Goal: Task Accomplishment & Management: Manage account settings

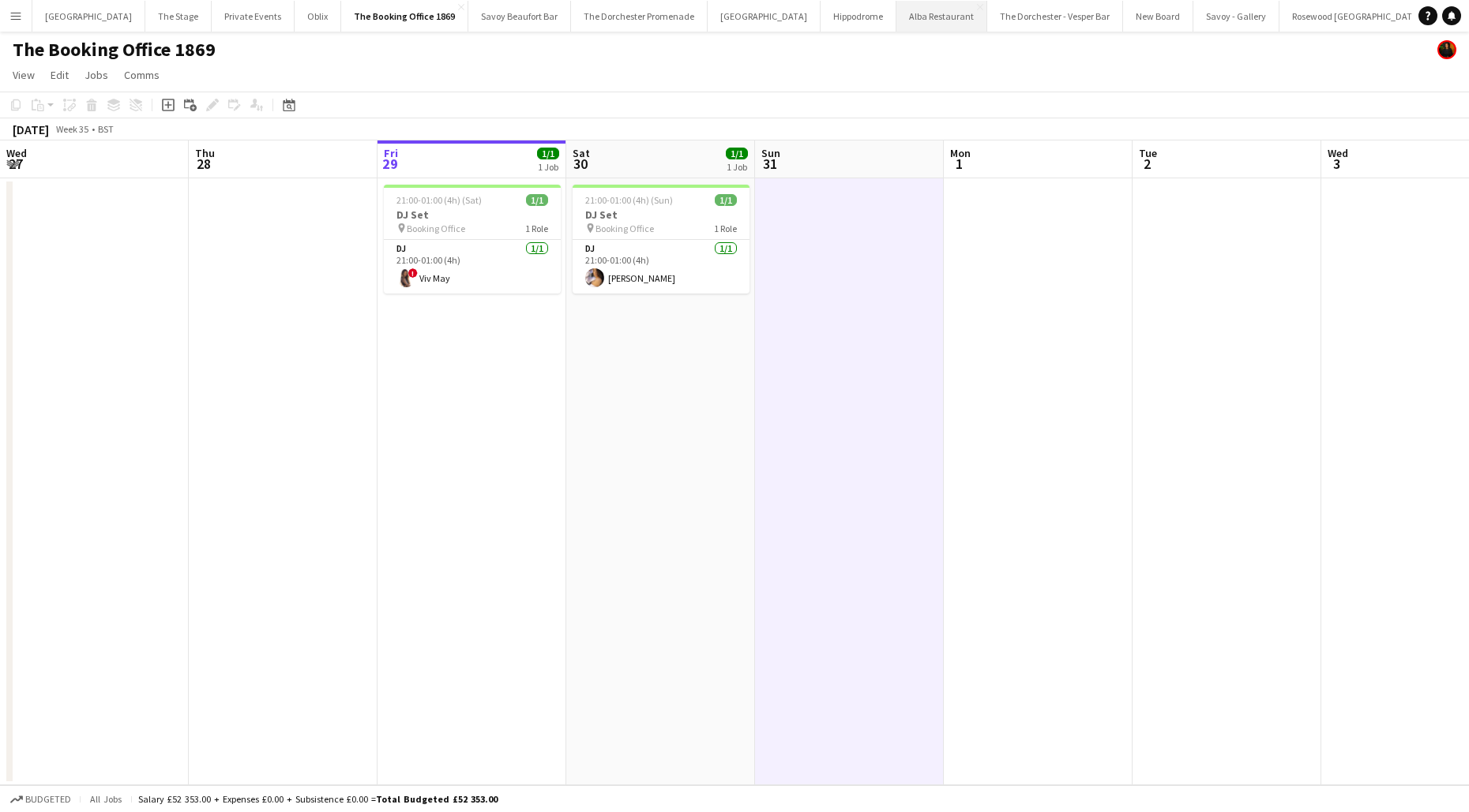
scroll to position [0, 5]
click at [20, 14] on app-icon "Menu" at bounding box center [16, 16] width 12 height 12
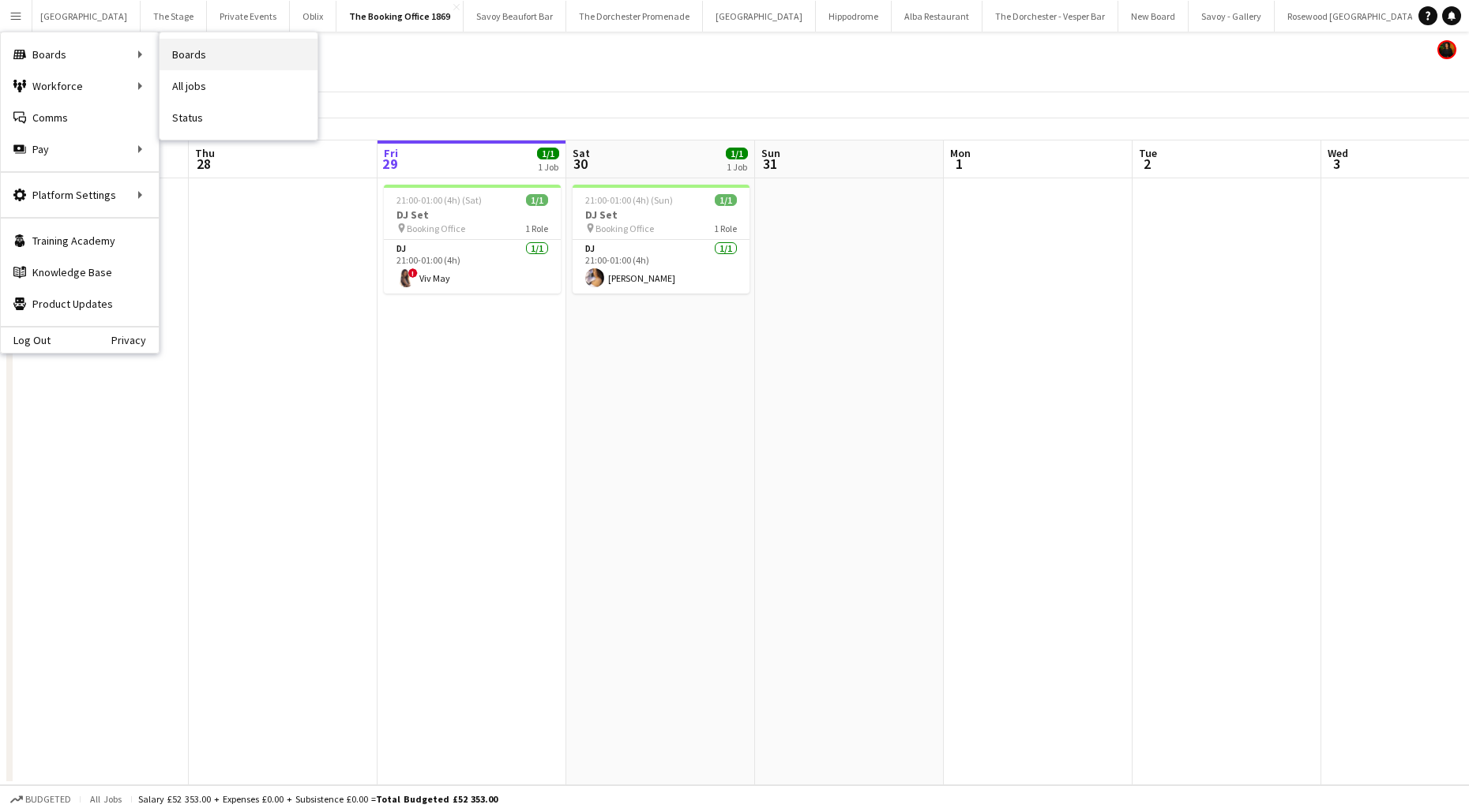
click at [193, 62] on link "Boards" at bounding box center [239, 54] width 158 height 32
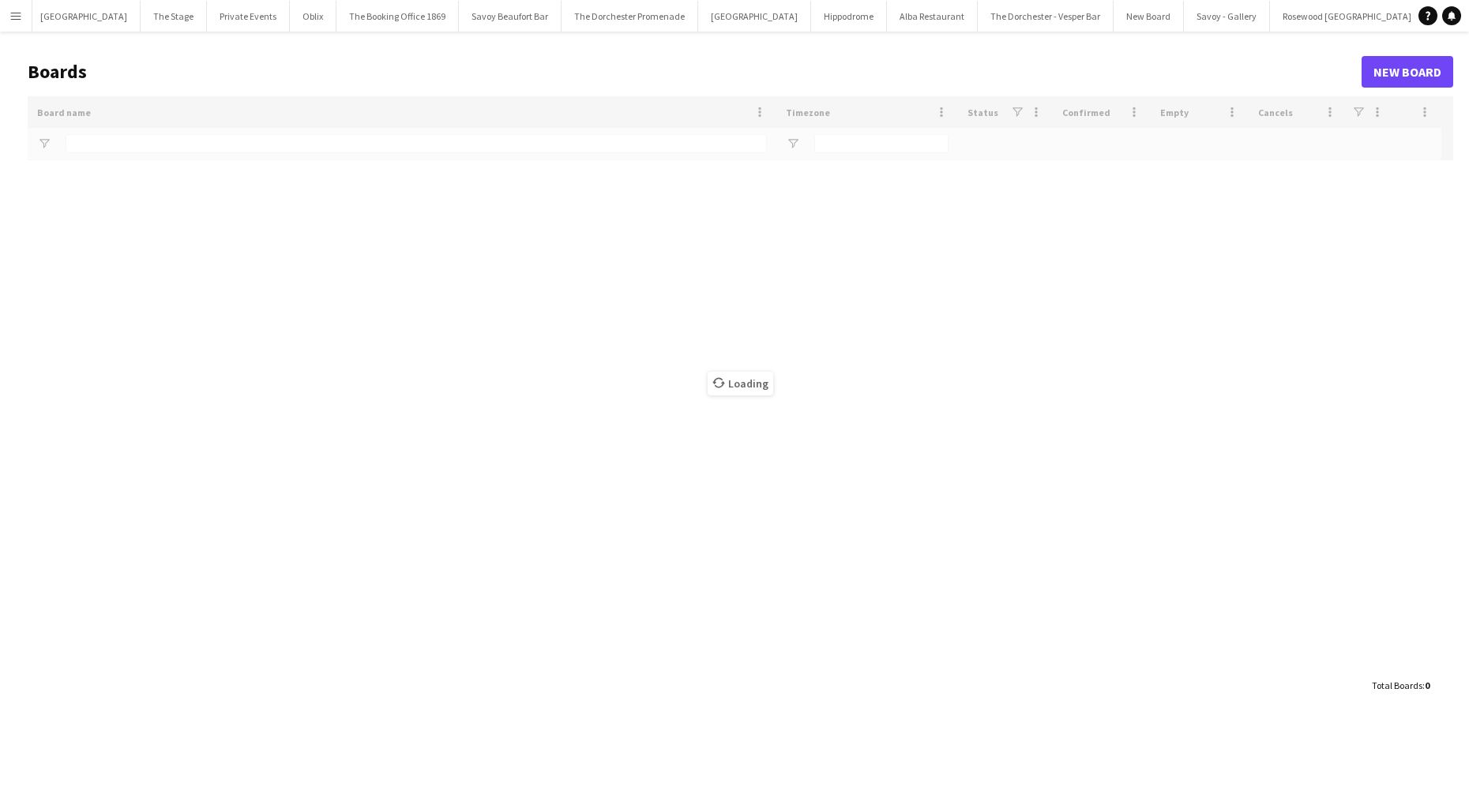
scroll to position [0, 2]
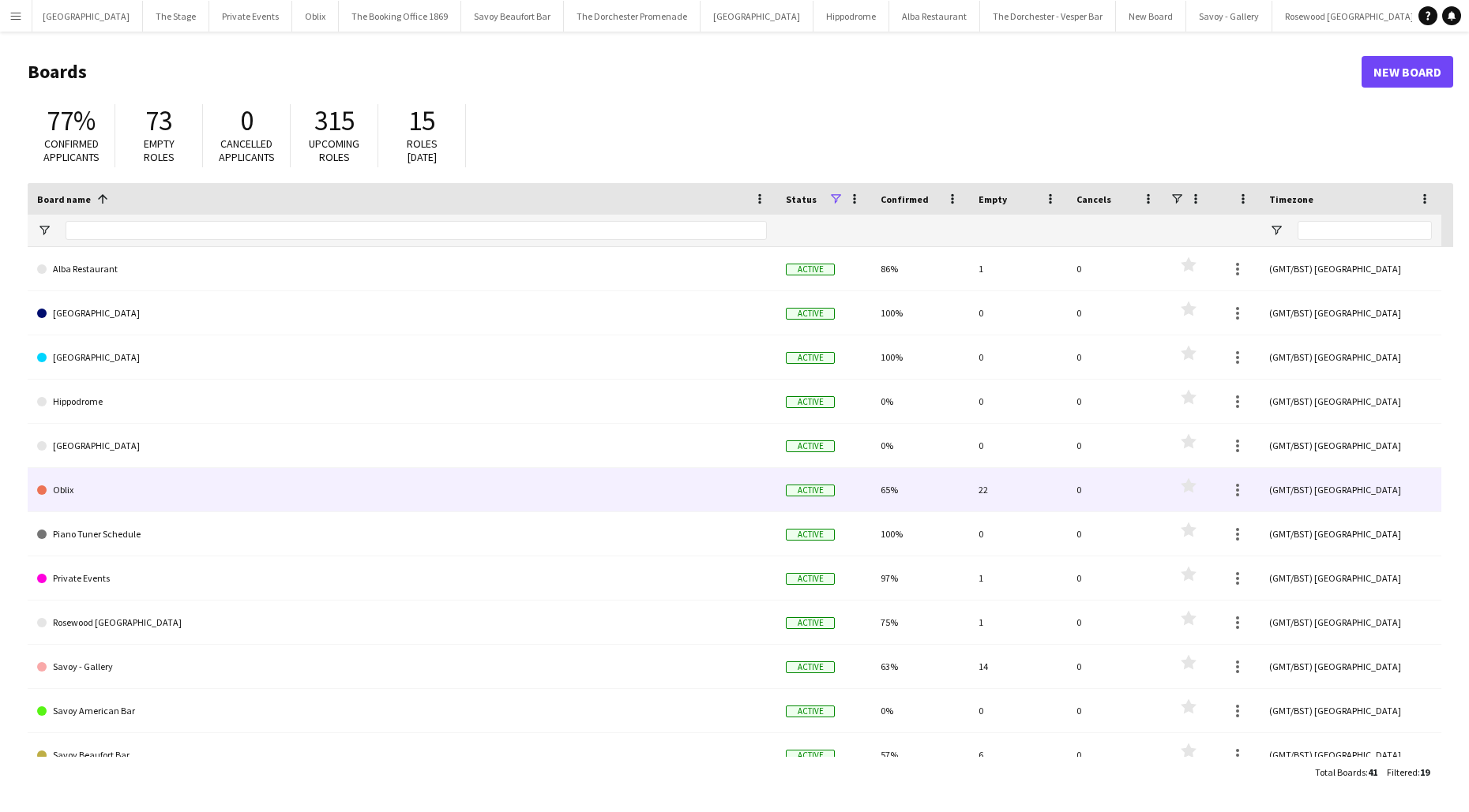
click at [349, 470] on link "Oblix" at bounding box center [402, 490] width 730 height 44
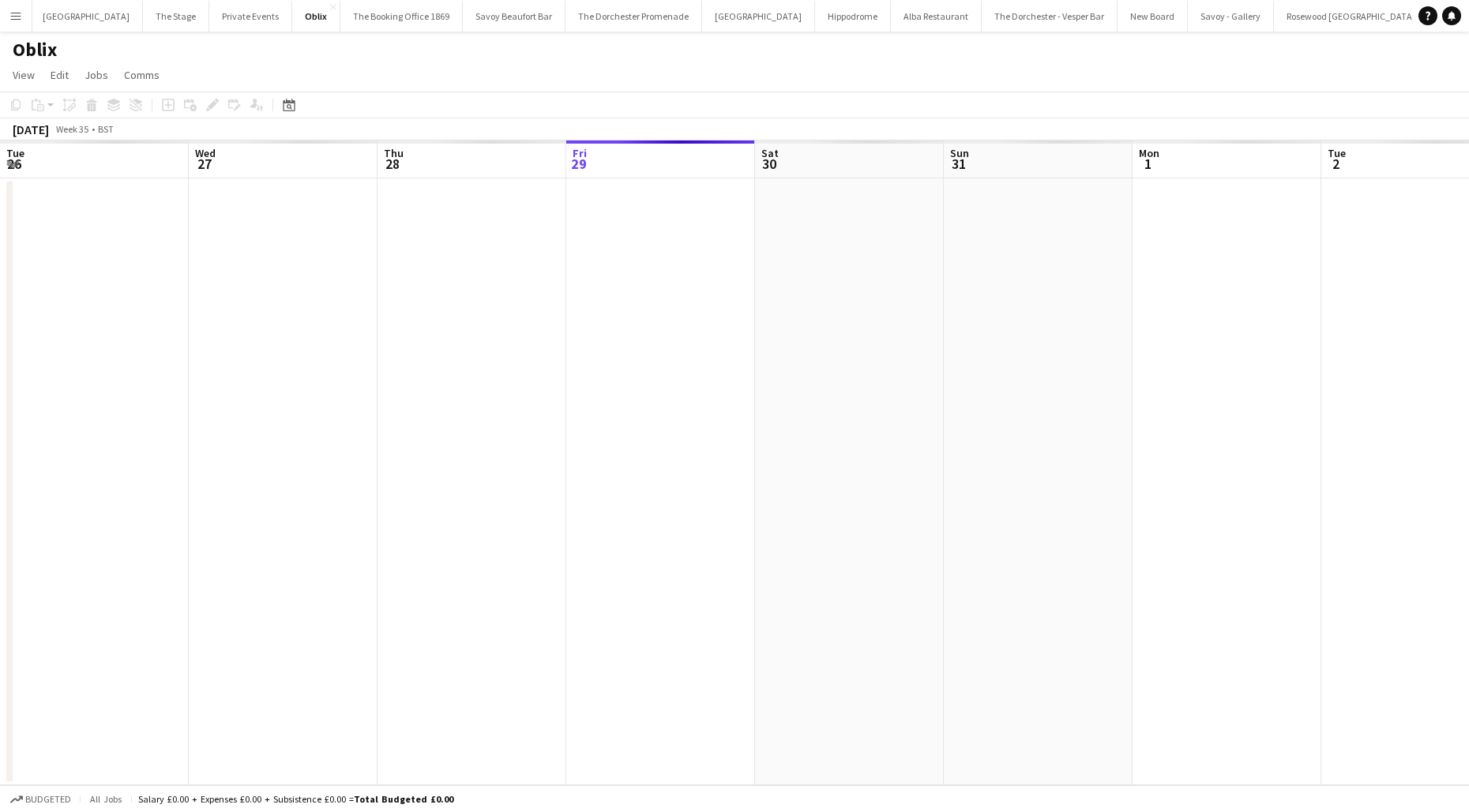
scroll to position [0, 377]
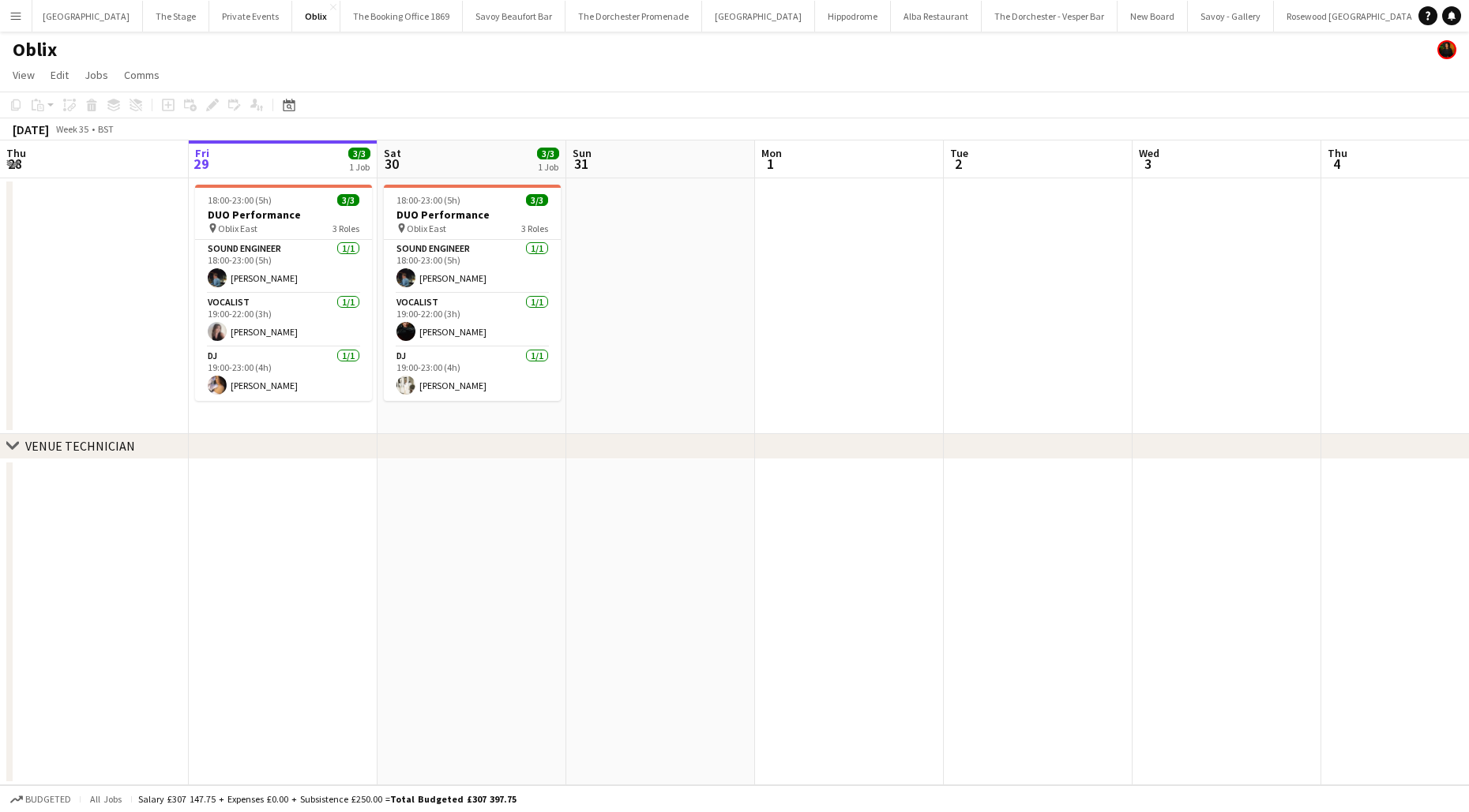
click at [29, 10] on button "Menu" at bounding box center [16, 16] width 32 height 32
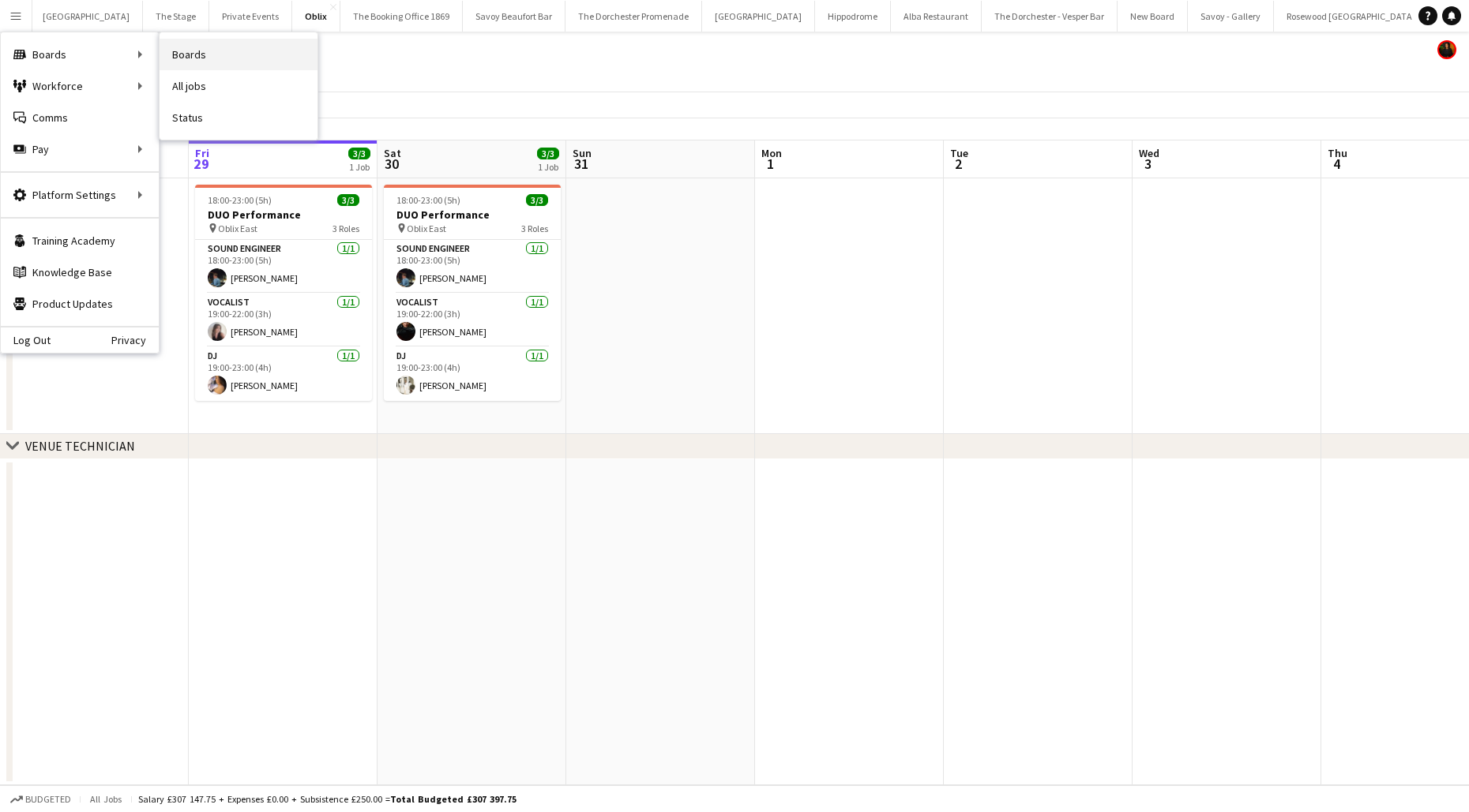
click at [228, 54] on link "Boards" at bounding box center [239, 54] width 158 height 32
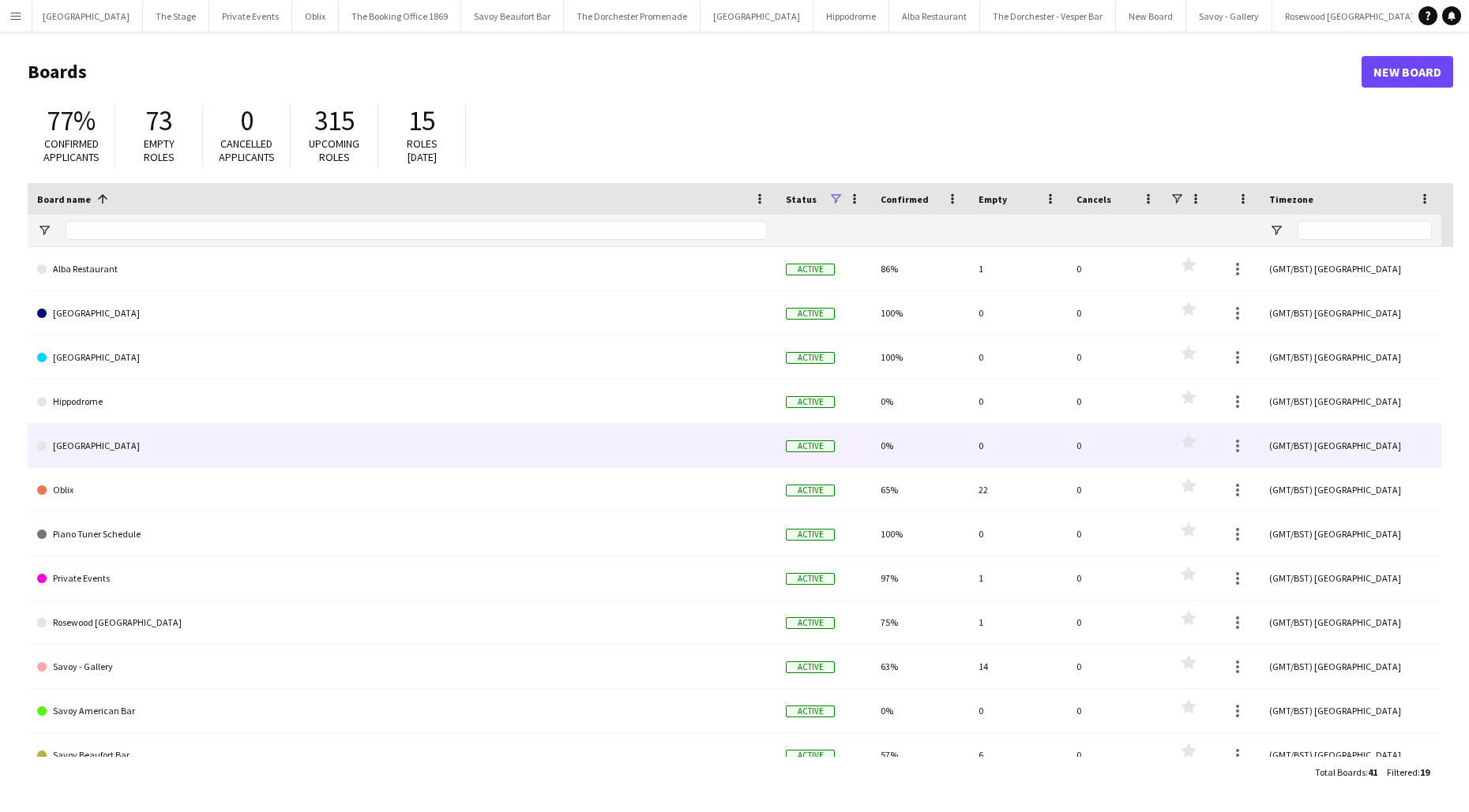
click at [212, 465] on link "[GEOGRAPHIC_DATA]" at bounding box center [402, 446] width 730 height 44
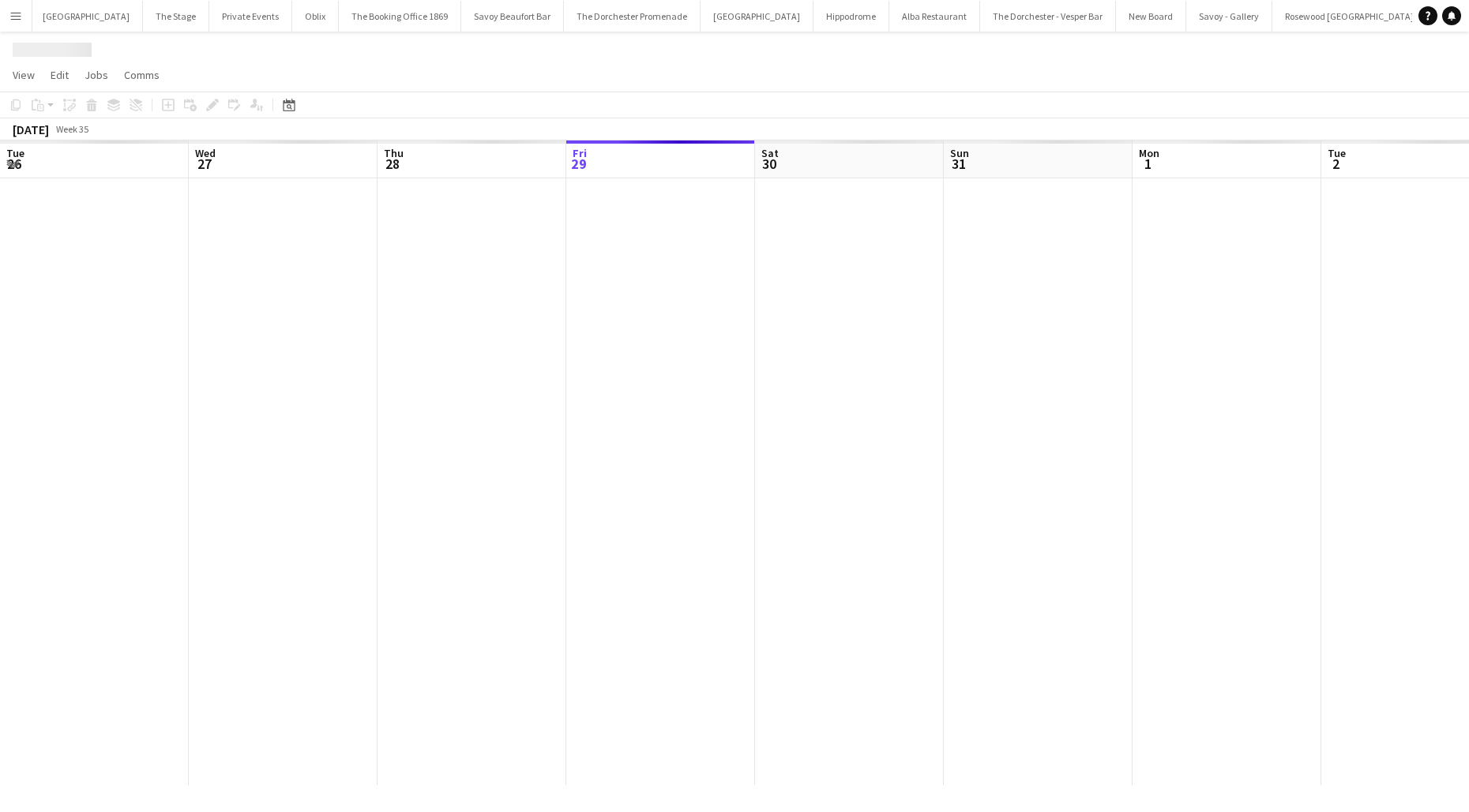
scroll to position [0, 68]
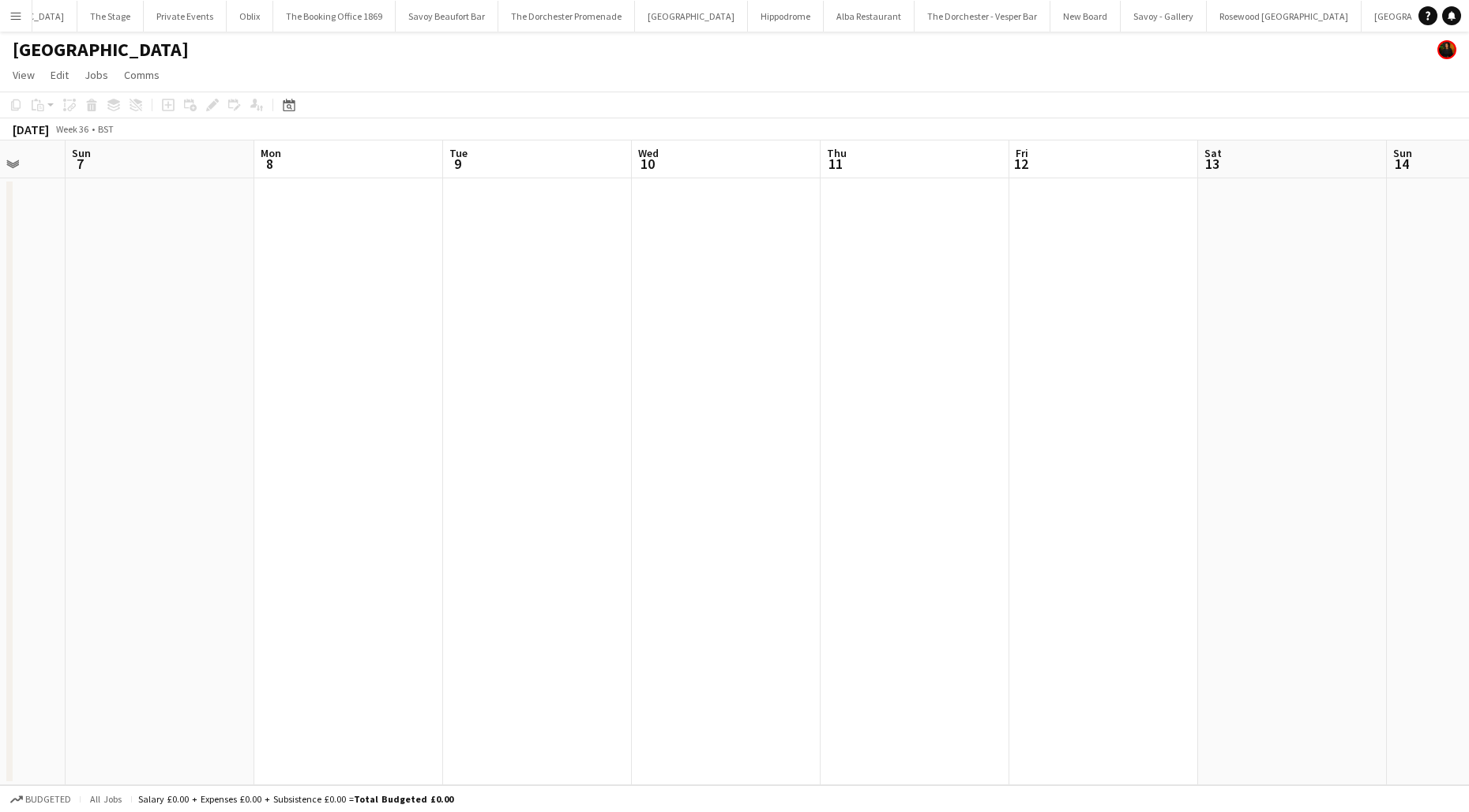
click at [875, 291] on app-date-cell at bounding box center [915, 482] width 189 height 607
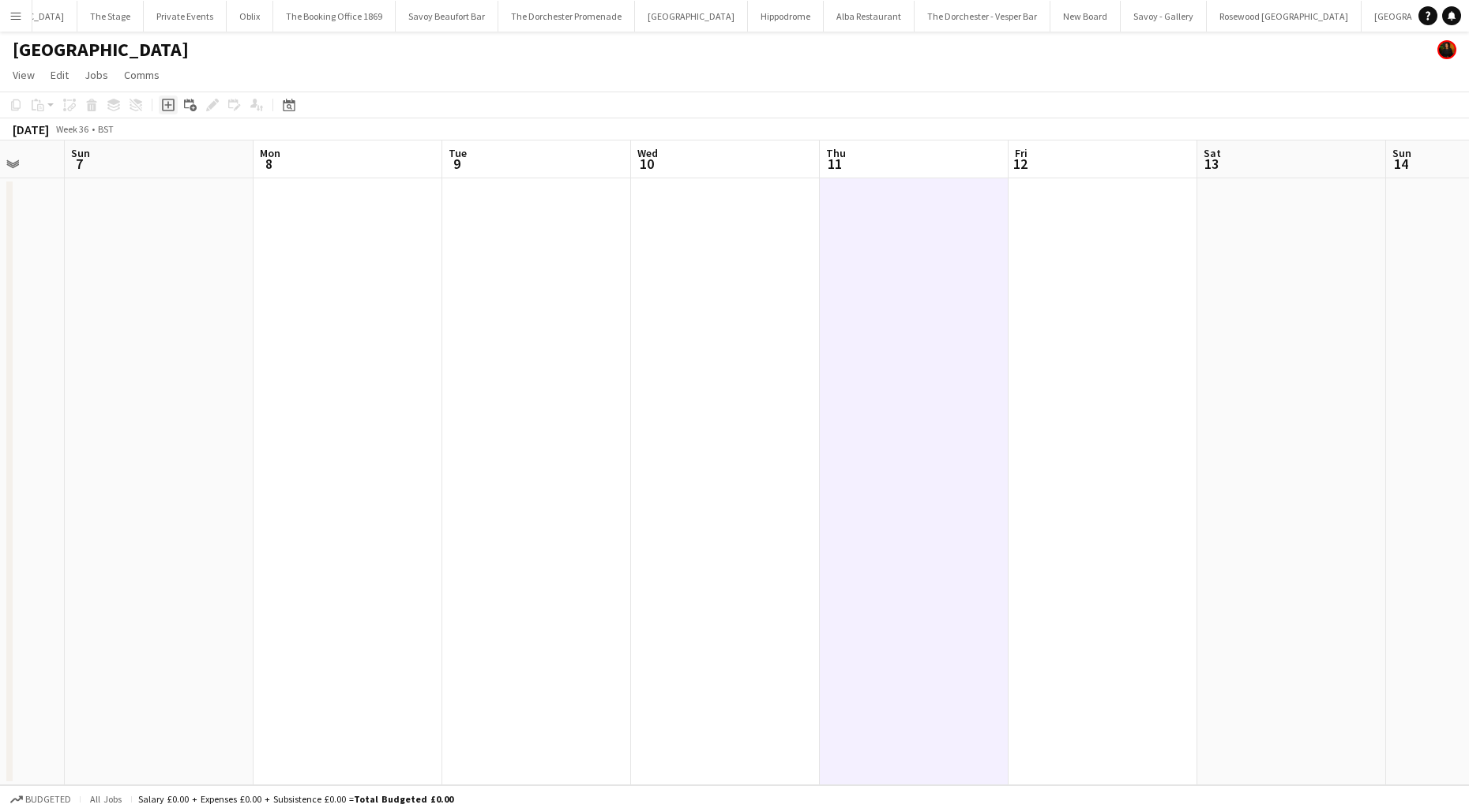
click at [173, 108] on icon at bounding box center [167, 104] width 12 height 12
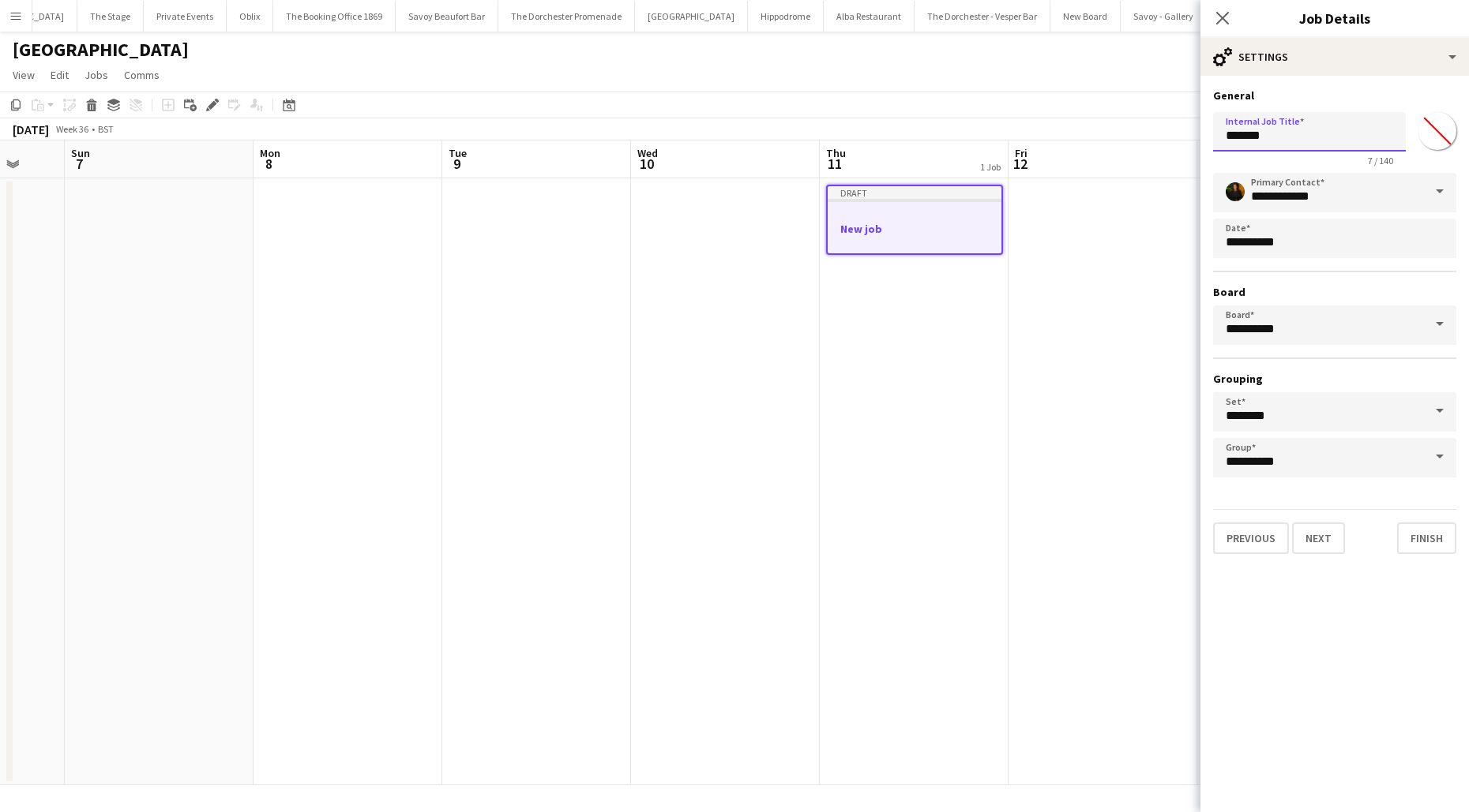
drag, startPoint x: 1285, startPoint y: 134, endPoint x: 1128, endPoint y: 131, distance: 157.0
click at [1125, 134] on body "Menu Boards Boards Boards All jobs Status Workforce Workforce My Workforce Recr…" at bounding box center [734, 406] width 1469 height 812
type input "**********"
click at [1308, 542] on button "Next" at bounding box center [1318, 538] width 53 height 32
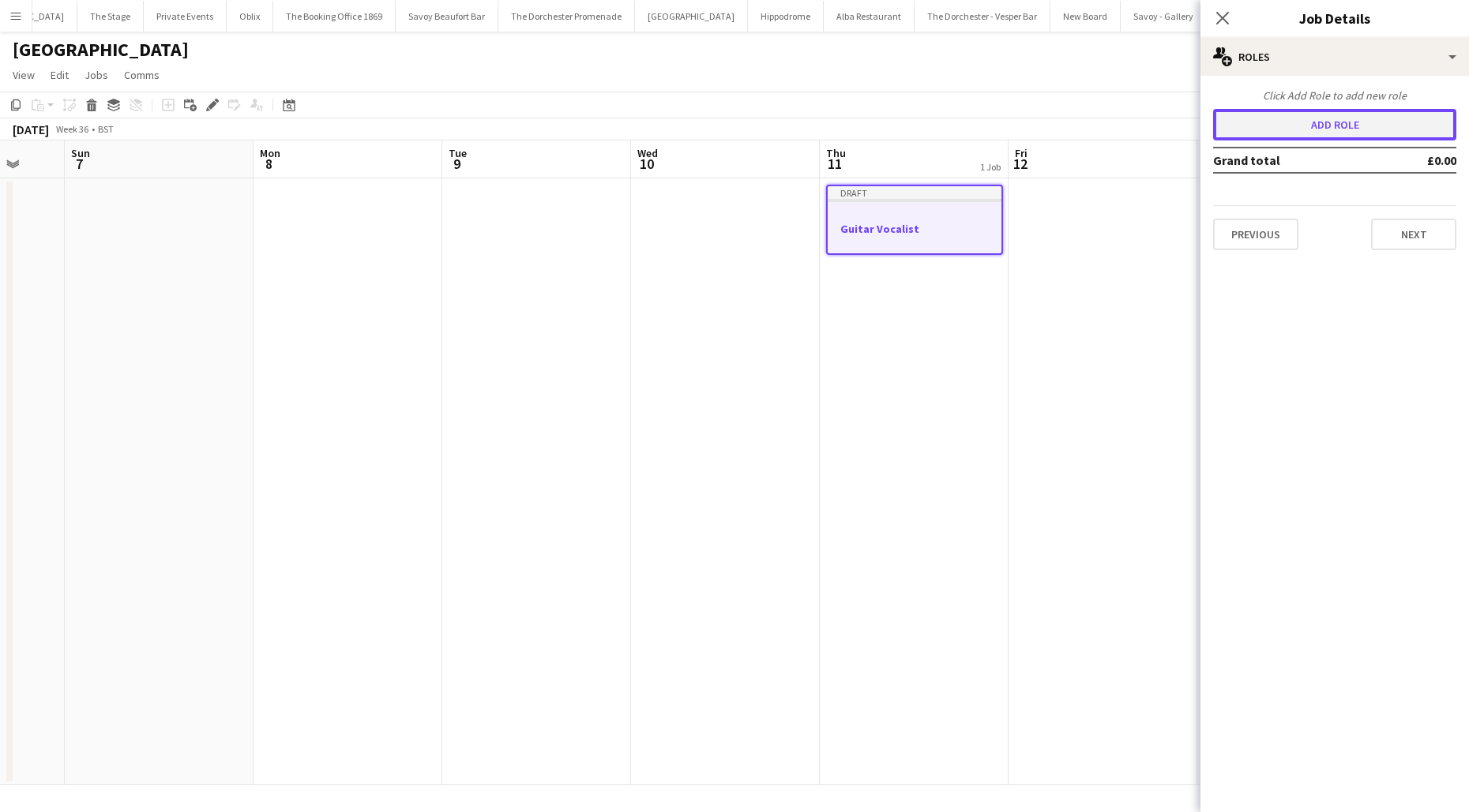
click at [1263, 128] on button "Add role" at bounding box center [1335, 125] width 243 height 32
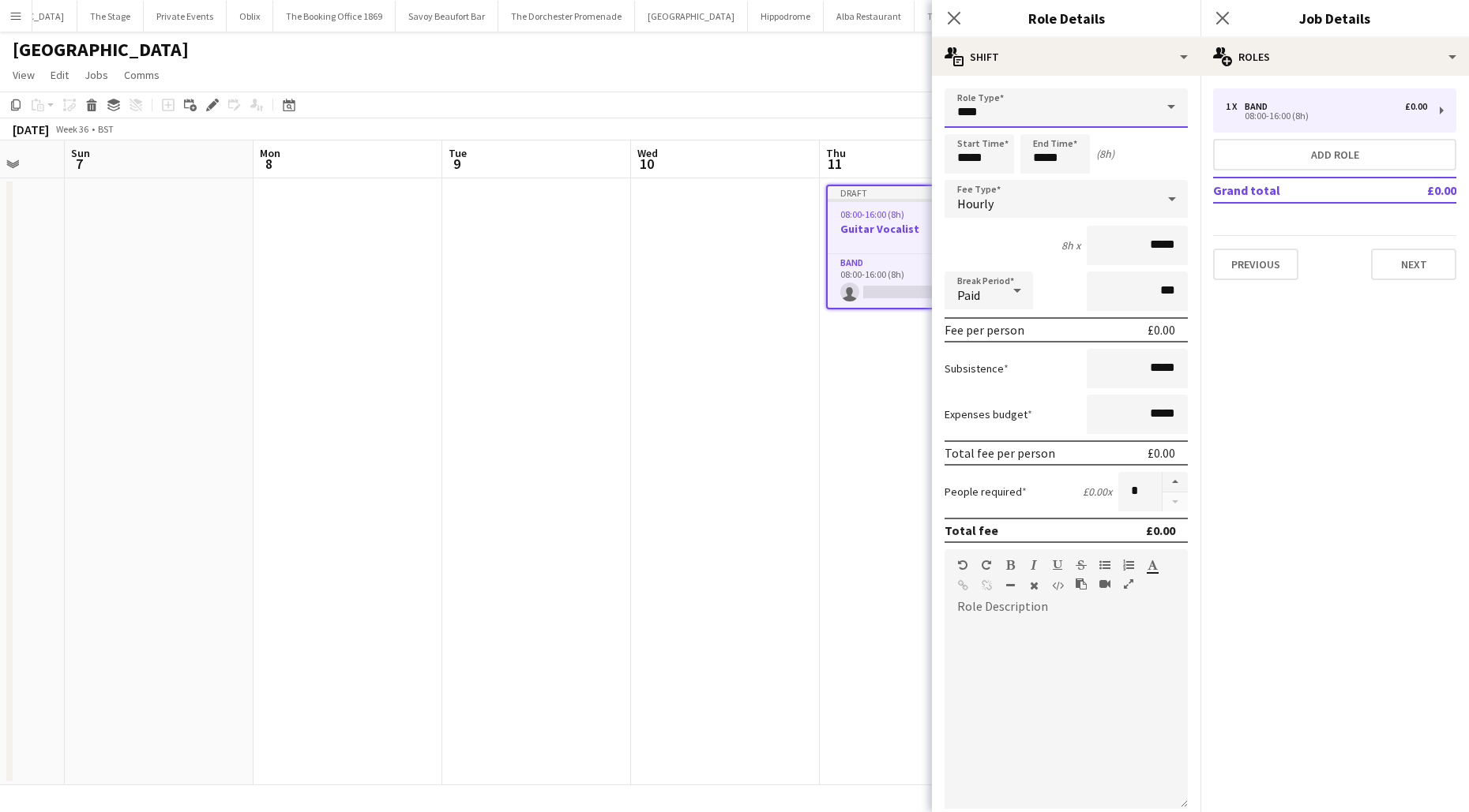
click at [1041, 113] on input "****" at bounding box center [1066, 108] width 243 height 39
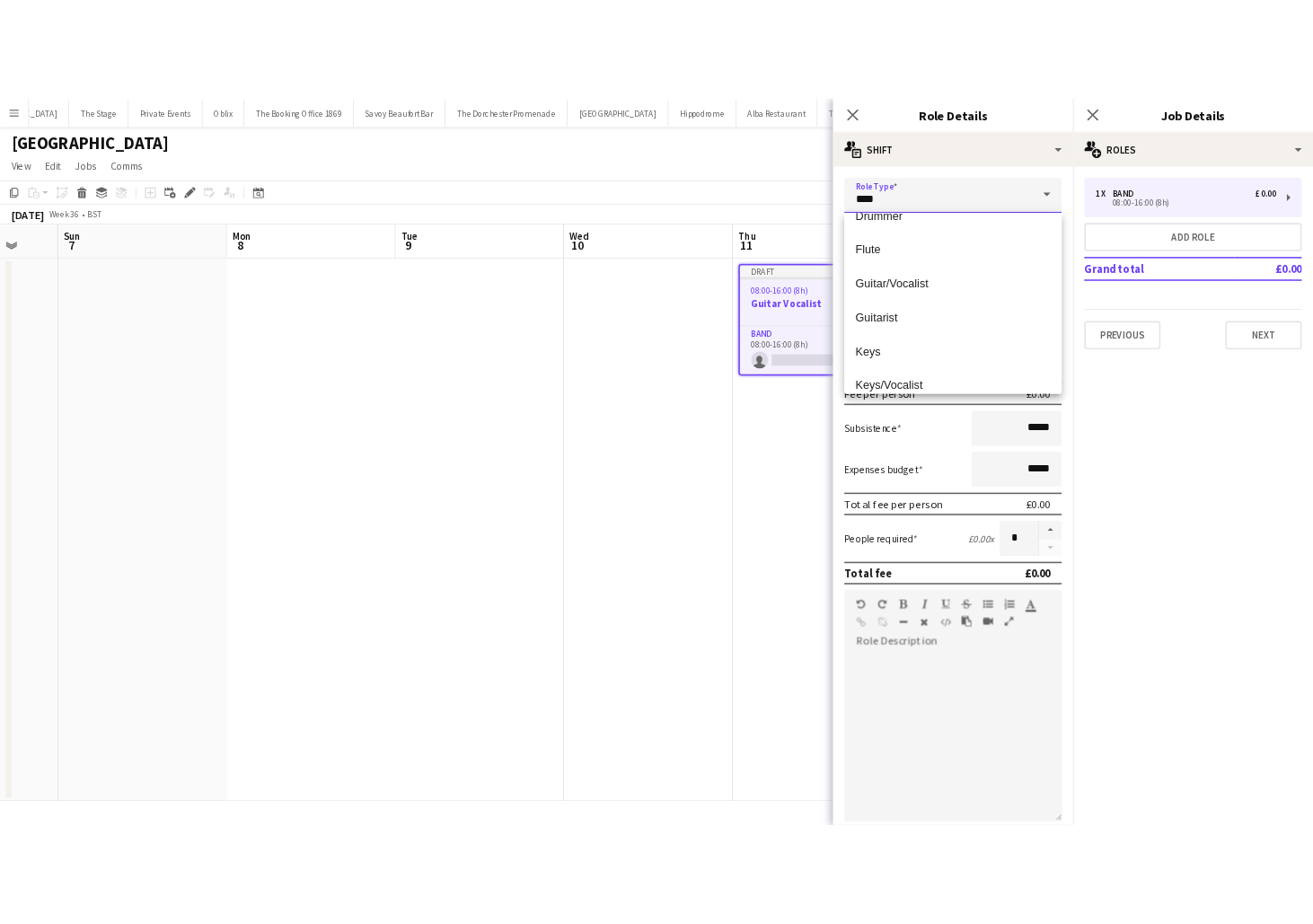
scroll to position [236, 0]
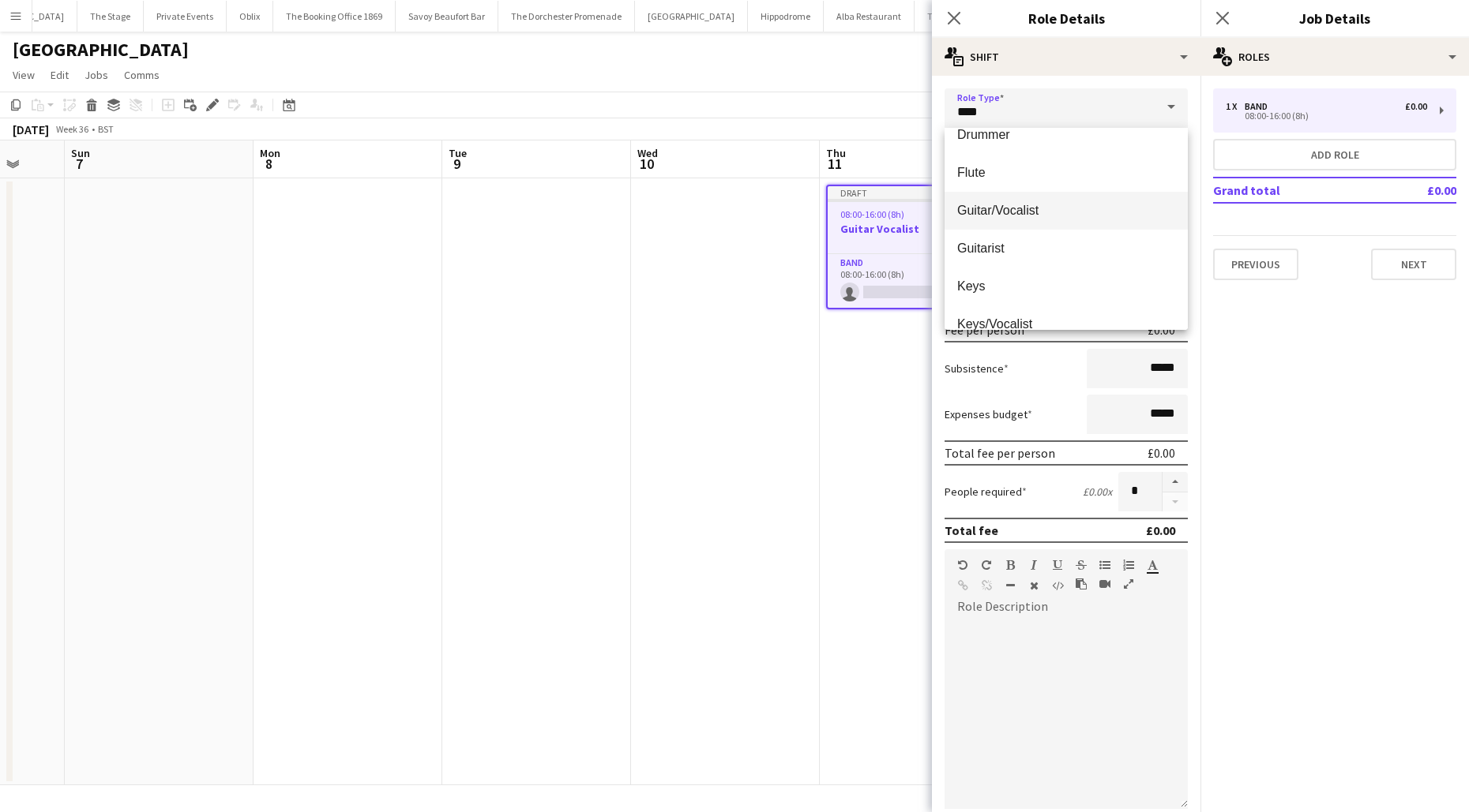
click at [1012, 199] on mat-option "Guitar/Vocalist" at bounding box center [1066, 211] width 243 height 38
type input "**********"
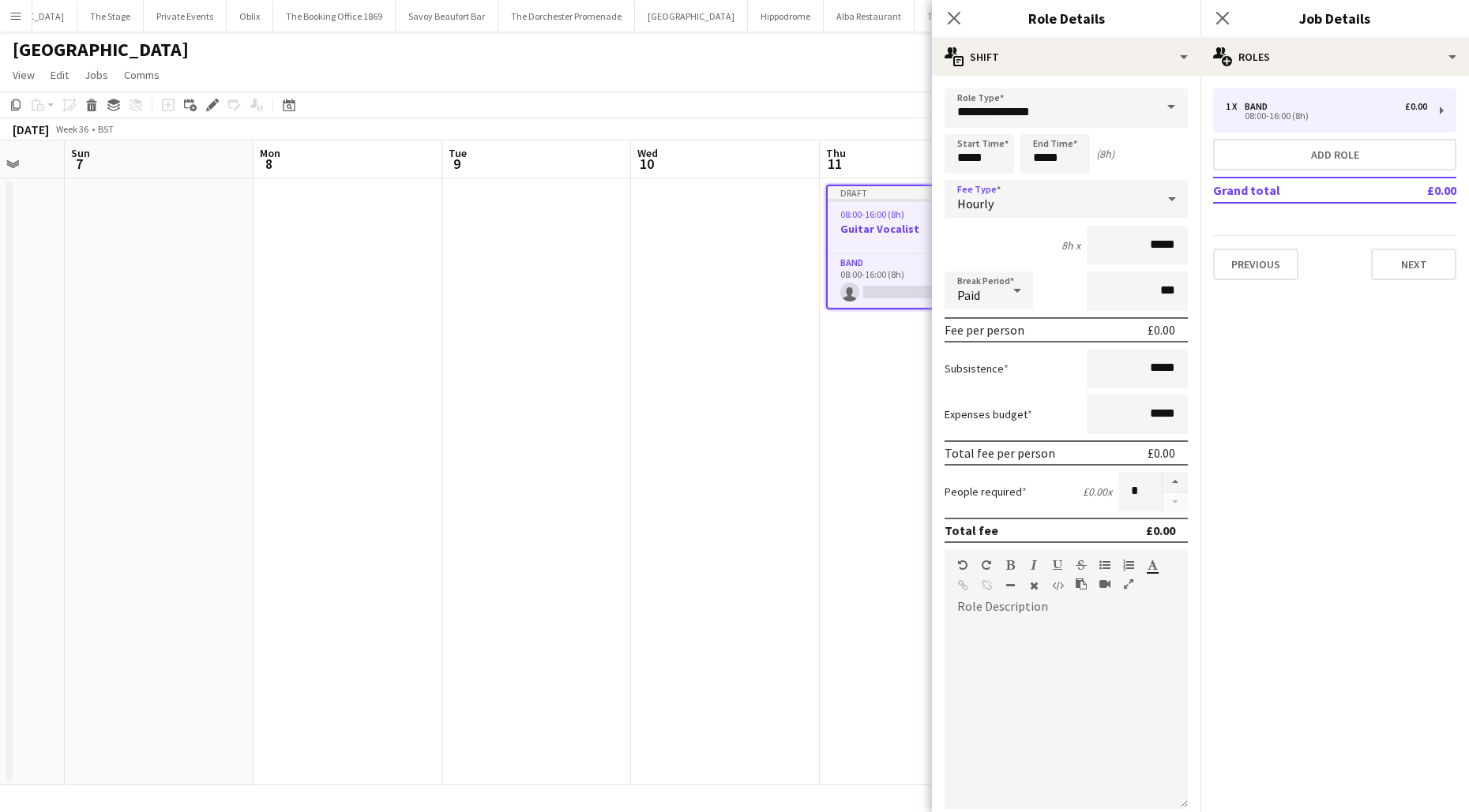
click at [1007, 198] on div "Hourly" at bounding box center [1050, 199] width 211 height 38
click at [1007, 279] on span "Fixed" at bounding box center [1067, 283] width 218 height 15
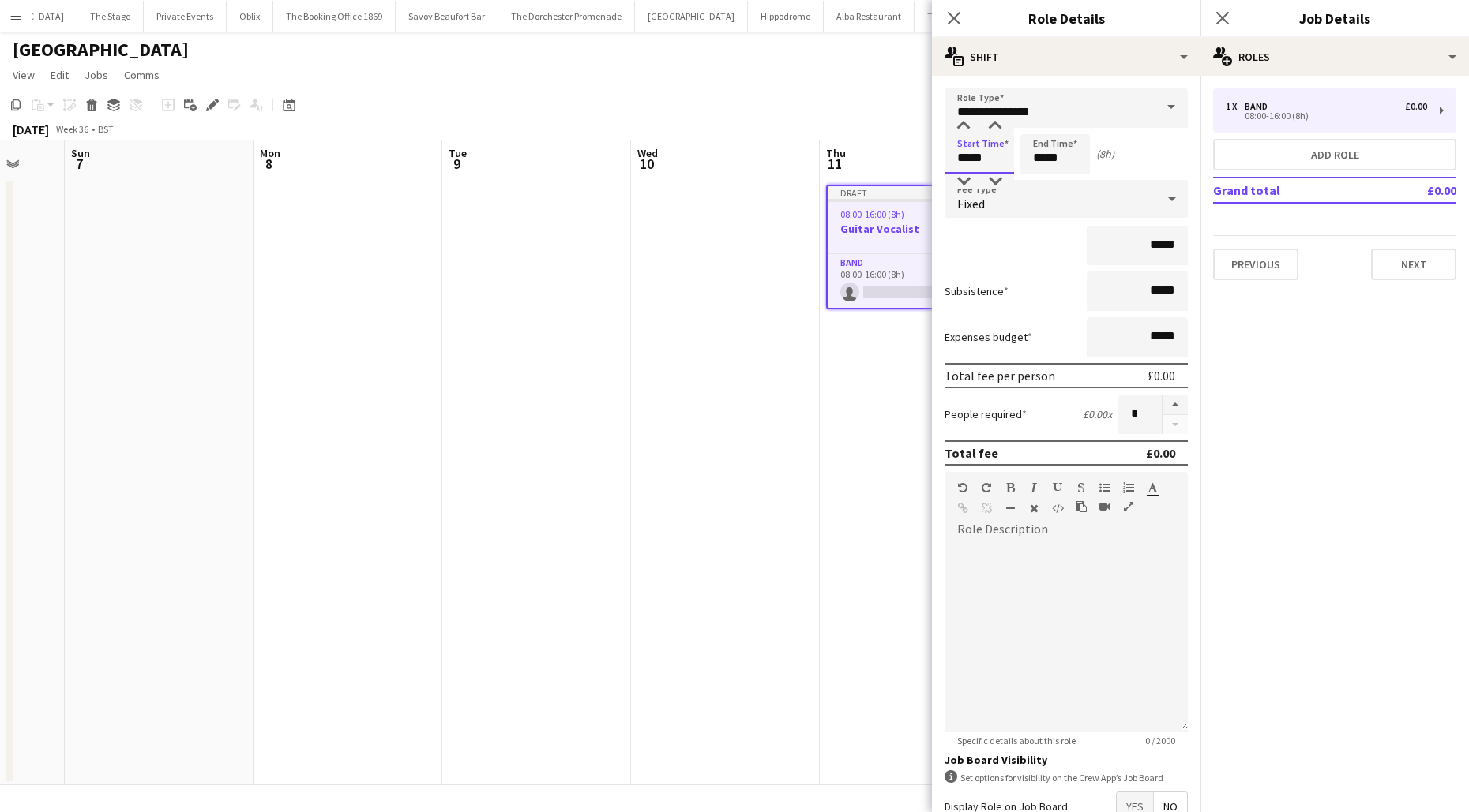
drag, startPoint x: 985, startPoint y: 157, endPoint x: 945, endPoint y: 157, distance: 40.0
click at [945, 157] on input "*****" at bounding box center [979, 154] width 70 height 39
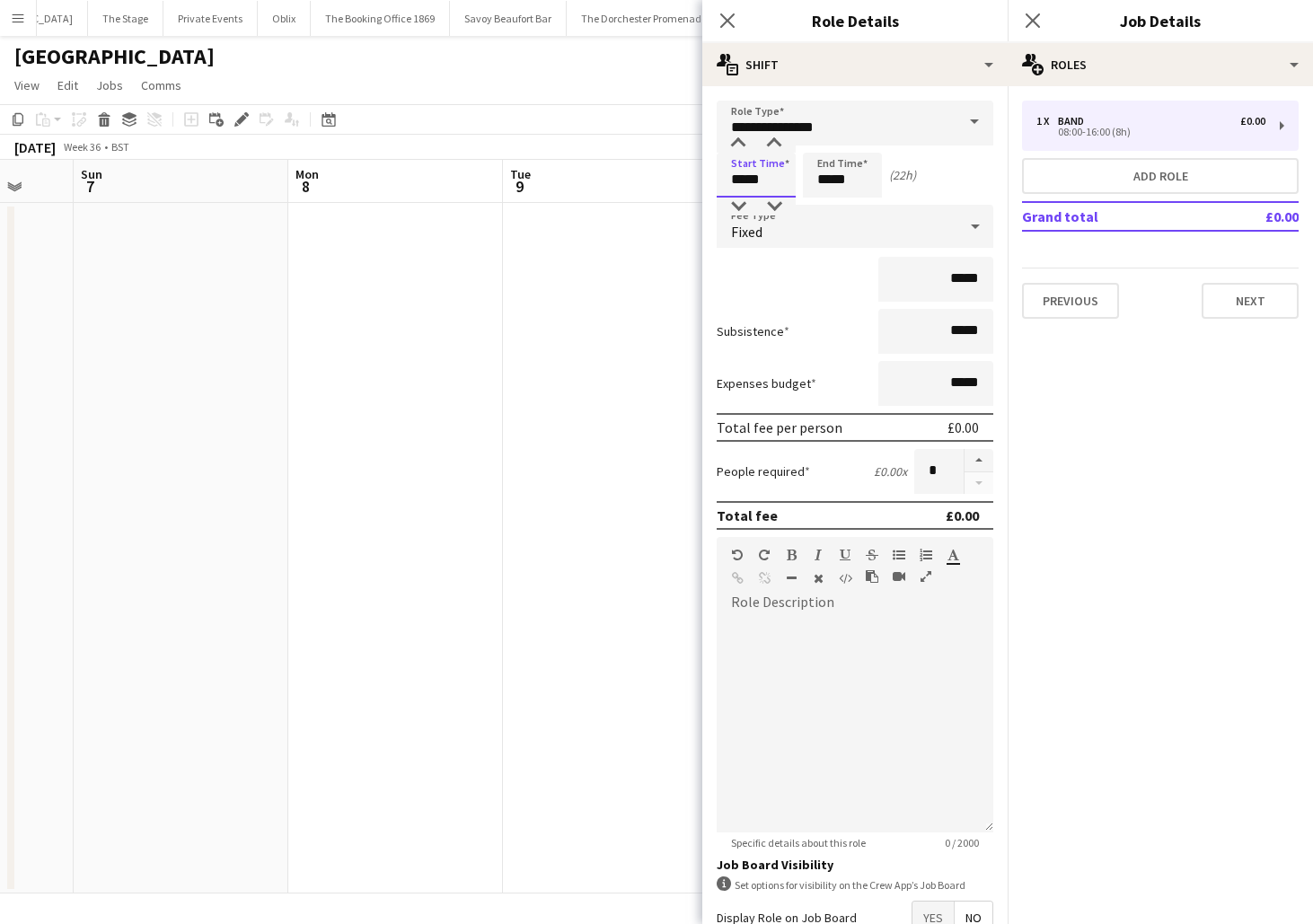
type input "*****"
drag, startPoint x: 848, startPoint y: 181, endPoint x: 740, endPoint y: 181, distance: 108.0
click at [740, 181] on div "Start Time ***** End Time ***** (22h)" at bounding box center [855, 175] width 277 height 45
type input "*****"
click at [959, 276] on input "*****" at bounding box center [935, 280] width 115 height 45
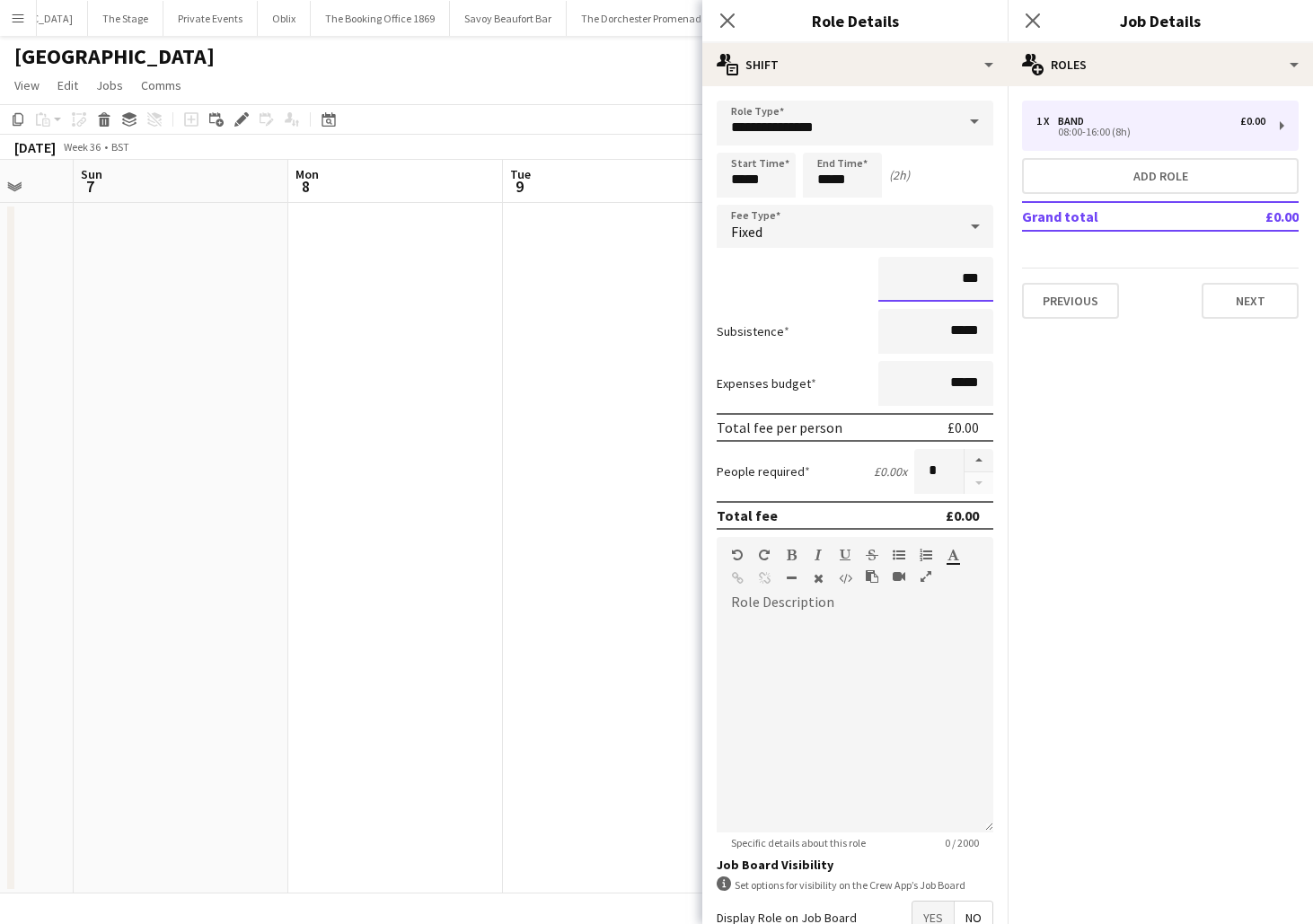
type input "**"
type input "*******"
click at [790, 639] on div at bounding box center [855, 724] width 277 height 215
paste div
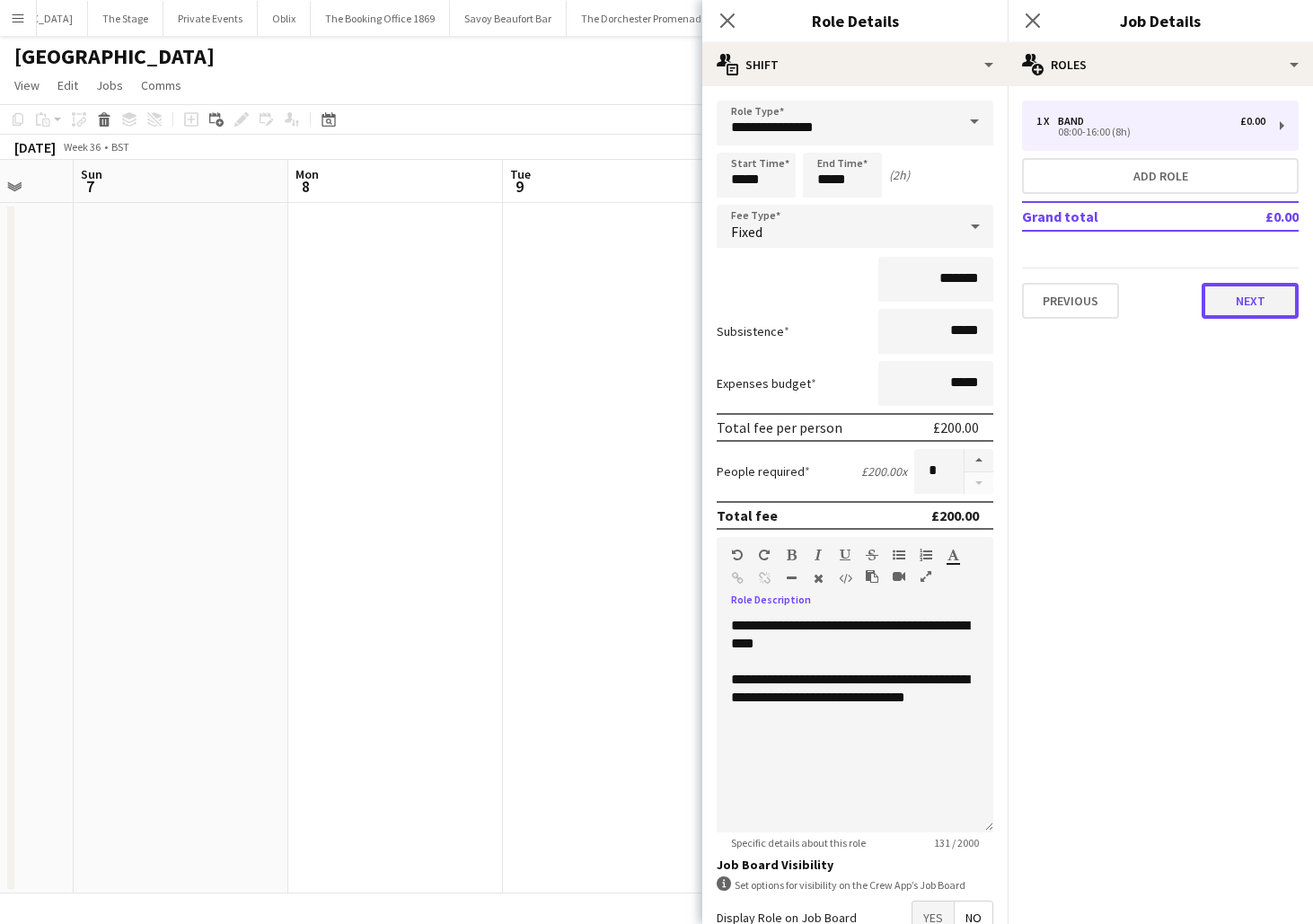
click at [1221, 289] on button "Next" at bounding box center [1251, 300] width 97 height 36
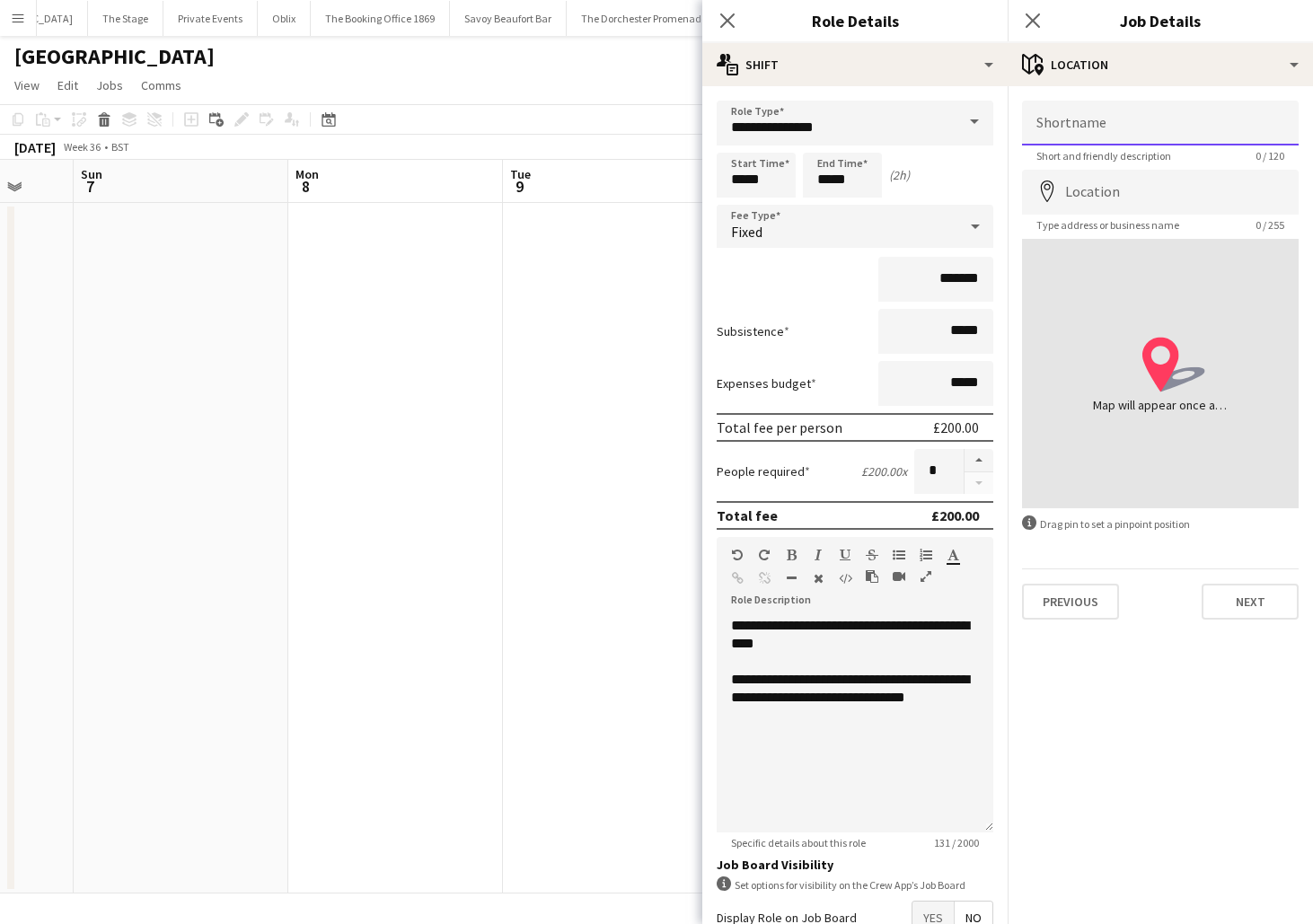
click at [1117, 119] on input "Shortname" at bounding box center [1160, 123] width 277 height 45
type input "**********"
click at [1112, 181] on input "Location" at bounding box center [1160, 192] width 277 height 45
type input "**********"
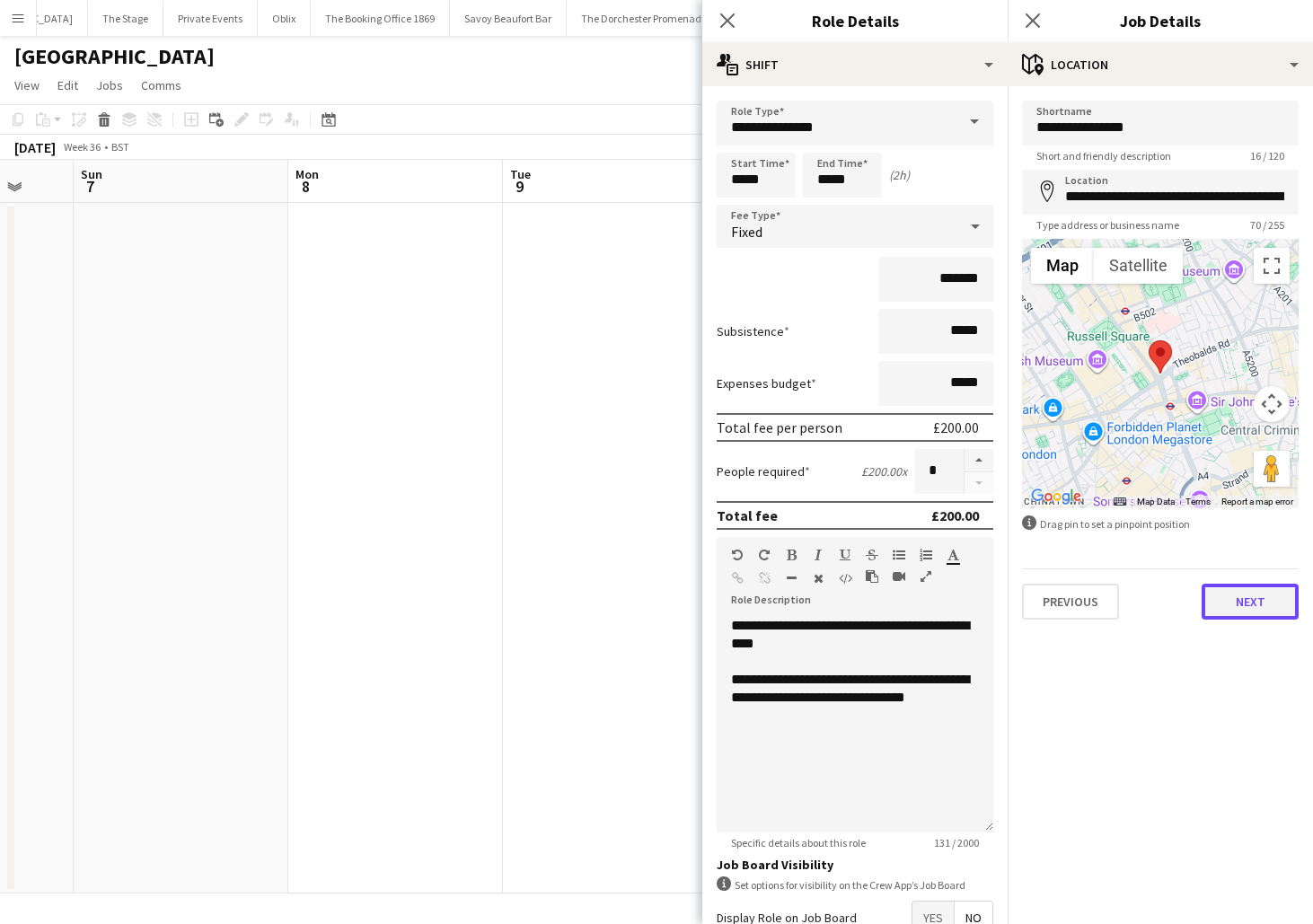
click at [1225, 596] on button "Next" at bounding box center [1251, 601] width 97 height 36
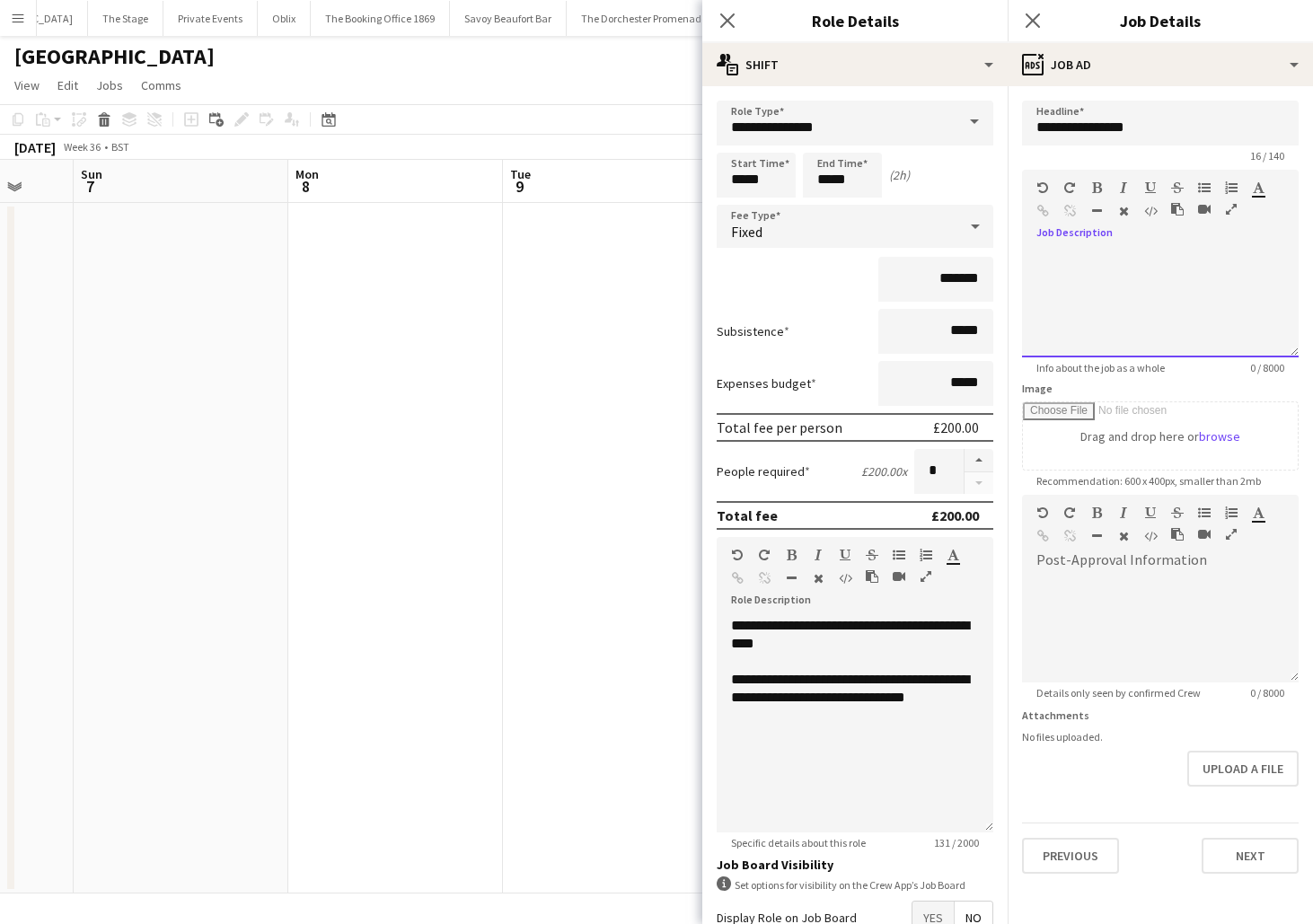
click at [1086, 307] on div at bounding box center [1160, 304] width 277 height 108
paste div
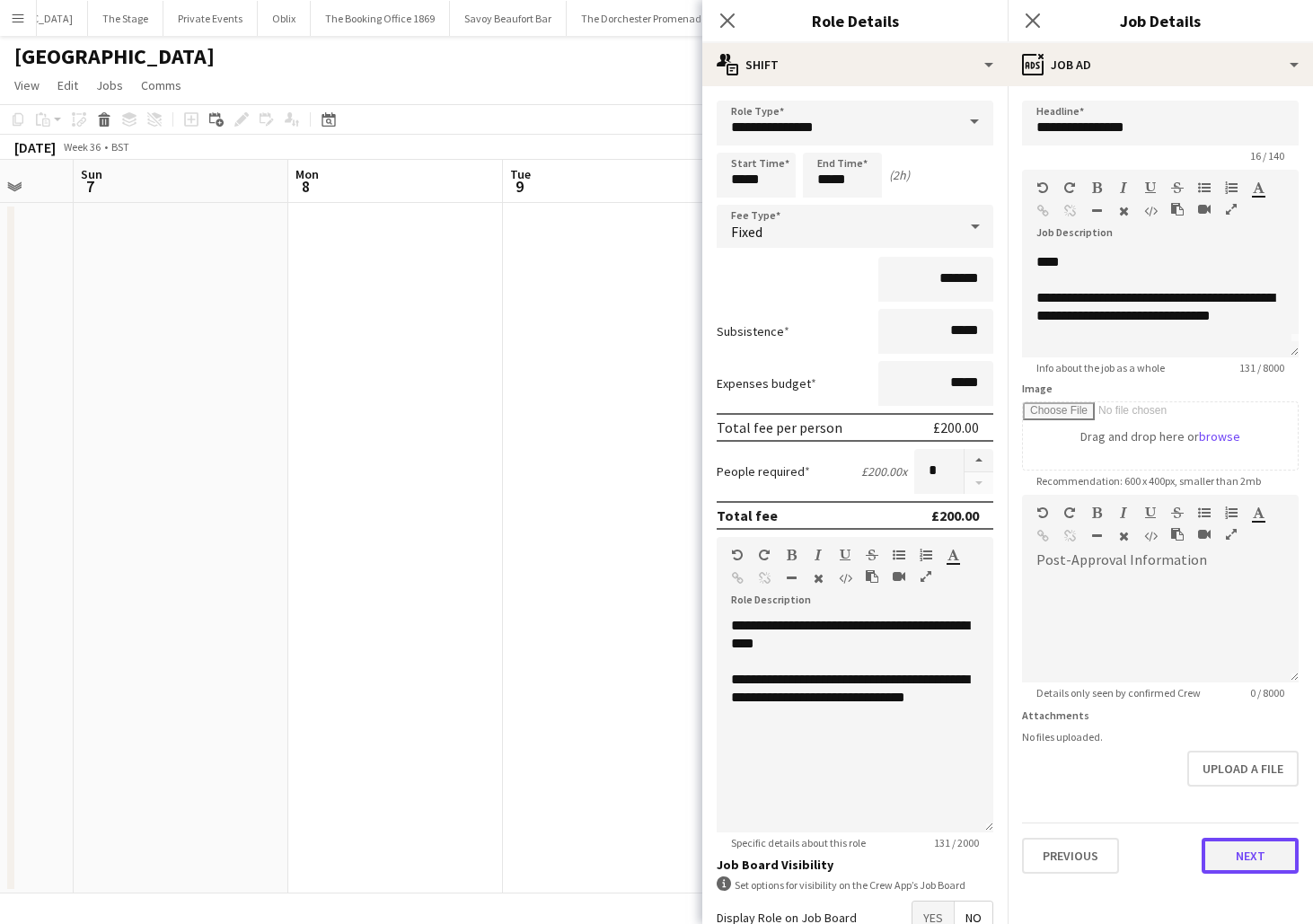
click at [1278, 868] on button "Next" at bounding box center [1251, 856] width 97 height 36
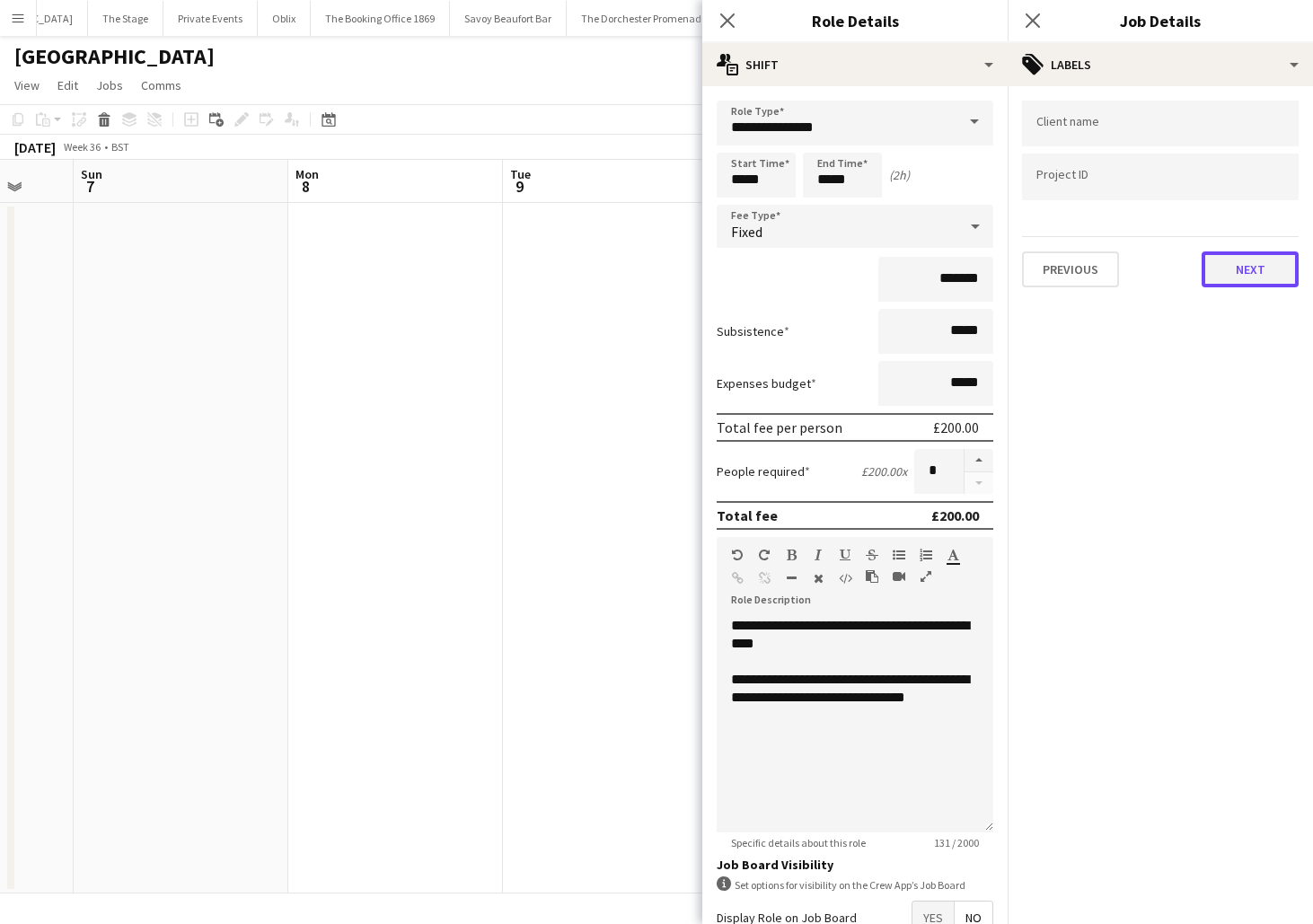
click at [1224, 259] on button "Next" at bounding box center [1251, 269] width 97 height 36
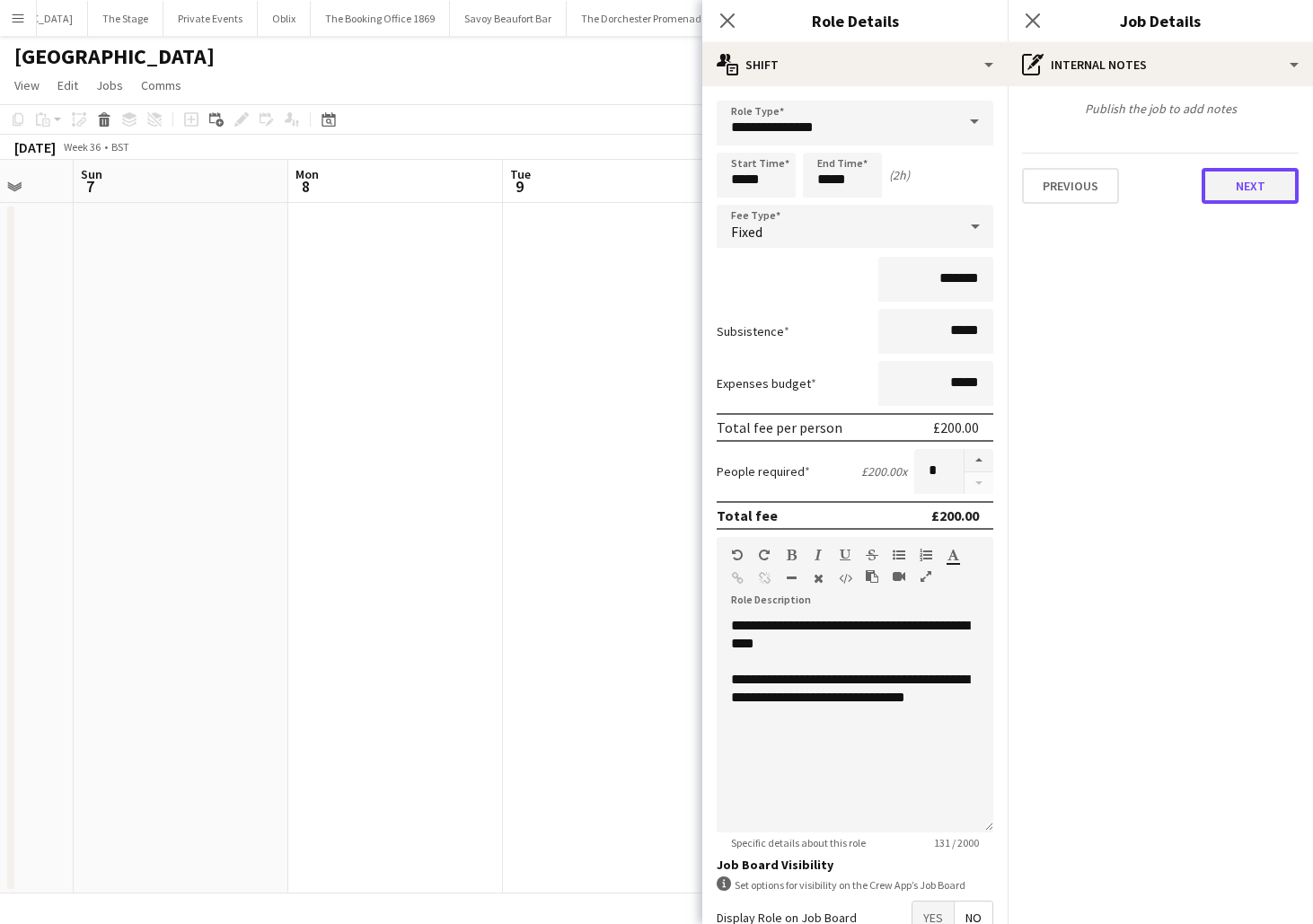
click at [1233, 193] on button "Next" at bounding box center [1251, 186] width 97 height 36
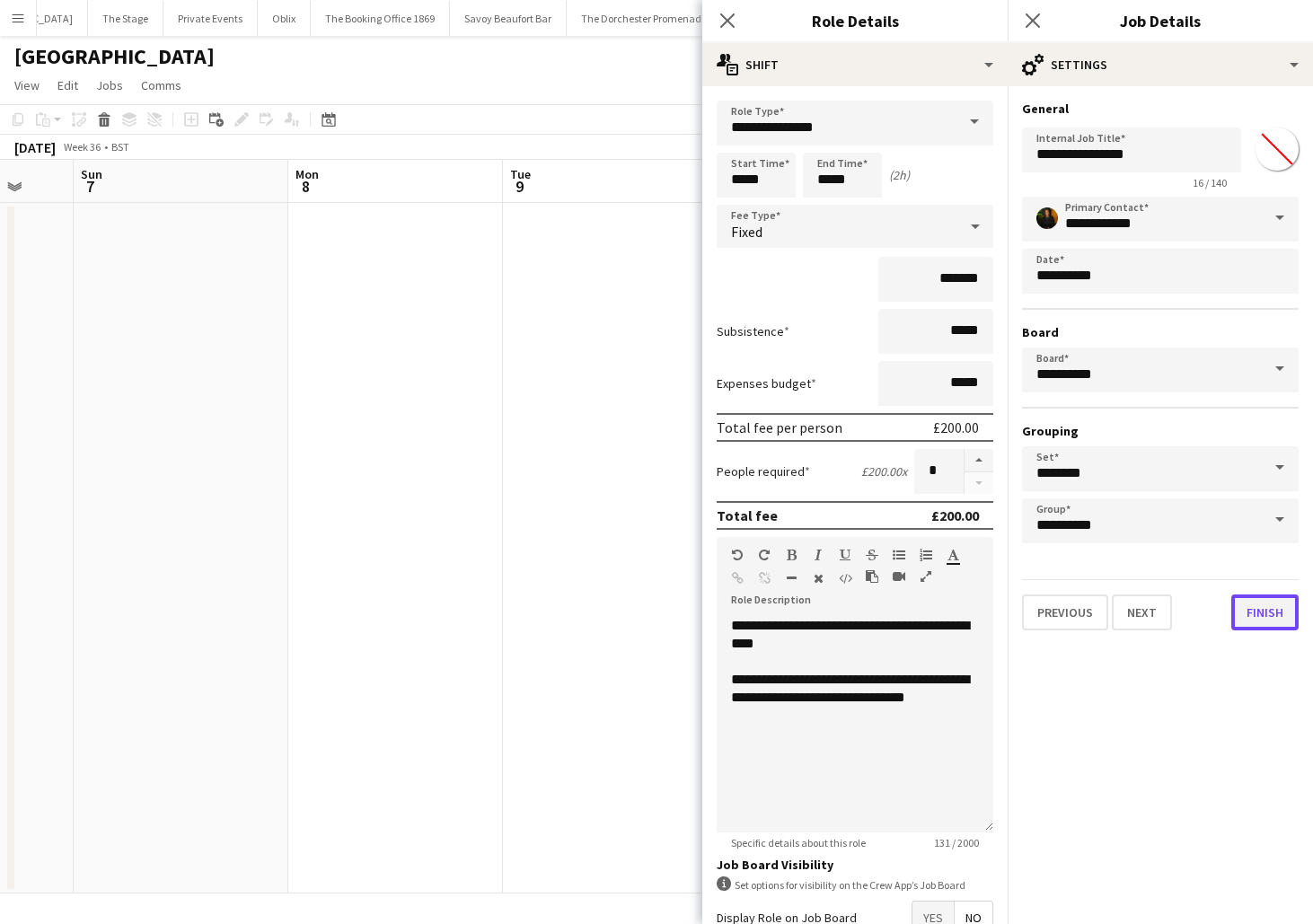
click at [1254, 624] on button "Finish" at bounding box center [1265, 613] width 67 height 36
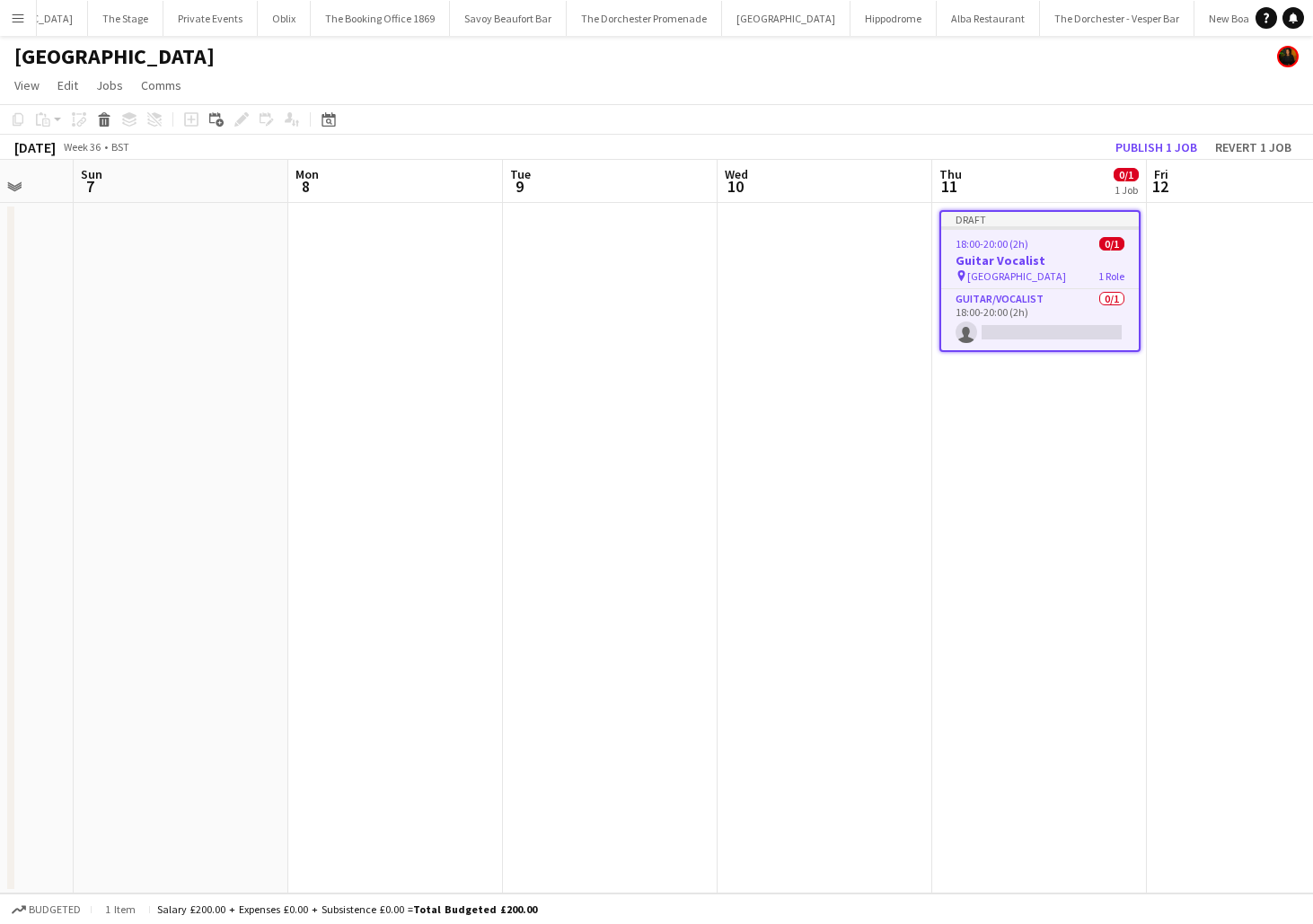
click at [993, 542] on app-date-cell "Draft 18:00-20:00 (2h) 0/1 Guitar Vocalist pin NYX Hotel London 1 Role Guitar/V…" at bounding box center [1040, 548] width 214 height 691
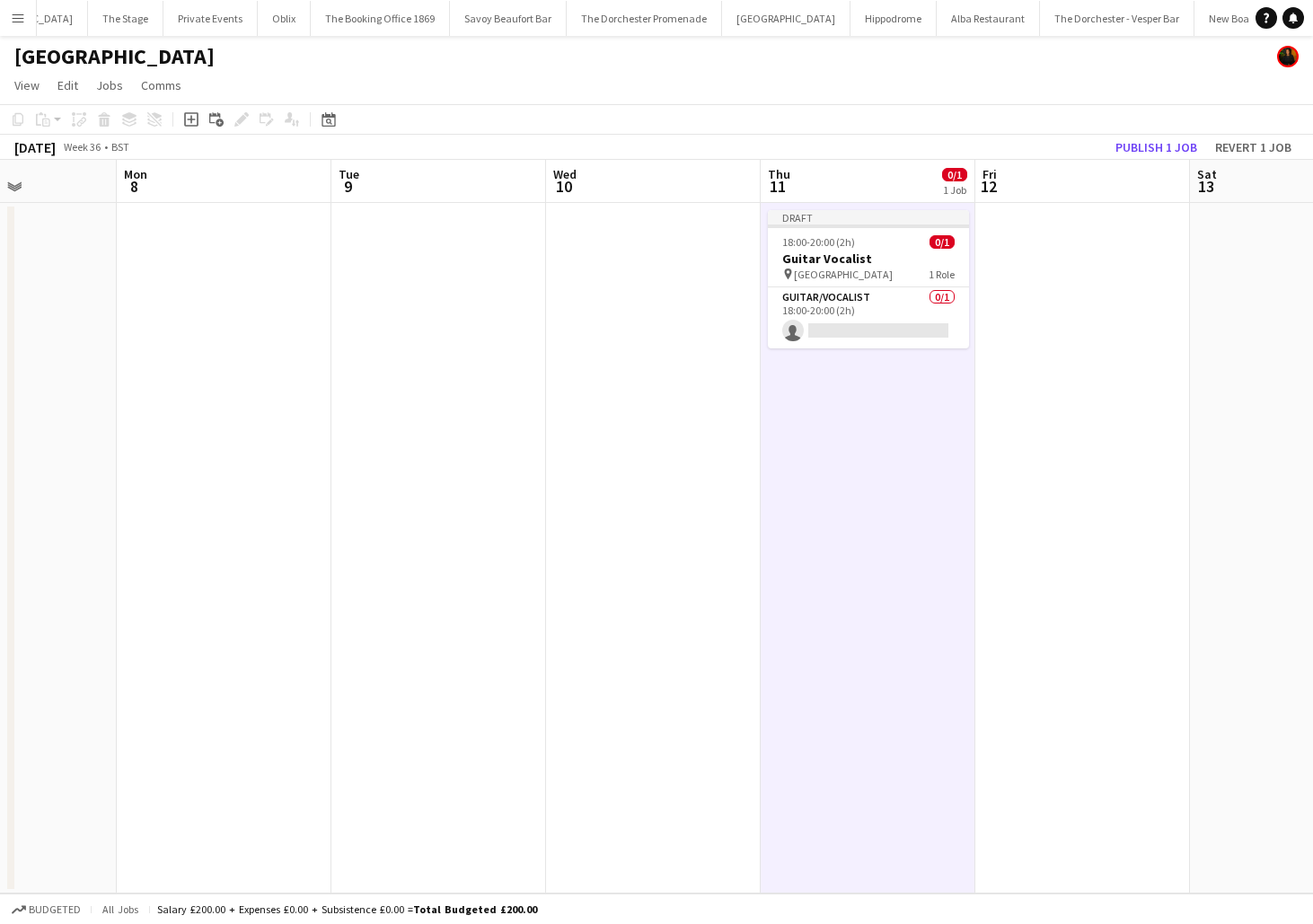
scroll to position [0, 744]
click at [1090, 283] on app-date-cell at bounding box center [1081, 548] width 214 height 691
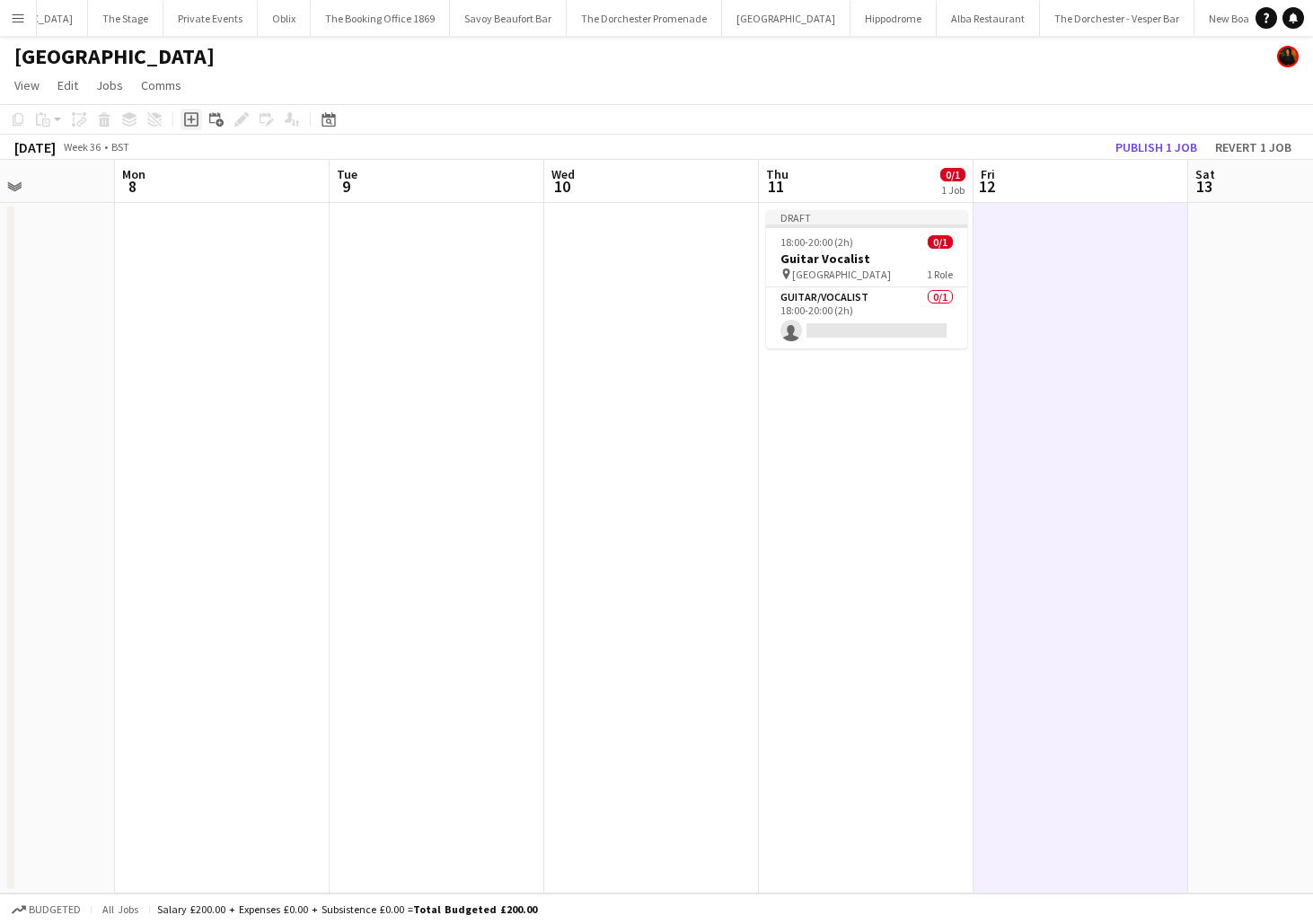
click at [198, 119] on icon at bounding box center [190, 118] width 14 height 14
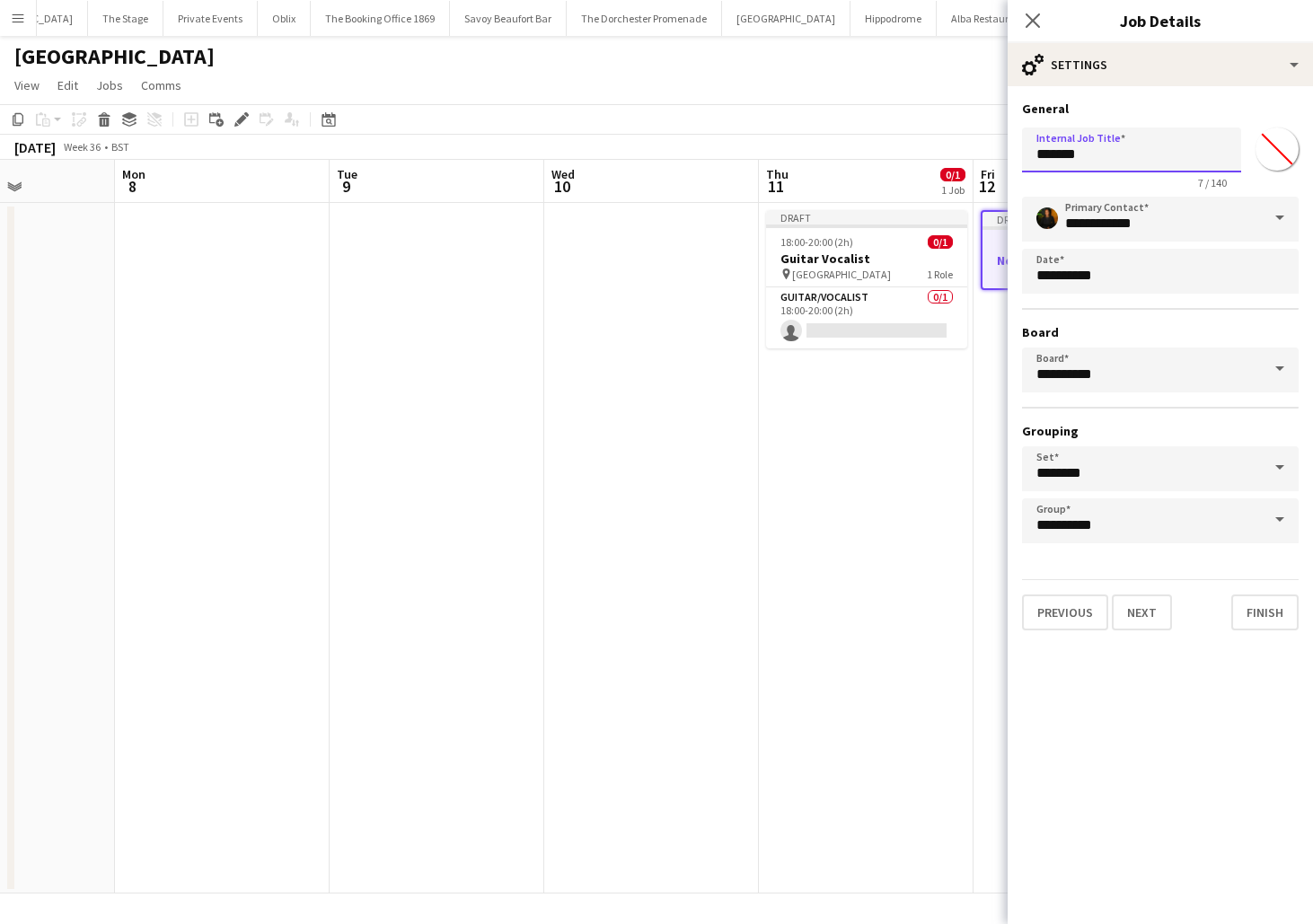
drag, startPoint x: 1118, startPoint y: 152, endPoint x: 814, endPoint y: 156, distance: 304.0
click at [814, 156] on body "Menu Boards Boards Boards All jobs Status Workforce Workforce My Workforce Recr…" at bounding box center [656, 462] width 1313 height 924
type input "**"
click at [1139, 615] on button "Next" at bounding box center [1142, 613] width 61 height 36
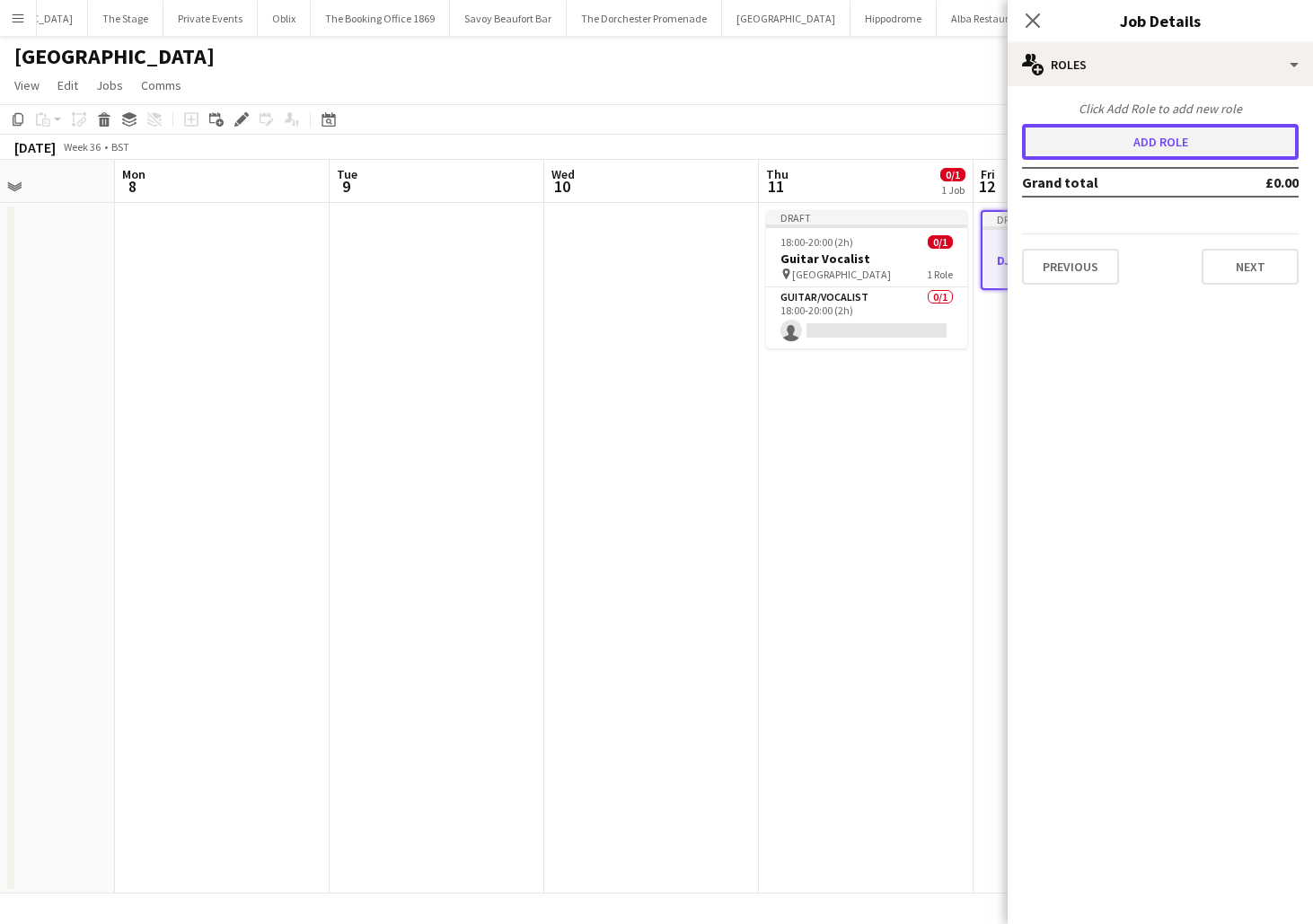
click at [1089, 137] on button "Add role" at bounding box center [1160, 142] width 277 height 36
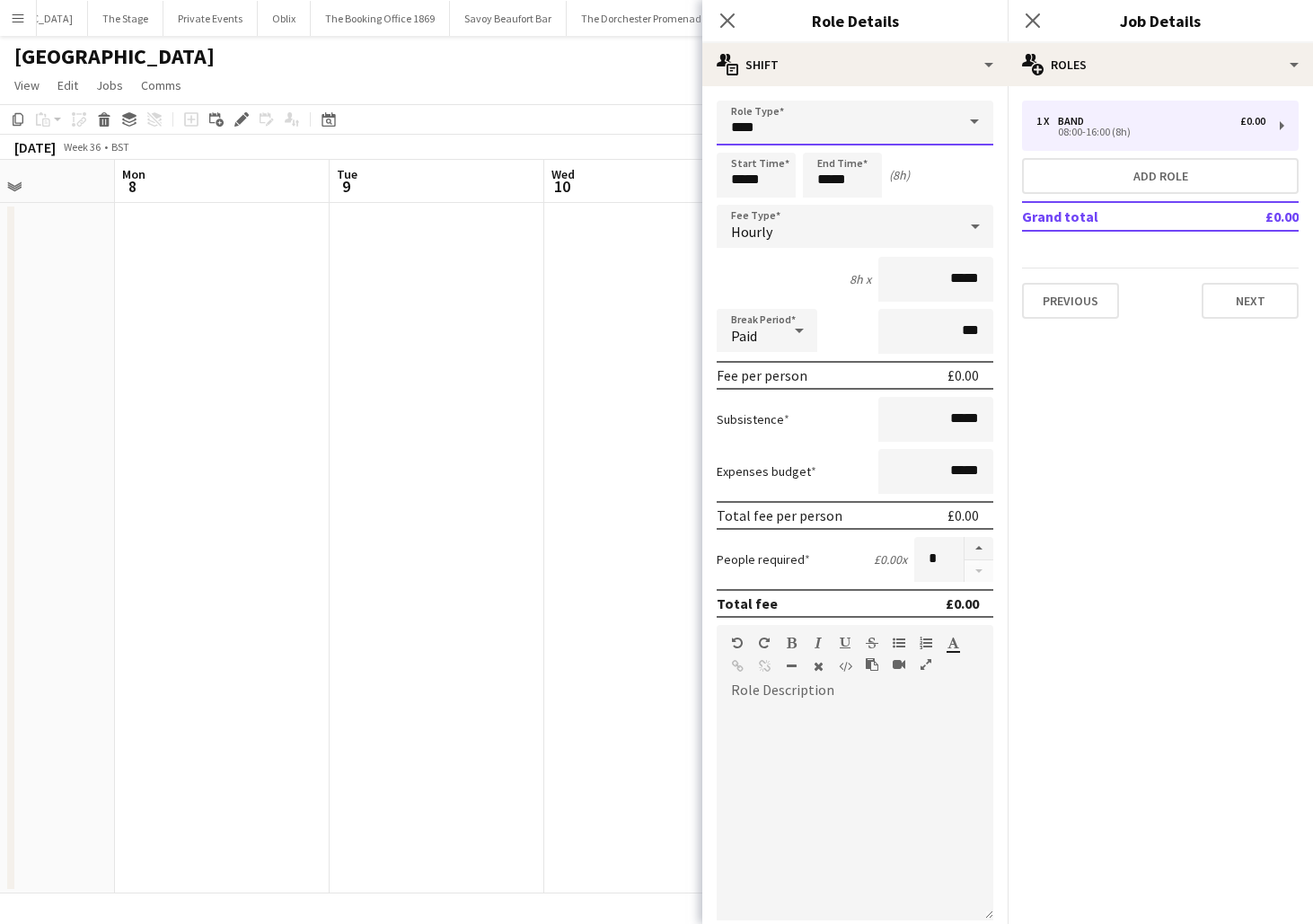
click at [807, 131] on input "****" at bounding box center [855, 123] width 277 height 45
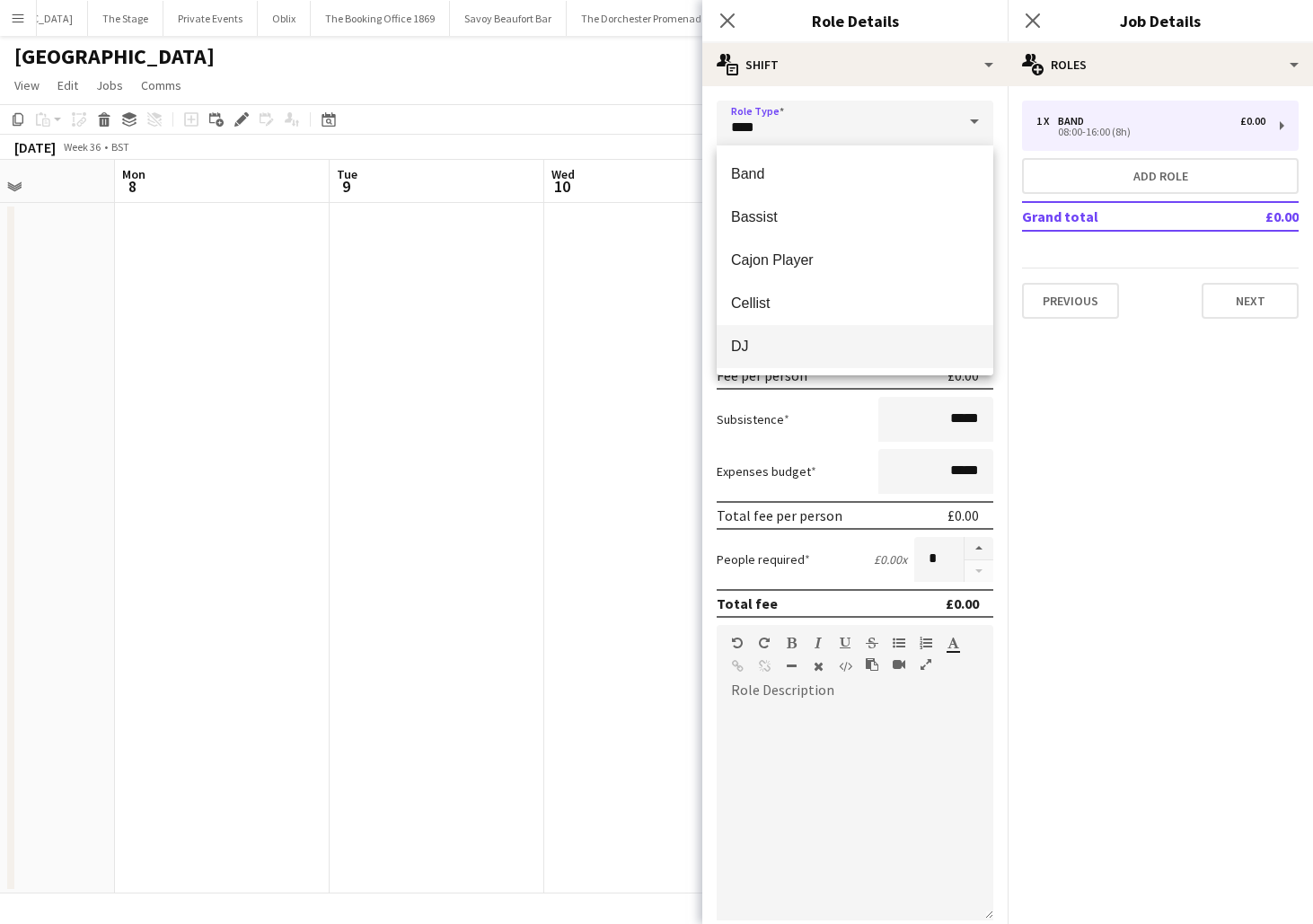
click at [795, 351] on span "DJ" at bounding box center [855, 346] width 248 height 17
type input "**"
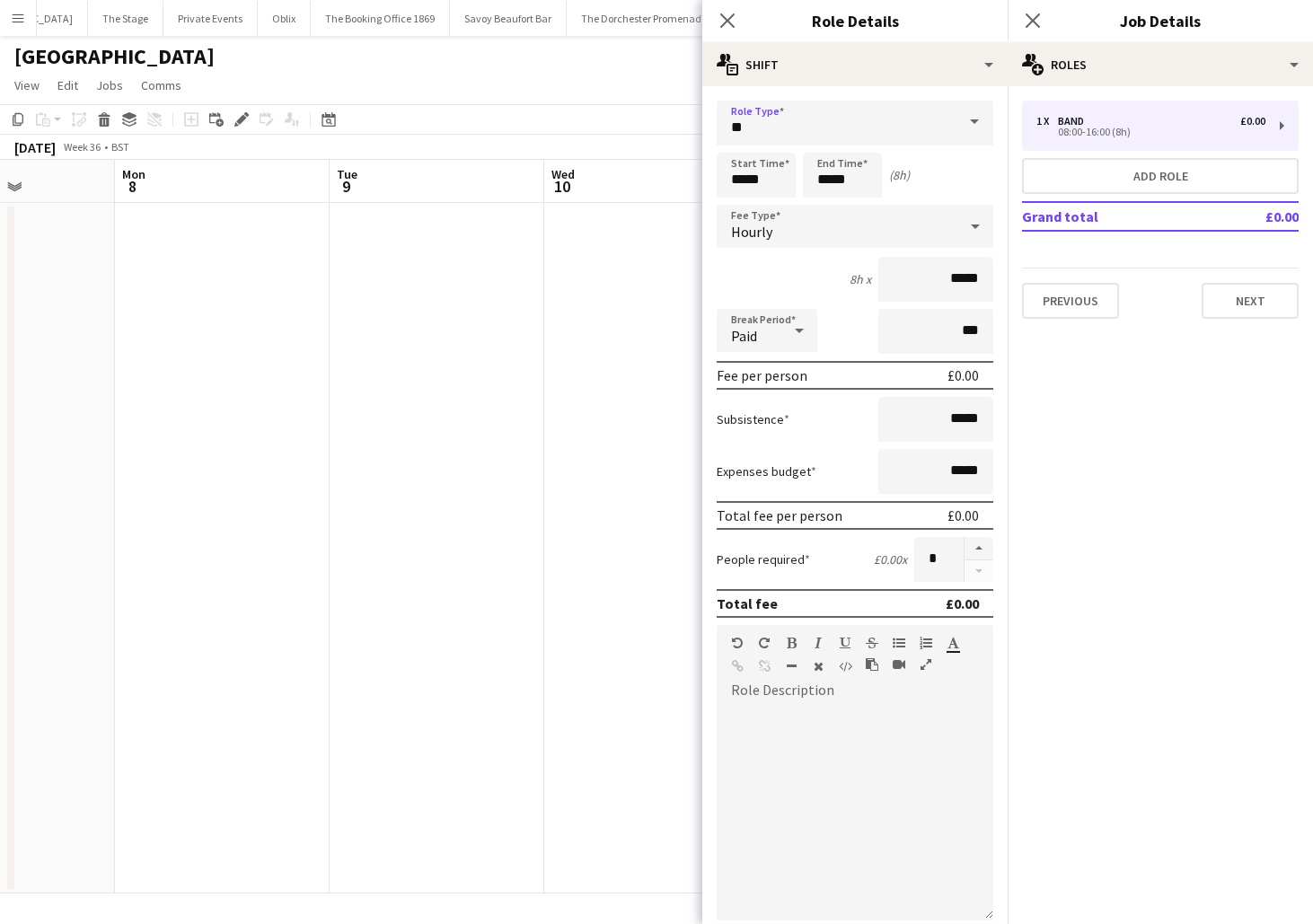
click at [773, 227] on div "Hourly" at bounding box center [837, 227] width 241 height 43
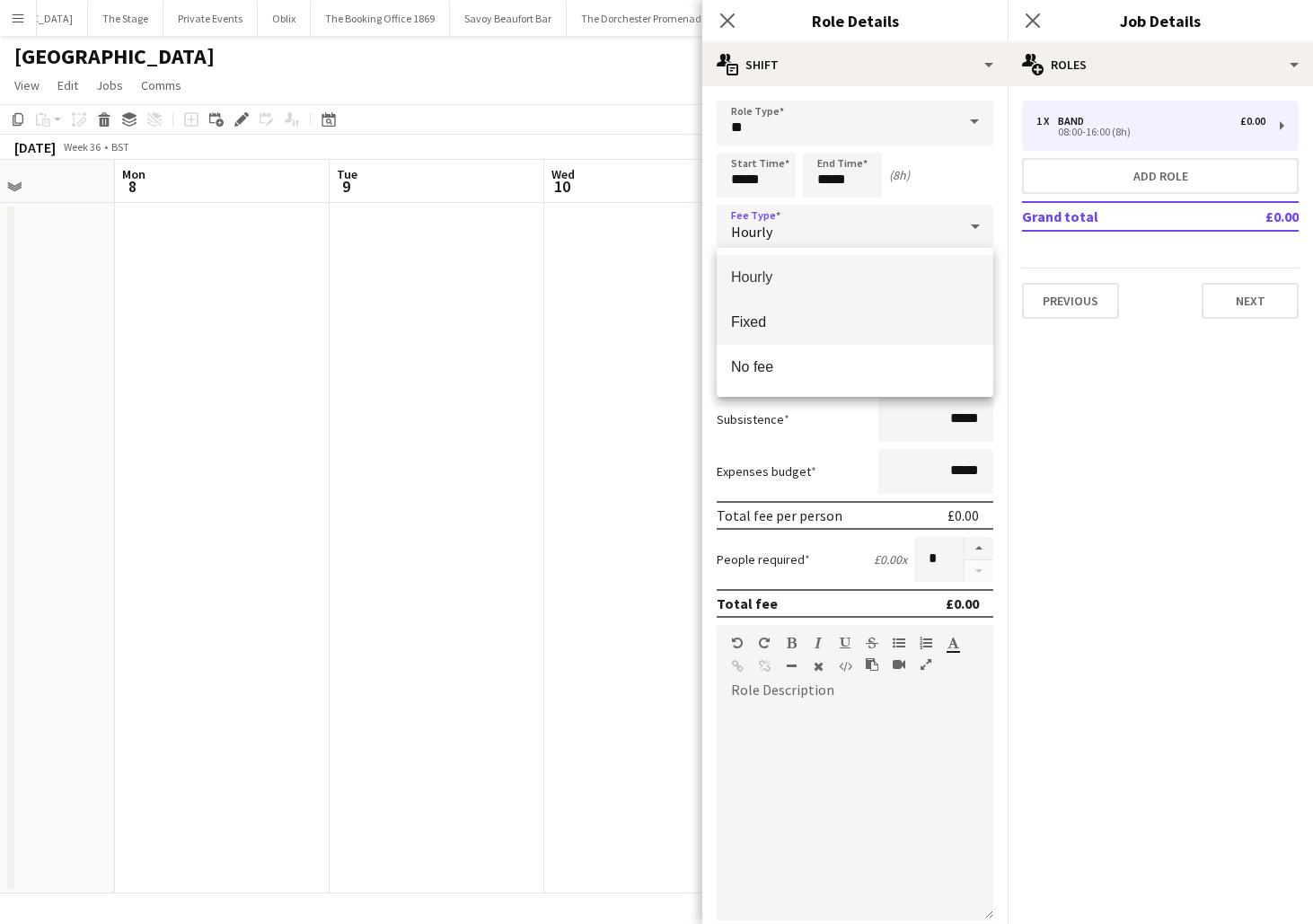
click at [773, 309] on mat-option "Fixed" at bounding box center [855, 323] width 277 height 45
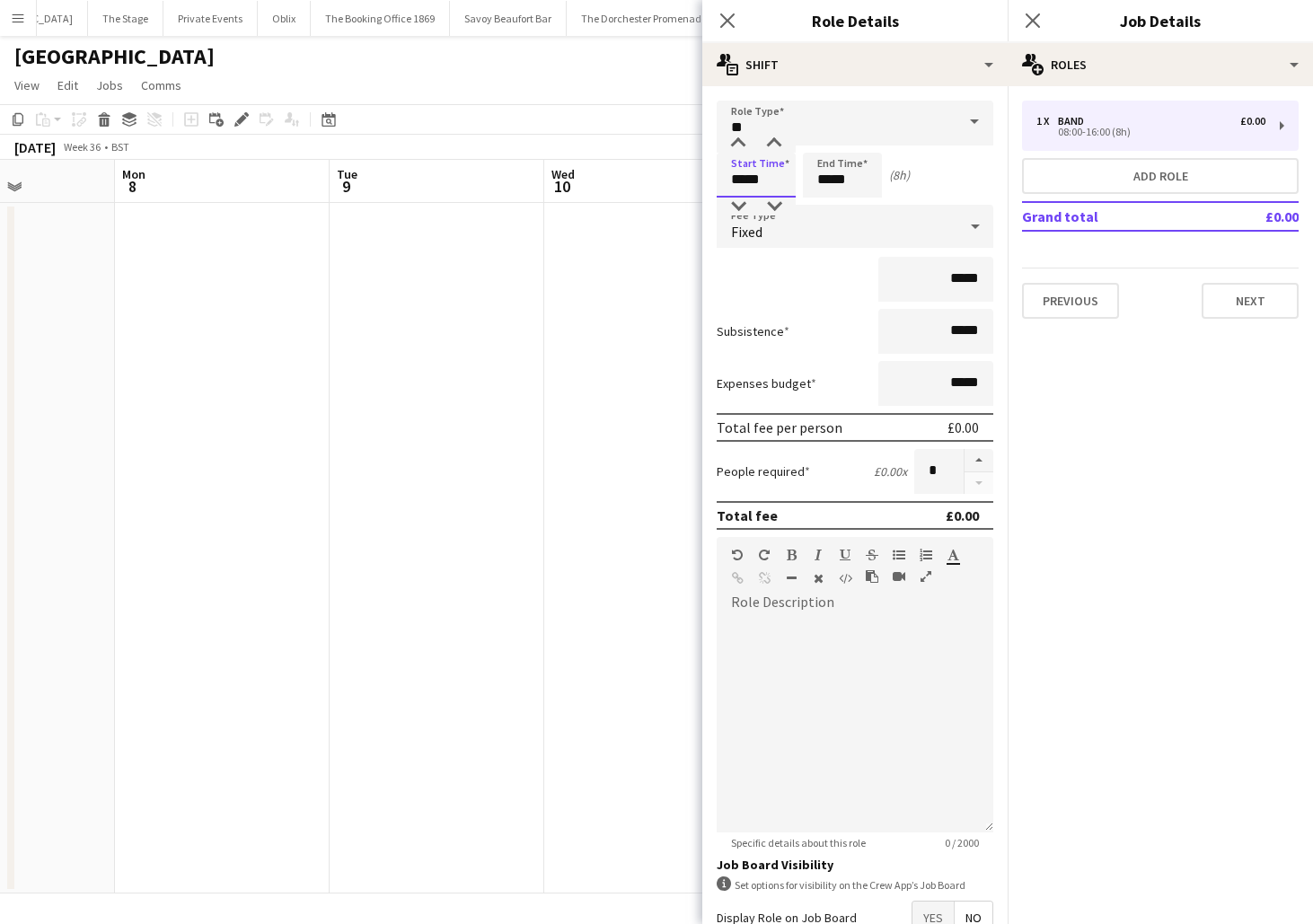
drag, startPoint x: 775, startPoint y: 185, endPoint x: 684, endPoint y: 184, distance: 91.0
click at [683, 184] on body "Menu Boards Boards Boards All jobs Status Workforce Workforce My Workforce Recr…" at bounding box center [656, 462] width 1313 height 924
type input "*****"
drag, startPoint x: 858, startPoint y: 186, endPoint x: 742, endPoint y: 183, distance: 116.0
click at [742, 183] on div "Start Time ***** End Time ***** (21h)" at bounding box center [855, 175] width 277 height 45
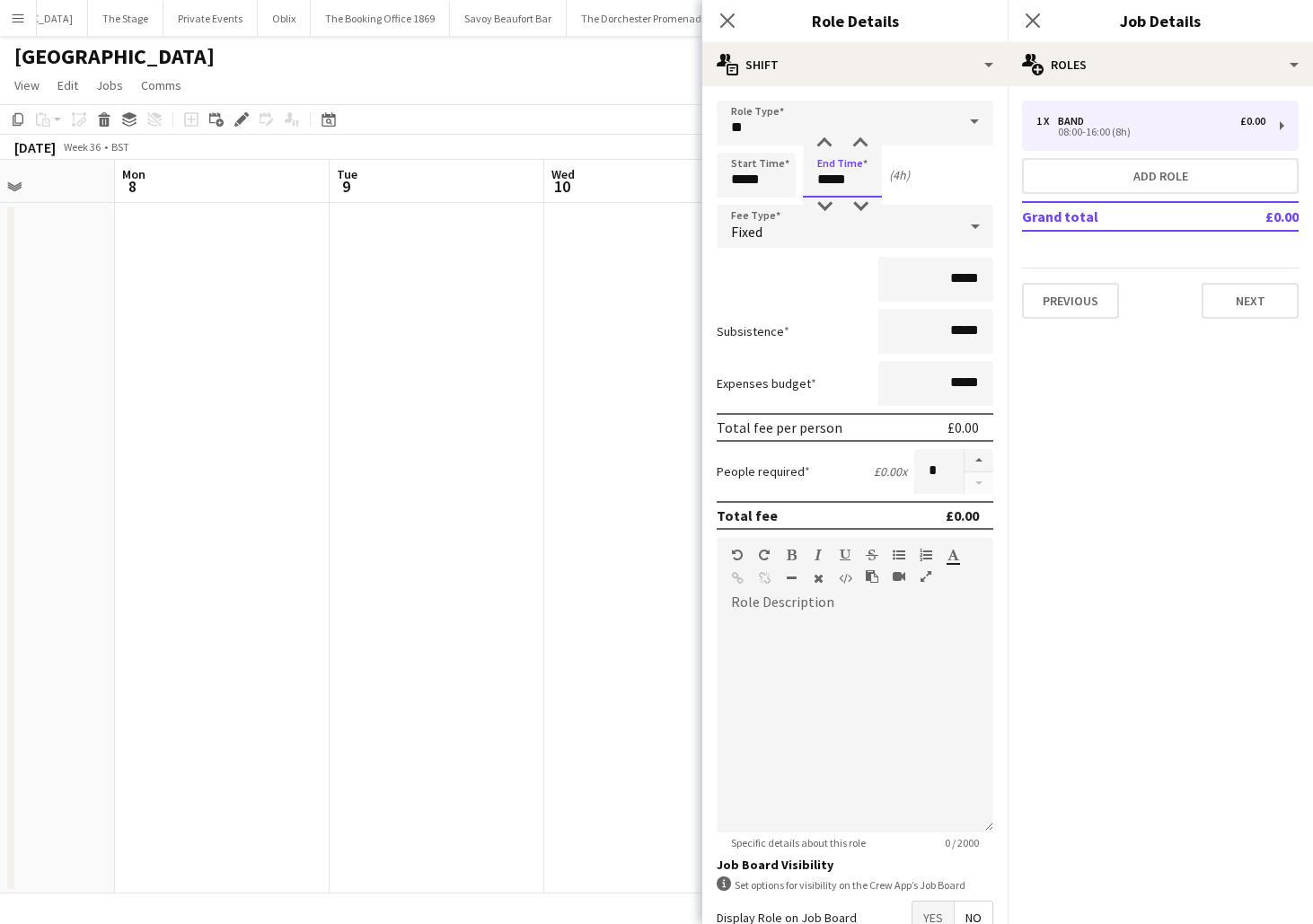
type input "*****"
click at [737, 231] on span "Fixed" at bounding box center [747, 231] width 32 height 18
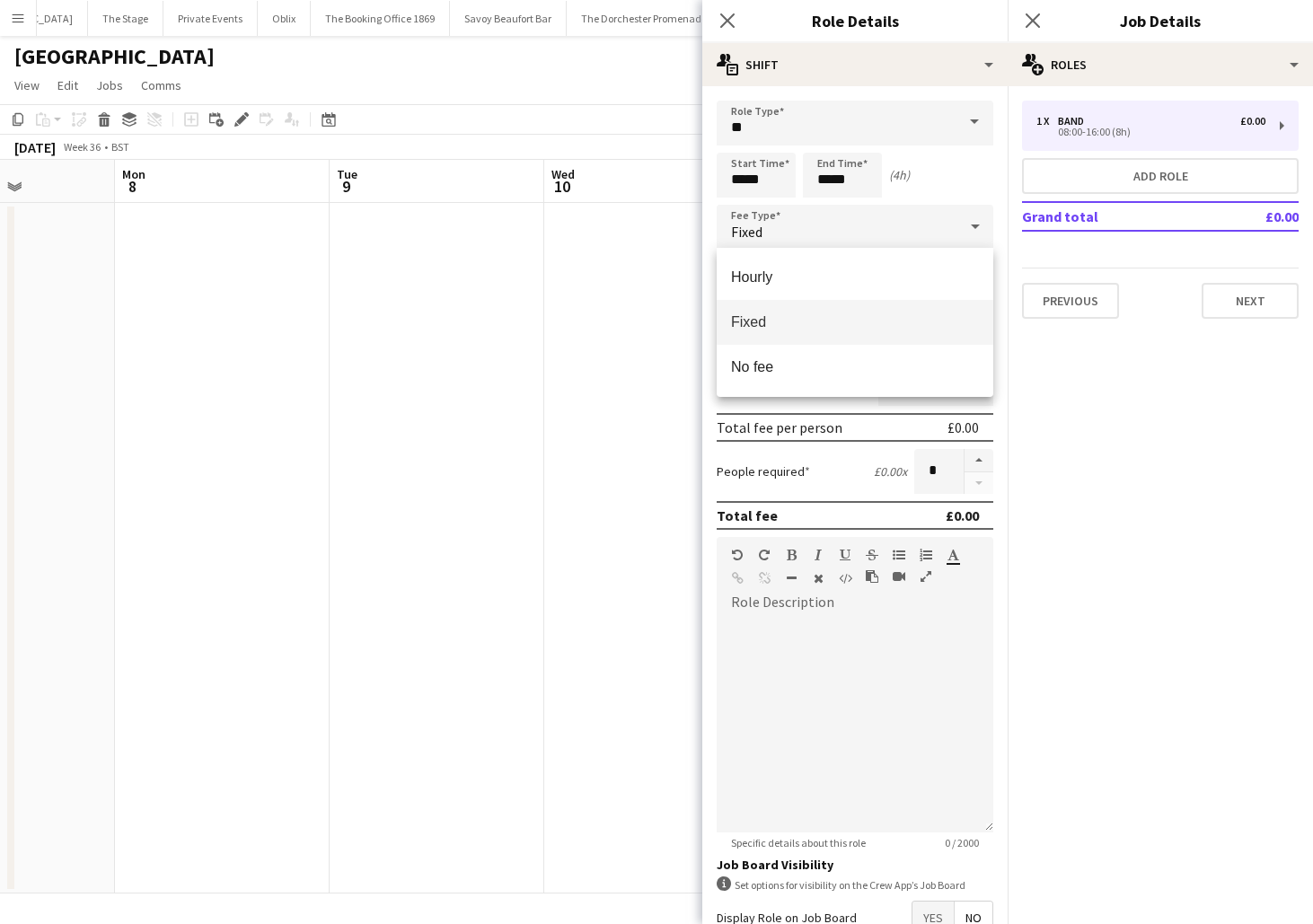
click at [1057, 407] on div at bounding box center [656, 462] width 1313 height 924
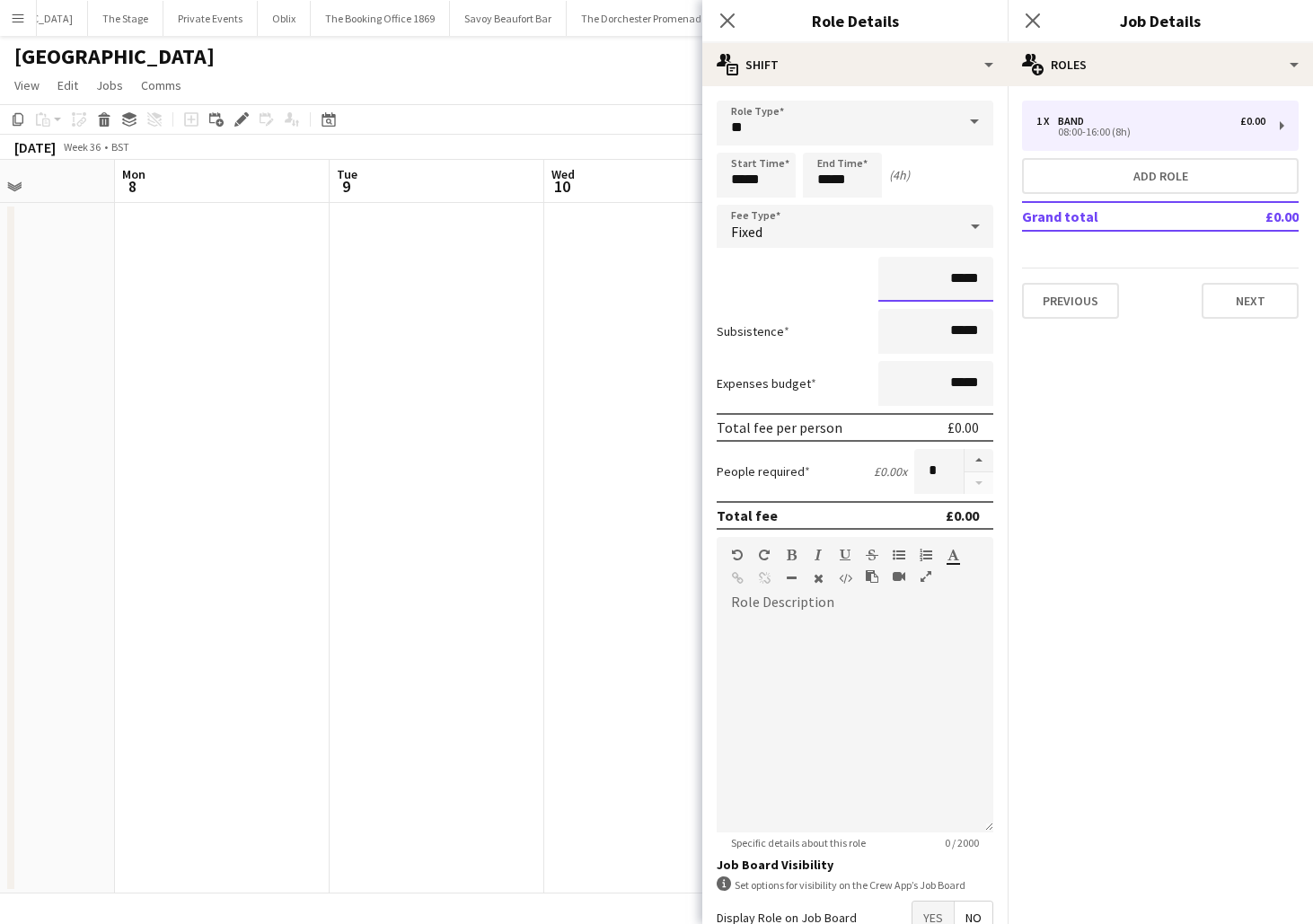
click at [959, 282] on input "*****" at bounding box center [935, 280] width 115 height 45
type input "**"
type input "*******"
click at [889, 679] on div at bounding box center [855, 724] width 277 height 215
paste div
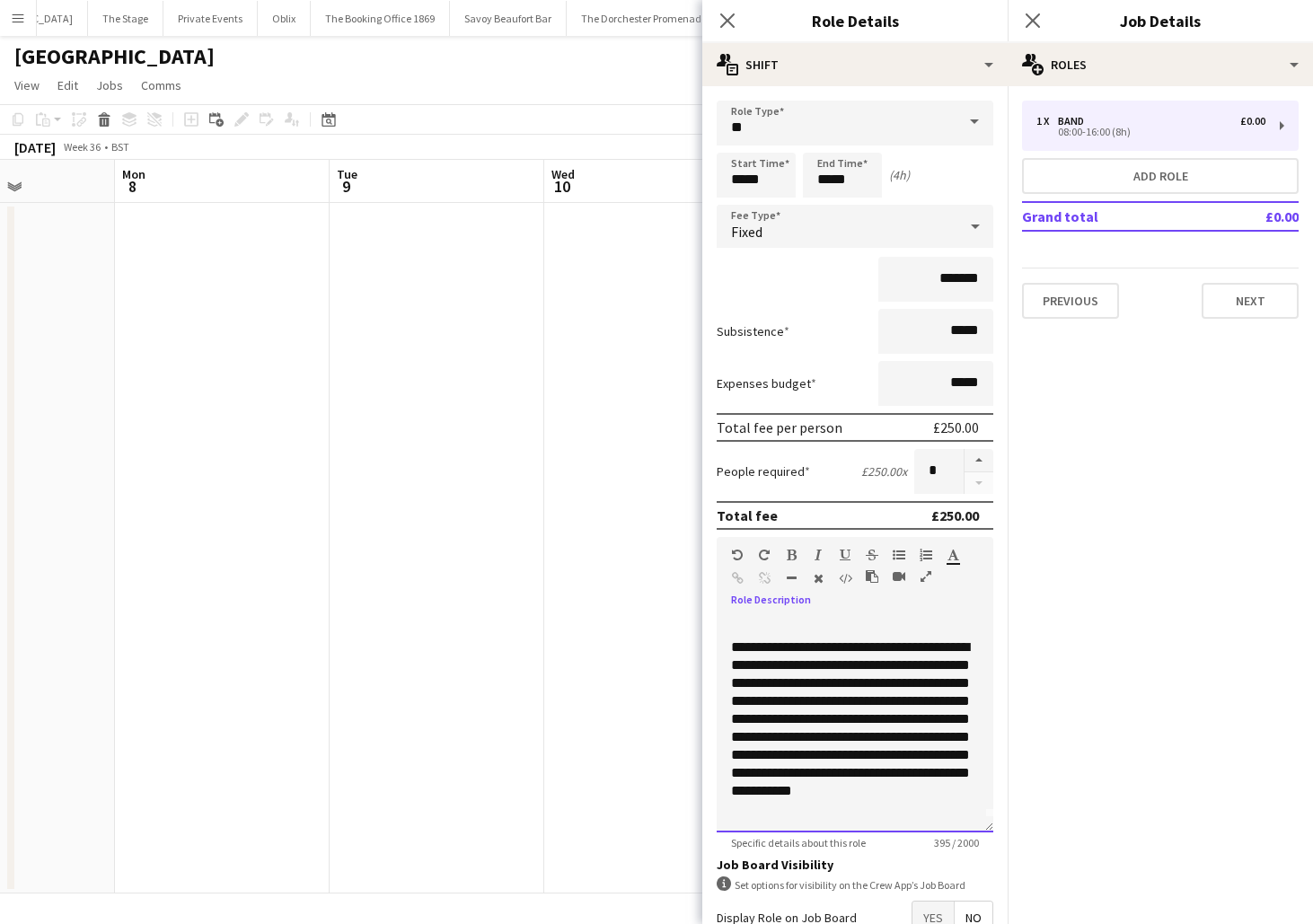
scroll to position [13, 0]
click at [1256, 310] on button "Next" at bounding box center [1251, 300] width 97 height 36
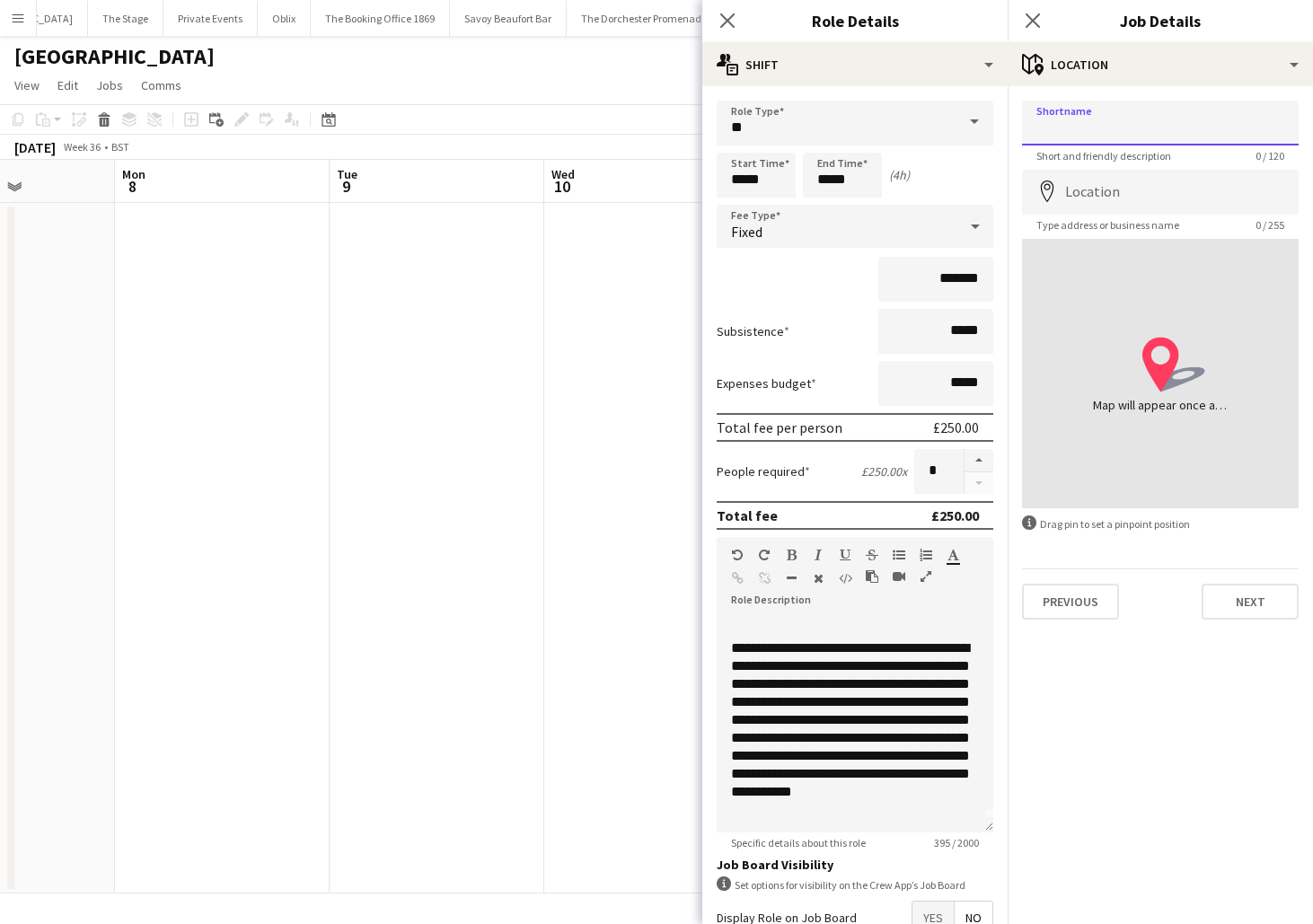
click at [1081, 118] on input "Shortname" at bounding box center [1160, 123] width 277 height 45
type input "**********"
click at [1121, 184] on input "Location" at bounding box center [1160, 192] width 277 height 45
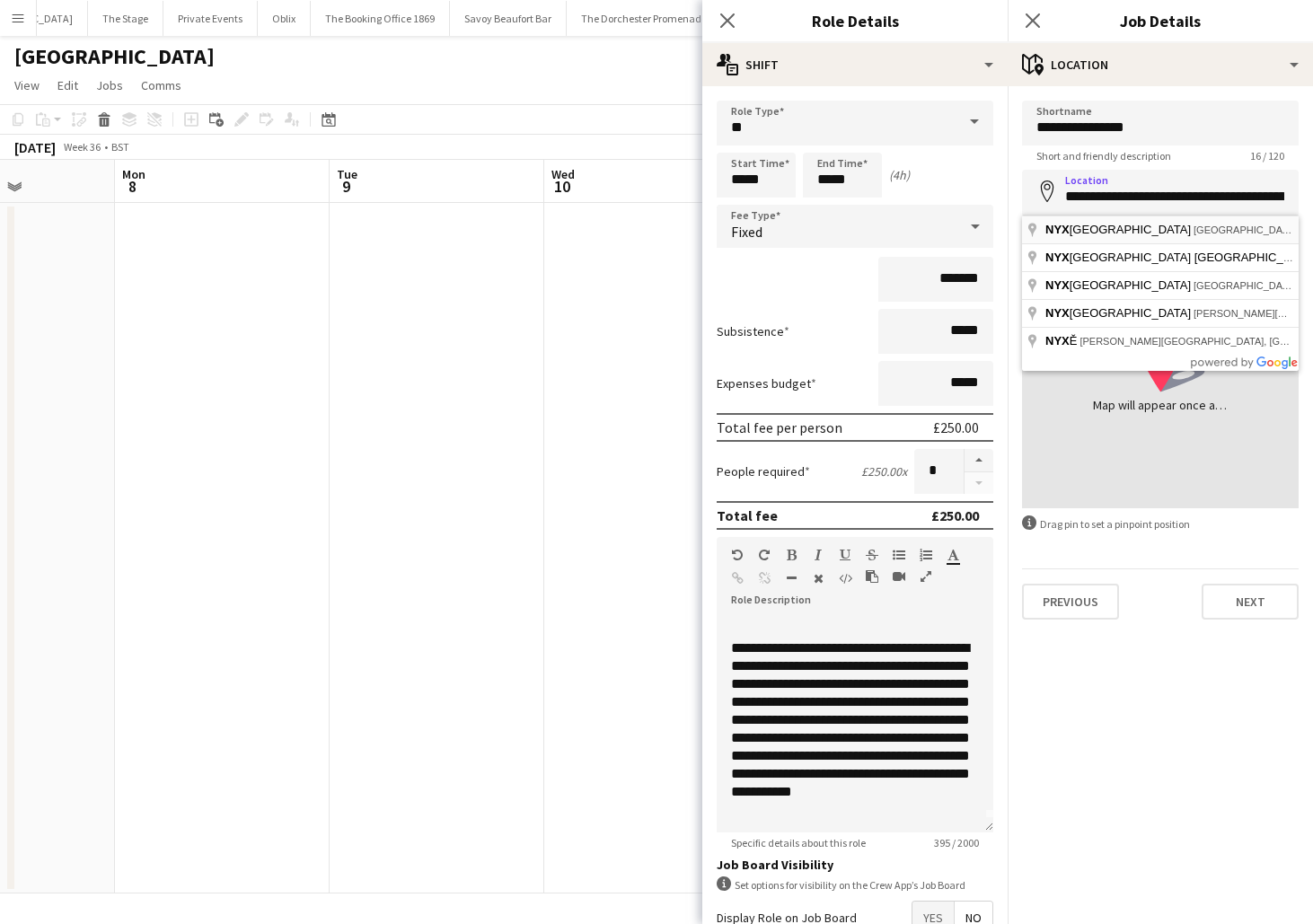
type input "**********"
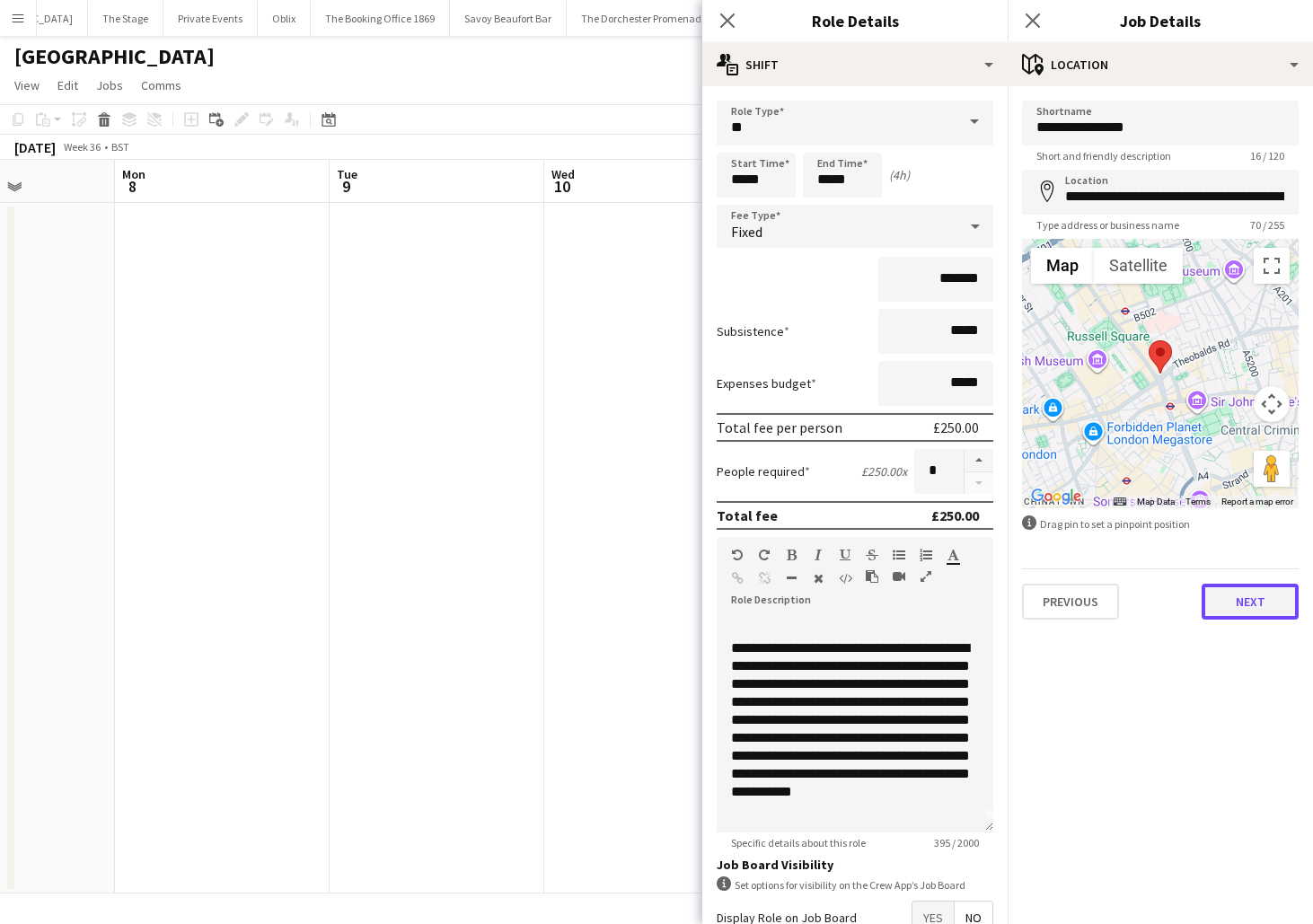
click at [1243, 593] on button "Next" at bounding box center [1251, 601] width 97 height 36
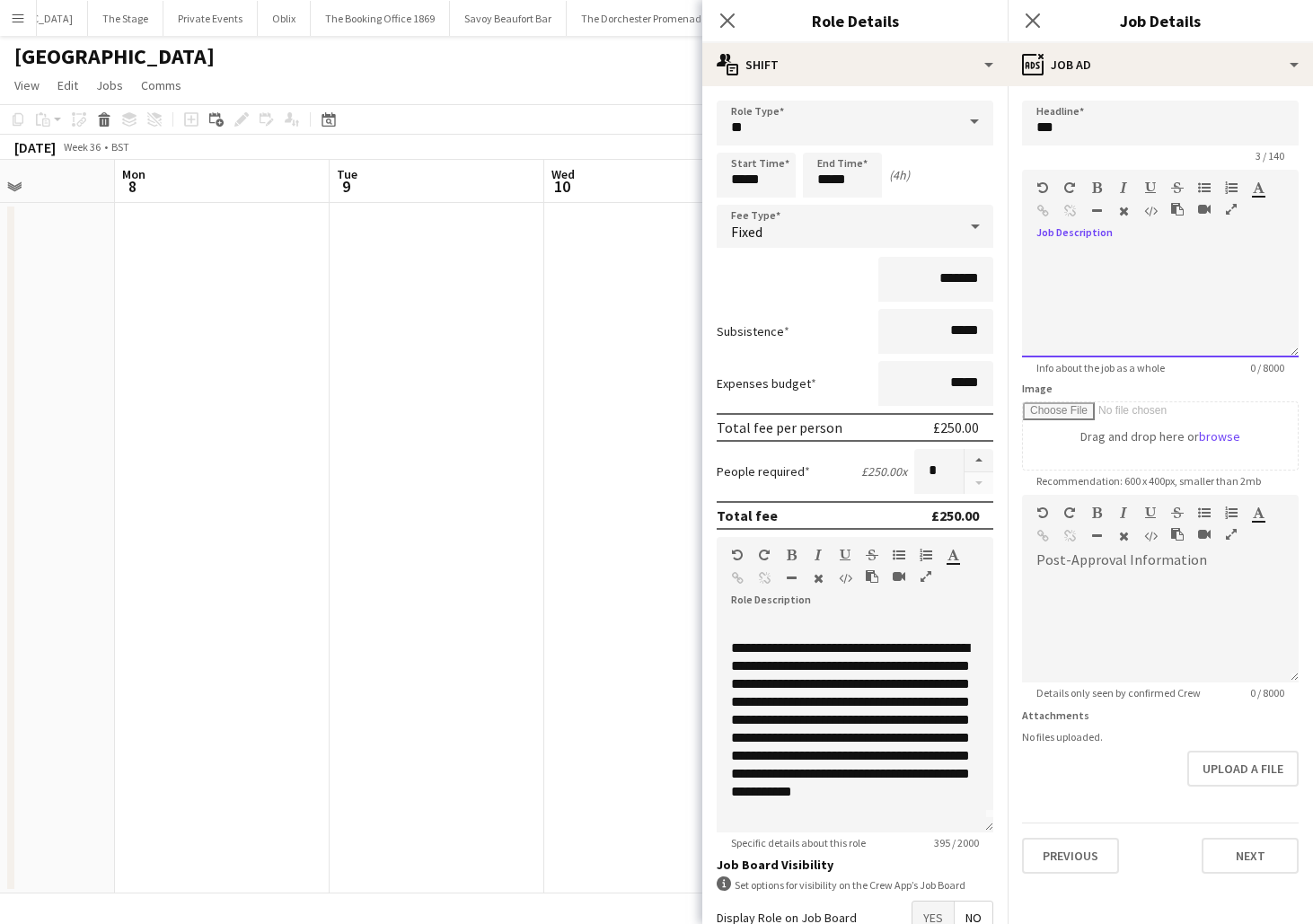
click at [1101, 287] on div at bounding box center [1160, 304] width 277 height 108
paste div
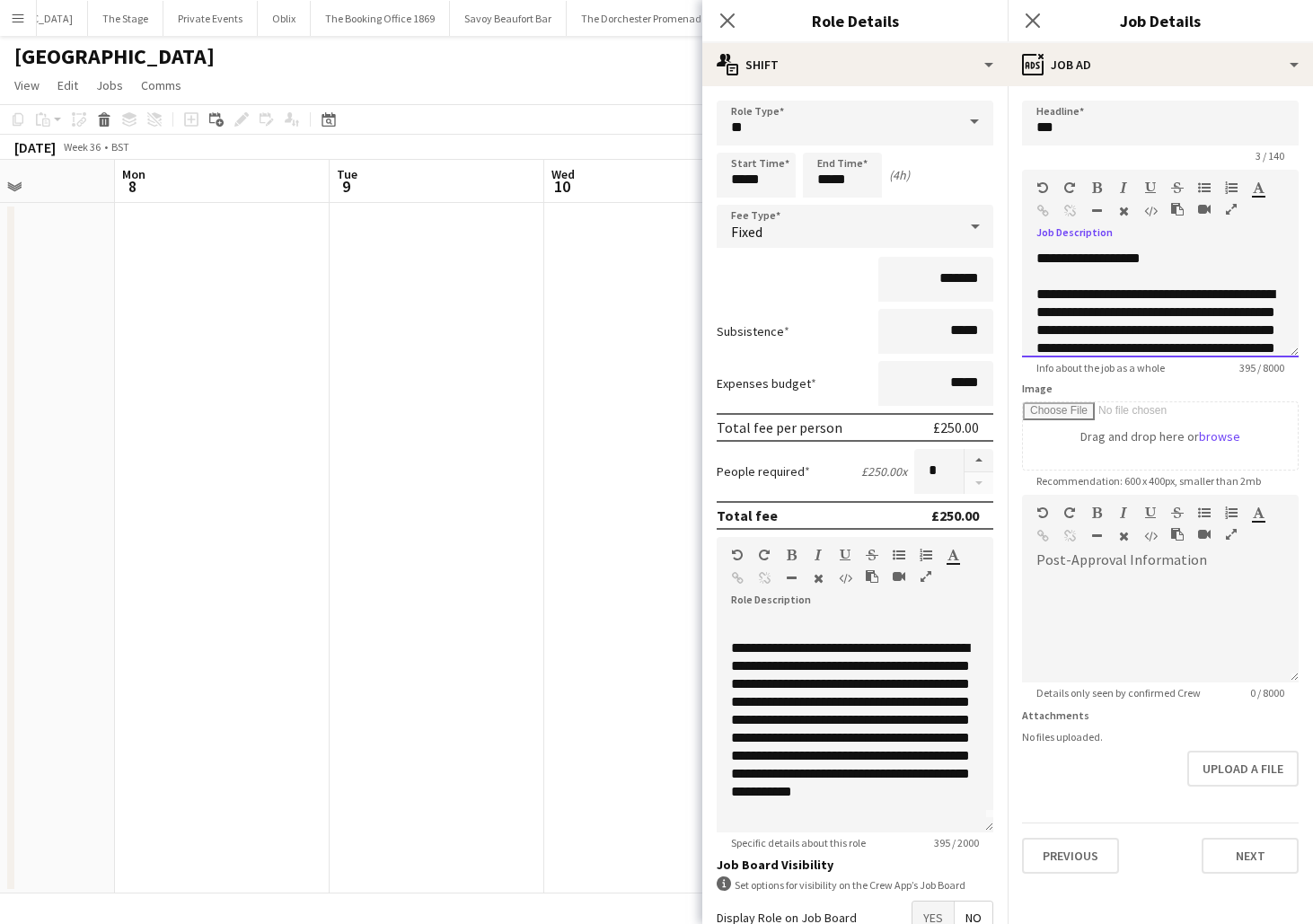
scroll to position [110, 0]
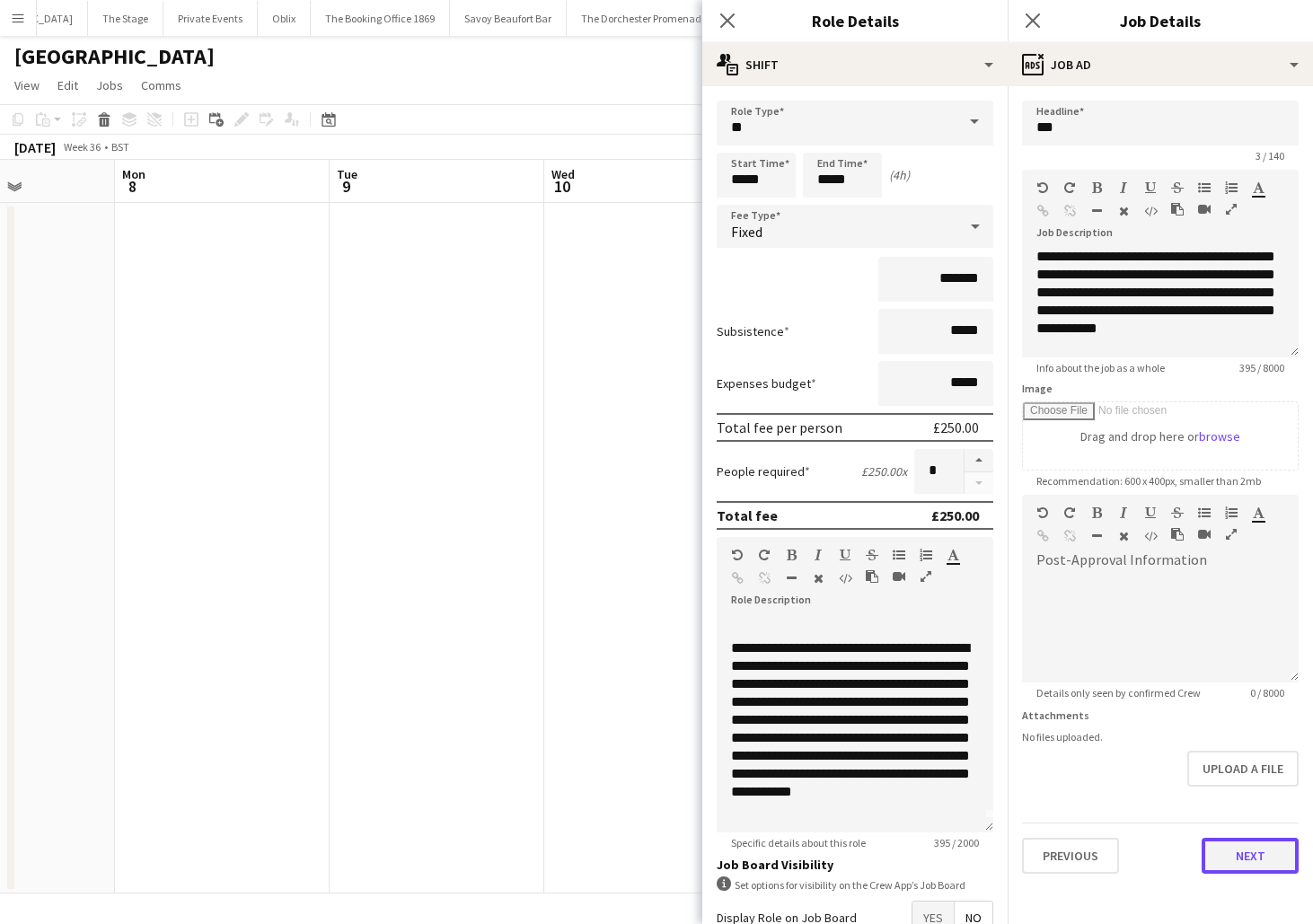
click at [1240, 846] on button "Next" at bounding box center [1251, 856] width 97 height 36
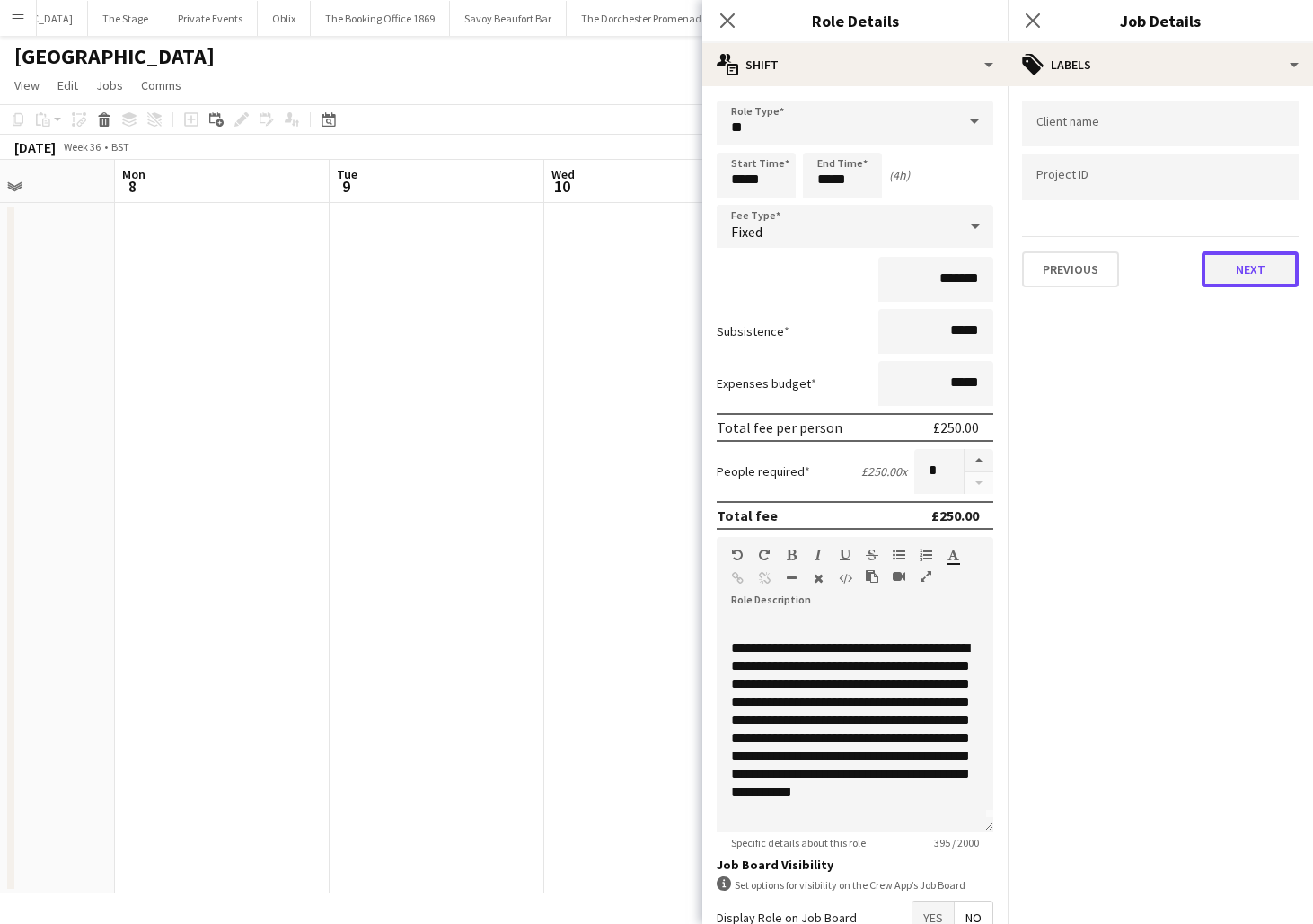
click at [1235, 269] on button "Next" at bounding box center [1251, 269] width 97 height 36
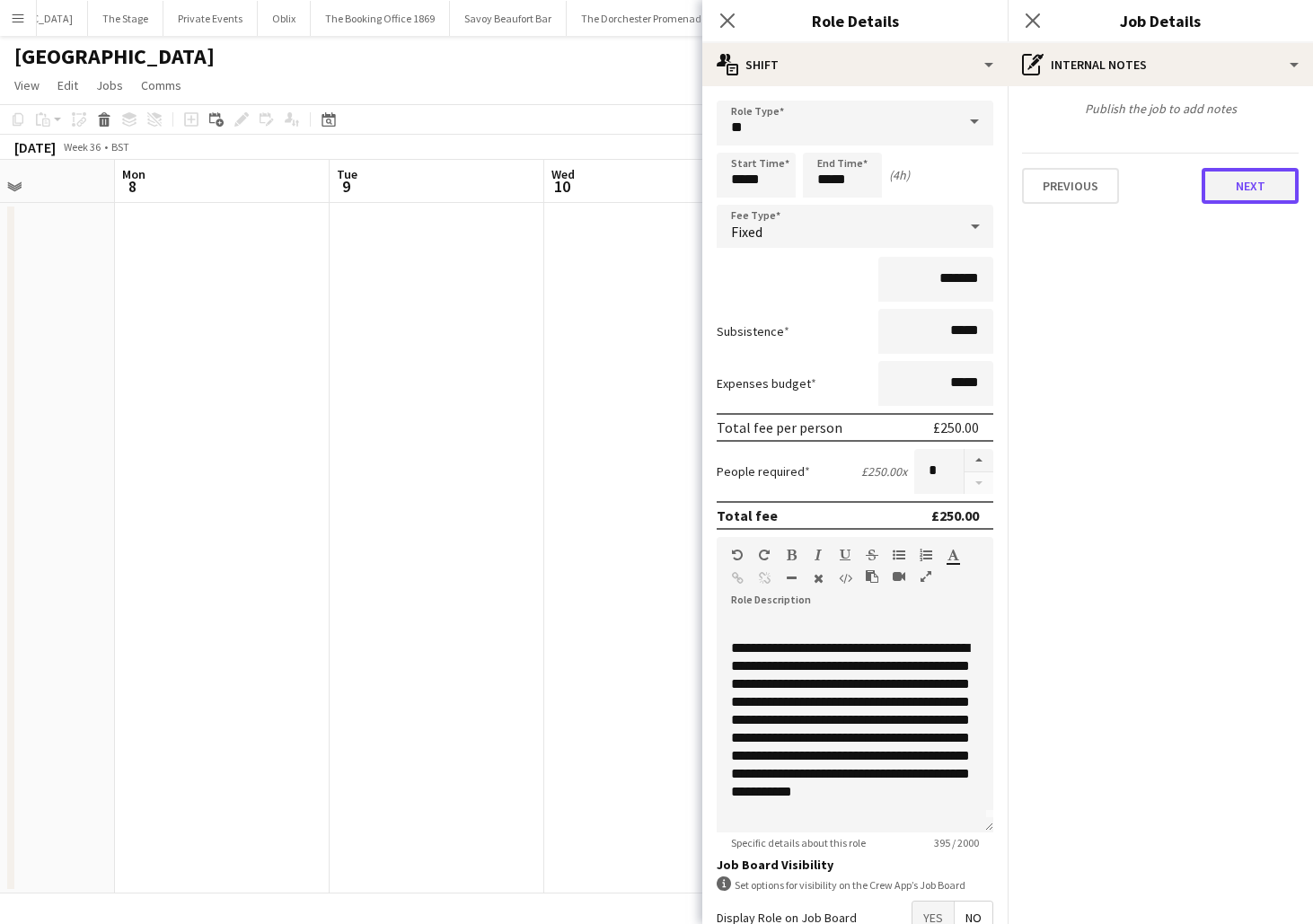
click at [1223, 190] on button "Next" at bounding box center [1251, 186] width 97 height 36
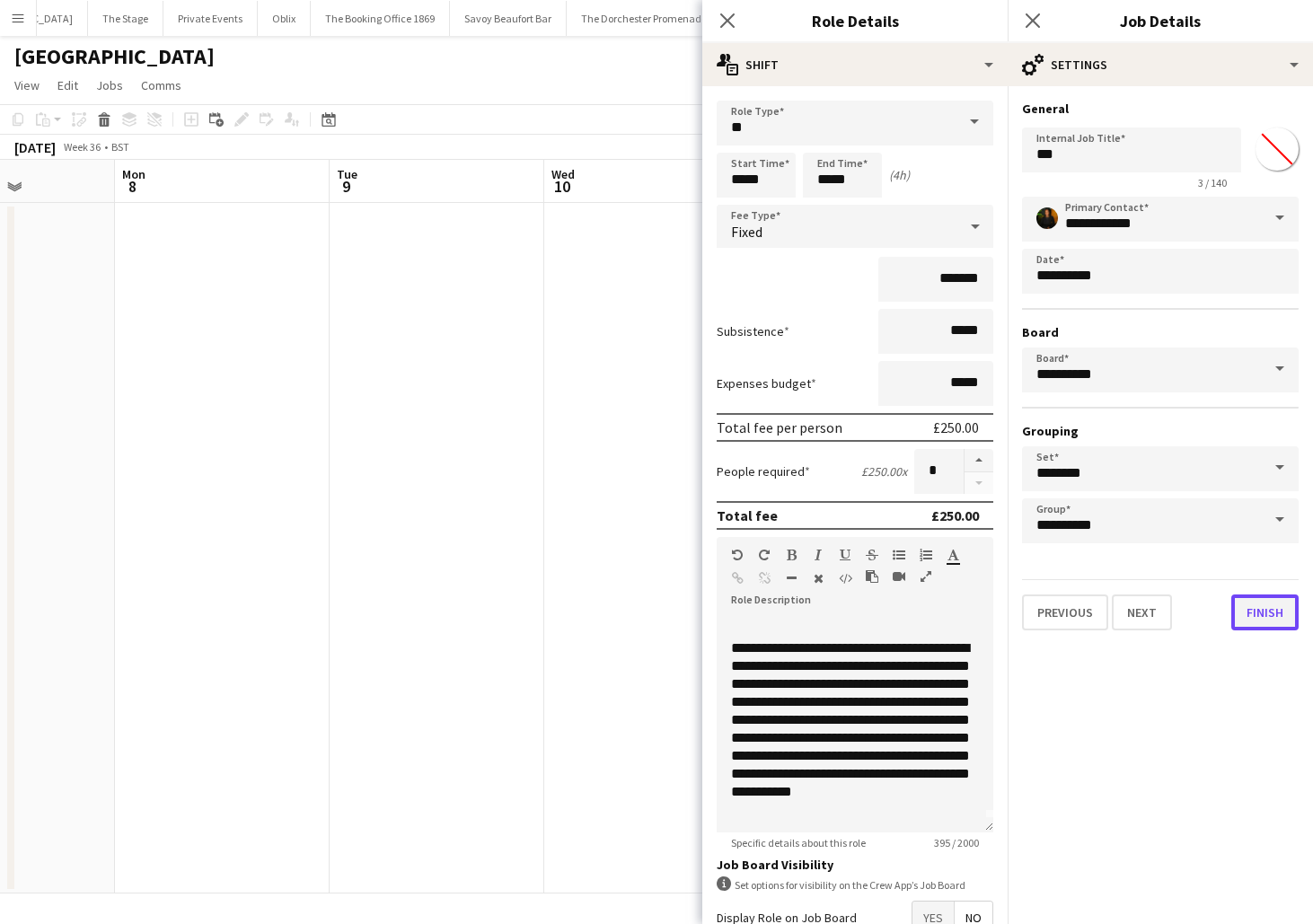
click at [1270, 618] on button "Finish" at bounding box center [1265, 613] width 67 height 36
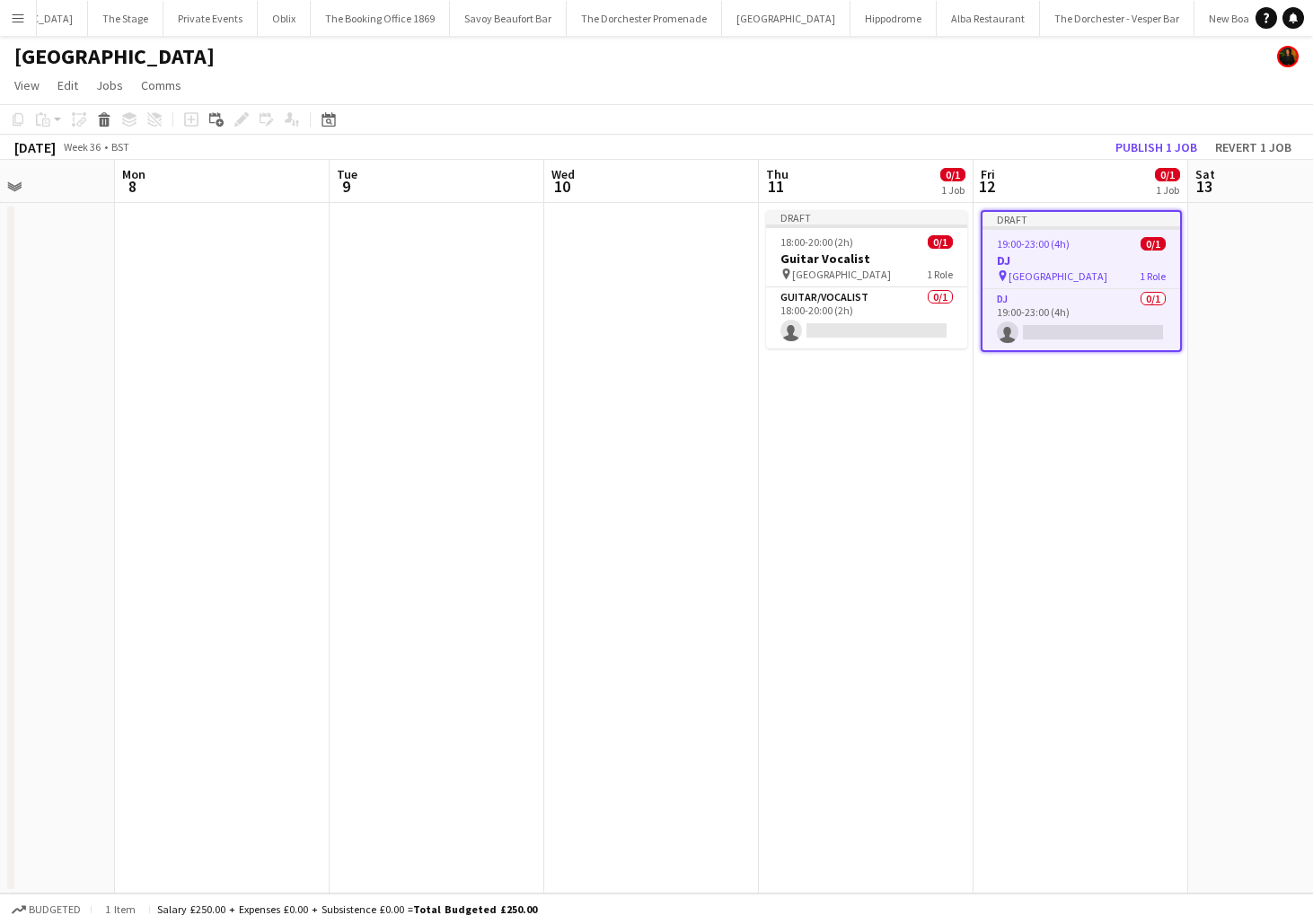
click at [1116, 458] on app-date-cell "Draft 19:00-23:00 (4h) 0/1 DJ pin NYX Hotel London 1 Role DJ 0/1 19:00-23:00 (4…" at bounding box center [1081, 548] width 214 height 691
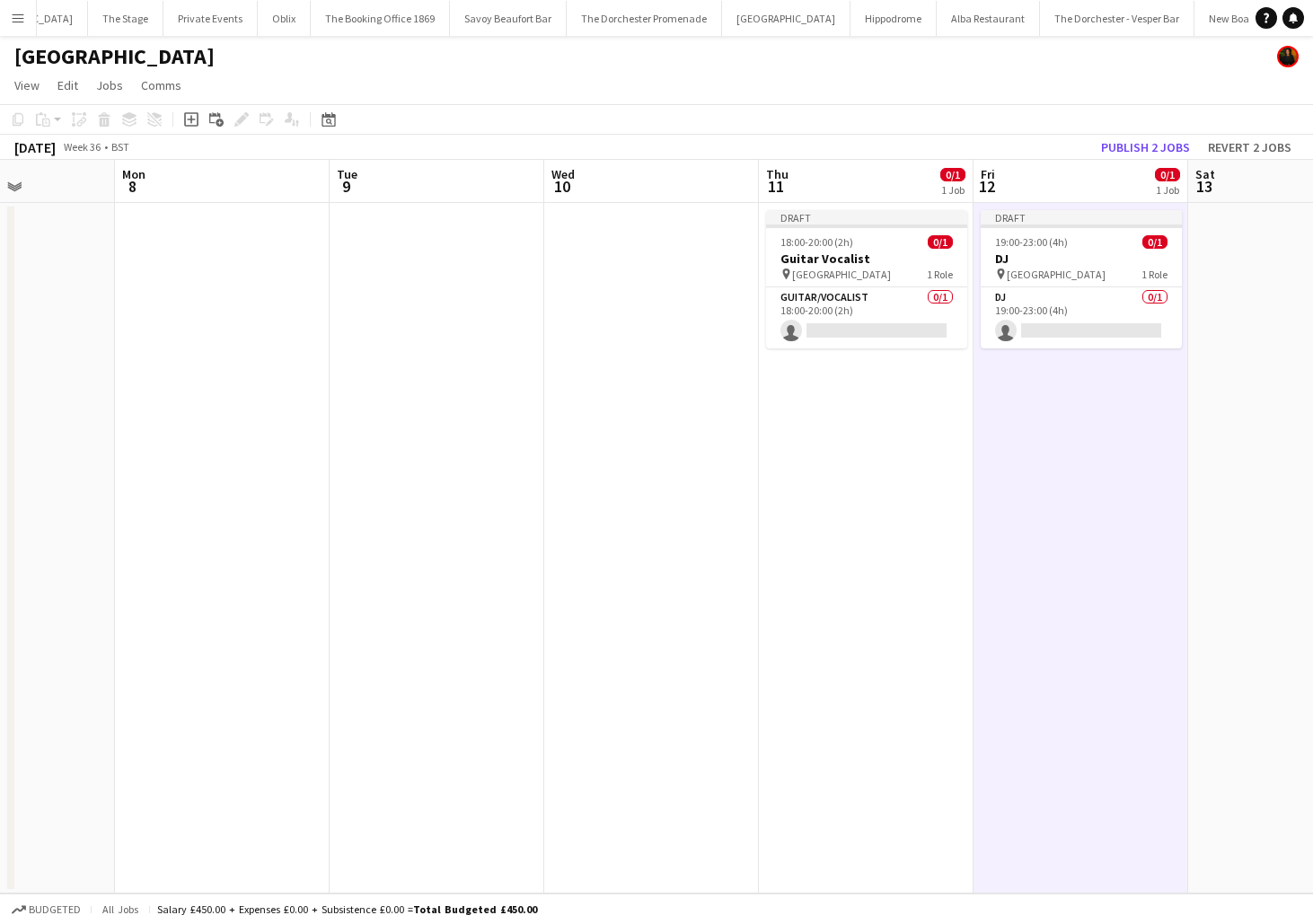
scroll to position [0, 746]
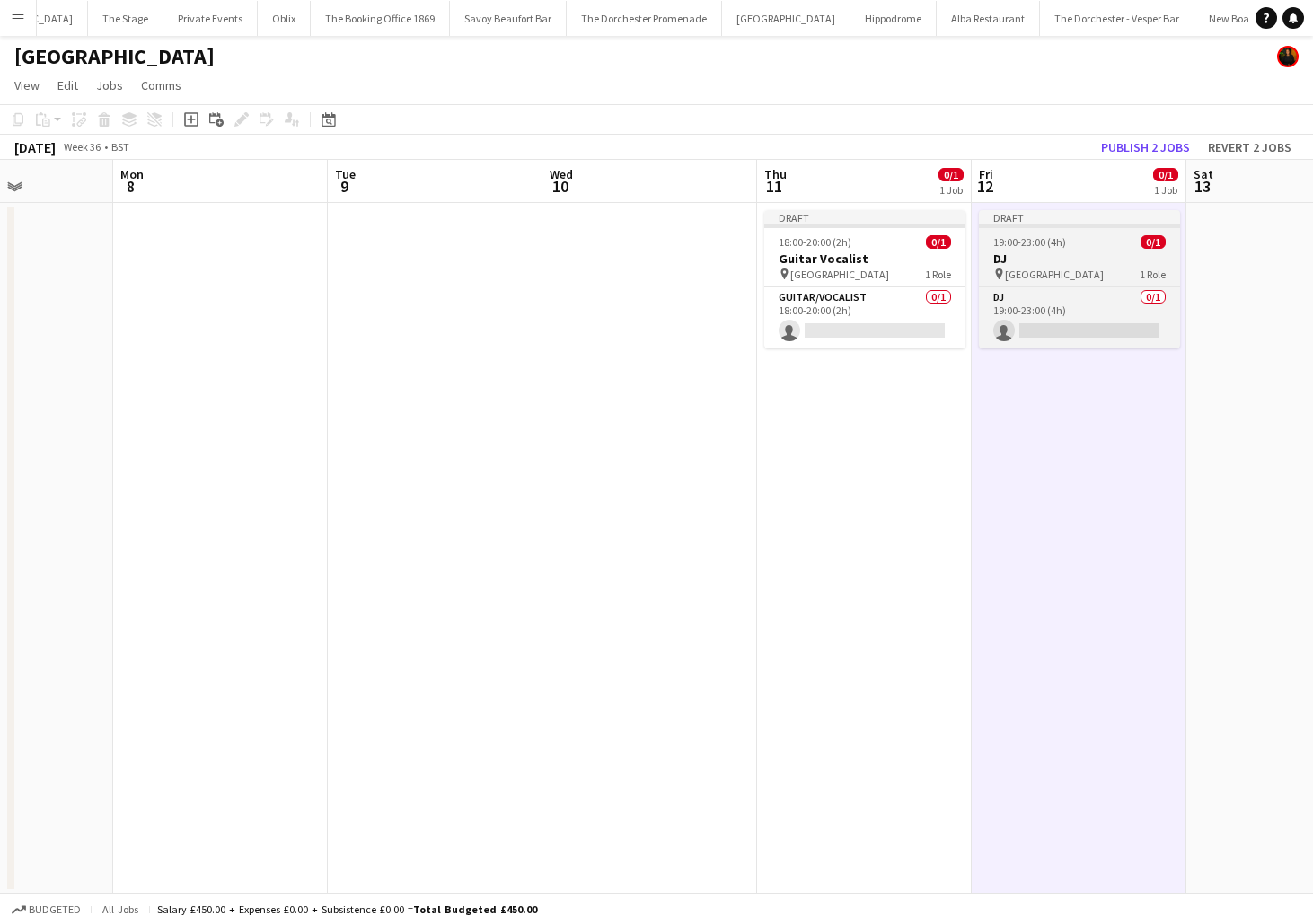
click at [1061, 274] on span "[GEOGRAPHIC_DATA]" at bounding box center [1055, 274] width 99 height 13
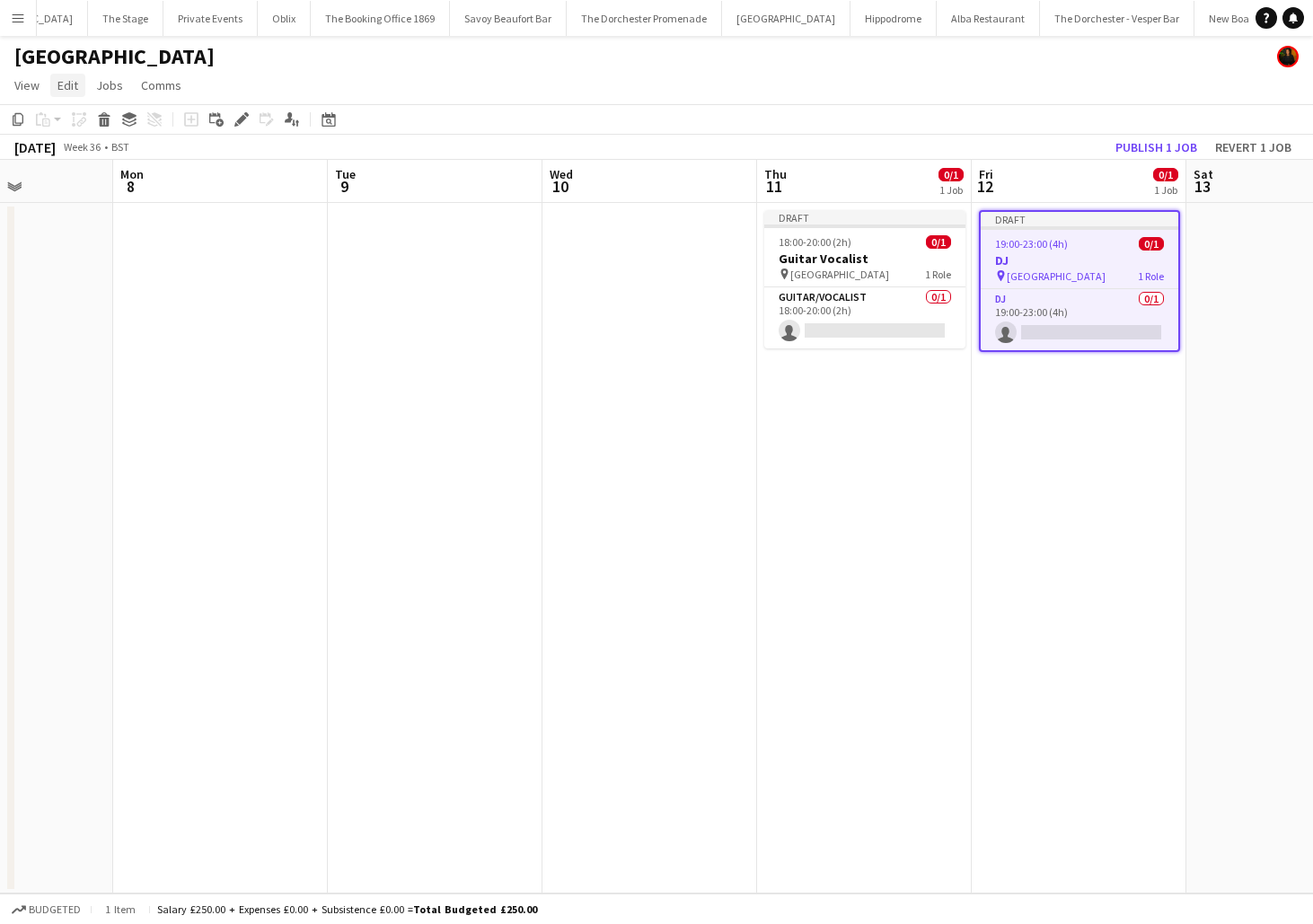
click at [70, 90] on span "Edit" at bounding box center [68, 85] width 21 height 16
click at [73, 119] on span "Copy Command C" at bounding box center [103, 124] width 75 height 17
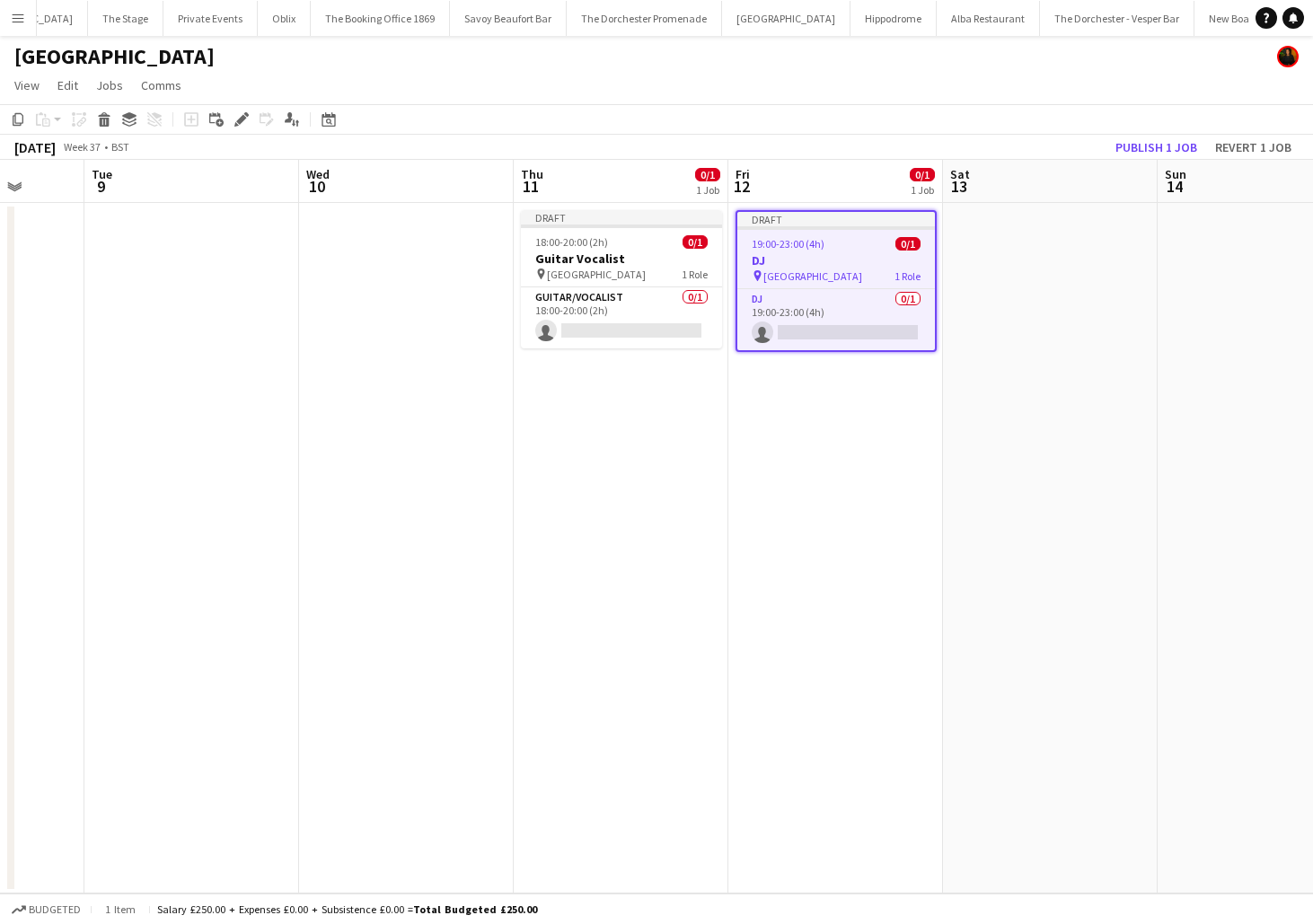
scroll to position [0, 568]
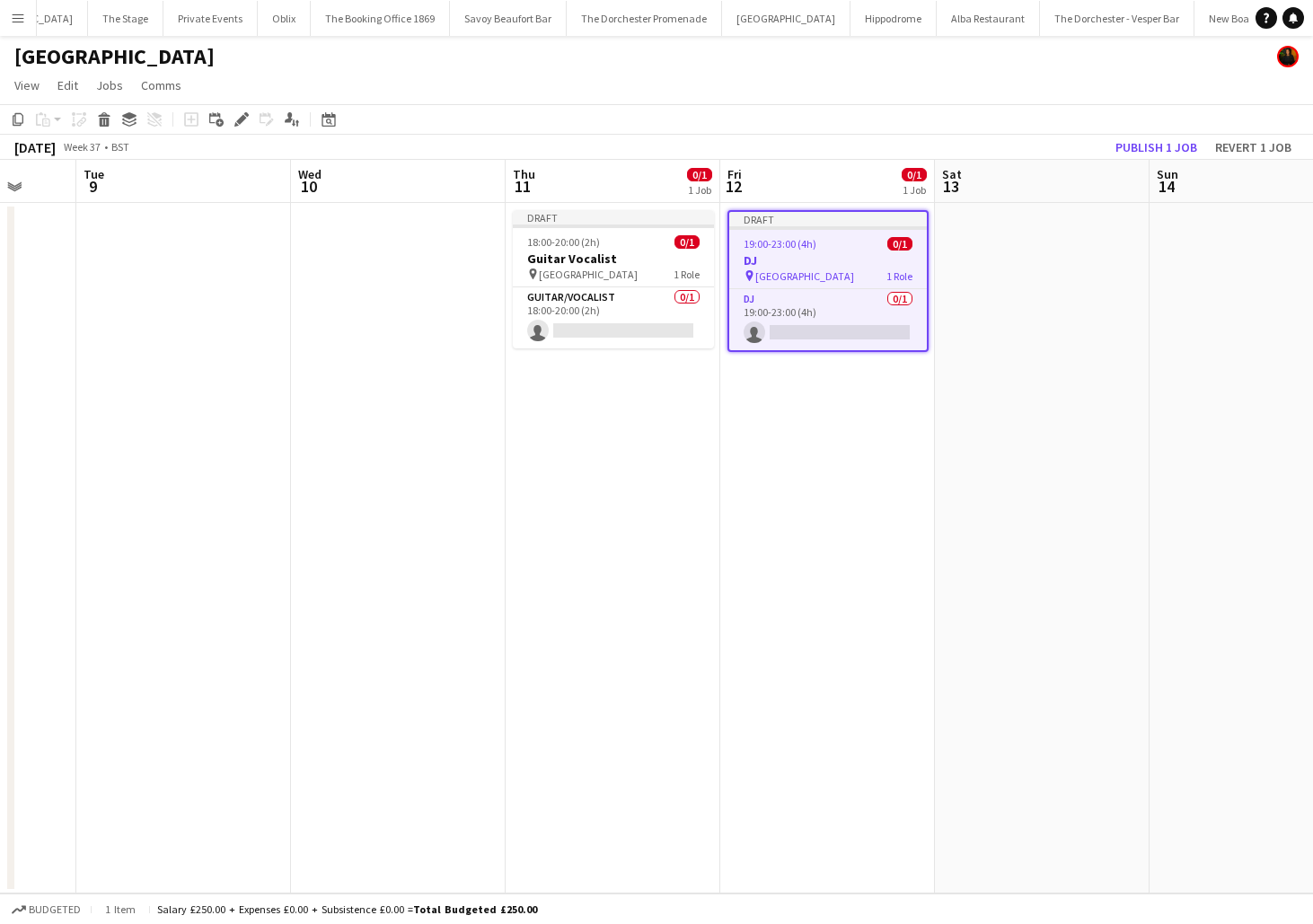
click at [964, 334] on app-date-cell at bounding box center [1043, 548] width 214 height 691
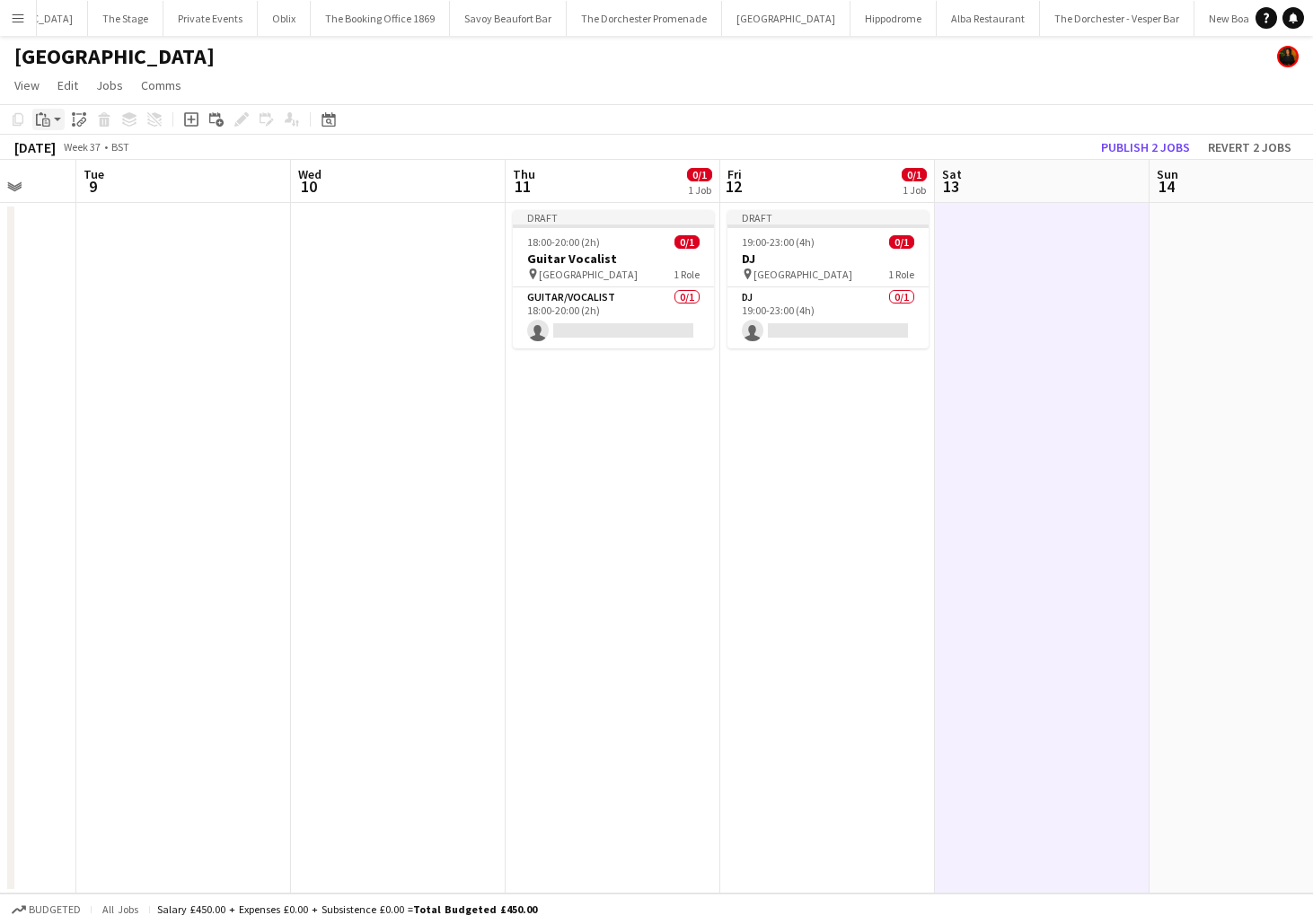
click at [60, 123] on app-action-btn "Paste" at bounding box center [48, 119] width 33 height 21
click at [62, 156] on link "Paste Command V" at bounding box center [118, 153] width 142 height 16
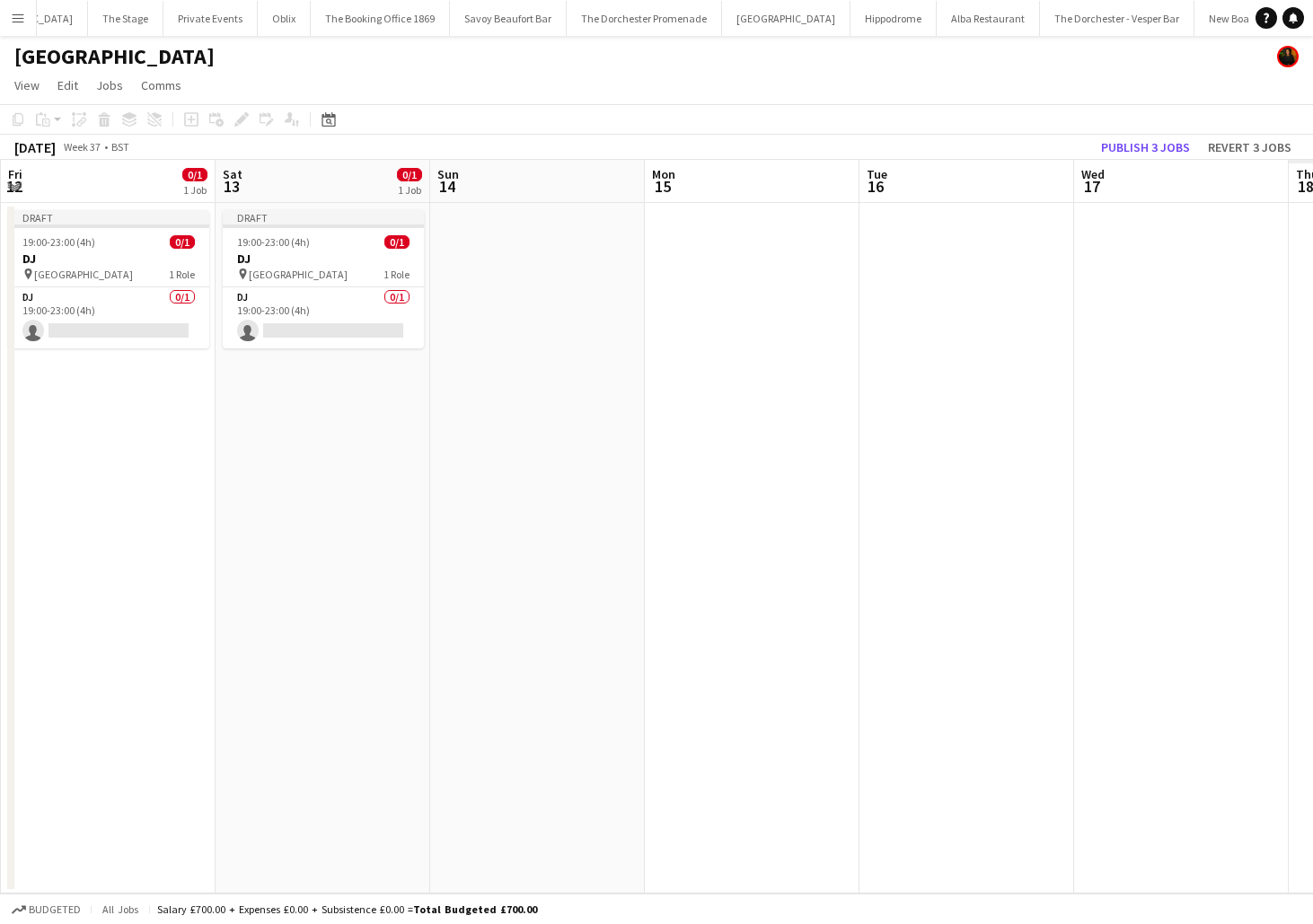
scroll to position [0, 479]
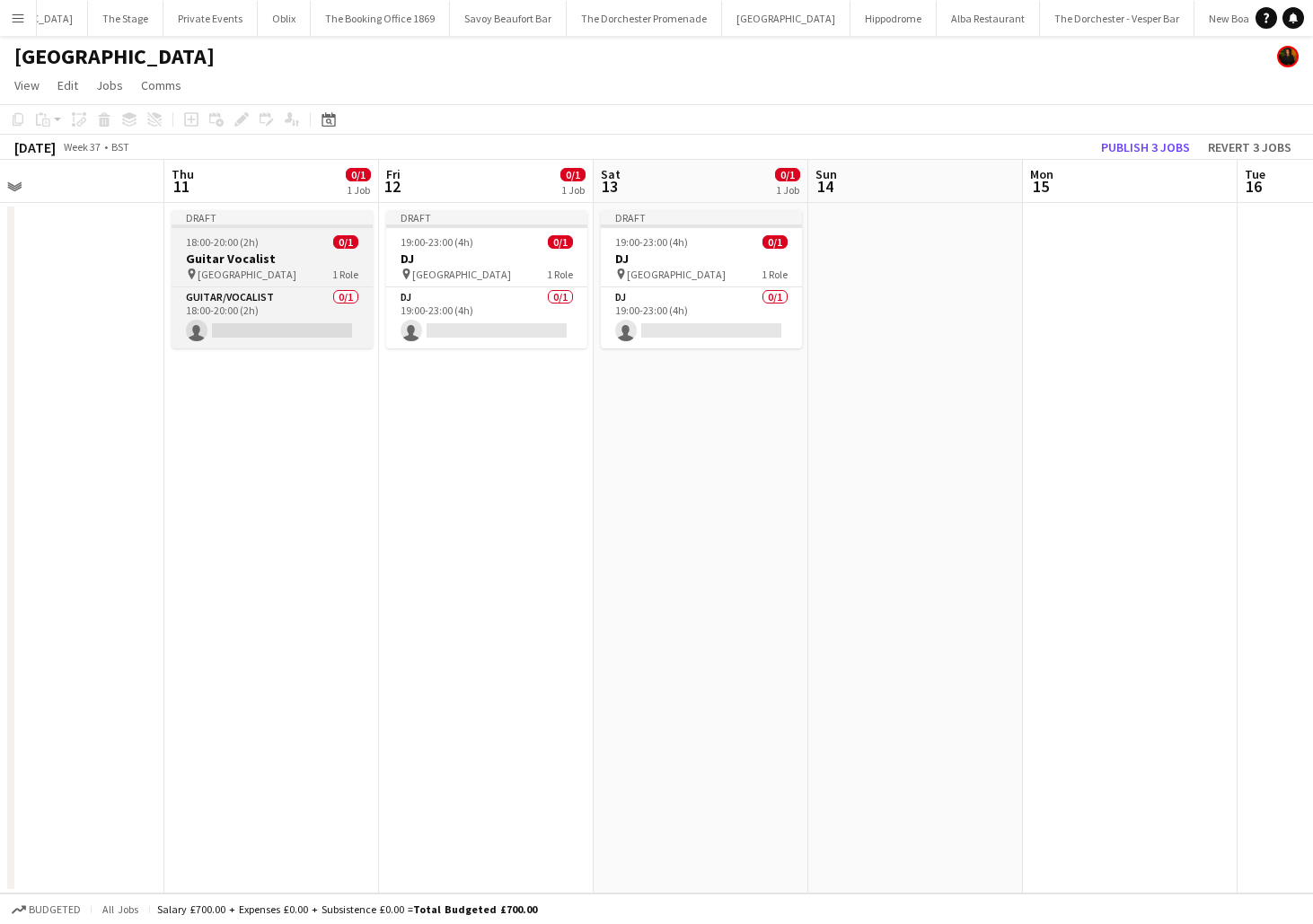
click at [359, 255] on h3 "Guitar Vocalist" at bounding box center [272, 258] width 201 height 16
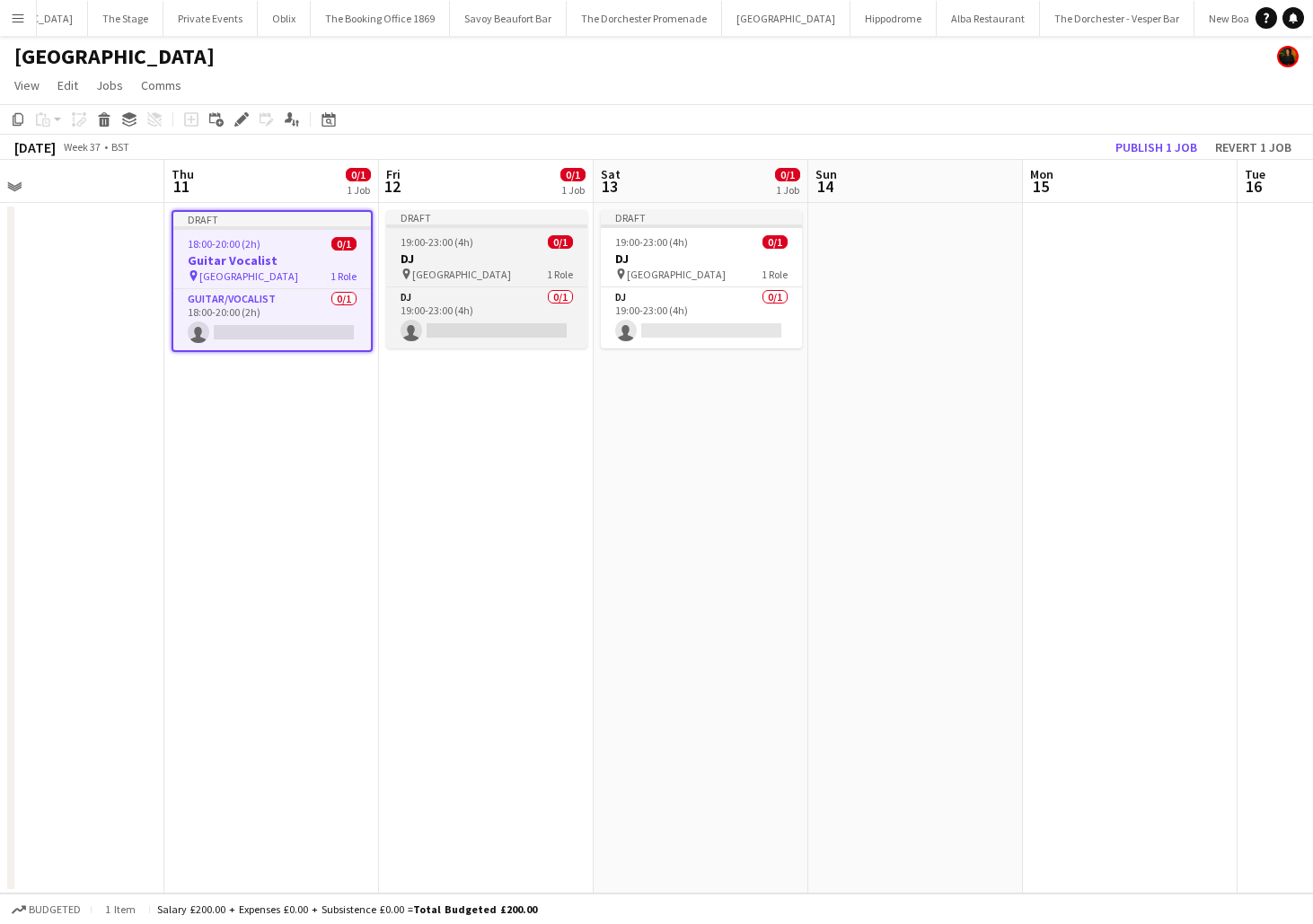
click at [491, 264] on h3 "DJ" at bounding box center [487, 258] width 201 height 16
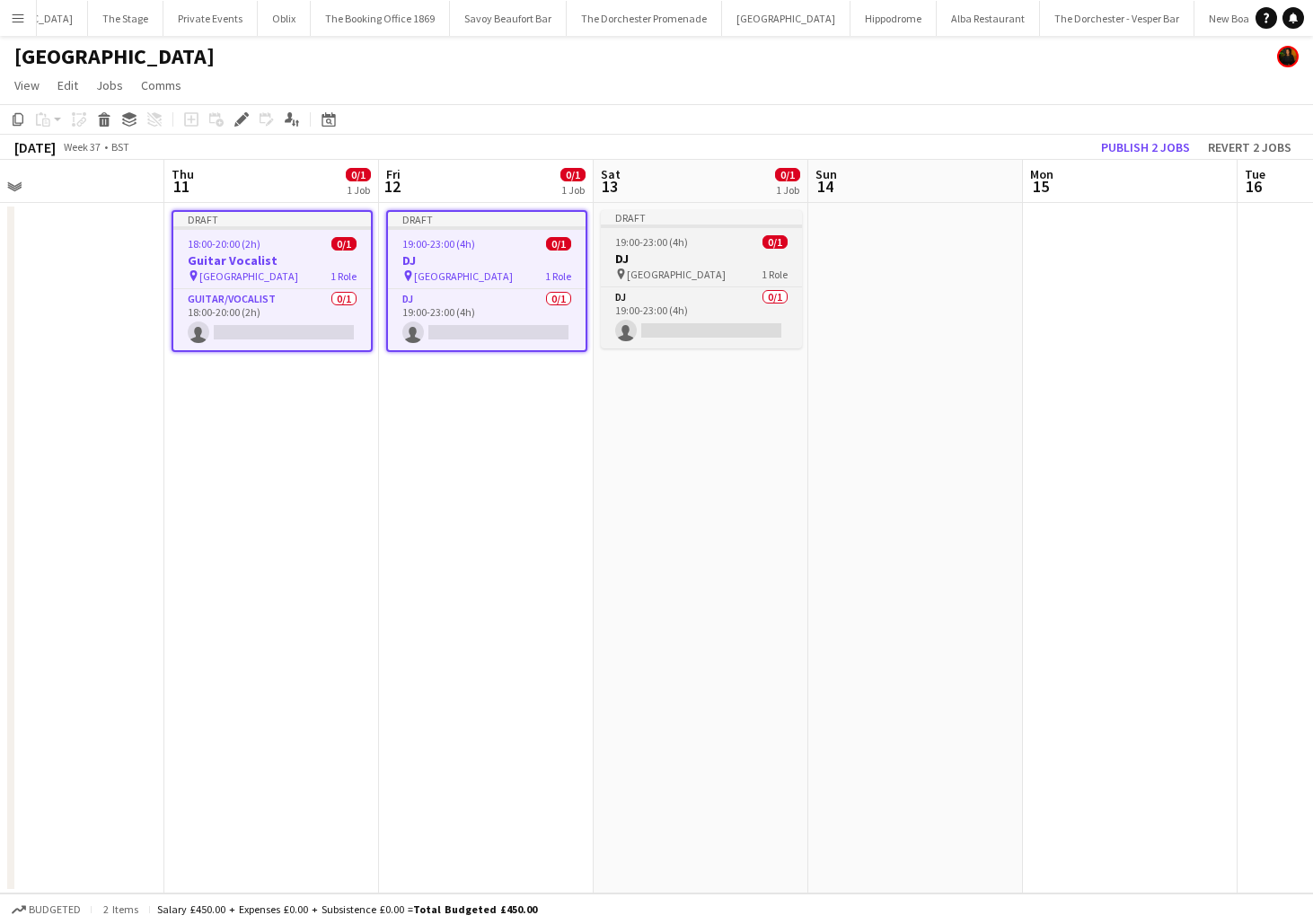
click at [687, 271] on span "[GEOGRAPHIC_DATA]" at bounding box center [676, 274] width 99 height 13
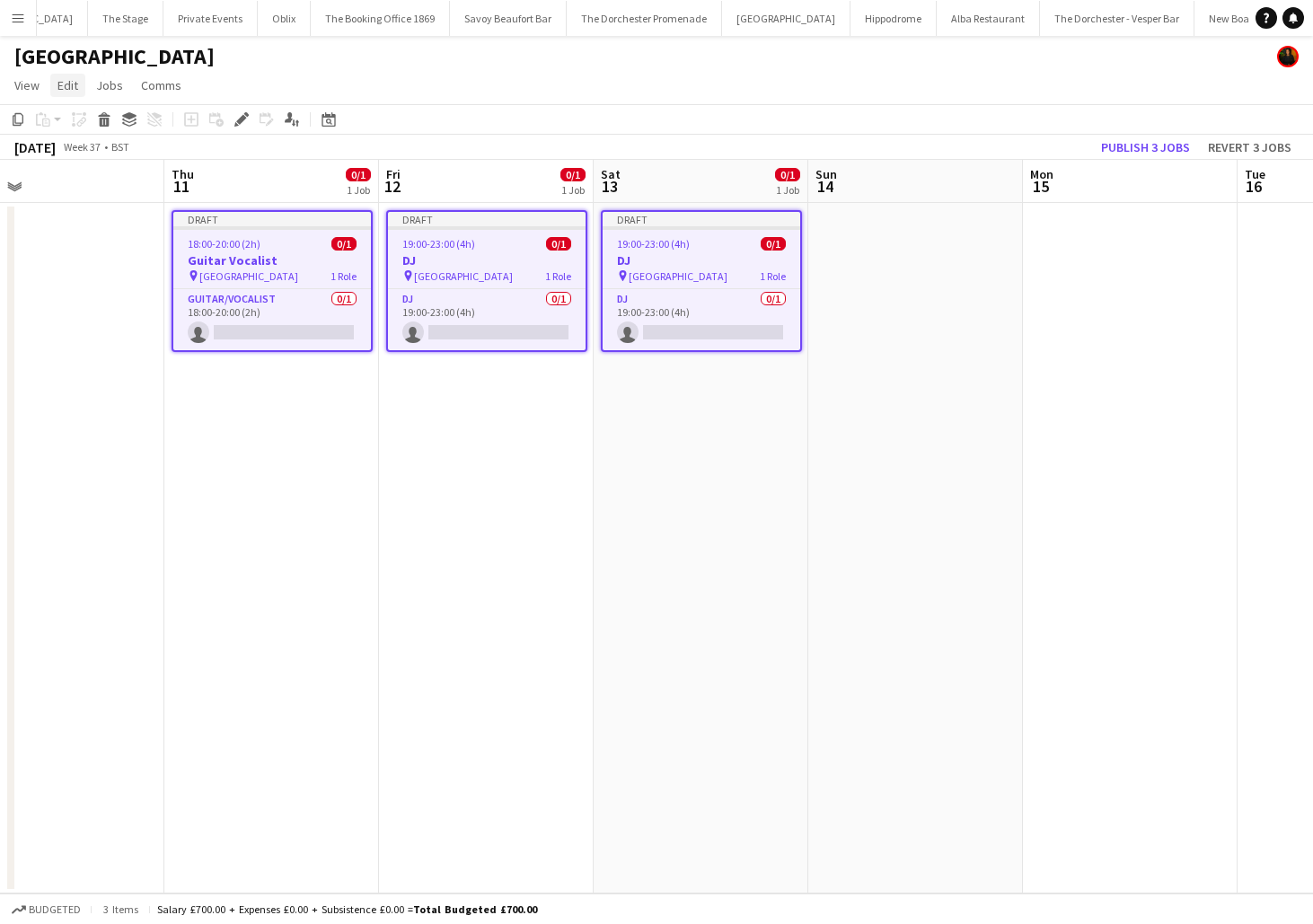
click at [67, 90] on span "Edit" at bounding box center [68, 85] width 21 height 16
click at [70, 118] on span "Copy Command C" at bounding box center [103, 124] width 75 height 17
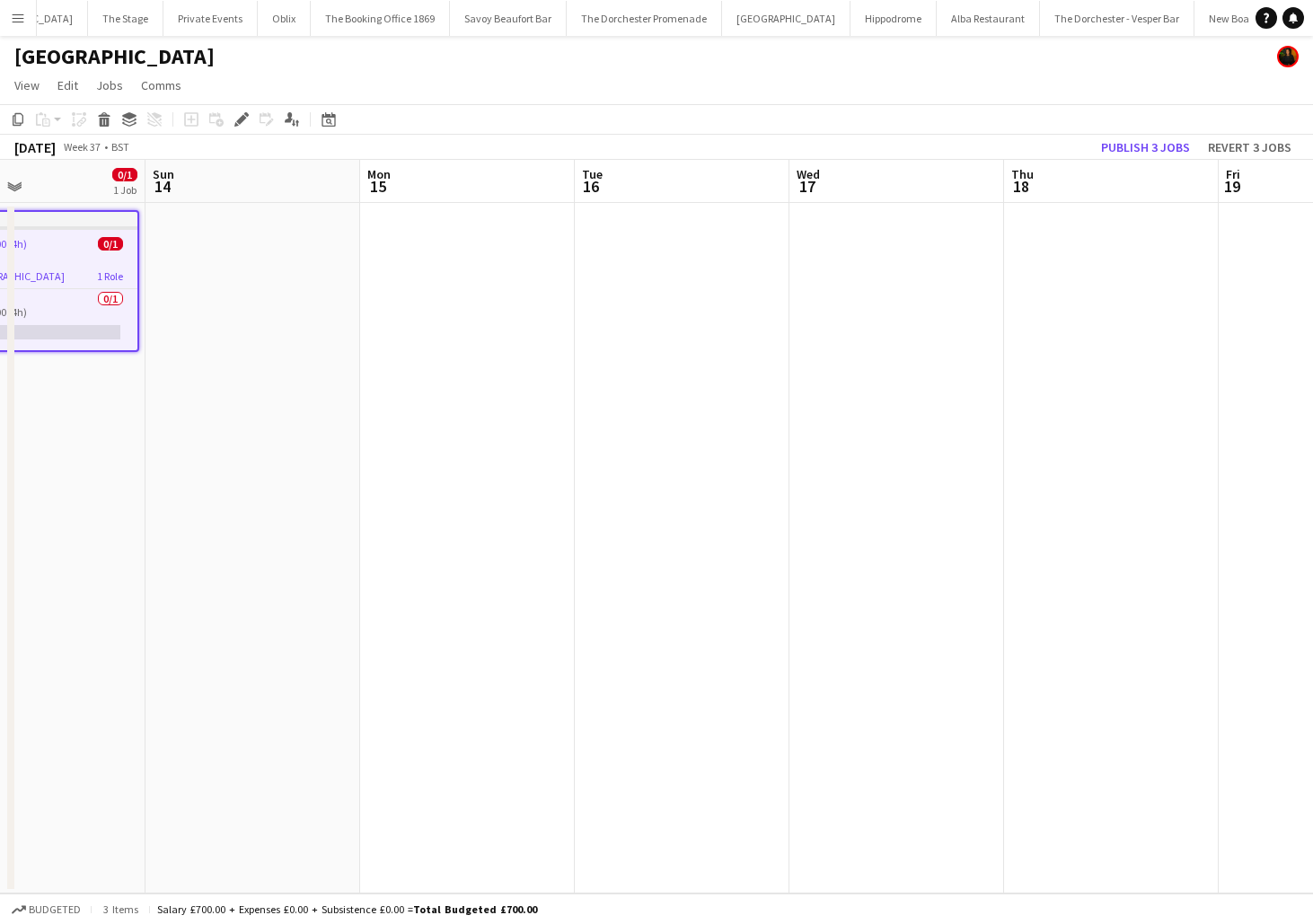
click at [1114, 337] on app-date-cell at bounding box center [1112, 548] width 214 height 691
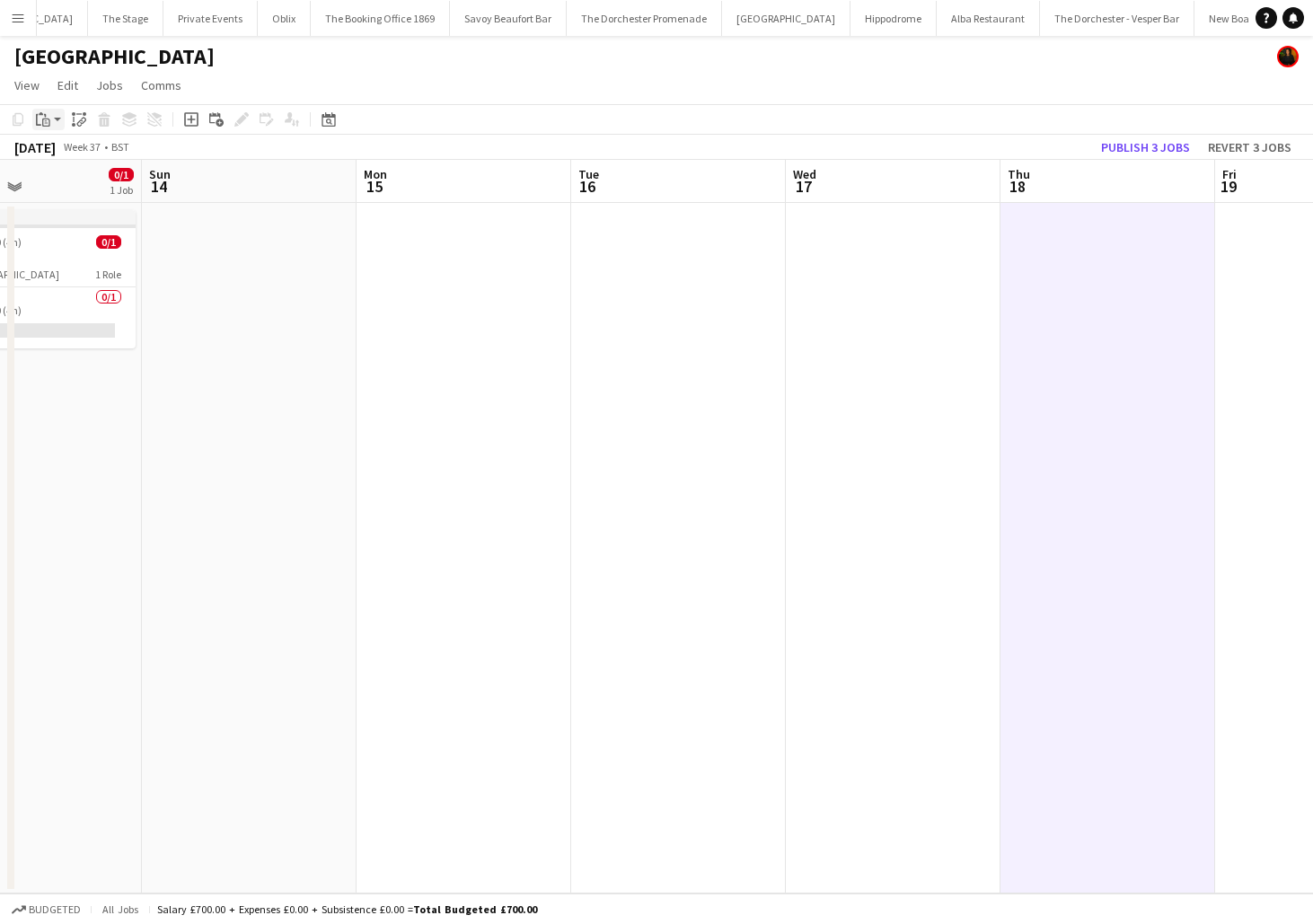
click at [38, 123] on icon "Paste" at bounding box center [43, 118] width 14 height 14
click at [62, 157] on link "Paste Command V" at bounding box center [118, 153] width 142 height 16
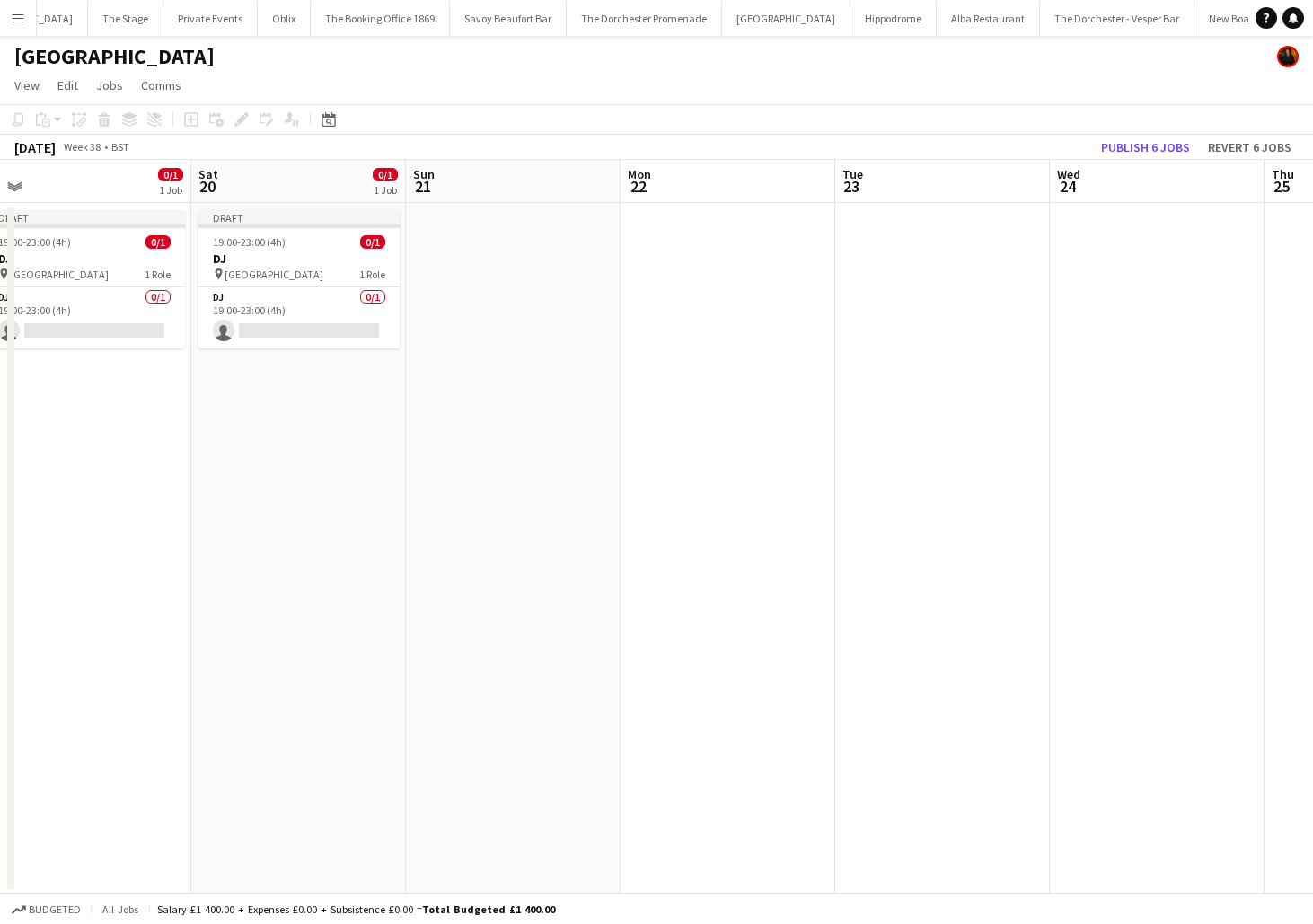
scroll to position [0, 809]
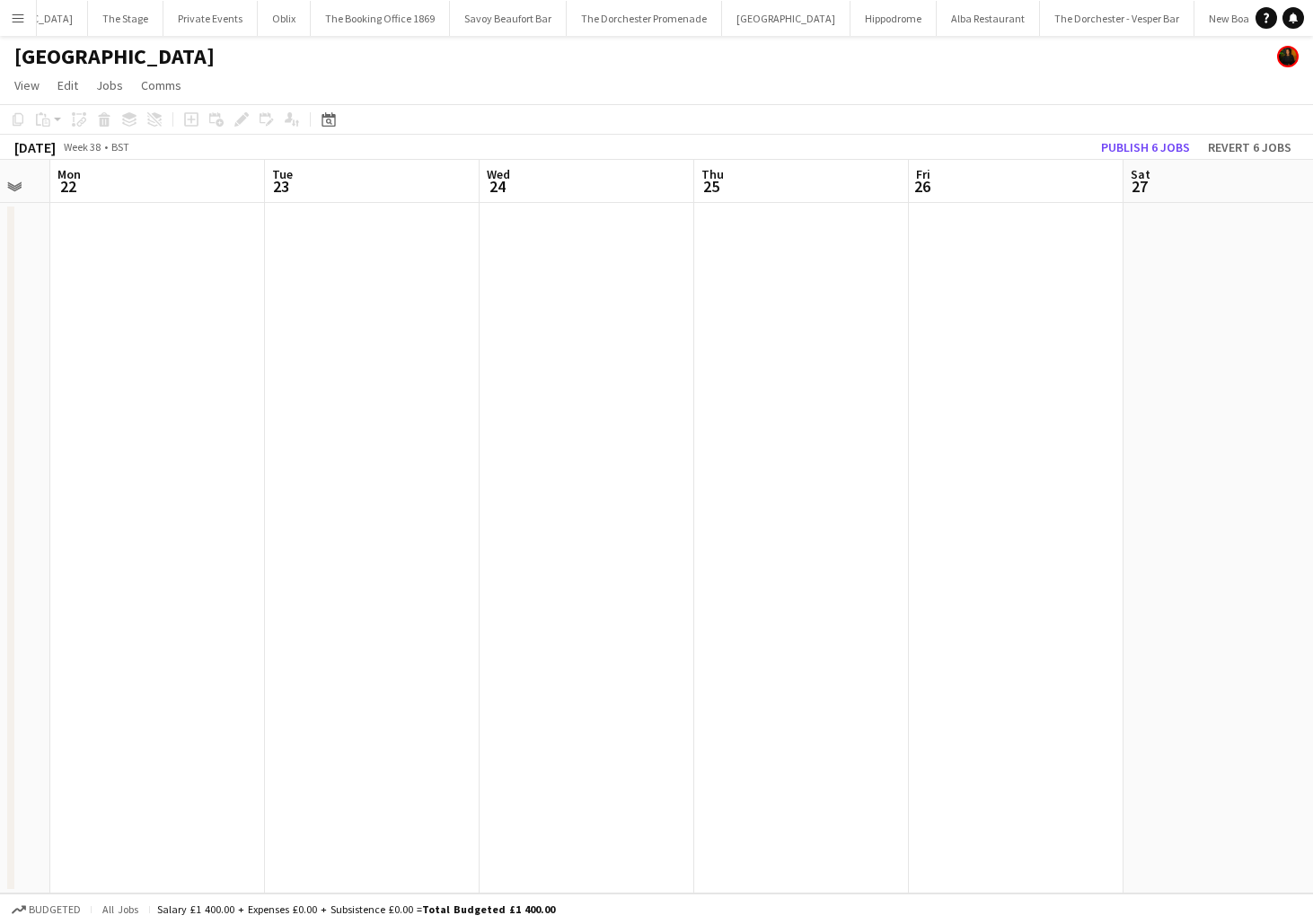
click at [769, 298] on app-date-cell at bounding box center [802, 548] width 214 height 691
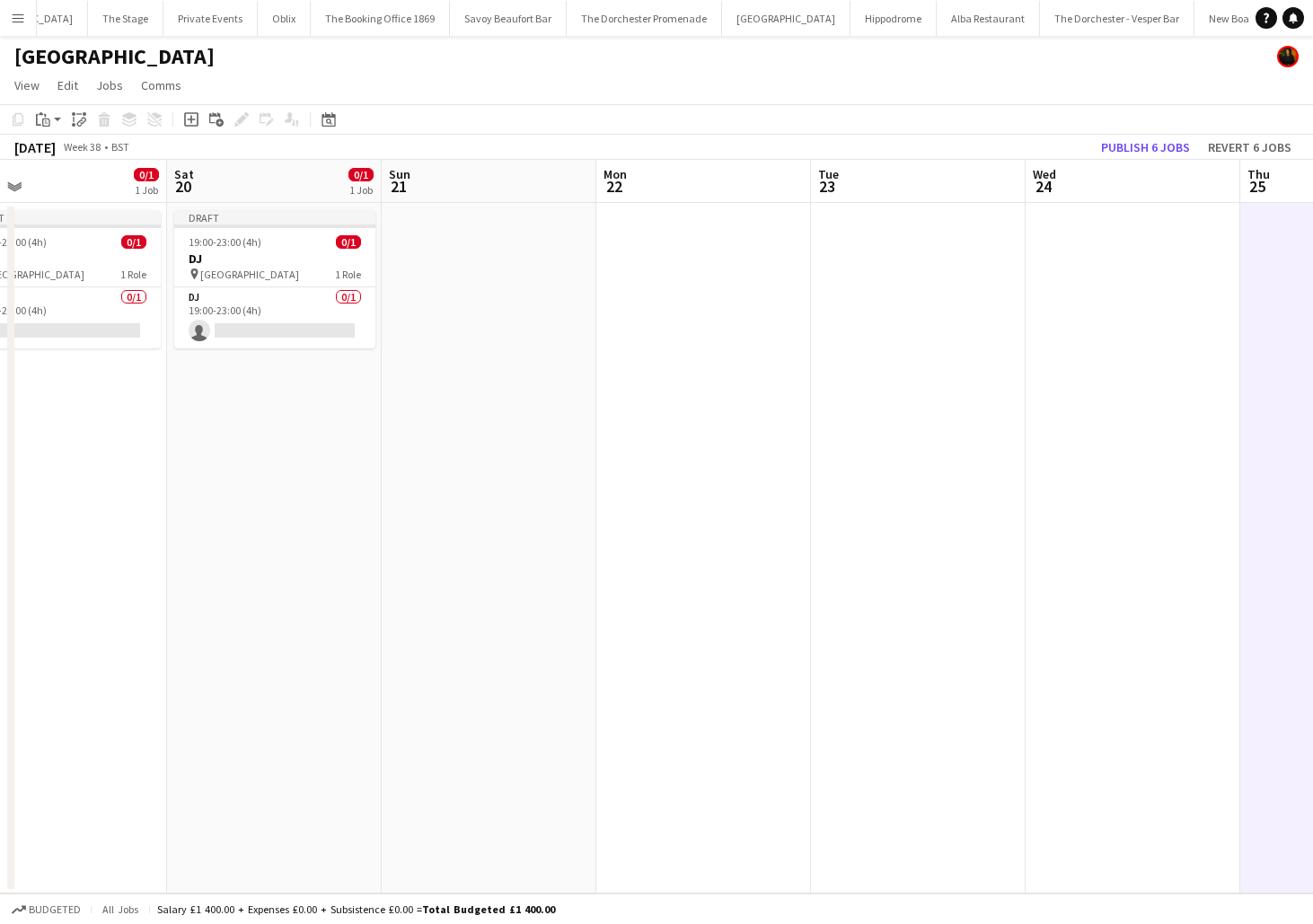
scroll to position [0, 480]
click at [55, 118] on app-action-btn "Paste" at bounding box center [48, 119] width 33 height 21
click at [73, 159] on link "Paste Command V" at bounding box center [118, 153] width 142 height 16
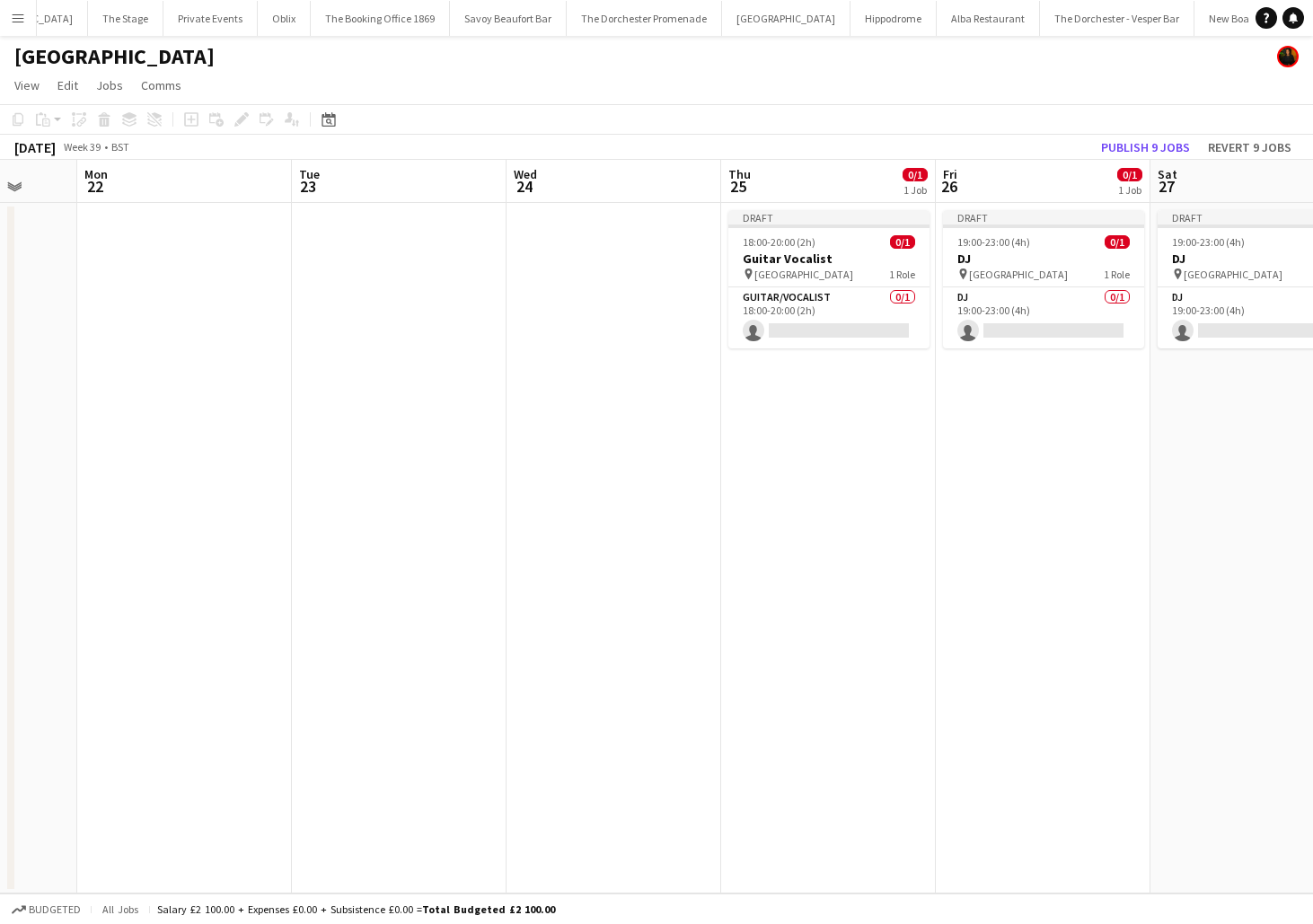
scroll to position [0, 889]
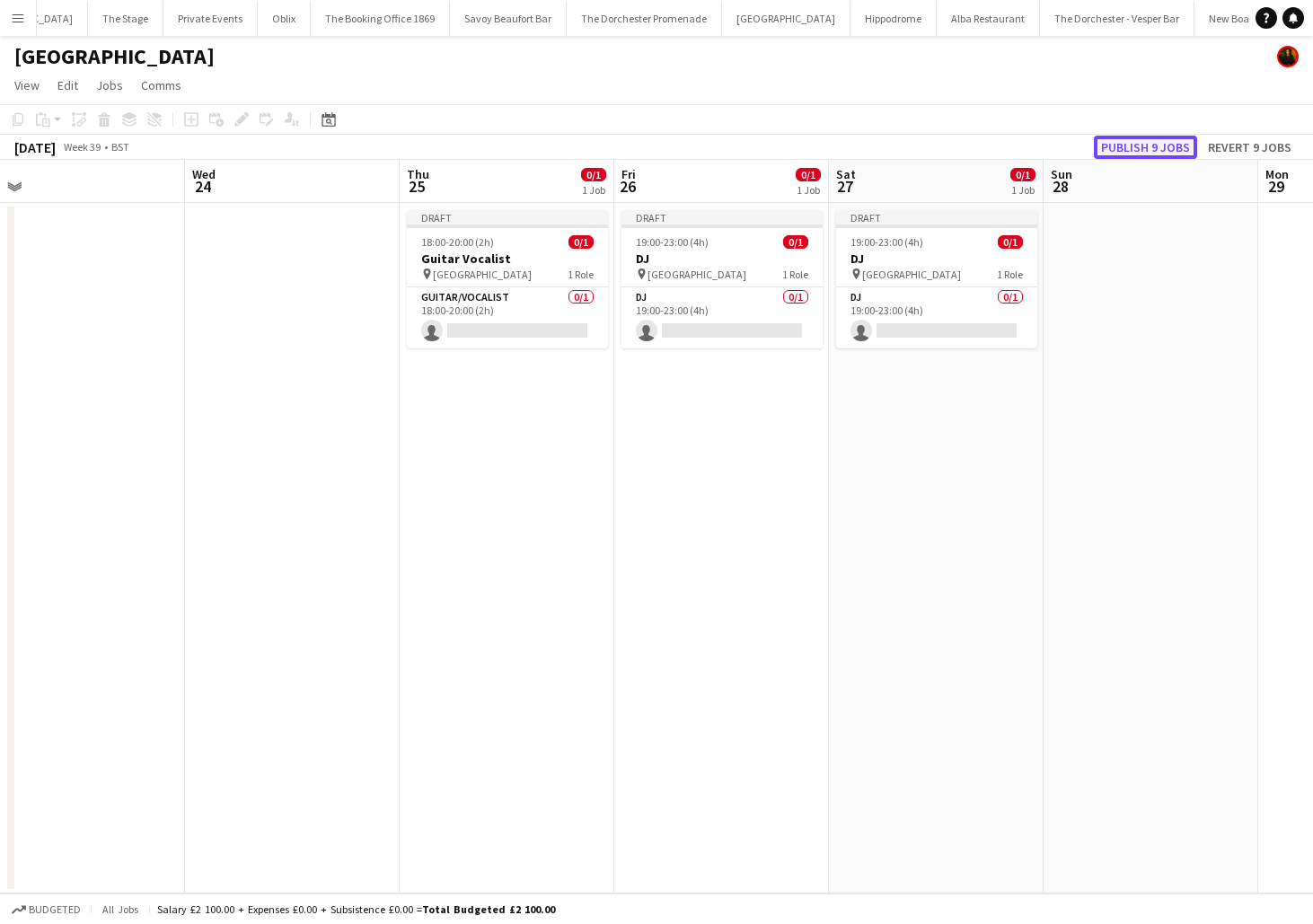
click at [1143, 149] on button "Publish 9 jobs" at bounding box center [1145, 146] width 104 height 23
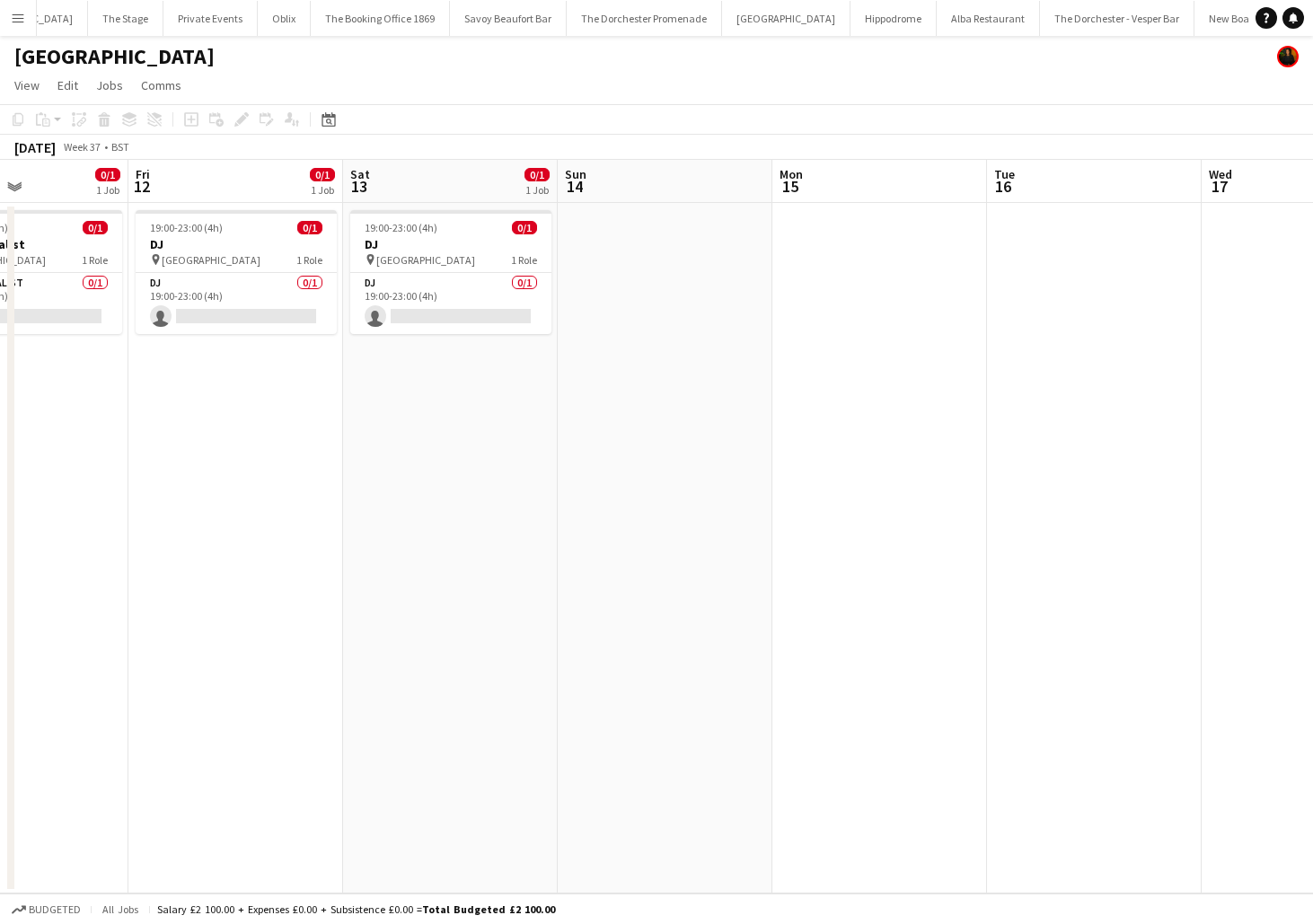
scroll to position [0, 364]
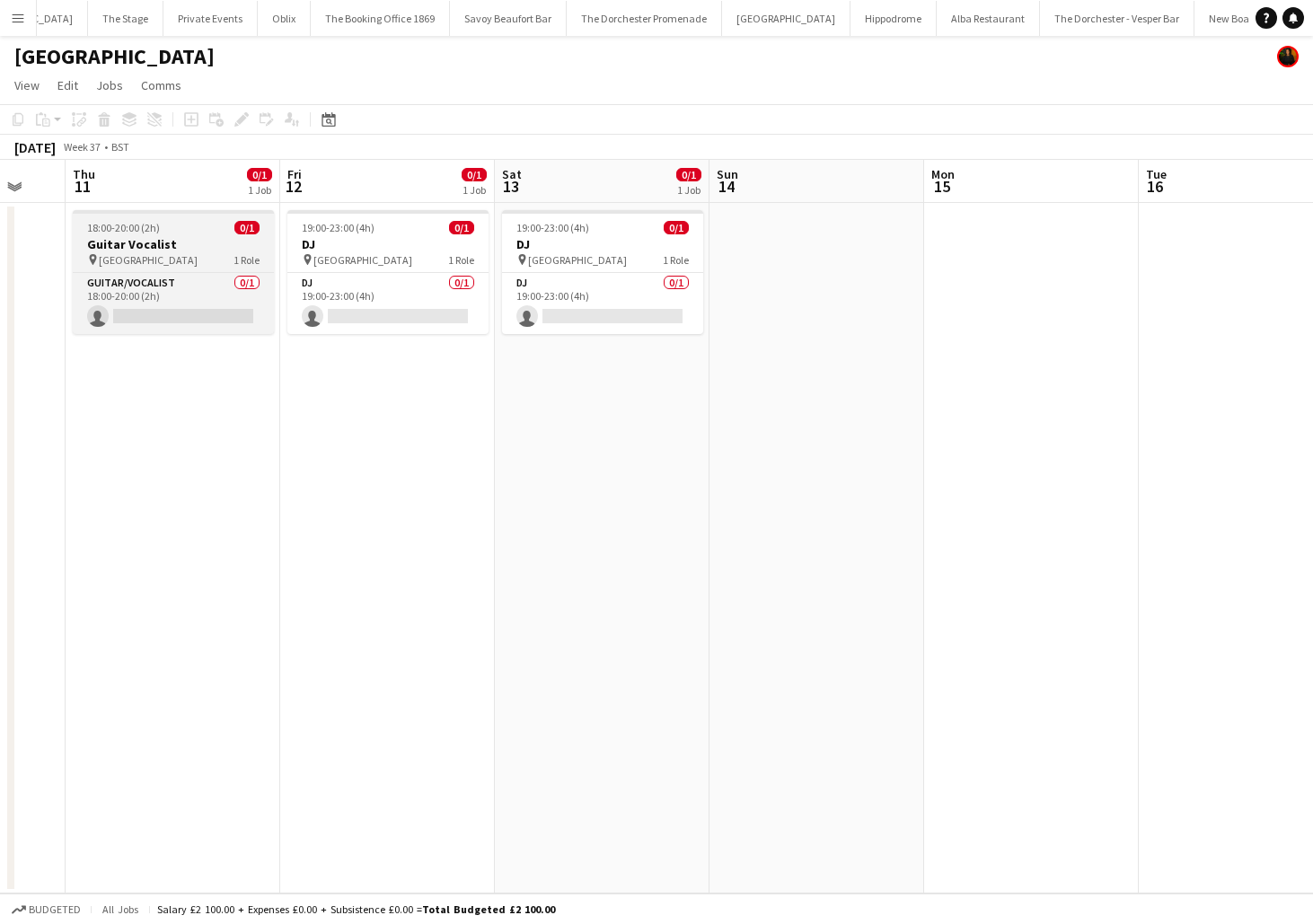
click at [154, 240] on h3 "Guitar Vocalist" at bounding box center [173, 243] width 201 height 16
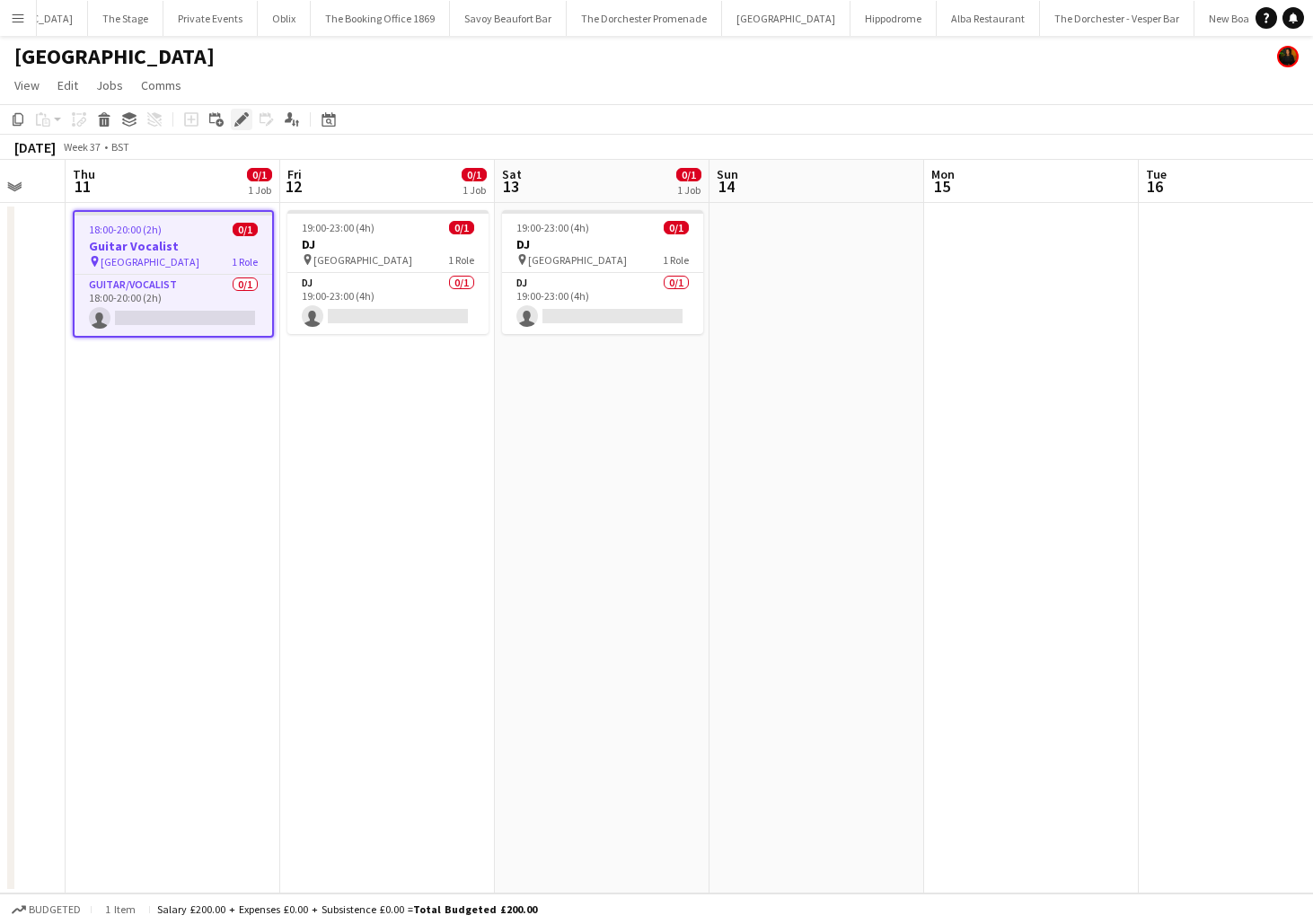
click at [247, 113] on icon at bounding box center [246, 114] width 5 height 5
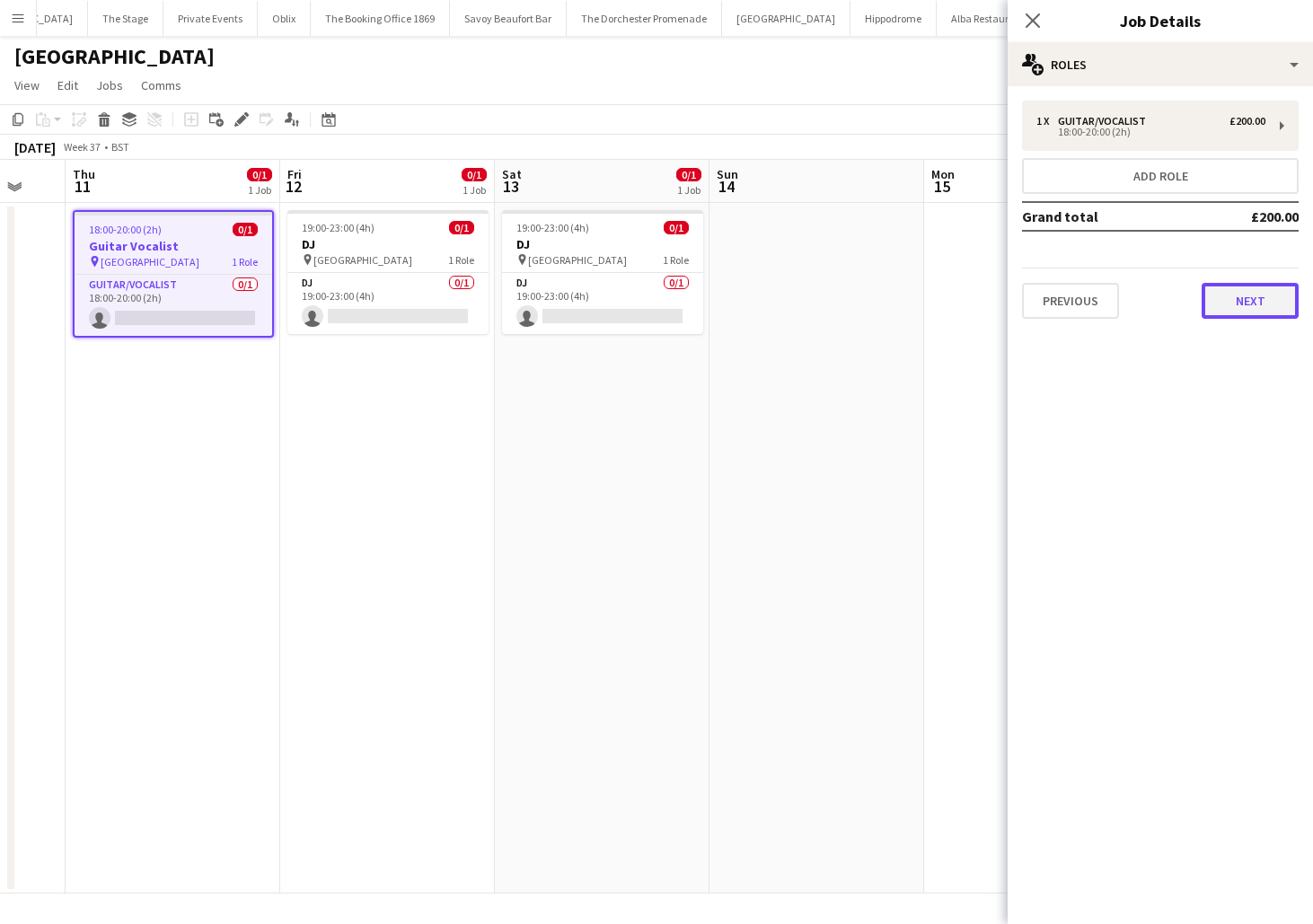
click at [1287, 287] on button "Next" at bounding box center [1251, 300] width 97 height 36
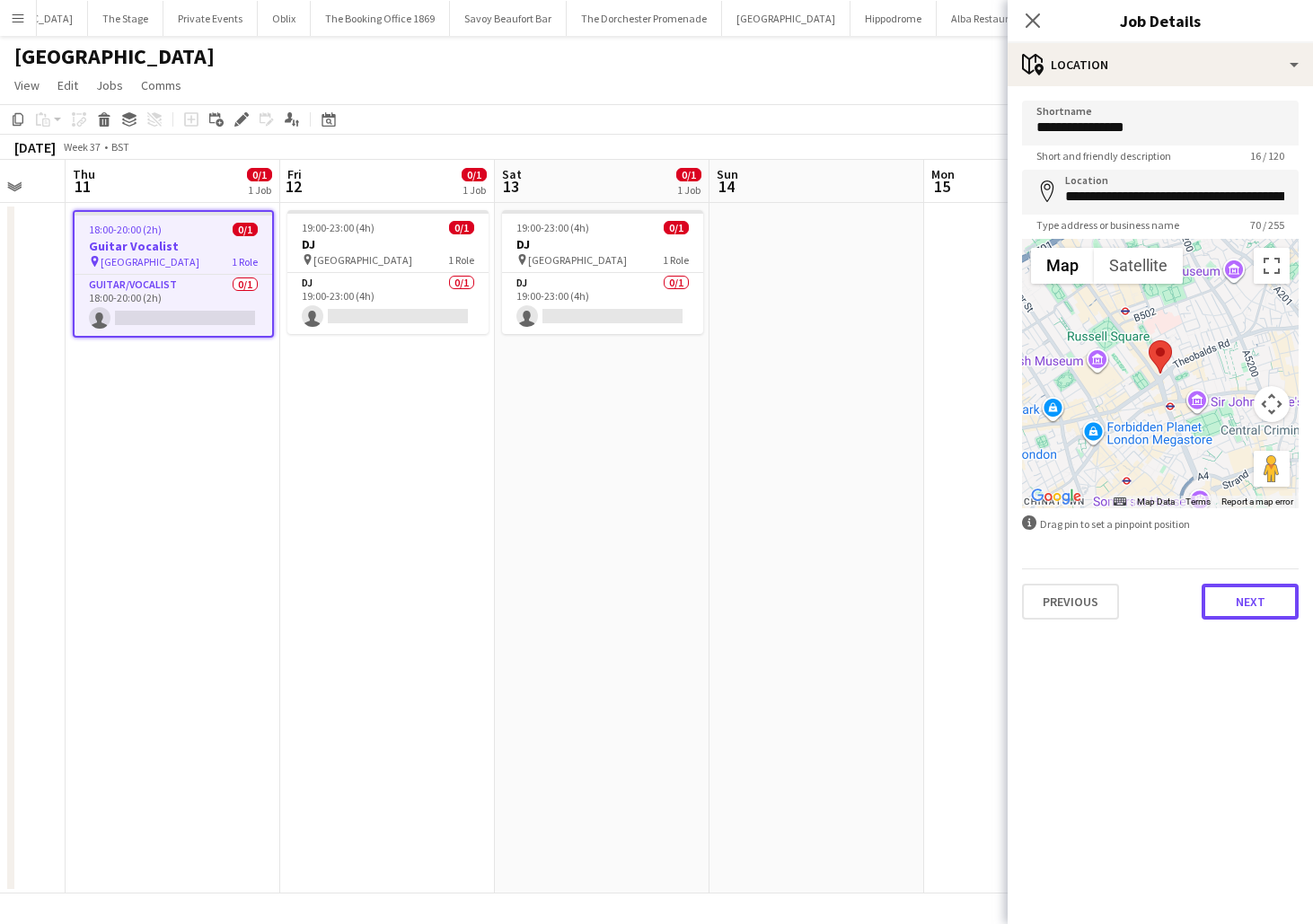
click at [1278, 597] on button "Next" at bounding box center [1251, 601] width 97 height 36
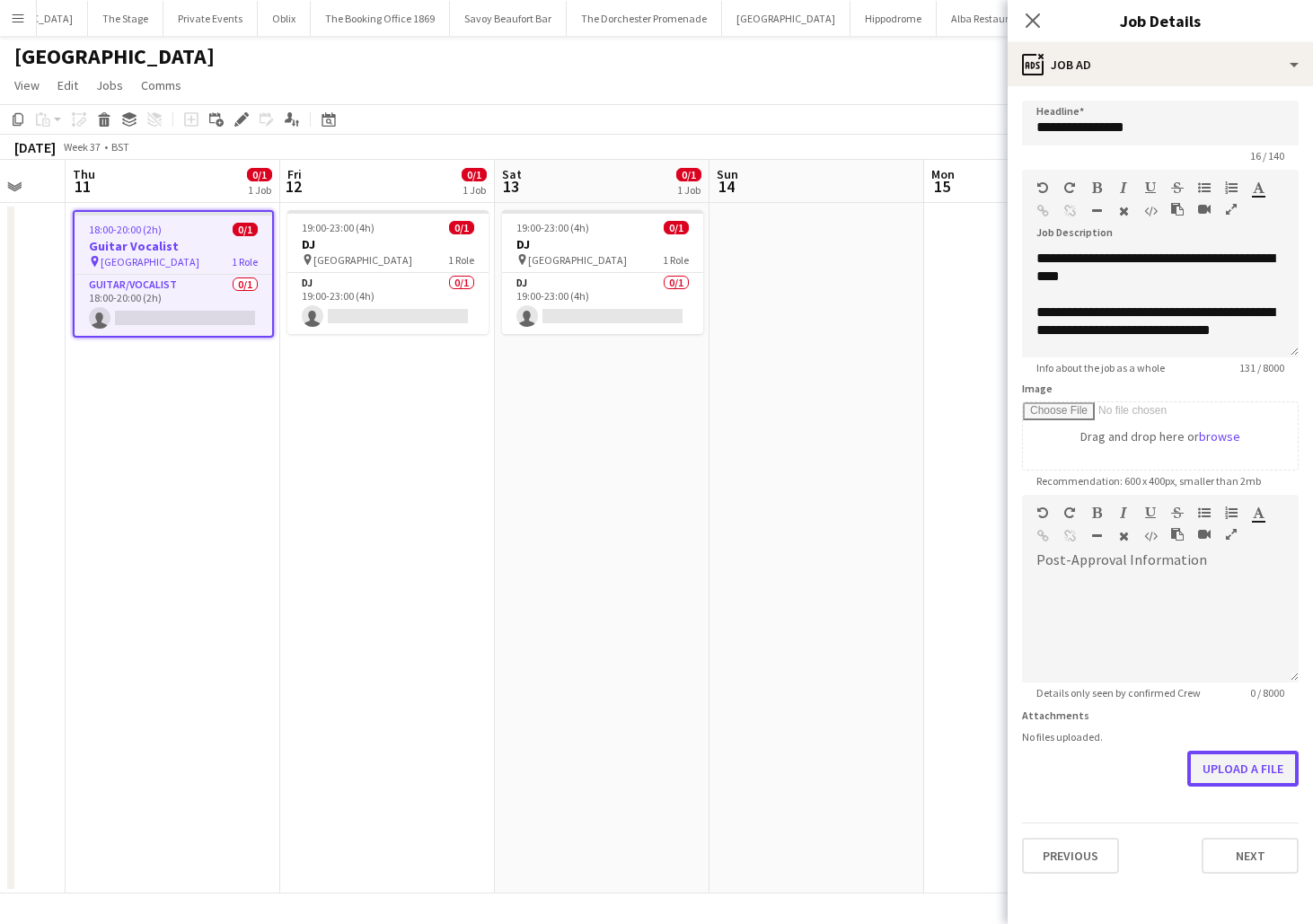
click at [1251, 771] on button "Upload a file" at bounding box center [1243, 768] width 111 height 36
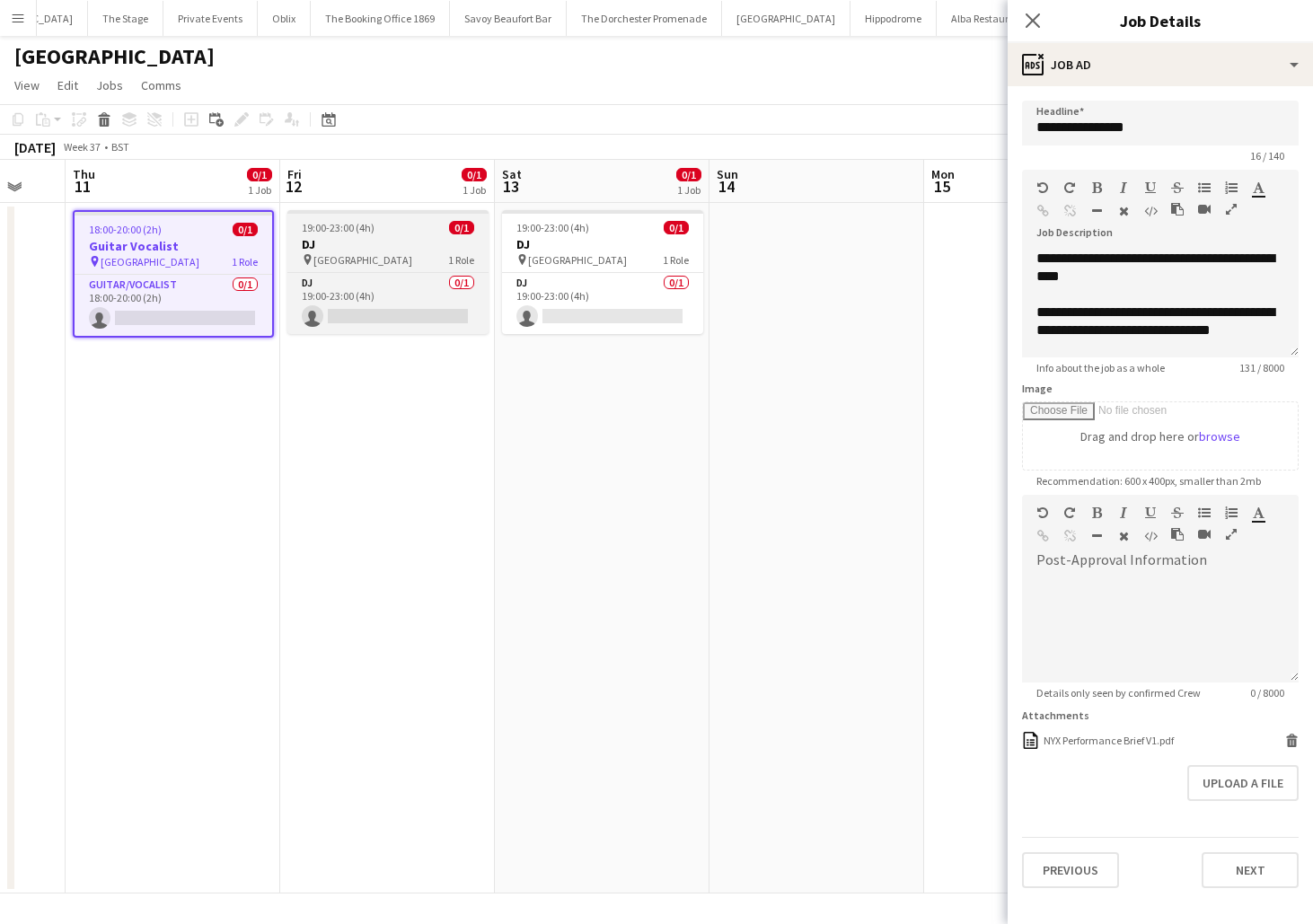
click at [391, 241] on h3 "DJ" at bounding box center [388, 243] width 201 height 16
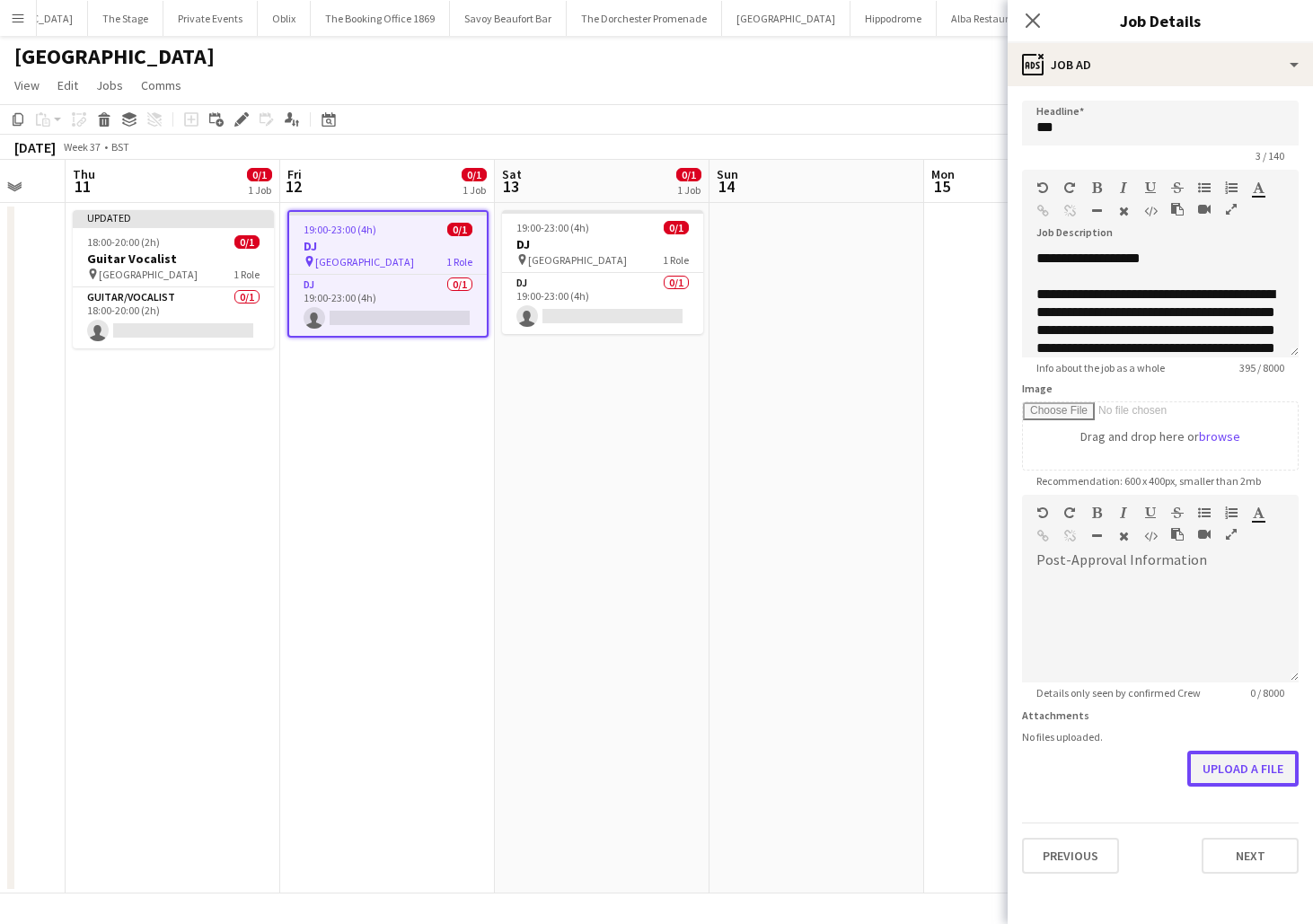
click at [1239, 761] on button "Upload a file" at bounding box center [1243, 768] width 111 height 36
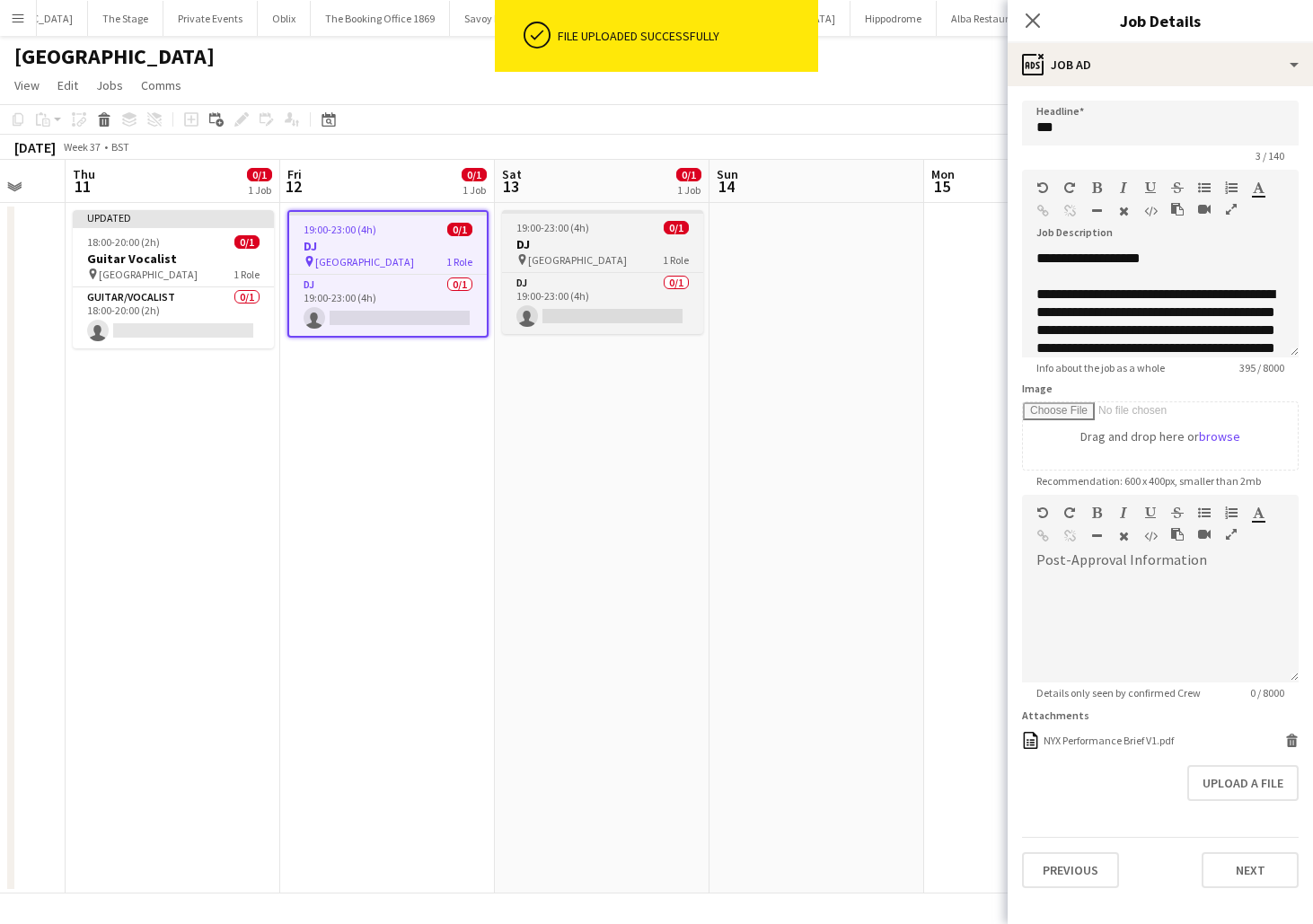
click at [598, 245] on h3 "DJ" at bounding box center [602, 243] width 201 height 16
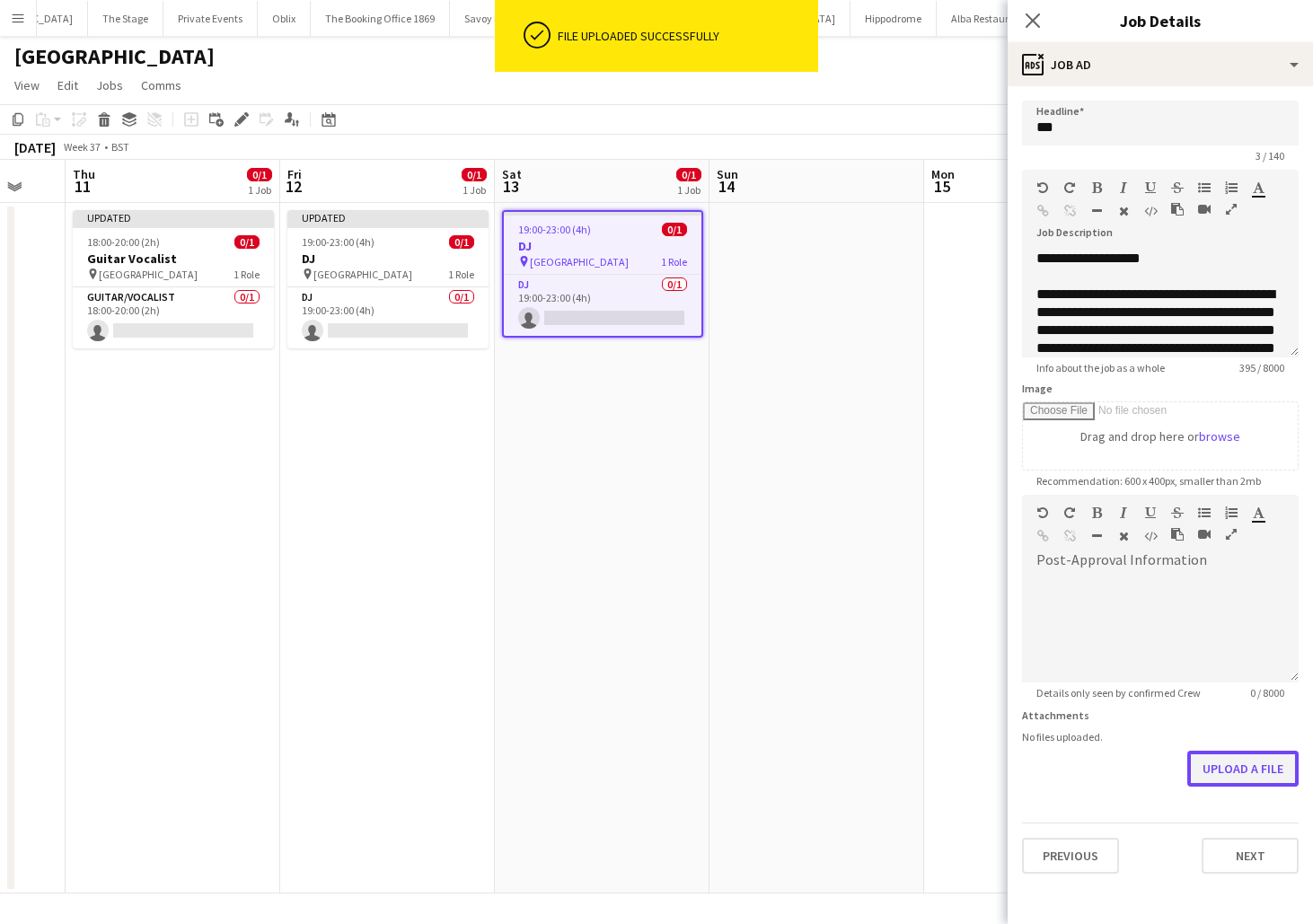
click at [1216, 771] on button "Upload a file" at bounding box center [1243, 768] width 111 height 36
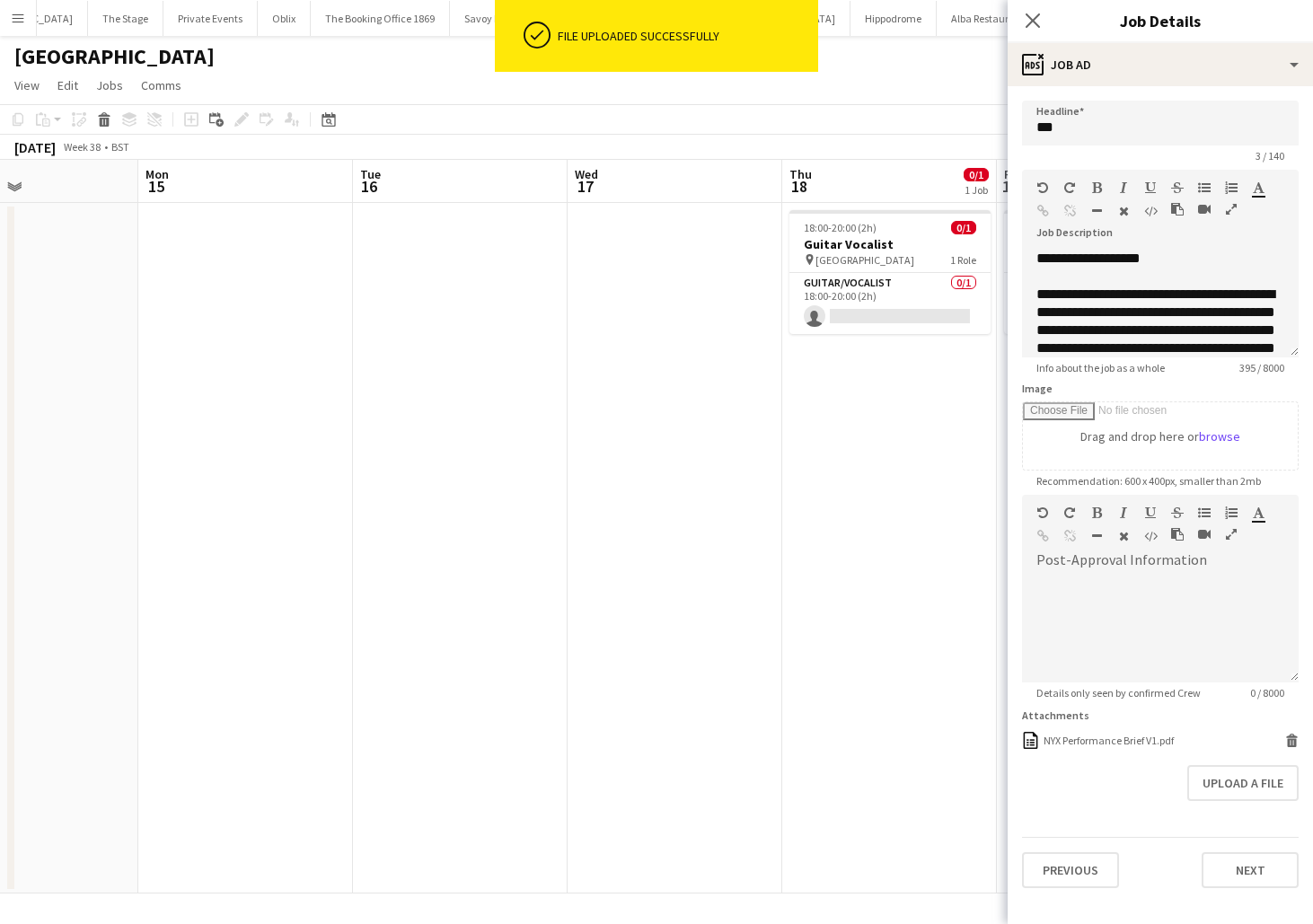
scroll to position [0, 867]
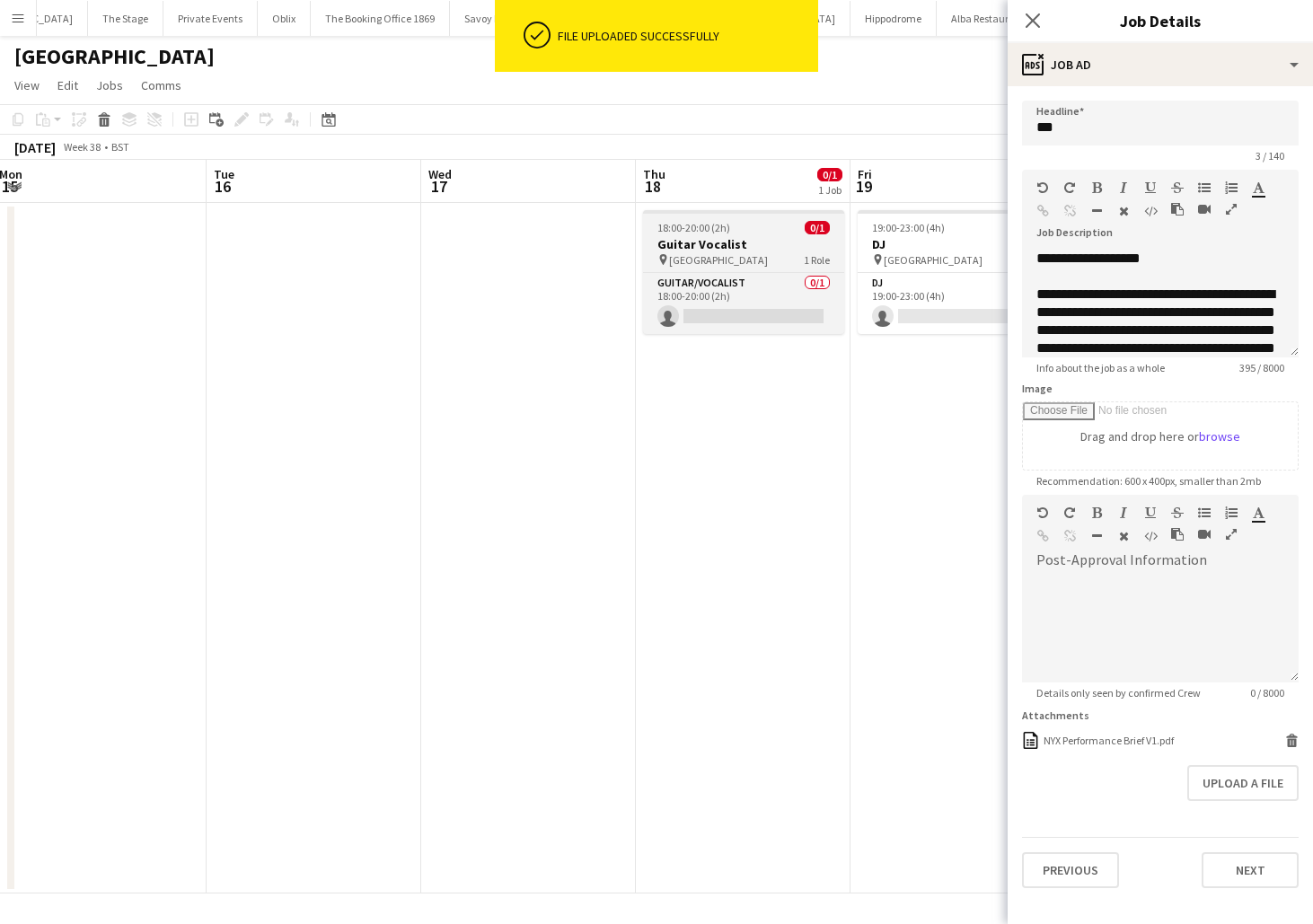
click at [722, 249] on h3 "Guitar Vocalist" at bounding box center [744, 243] width 201 height 16
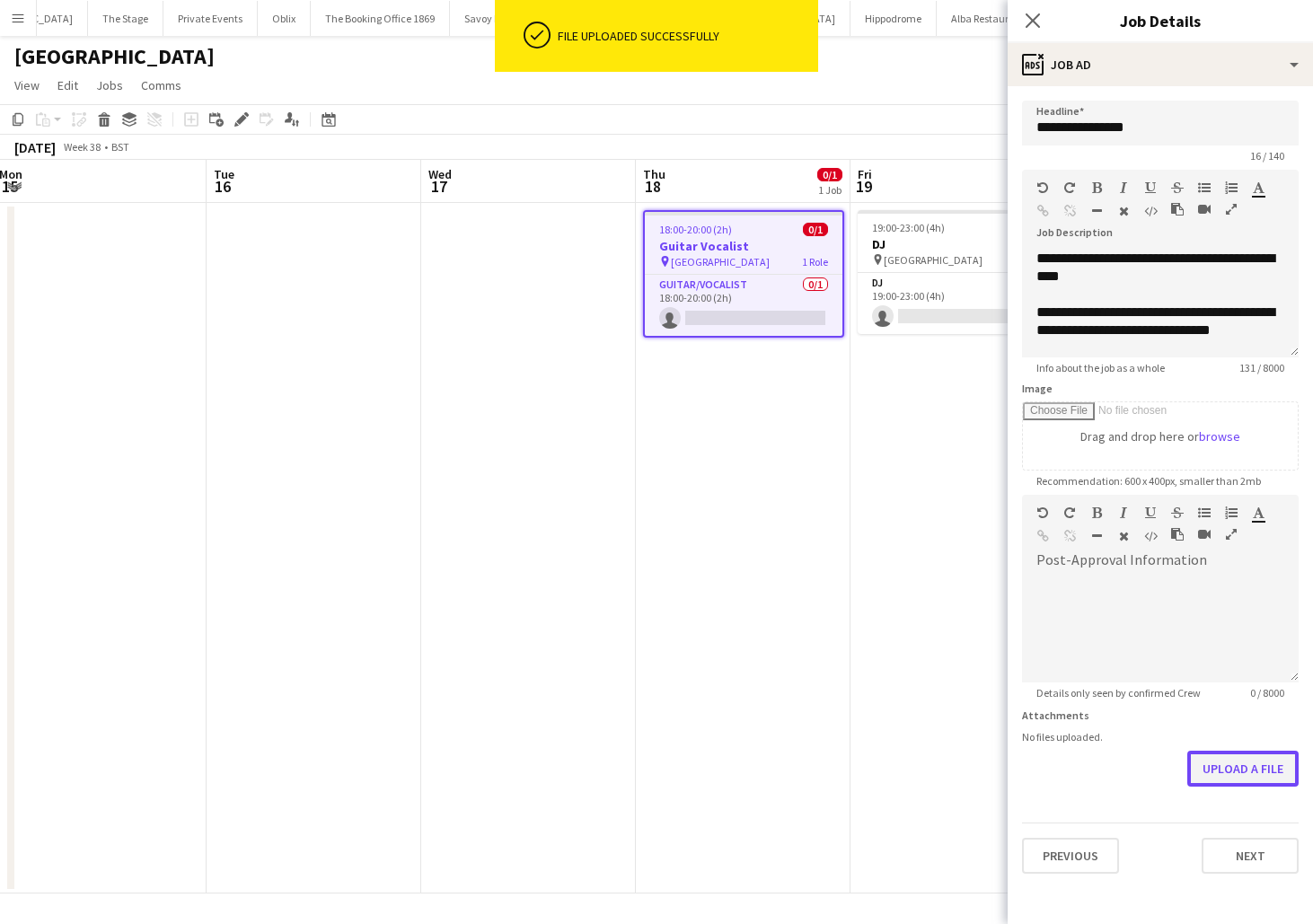
click at [1264, 760] on button "Upload a file" at bounding box center [1243, 768] width 111 height 36
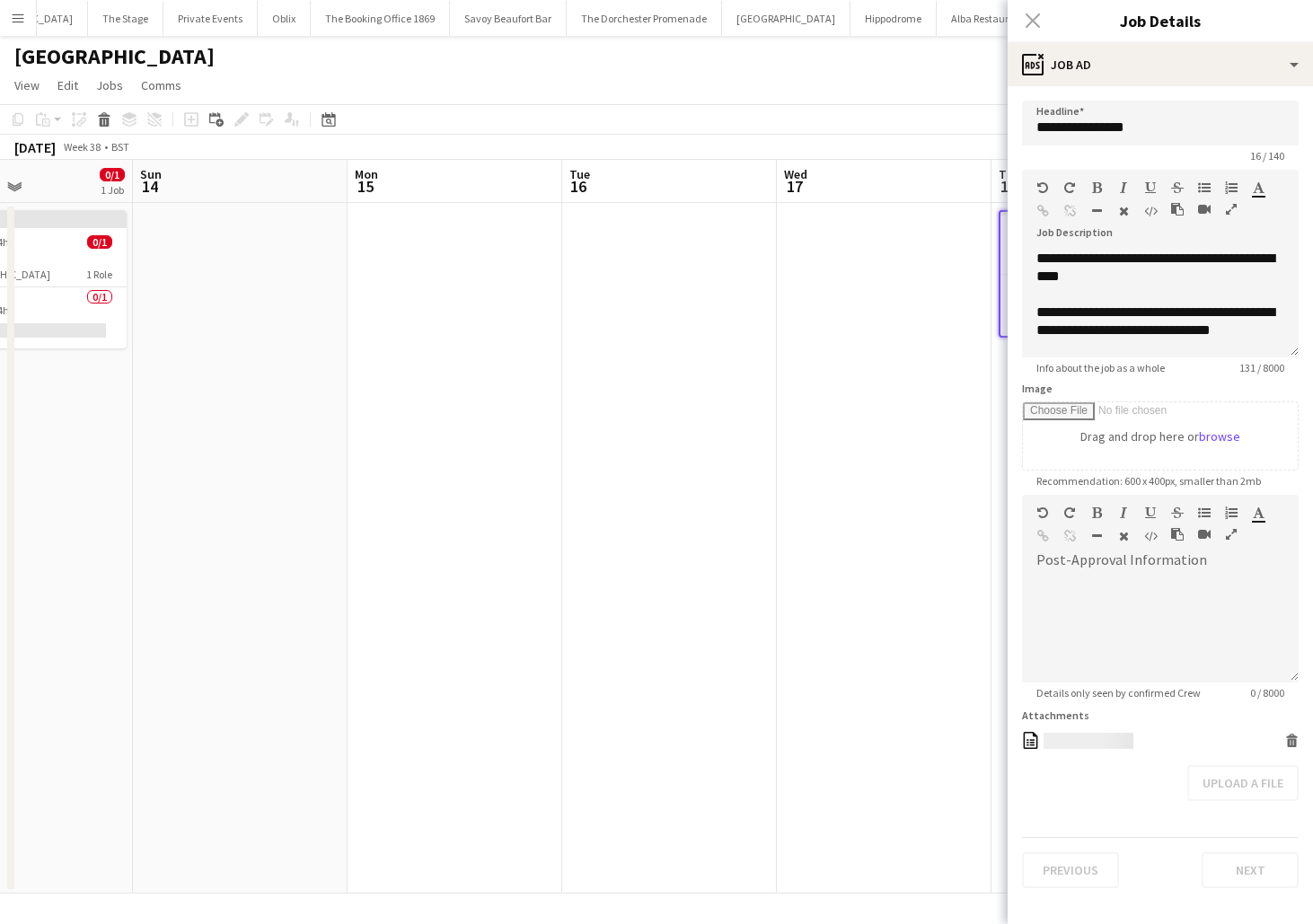
scroll to position [0, 515]
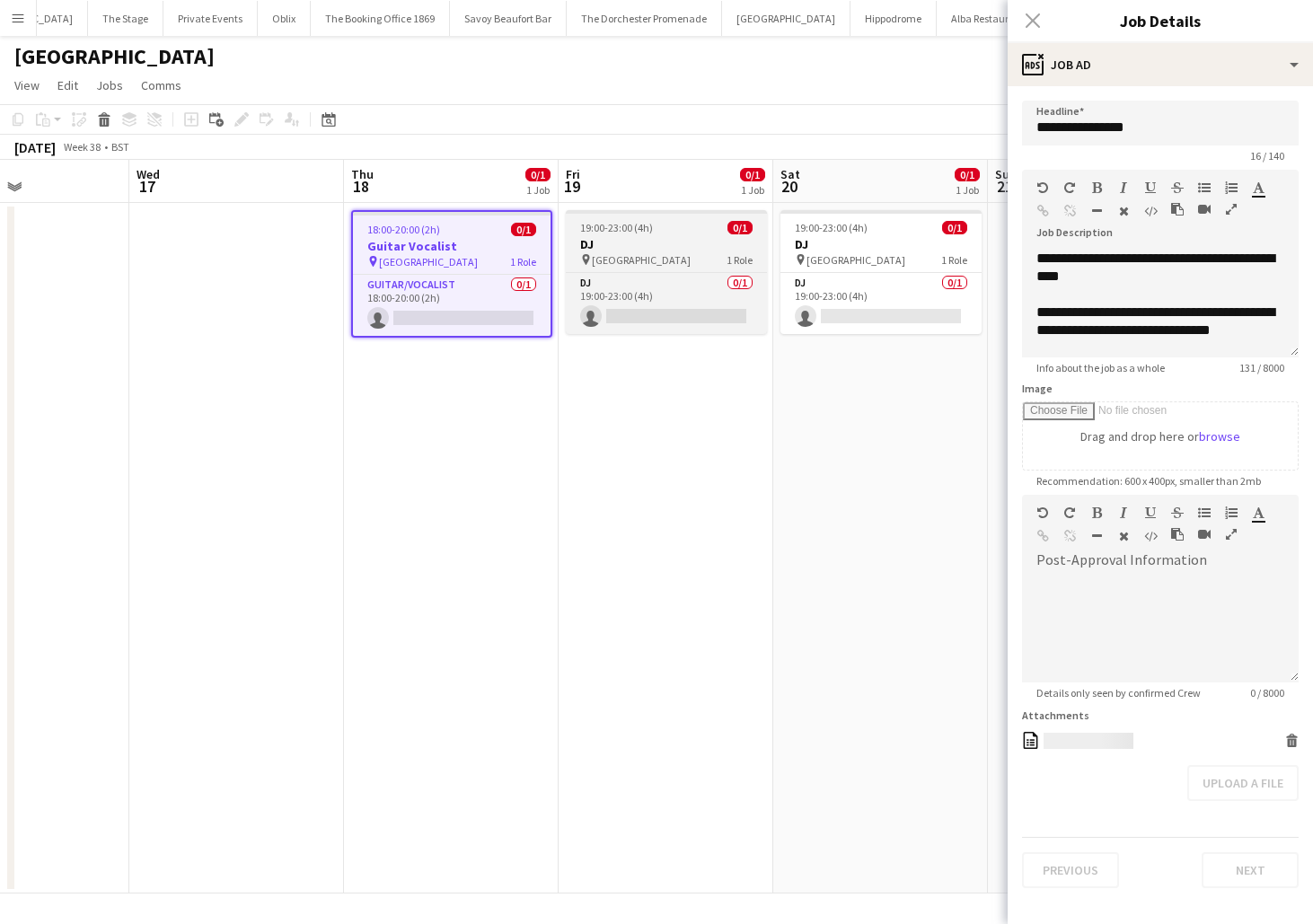
click at [664, 224] on div "19:00-23:00 (4h) 0/1" at bounding box center [667, 228] width 201 height 13
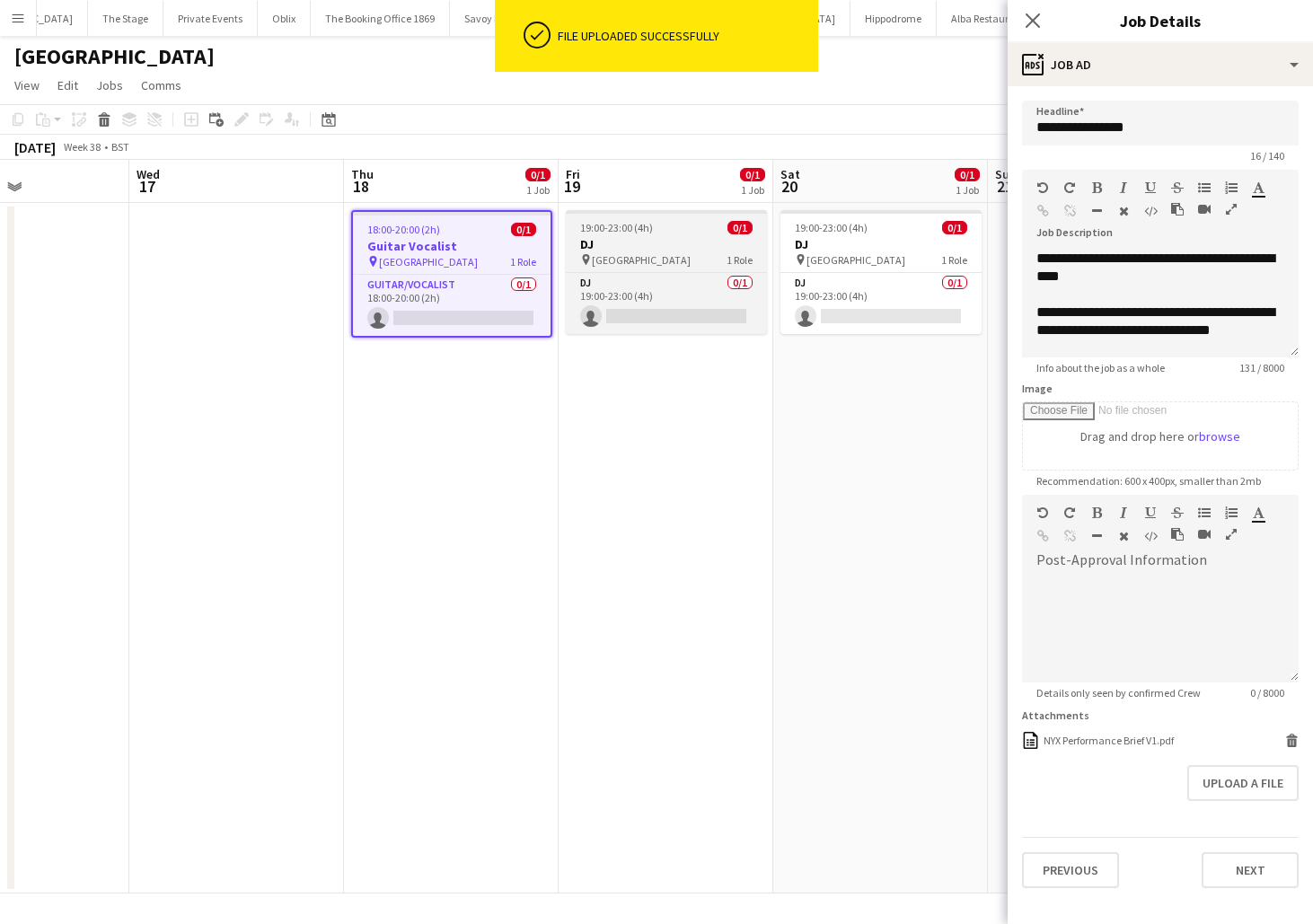
click at [701, 233] on div "19:00-23:00 (4h) 0/1" at bounding box center [667, 228] width 201 height 13
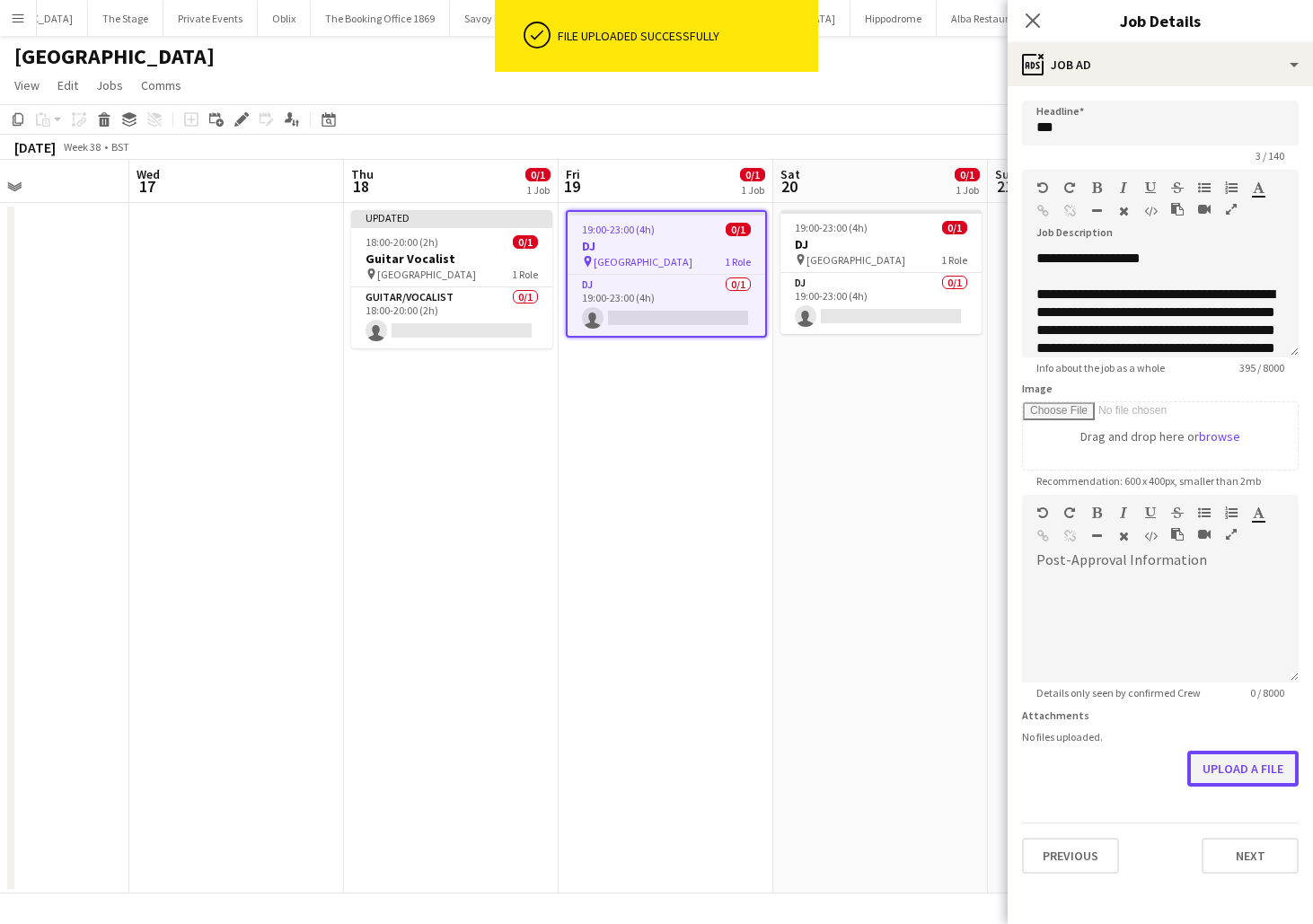
click at [1240, 766] on button "Upload a file" at bounding box center [1243, 768] width 111 height 36
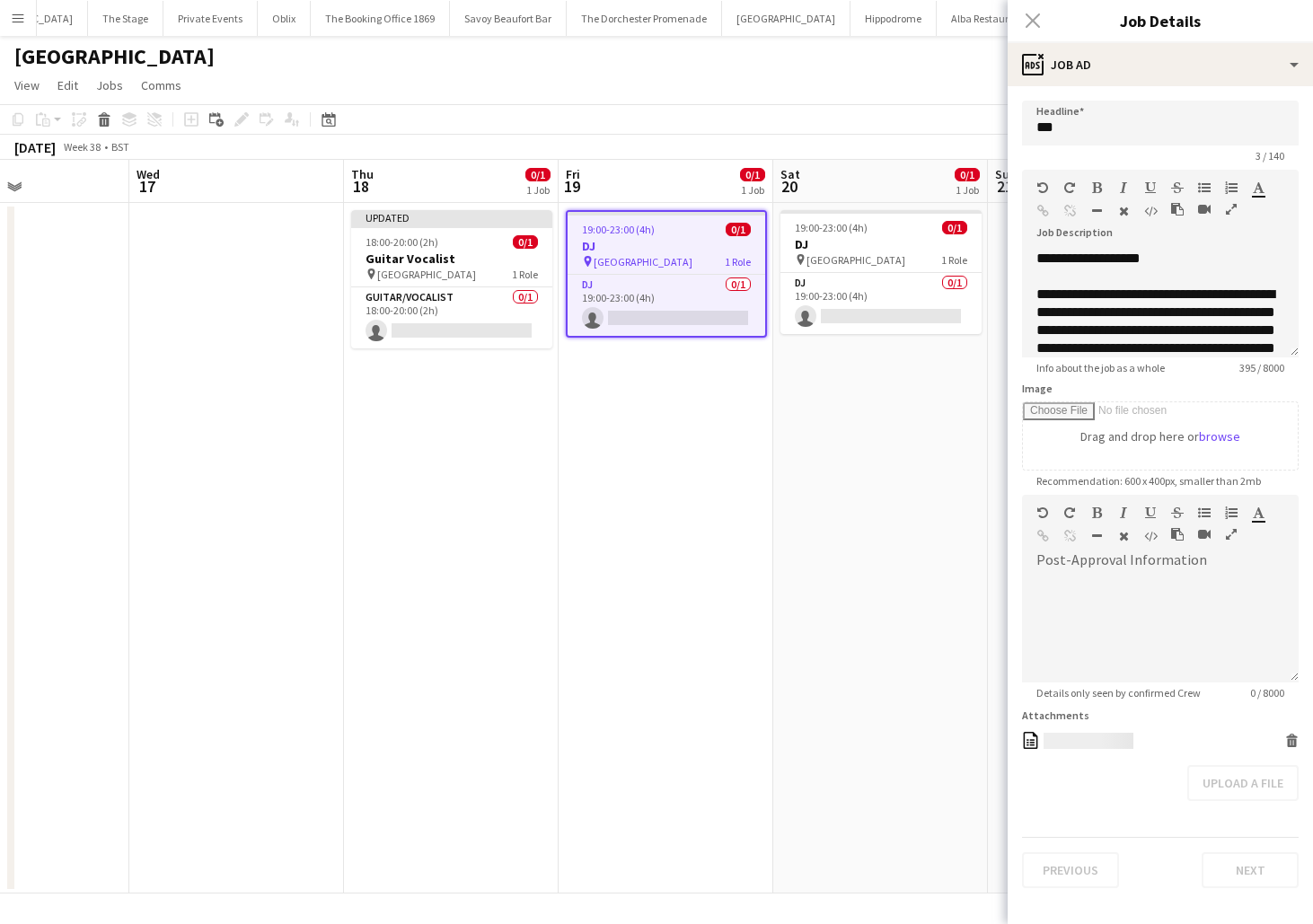
scroll to position [0, 611]
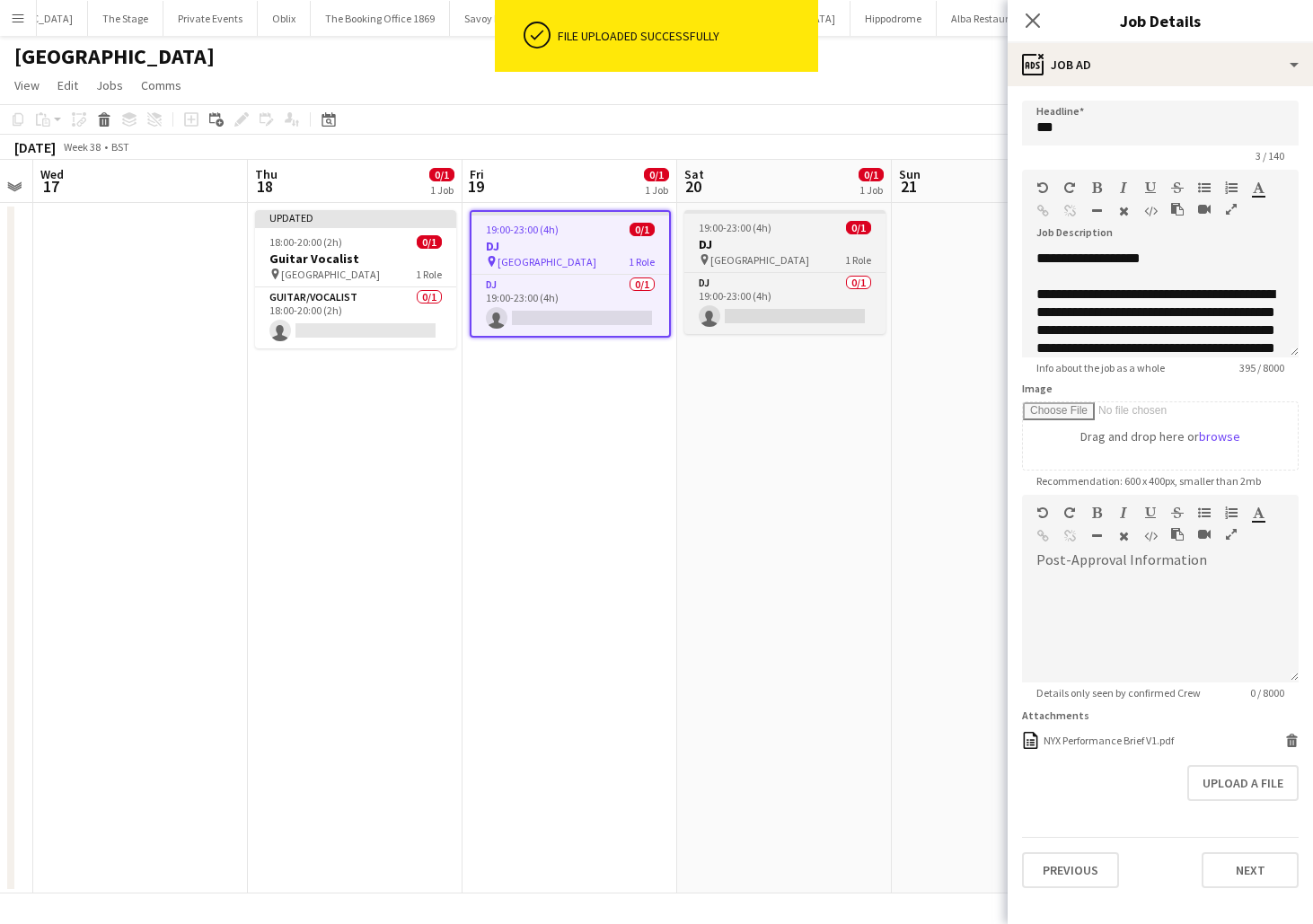
click at [804, 233] on div "19:00-23:00 (4h) 0/1" at bounding box center [785, 228] width 201 height 13
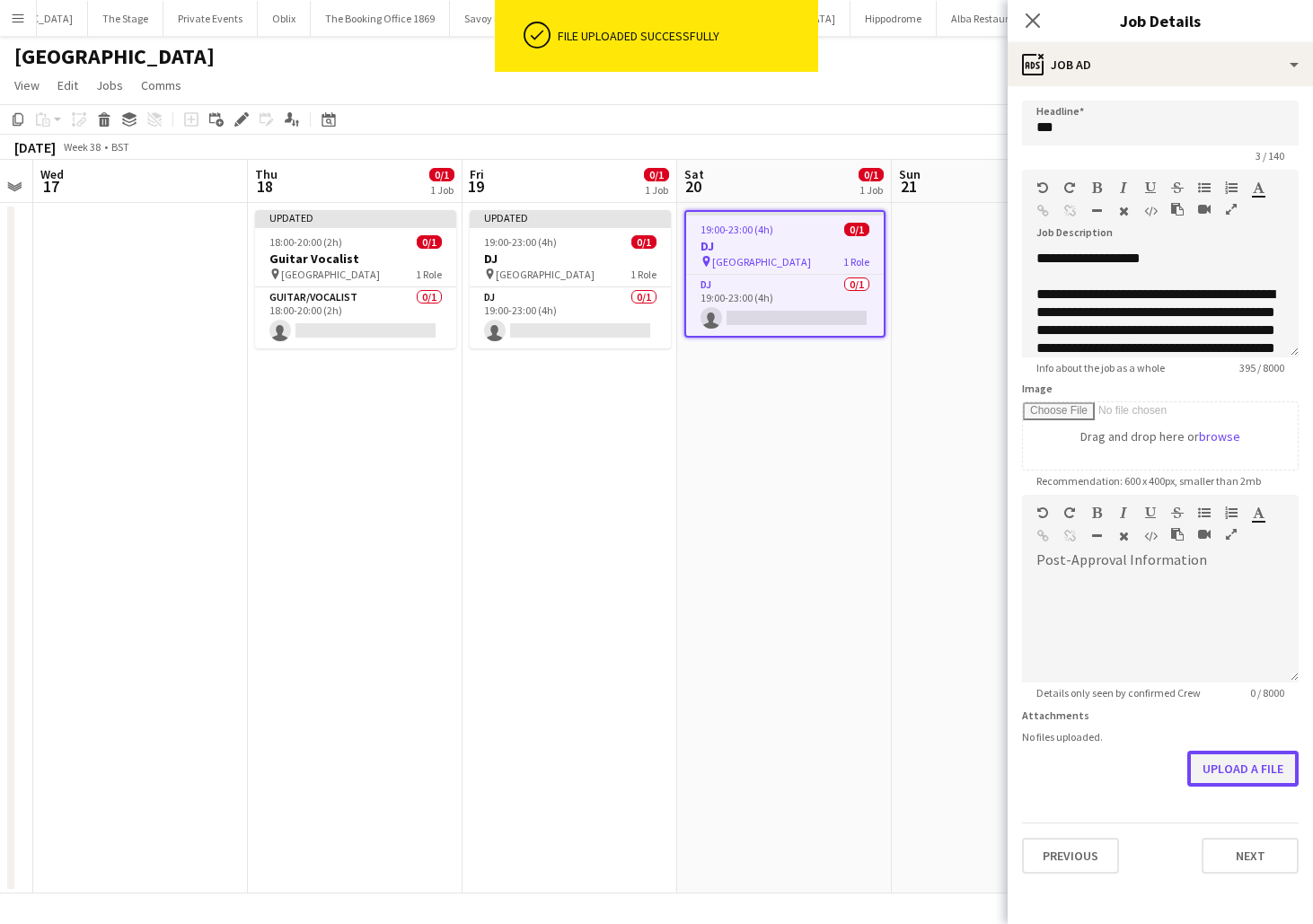
click at [1258, 778] on button "Upload a file" at bounding box center [1243, 768] width 111 height 36
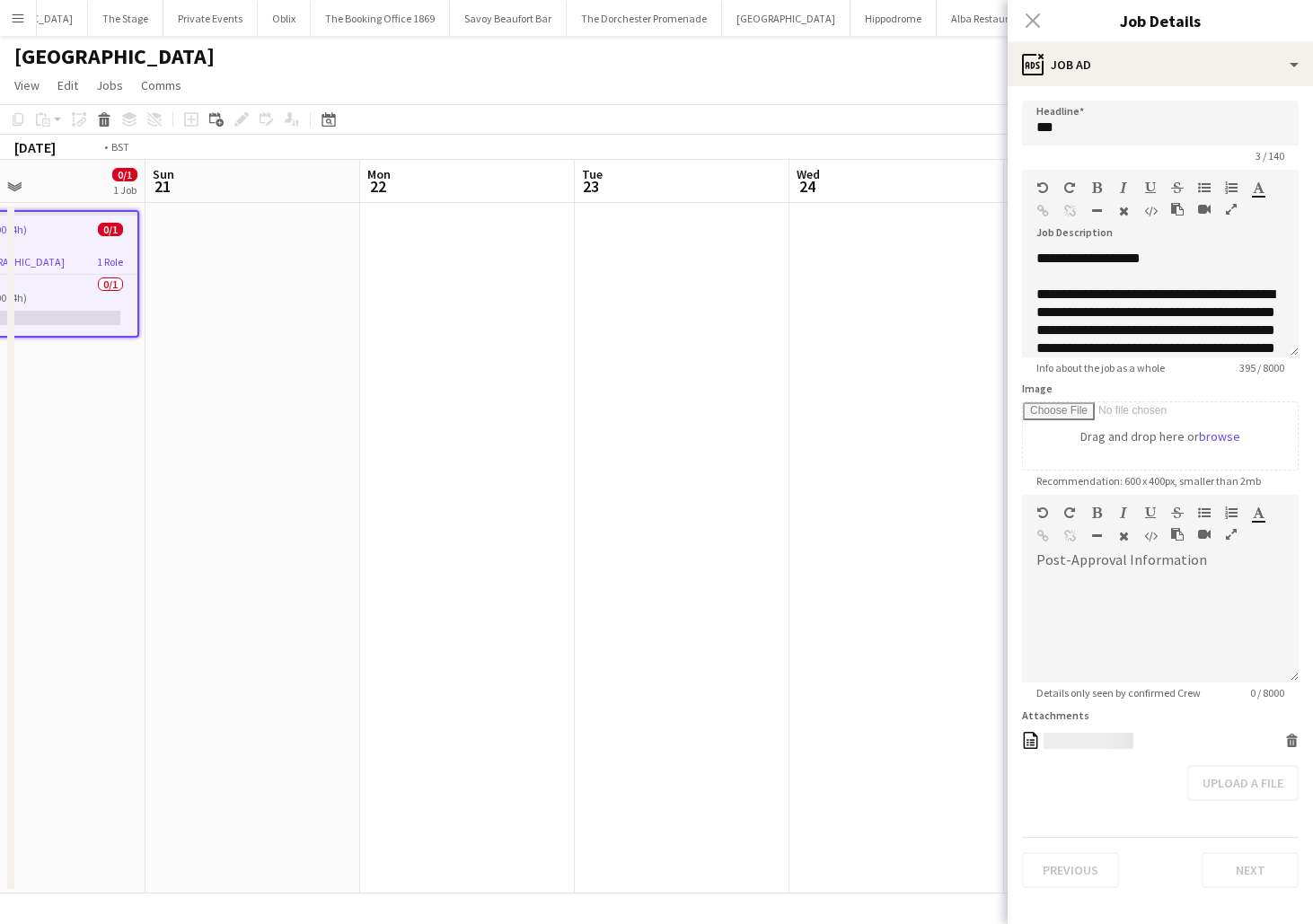
scroll to position [0, 596]
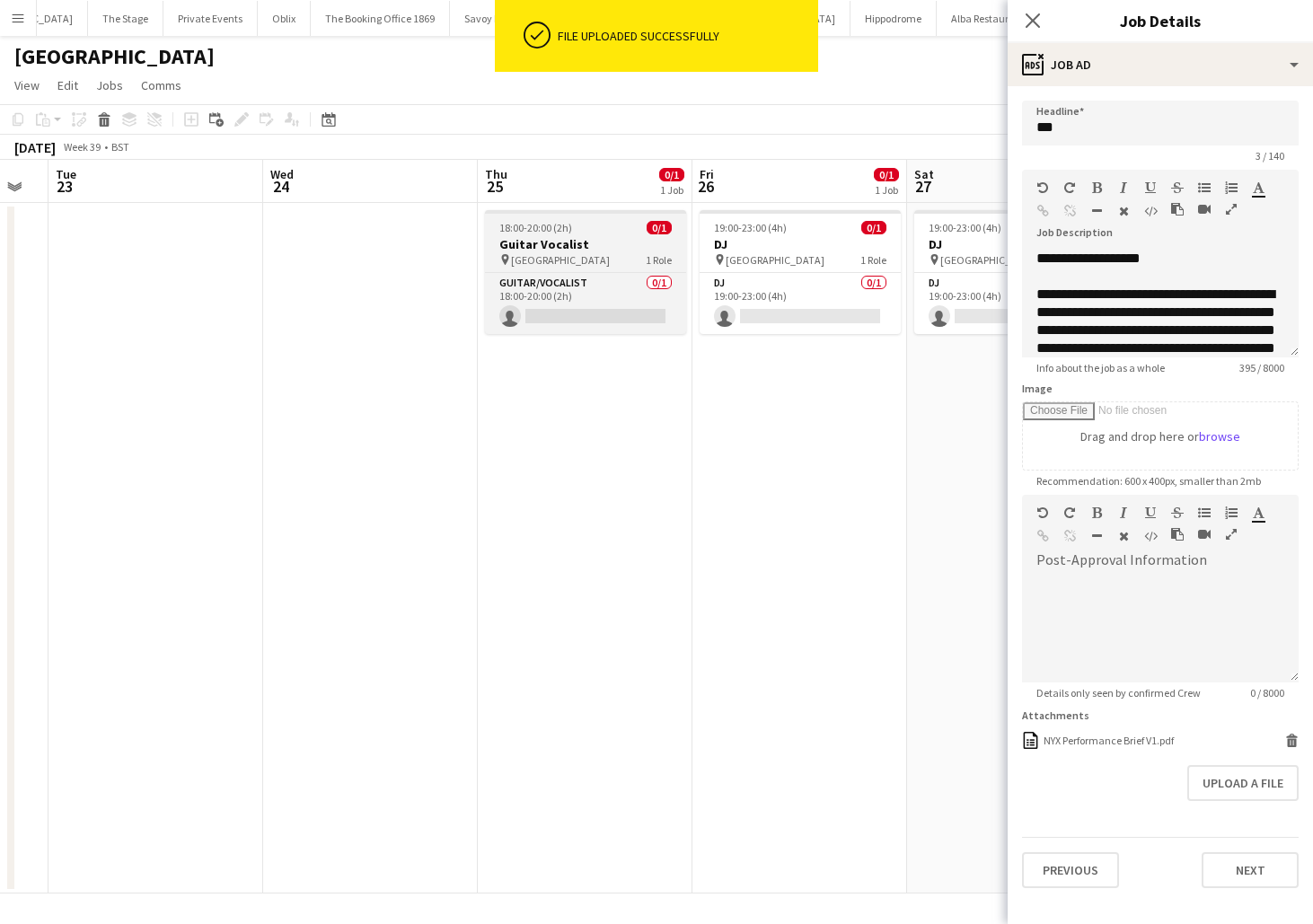
click at [546, 243] on h3 "Guitar Vocalist" at bounding box center [586, 243] width 201 height 16
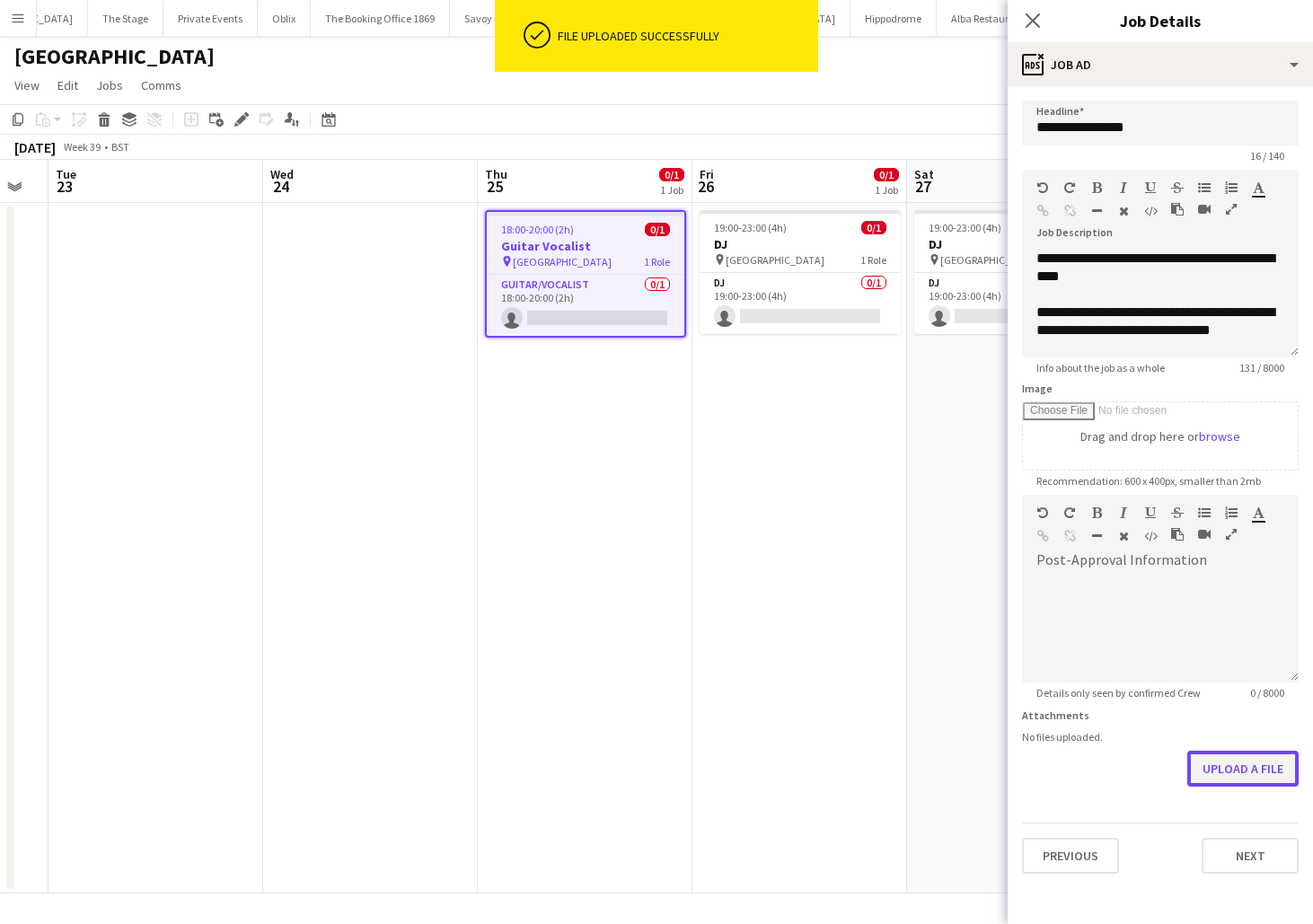
click at [1248, 782] on button "Upload a file" at bounding box center [1243, 768] width 111 height 36
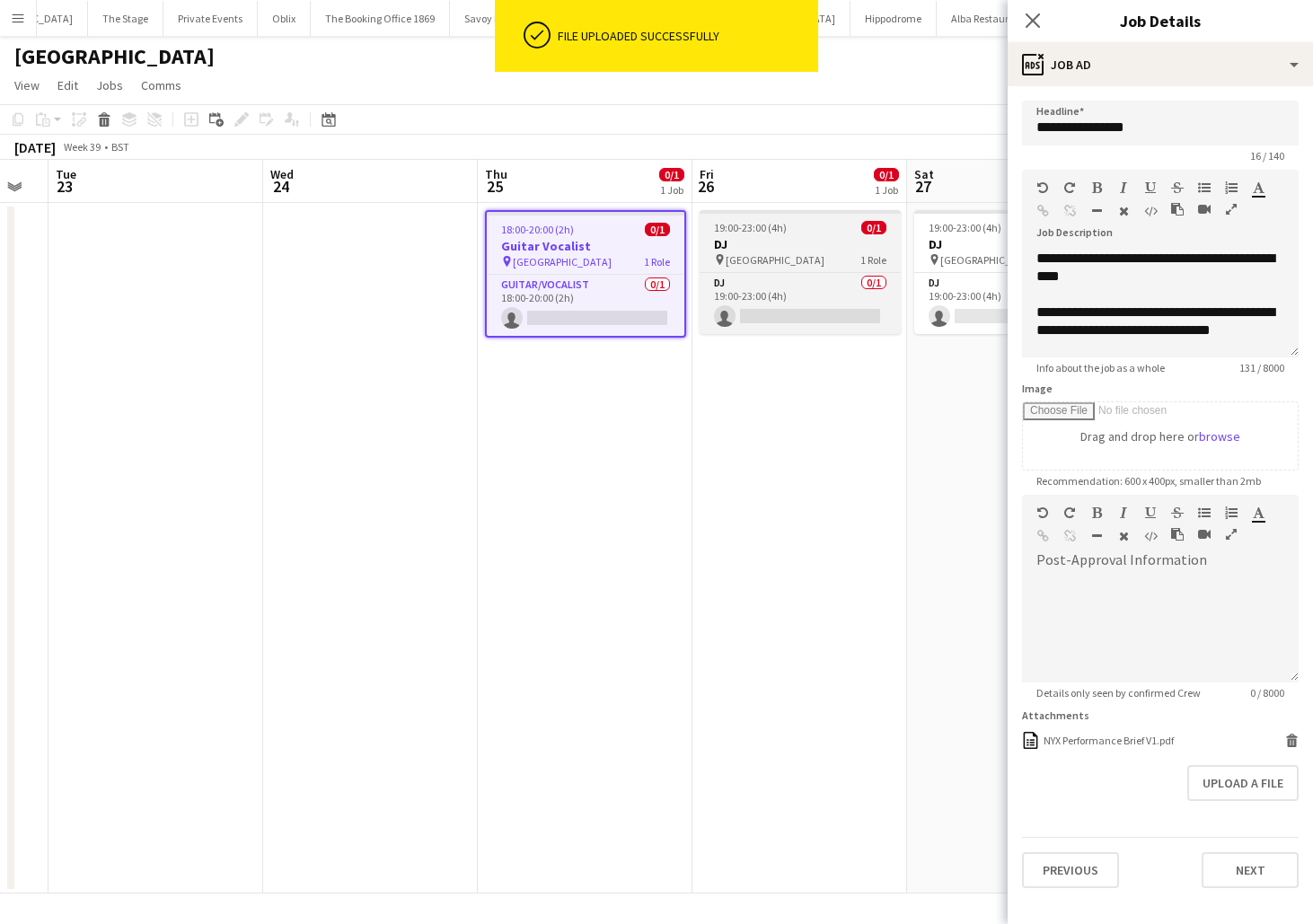
click at [810, 229] on div "19:00-23:00 (4h) 0/1" at bounding box center [800, 228] width 201 height 13
type input "**"
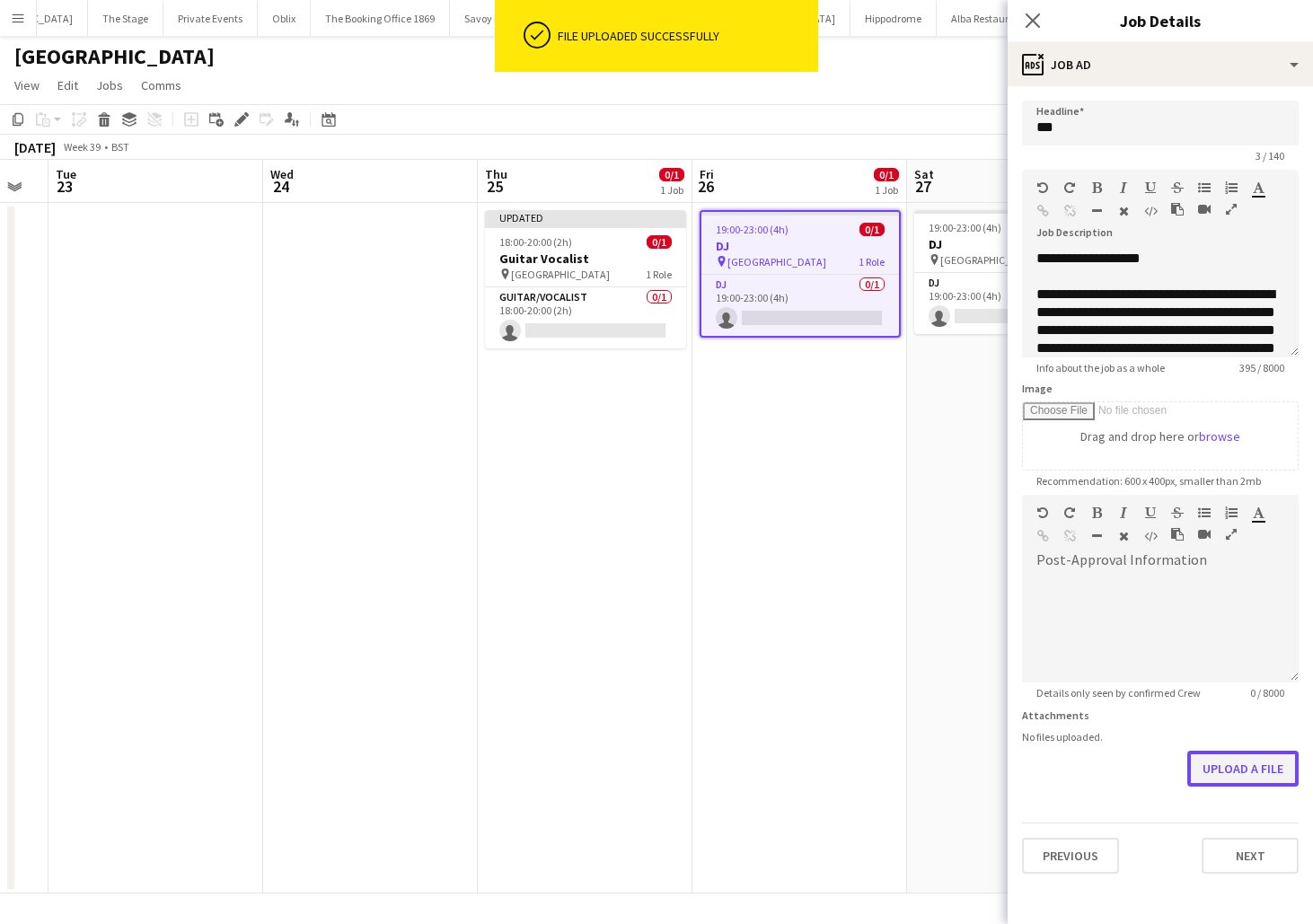
click at [1231, 782] on button "Upload a file" at bounding box center [1243, 768] width 111 height 36
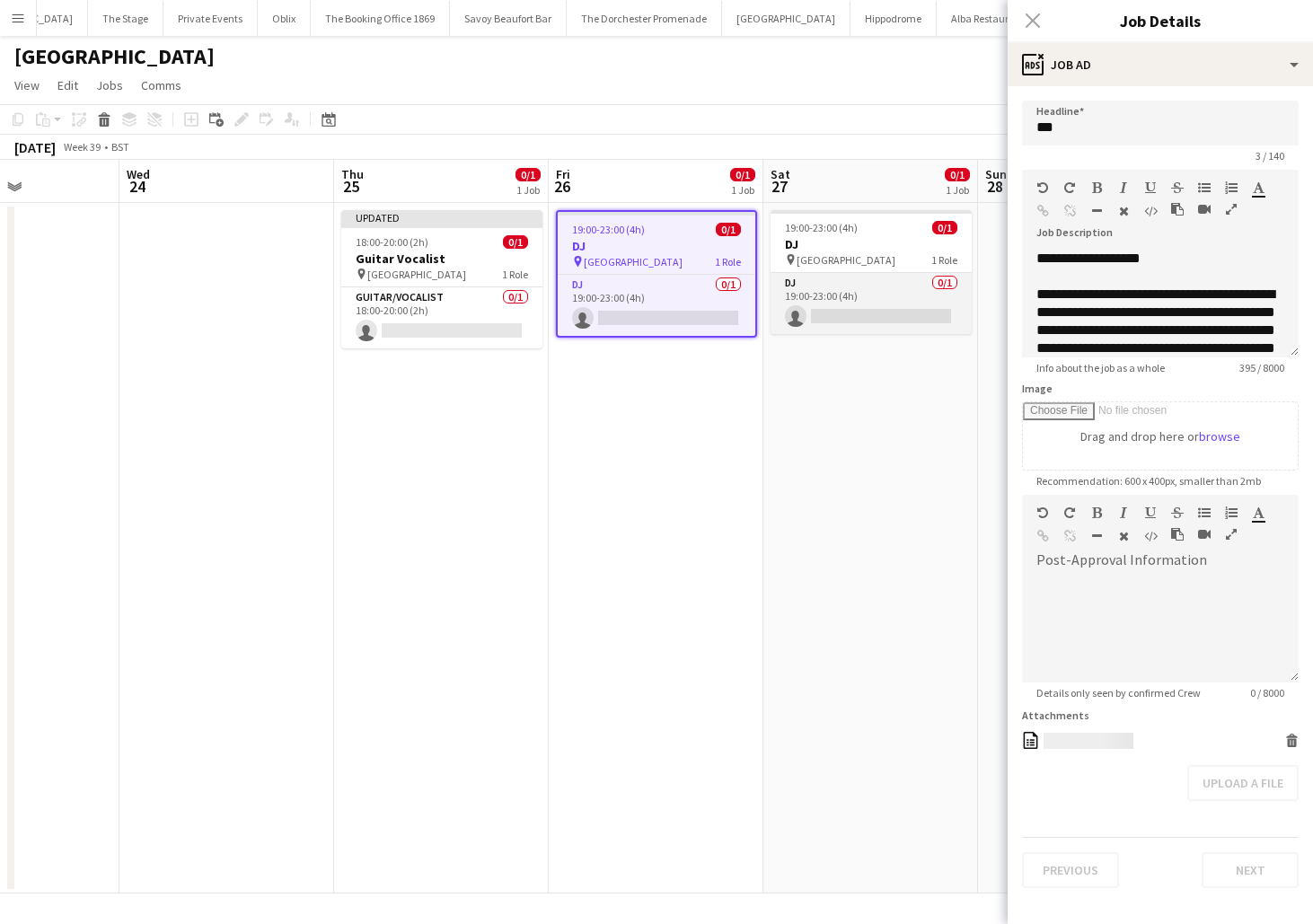
scroll to position [0, 752]
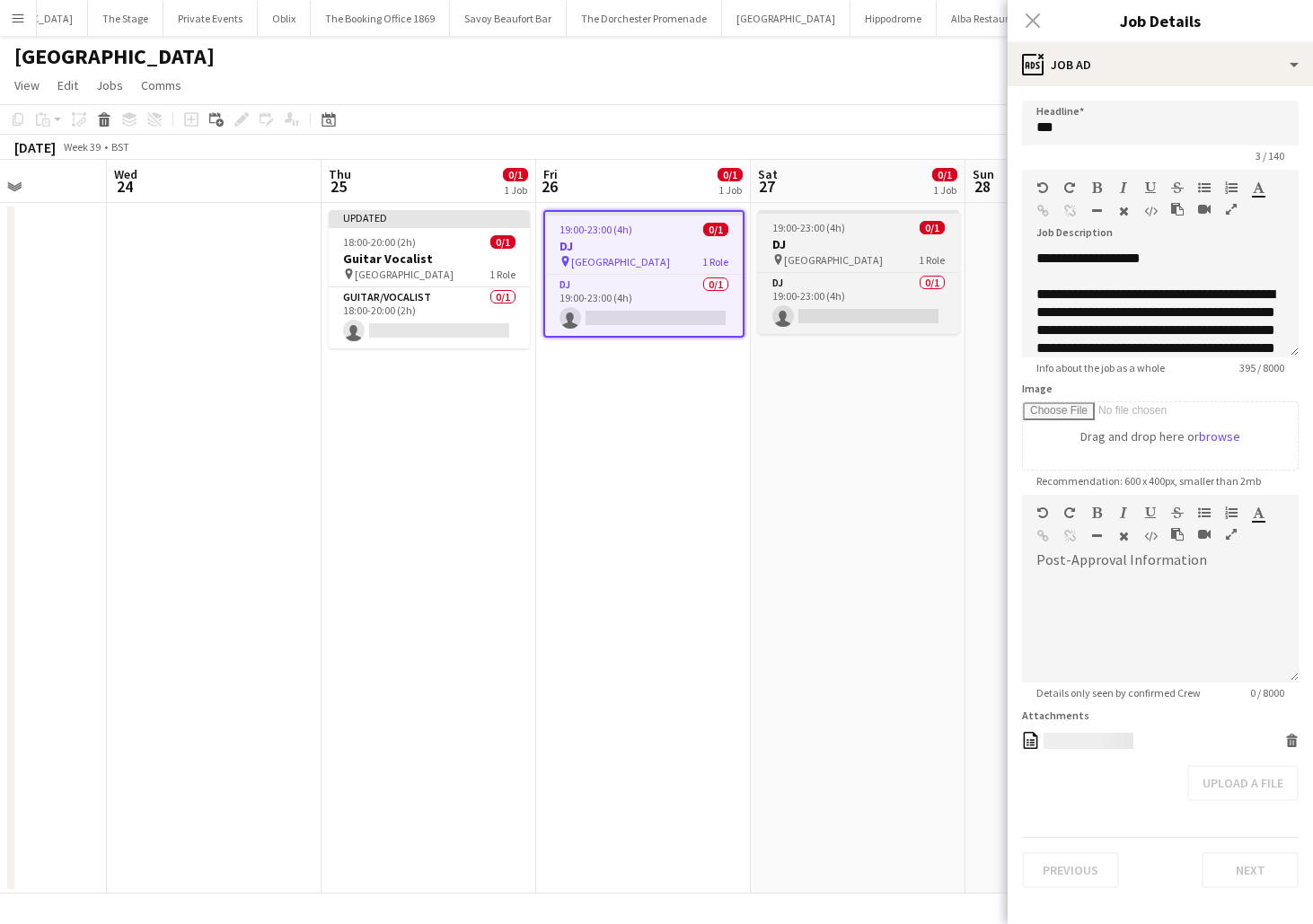
click at [903, 261] on div "pin [GEOGRAPHIC_DATA] 1 Role" at bounding box center [859, 259] width 201 height 14
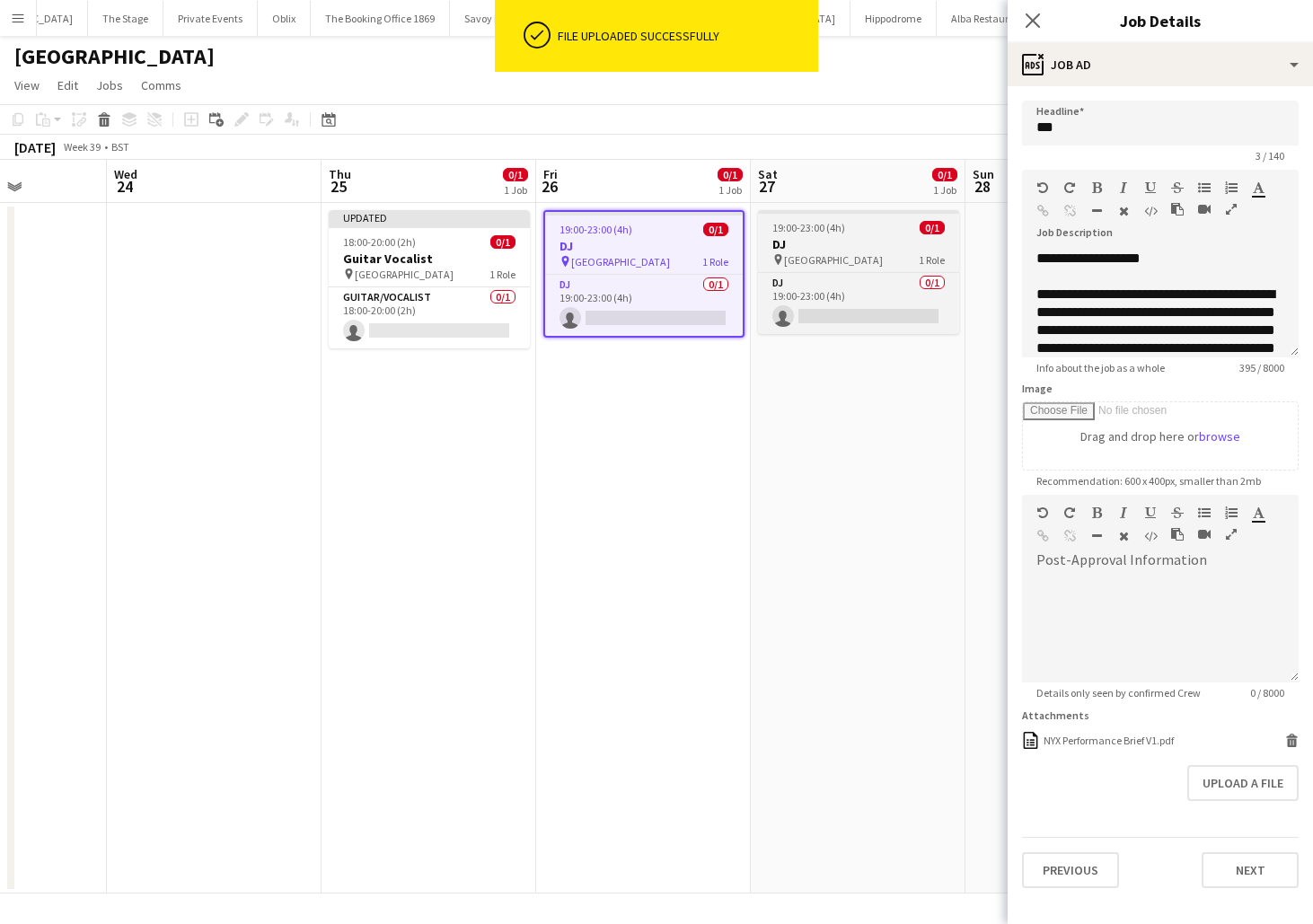
scroll to position [0, 753]
click at [901, 260] on div "pin [GEOGRAPHIC_DATA] 1 Role" at bounding box center [858, 259] width 201 height 14
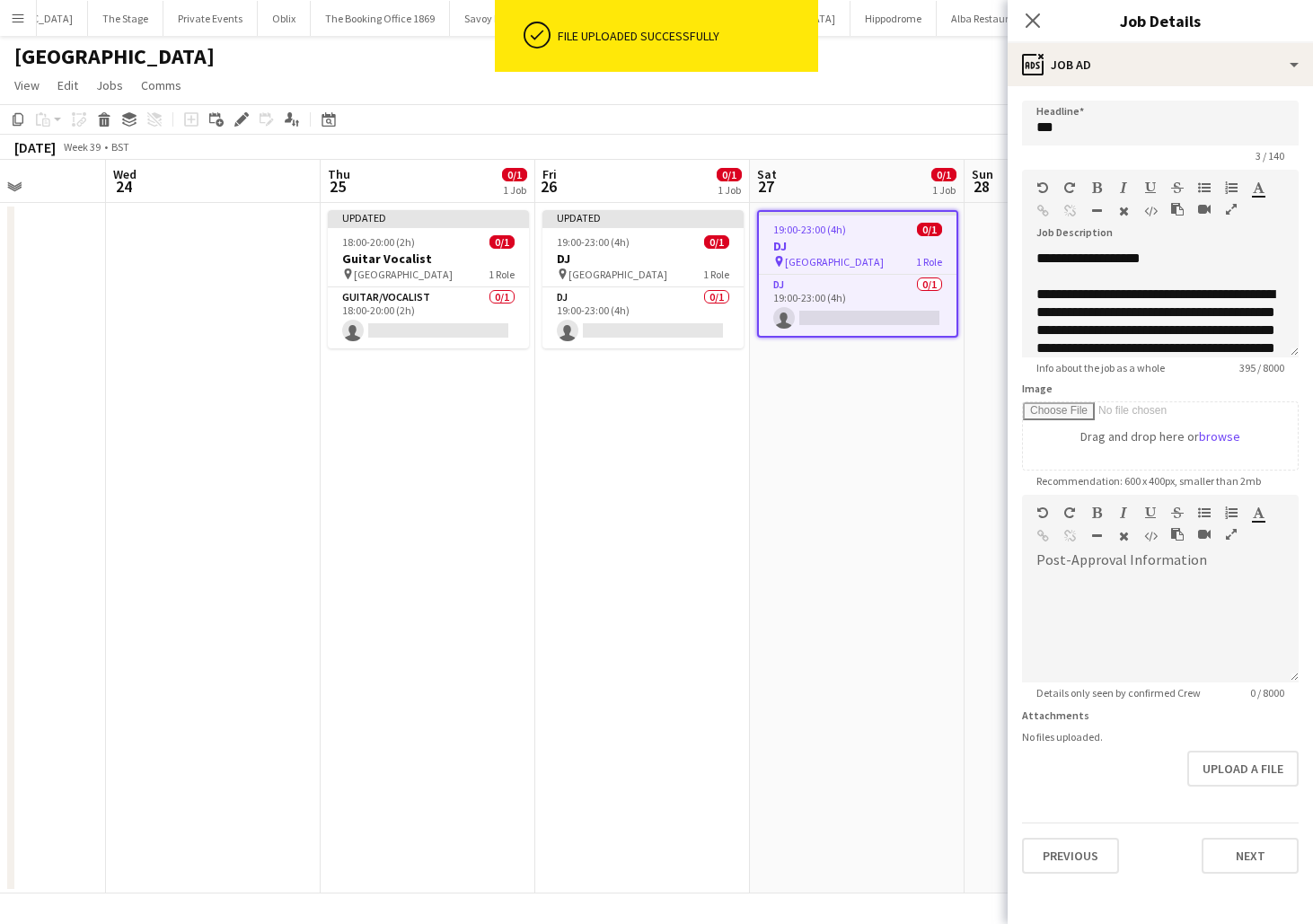
click at [1275, 749] on form "**********" at bounding box center [1161, 487] width 306 height 773
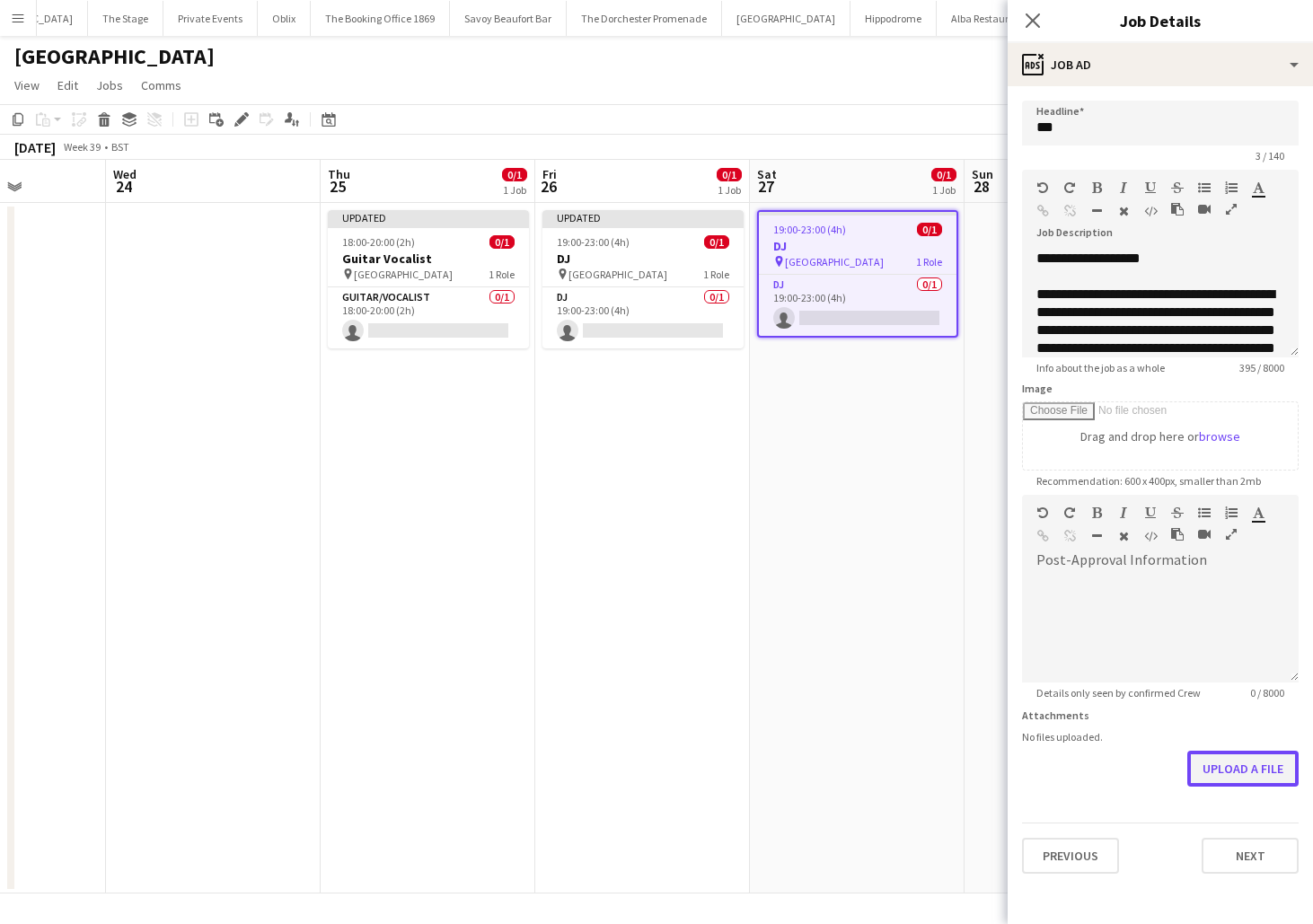
click at [1272, 760] on button "Upload a file" at bounding box center [1243, 768] width 111 height 36
click at [698, 618] on app-date-cell "Updated 19:00-23:00 (4h) 0/1 DJ pin NYX Hotel London 1 Role DJ 0/1 19:00-23:00 …" at bounding box center [643, 548] width 214 height 691
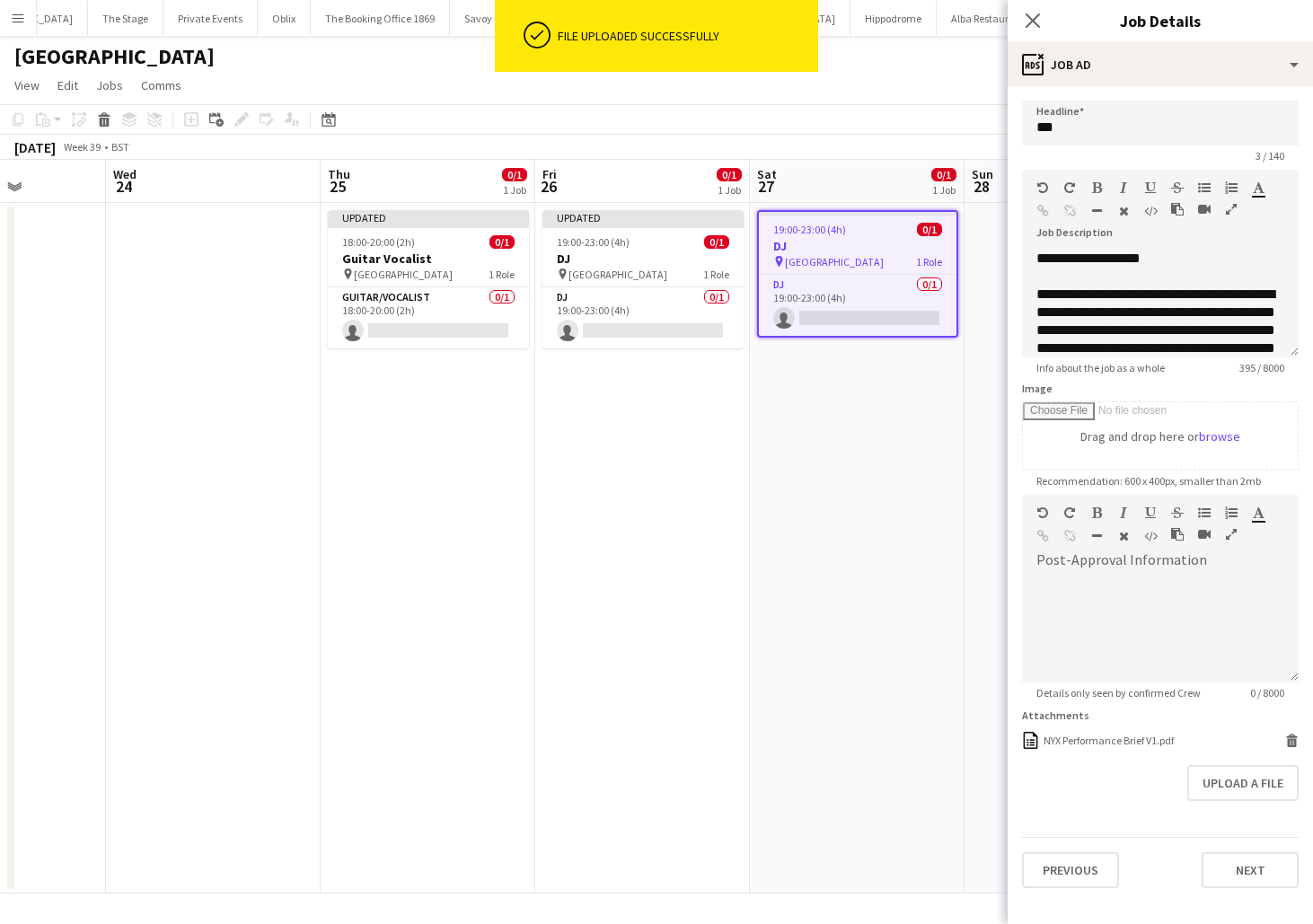
click at [698, 617] on app-date-cell "Updated 19:00-23:00 (4h) 0/1 DJ pin NYX Hotel London 1 Role DJ 0/1 19:00-23:00 …" at bounding box center [643, 548] width 214 height 691
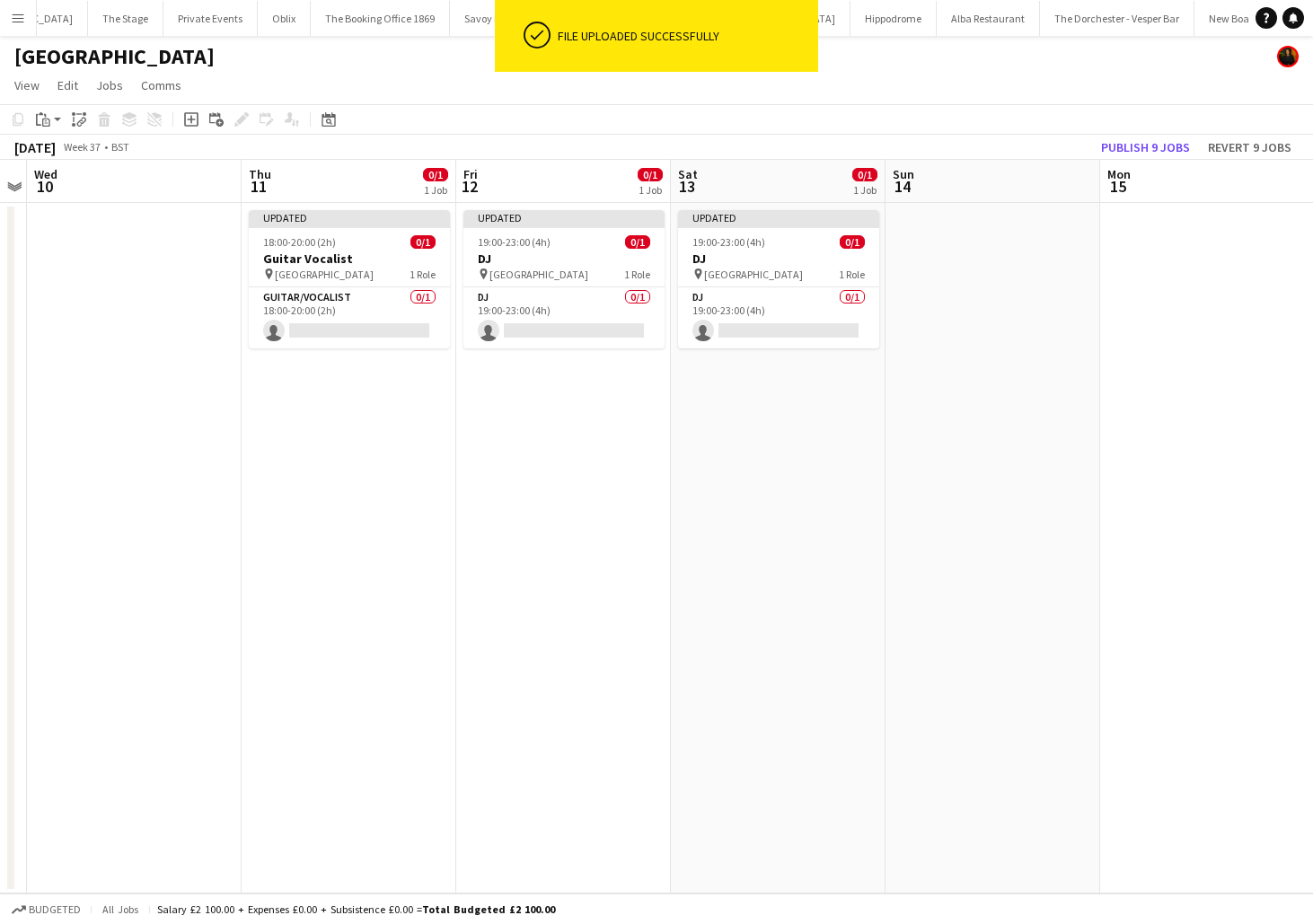
scroll to position [0, 401]
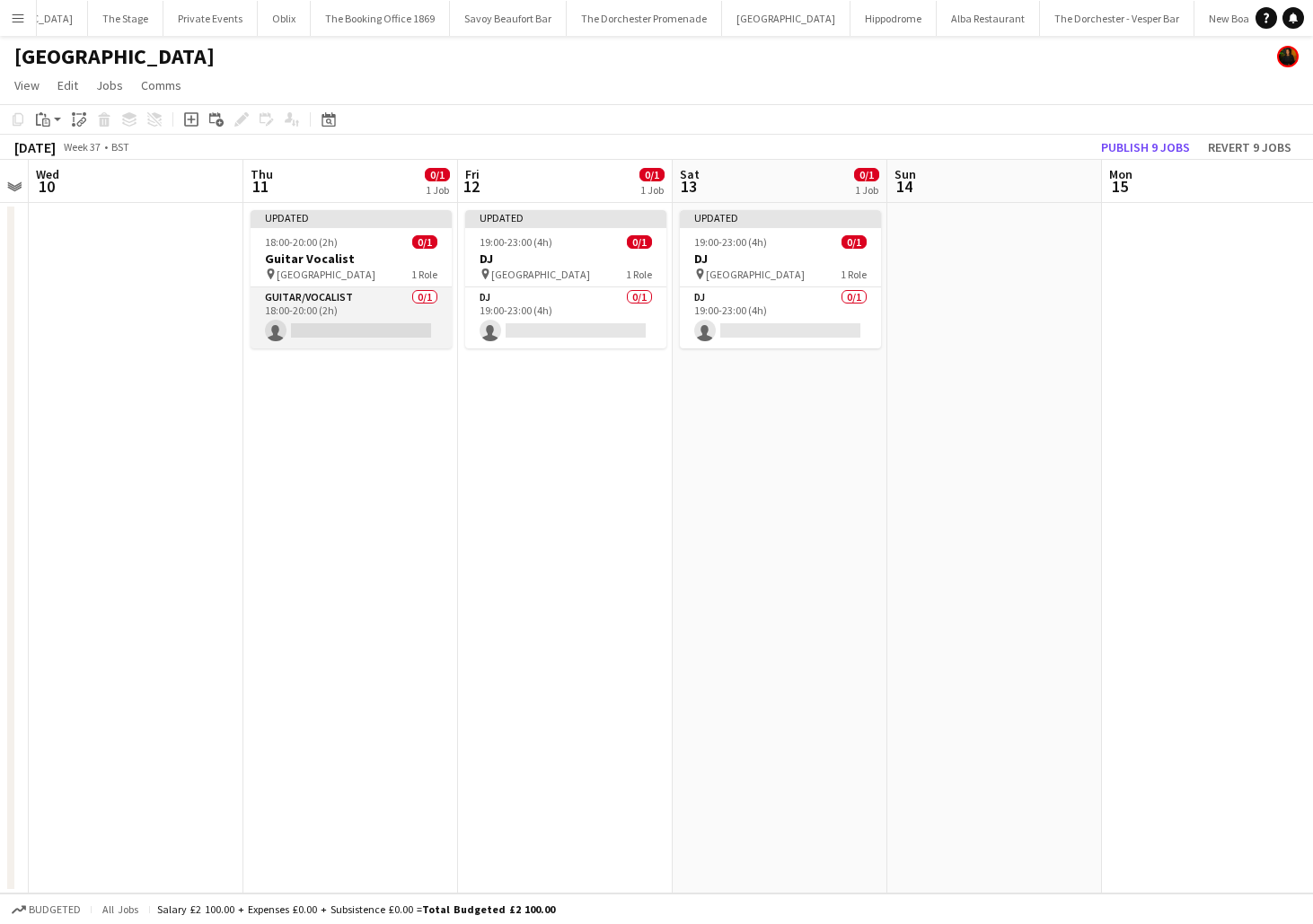
click at [405, 324] on app-card-role "Guitar/Vocalist 0/1 18:00-20:00 (2h) single-neutral-actions" at bounding box center [352, 318] width 201 height 62
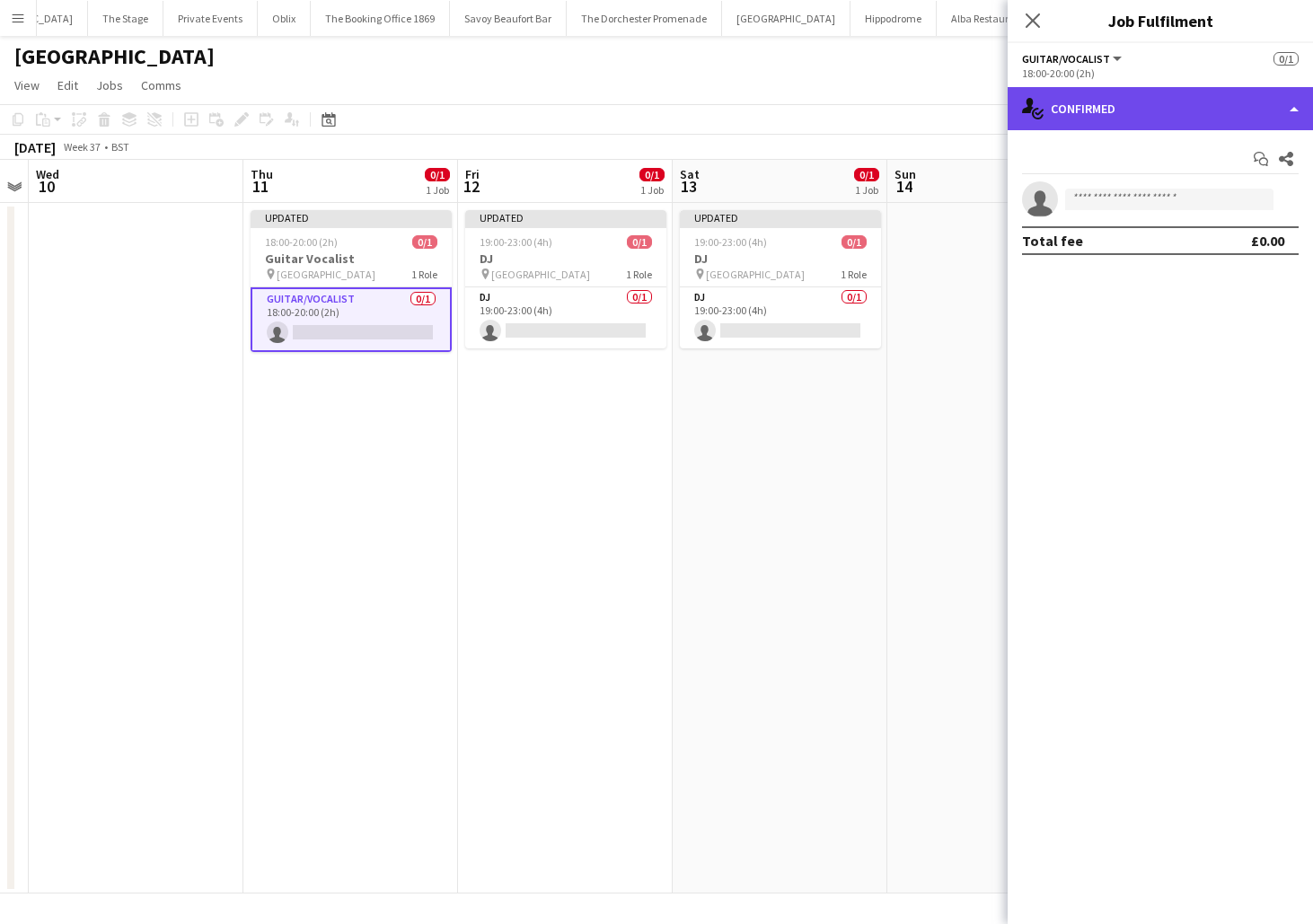
click at [1164, 110] on div "single-neutral-actions-check-2 Confirmed" at bounding box center [1161, 108] width 306 height 43
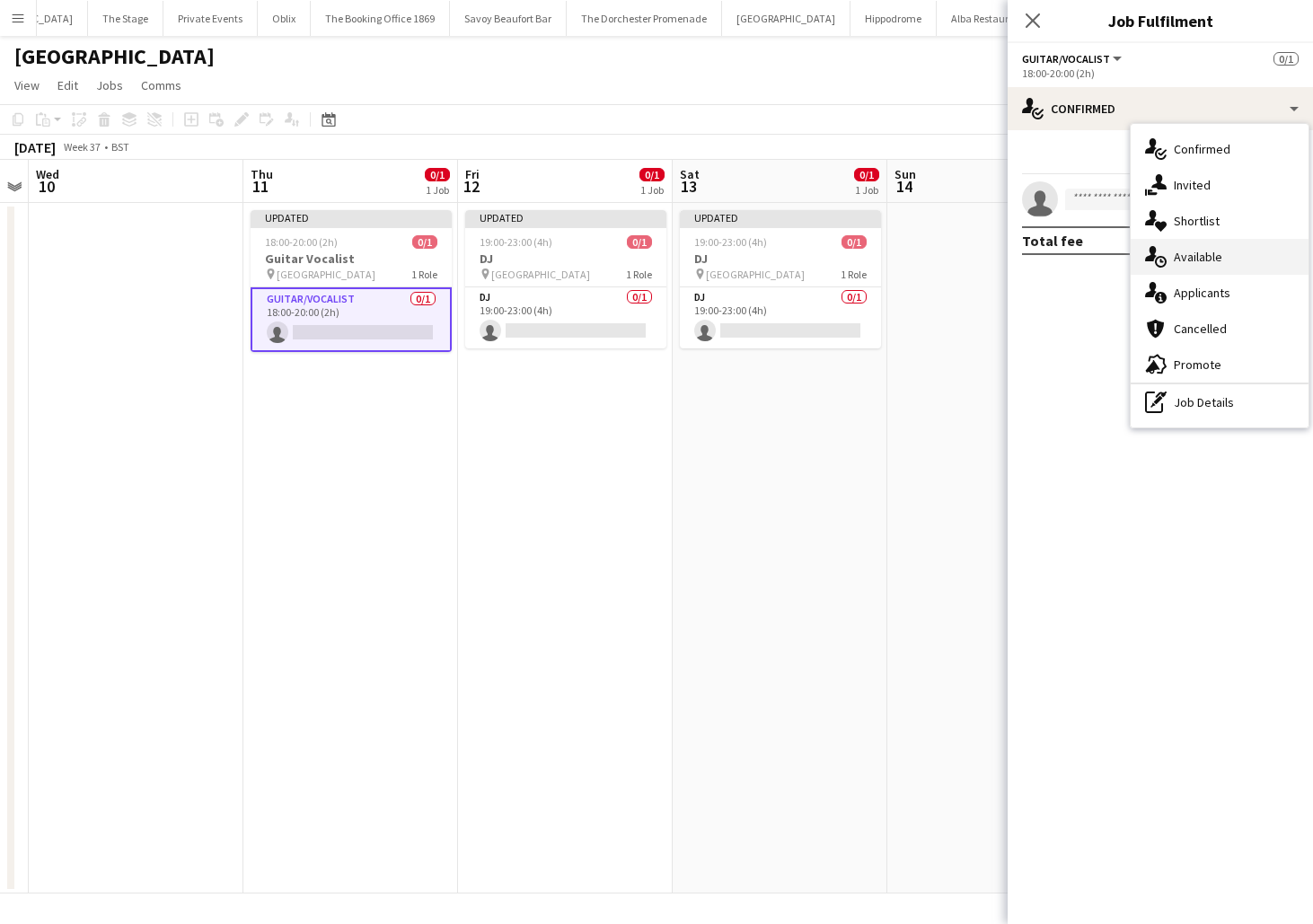
click at [1200, 265] on div "single-neutral-actions-upload Available" at bounding box center [1220, 256] width 178 height 36
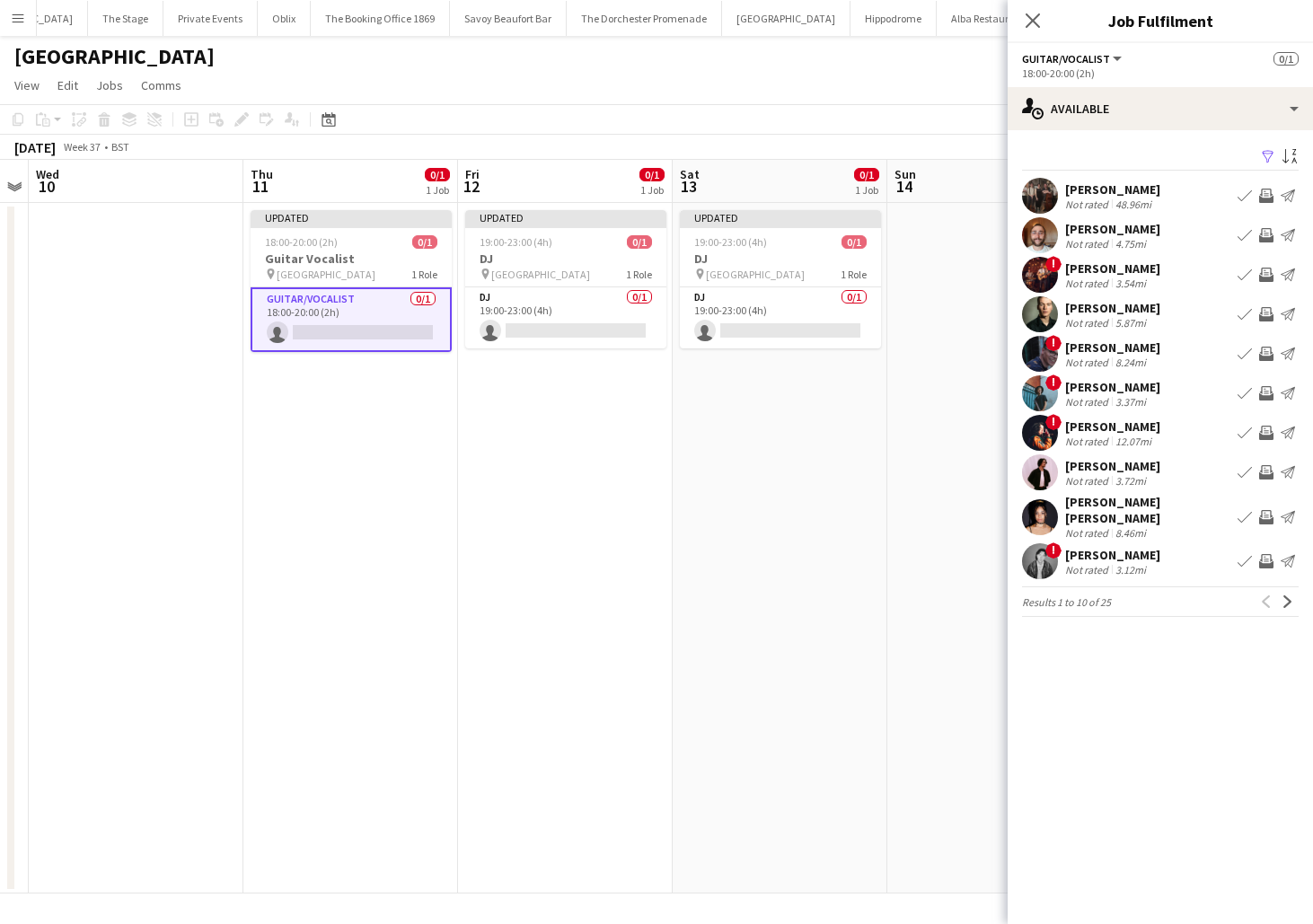
click at [1247, 229] on app-icon "Book crew" at bounding box center [1244, 235] width 14 height 14
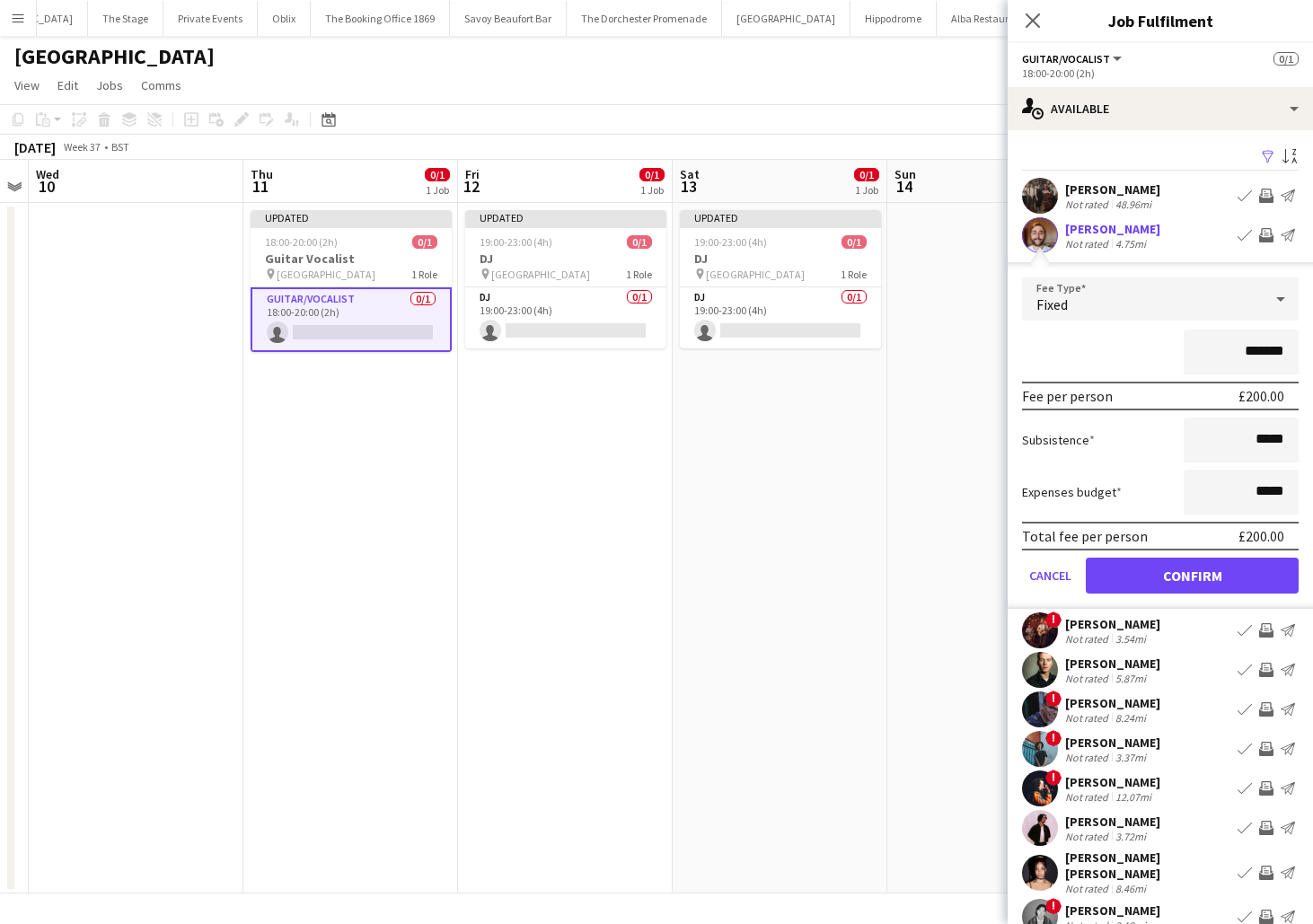
click at [898, 527] on app-date-cell at bounding box center [995, 548] width 214 height 691
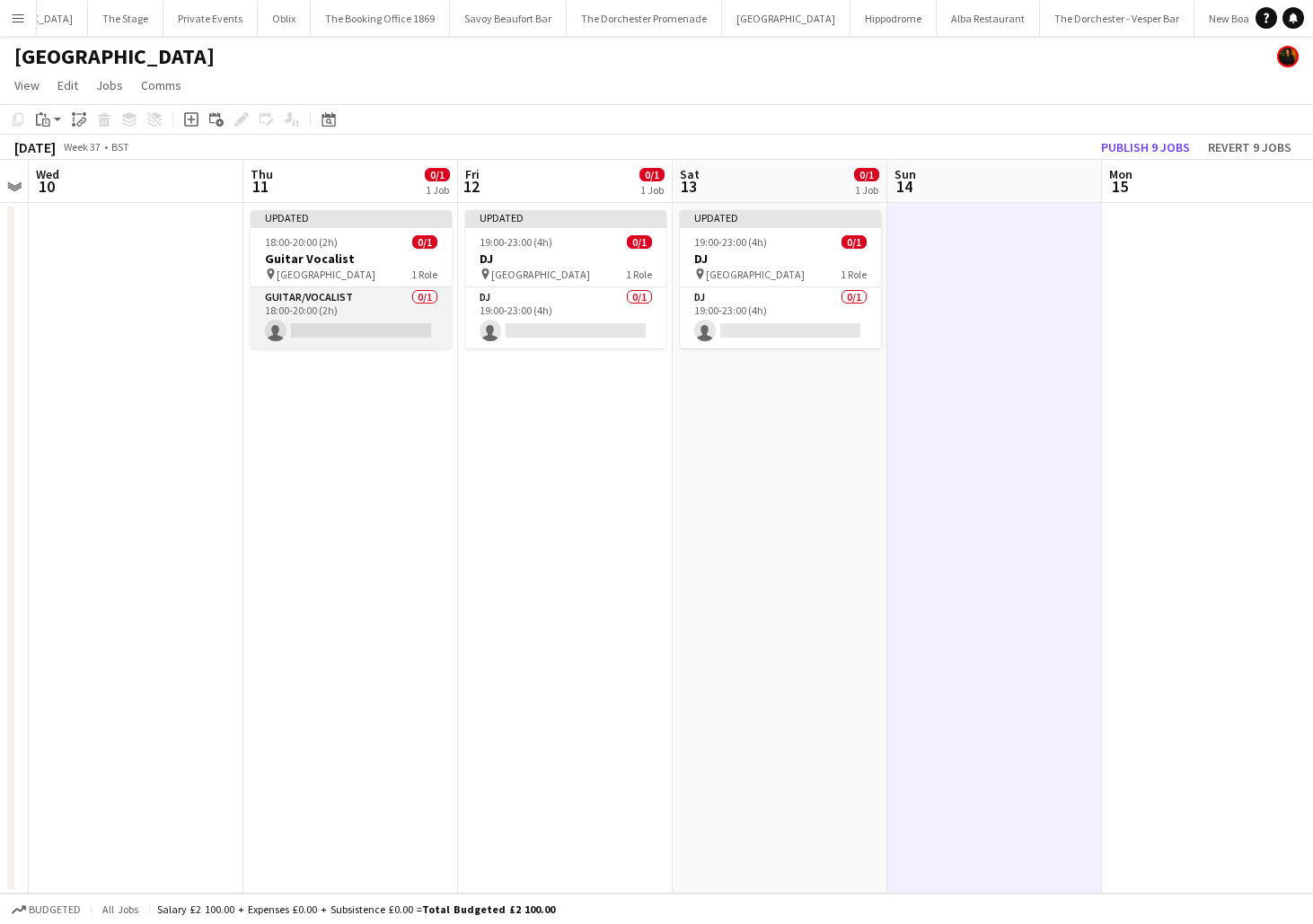
click at [391, 325] on app-card-role "Guitar/Vocalist 0/1 18:00-20:00 (2h) single-neutral-actions" at bounding box center [352, 318] width 201 height 62
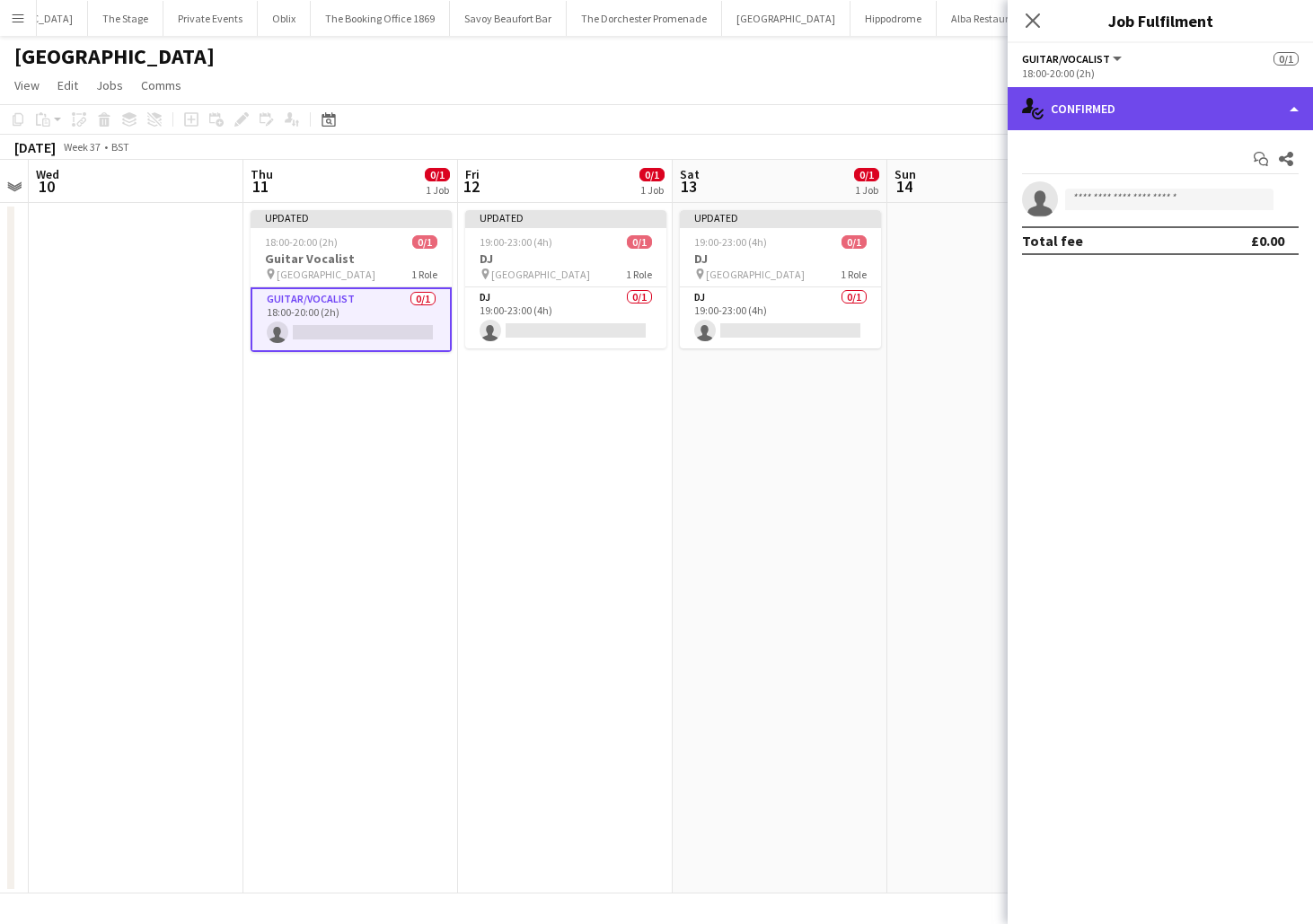
click at [1241, 111] on div "single-neutral-actions-check-2 Confirmed" at bounding box center [1161, 108] width 306 height 43
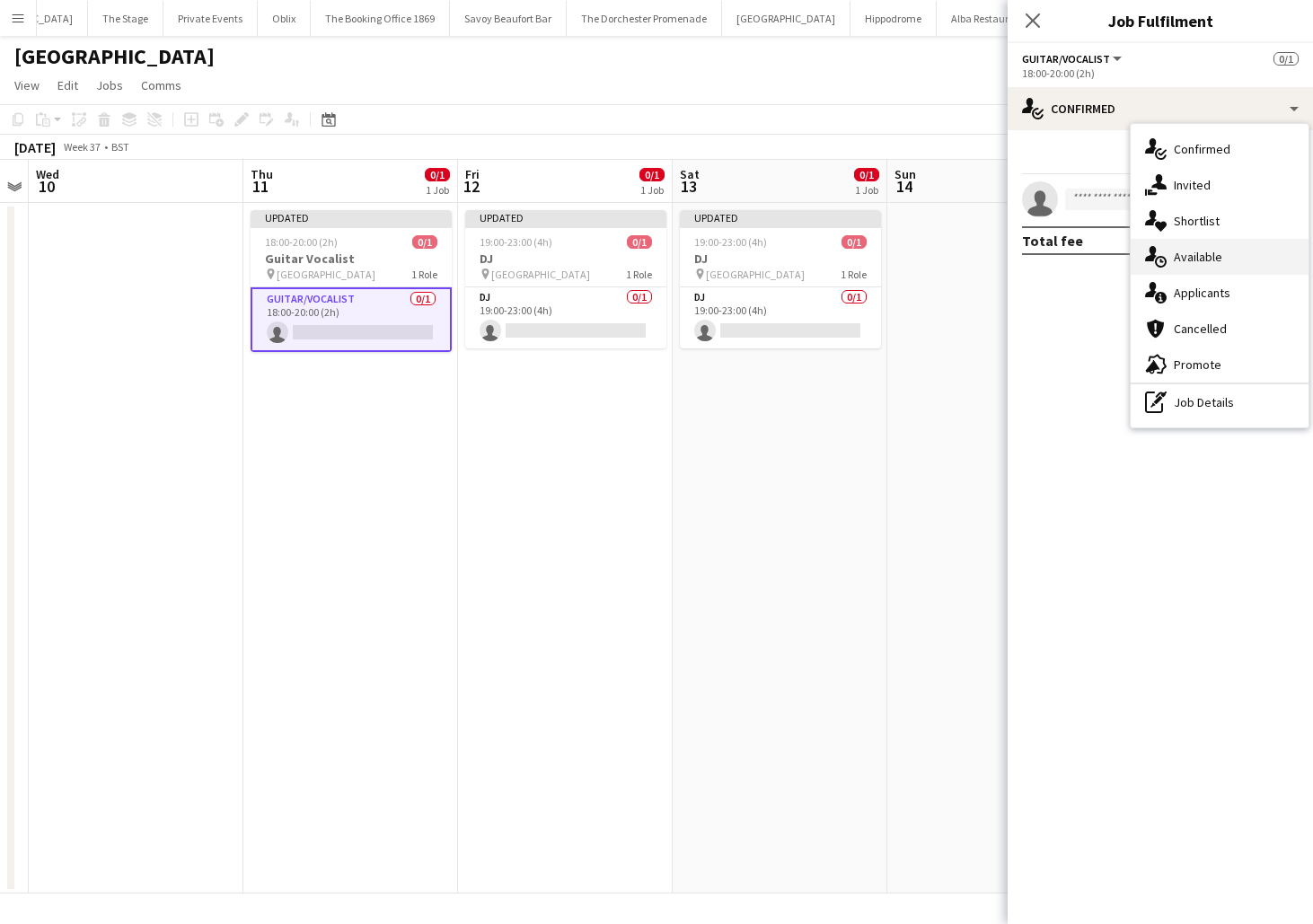
click at [1205, 268] on div "single-neutral-actions-upload Available" at bounding box center [1220, 256] width 178 height 36
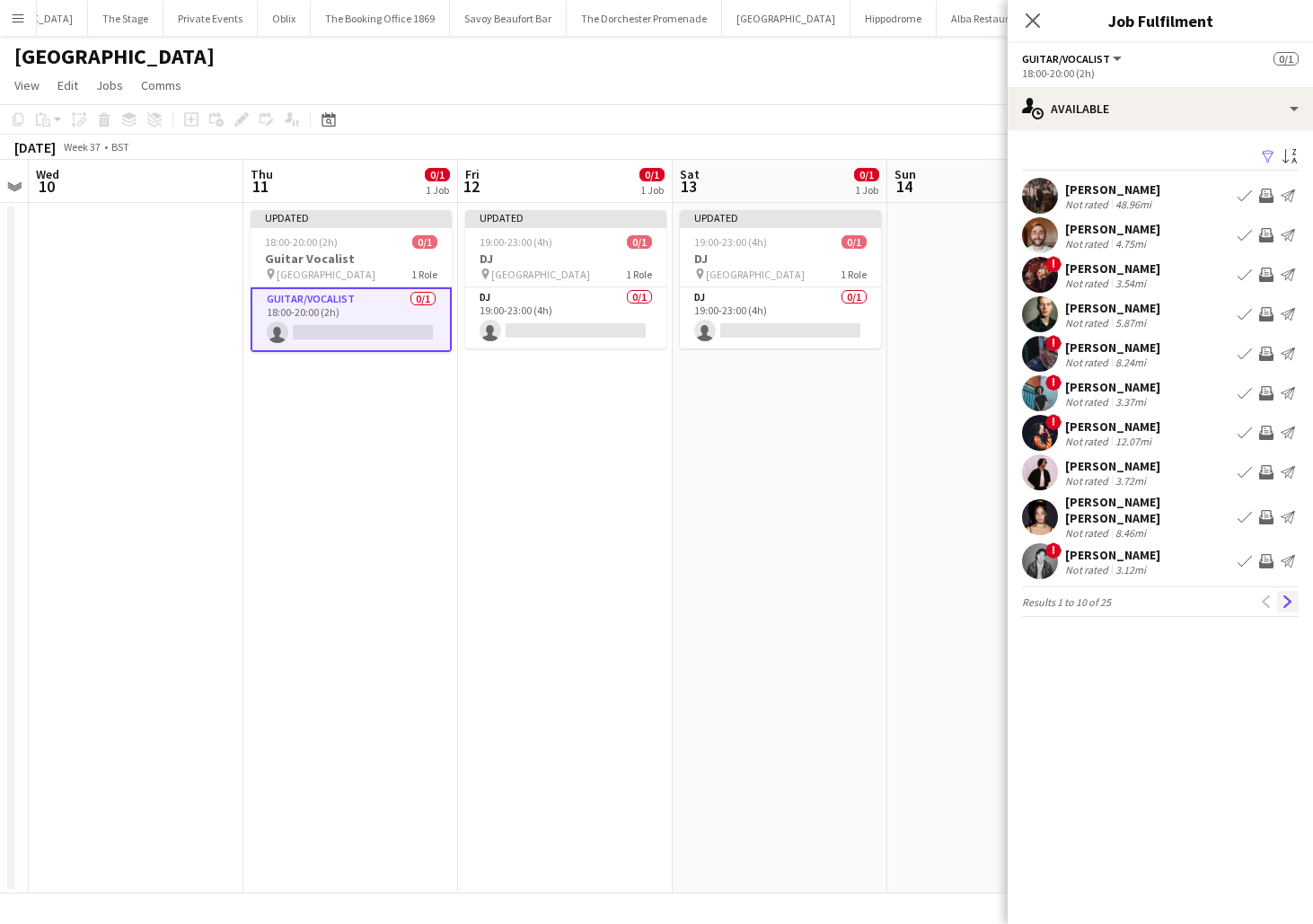
click at [1285, 596] on app-icon "Next" at bounding box center [1288, 601] width 12 height 12
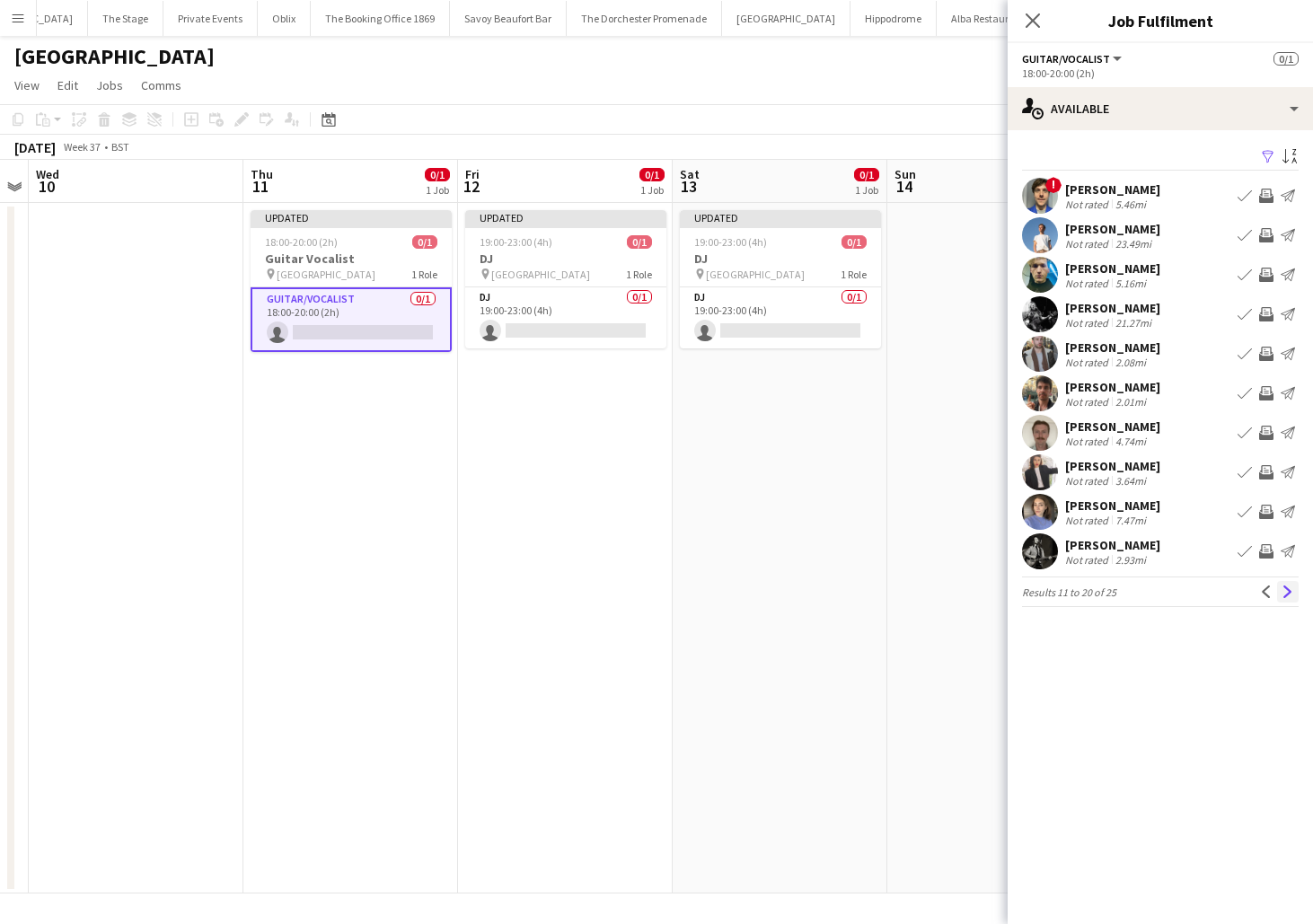
click at [1284, 590] on app-icon "Next" at bounding box center [1288, 591] width 12 height 12
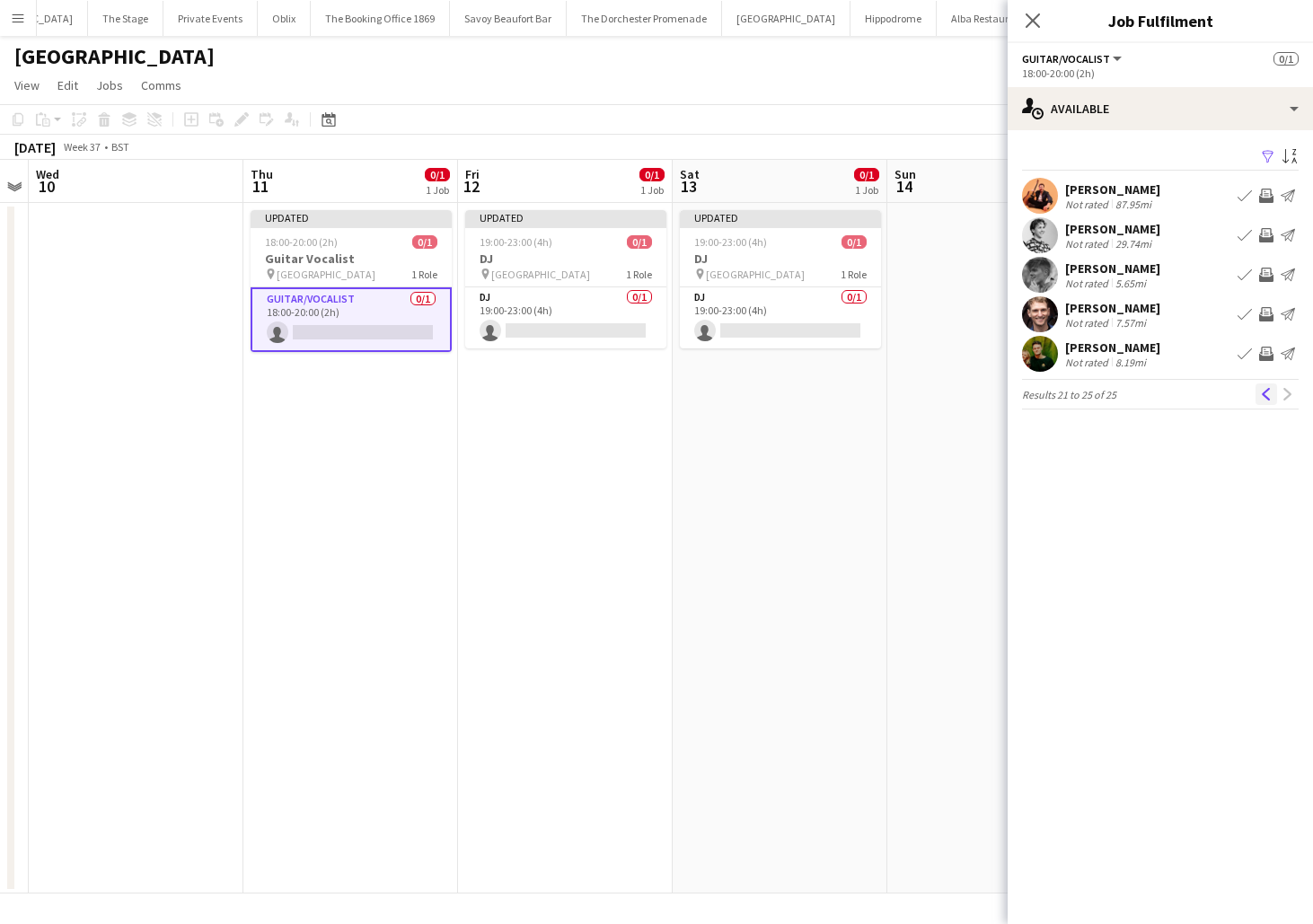
click at [1265, 393] on app-icon "Previous" at bounding box center [1266, 393] width 12 height 12
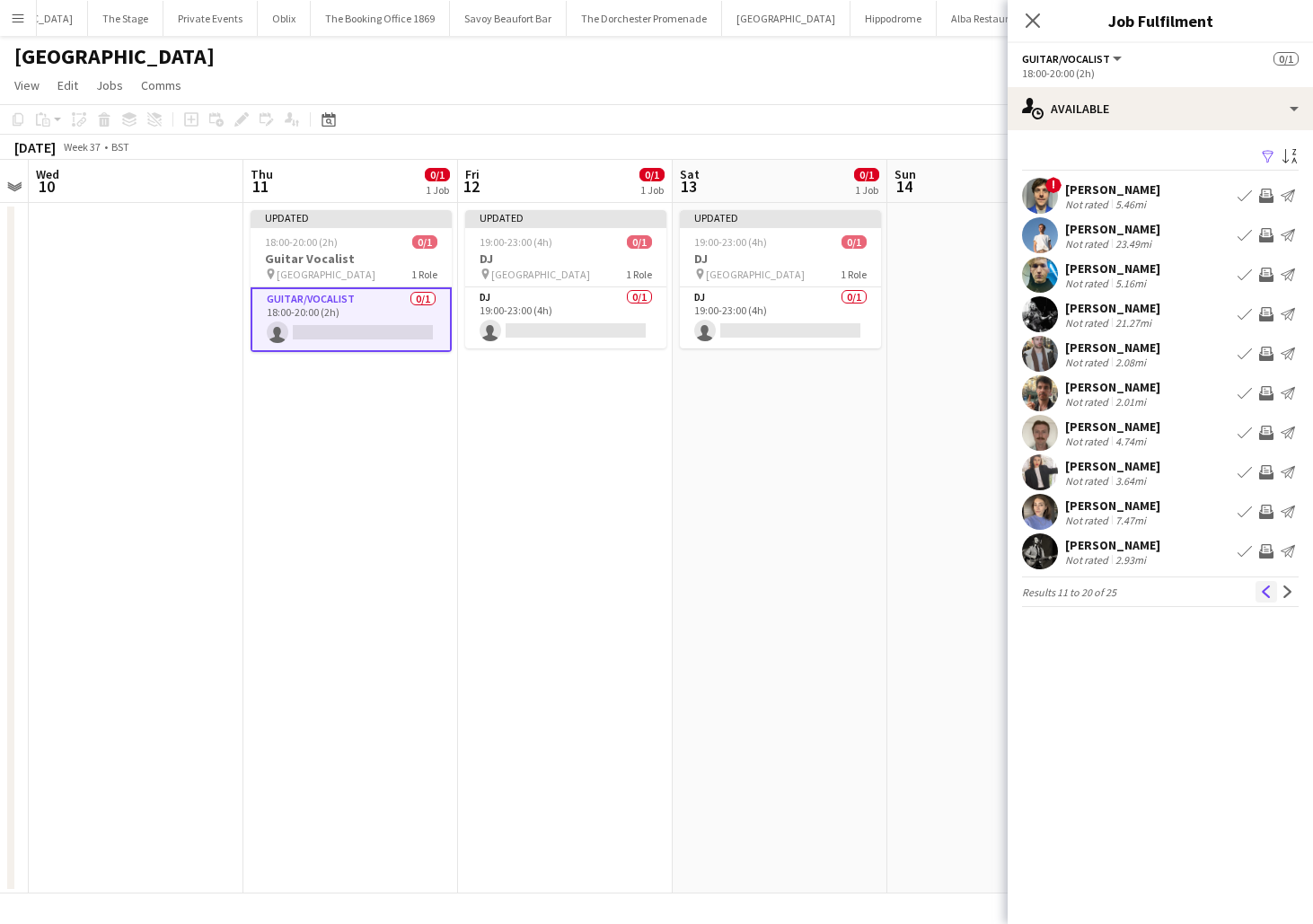
click at [1262, 591] on app-icon "Previous" at bounding box center [1266, 591] width 12 height 12
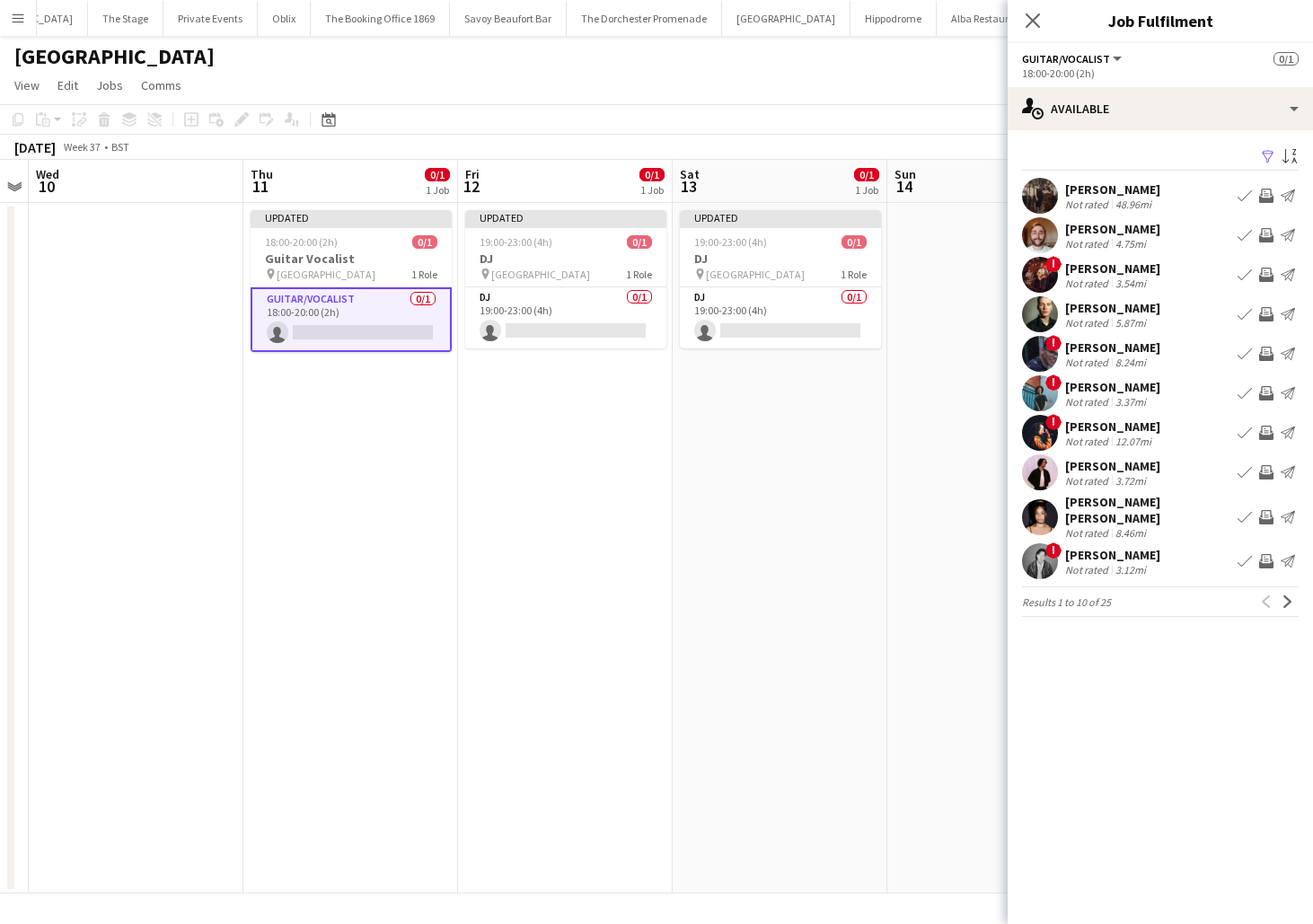
click at [1237, 232] on app-icon "Book crew" at bounding box center [1244, 235] width 14 height 14
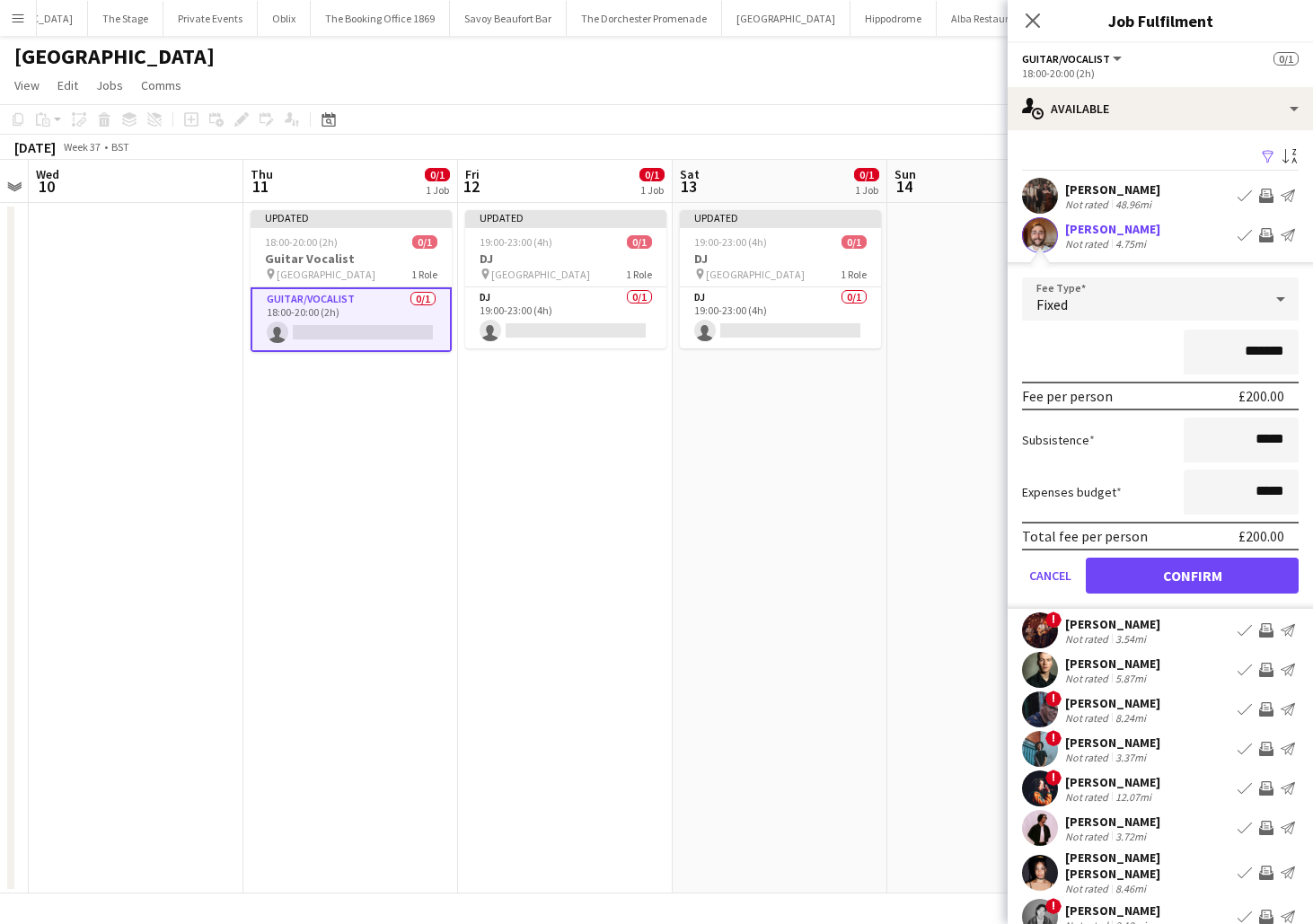
click at [1118, 600] on form "Fee Type Fixed ******* Fee per person £200.00 Subsistence ***** Expenses budget…" at bounding box center [1161, 443] width 306 height 331
click at [1126, 562] on button "Confirm" at bounding box center [1193, 575] width 213 height 36
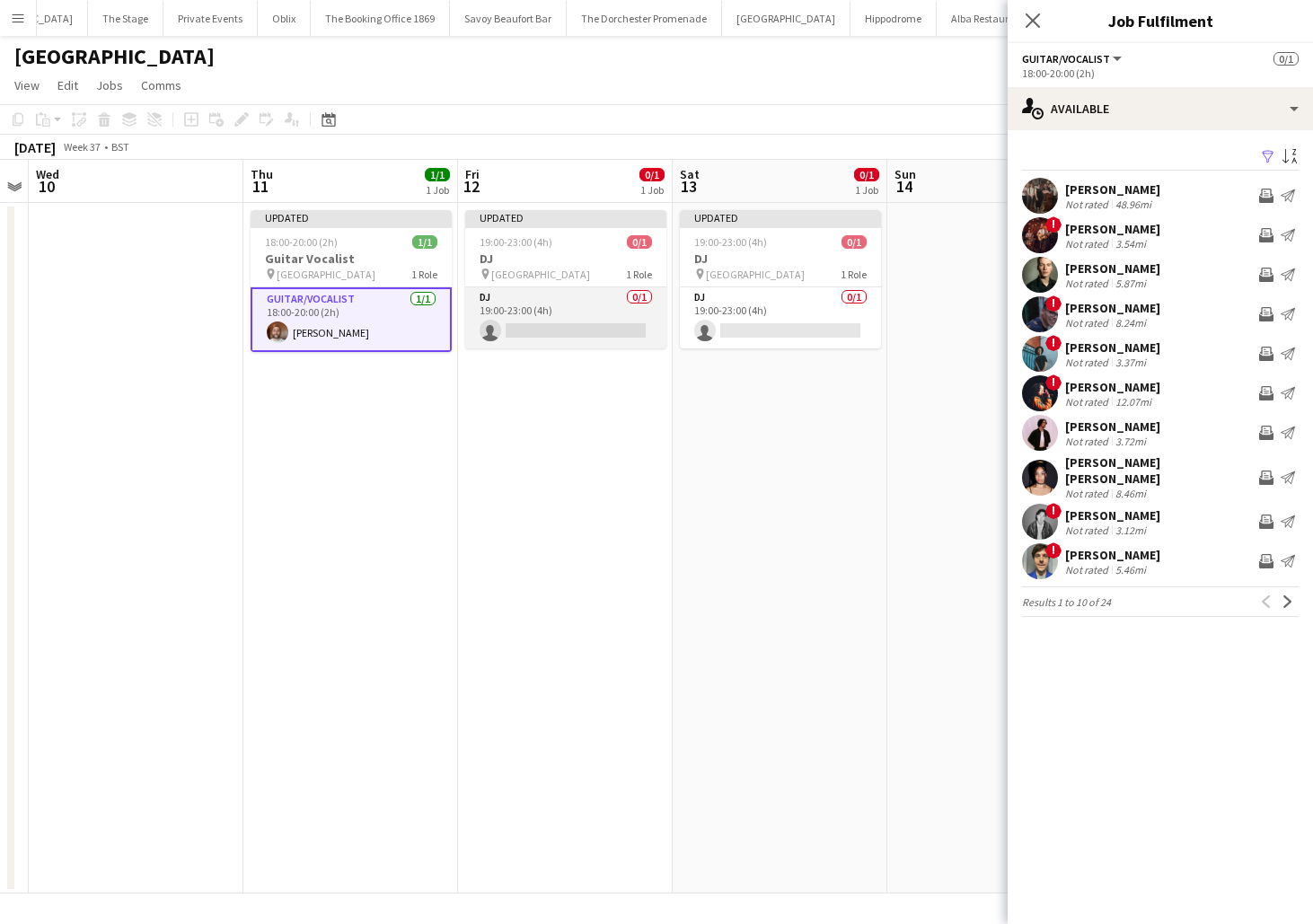
click at [583, 323] on app-card-role "DJ 0/1 19:00-23:00 (4h) single-neutral-actions" at bounding box center [566, 318] width 201 height 62
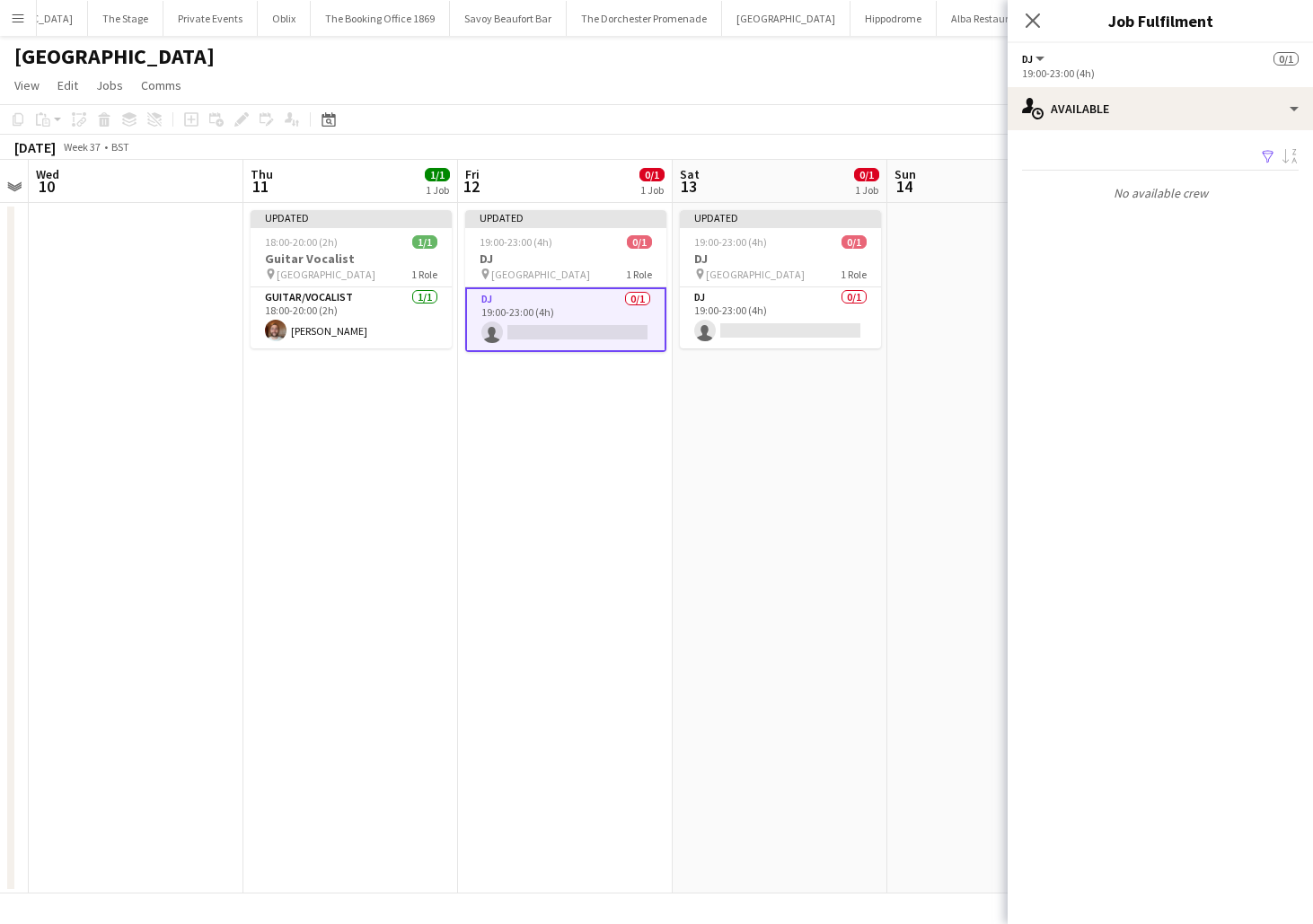
click at [491, 480] on app-date-cell "Updated 19:00-23:00 (4h) 0/1 DJ pin NYX Hotel London 1 Role DJ 0/1 19:00-23:00 …" at bounding box center [565, 548] width 214 height 691
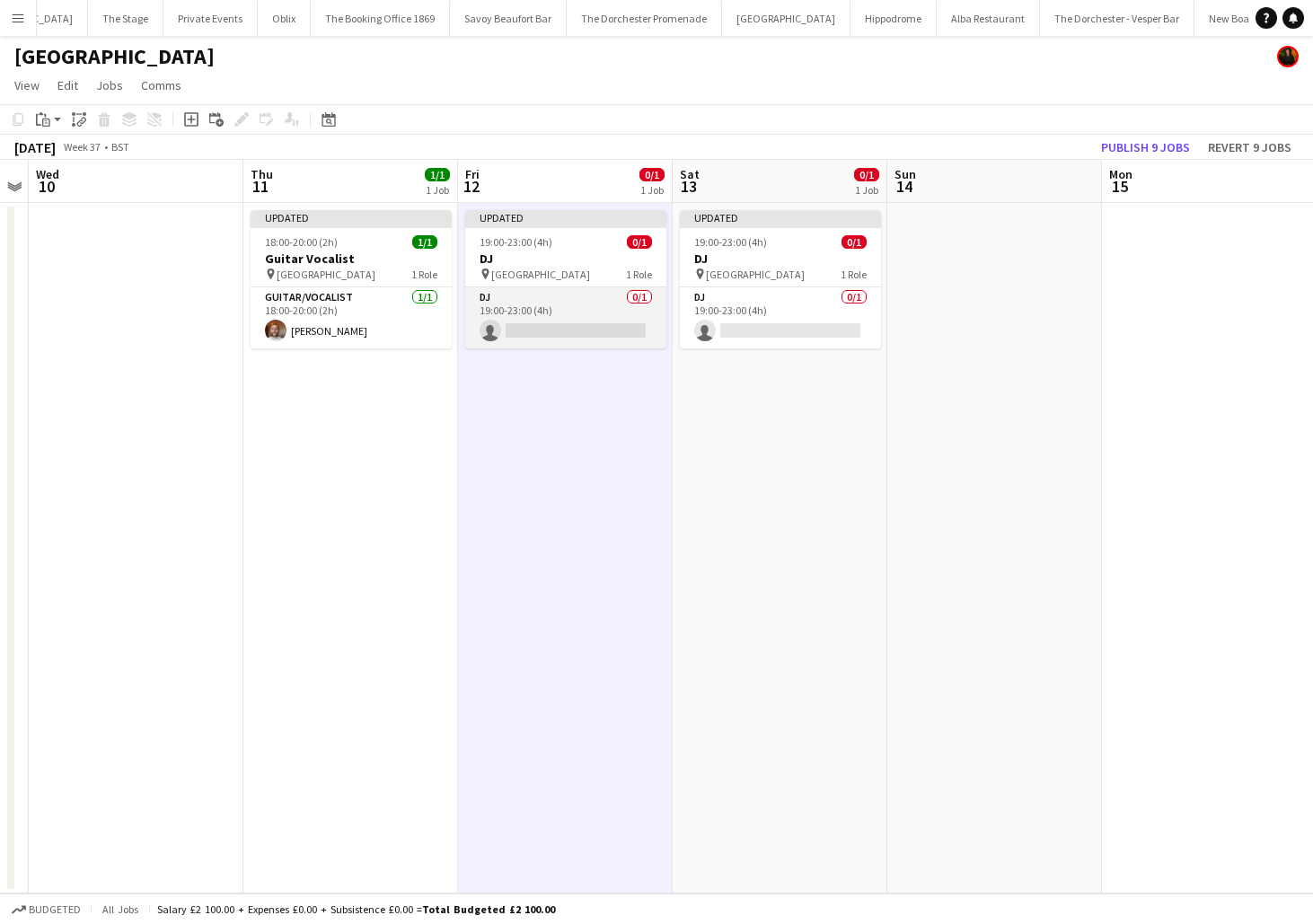
click at [544, 317] on app-card-role "DJ 0/1 19:00-23:00 (4h) single-neutral-actions" at bounding box center [566, 318] width 201 height 62
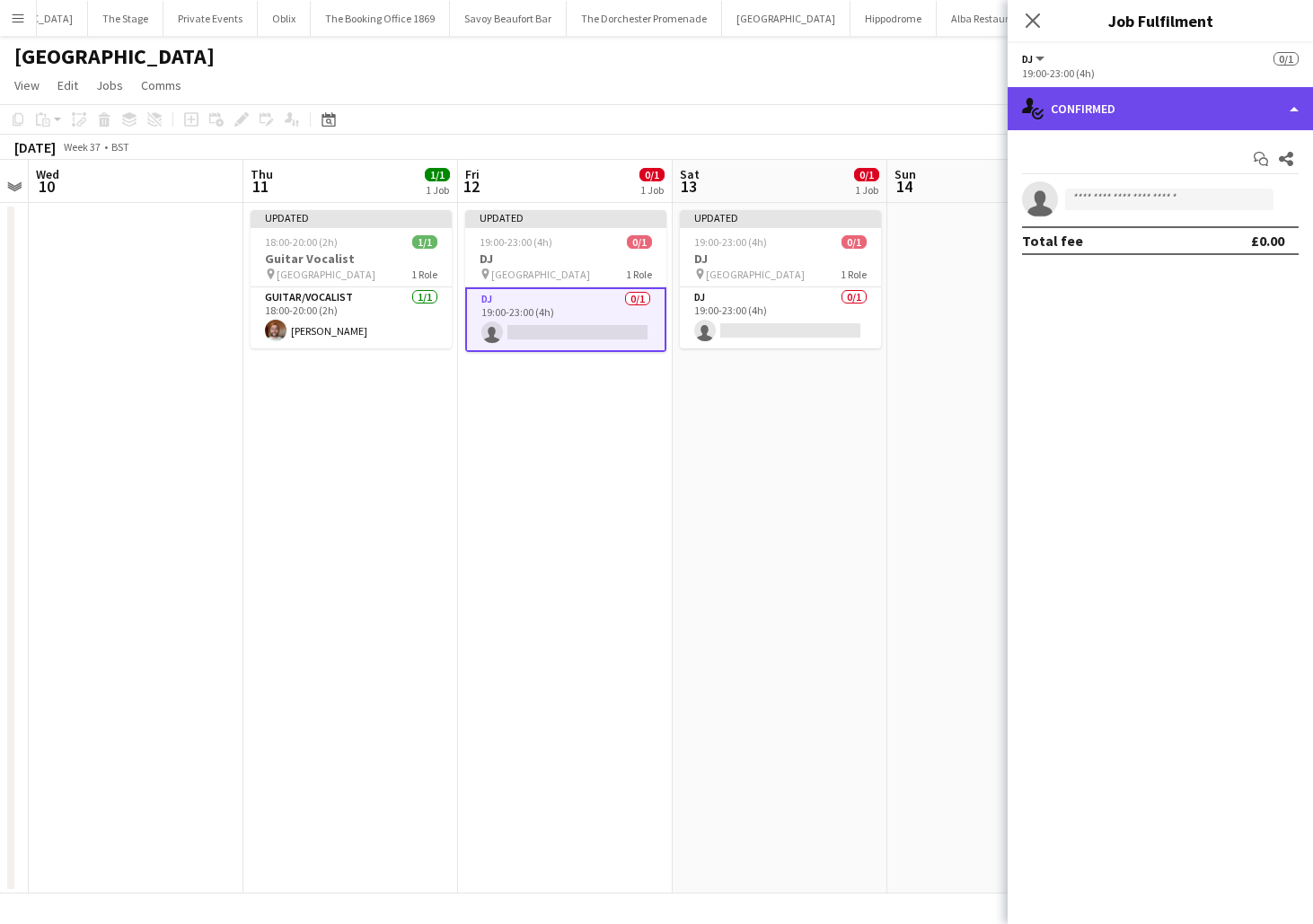
click at [1133, 111] on div "single-neutral-actions-check-2 Confirmed" at bounding box center [1161, 108] width 306 height 43
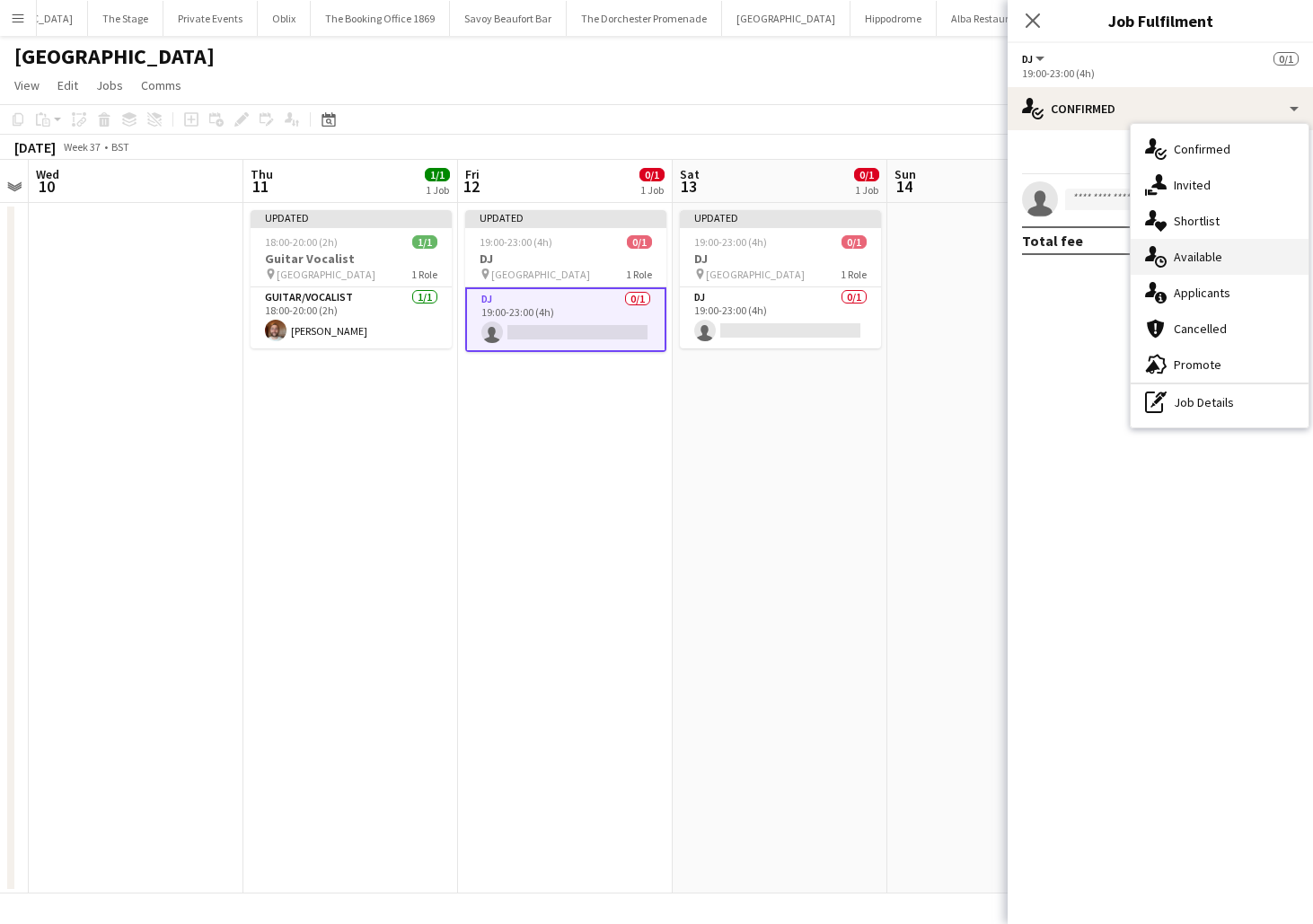
click at [1180, 253] on div "single-neutral-actions-upload Available" at bounding box center [1220, 256] width 178 height 36
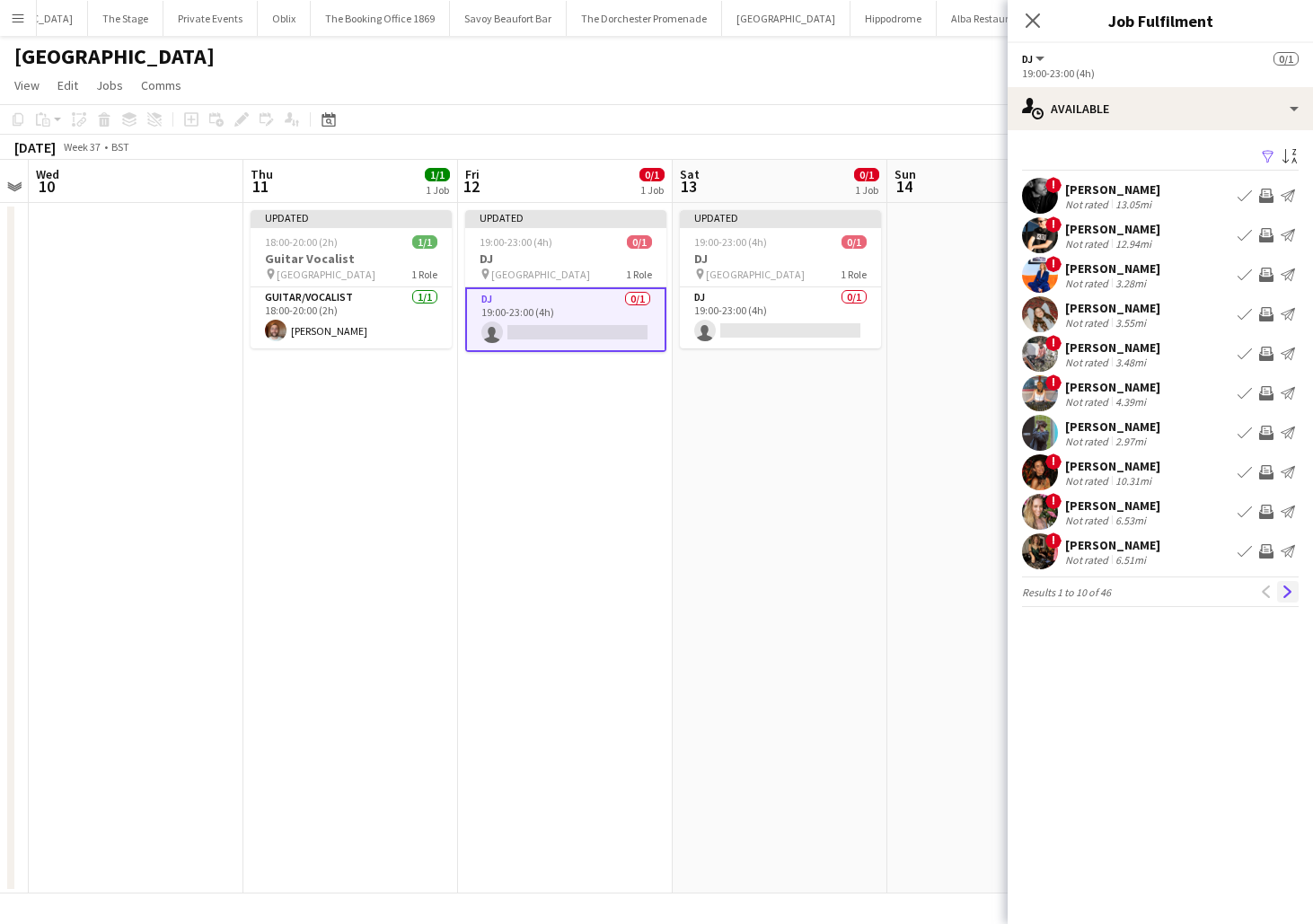
click at [1292, 595] on app-icon "Next" at bounding box center [1288, 591] width 12 height 12
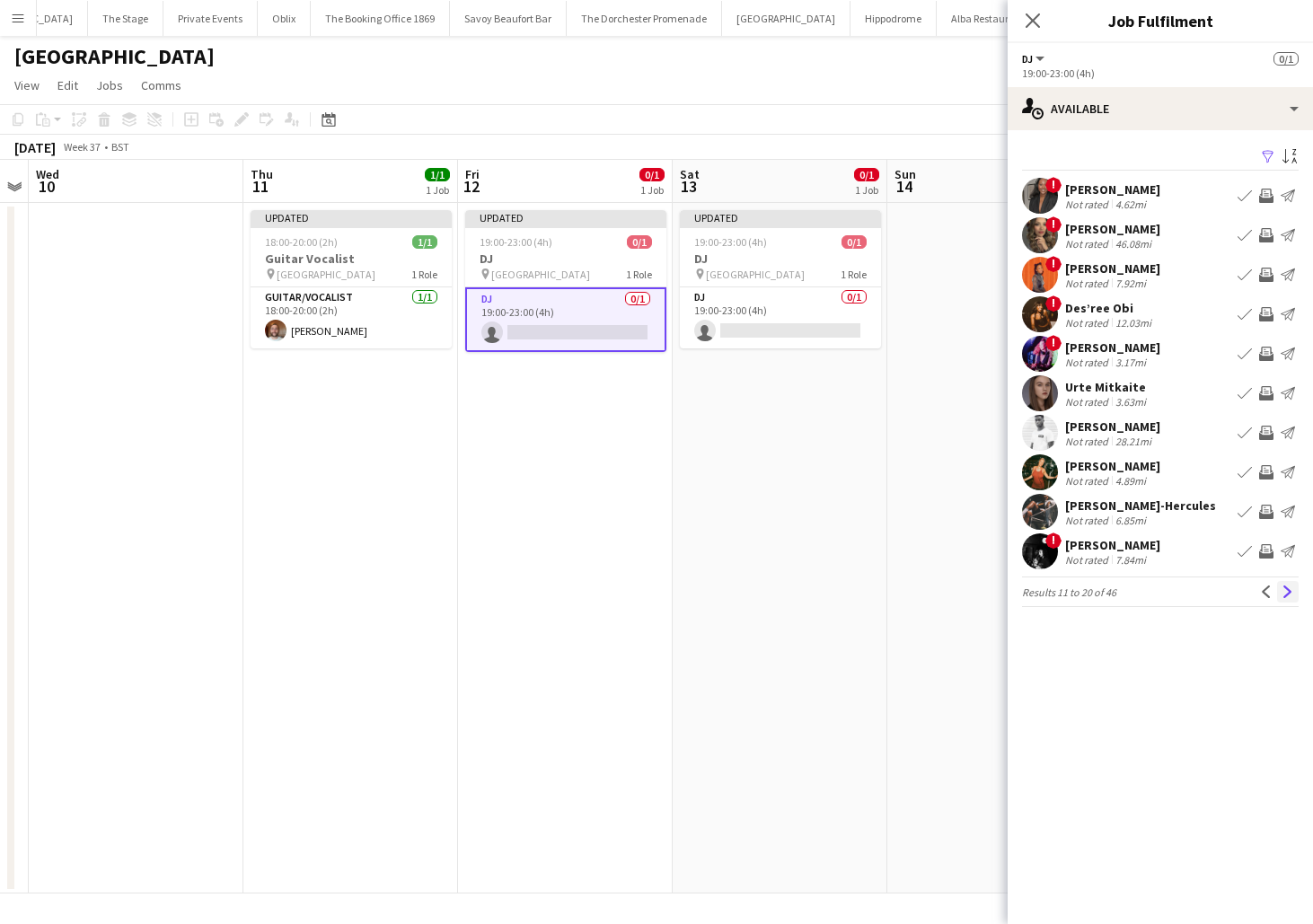
click at [1292, 592] on app-icon "Next" at bounding box center [1288, 591] width 12 height 12
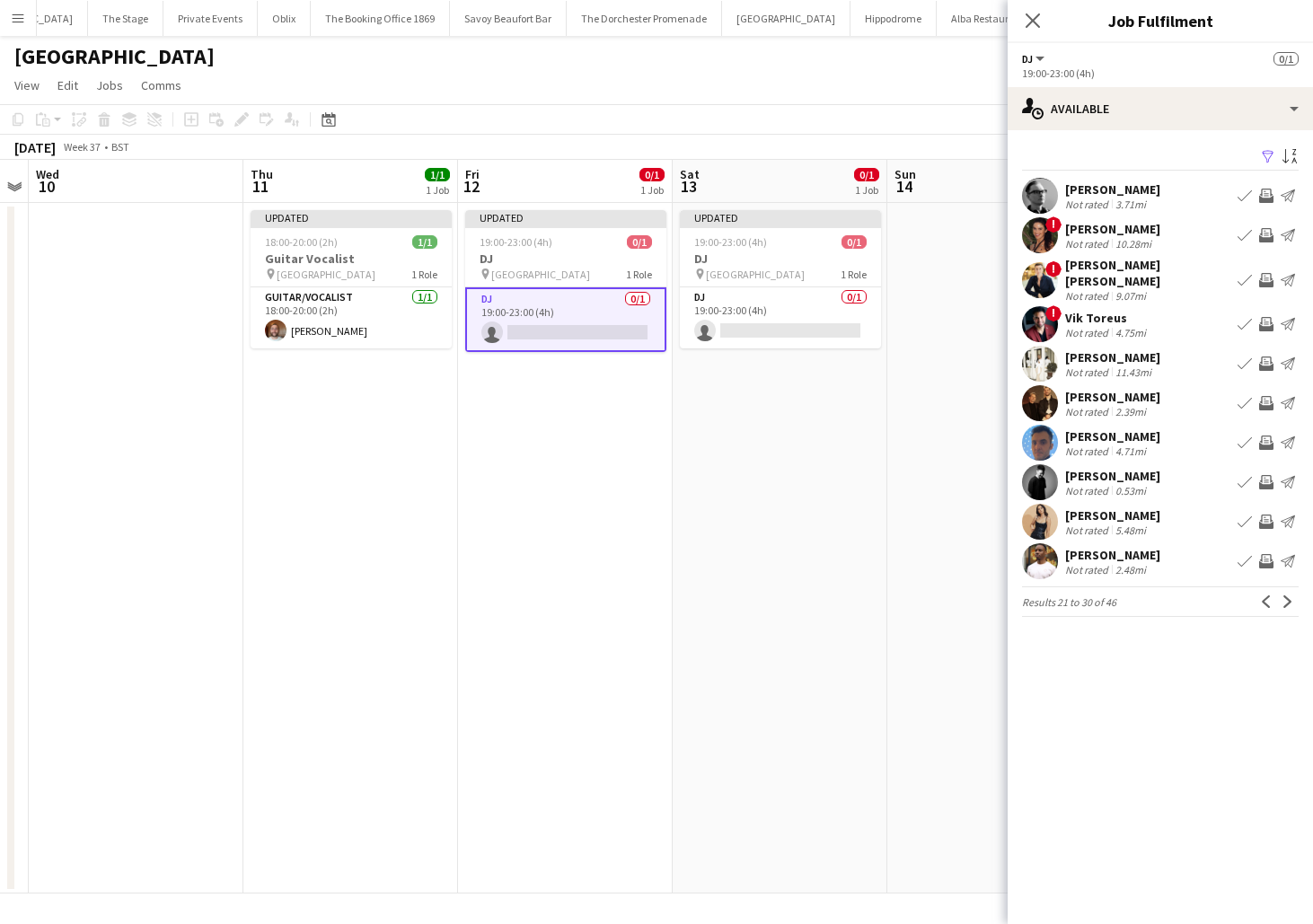
click at [1244, 356] on app-icon "Book crew" at bounding box center [1244, 363] width 14 height 14
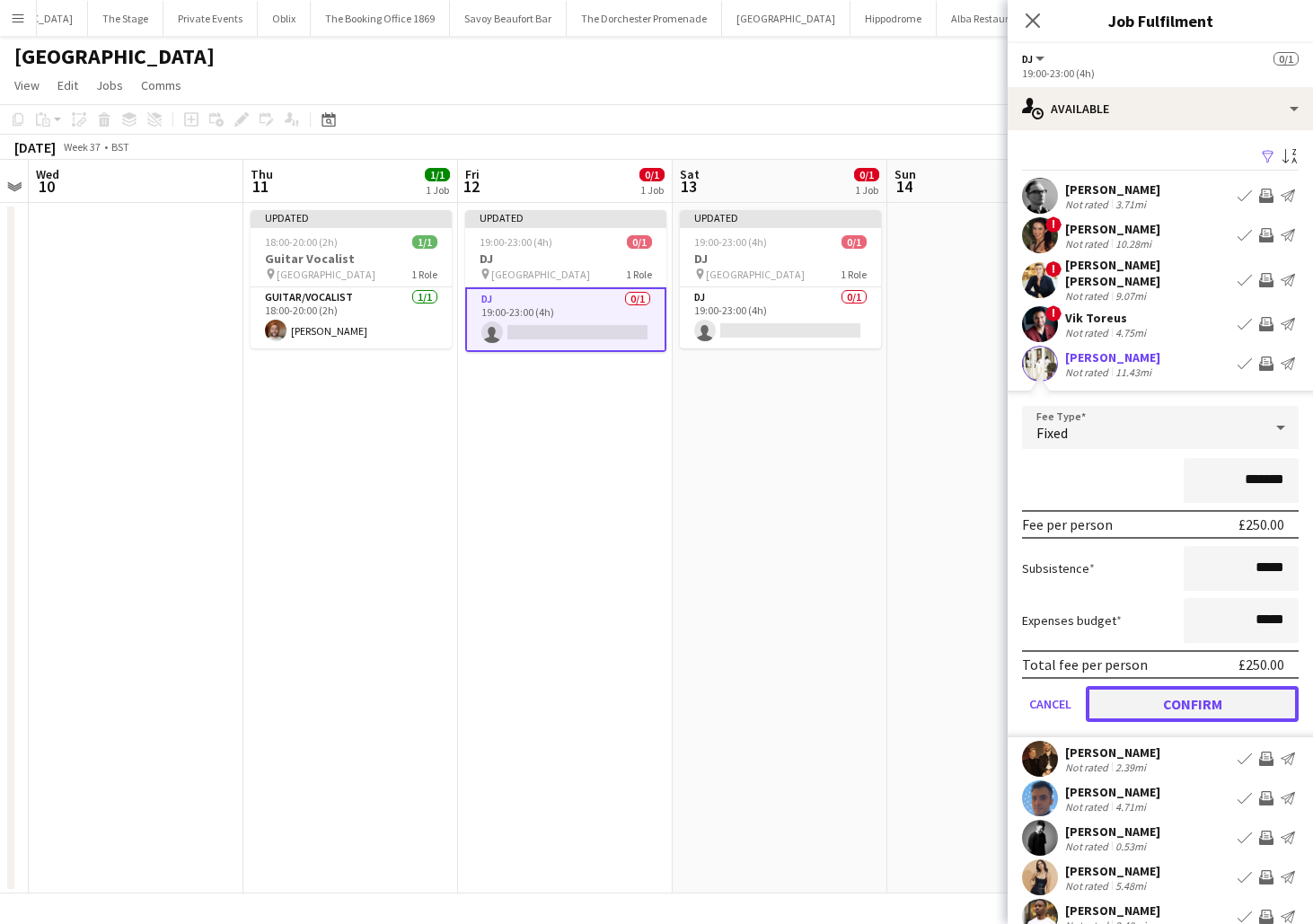
click at [1122, 687] on button "Confirm" at bounding box center [1193, 704] width 213 height 36
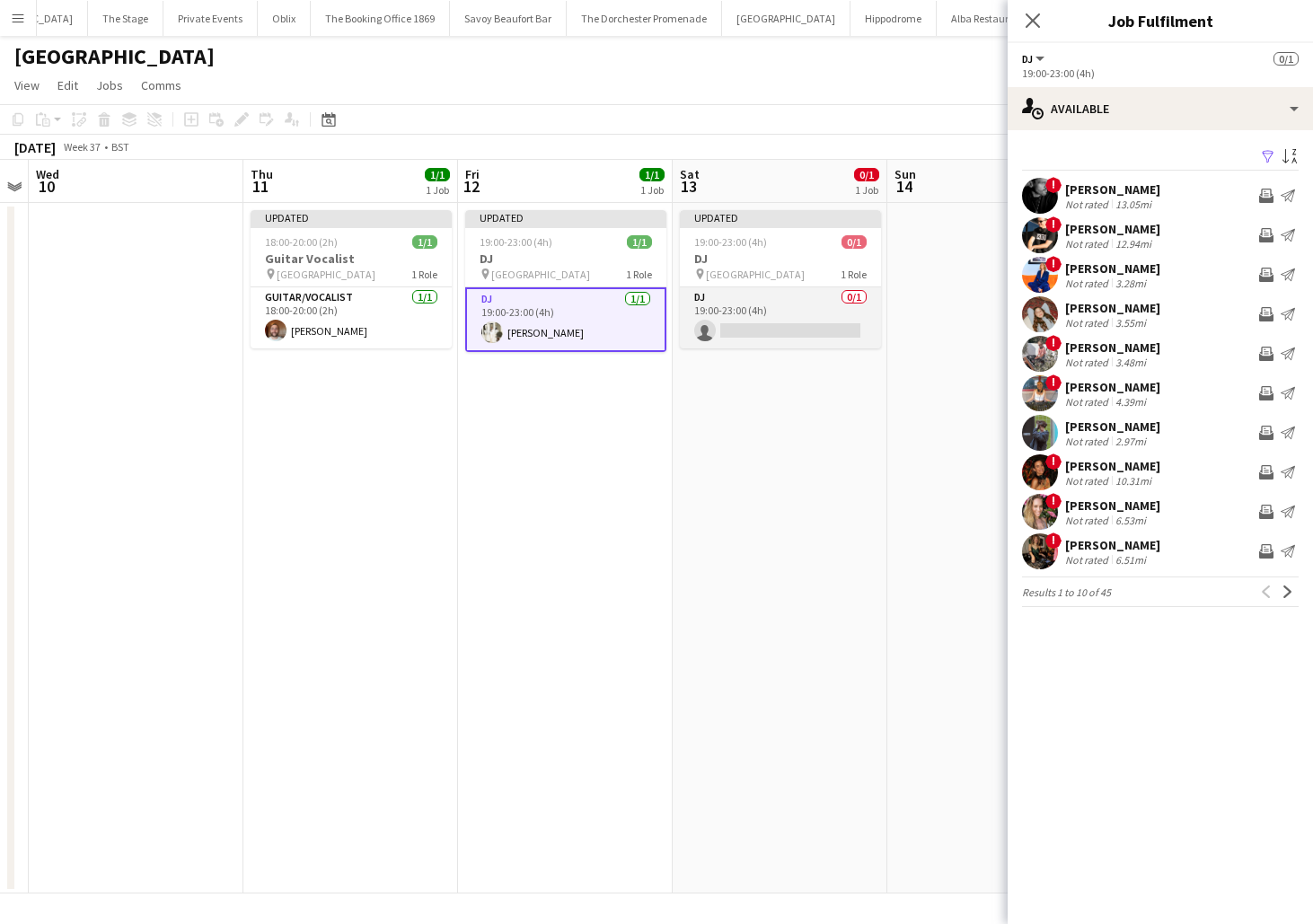
click at [830, 313] on app-card-role "DJ 0/1 19:00-23:00 (4h) single-neutral-actions" at bounding box center [781, 318] width 201 height 62
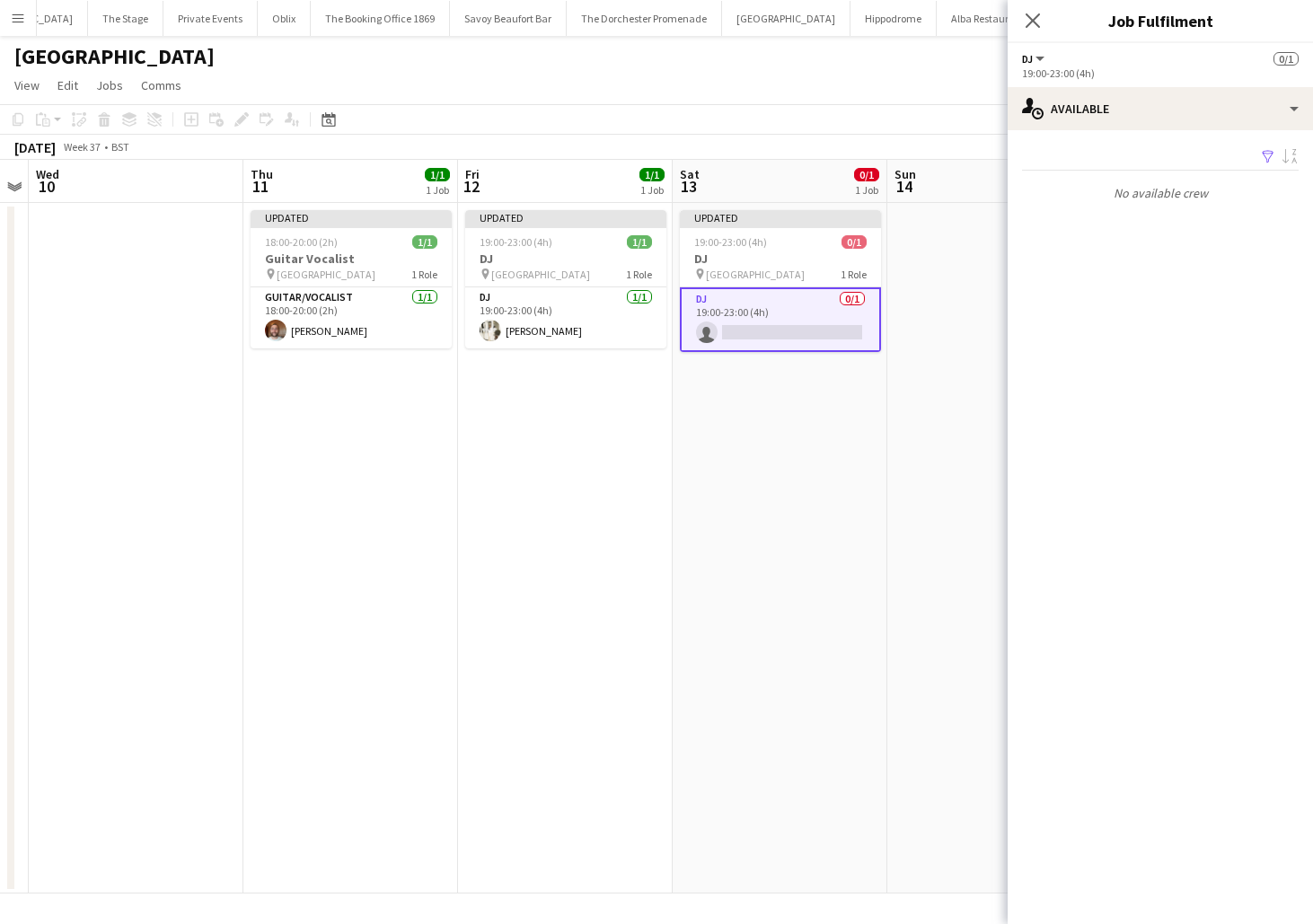
click at [699, 638] on app-date-cell "Updated 19:00-23:00 (4h) 0/1 DJ pin NYX Hotel London 1 Role DJ 0/1 19:00-23:00 …" at bounding box center [781, 548] width 214 height 691
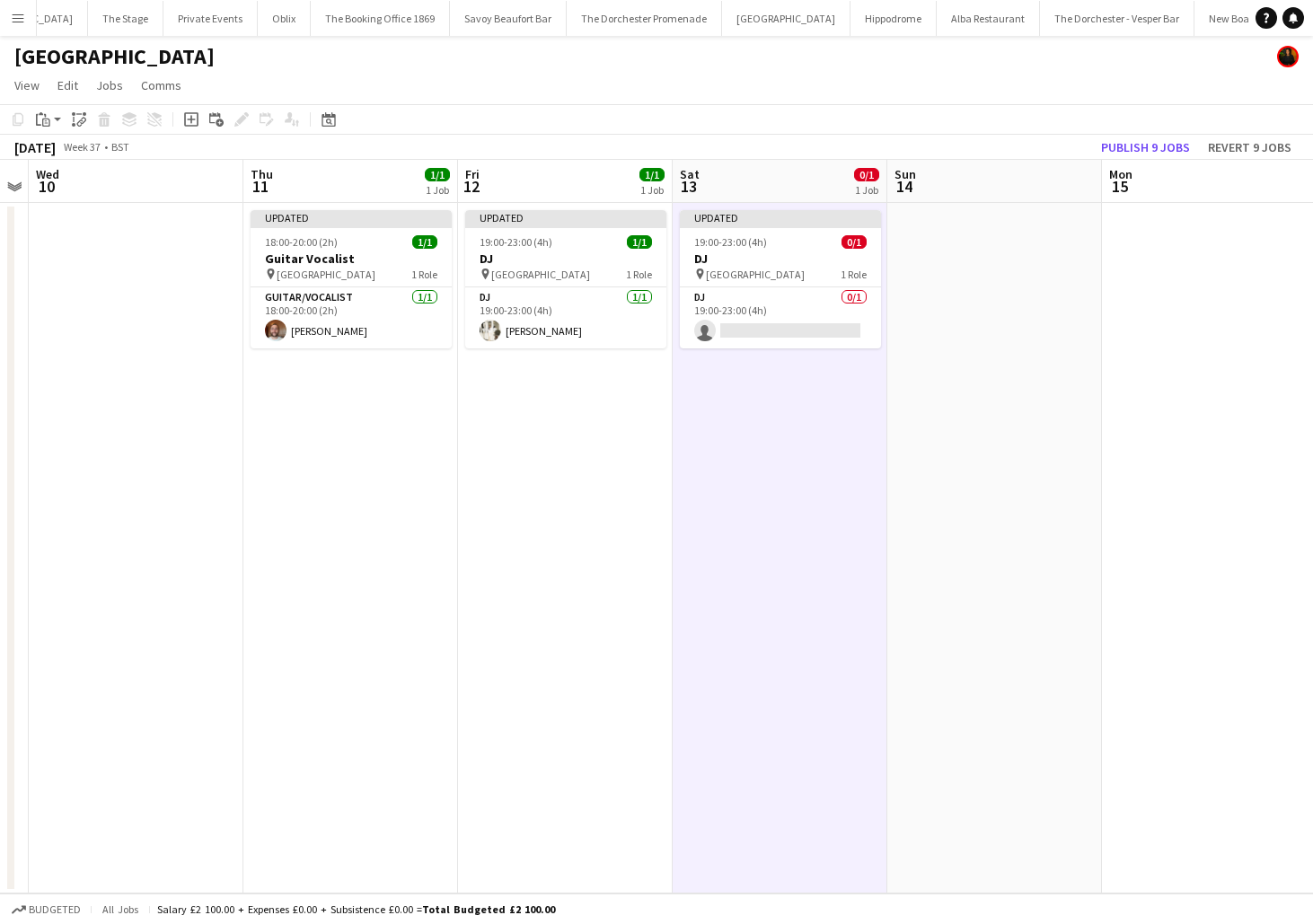
scroll to position [0, 400]
click at [753, 291] on app-card-role "DJ 0/1 19:00-23:00 (4h) single-neutral-actions" at bounding box center [781, 318] width 201 height 62
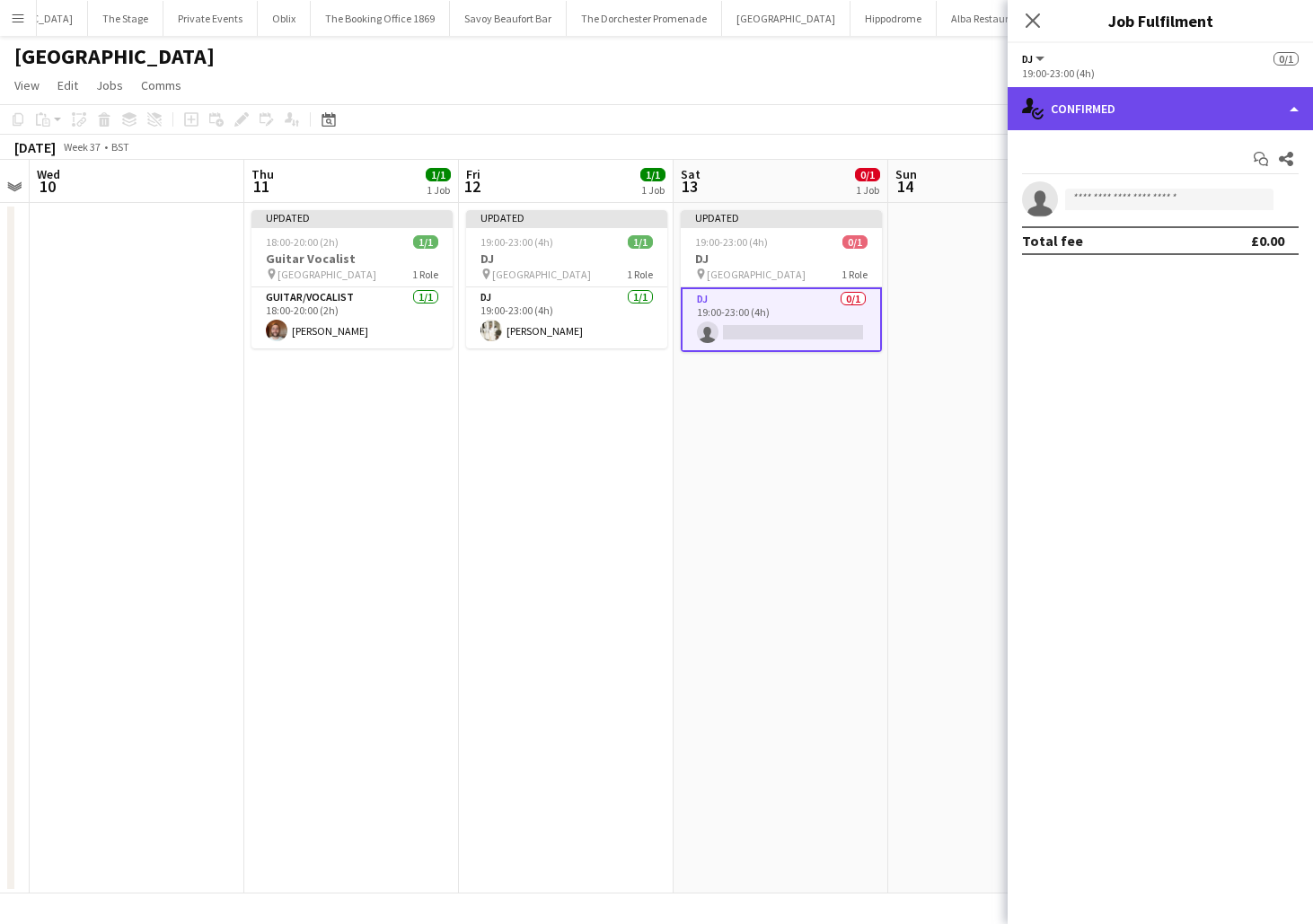
click at [1170, 100] on div "single-neutral-actions-check-2 Confirmed" at bounding box center [1161, 108] width 306 height 43
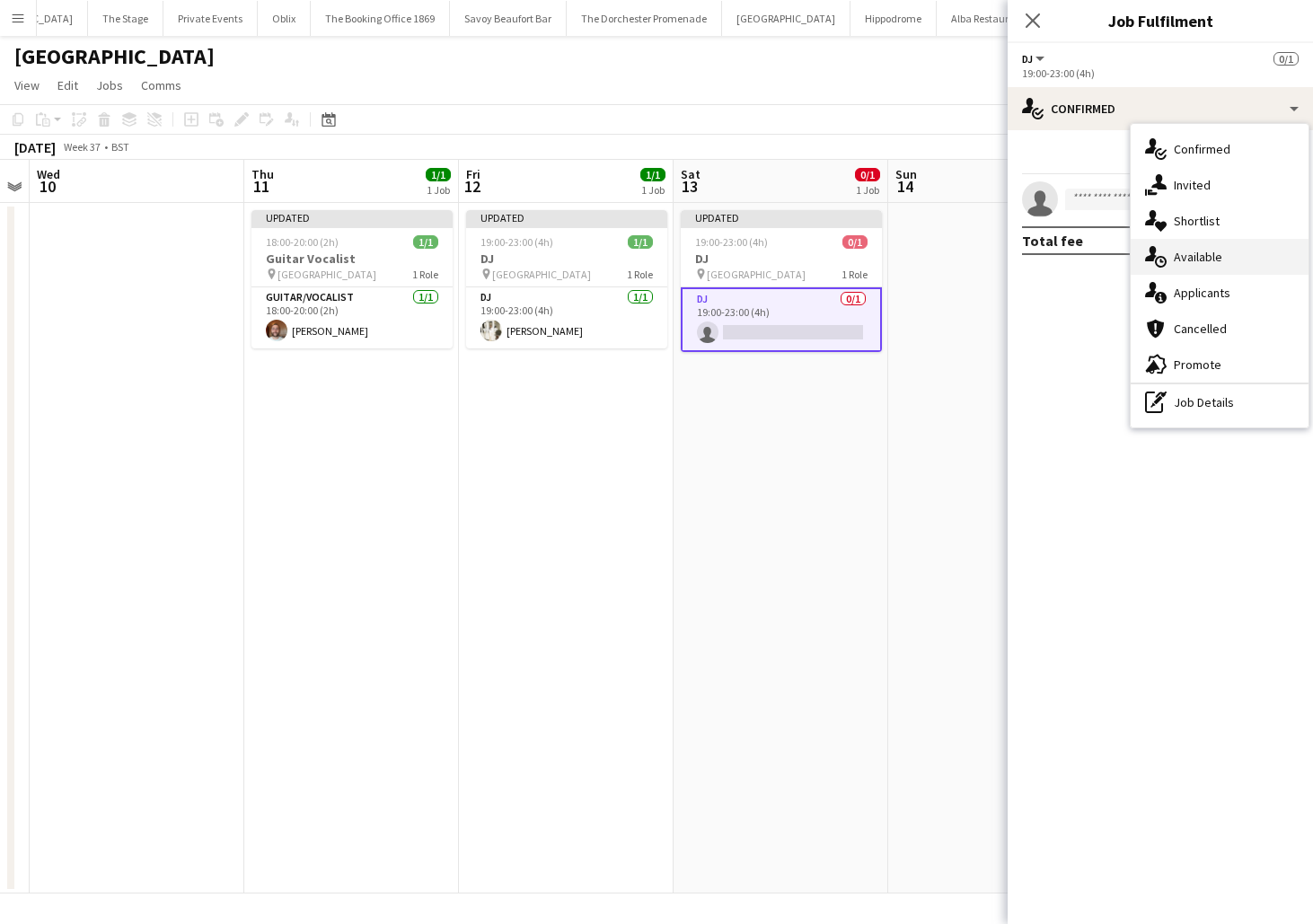
click at [1188, 264] on div "single-neutral-actions-upload Available" at bounding box center [1220, 256] width 178 height 36
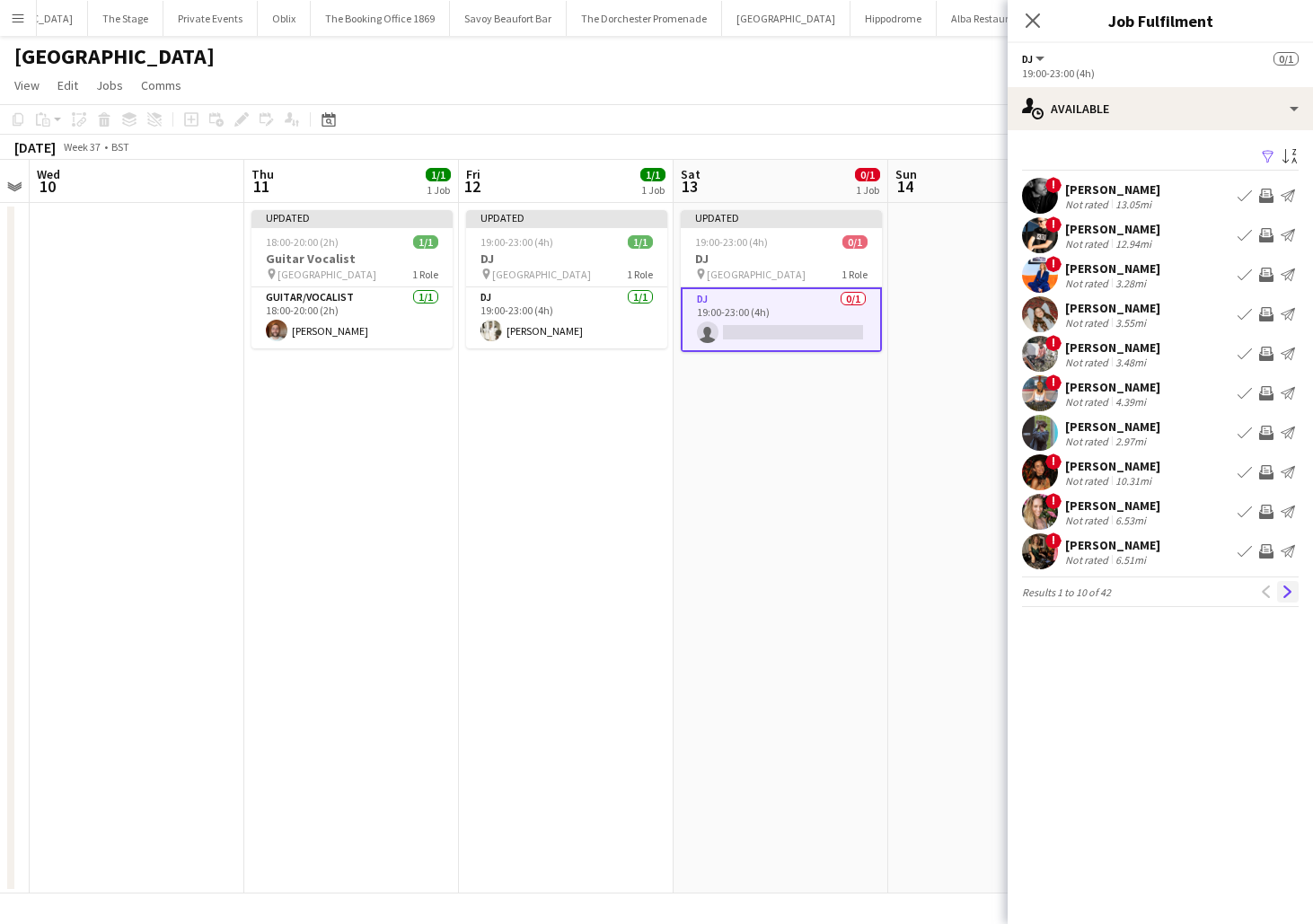
click at [1286, 596] on app-icon "Next" at bounding box center [1288, 591] width 12 height 12
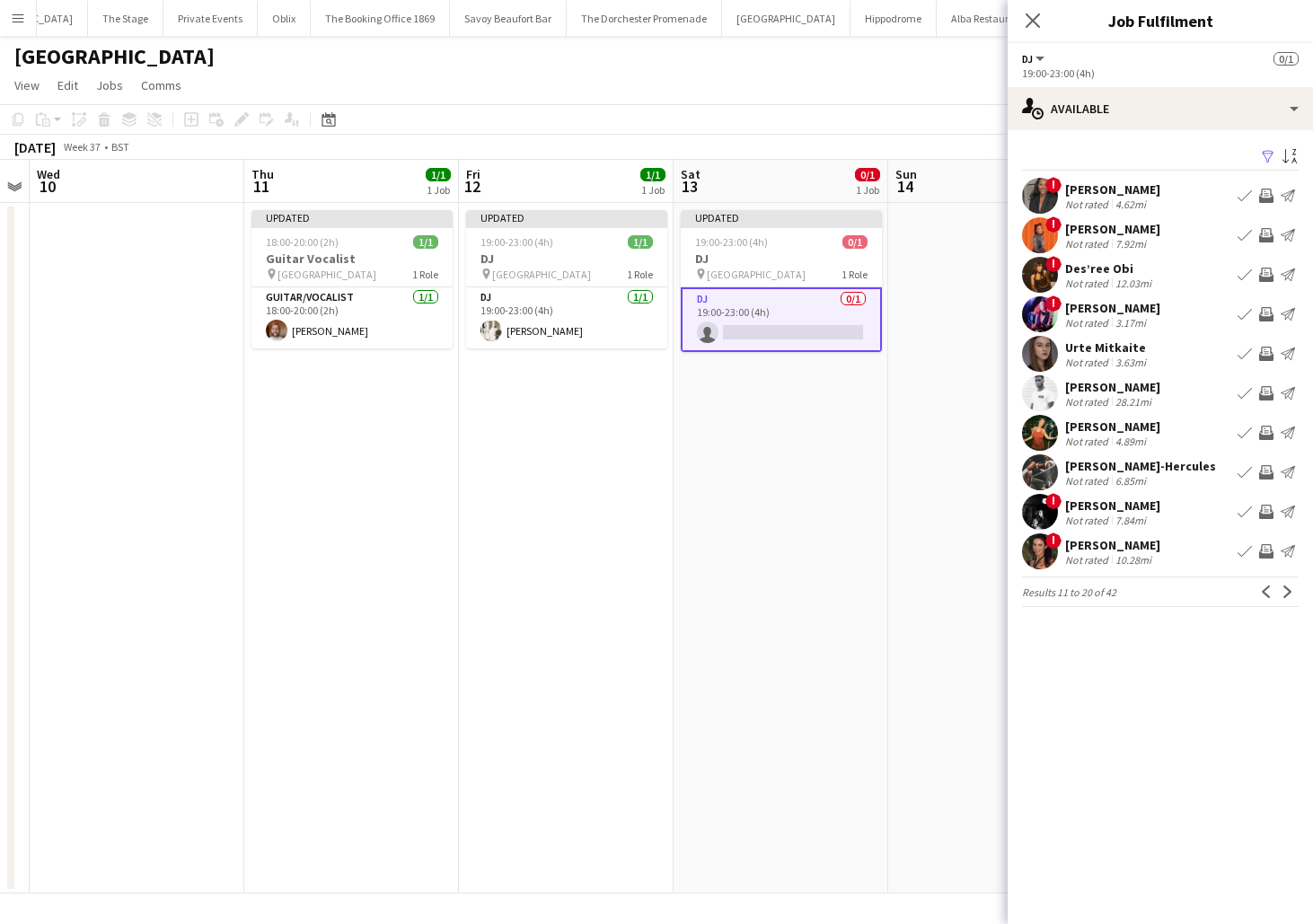
click at [1286, 596] on app-icon "Next" at bounding box center [1288, 591] width 12 height 12
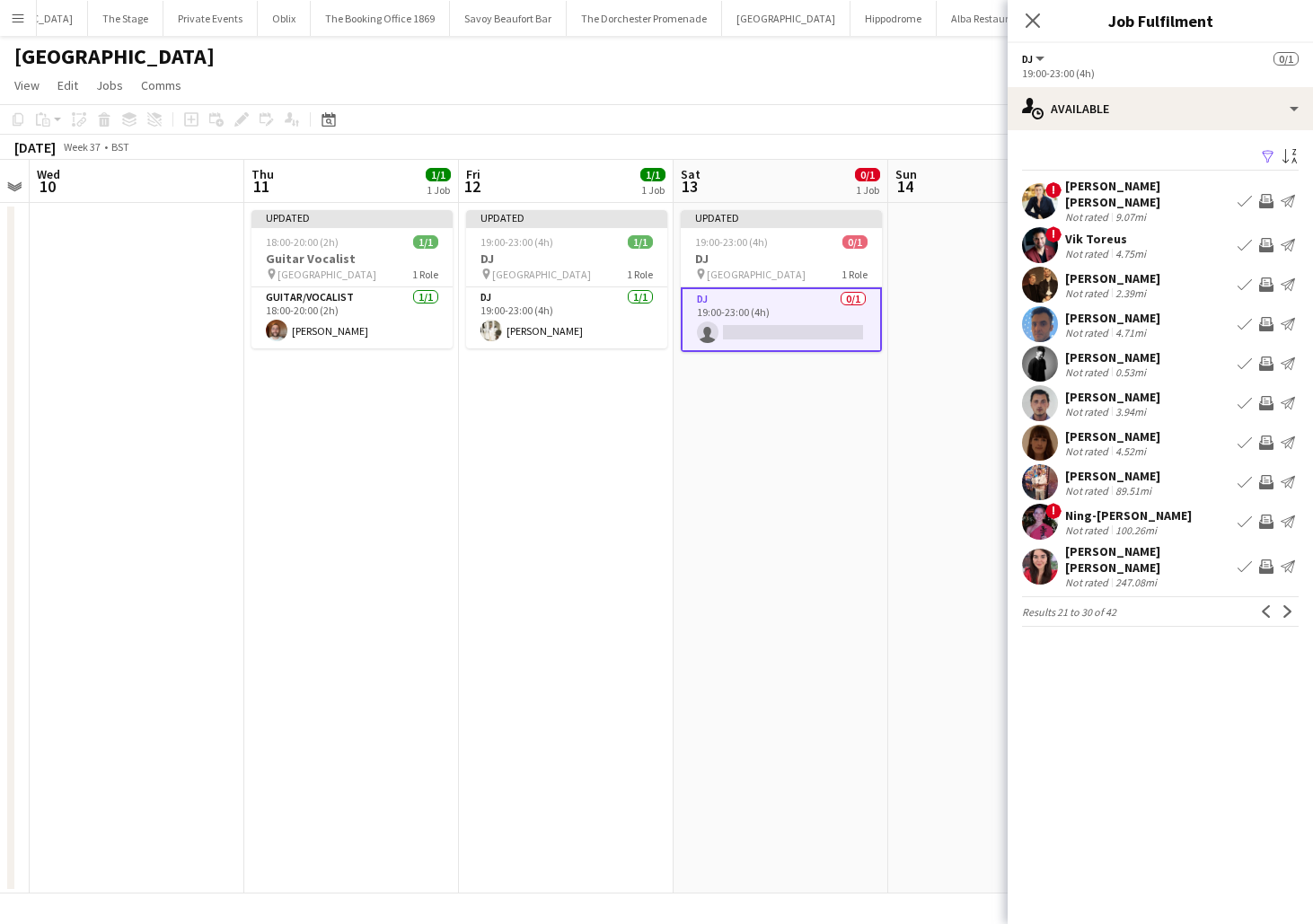
click at [1286, 605] on app-icon "Next" at bounding box center [1288, 611] width 12 height 12
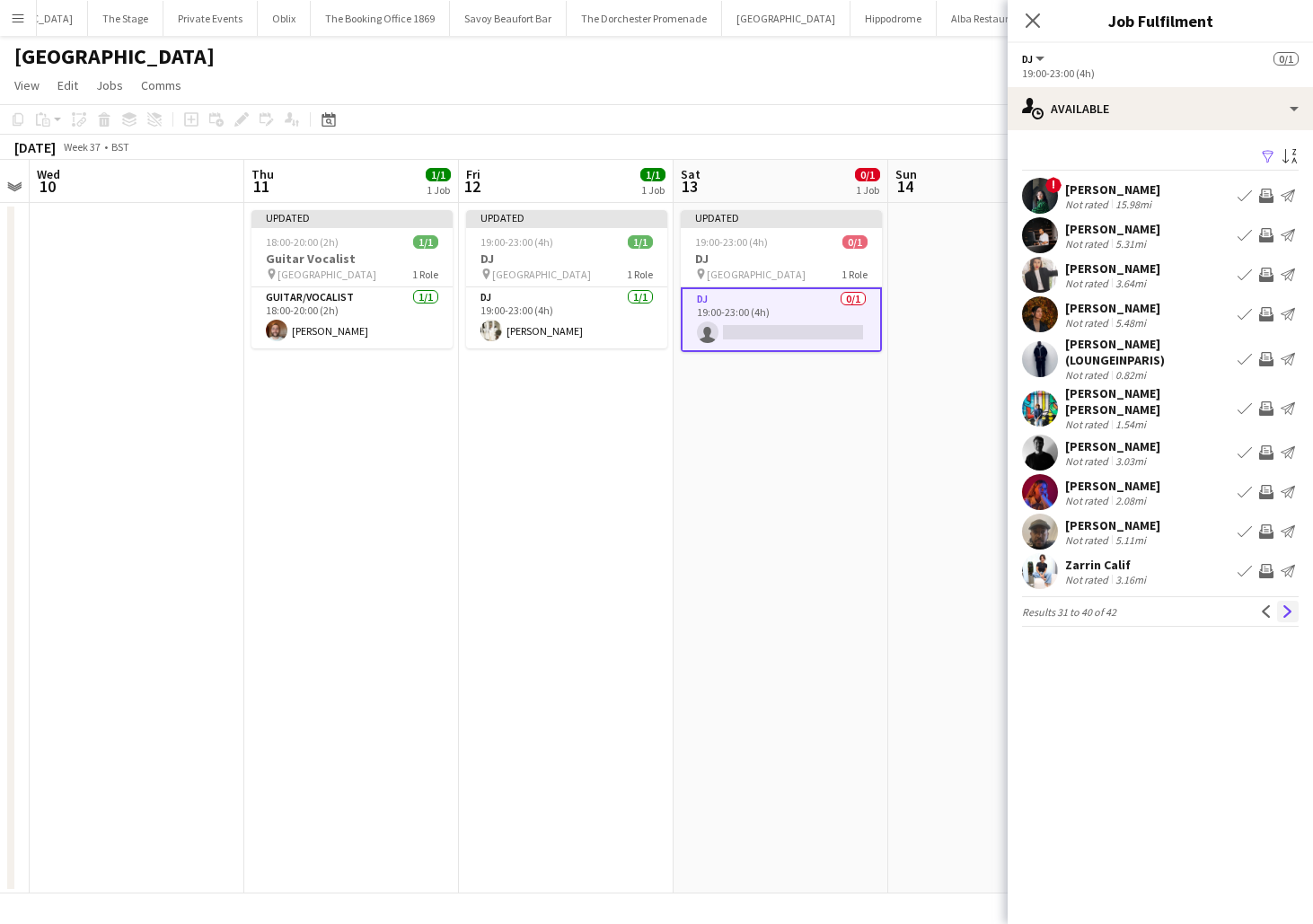
click at [1286, 605] on app-icon "Next" at bounding box center [1288, 611] width 12 height 12
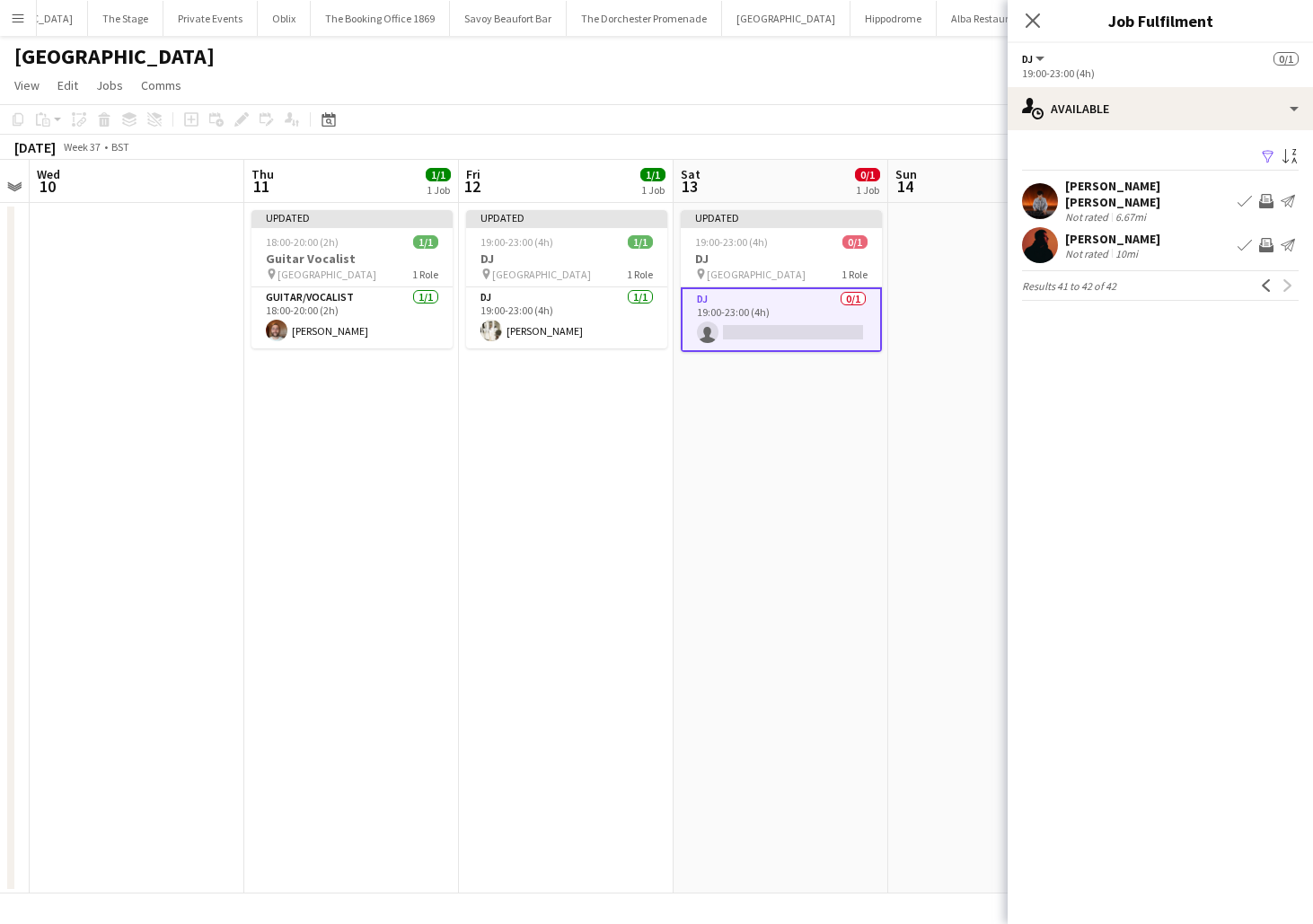
click at [1123, 187] on div "[PERSON_NAME] [PERSON_NAME]" at bounding box center [1148, 194] width 165 height 33
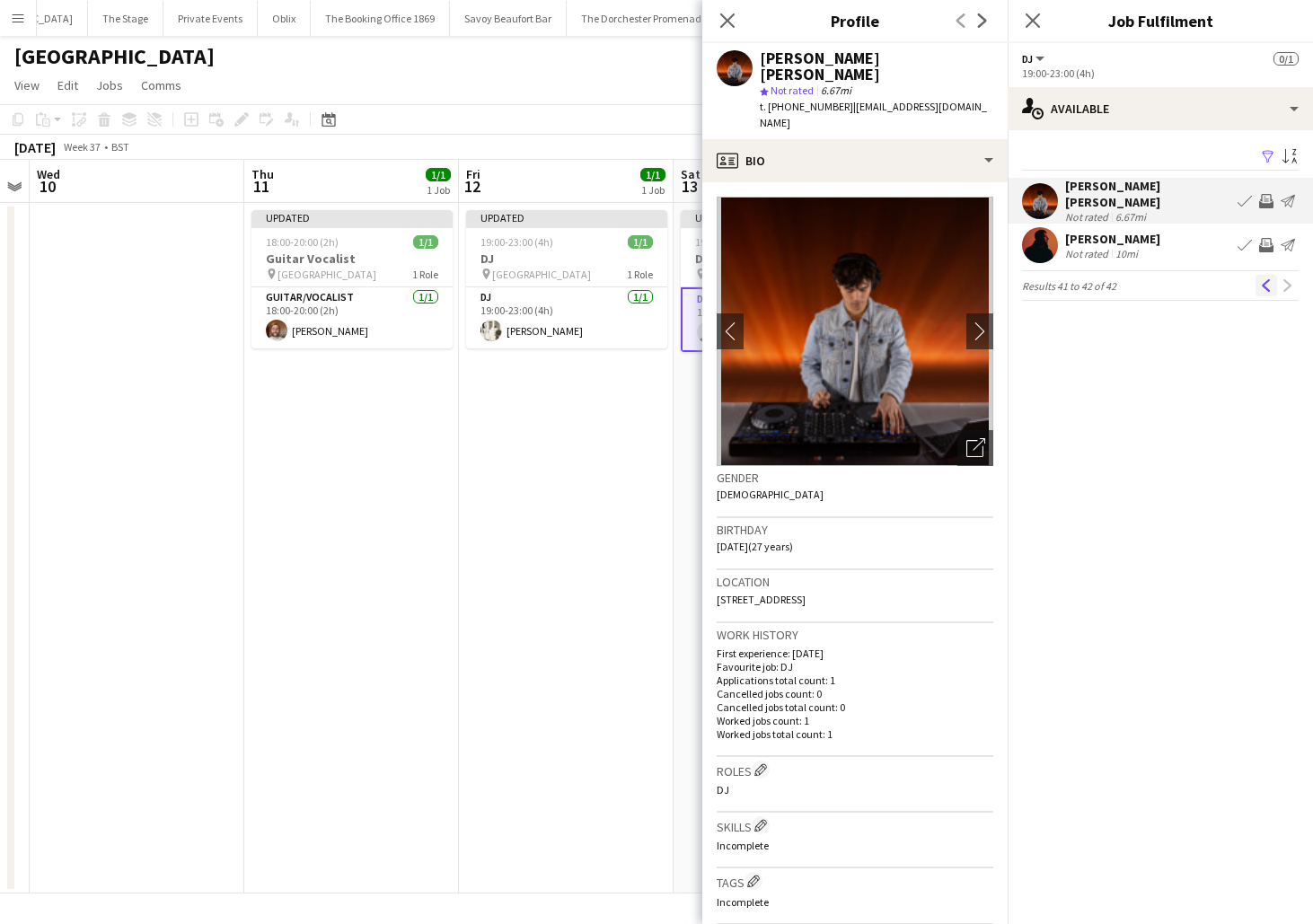
click at [1262, 282] on app-icon "Previous" at bounding box center [1266, 285] width 12 height 12
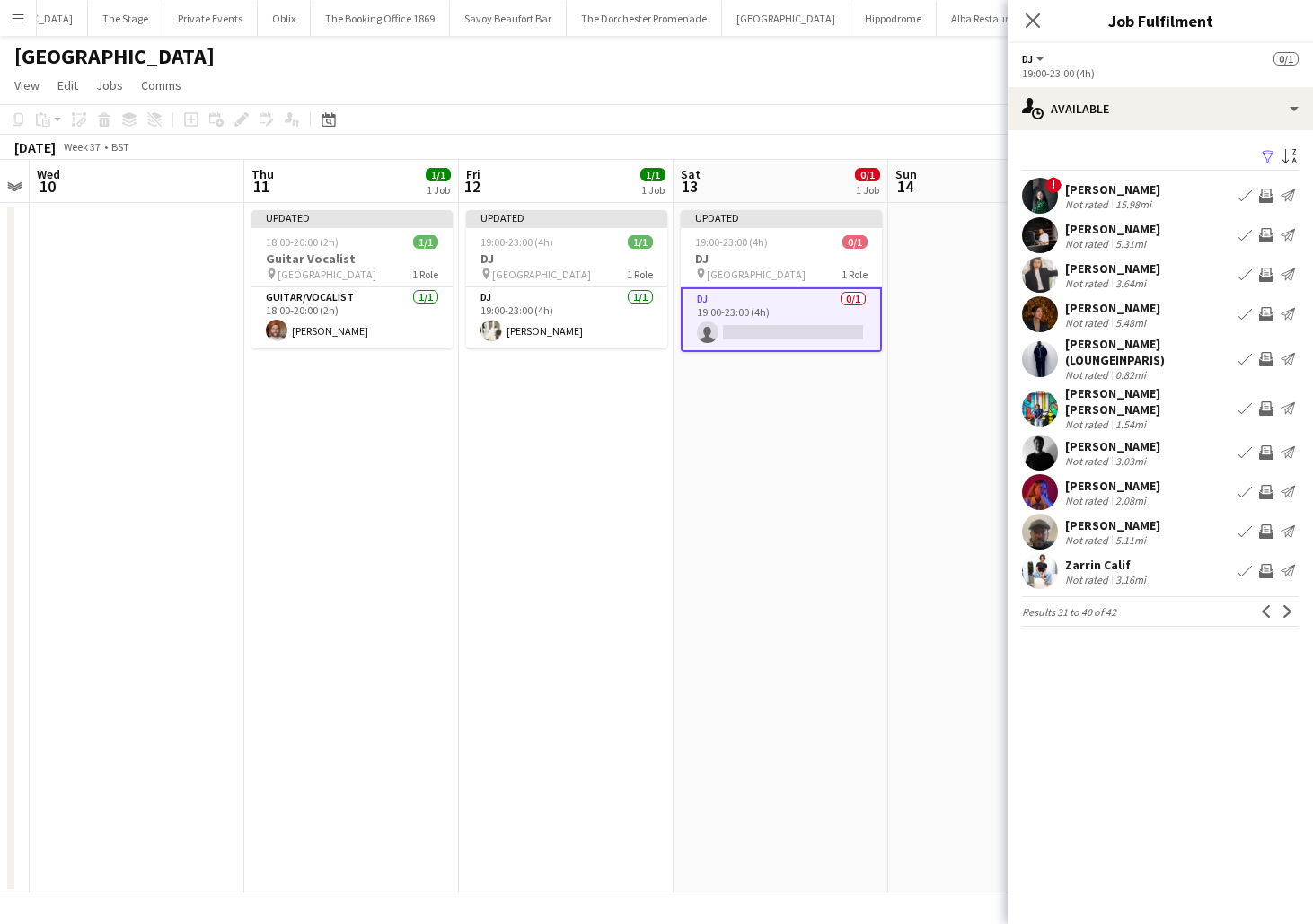
click at [1248, 485] on app-icon "Book crew" at bounding box center [1244, 491] width 14 height 14
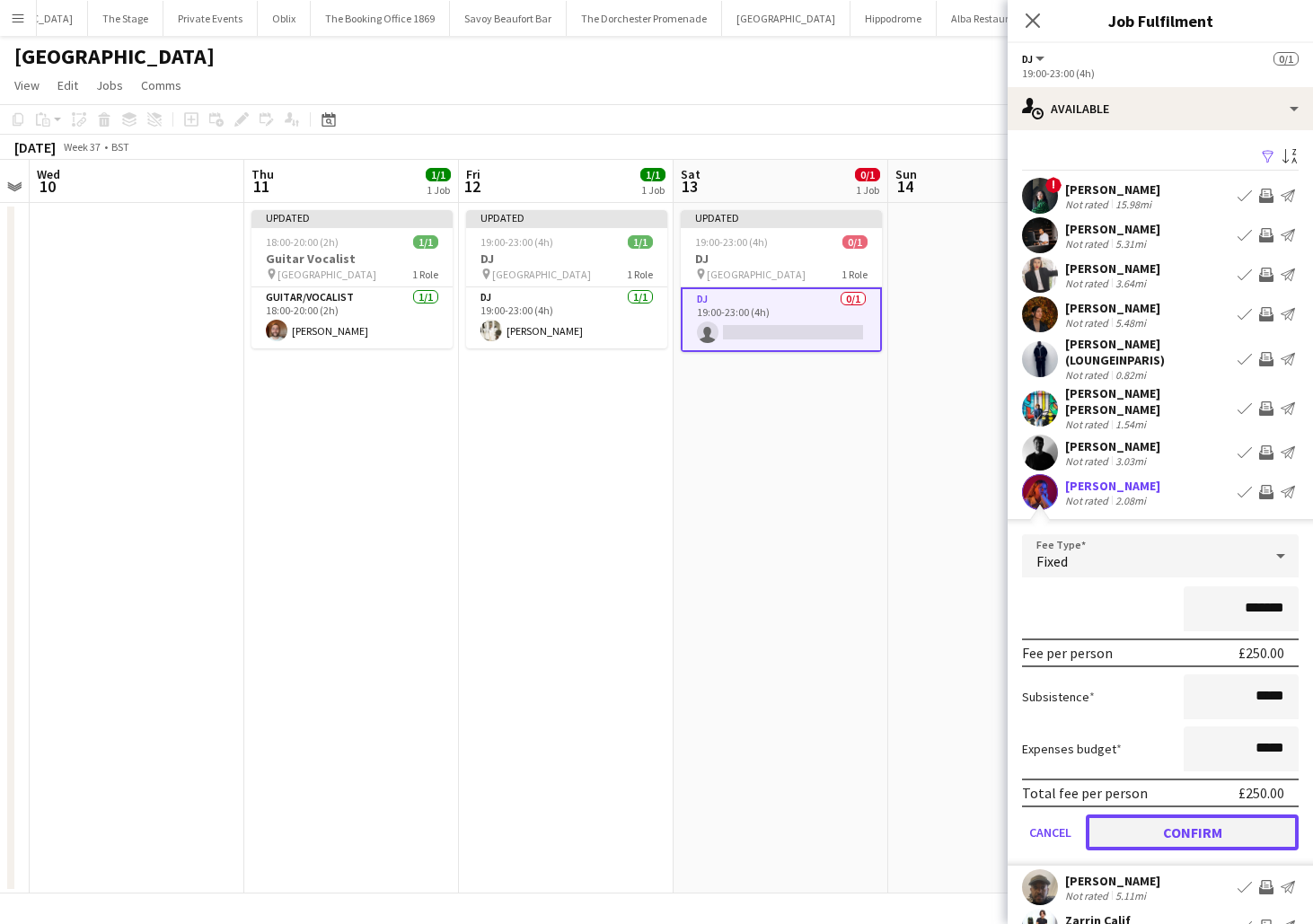
click at [1116, 821] on button "Confirm" at bounding box center [1193, 833] width 213 height 36
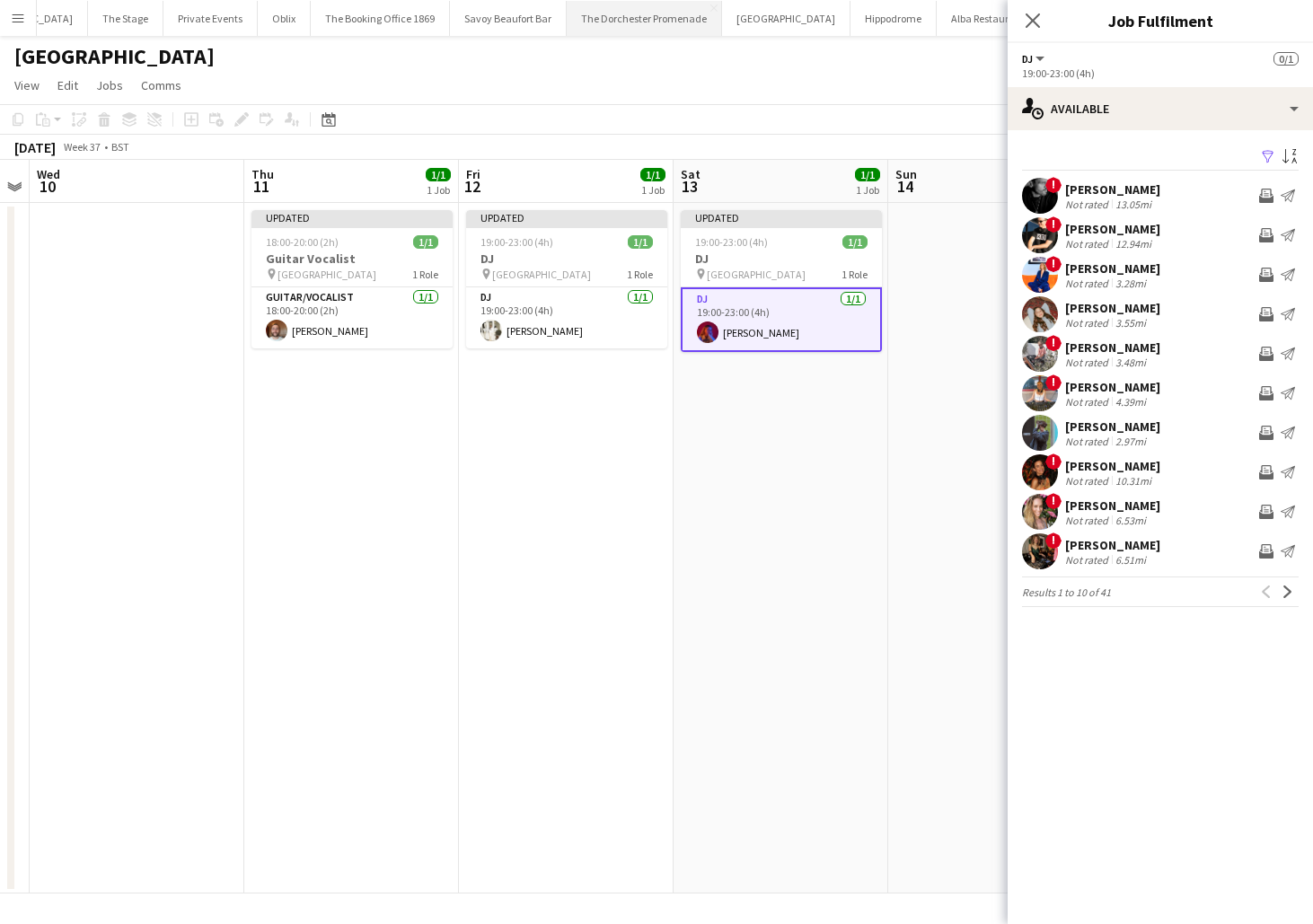
click at [669, 18] on button "The Dorchester Promenade Close" at bounding box center [644, 19] width 156 height 35
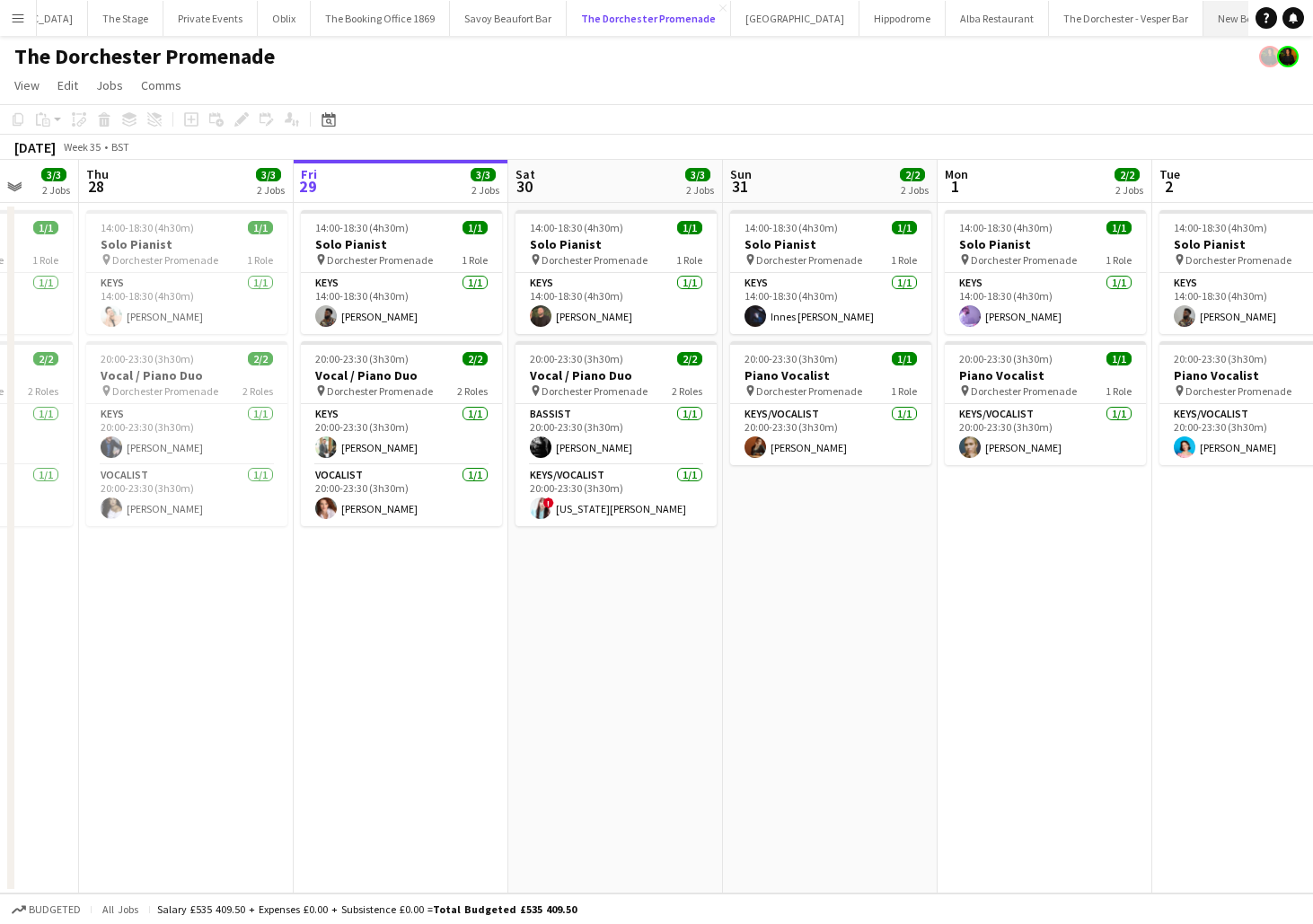
scroll to position [0, 436]
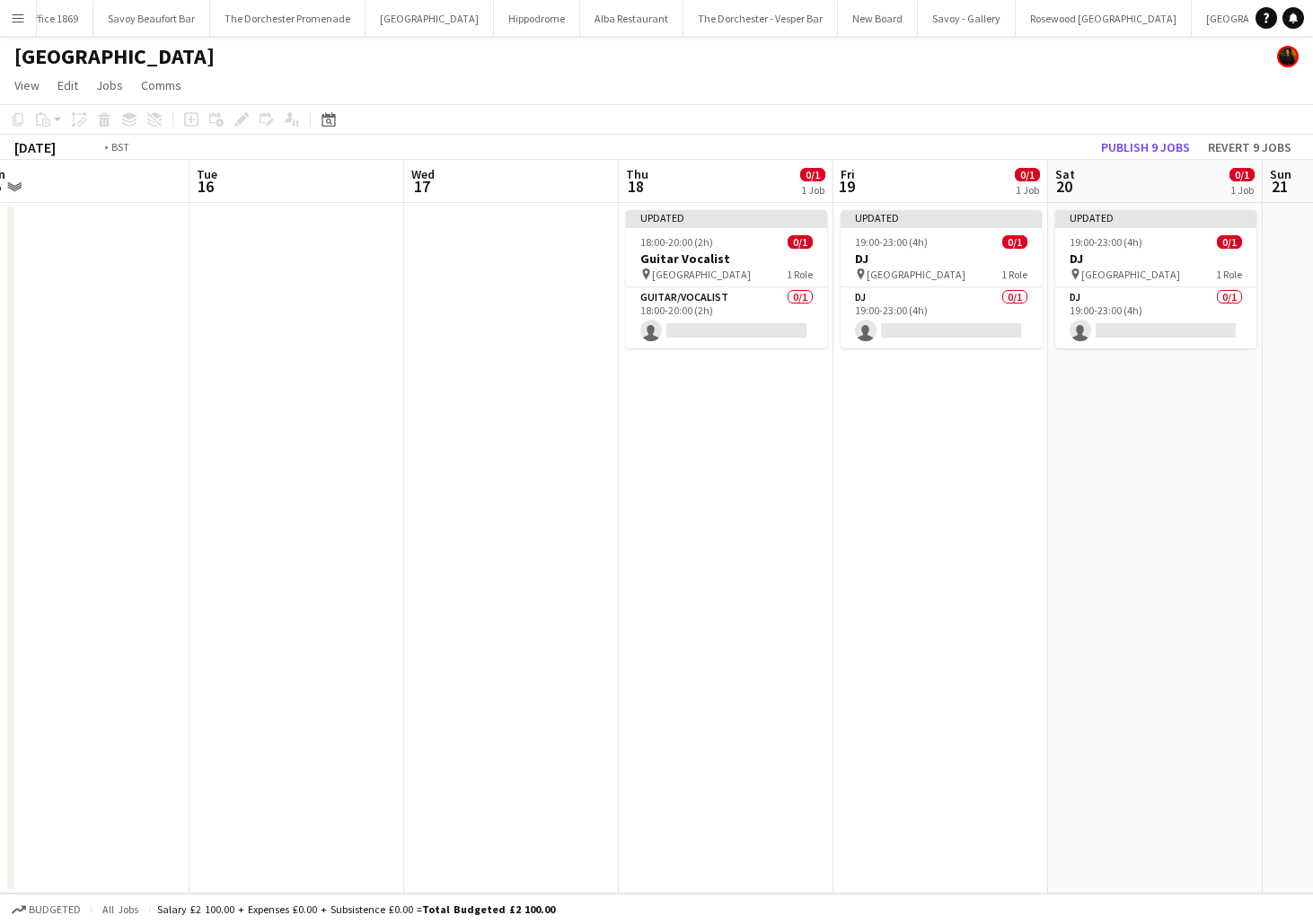
scroll to position [0, 874]
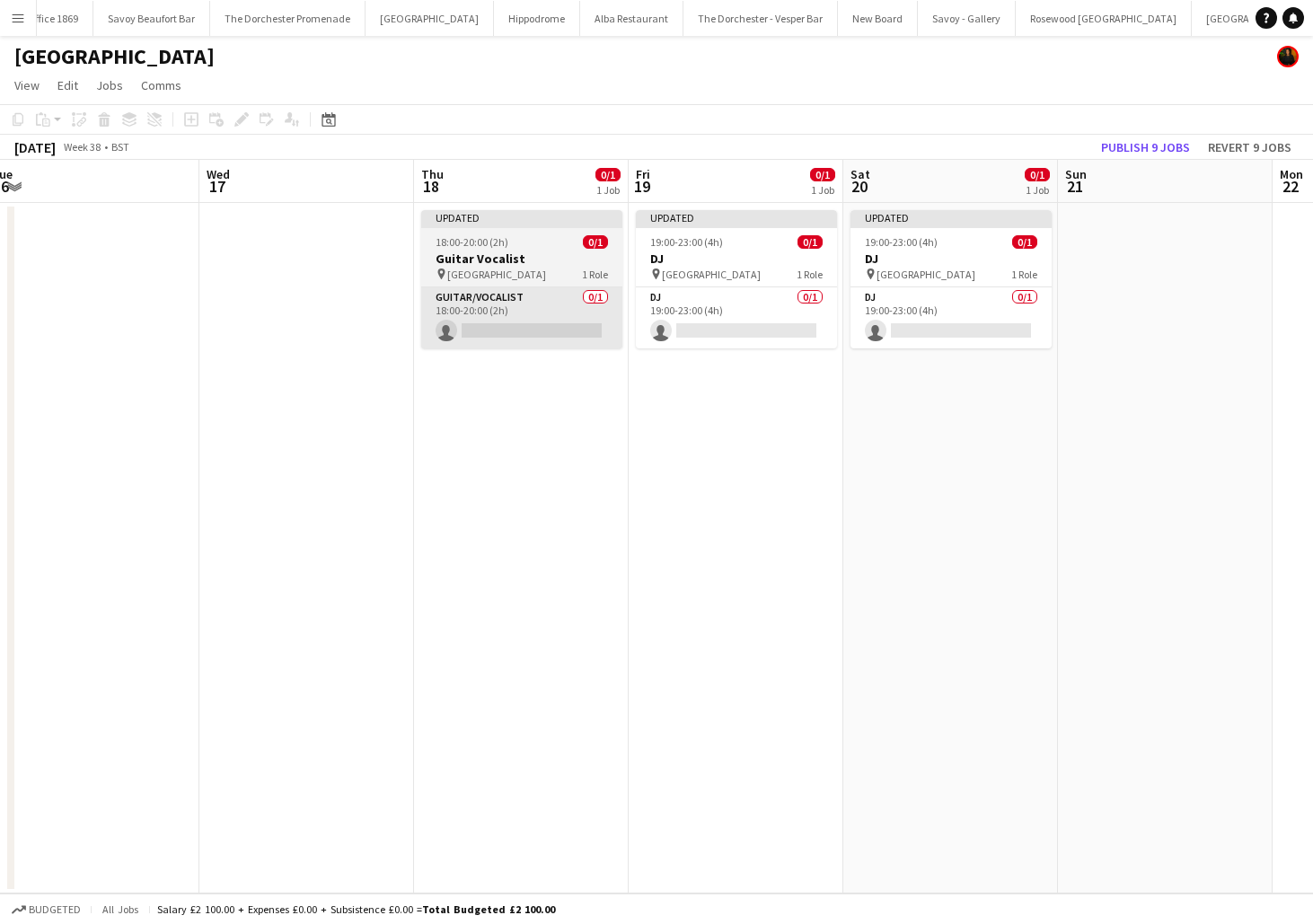
click at [599, 313] on app-card-role "Guitar/Vocalist 0/1 18:00-20:00 (2h) single-neutral-actions" at bounding box center [522, 318] width 201 height 62
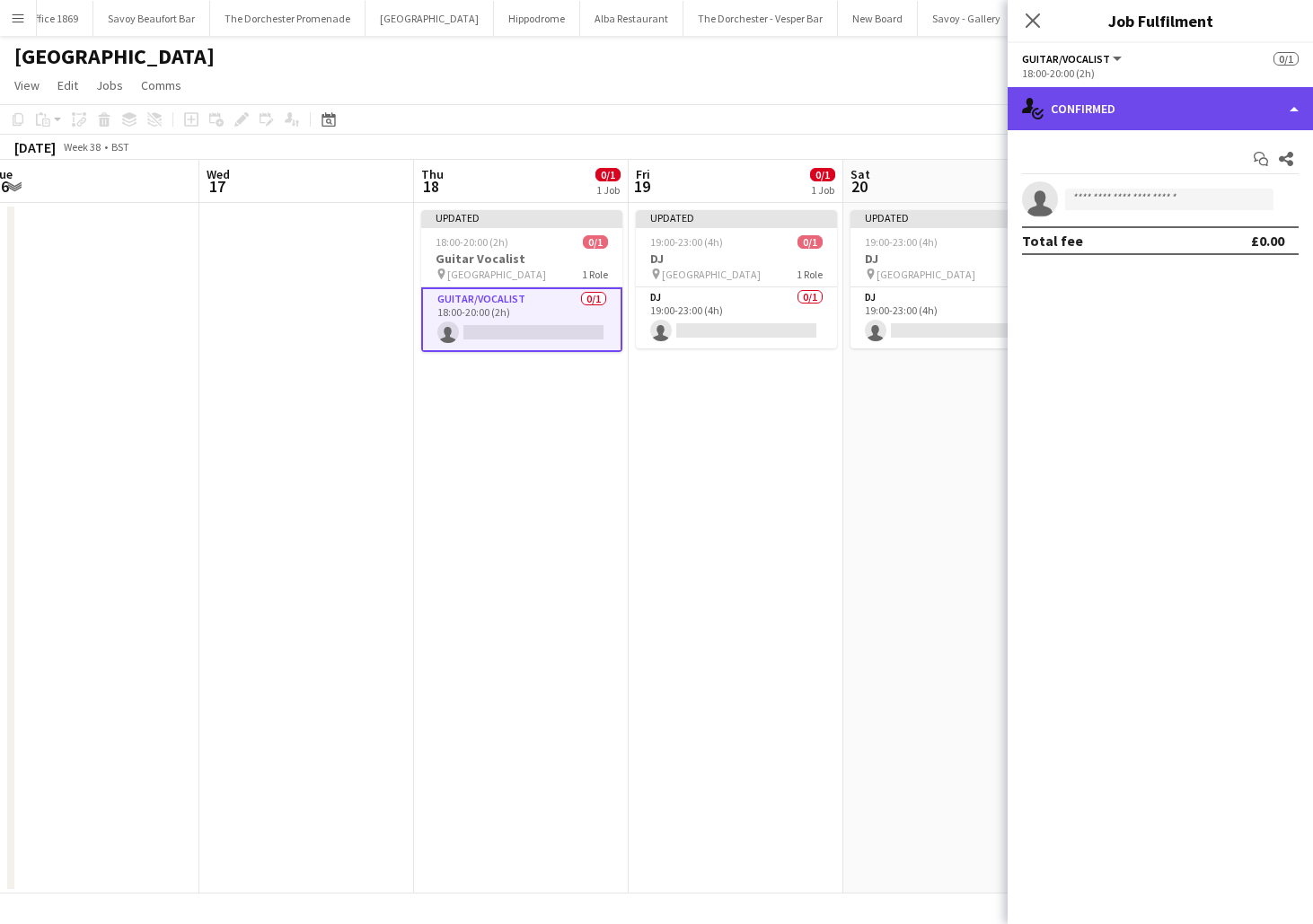
click at [1190, 97] on div "single-neutral-actions-check-2 Confirmed" at bounding box center [1161, 108] width 306 height 43
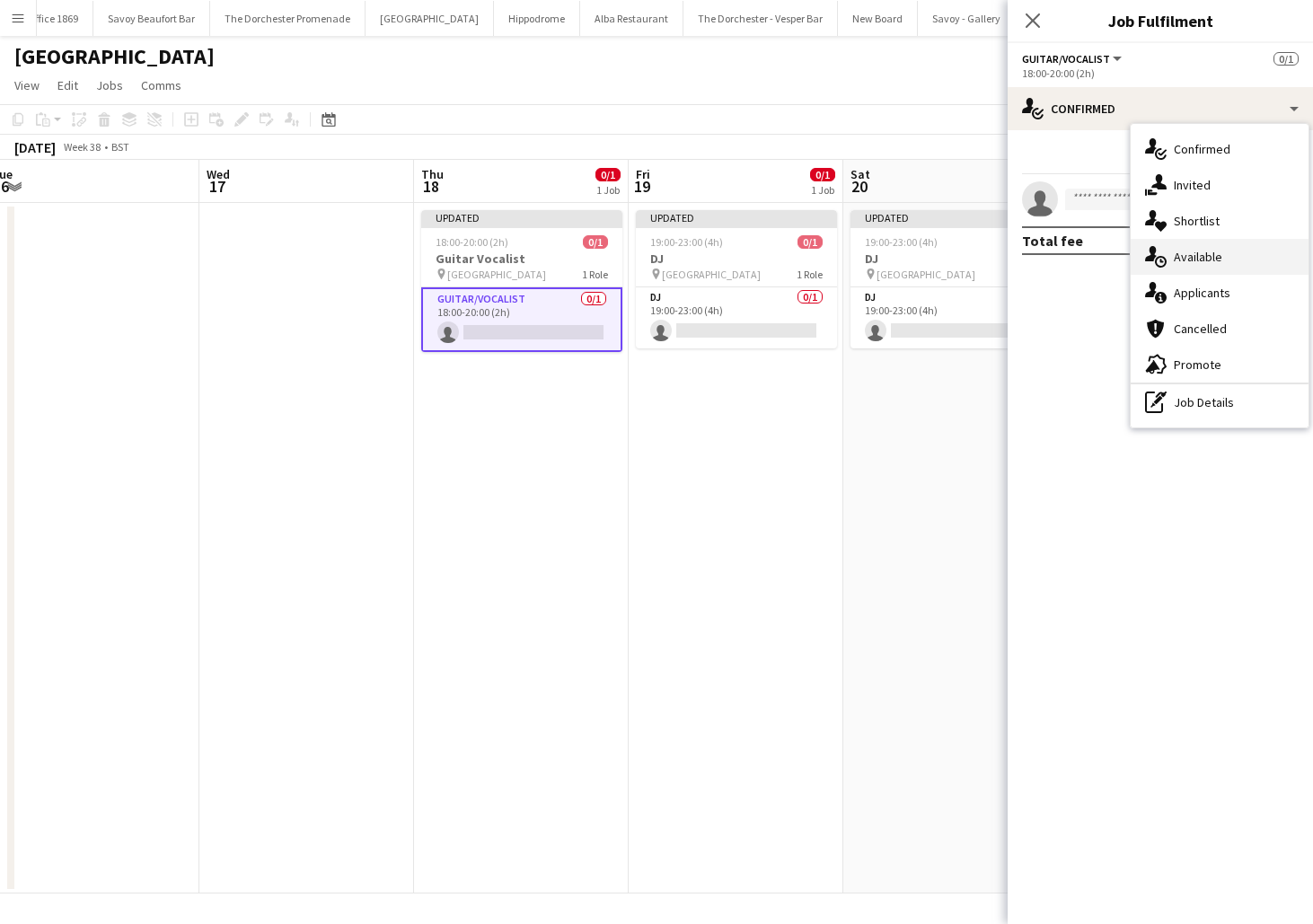
click at [1187, 255] on div "single-neutral-actions-upload Available" at bounding box center [1220, 256] width 178 height 36
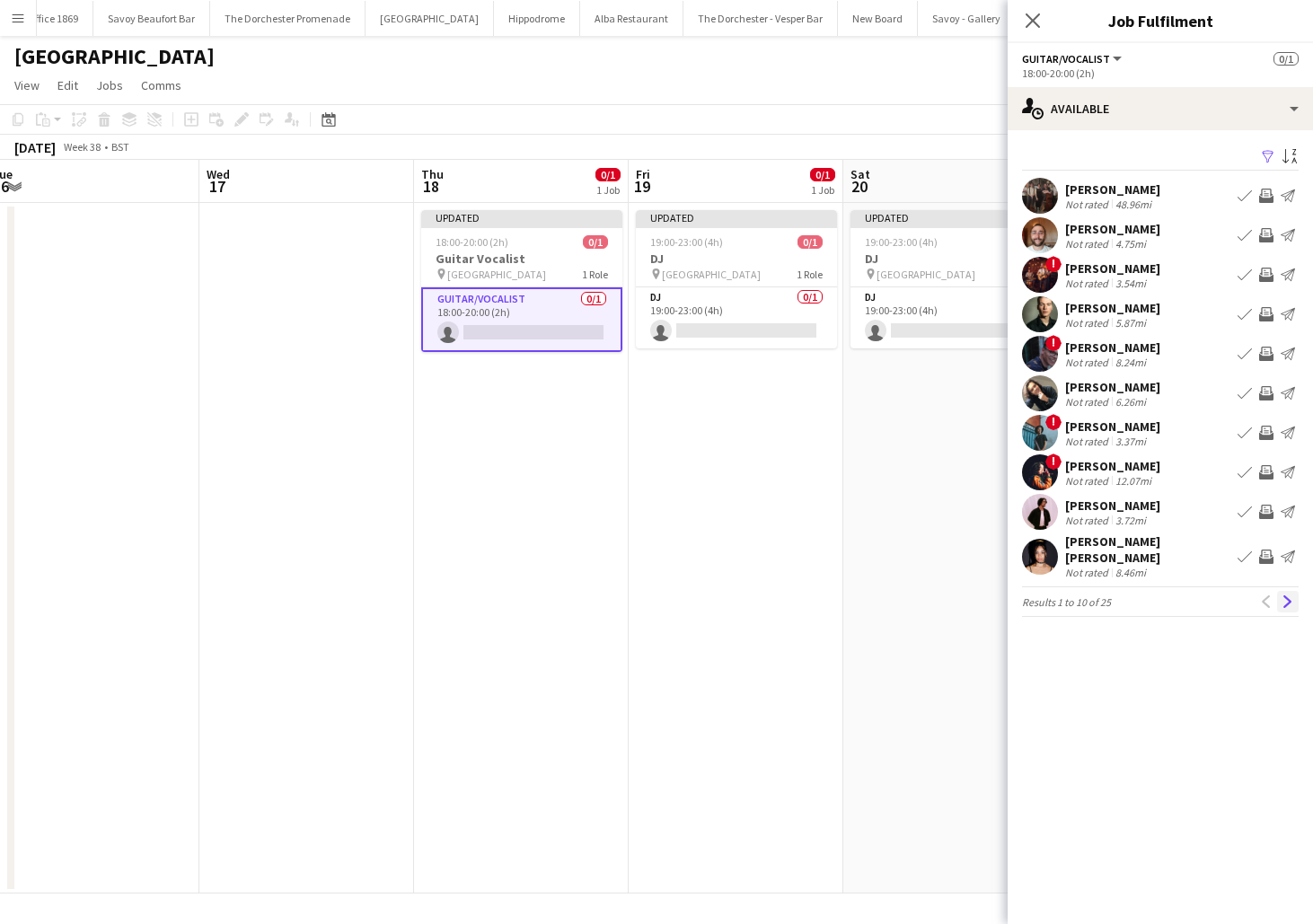
click at [1290, 598] on app-icon "Next" at bounding box center [1288, 601] width 12 height 12
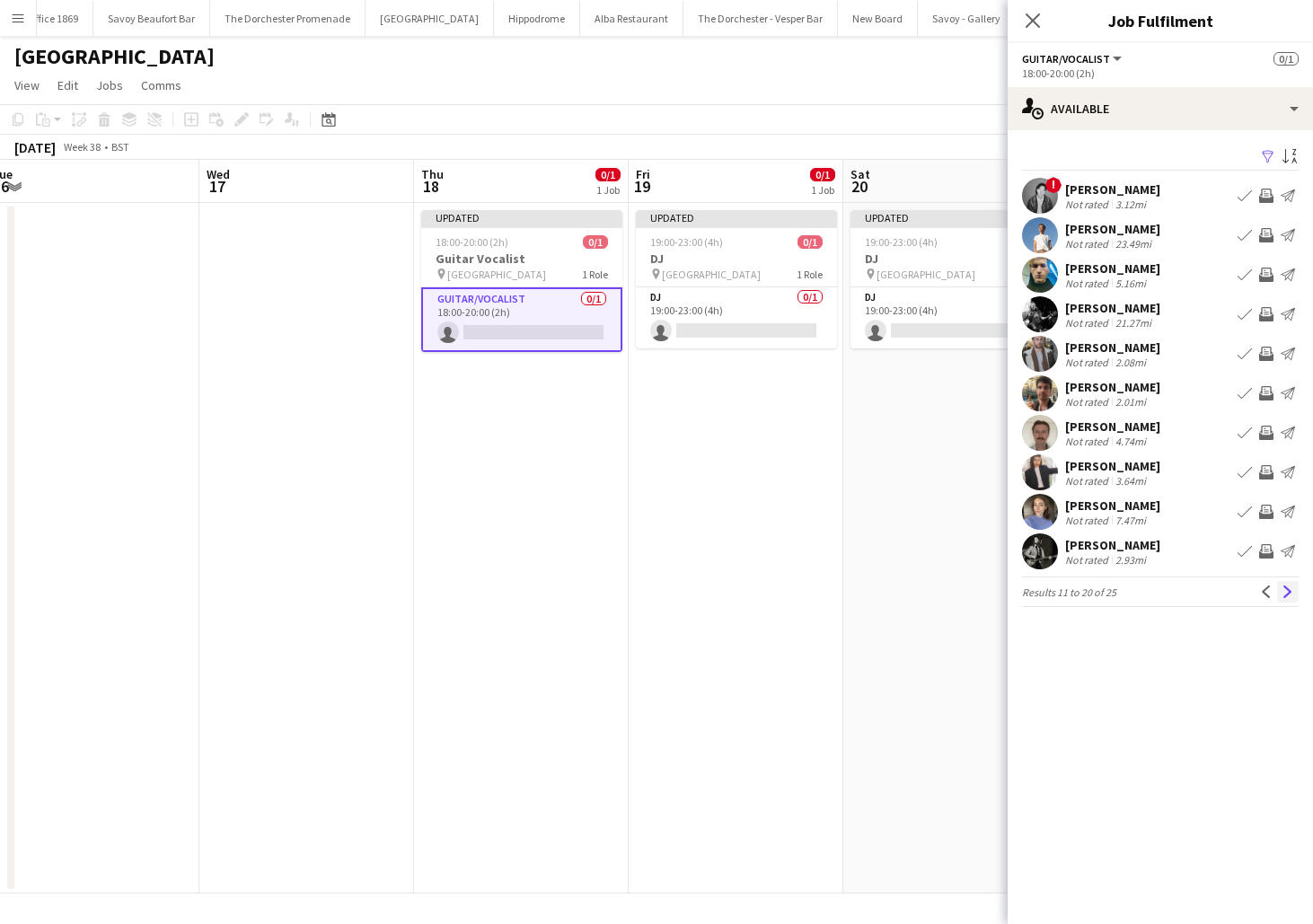
click at [1291, 599] on app-icon "Next" at bounding box center [1288, 591] width 12 height 12
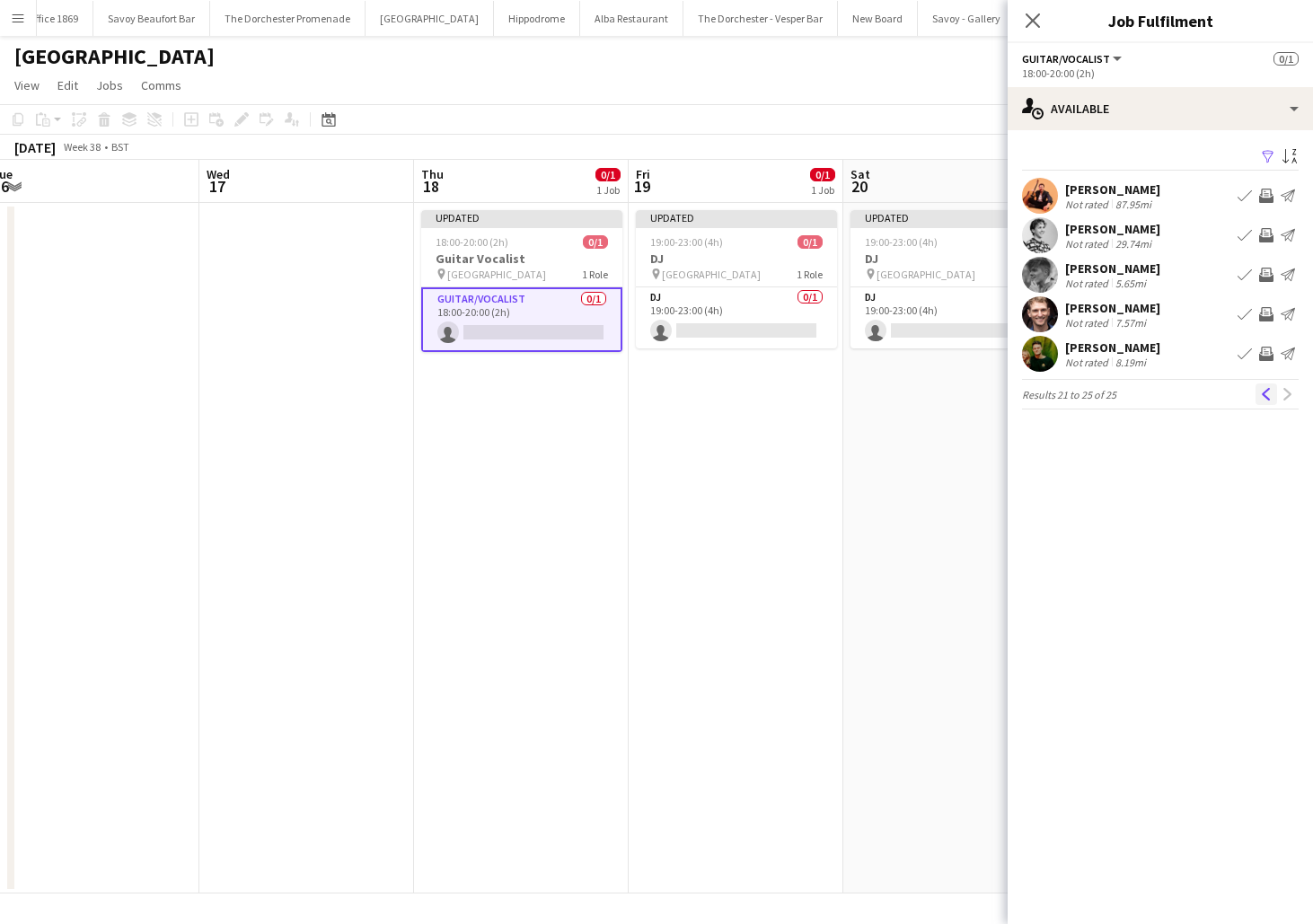
click at [1267, 393] on app-icon "Previous" at bounding box center [1266, 393] width 12 height 12
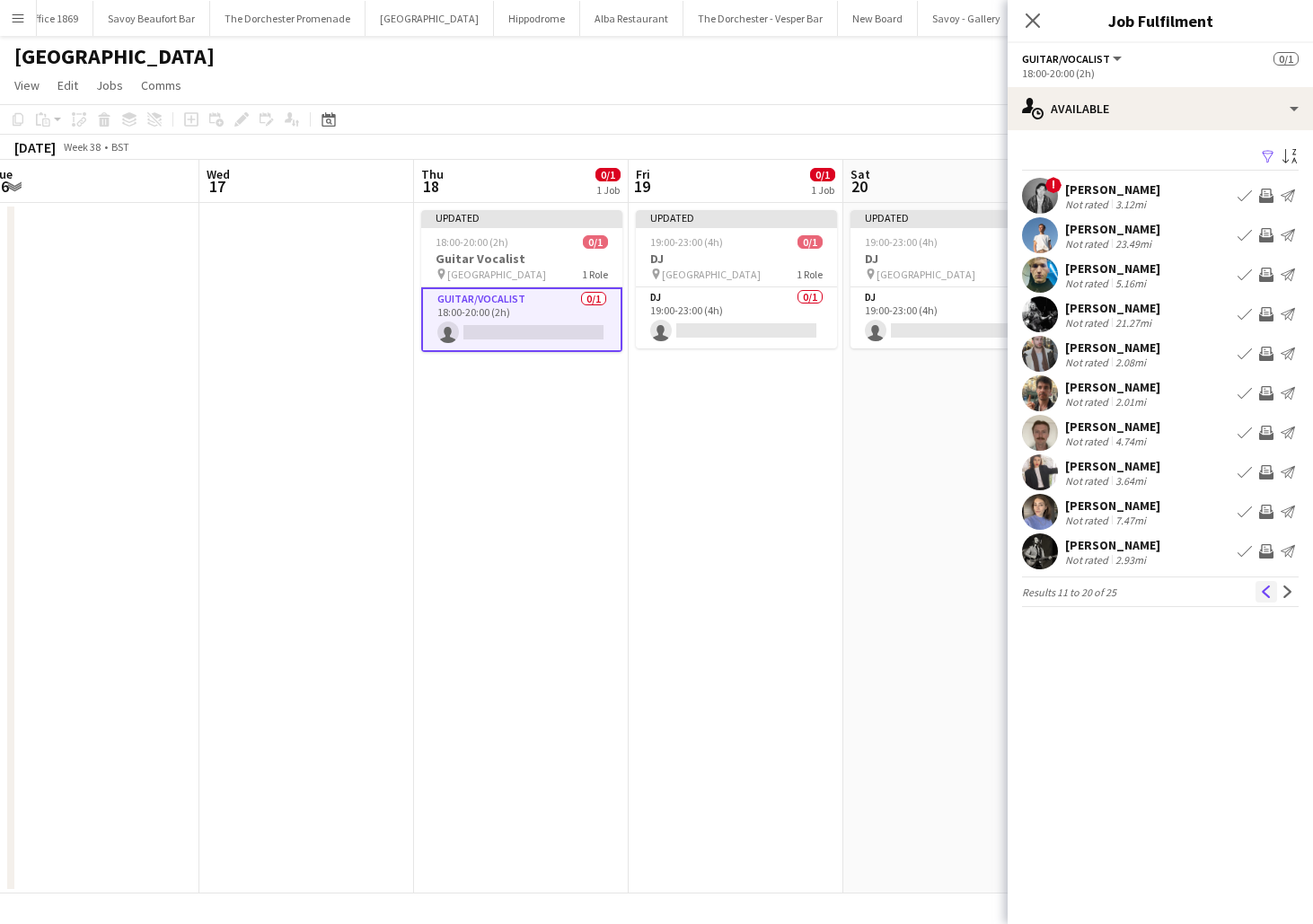
click at [1263, 596] on app-icon "Previous" at bounding box center [1266, 591] width 12 height 12
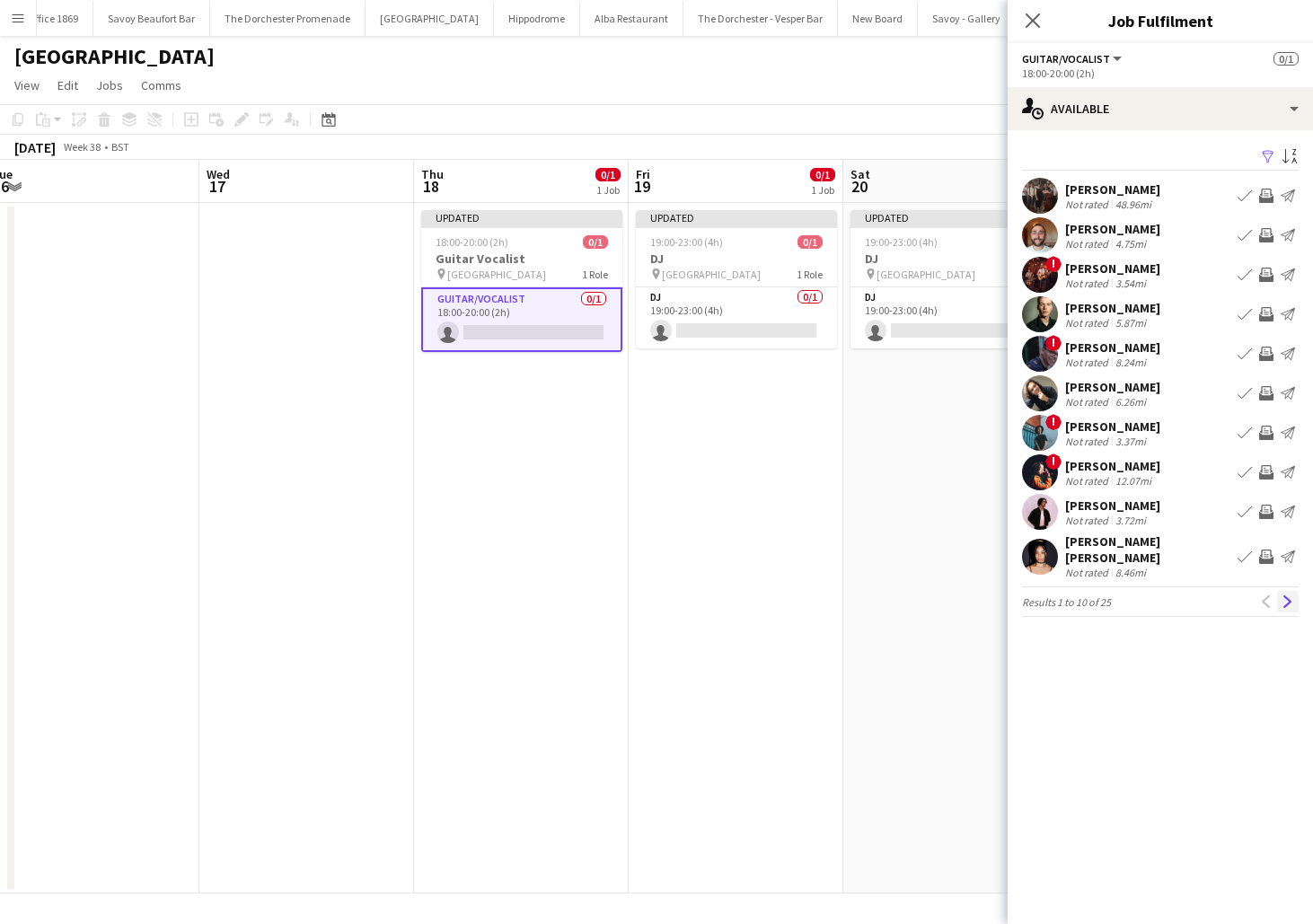
click at [1284, 596] on app-icon "Next" at bounding box center [1288, 601] width 12 height 12
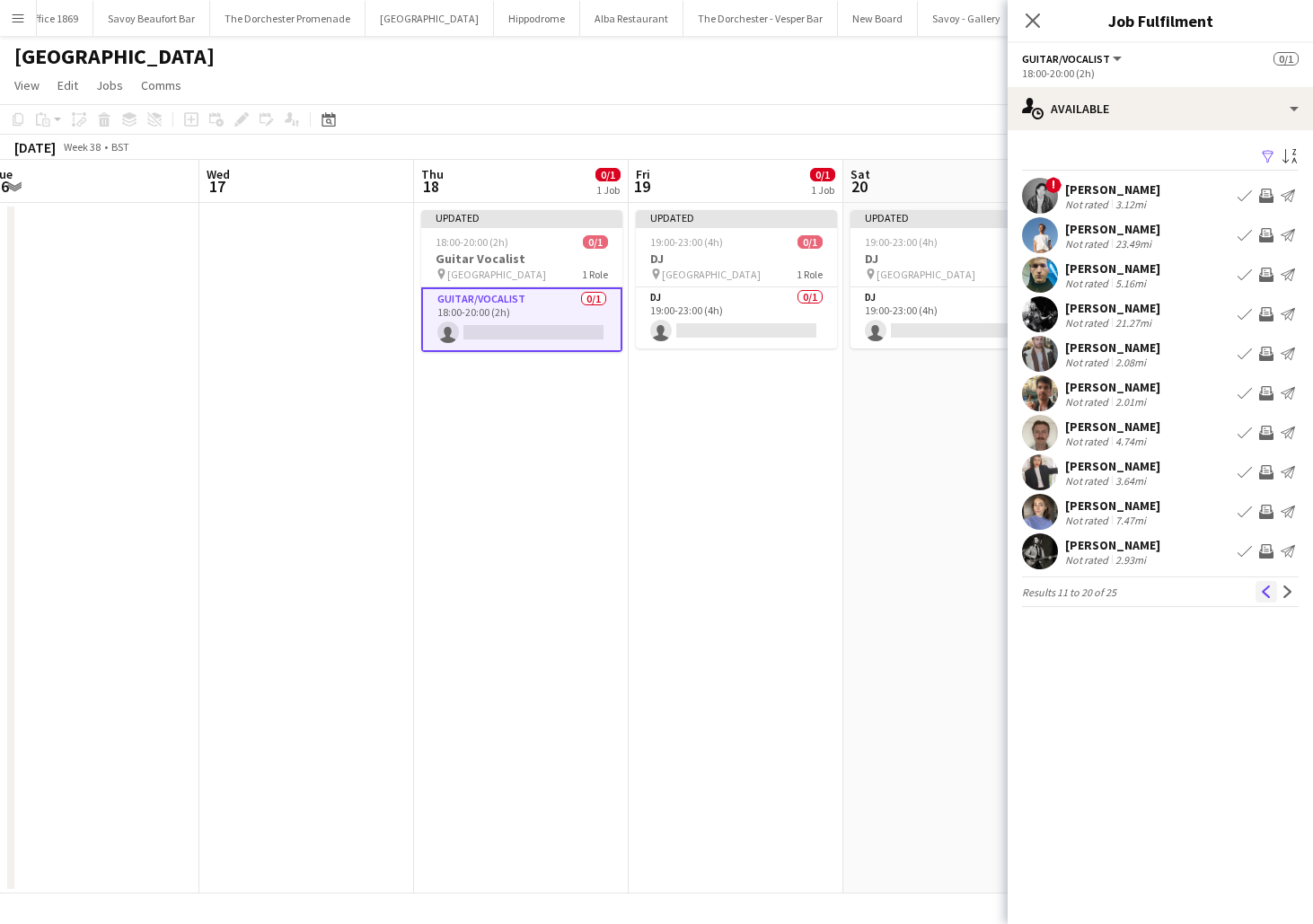
click at [1270, 600] on button "Previous" at bounding box center [1266, 591] width 21 height 21
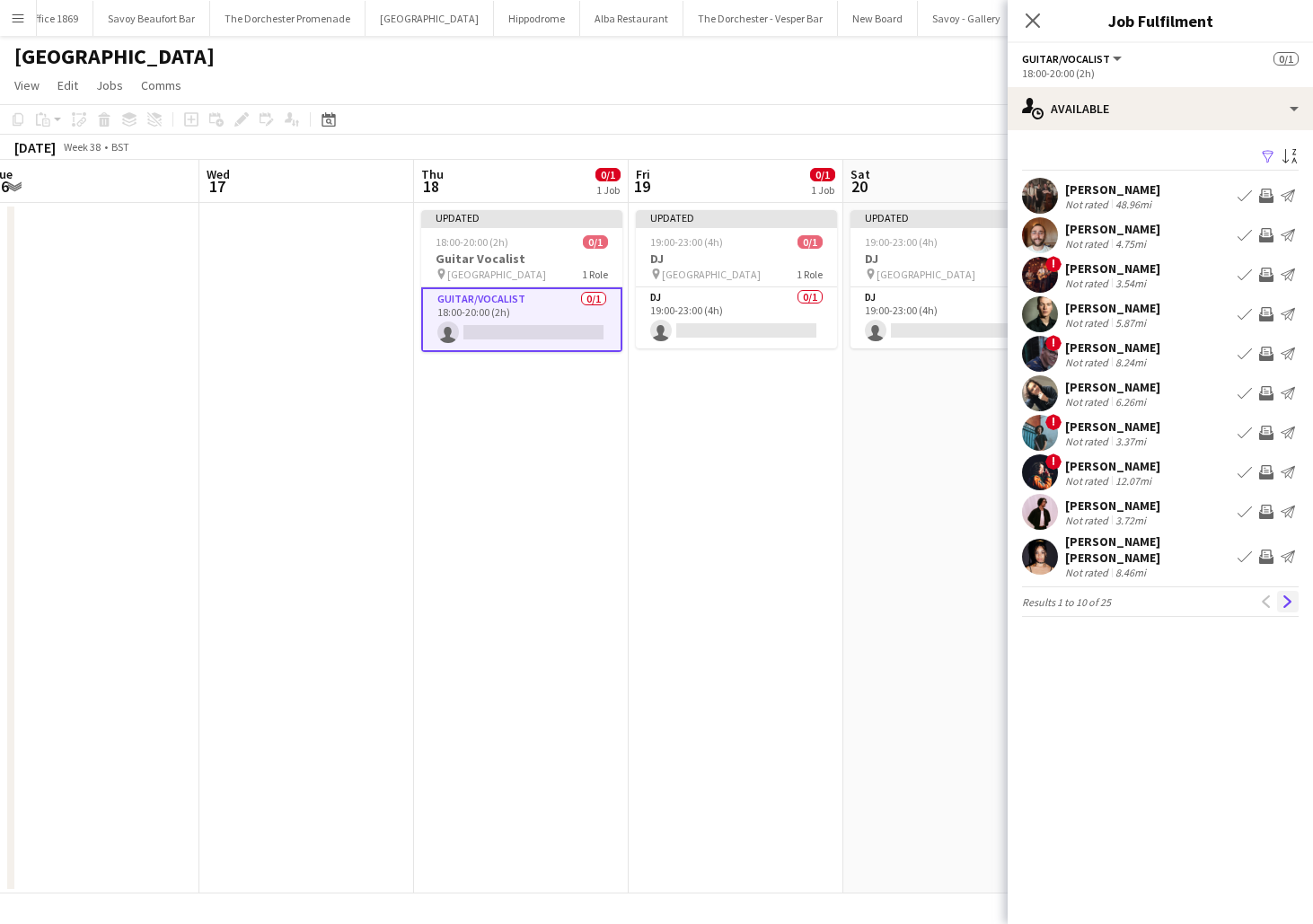
click at [1291, 596] on app-icon "Next" at bounding box center [1288, 601] width 12 height 12
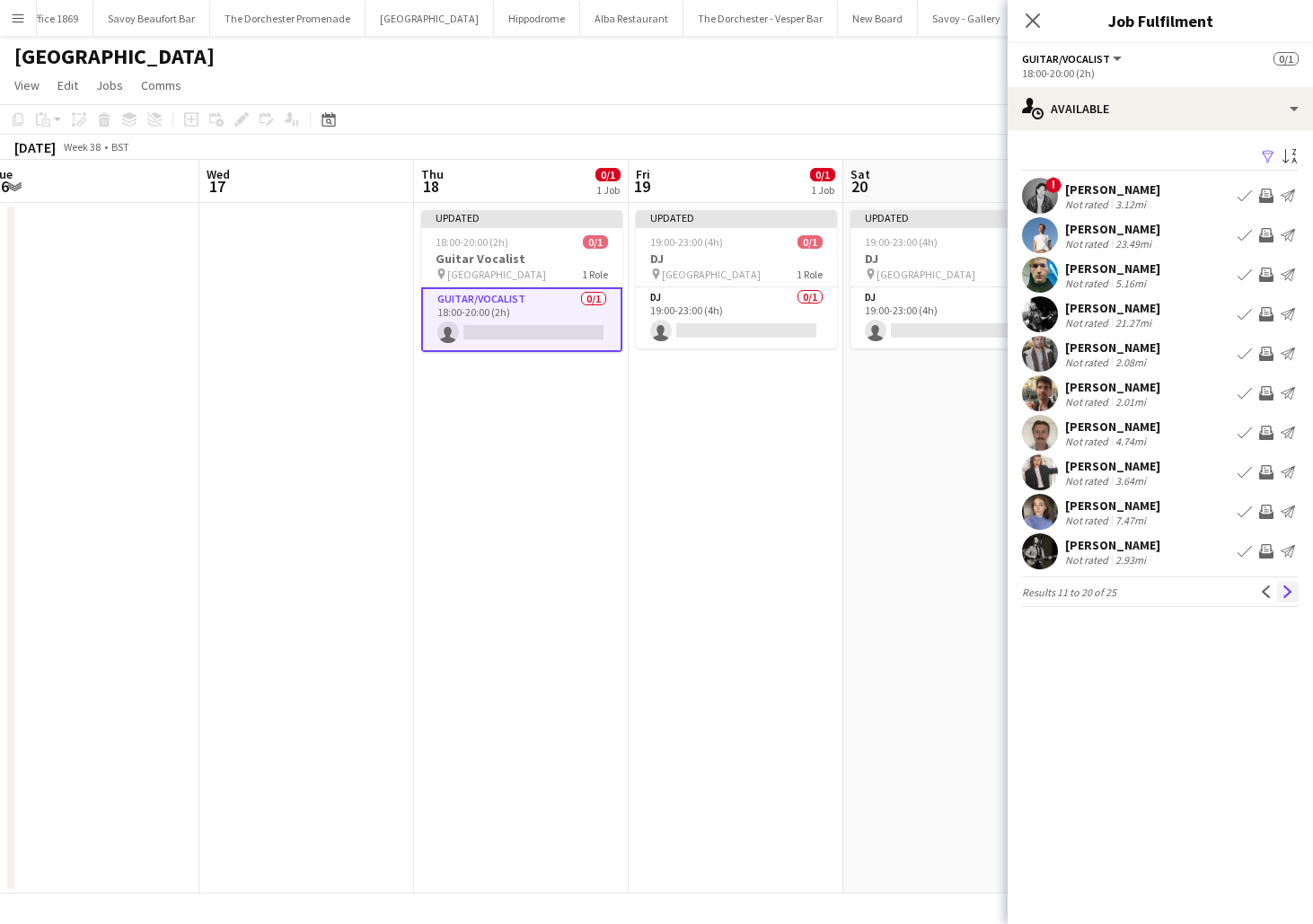
click at [1289, 599] on button "Next" at bounding box center [1288, 591] width 21 height 21
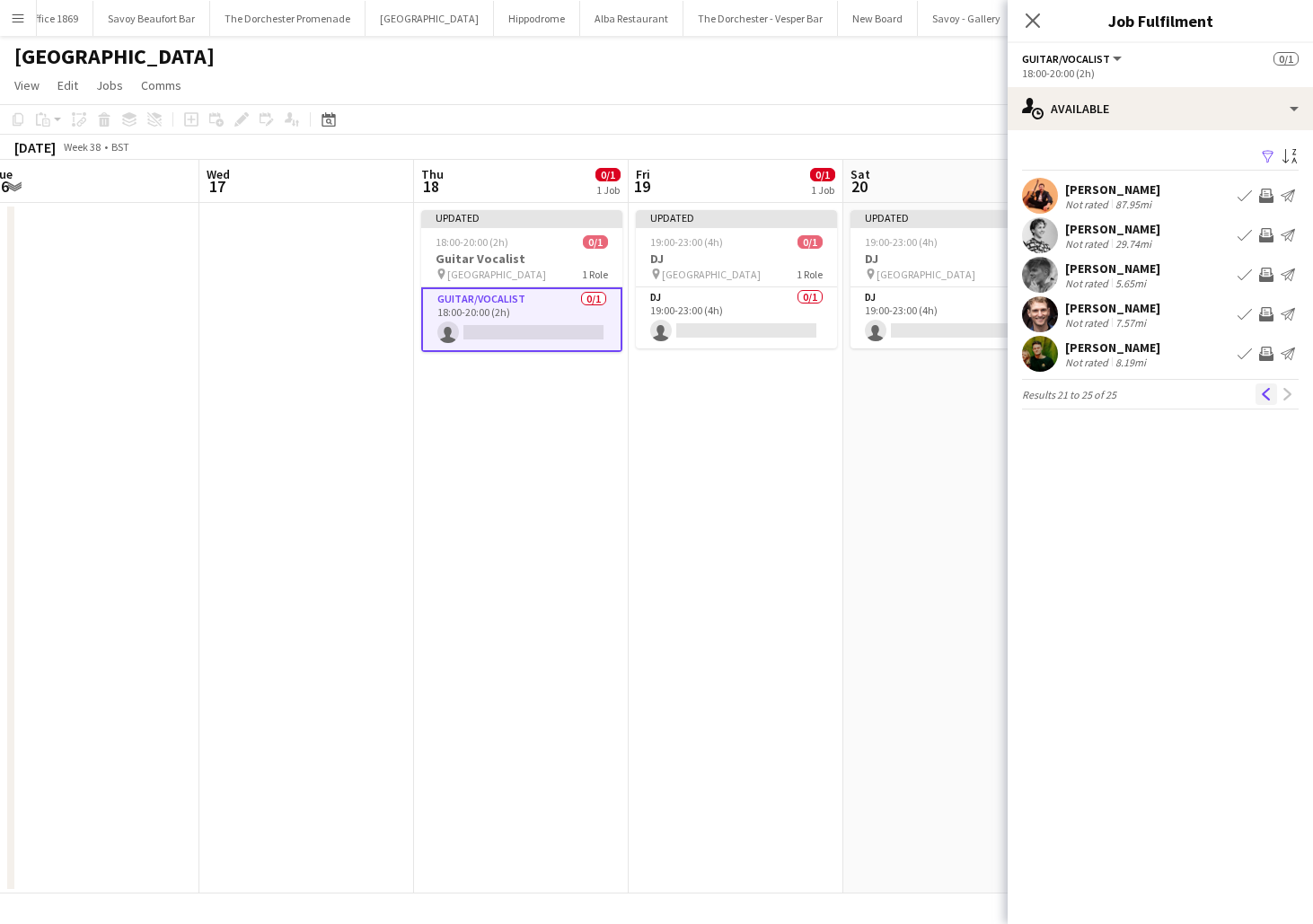
click at [1265, 398] on app-icon "Previous" at bounding box center [1266, 393] width 12 height 12
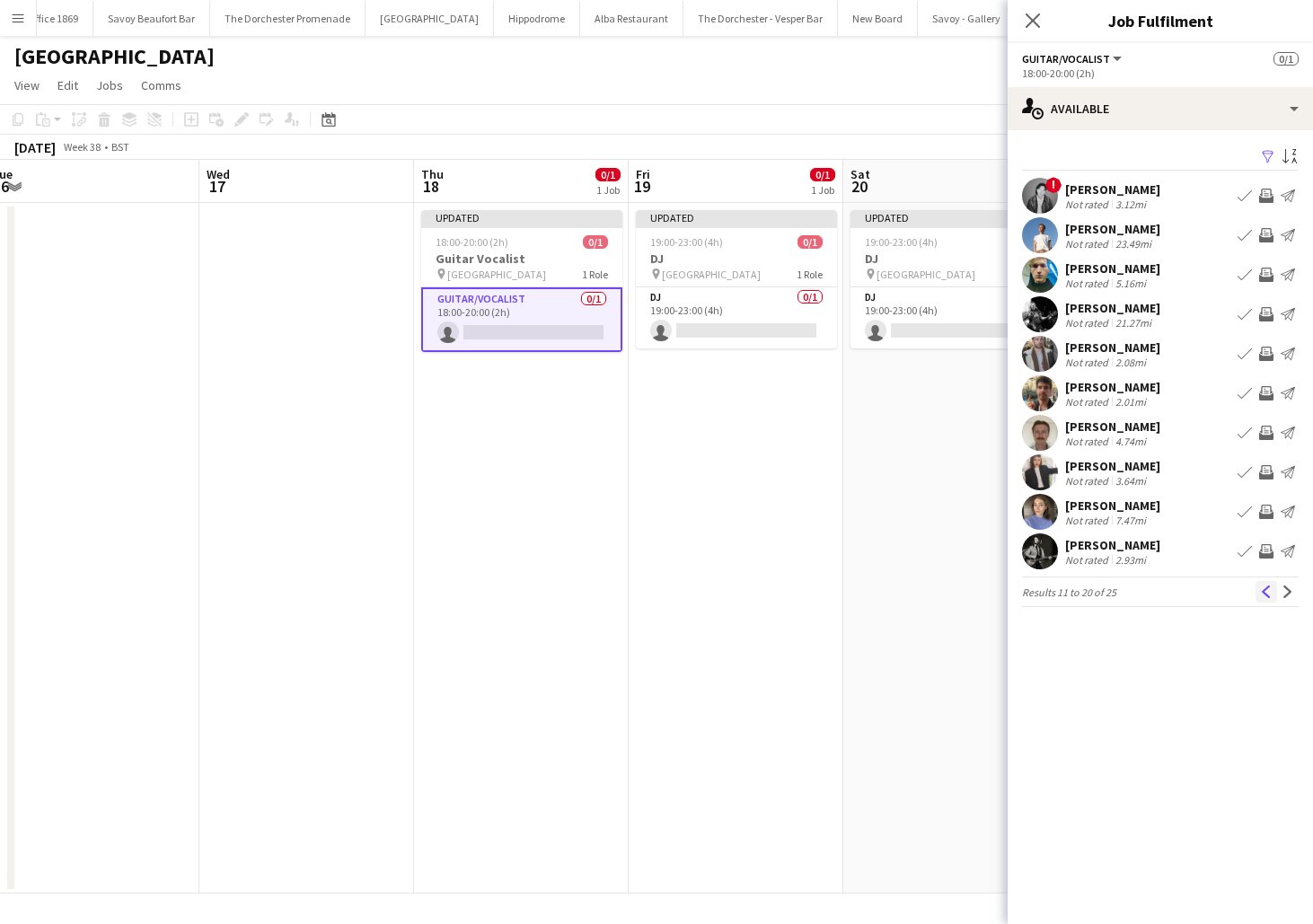
click at [1267, 594] on app-icon "Previous" at bounding box center [1266, 591] width 12 height 12
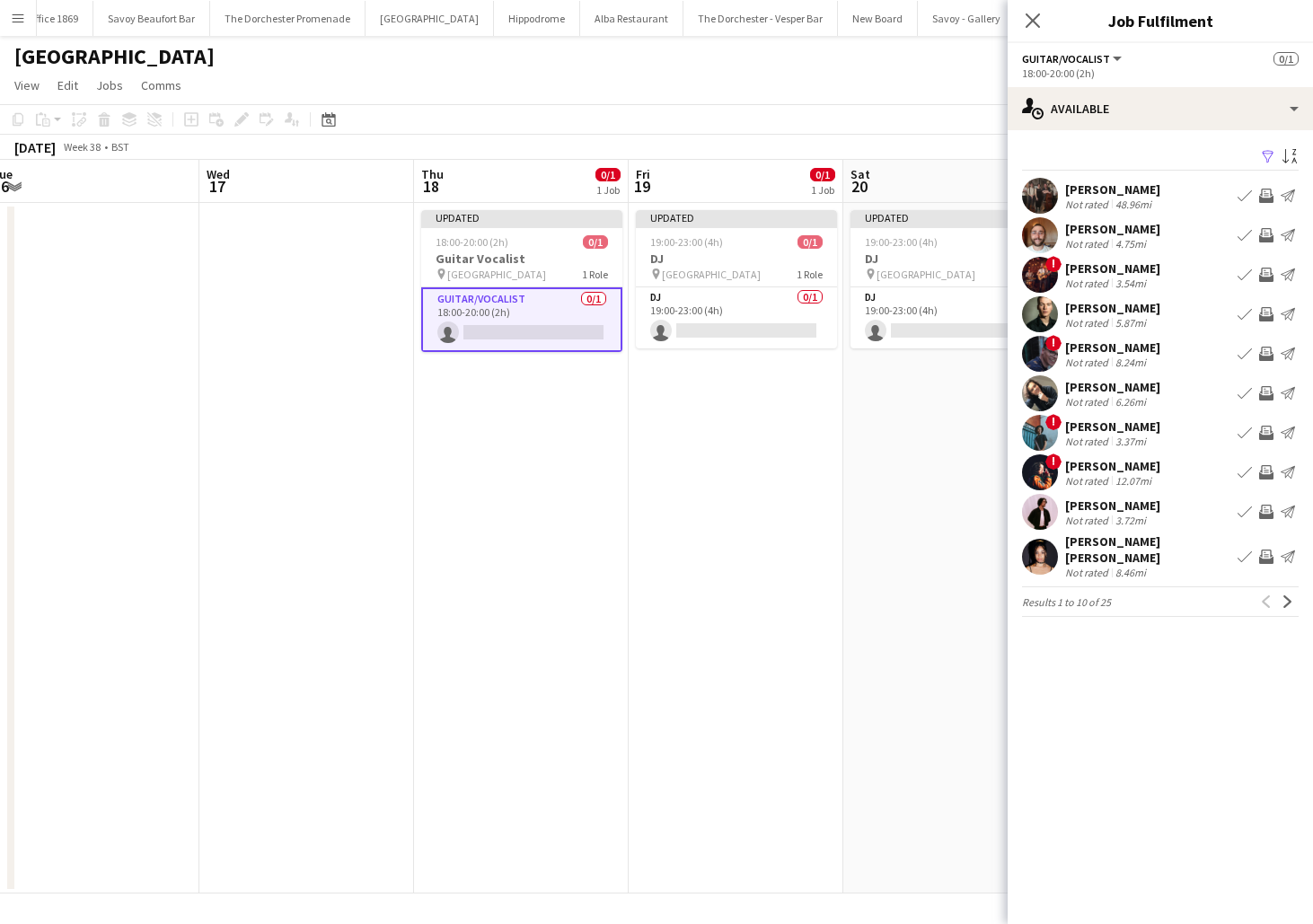
click at [1245, 550] on app-icon "Book crew" at bounding box center [1244, 557] width 14 height 14
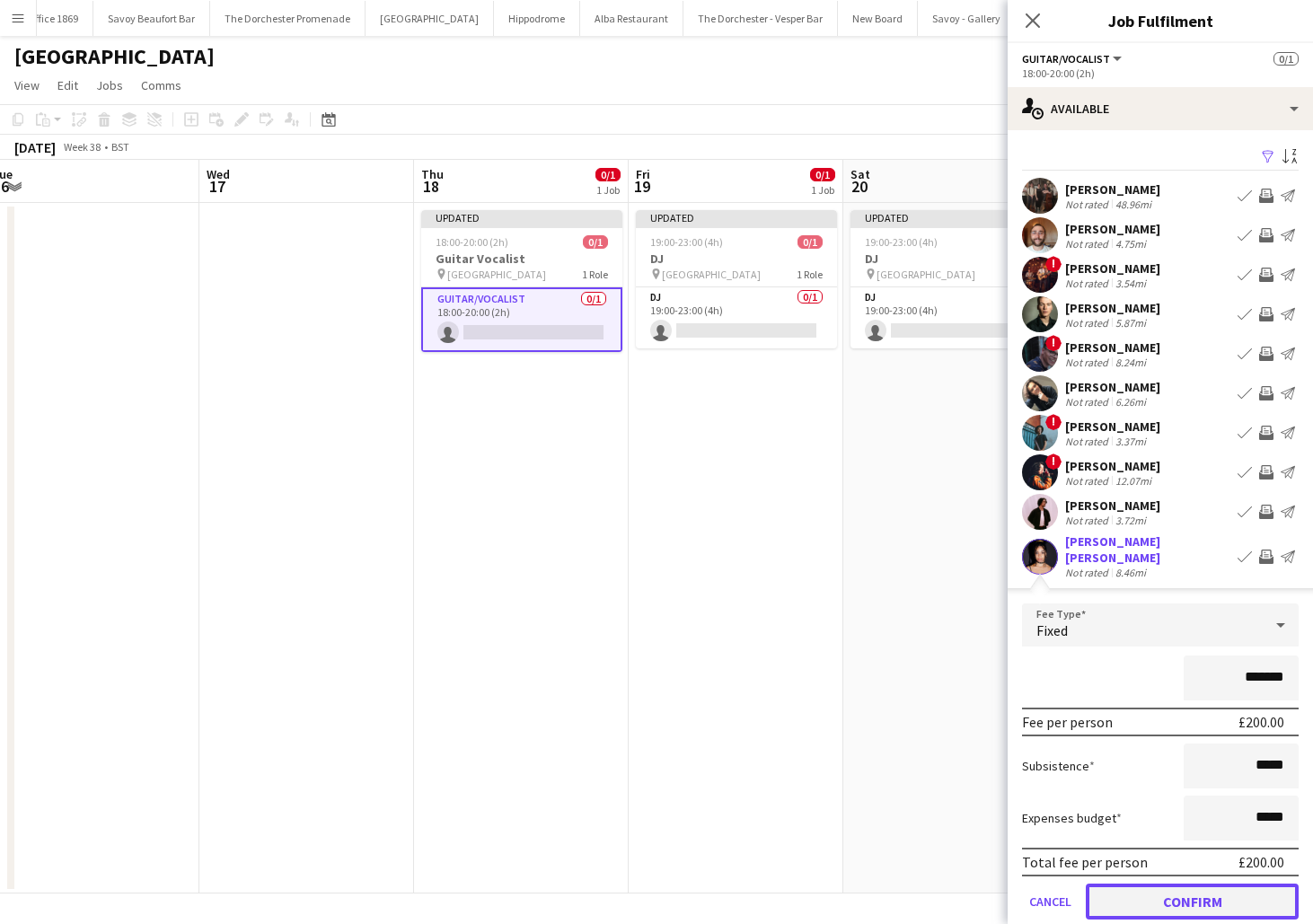
click at [1129, 884] on button "Confirm" at bounding box center [1193, 902] width 213 height 36
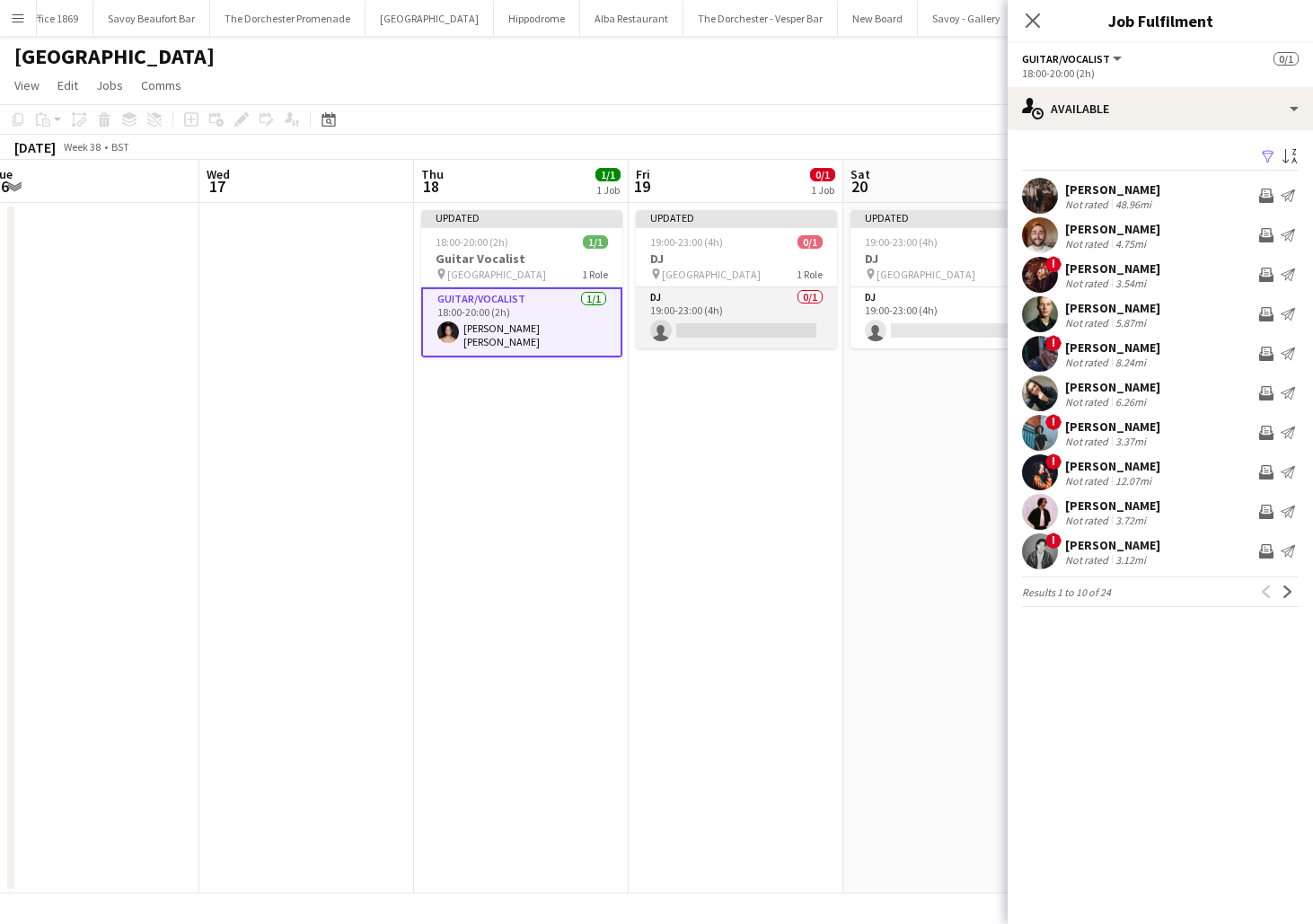
scroll to position [0, 873]
click at [698, 301] on app-card-role "DJ 0/1 19:00-23:00 (4h) single-neutral-actions" at bounding box center [738, 318] width 201 height 62
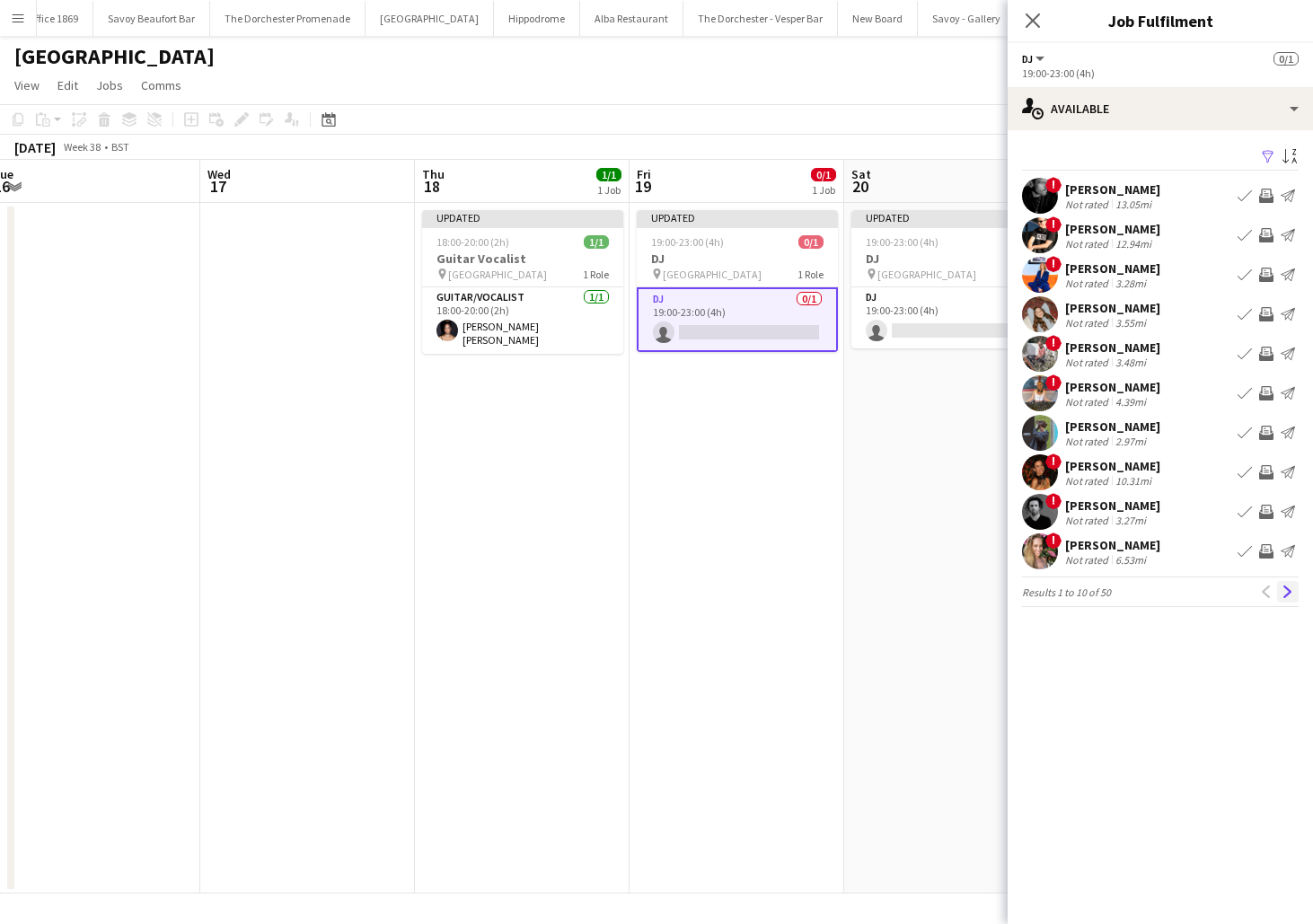
click at [1287, 594] on app-icon "Next" at bounding box center [1288, 591] width 12 height 12
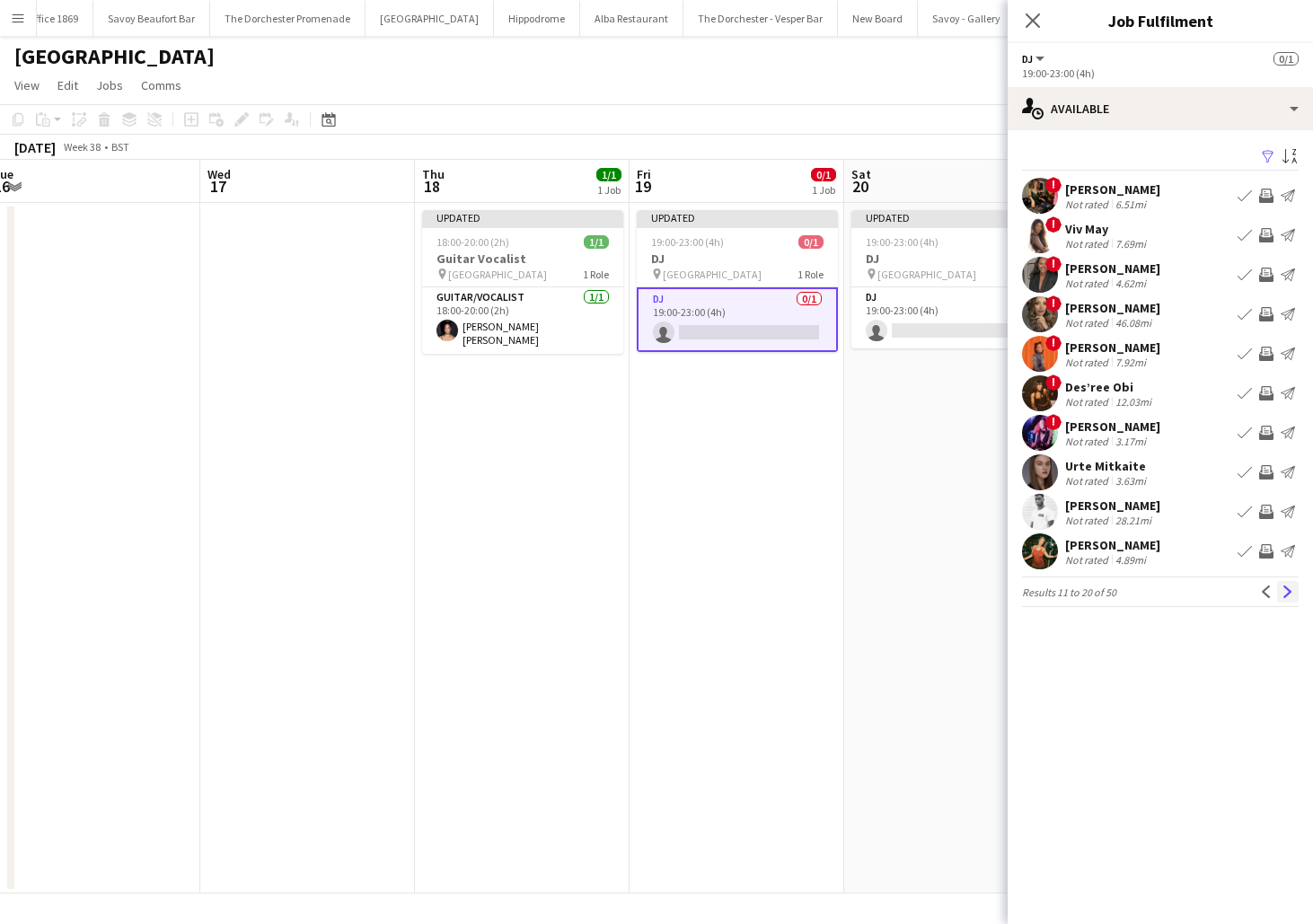
click at [1289, 595] on app-icon "Next" at bounding box center [1288, 591] width 12 height 12
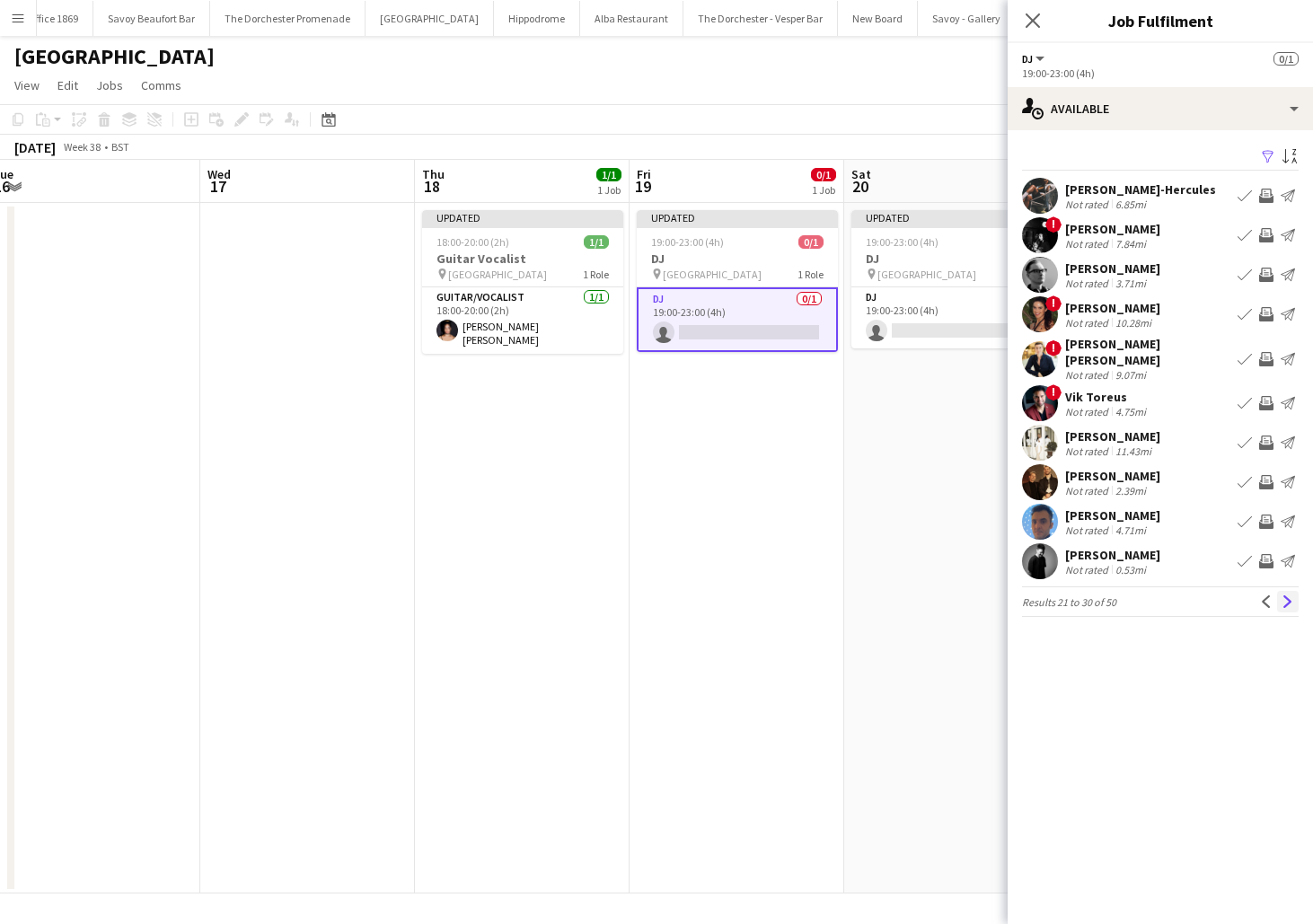
click at [1290, 596] on app-icon "Next" at bounding box center [1288, 601] width 12 height 12
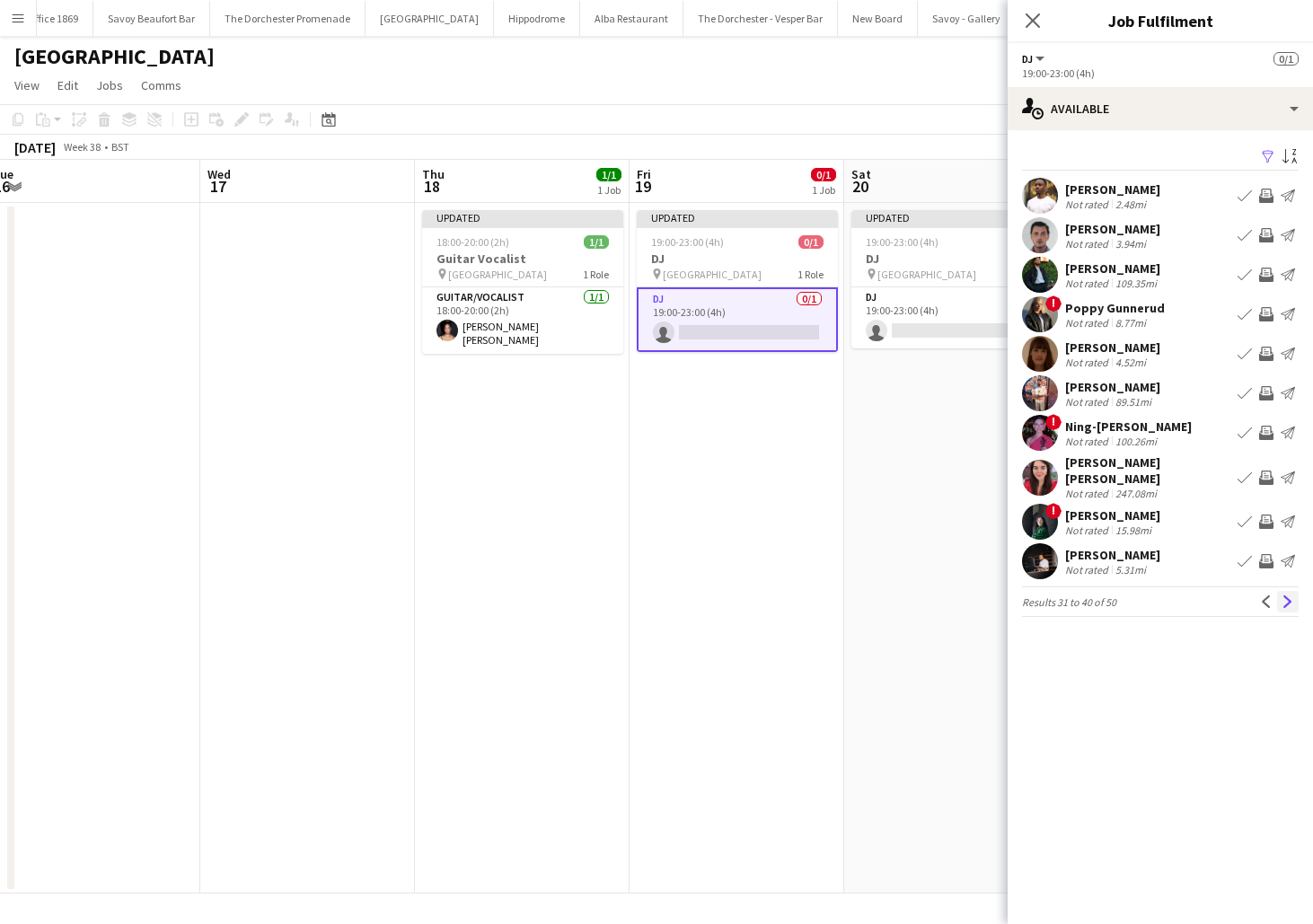
click at [1287, 604] on app-icon "Next" at bounding box center [1288, 601] width 12 height 12
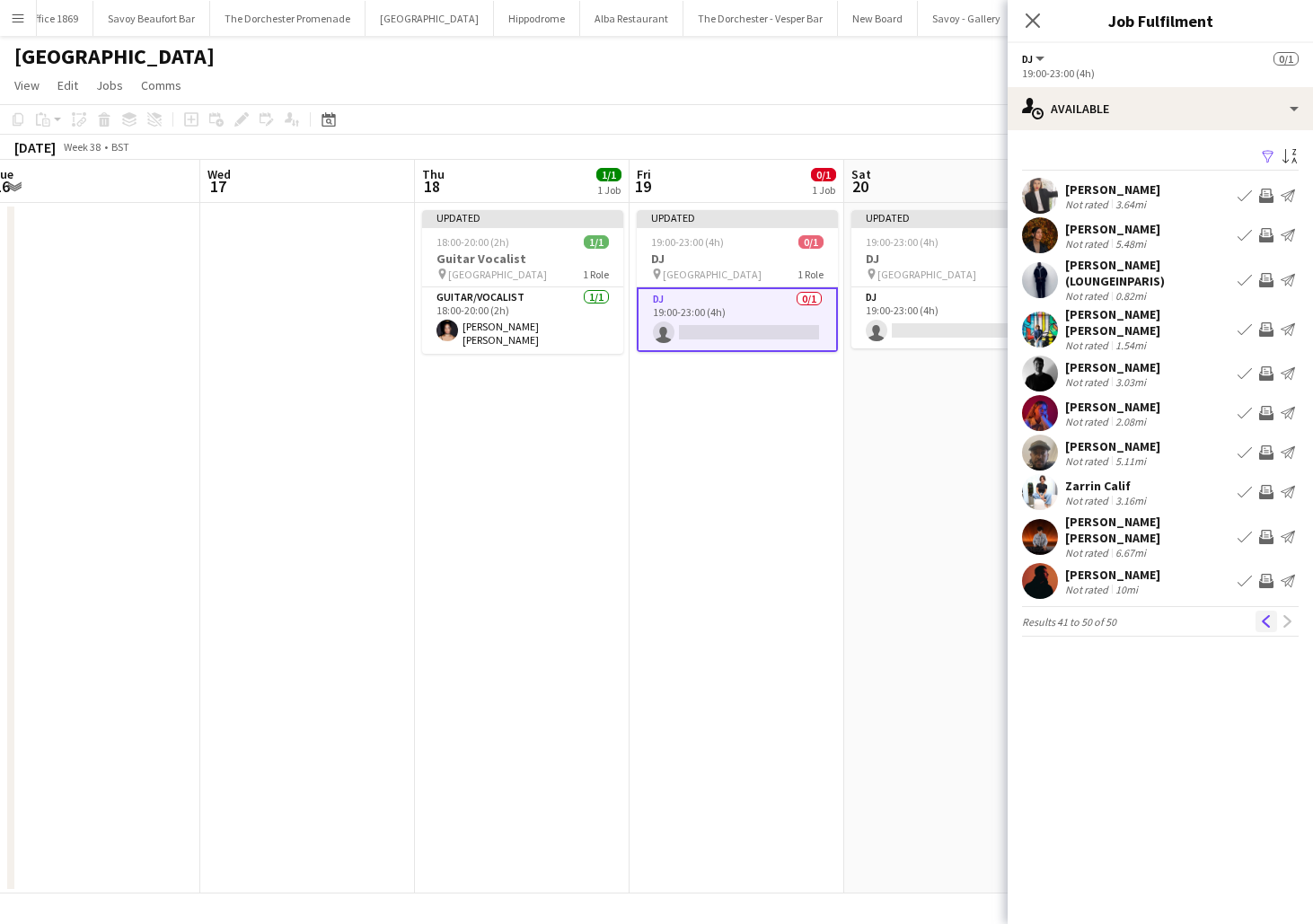
click at [1269, 615] on app-icon "Previous" at bounding box center [1266, 621] width 12 height 12
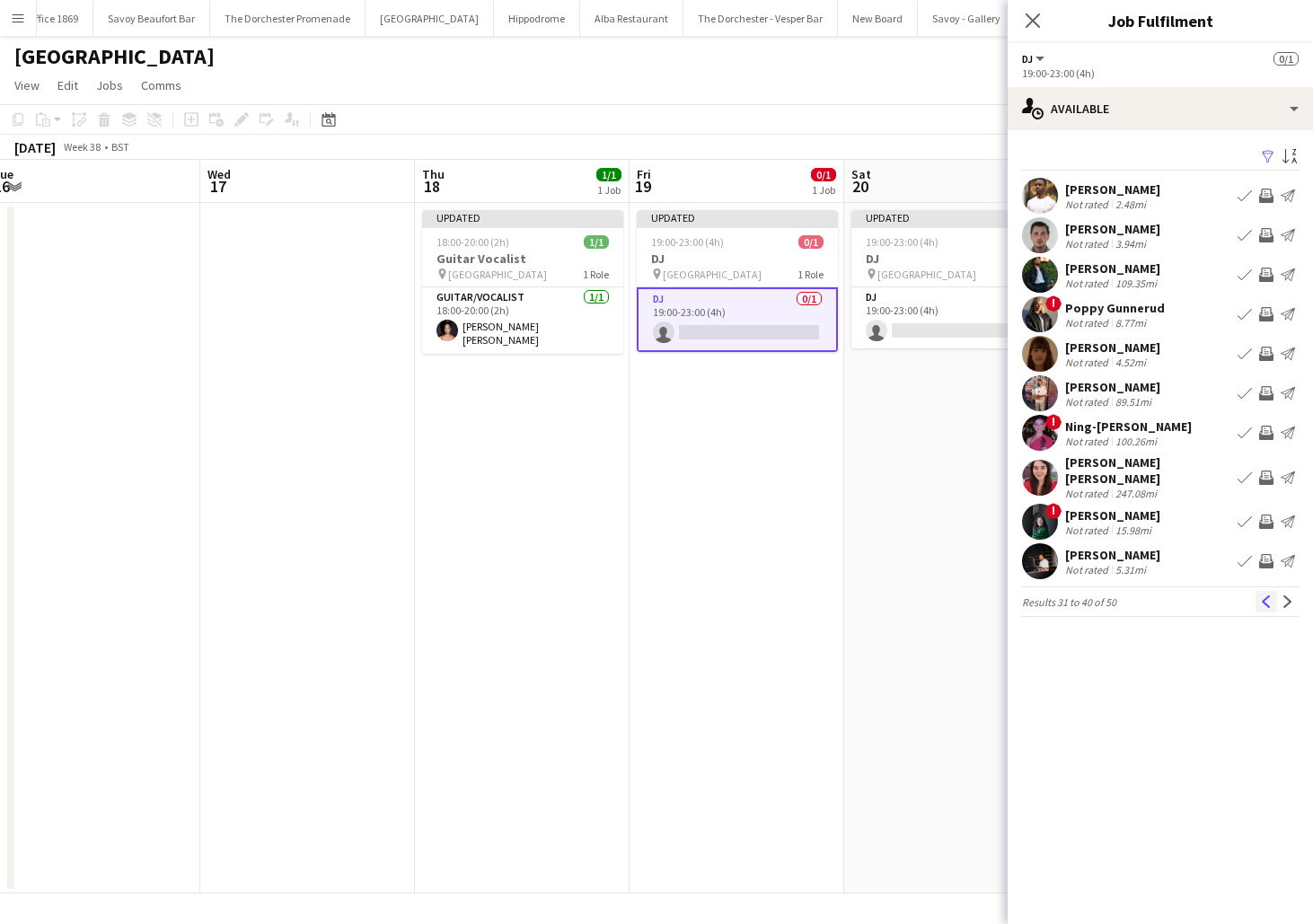
click at [1269, 598] on app-icon "Previous" at bounding box center [1266, 601] width 12 height 12
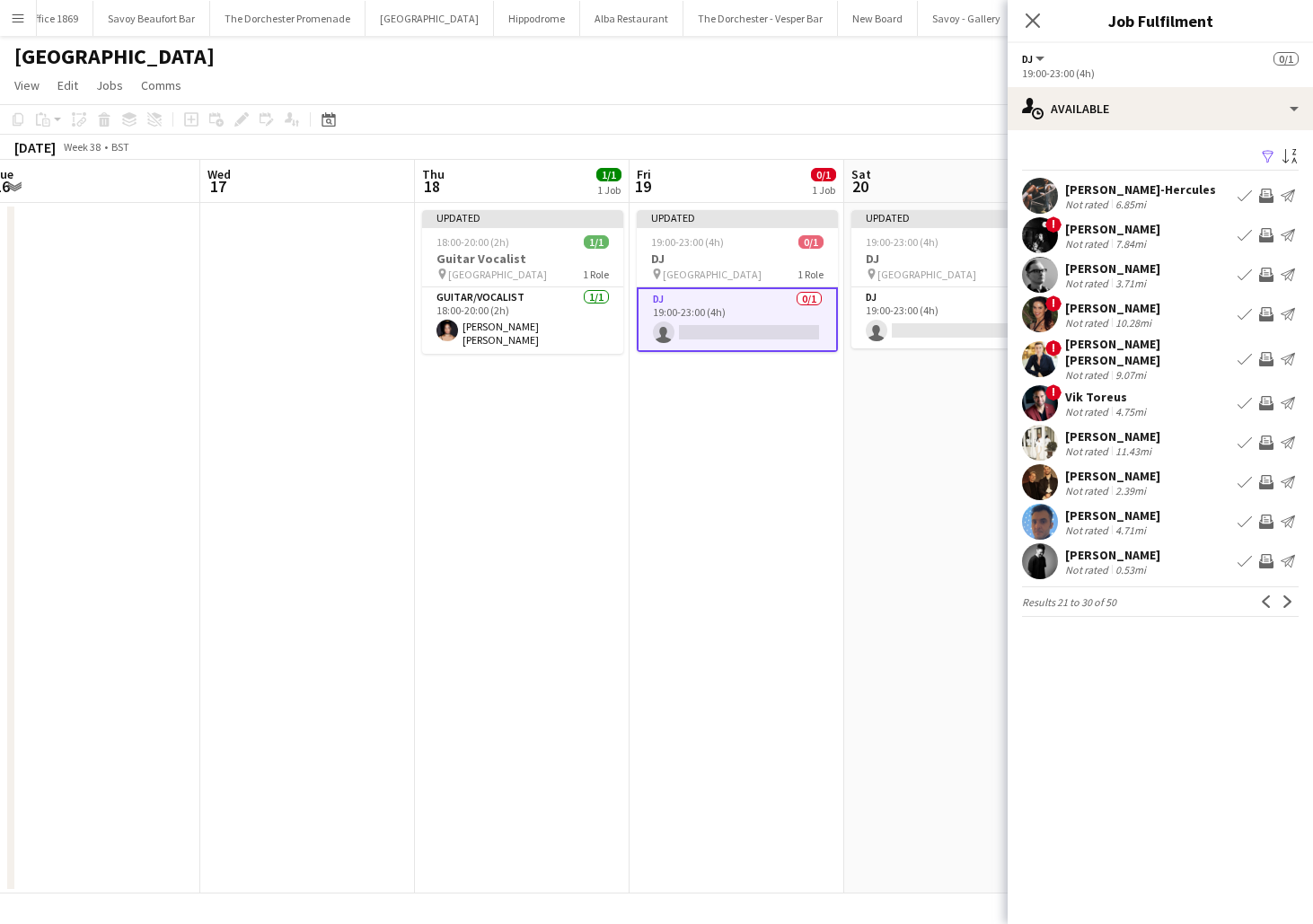
click at [1269, 598] on app-icon "Previous" at bounding box center [1266, 601] width 12 height 12
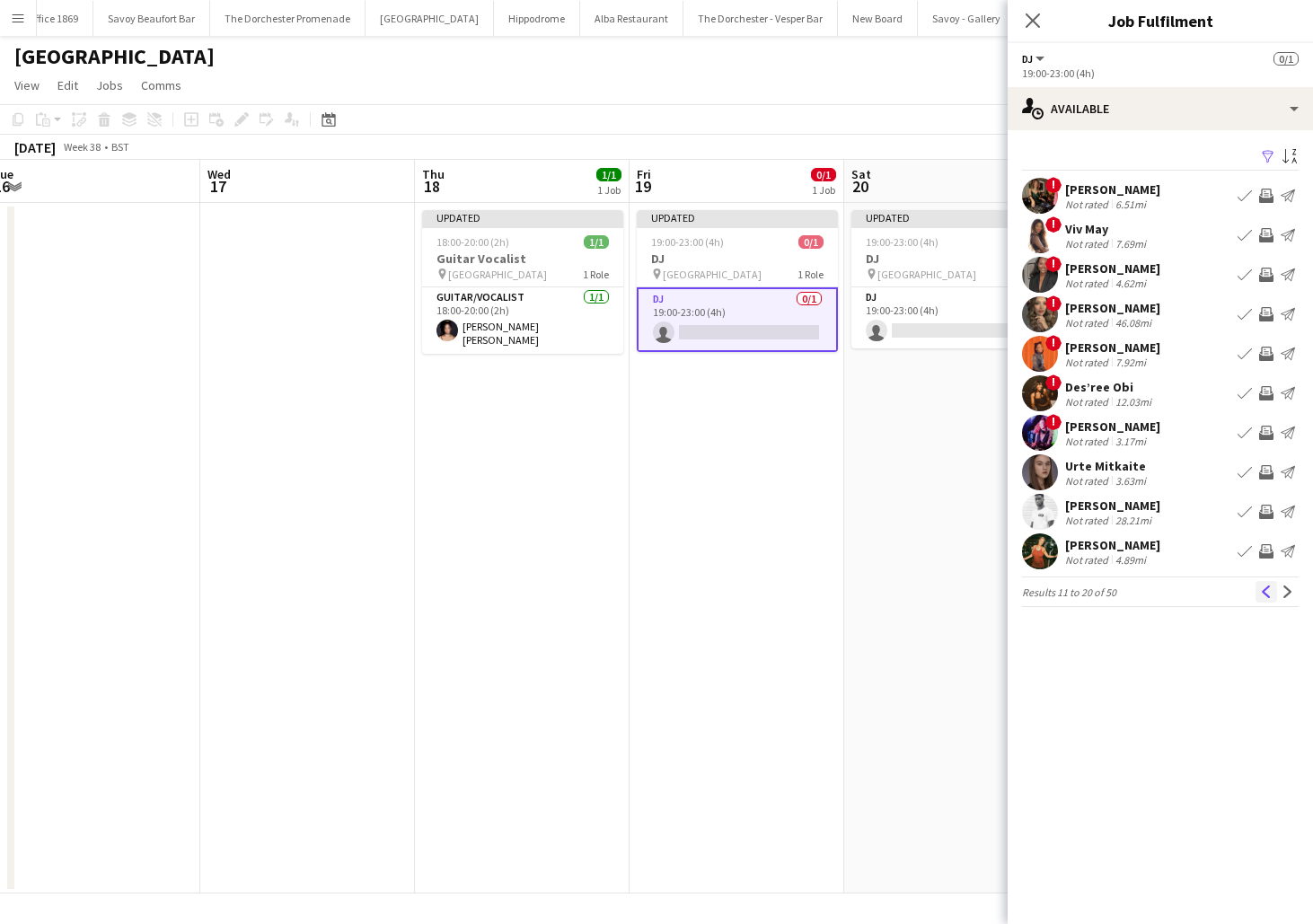
click at [1269, 598] on app-icon "Previous" at bounding box center [1266, 591] width 12 height 12
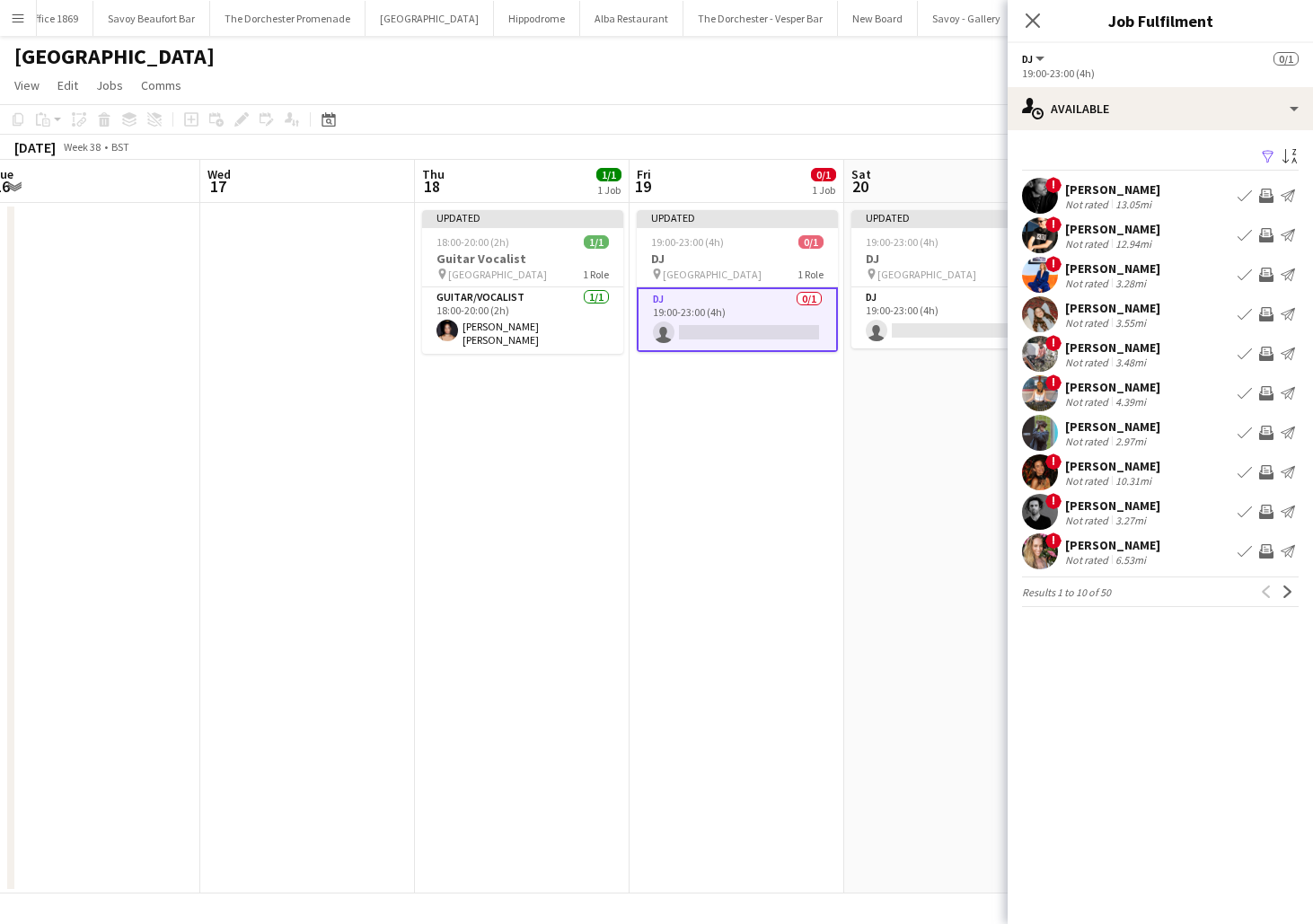
click at [1295, 604] on app-pager "Results 1 to 10 of 50 Previous Next" at bounding box center [1160, 591] width 277 height 31
click at [1292, 602] on button "Next" at bounding box center [1288, 591] width 21 height 21
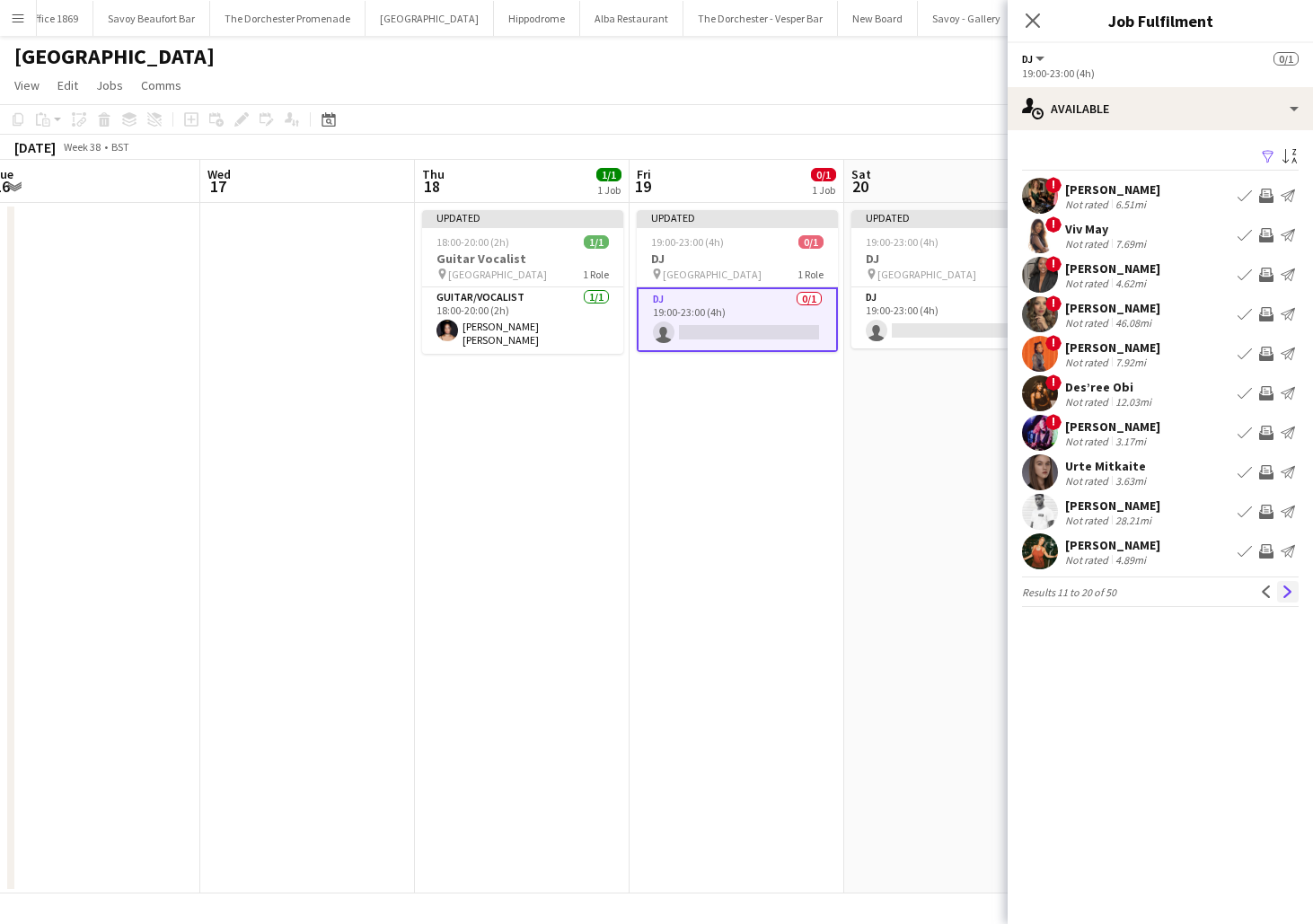
click at [1291, 600] on button "Next" at bounding box center [1288, 591] width 21 height 21
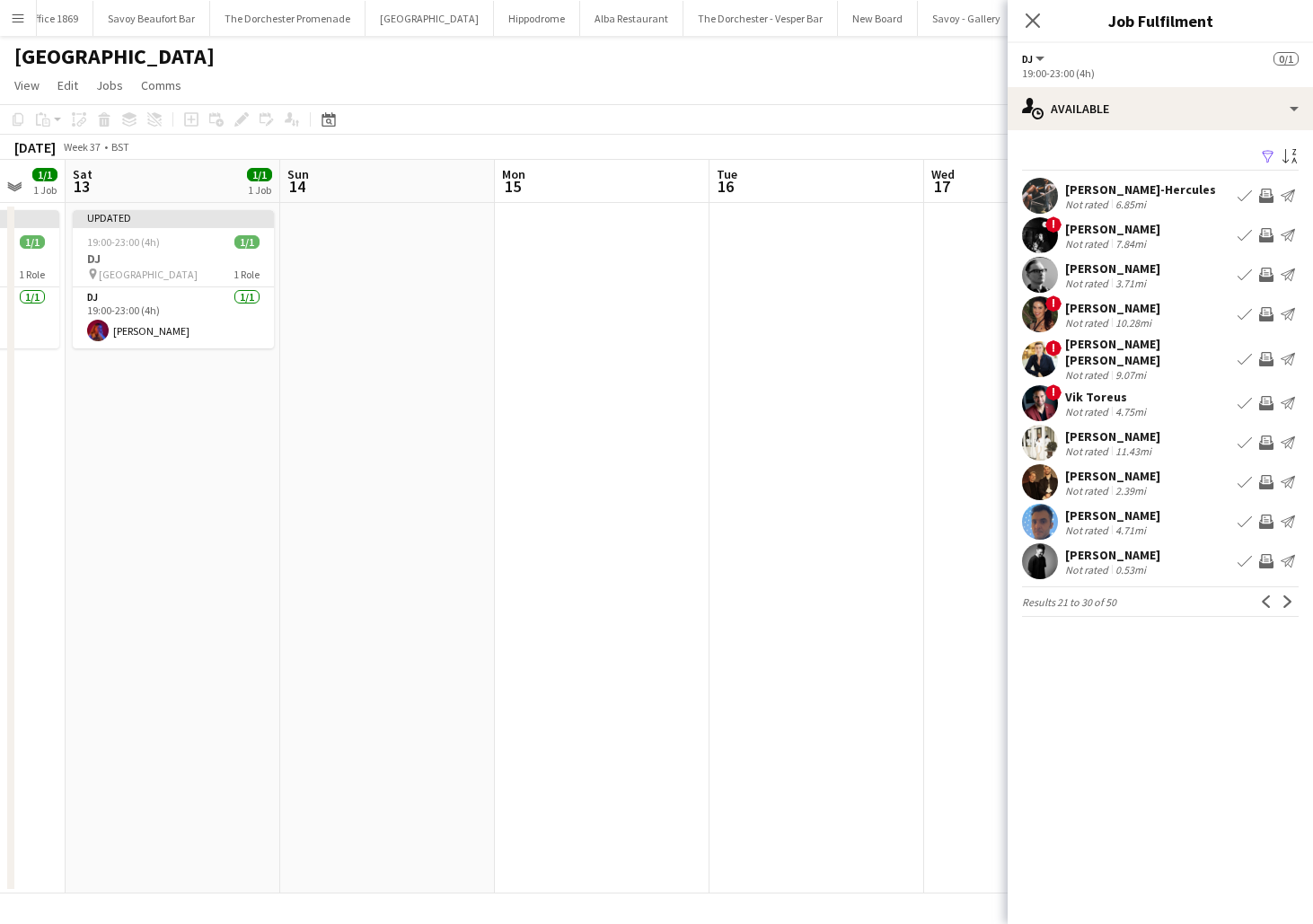
scroll to position [0, 409]
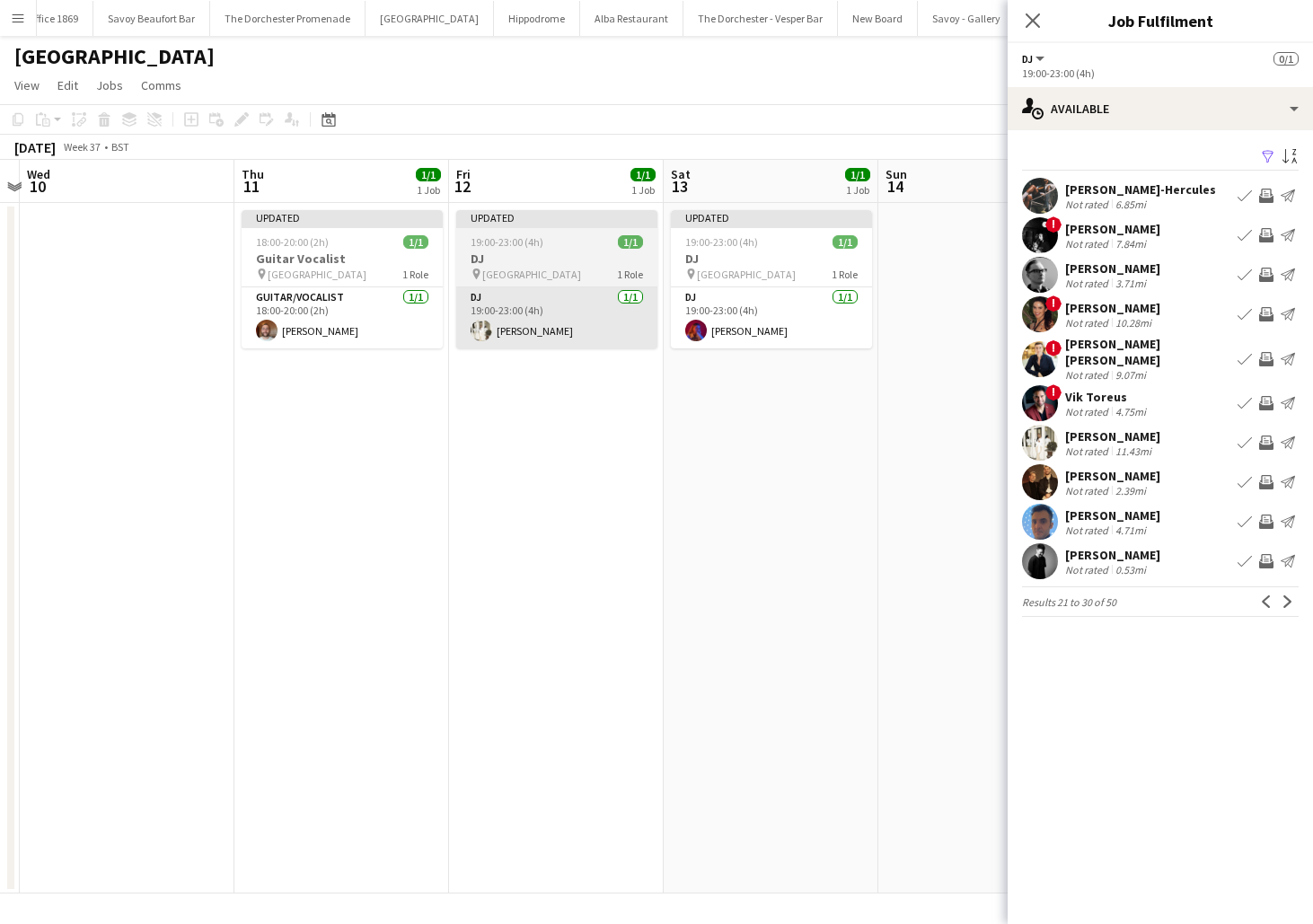
click at [557, 341] on app-card-role "DJ 1/1 19:00-23:00 (4h) Natasha Joseph" at bounding box center [557, 318] width 201 height 62
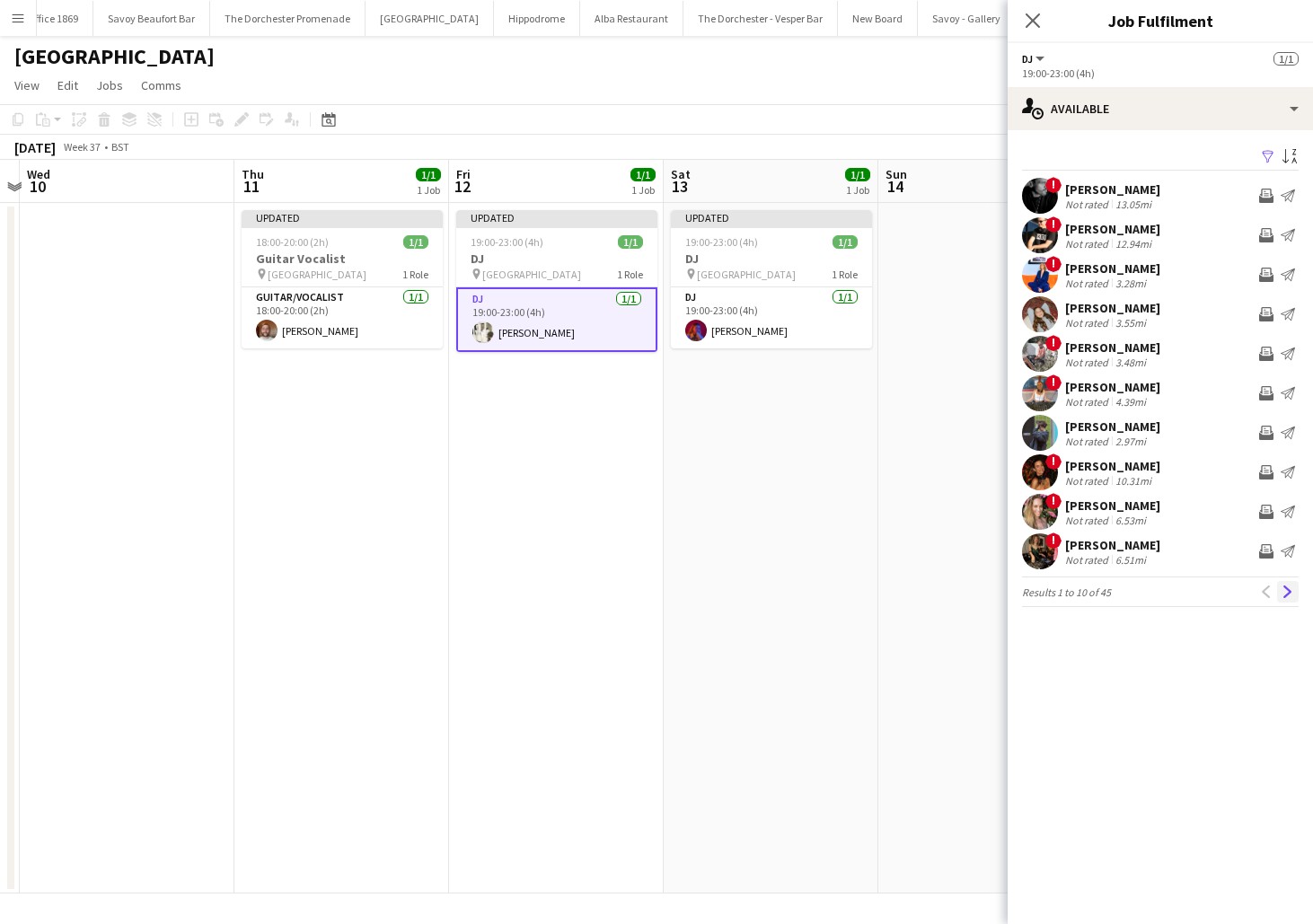
click at [1289, 597] on app-icon "Next" at bounding box center [1288, 591] width 12 height 12
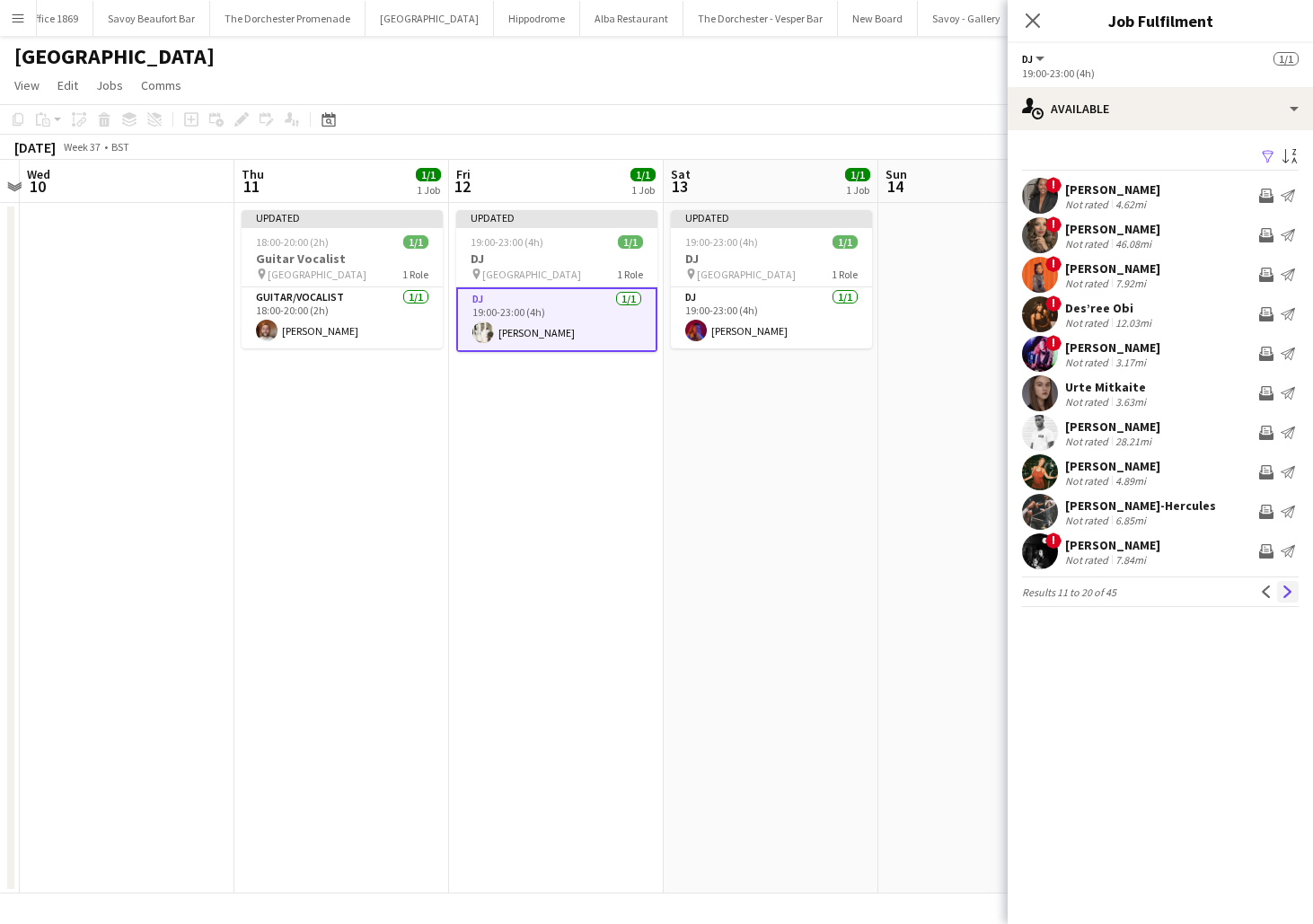
click at [1293, 598] on app-icon "Next" at bounding box center [1288, 591] width 12 height 12
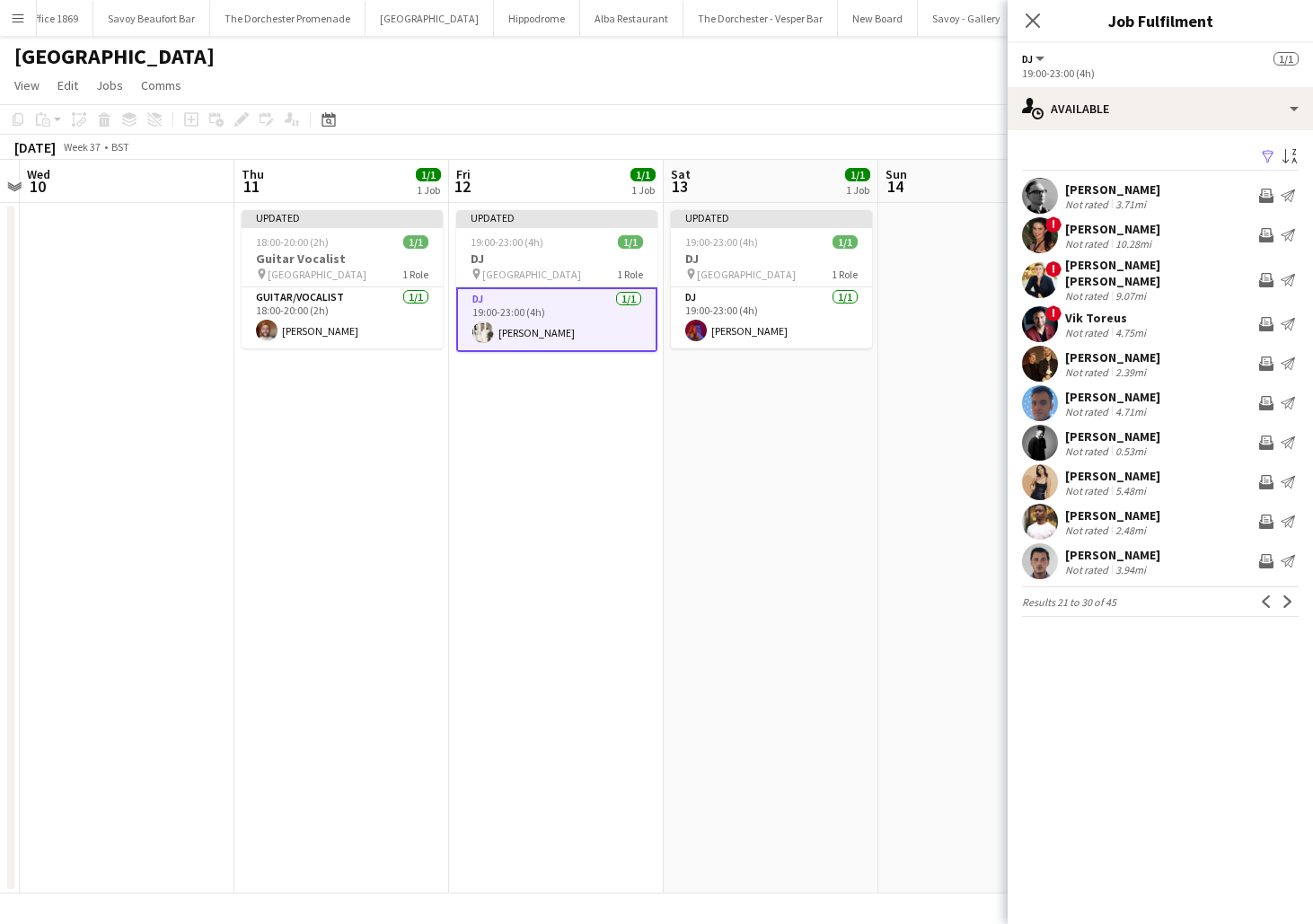
click at [573, 320] on app-card-role "DJ 1/1 19:00-23:00 (4h) Natasha Joseph" at bounding box center [557, 319] width 201 height 64
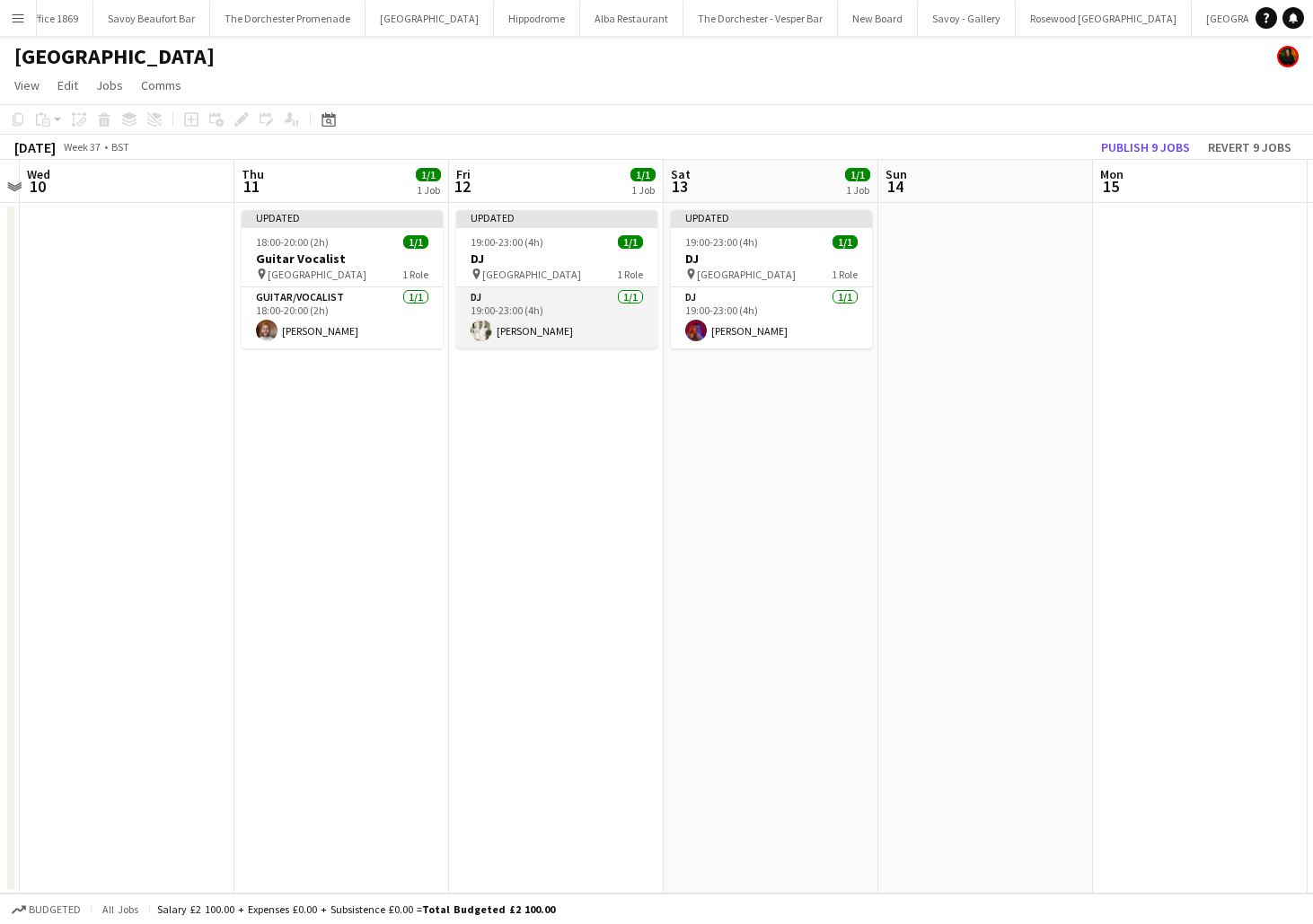
click at [573, 320] on app-card-role "DJ 1/1 19:00-23:00 (4h) Natasha Joseph" at bounding box center [557, 318] width 201 height 62
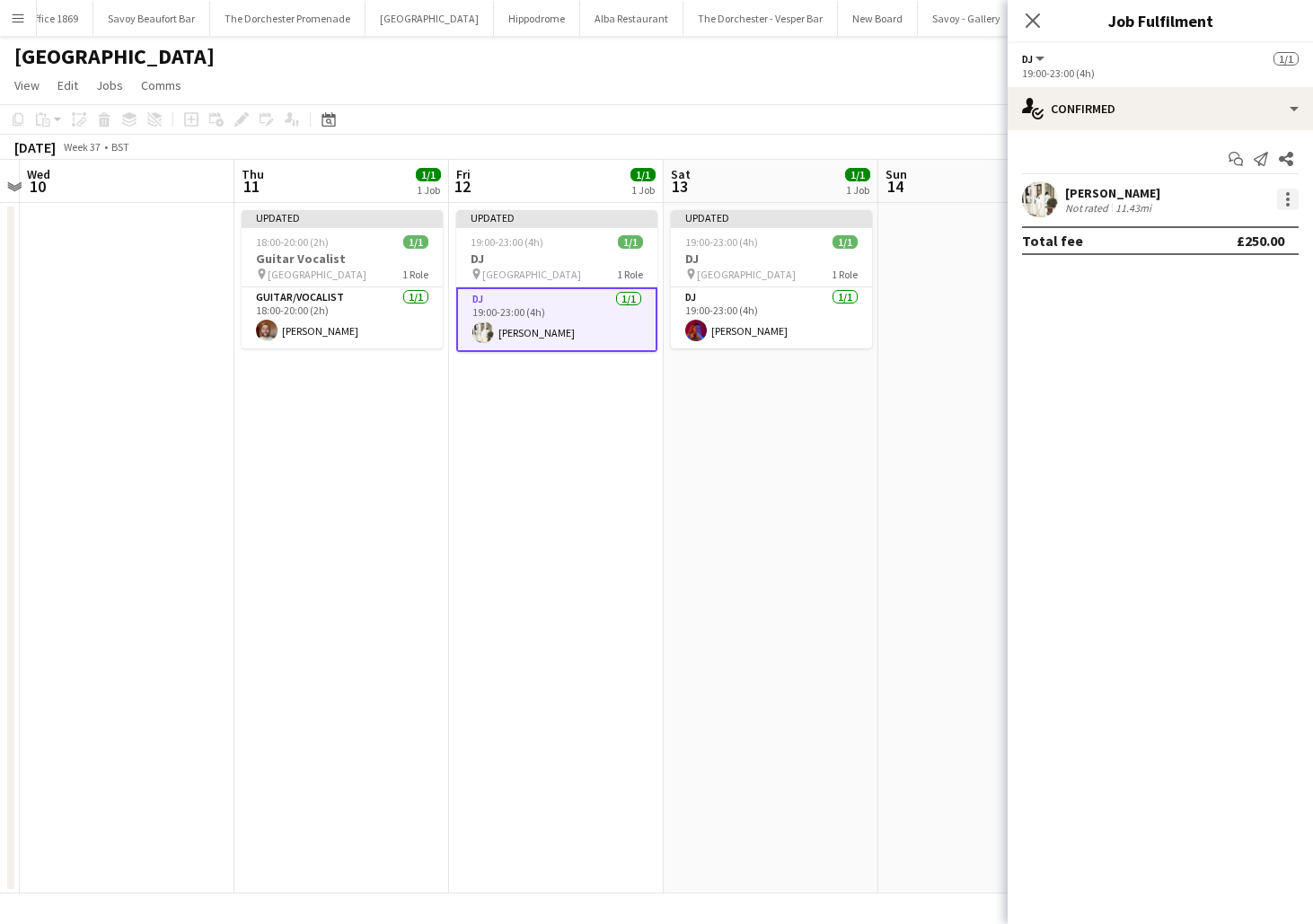
click at [1284, 193] on div at bounding box center [1288, 199] width 21 height 21
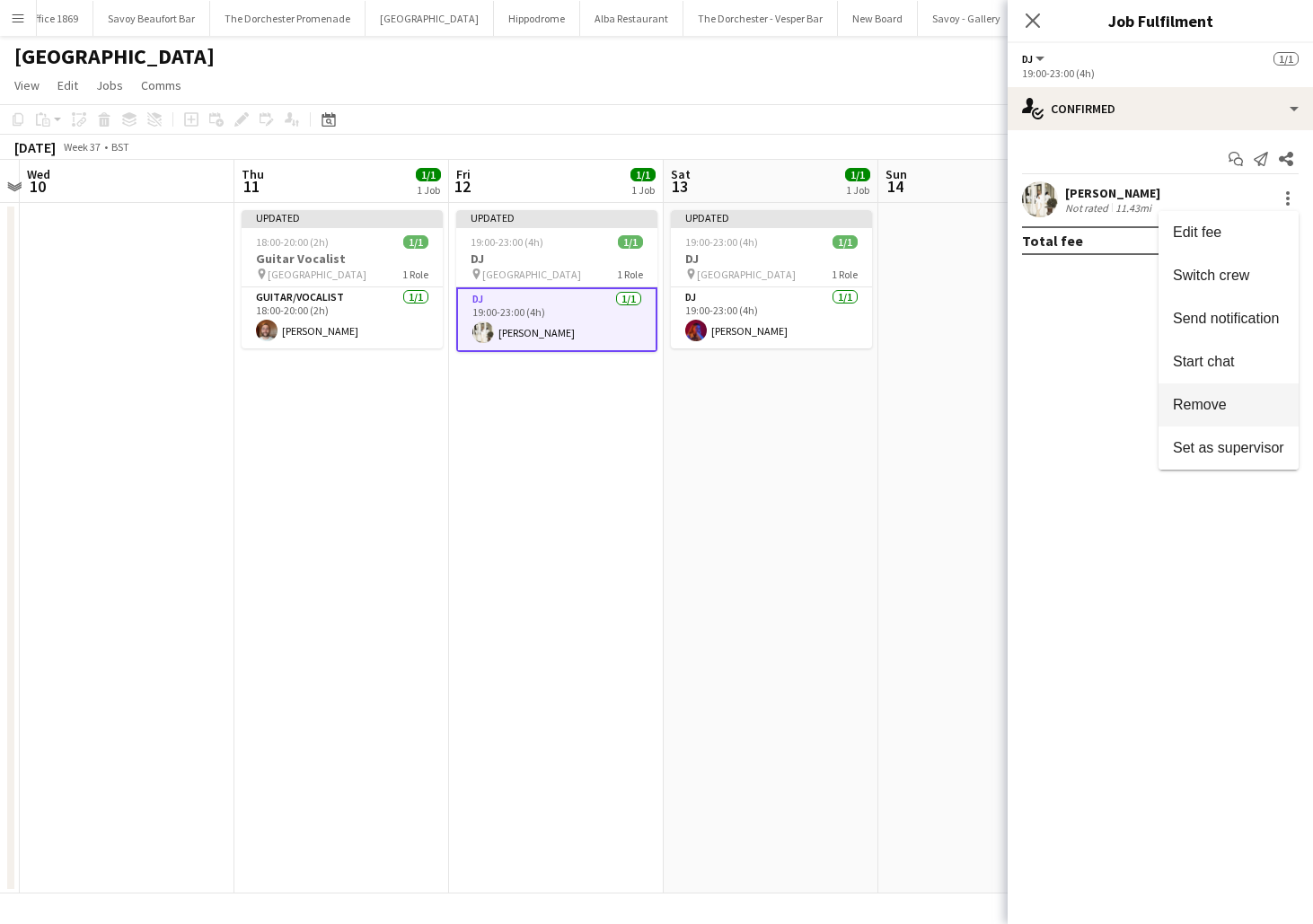
click at [1222, 418] on button "Remove" at bounding box center [1229, 405] width 140 height 43
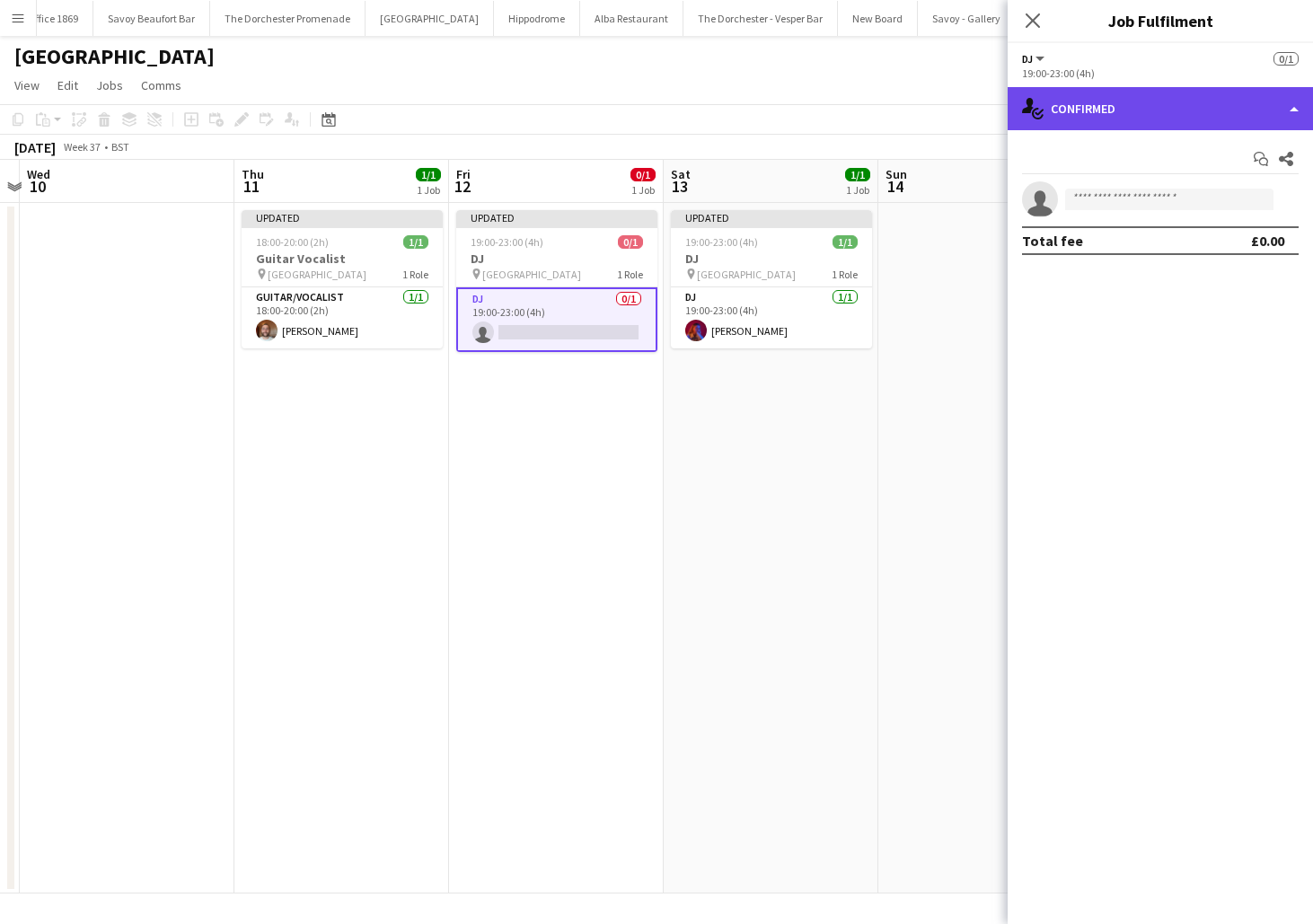
click at [1174, 94] on div "single-neutral-actions-check-2 Confirmed" at bounding box center [1161, 108] width 306 height 43
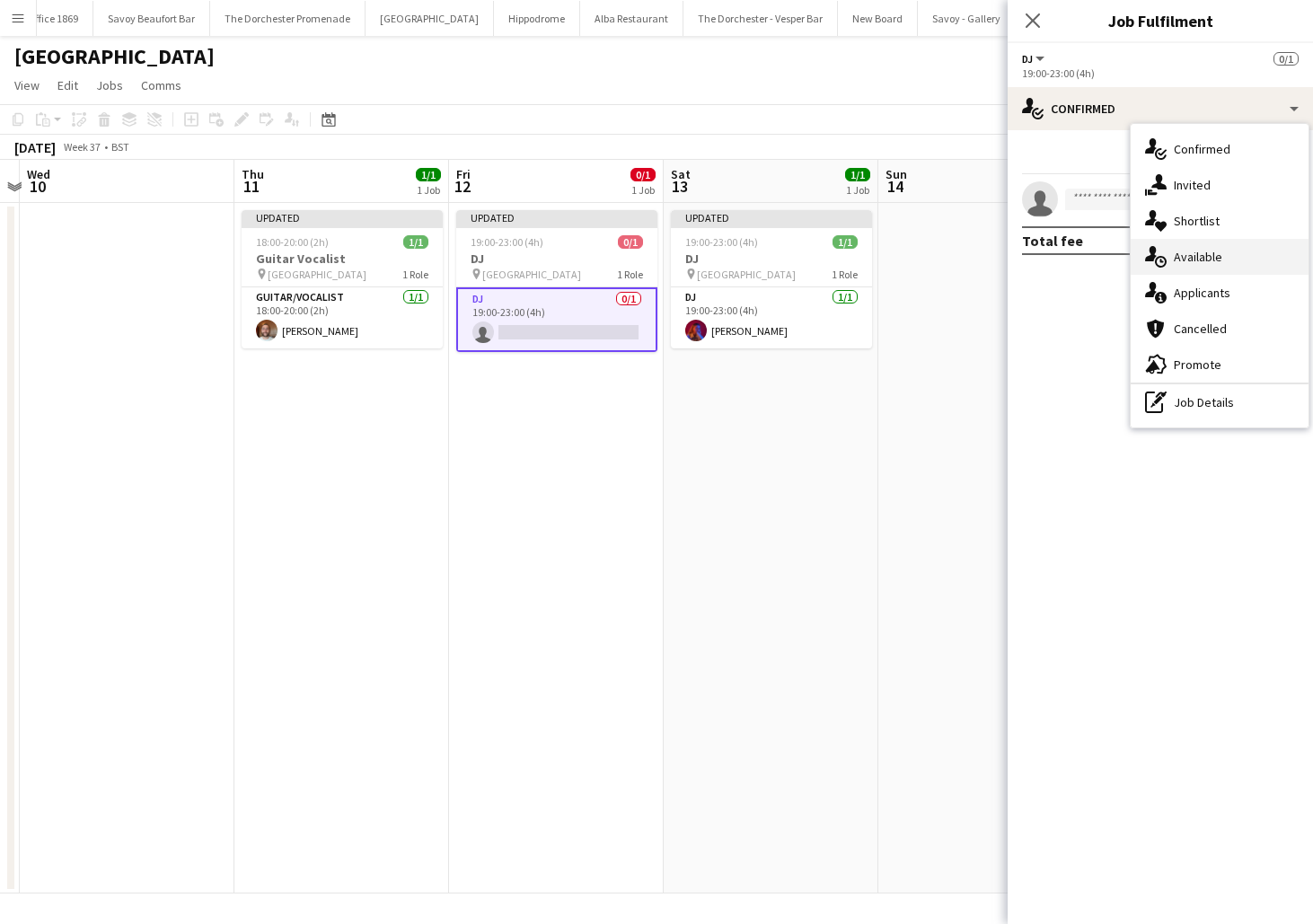
click at [1201, 251] on div "single-neutral-actions-upload Available" at bounding box center [1220, 256] width 178 height 36
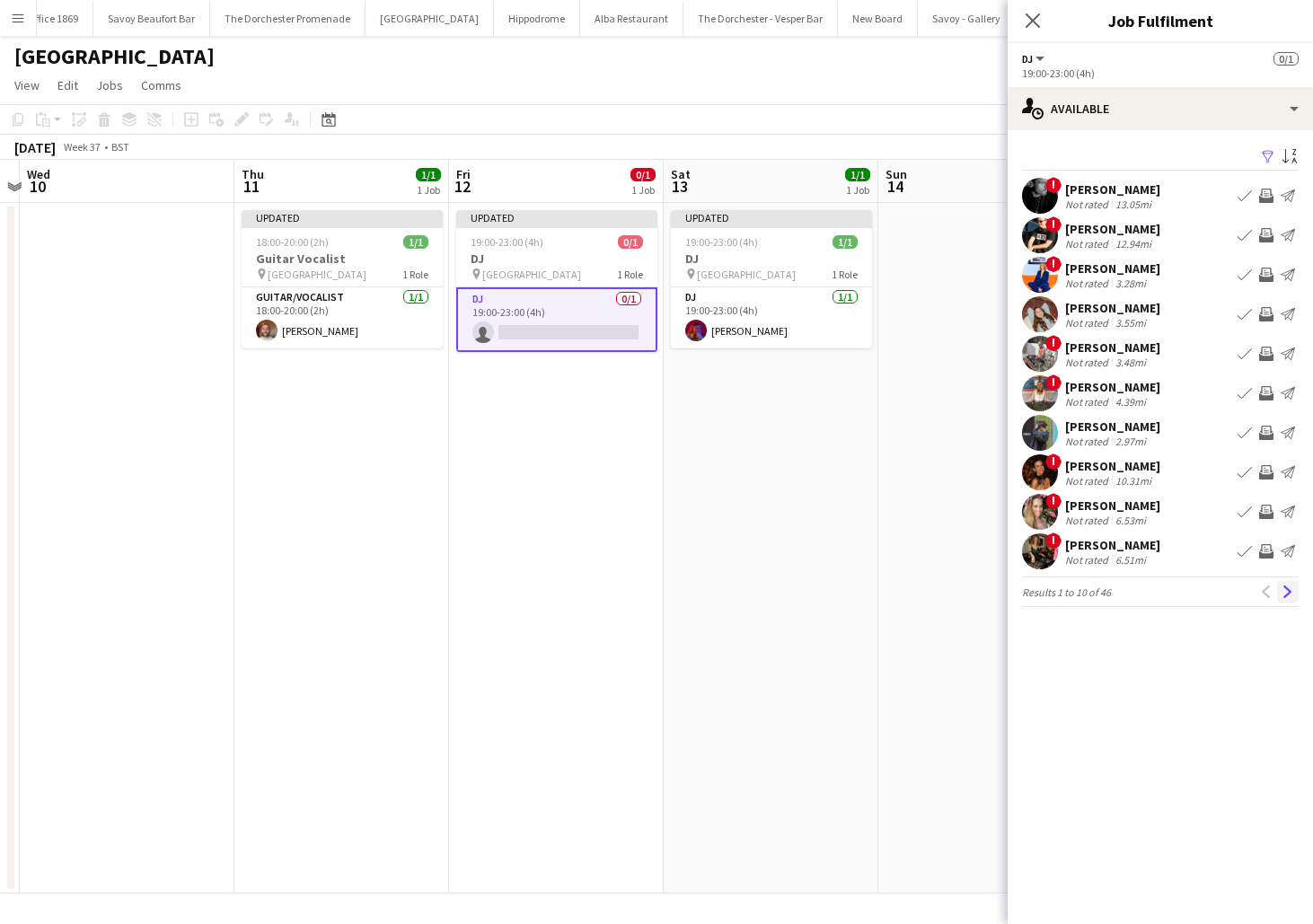
click at [1286, 586] on app-icon "Next" at bounding box center [1288, 591] width 12 height 12
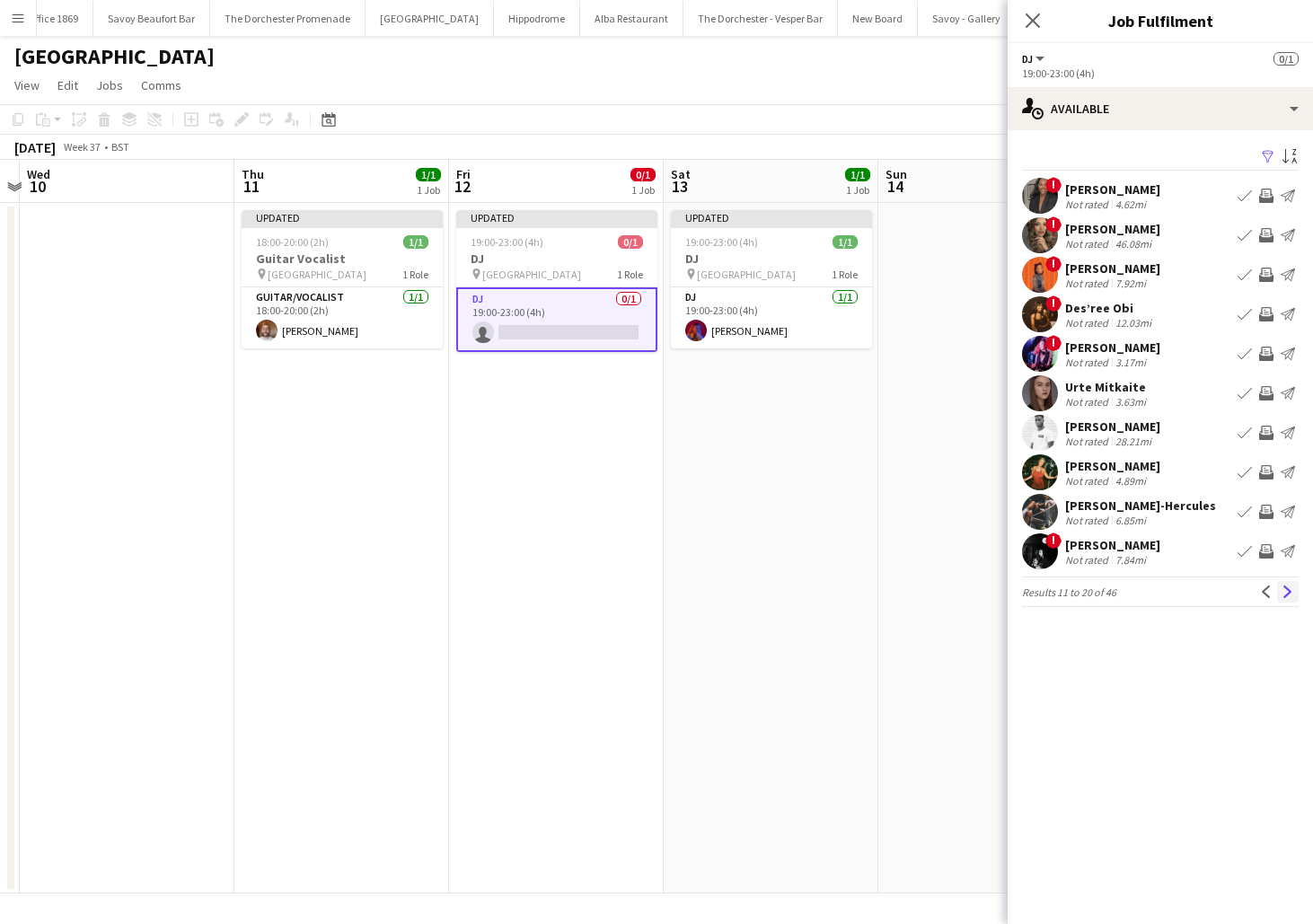
click at [1286, 598] on app-icon "Next" at bounding box center [1288, 591] width 12 height 12
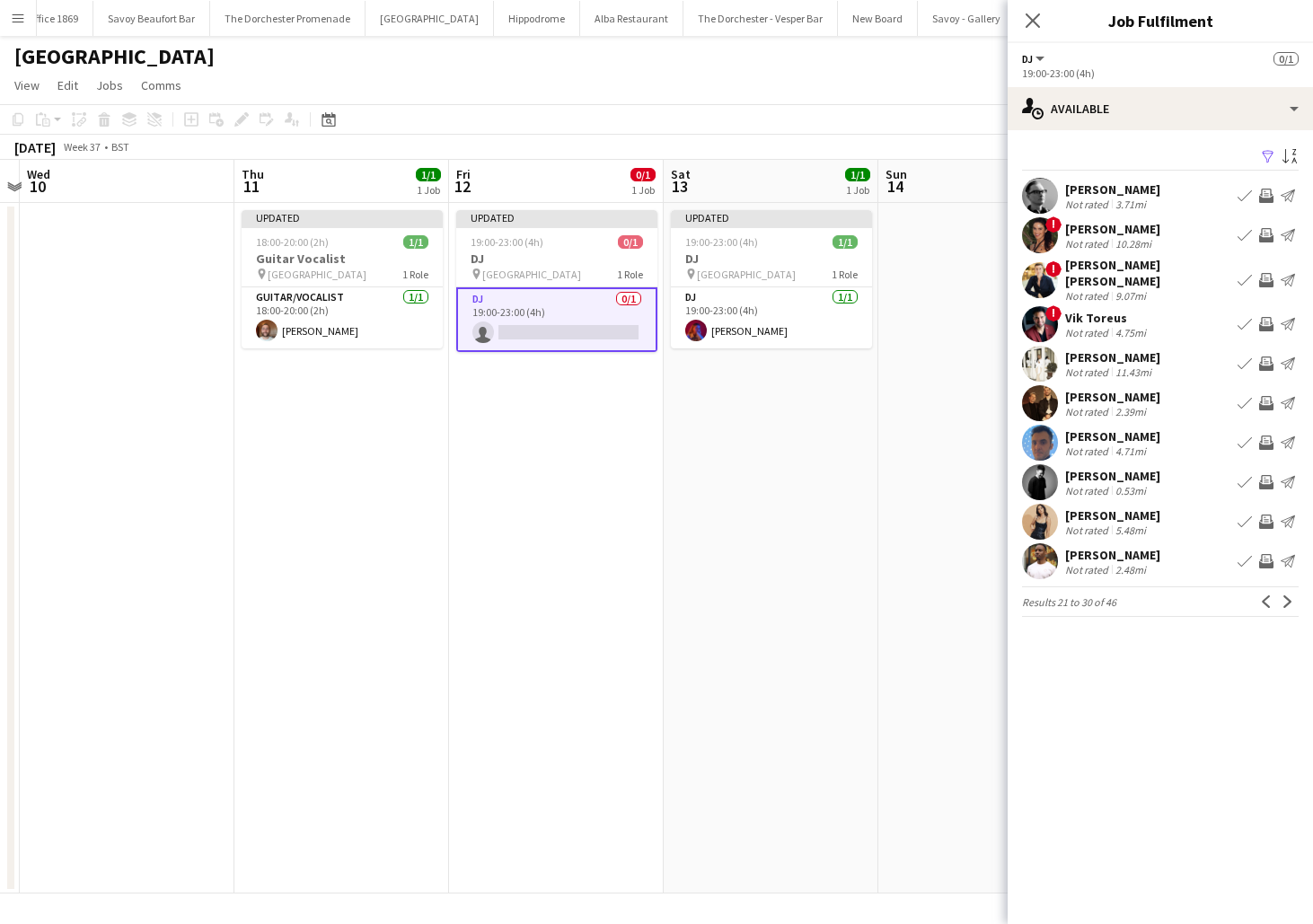
click at [1245, 515] on app-icon "Book crew" at bounding box center [1244, 521] width 14 height 14
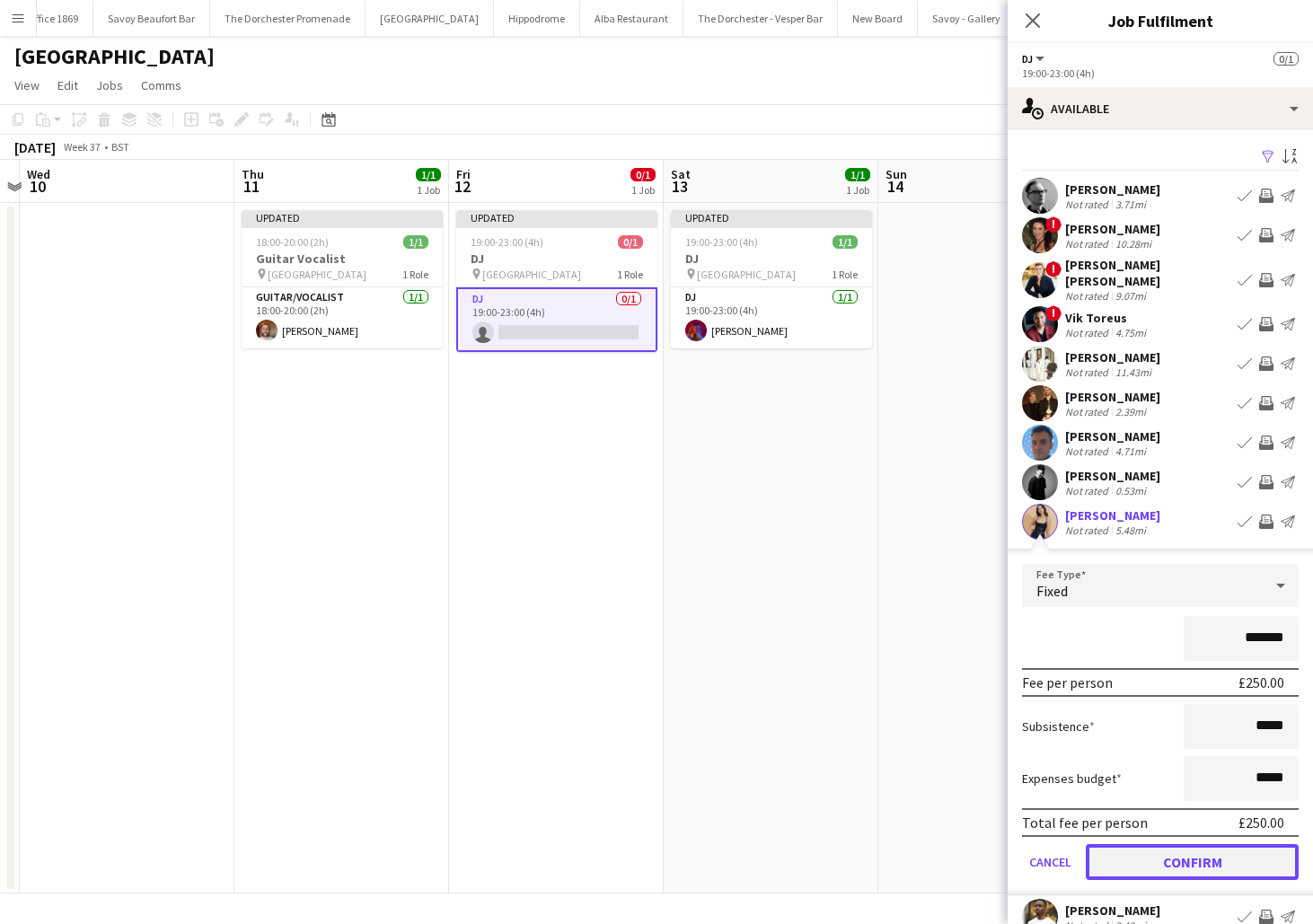
click at [1122, 865] on button "Confirm" at bounding box center [1193, 862] width 213 height 36
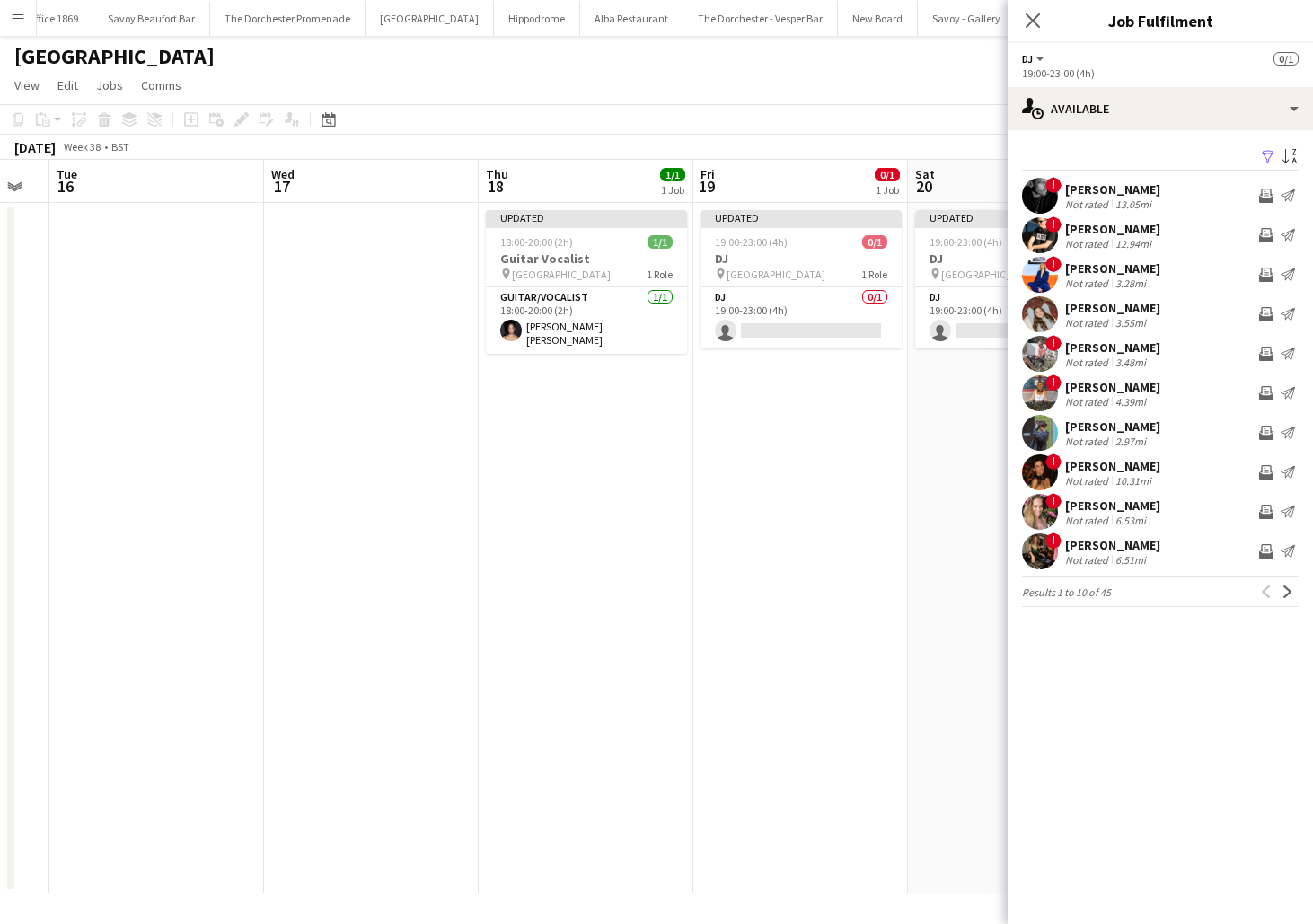
scroll to position [0, 841]
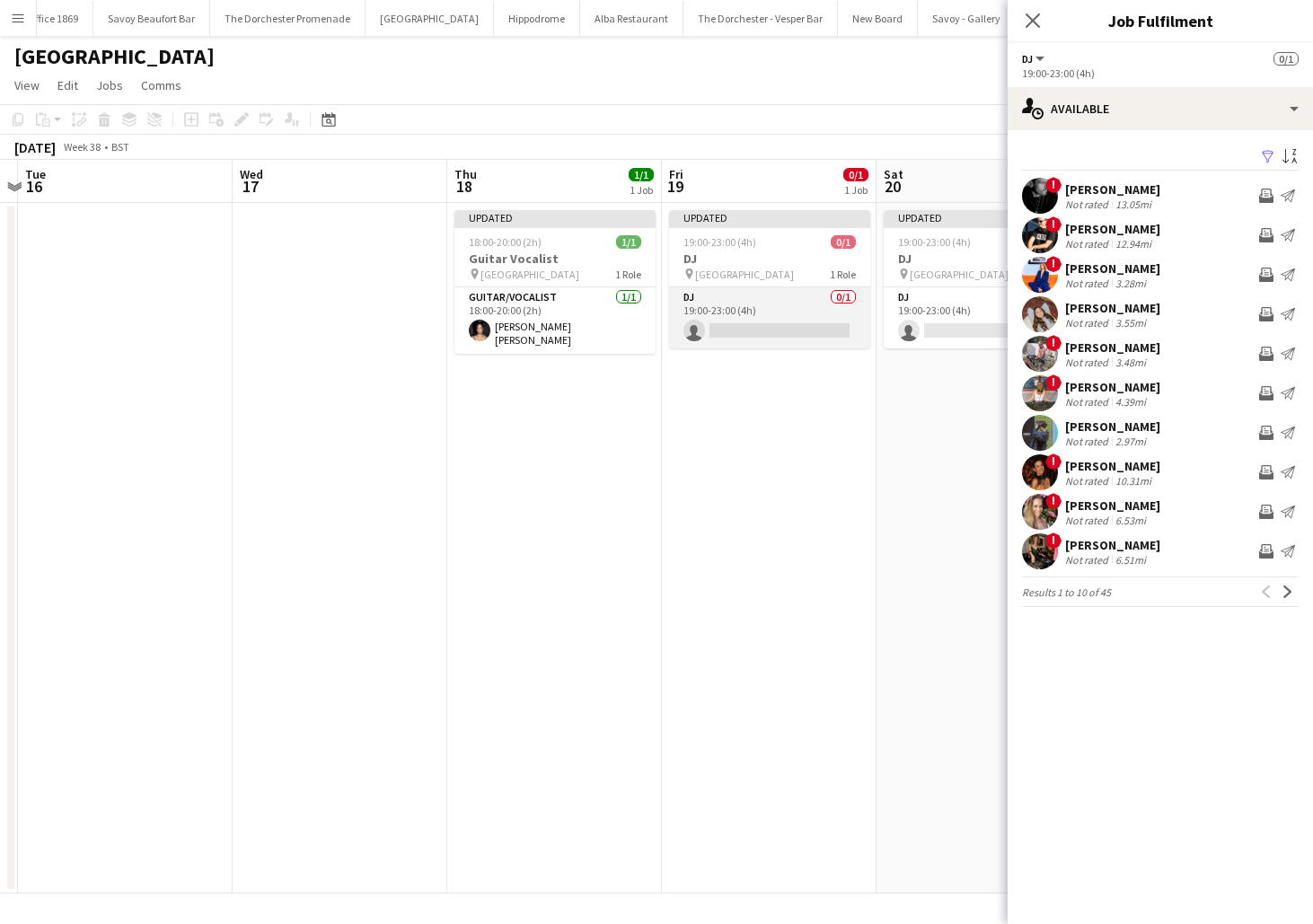
click at [771, 333] on app-card-role "DJ 0/1 19:00-23:00 (4h) single-neutral-actions" at bounding box center [770, 318] width 201 height 62
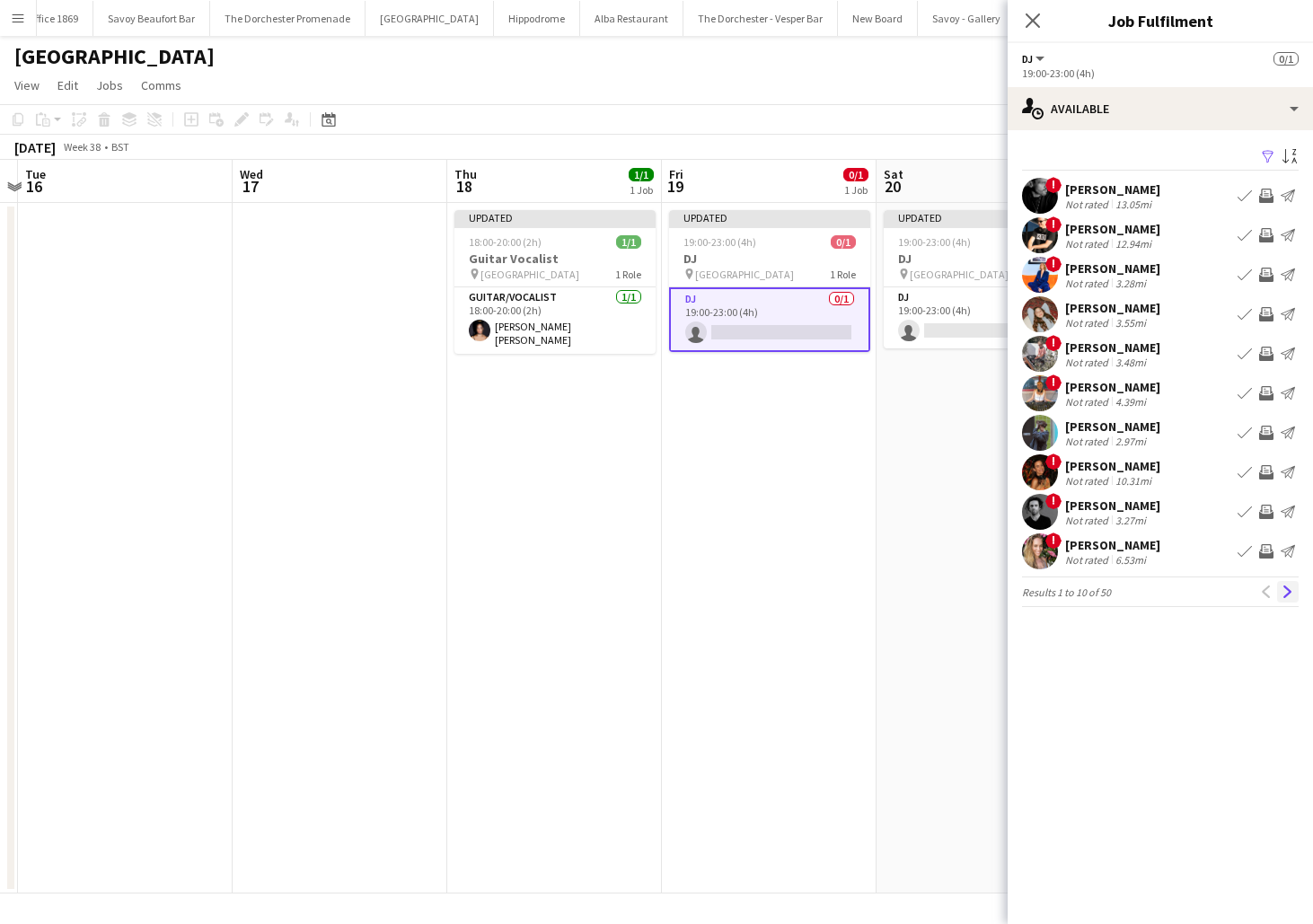
click at [1293, 590] on app-icon "Next" at bounding box center [1288, 591] width 12 height 12
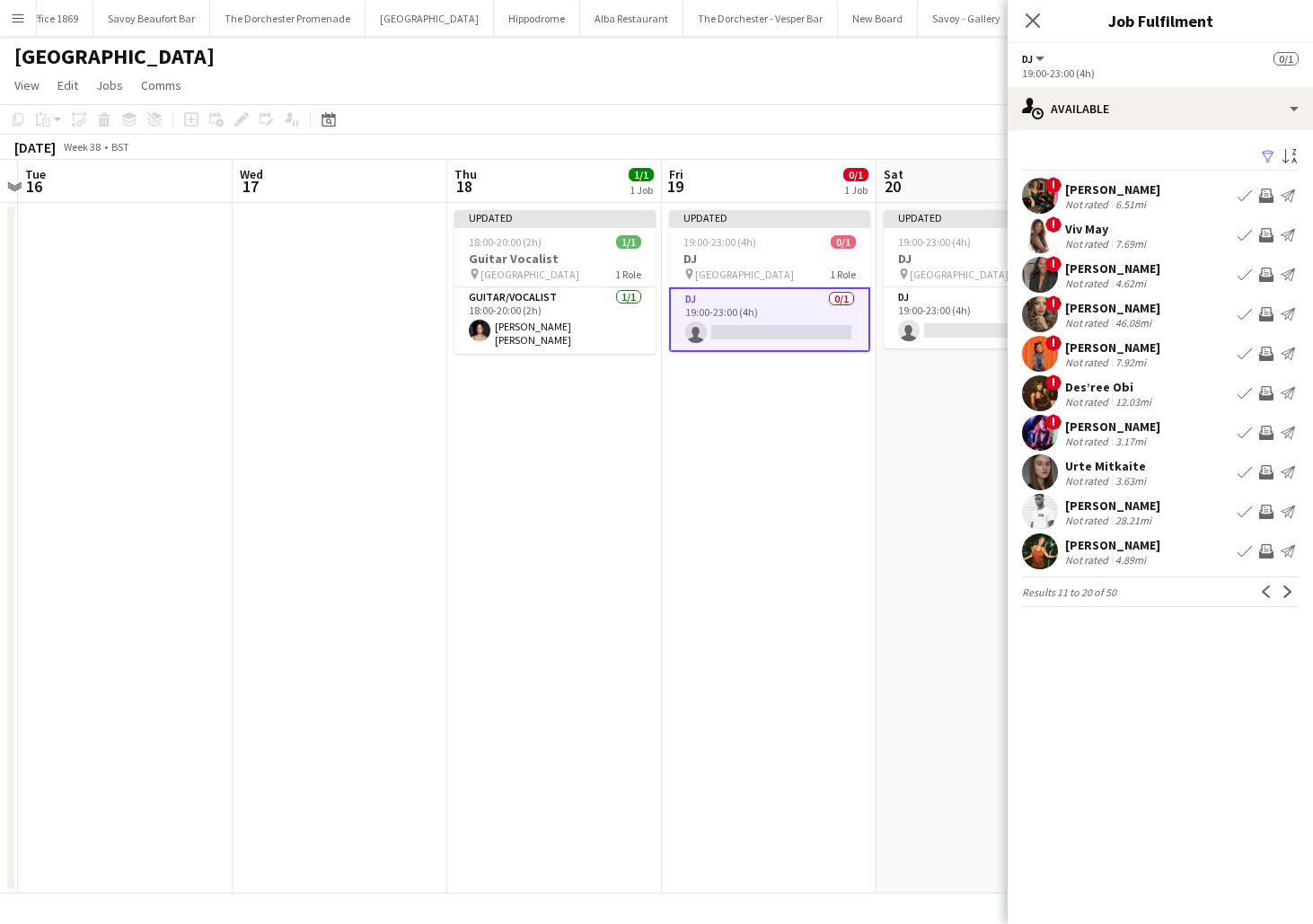
click at [1293, 590] on app-icon "Next" at bounding box center [1288, 591] width 12 height 12
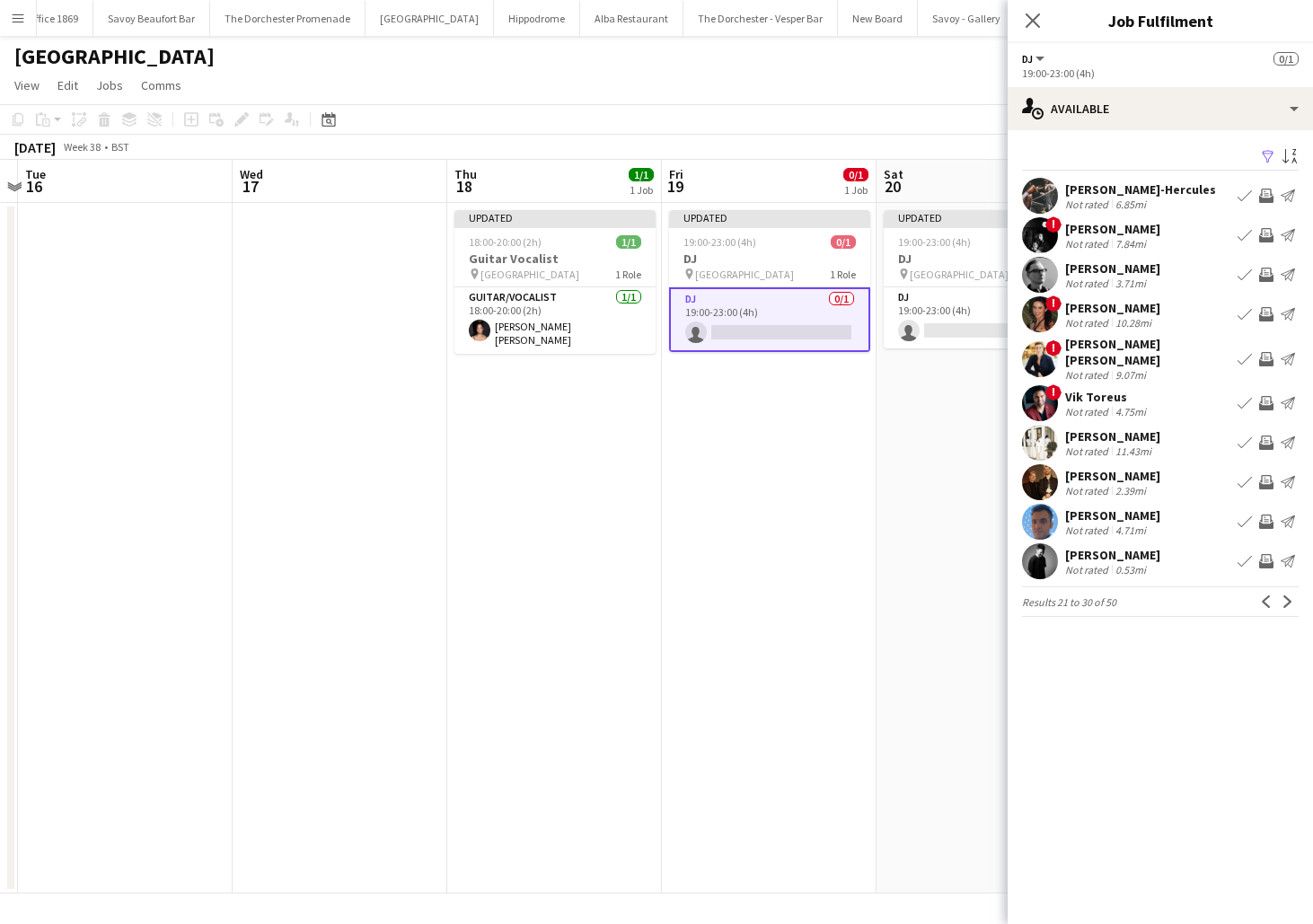
click at [1241, 435] on app-icon "Book crew" at bounding box center [1244, 442] width 14 height 14
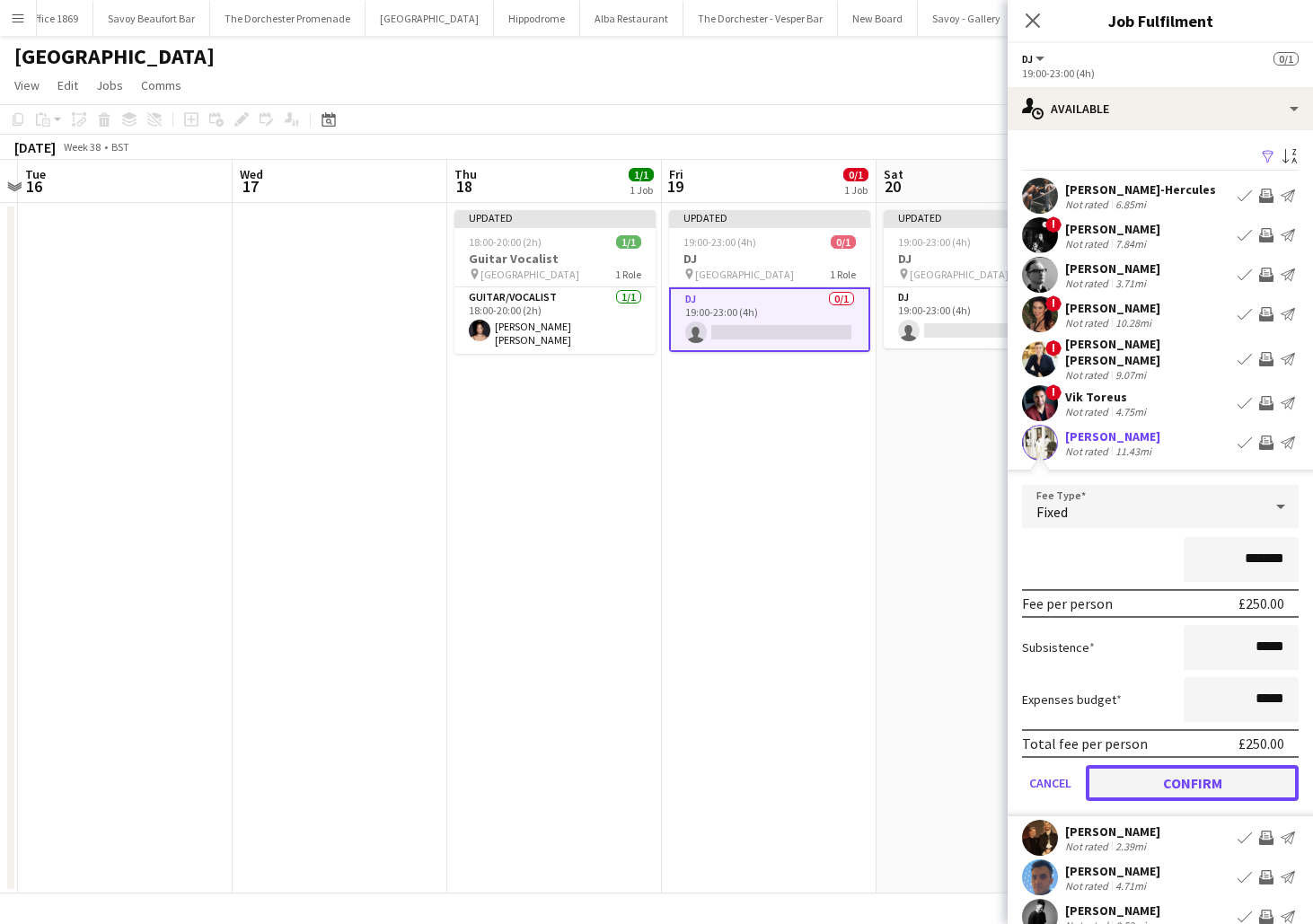
click at [1121, 765] on button "Confirm" at bounding box center [1193, 783] width 213 height 36
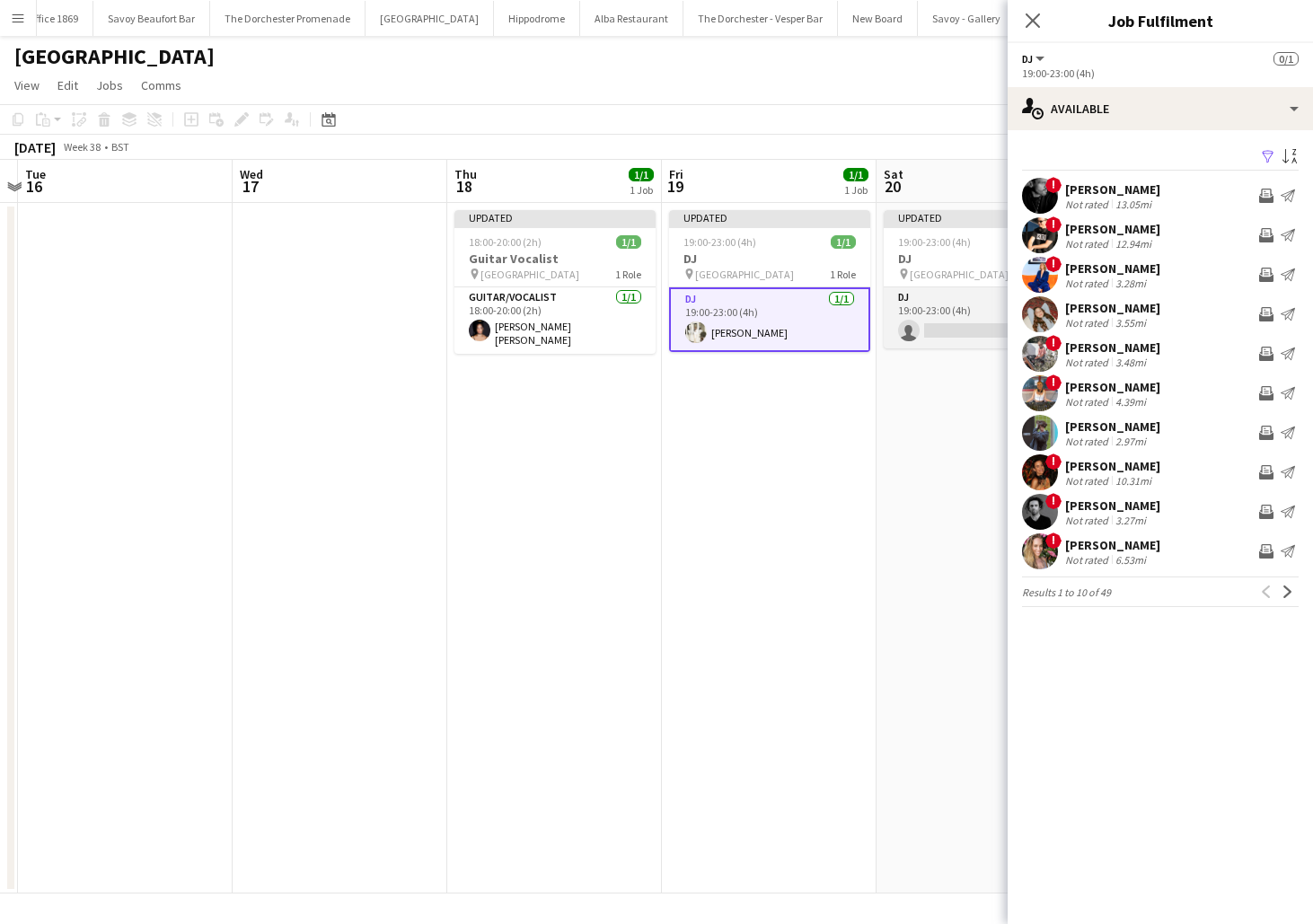
click at [942, 330] on app-card-role "DJ 0/1 19:00-23:00 (4h) single-neutral-actions" at bounding box center [985, 318] width 201 height 62
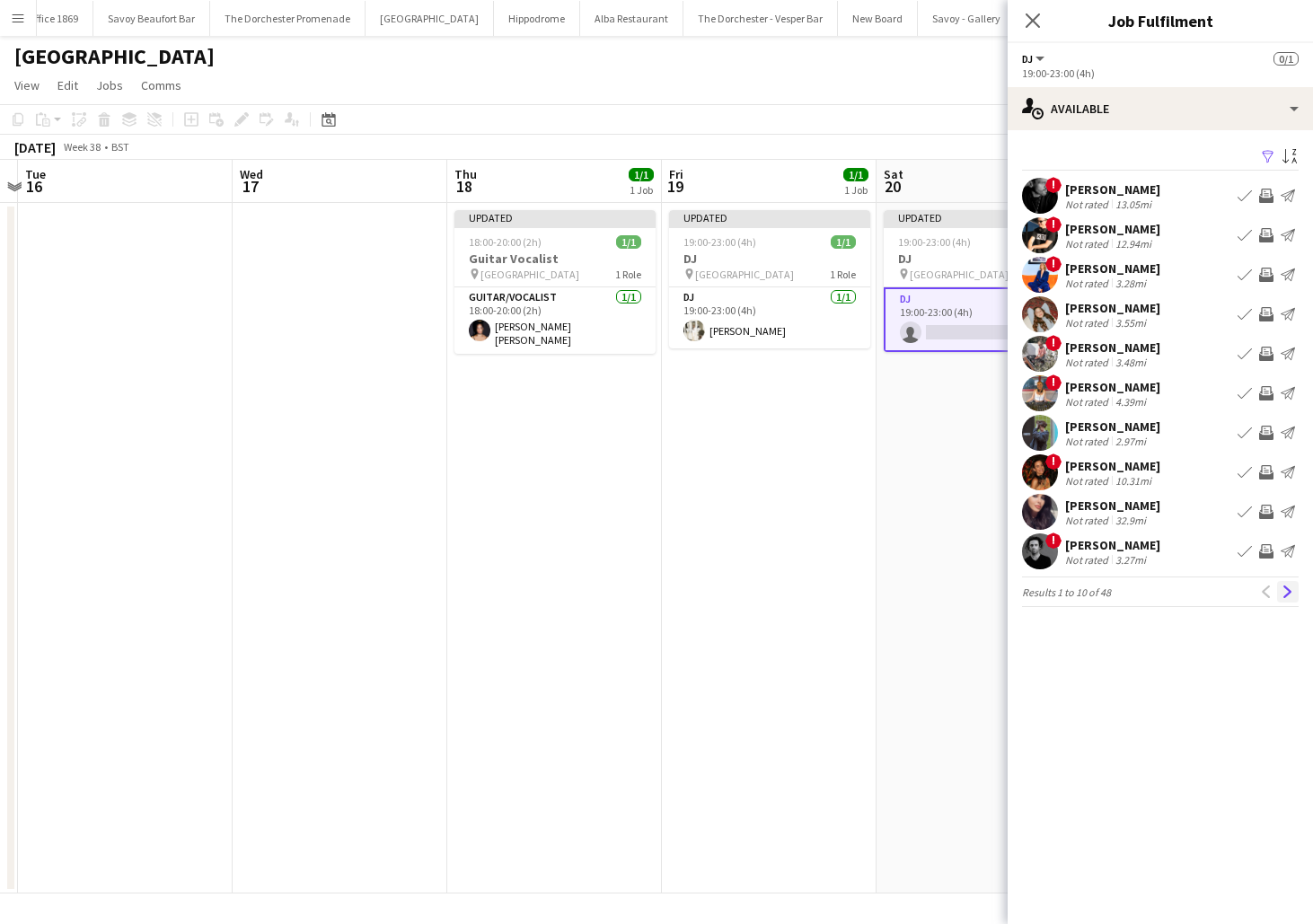
click at [1292, 595] on app-icon "Next" at bounding box center [1288, 591] width 12 height 12
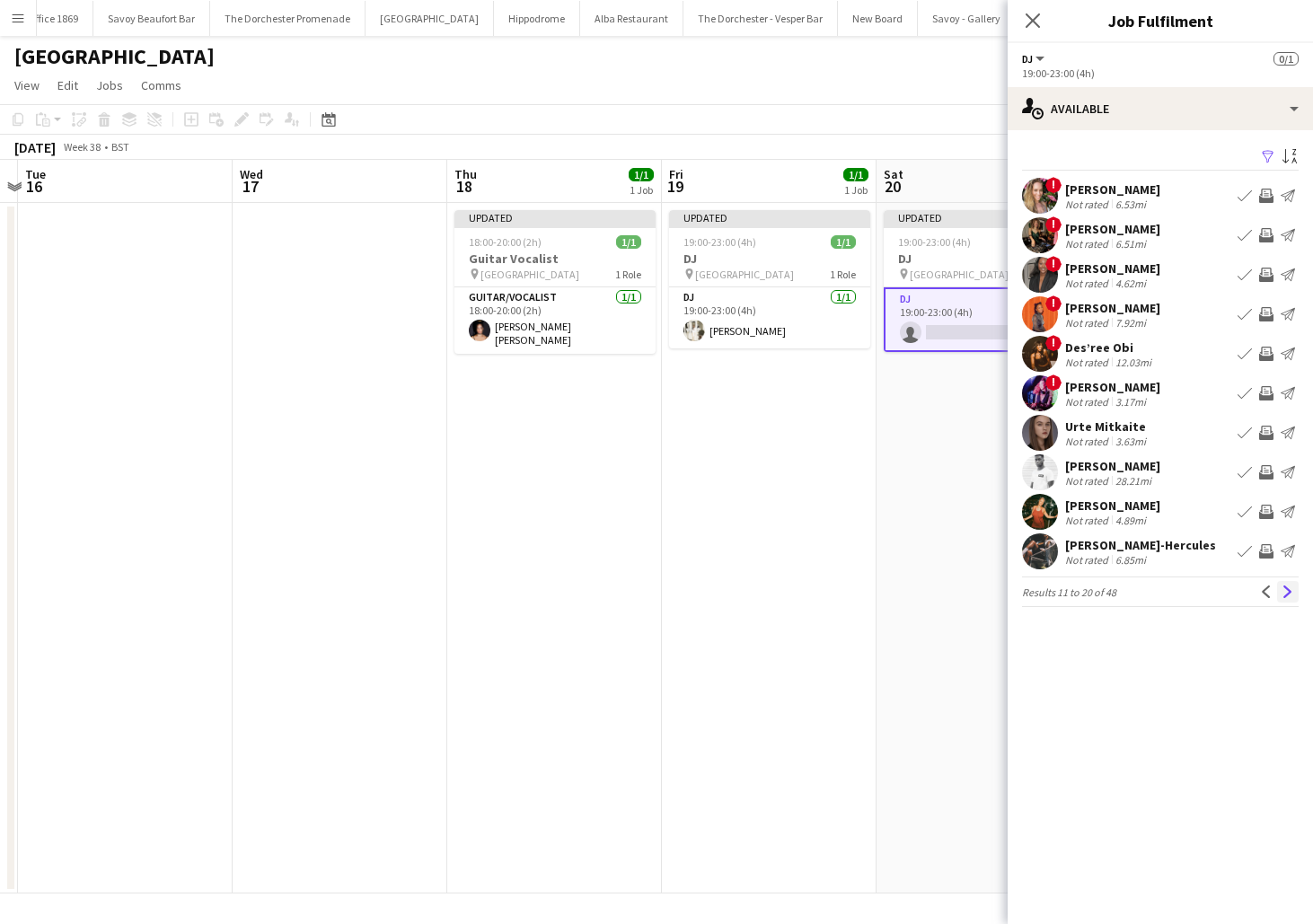
click at [1292, 600] on button "Next" at bounding box center [1288, 591] width 21 height 21
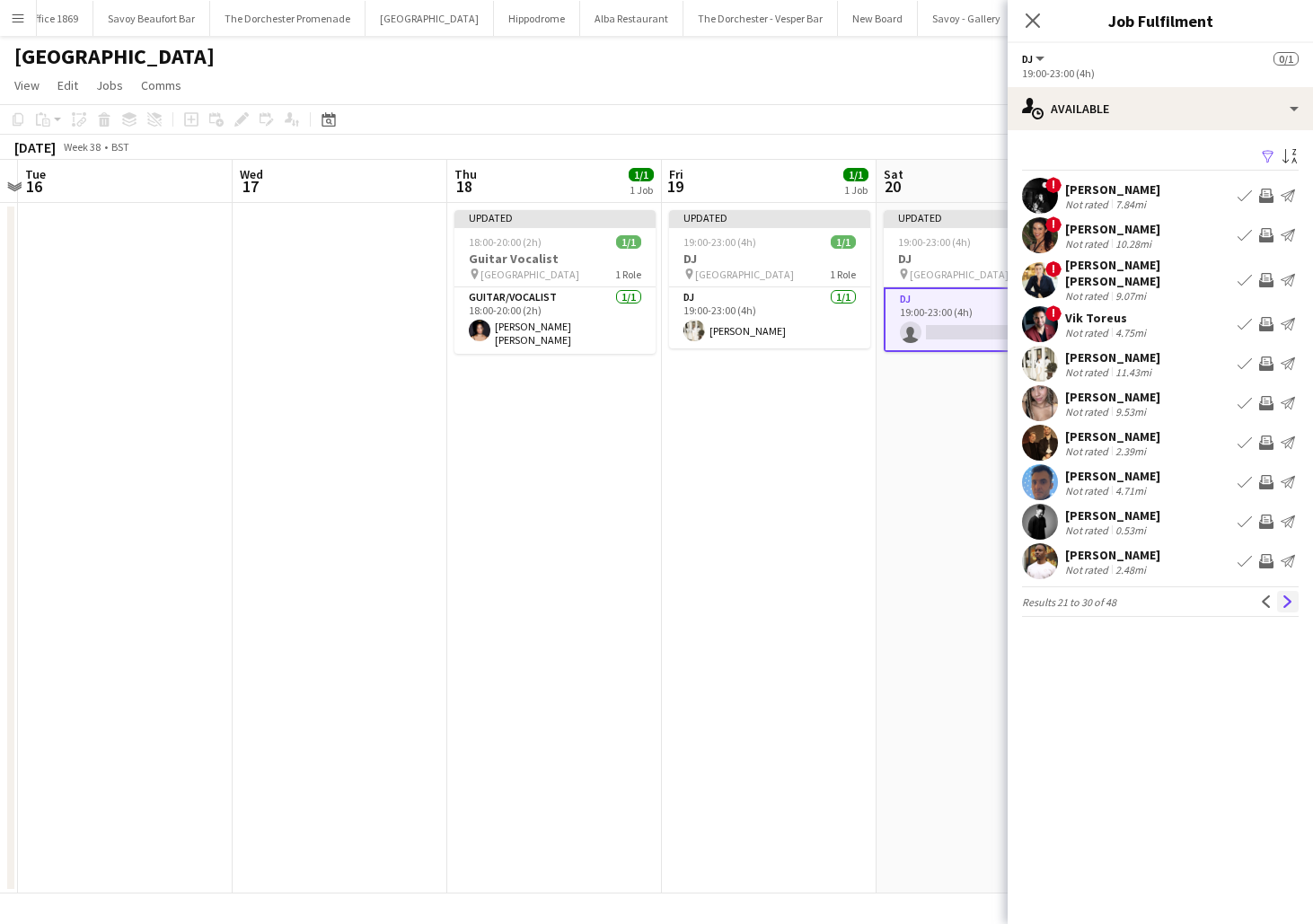
click at [1292, 600] on button "Next" at bounding box center [1288, 601] width 21 height 21
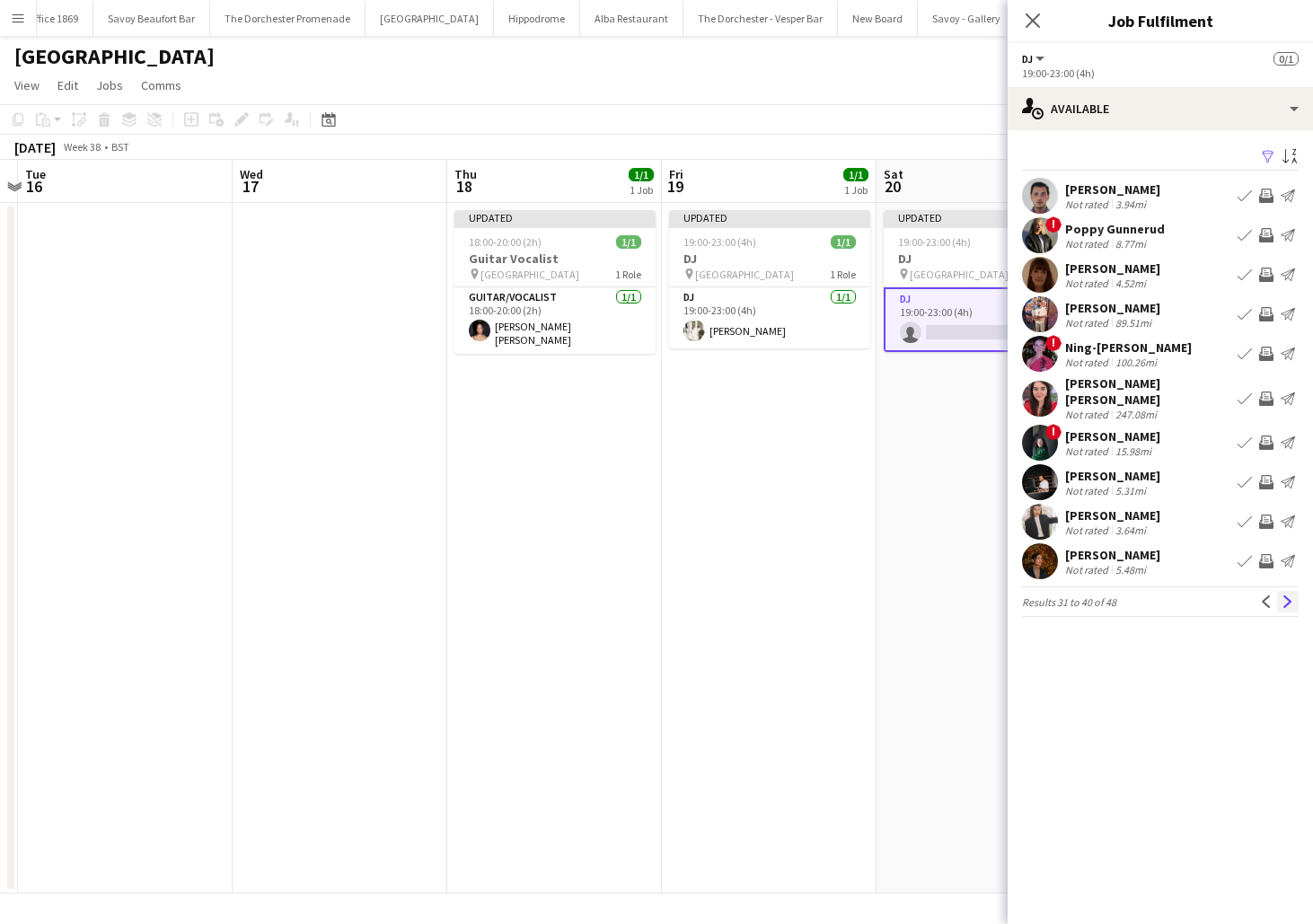
click at [1293, 603] on app-icon "Next" at bounding box center [1288, 601] width 12 height 12
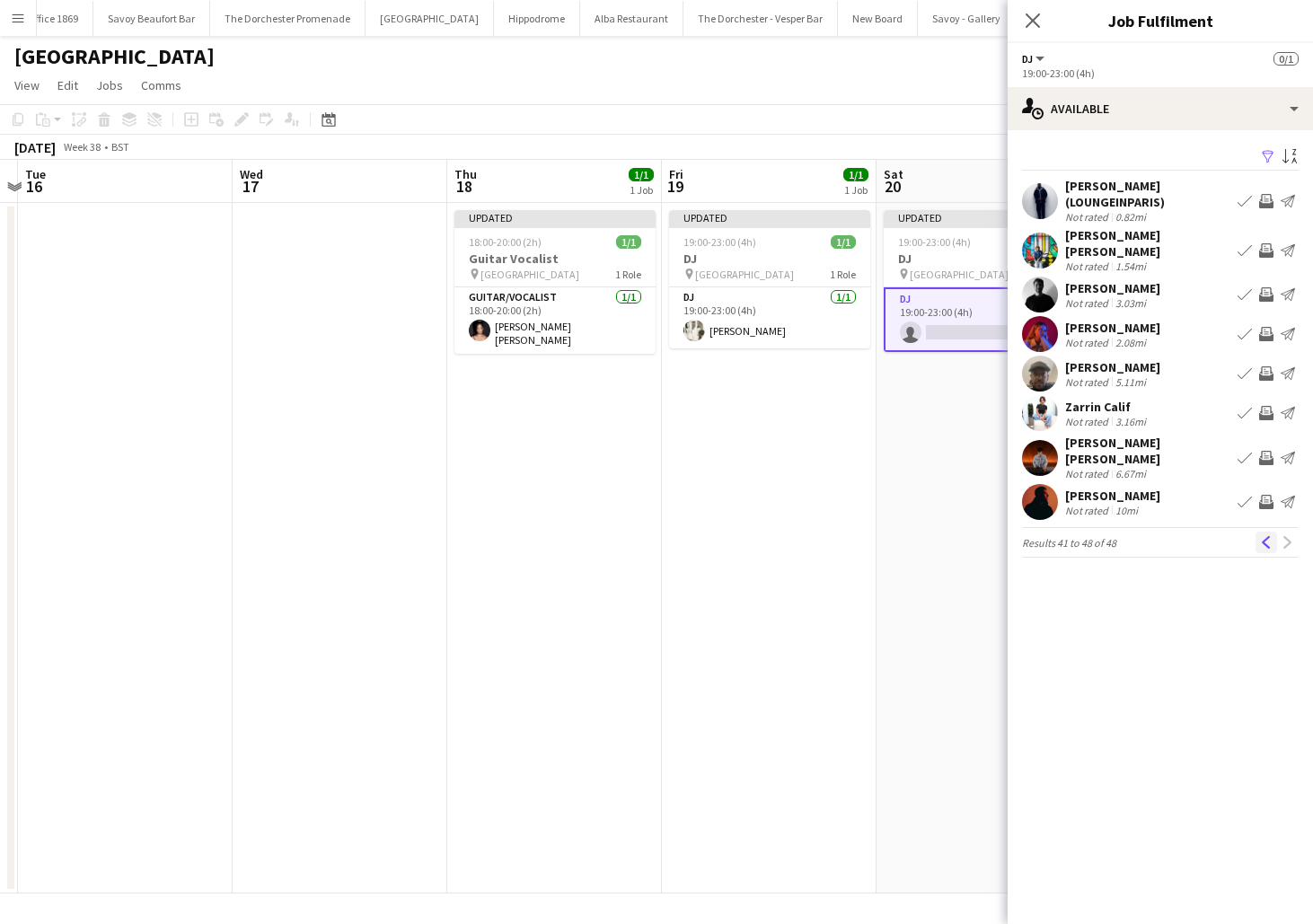
click at [1265, 536] on app-icon "Previous" at bounding box center [1266, 542] width 12 height 12
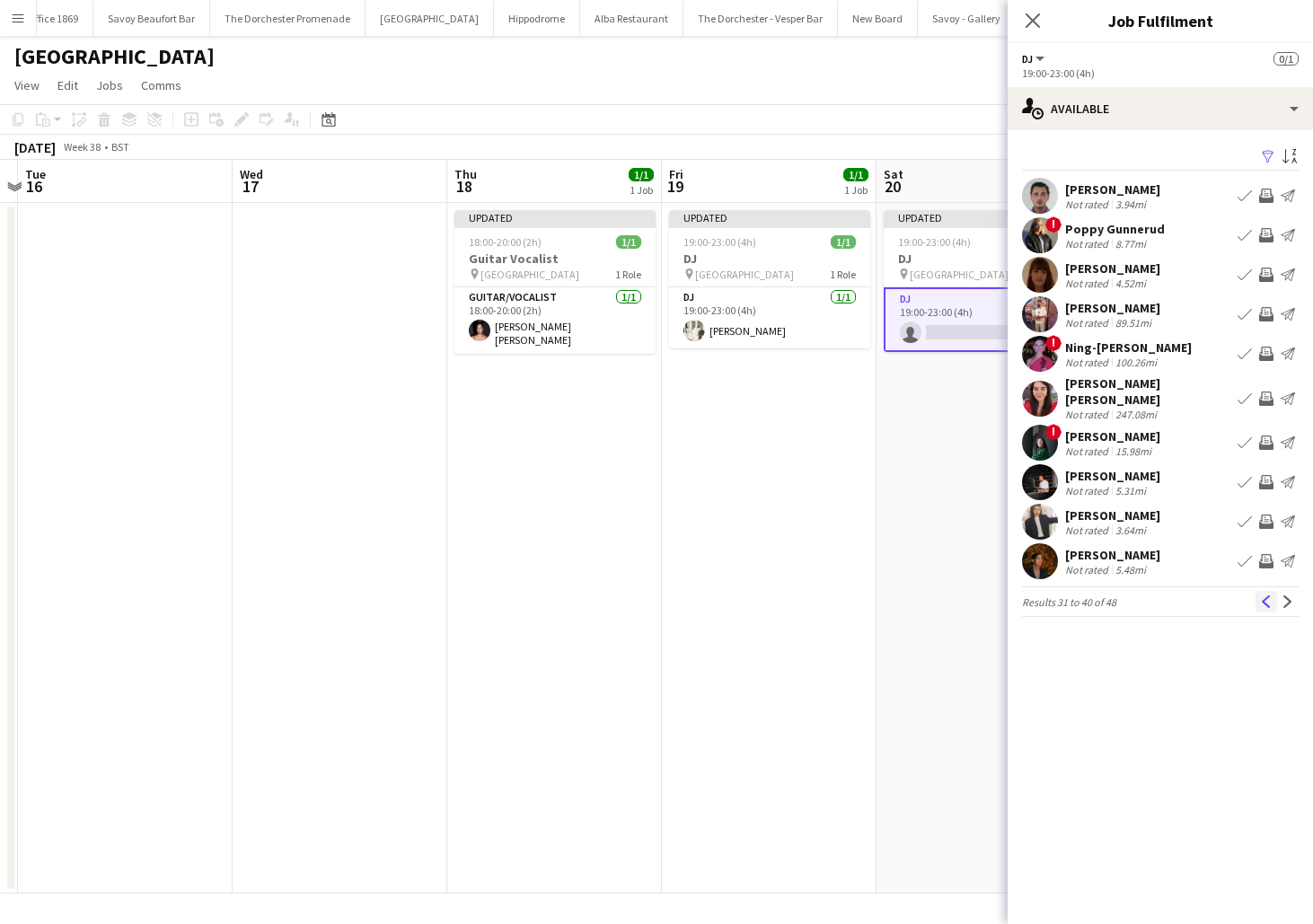
click at [1269, 601] on app-icon "Previous" at bounding box center [1266, 601] width 12 height 12
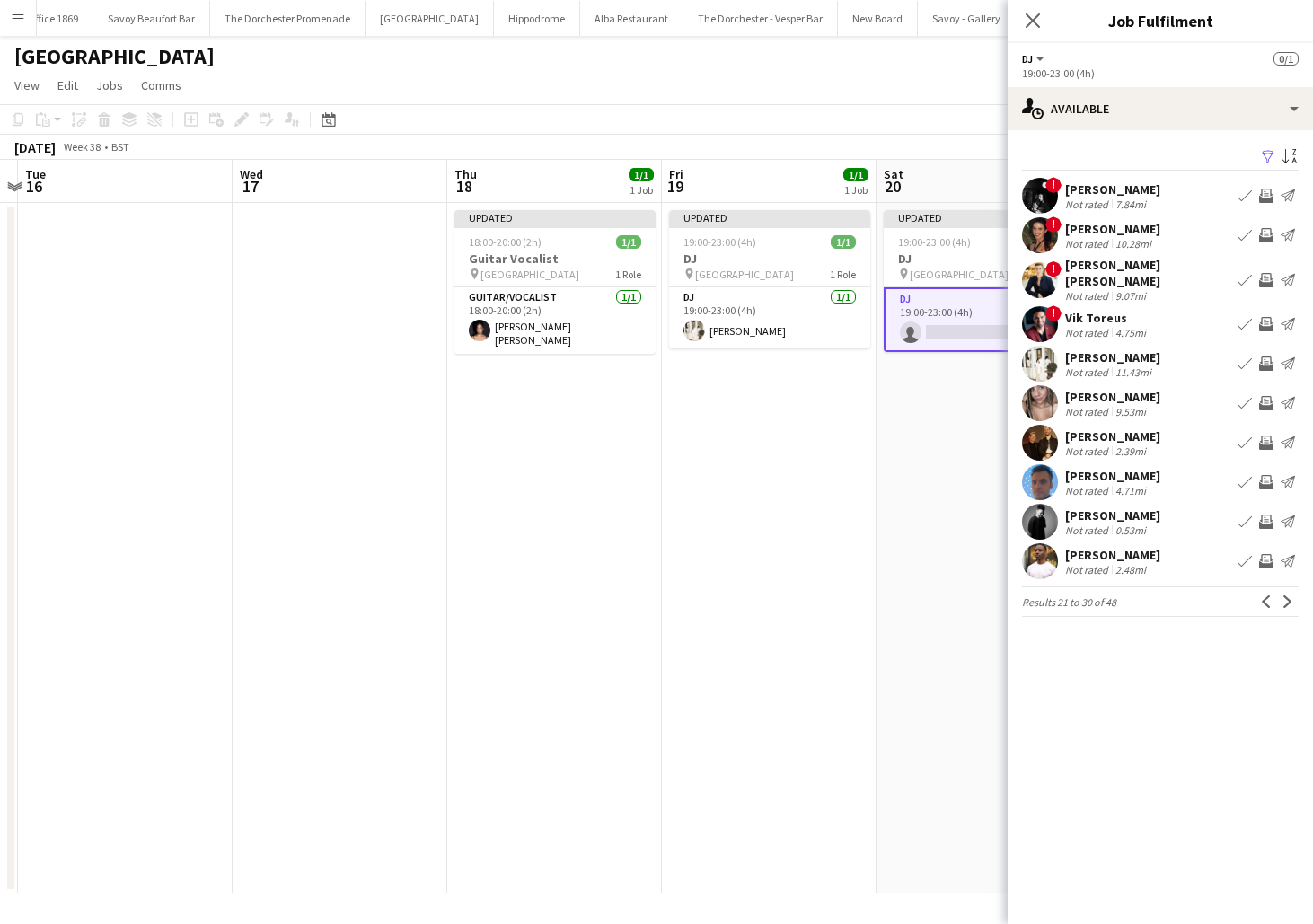
click at [837, 105] on app-toolbar "Copy Paste Paste Command V Paste with crew Command Shift V Paste linked Job [GE…" at bounding box center [656, 119] width 1313 height 31
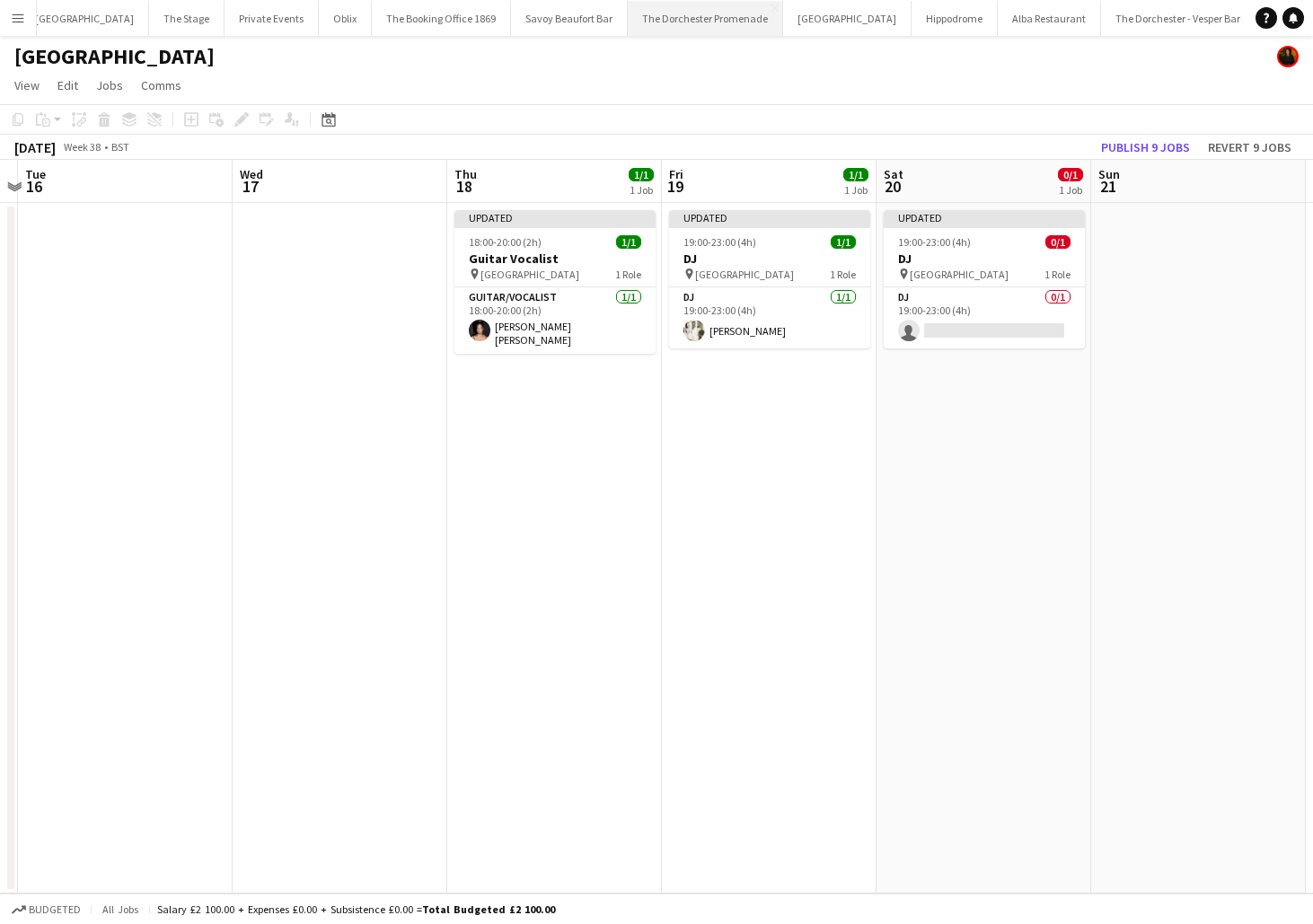
scroll to position [0, 0]
click at [335, 19] on button "Oblix Close" at bounding box center [361, 19] width 53 height 35
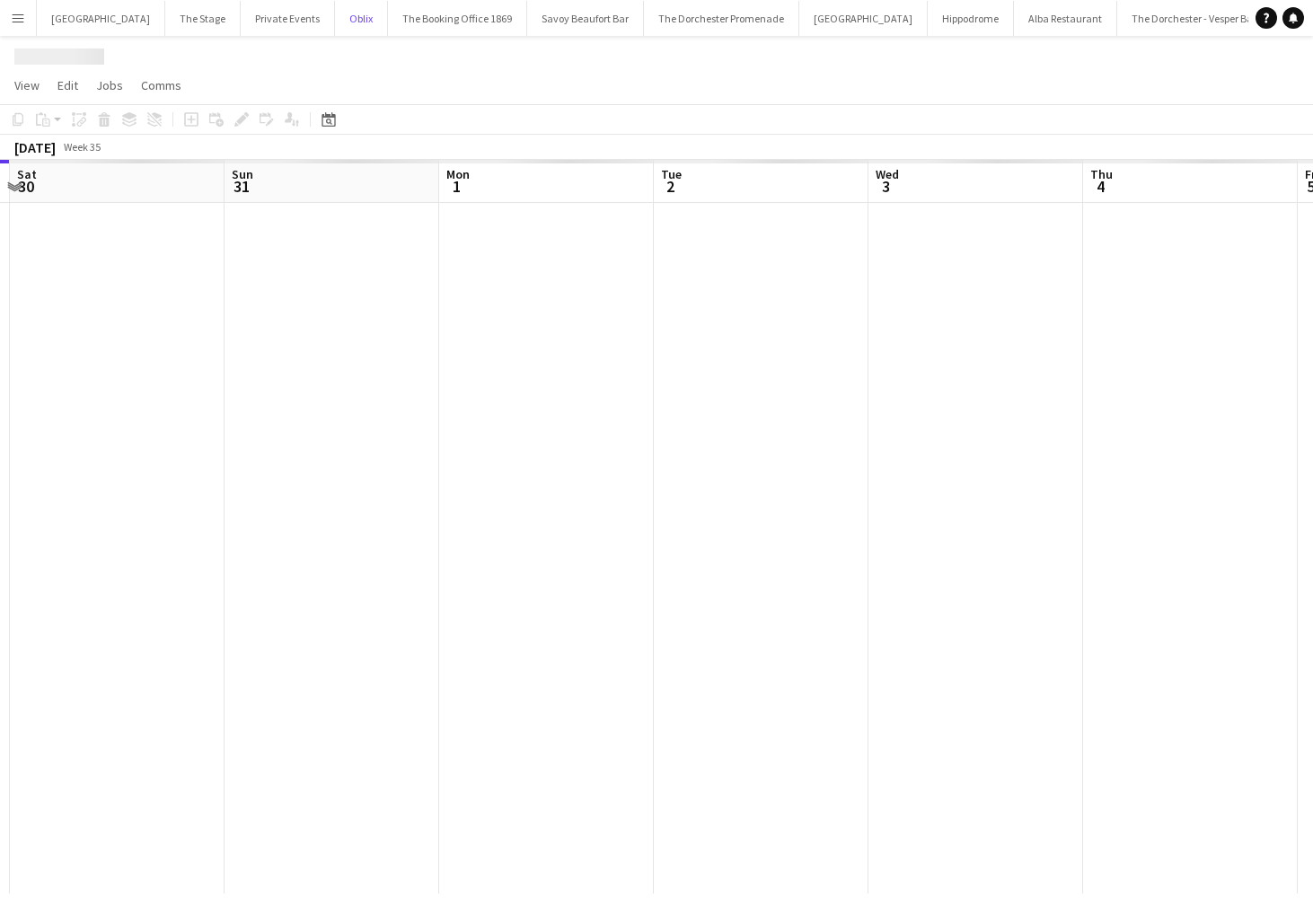
scroll to position [0, 477]
click at [607, 427] on div at bounding box center [810, 548] width 2577 height 691
click at [537, 412] on div at bounding box center [810, 548] width 2577 height 691
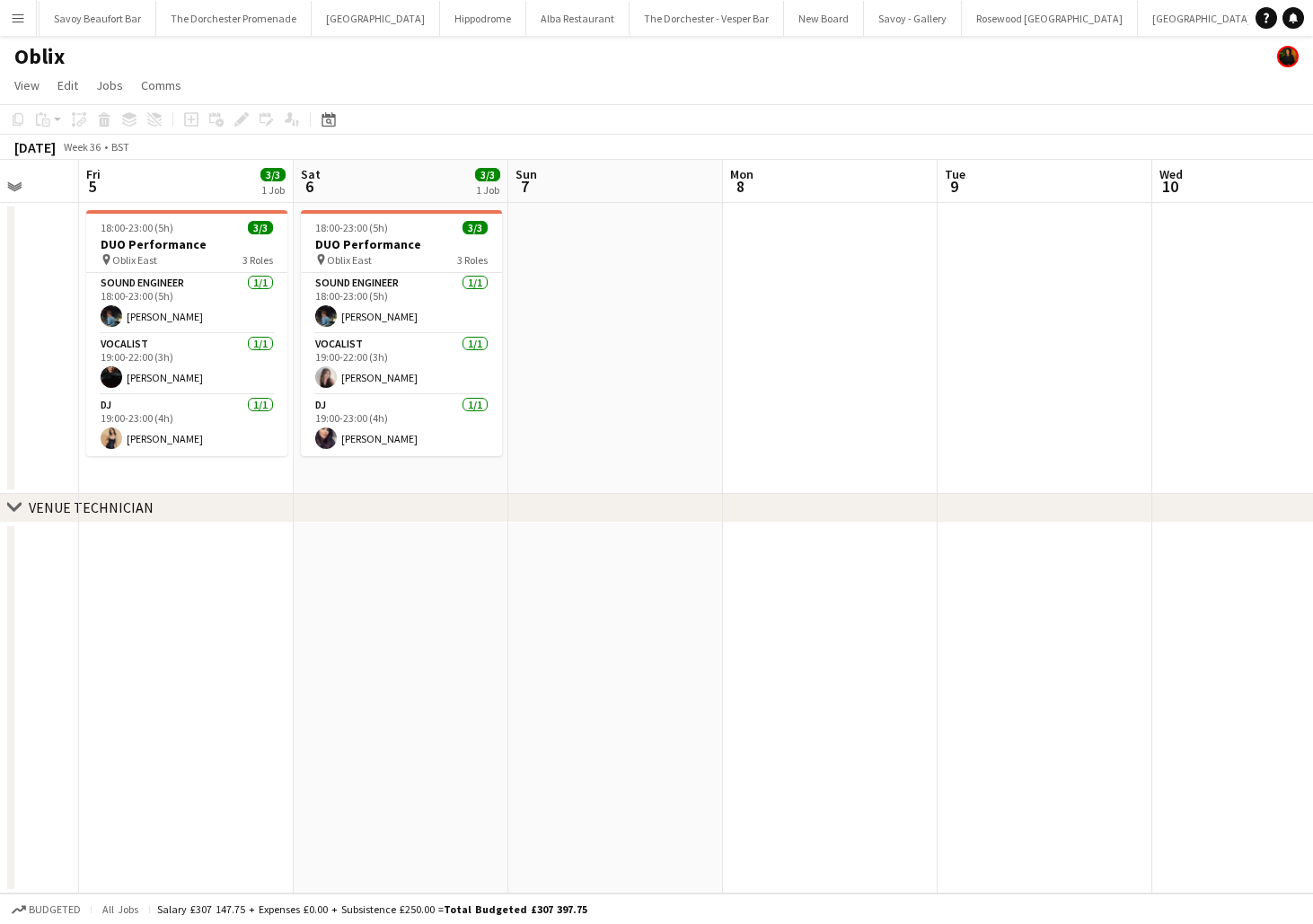
scroll to position [0, 495]
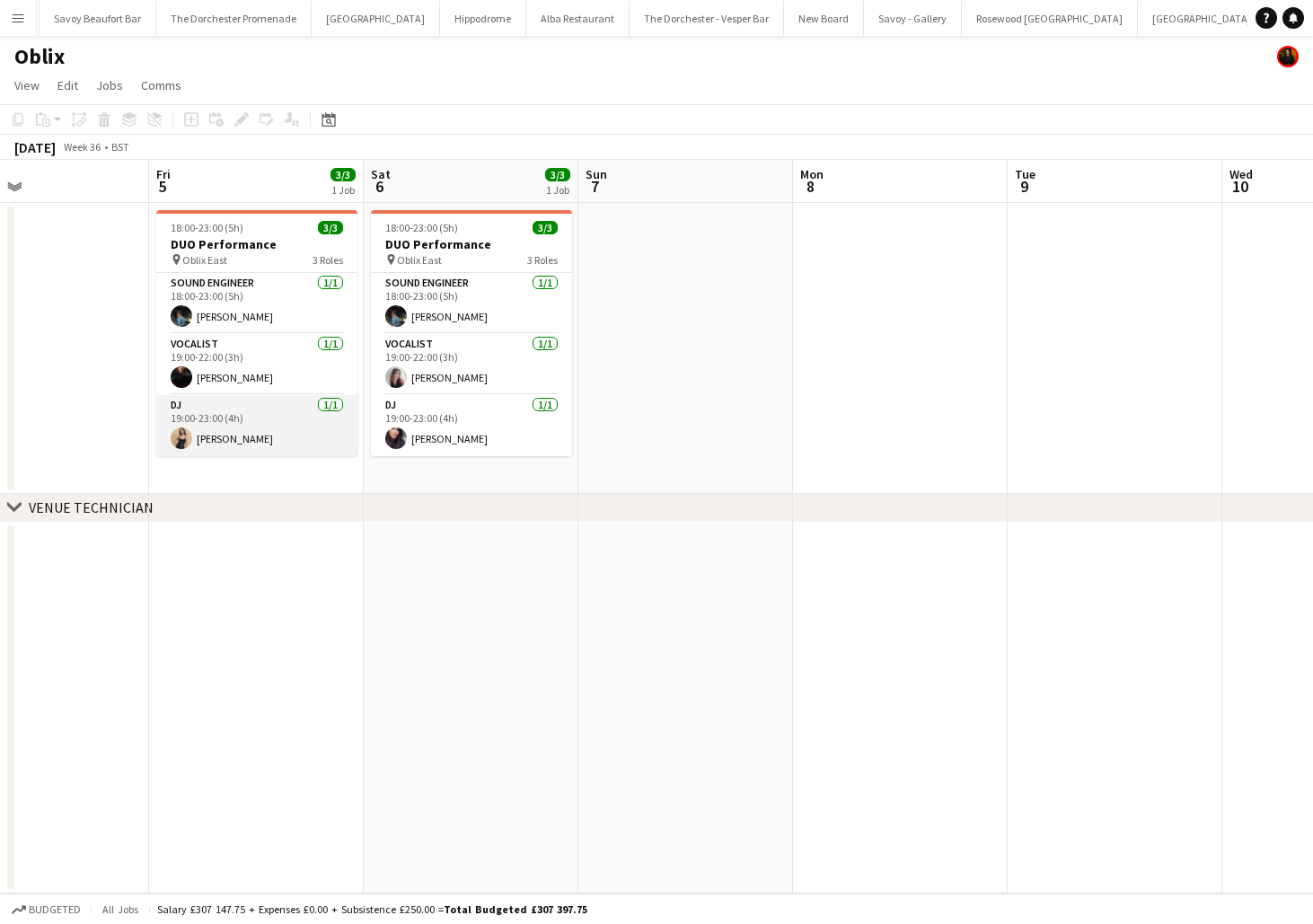
click at [288, 423] on app-card-role "DJ [DATE] 19:00-23:00 (4h) [PERSON_NAME]" at bounding box center [257, 426] width 201 height 62
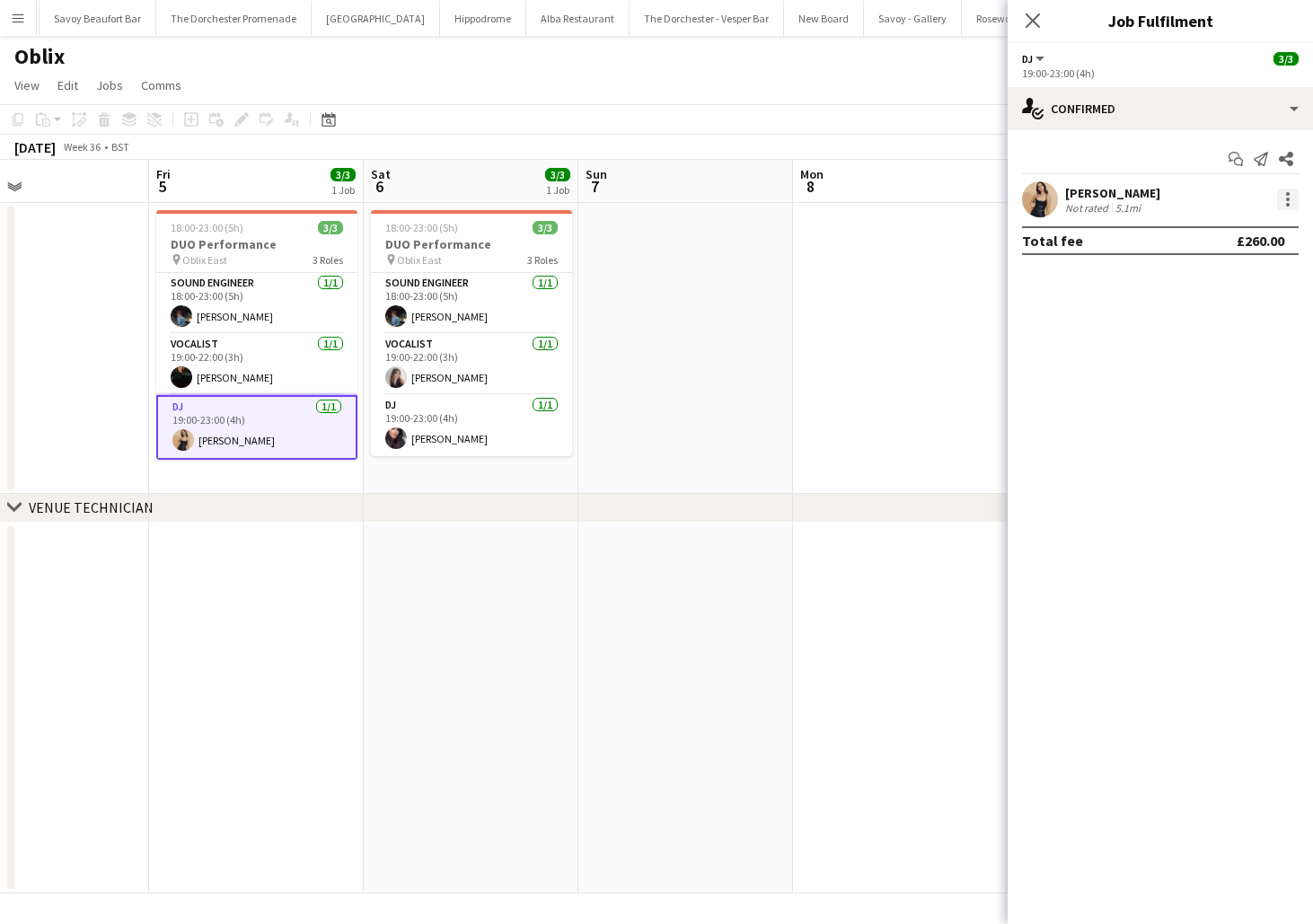
click at [1292, 195] on div at bounding box center [1288, 199] width 21 height 21
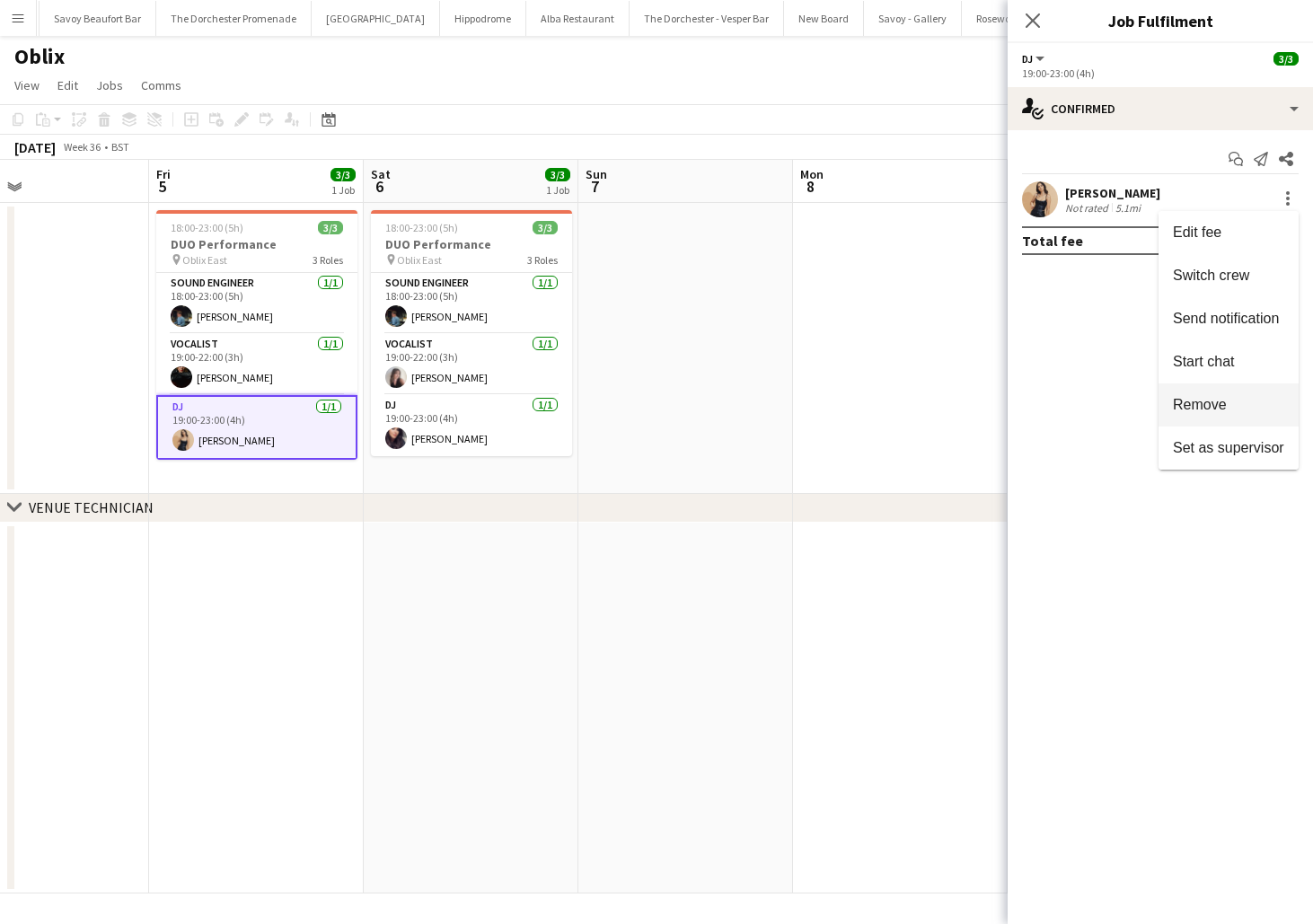
click at [1214, 407] on span "Remove" at bounding box center [1200, 405] width 54 height 15
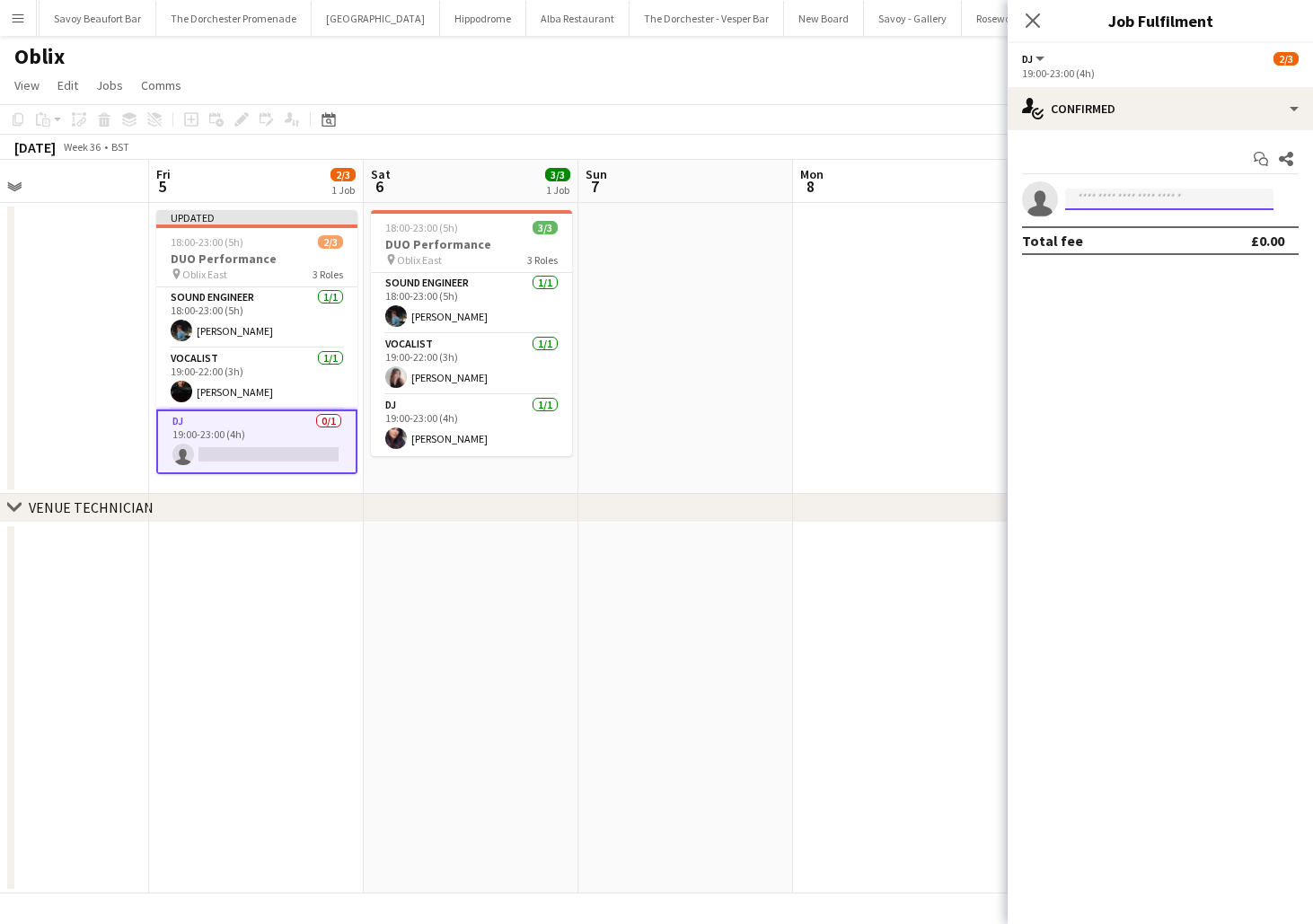
click at [1134, 203] on input at bounding box center [1169, 199] width 208 height 21
type input "****"
click at [1159, 257] on span "[PHONE_NUMBER]" at bounding box center [1169, 254] width 180 height 14
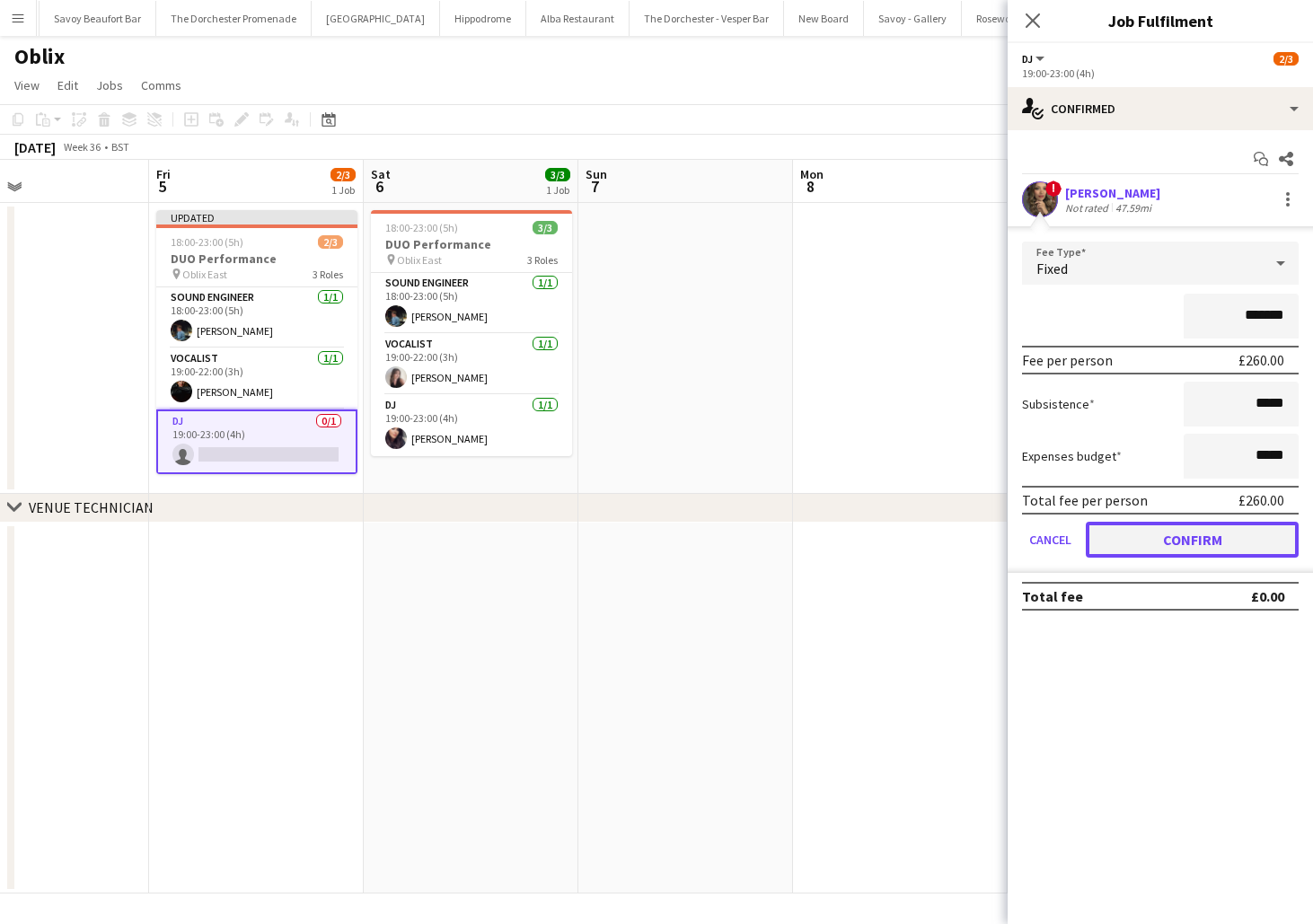
click at [1137, 545] on button "Confirm" at bounding box center [1193, 540] width 213 height 36
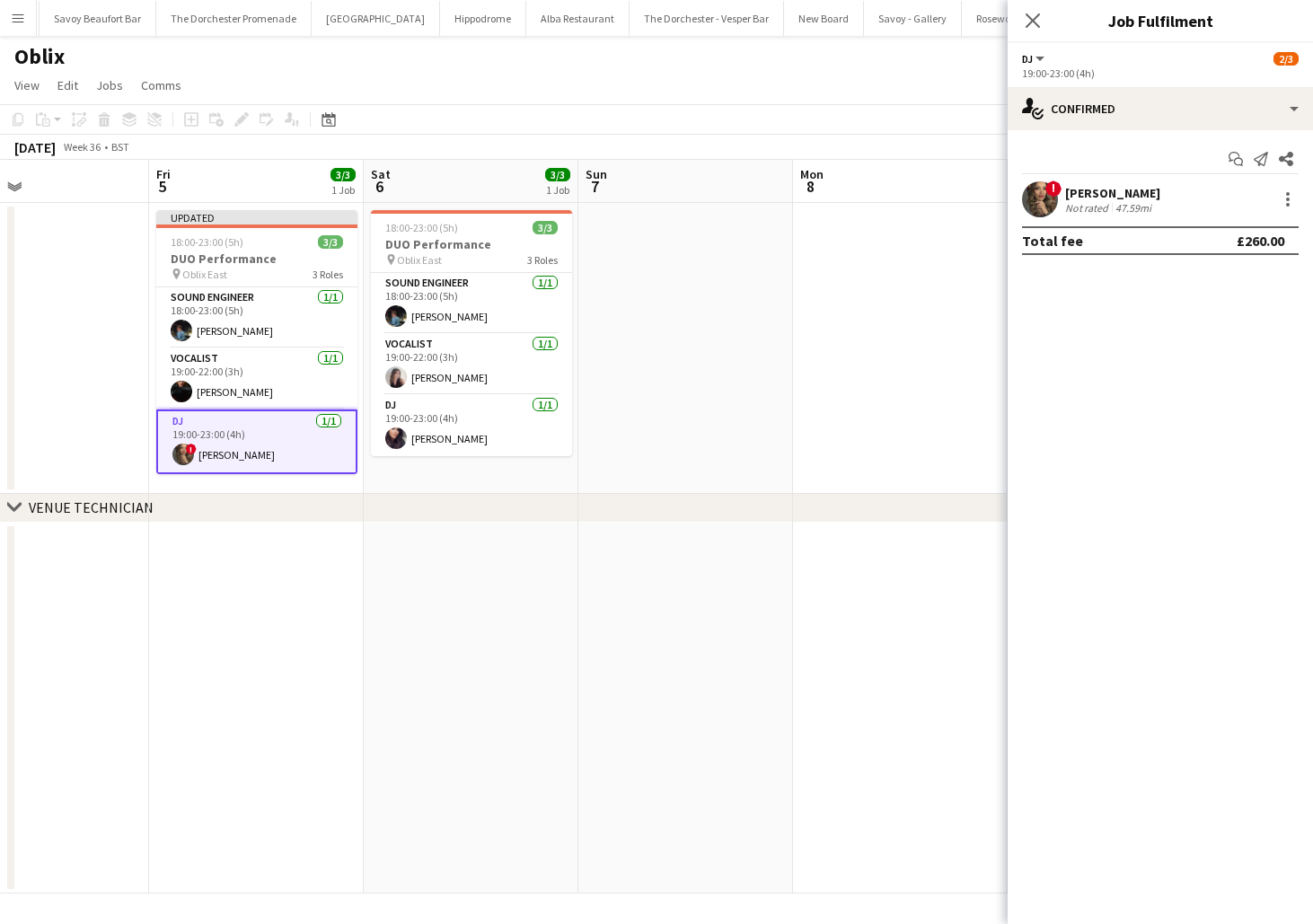
click at [352, 555] on app-date-cell at bounding box center [256, 709] width 214 height 372
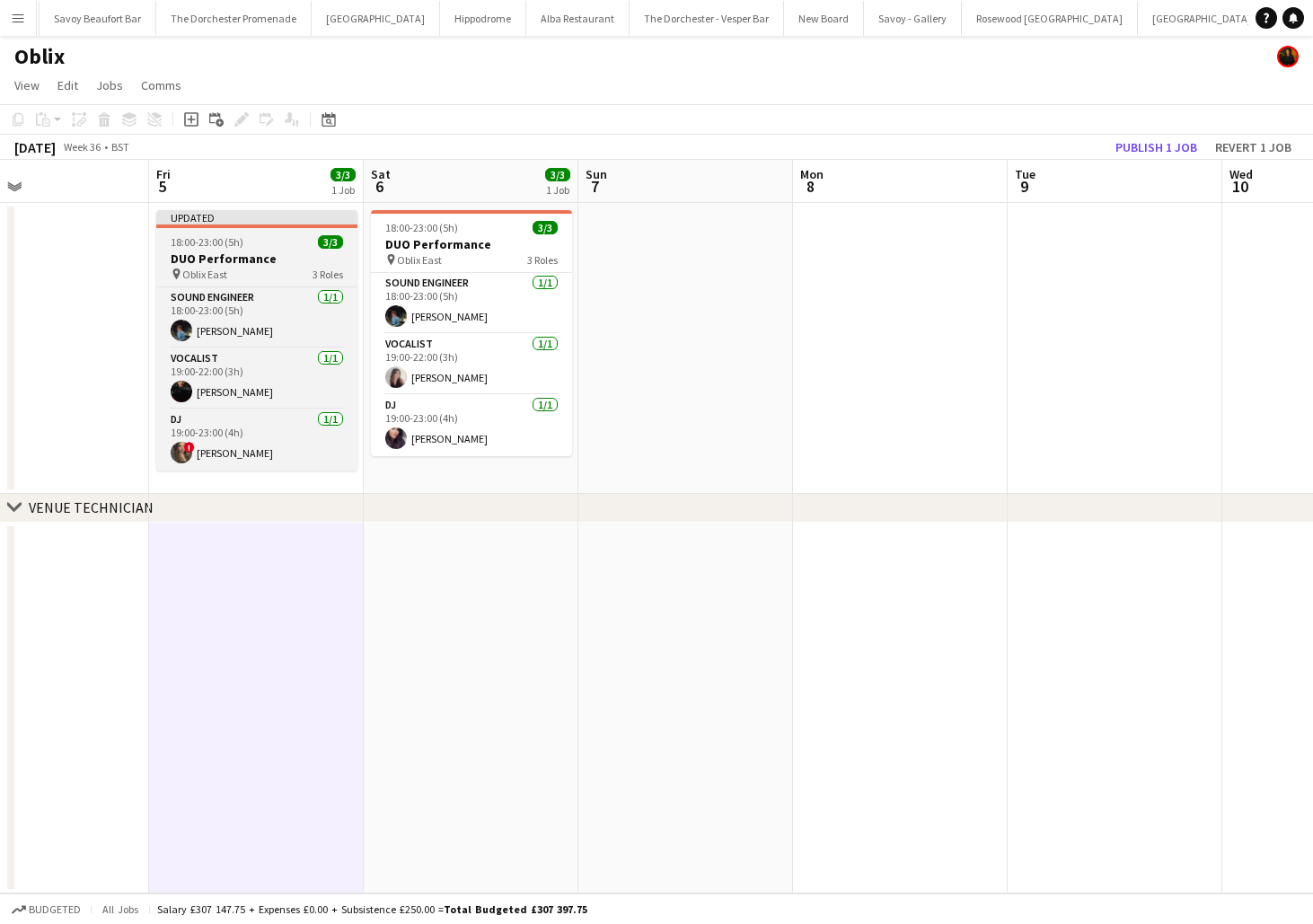
click at [260, 260] on h3 "DUO Performance" at bounding box center [257, 258] width 201 height 16
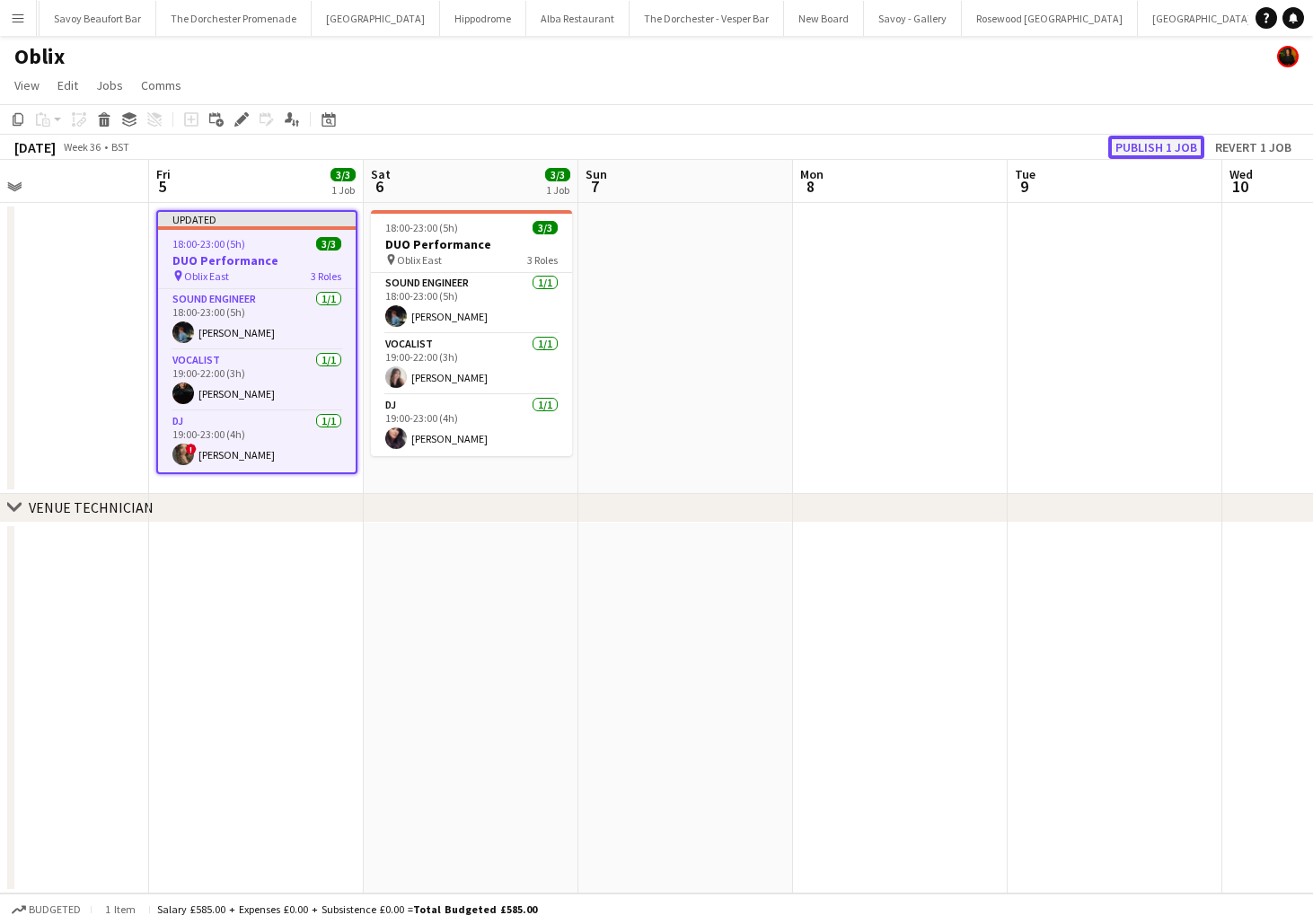
click at [1183, 143] on button "Publish 1 job" at bounding box center [1156, 146] width 96 height 23
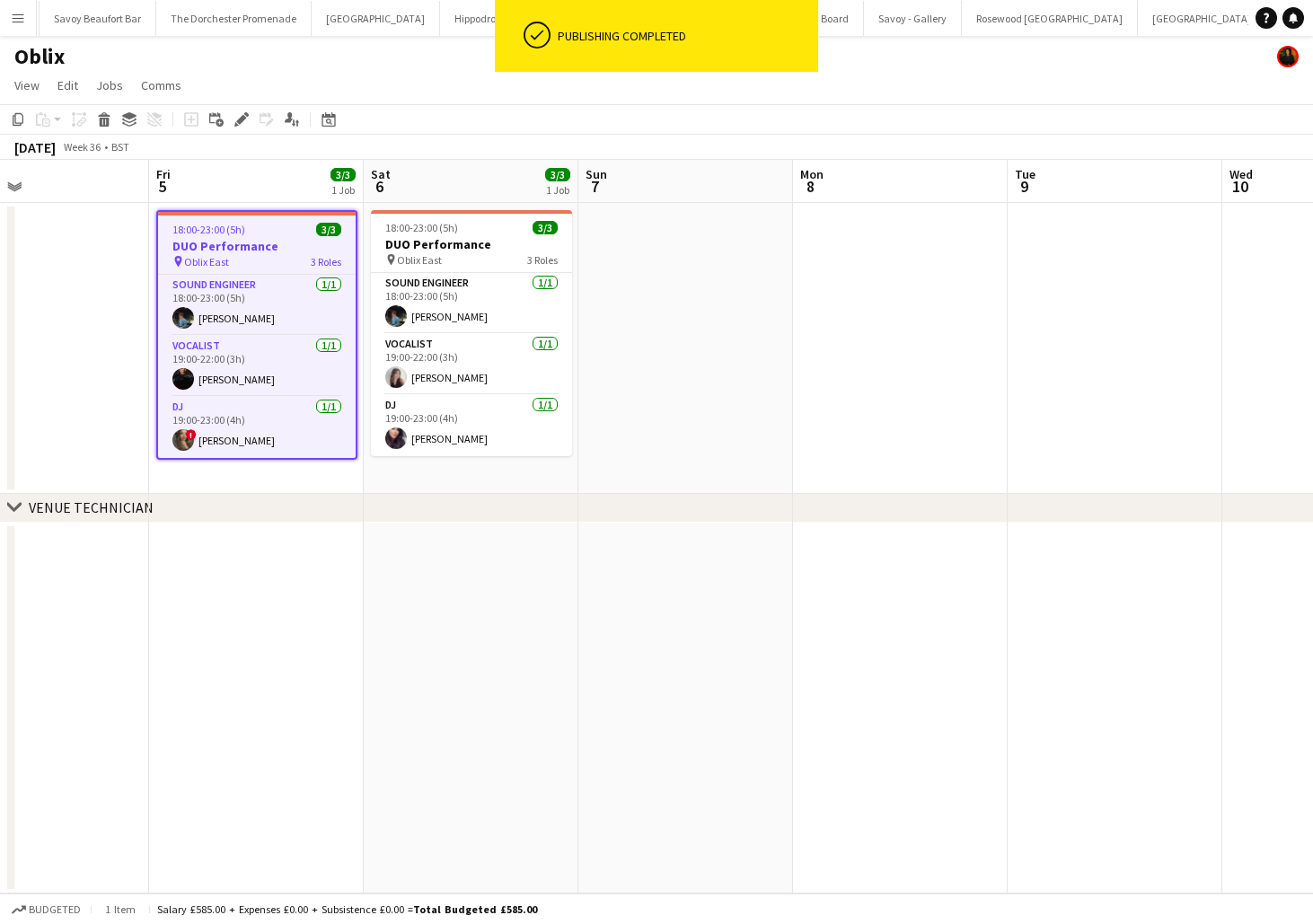
click at [723, 372] on app-date-cell at bounding box center [685, 349] width 214 height 291
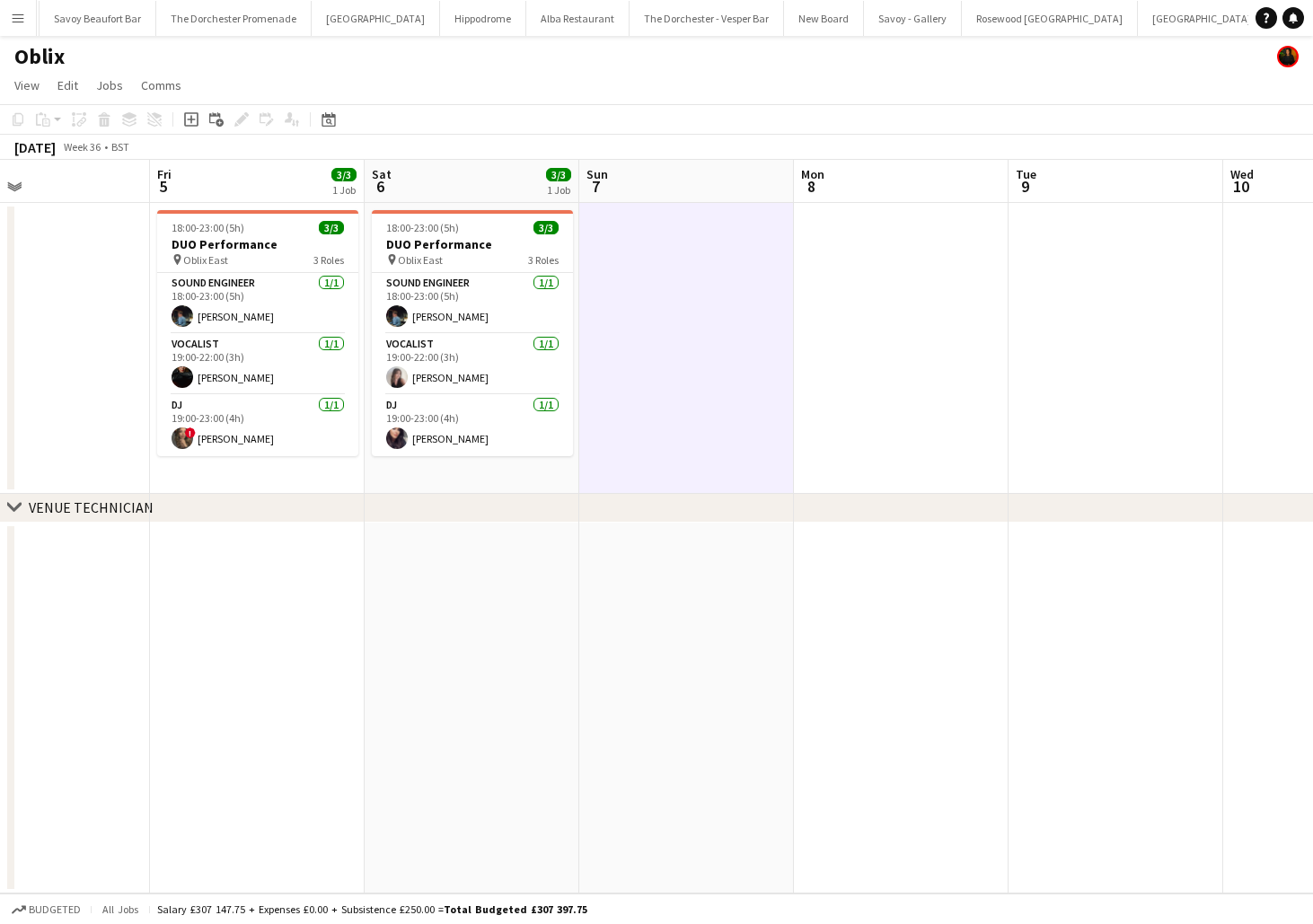
click at [1266, 25] on button "[GEOGRAPHIC_DATA]" at bounding box center [1331, 19] width 129 height 35
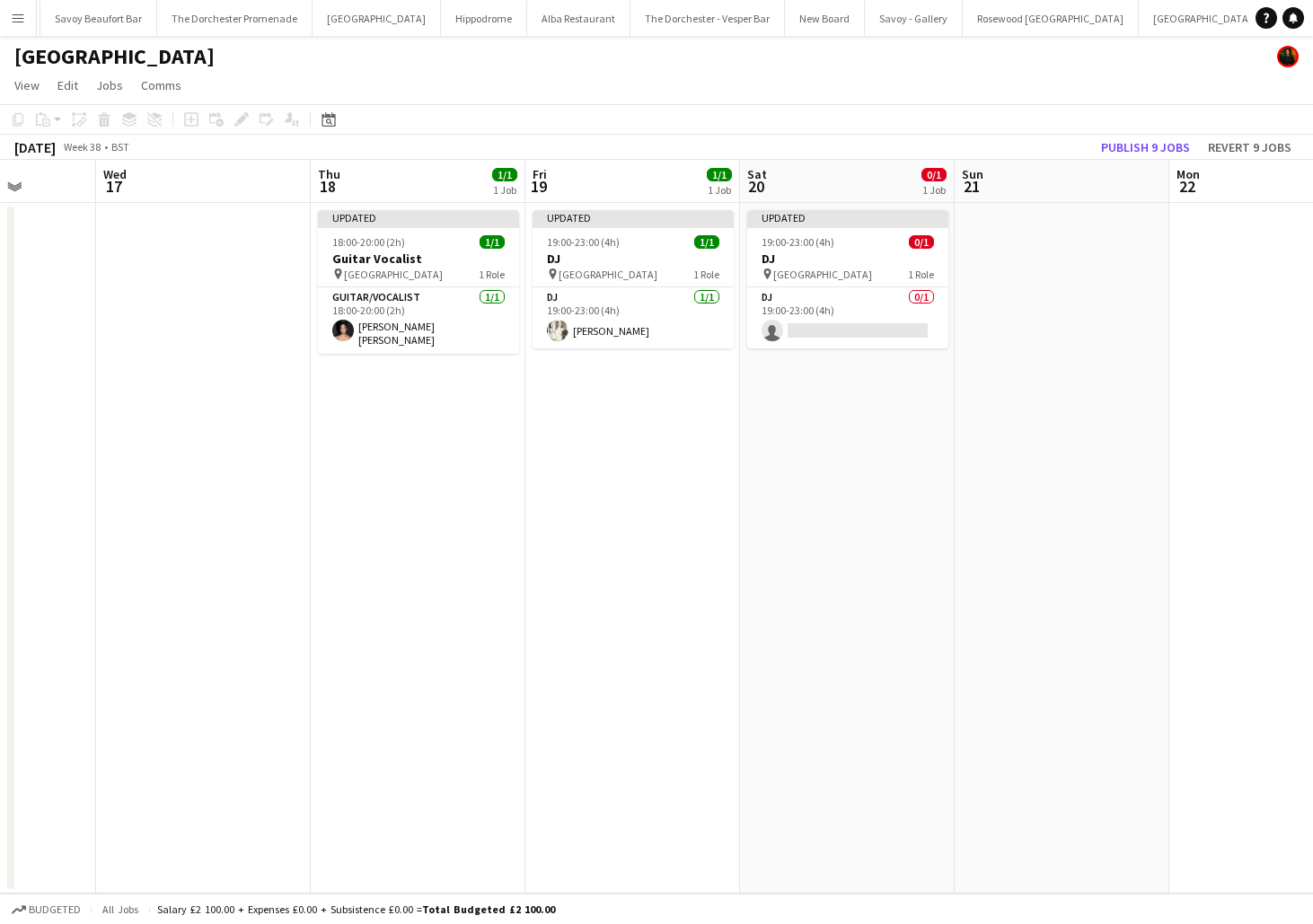
scroll to position [0, 761]
click at [854, 330] on app-card-role "DJ 0/1 19:00-23:00 (4h) single-neutral-actions" at bounding box center [850, 318] width 201 height 62
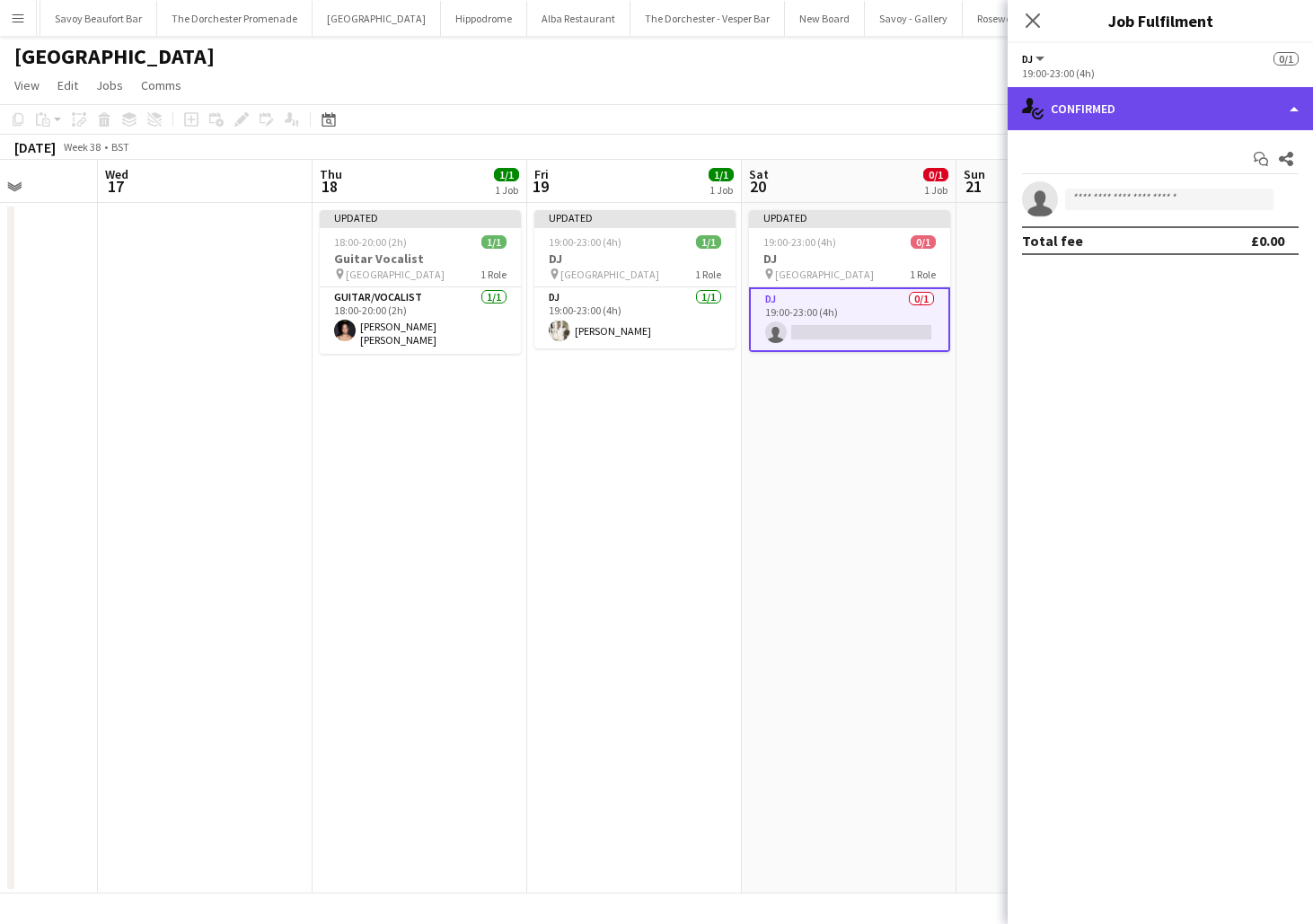
click at [1168, 106] on div "single-neutral-actions-check-2 Confirmed" at bounding box center [1161, 108] width 306 height 43
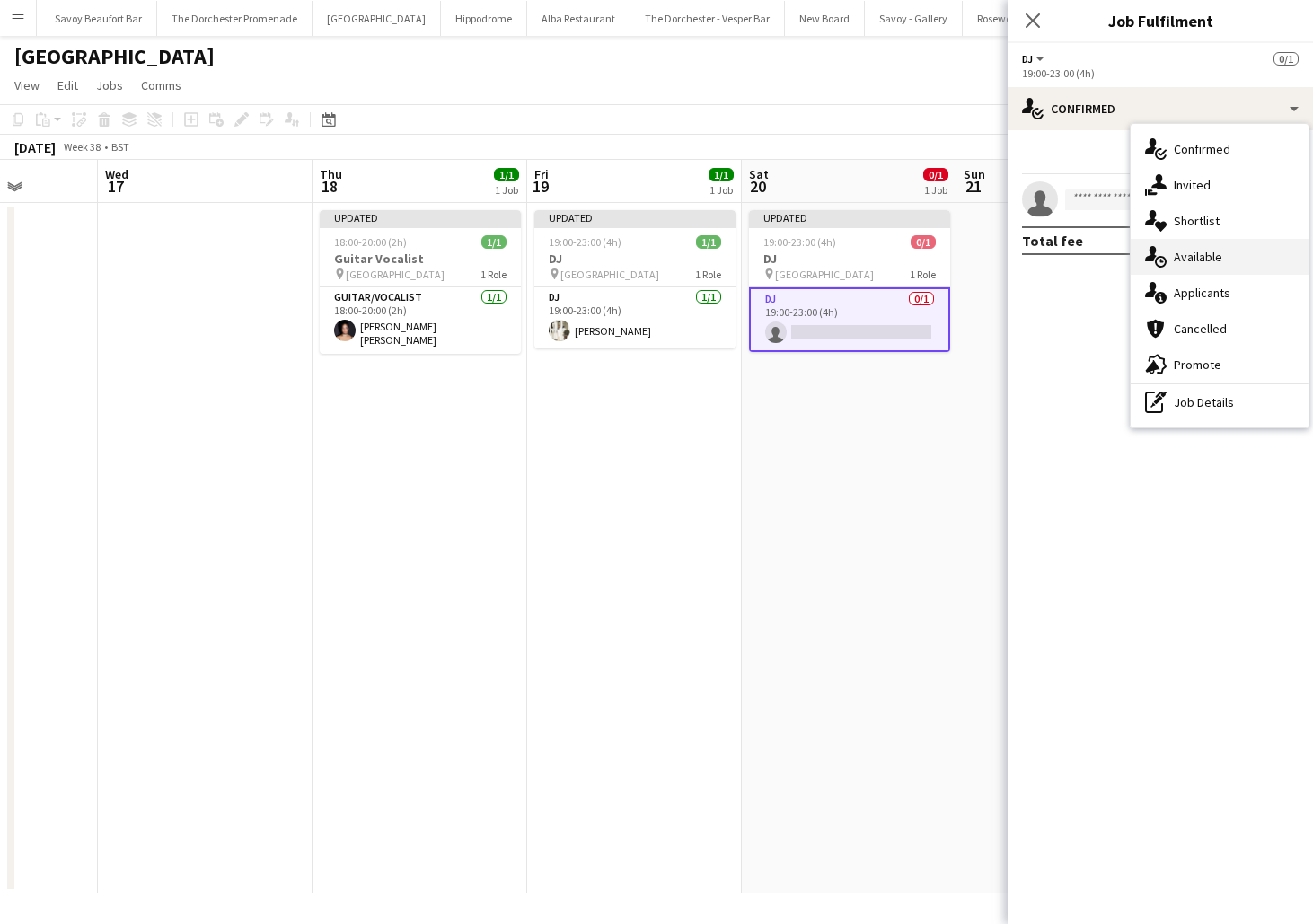
click at [1188, 258] on div "single-neutral-actions-upload Available" at bounding box center [1220, 256] width 178 height 36
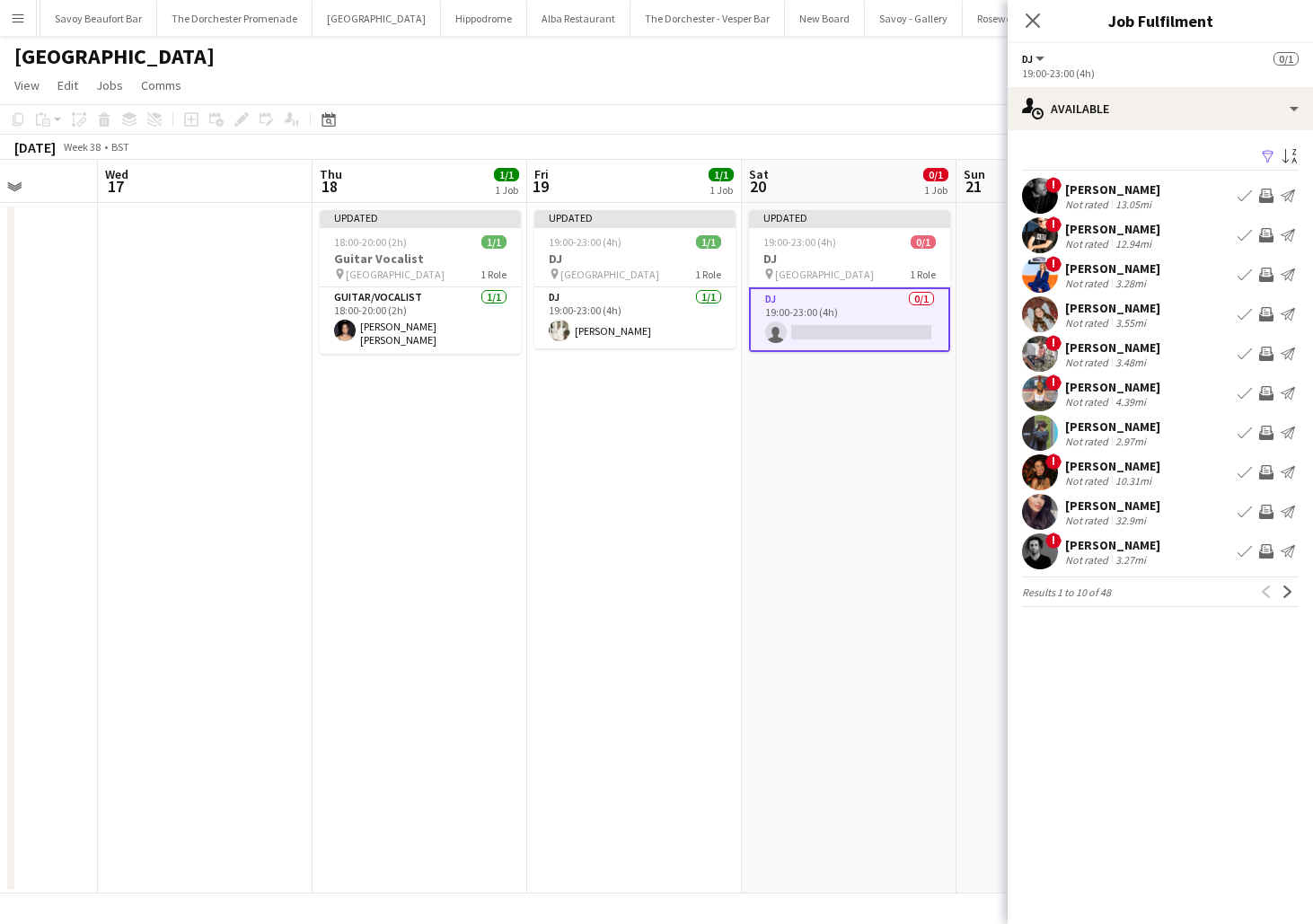
click at [1287, 602] on app-pager "Results 1 to 10 of 48 Previous Next" at bounding box center [1160, 591] width 277 height 31
click at [1284, 584] on button "Next" at bounding box center [1288, 591] width 21 height 21
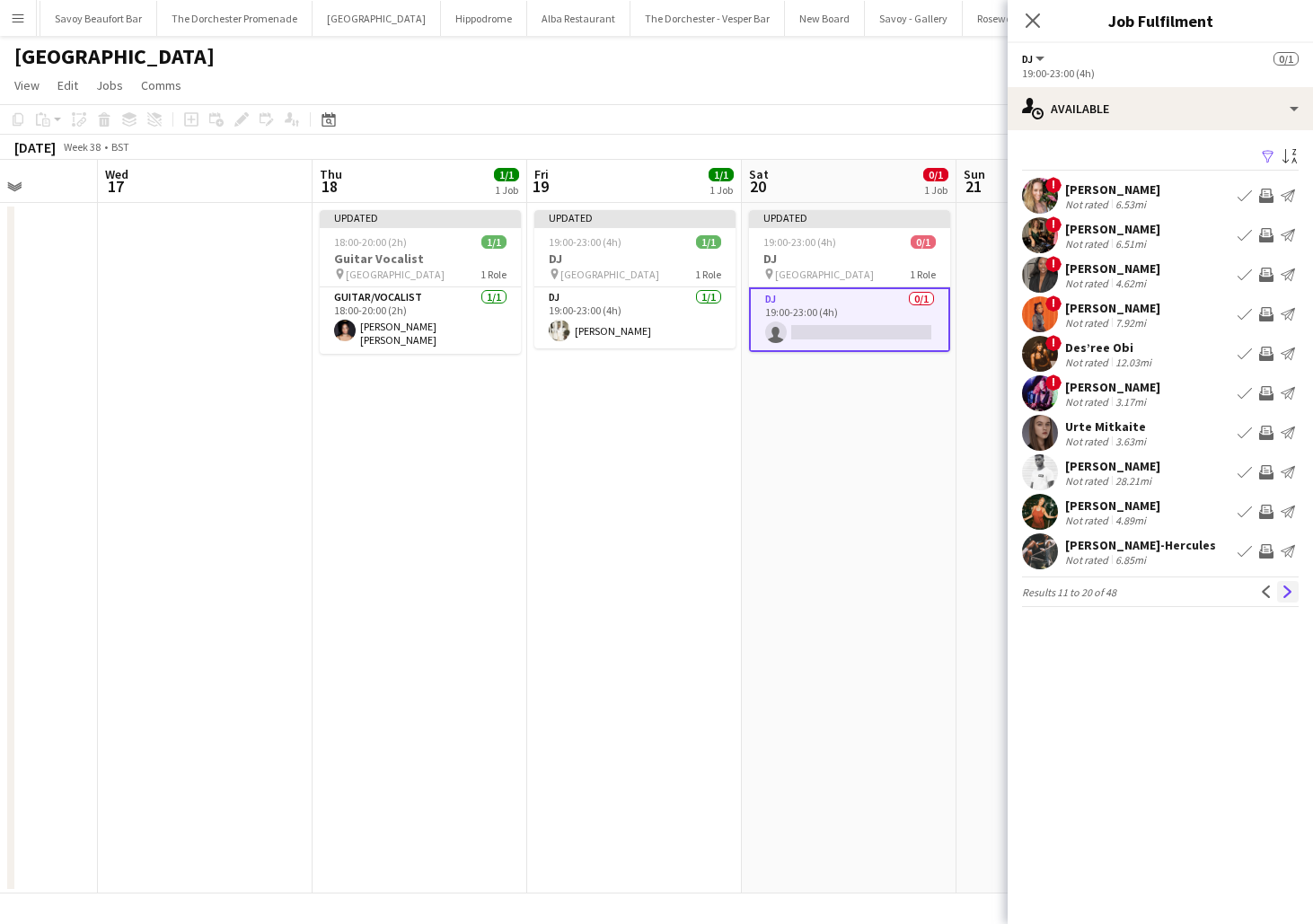
click at [1284, 596] on app-icon "Next" at bounding box center [1288, 591] width 12 height 12
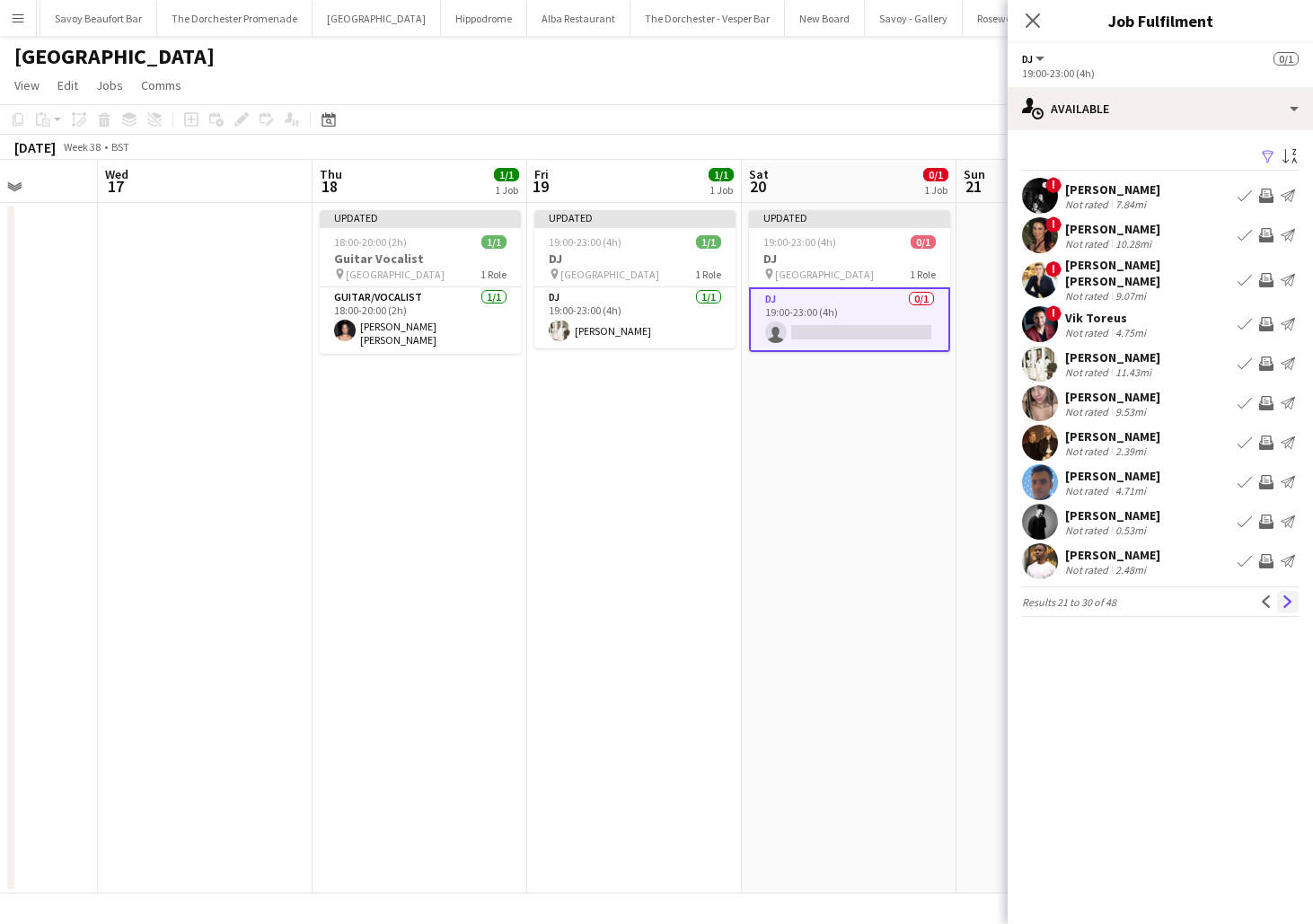
click at [1286, 600] on button "Next" at bounding box center [1288, 601] width 21 height 21
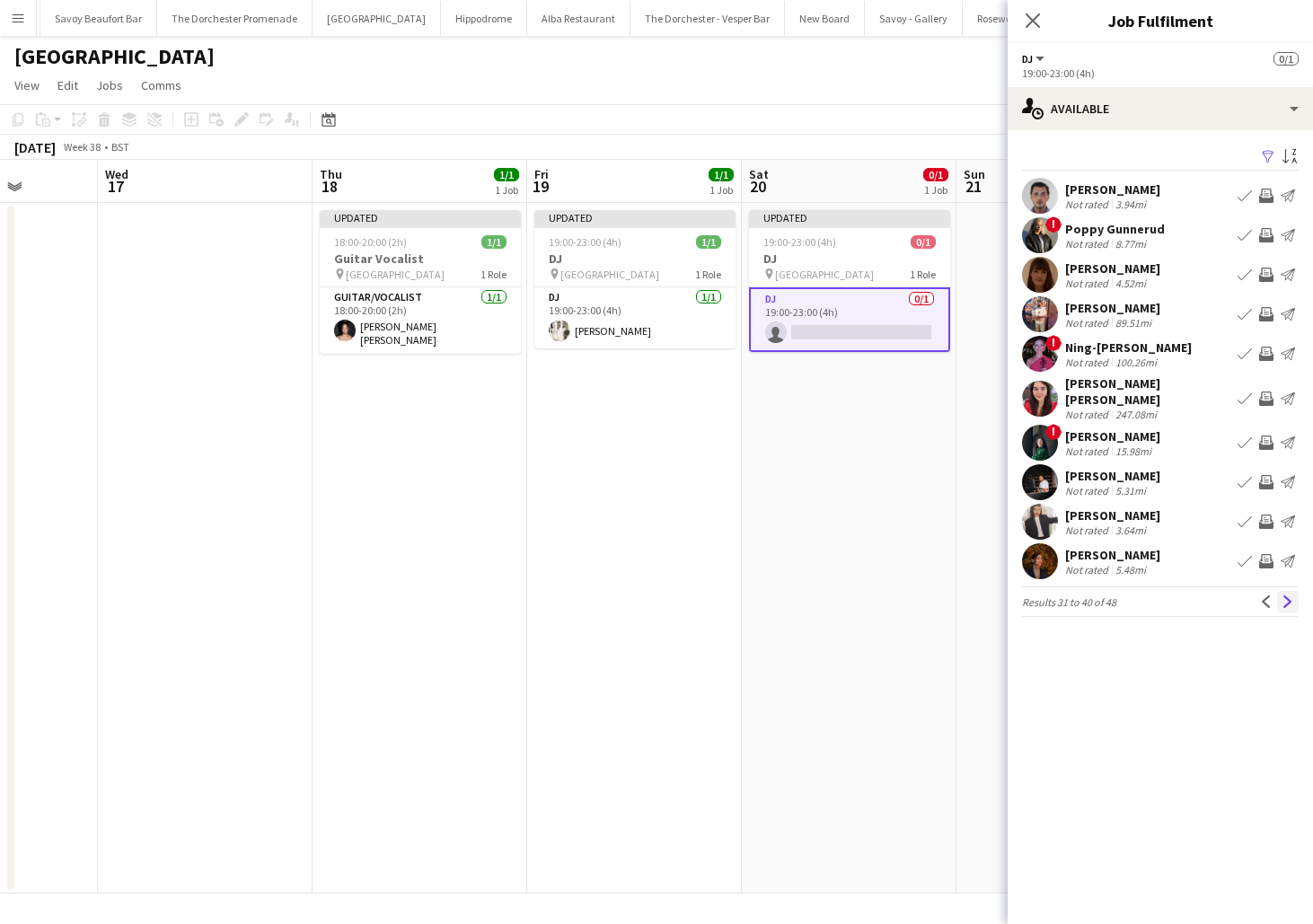
click at [1287, 609] on button "Next" at bounding box center [1288, 601] width 21 height 21
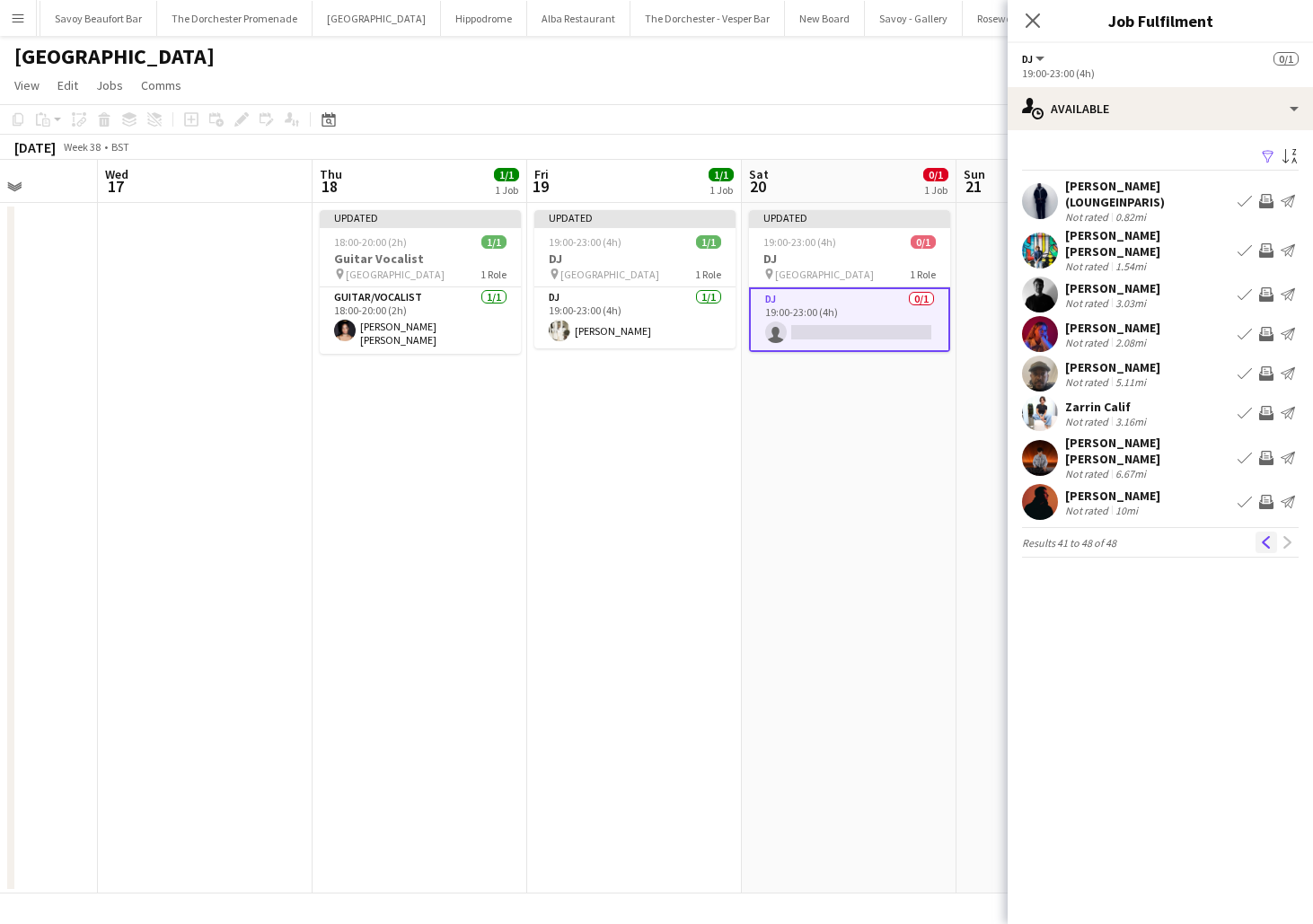
click at [1268, 536] on app-icon "Previous" at bounding box center [1266, 542] width 12 height 12
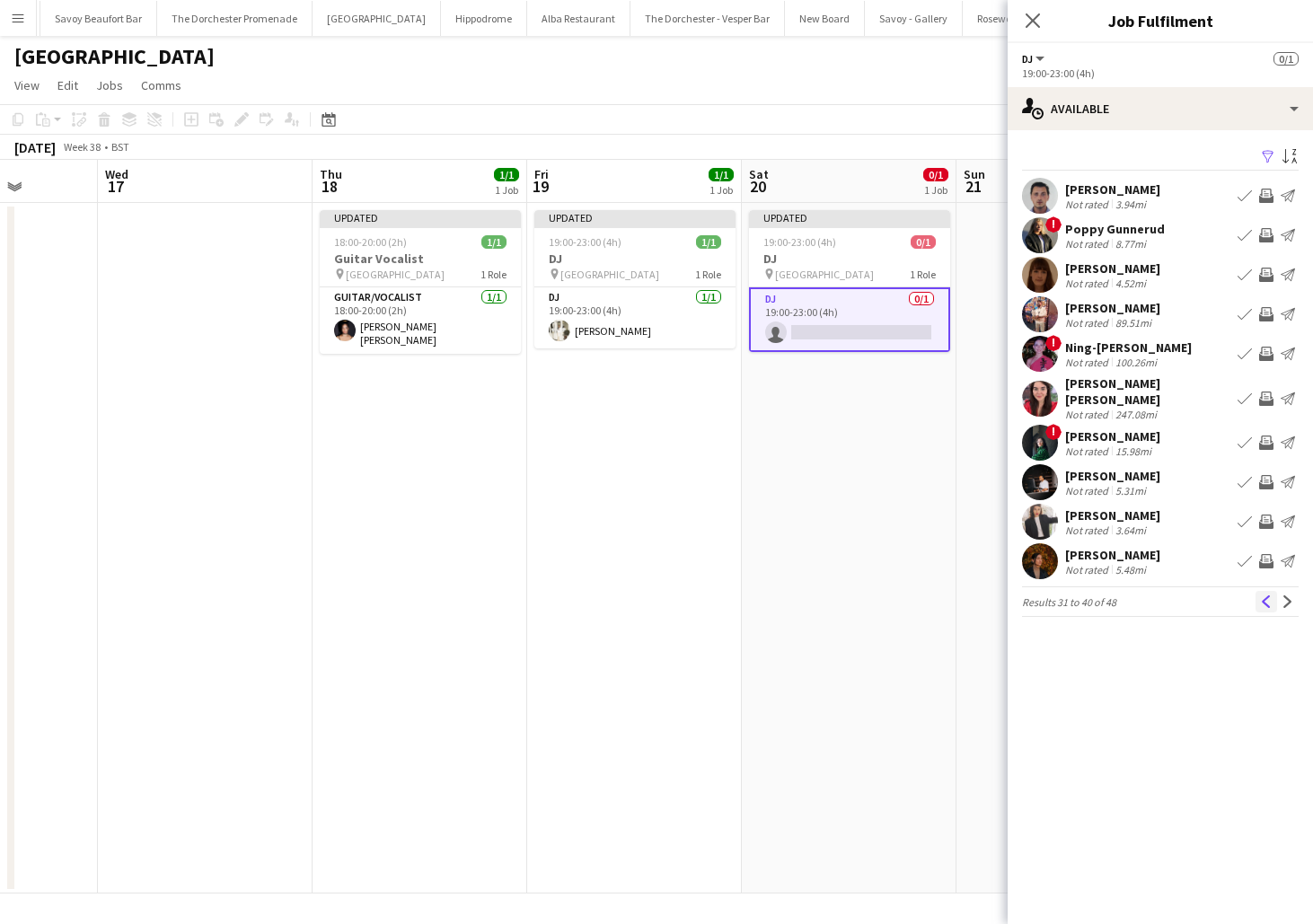
click at [1263, 608] on button "Previous" at bounding box center [1266, 601] width 21 height 21
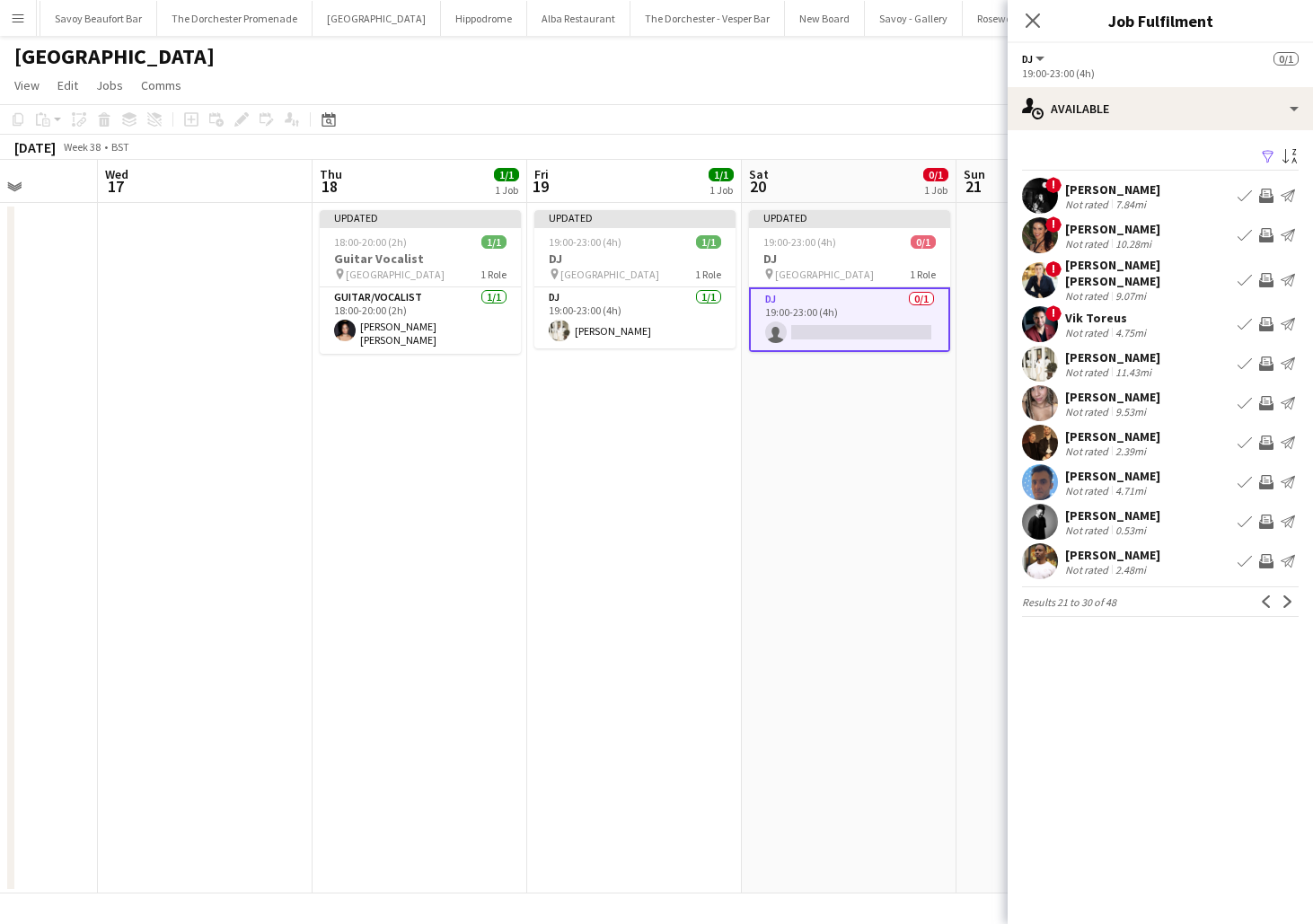
click at [1242, 396] on app-icon "Book crew" at bounding box center [1244, 403] width 14 height 14
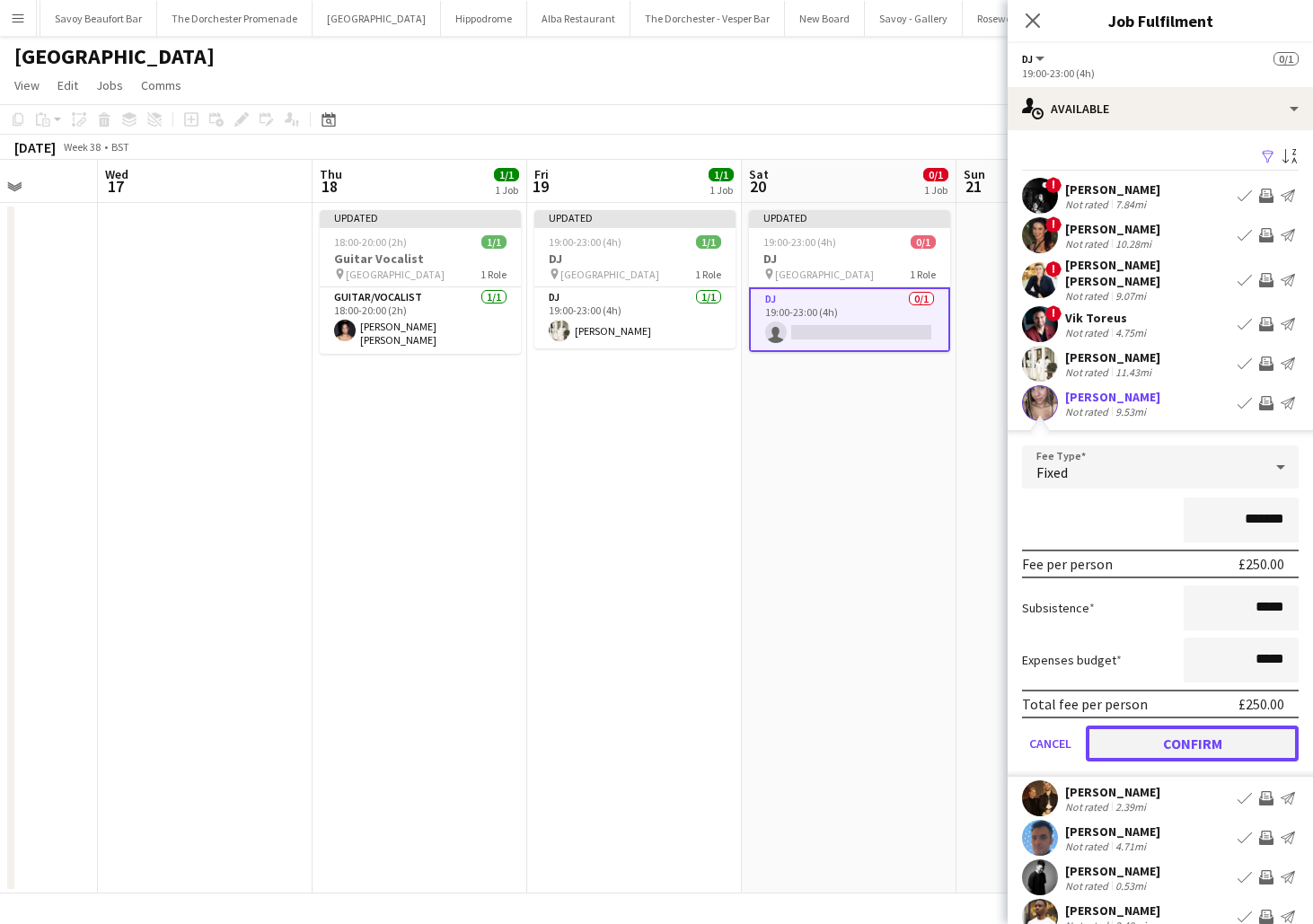
click at [1131, 725] on button "Confirm" at bounding box center [1193, 743] width 213 height 36
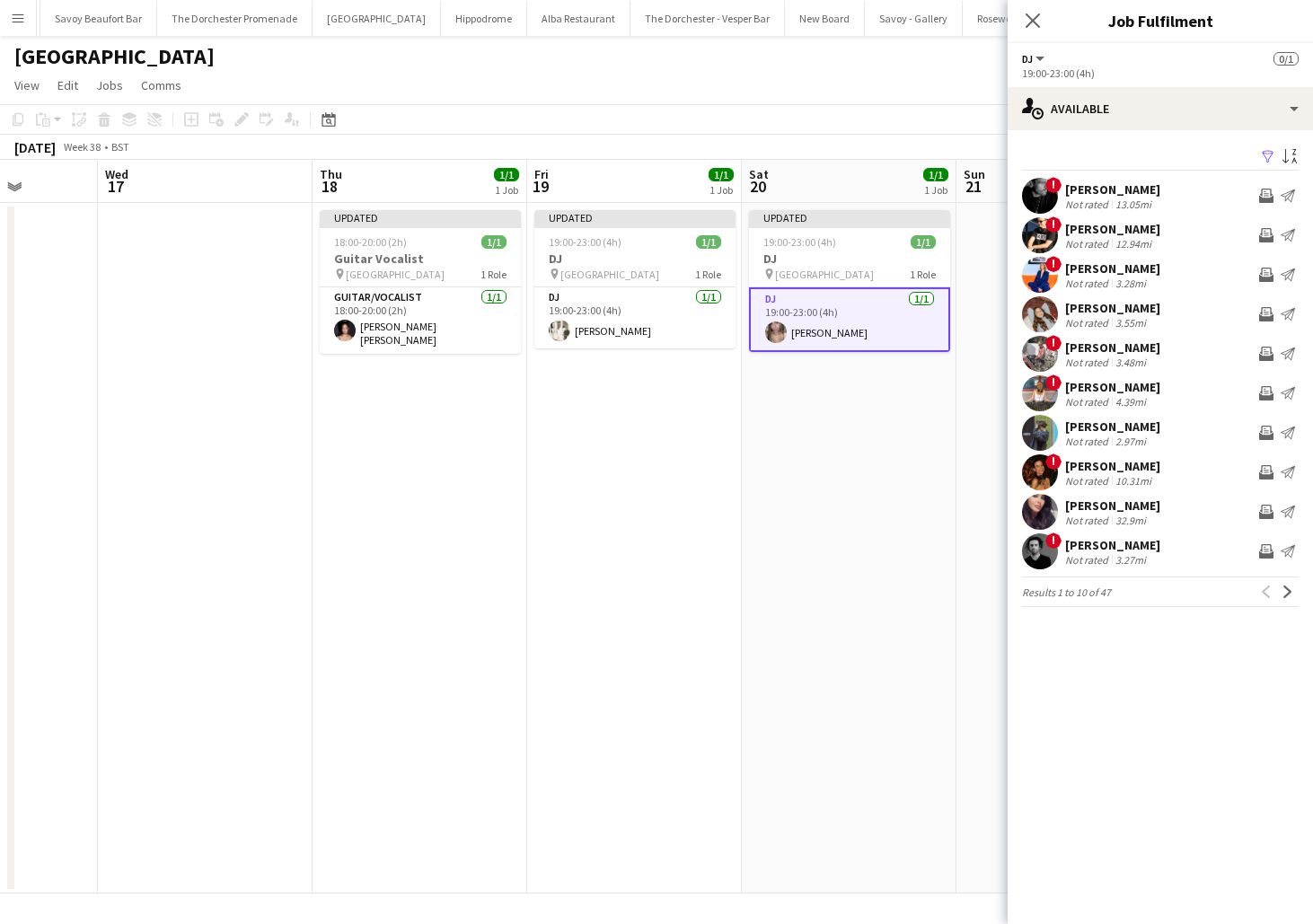
click at [659, 570] on app-date-cell "Updated 19:00-23:00 (4h) 1/1 DJ pin [GEOGRAPHIC_DATA] 1 Role DJ [DATE] 19:00-23…" at bounding box center [634, 548] width 214 height 691
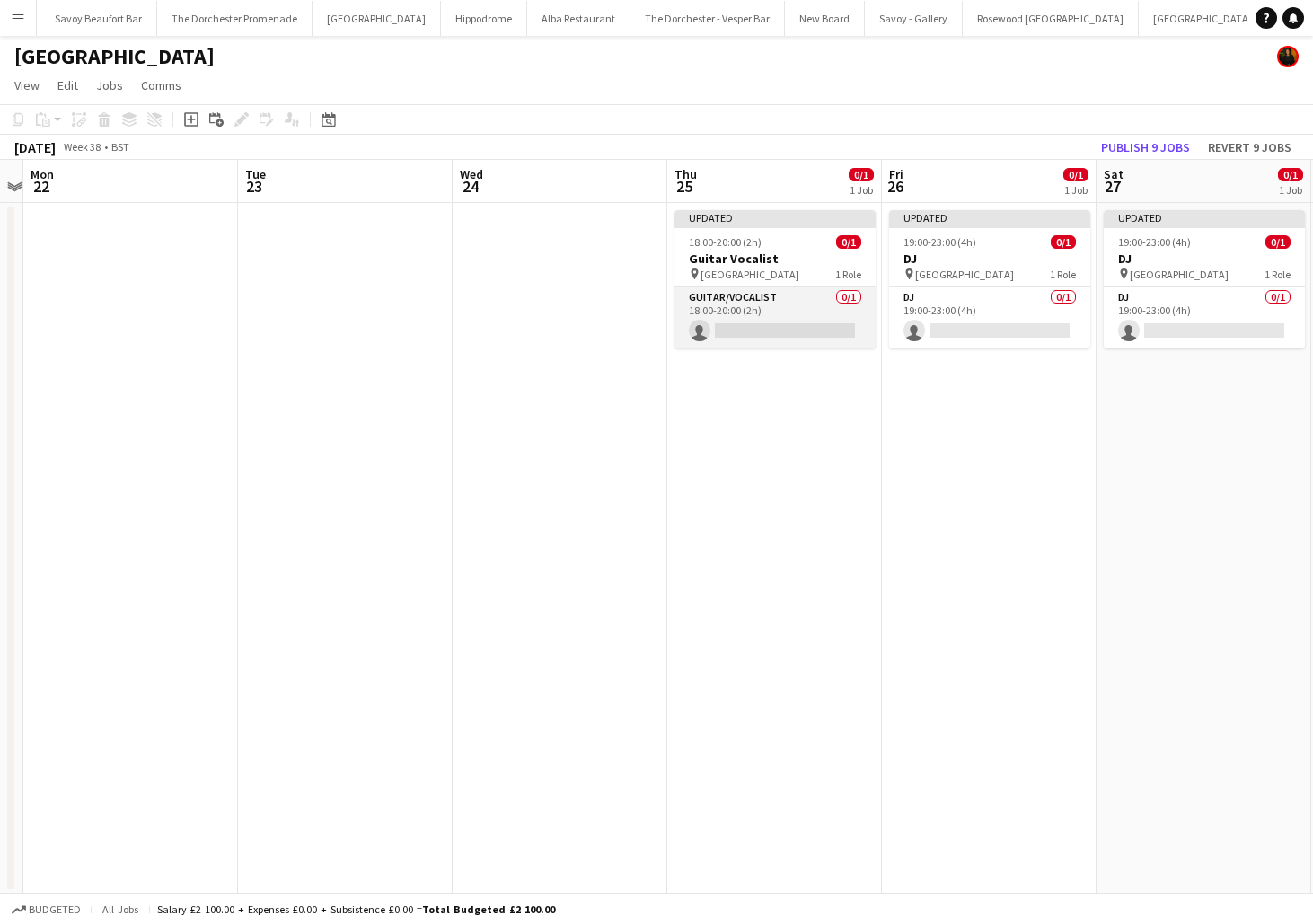
click at [828, 335] on app-card-role "Guitar/Vocalist 0/1 18:00-20:00 (2h) single-neutral-actions" at bounding box center [775, 318] width 201 height 62
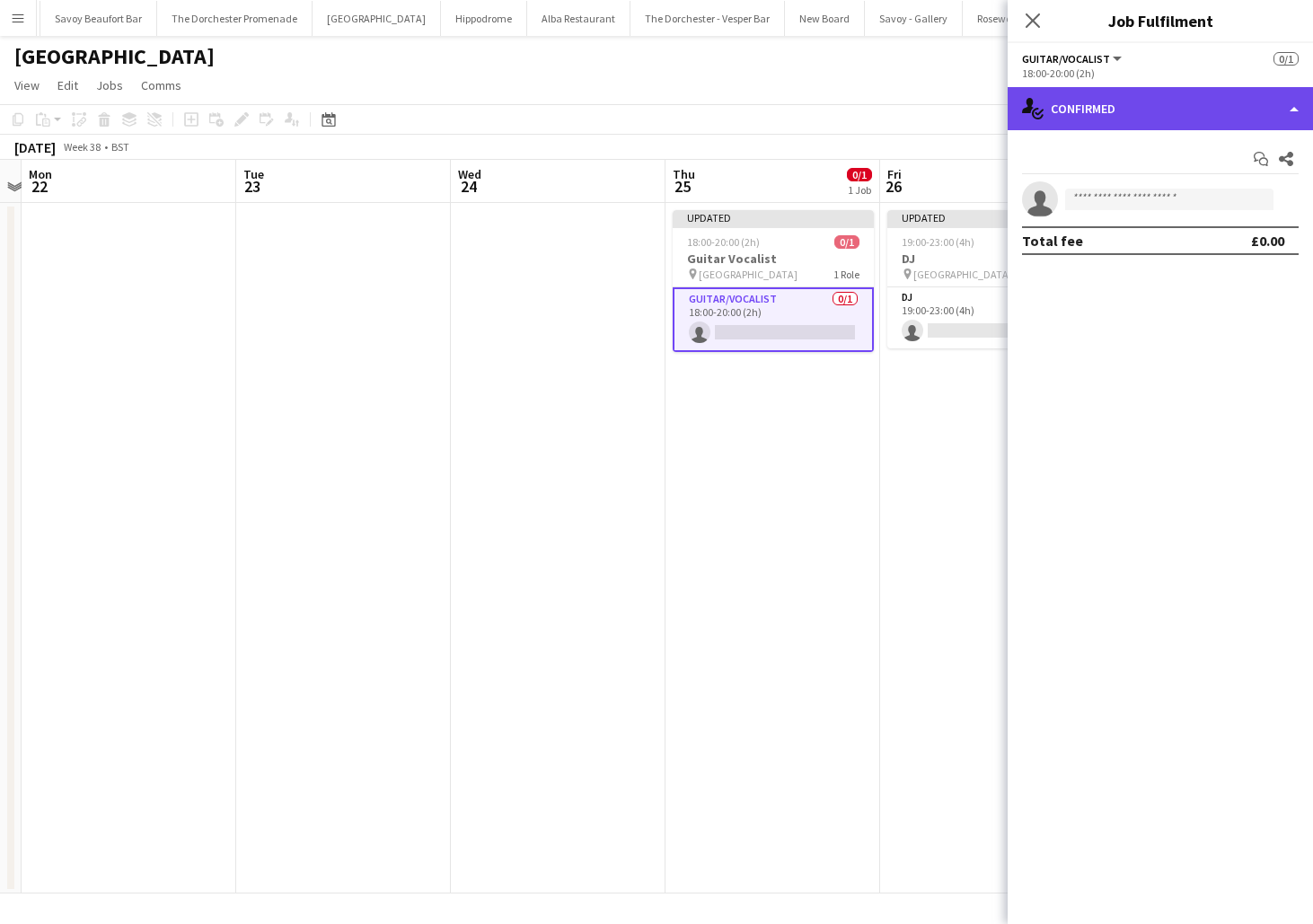
click at [1127, 91] on div "single-neutral-actions-check-2 Confirmed" at bounding box center [1161, 108] width 306 height 43
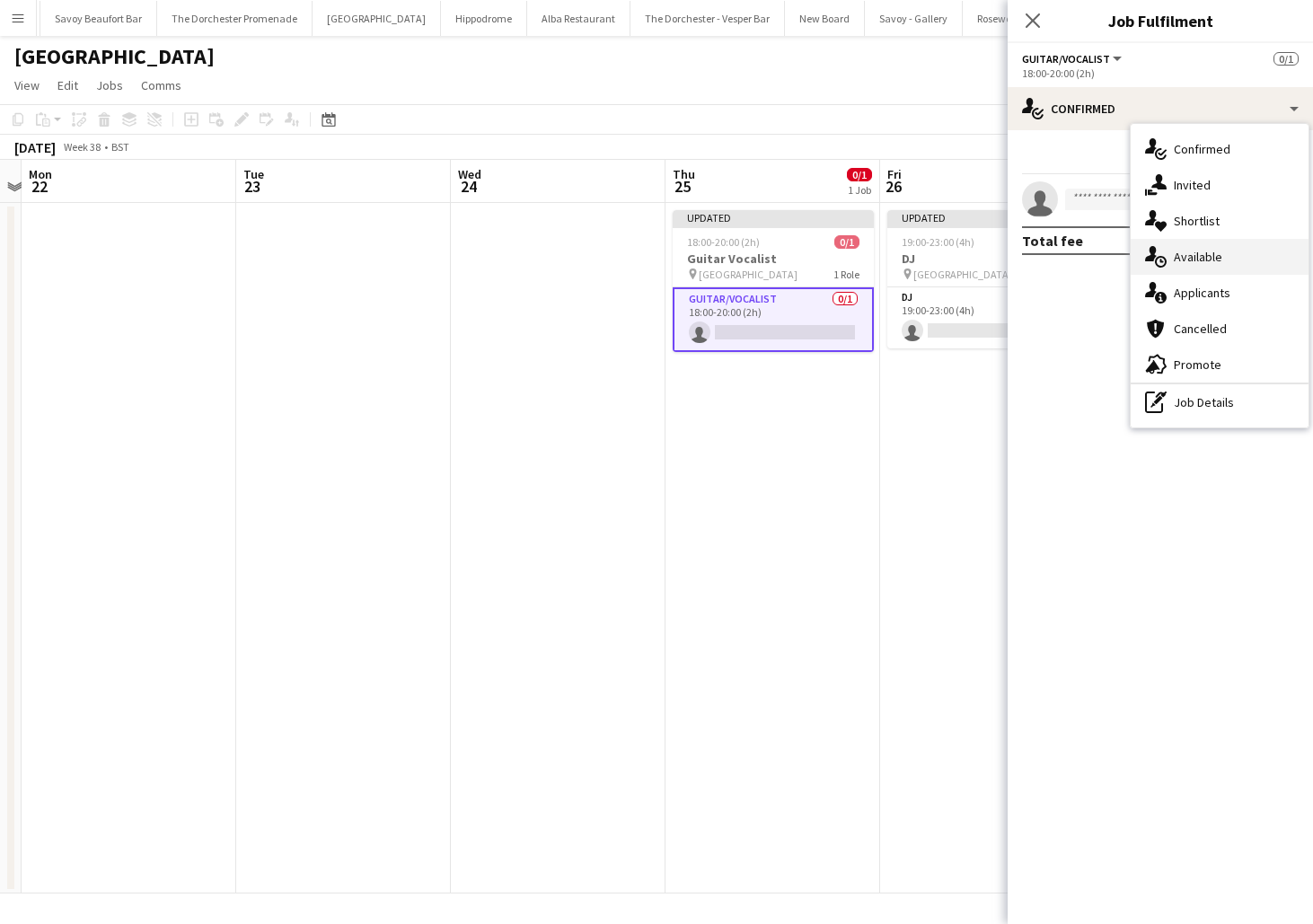
click at [1197, 262] on div "single-neutral-actions-upload Available" at bounding box center [1220, 256] width 178 height 36
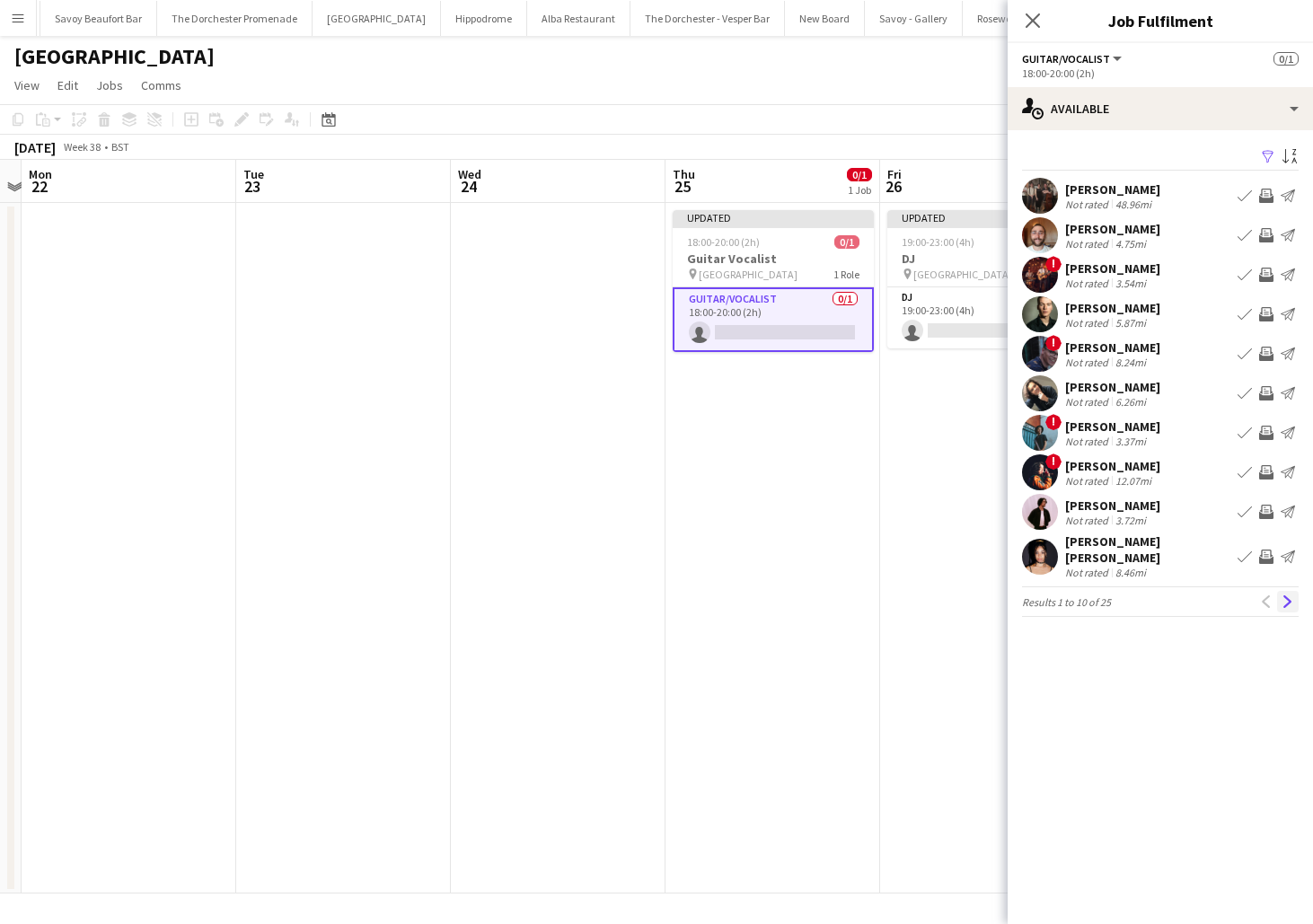
click at [1284, 596] on app-icon "Next" at bounding box center [1288, 601] width 12 height 12
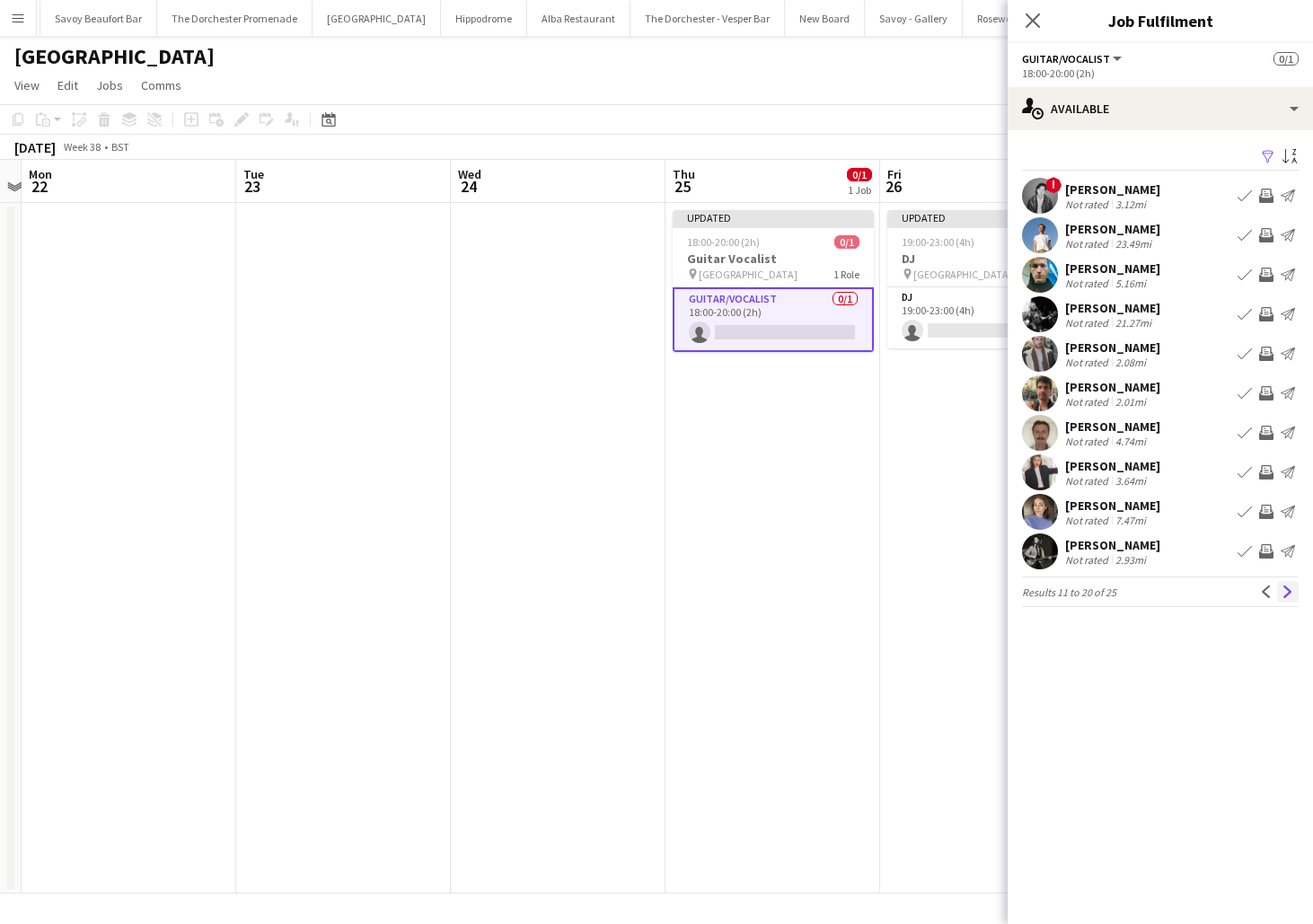
click at [1286, 593] on app-icon "Next" at bounding box center [1288, 591] width 12 height 12
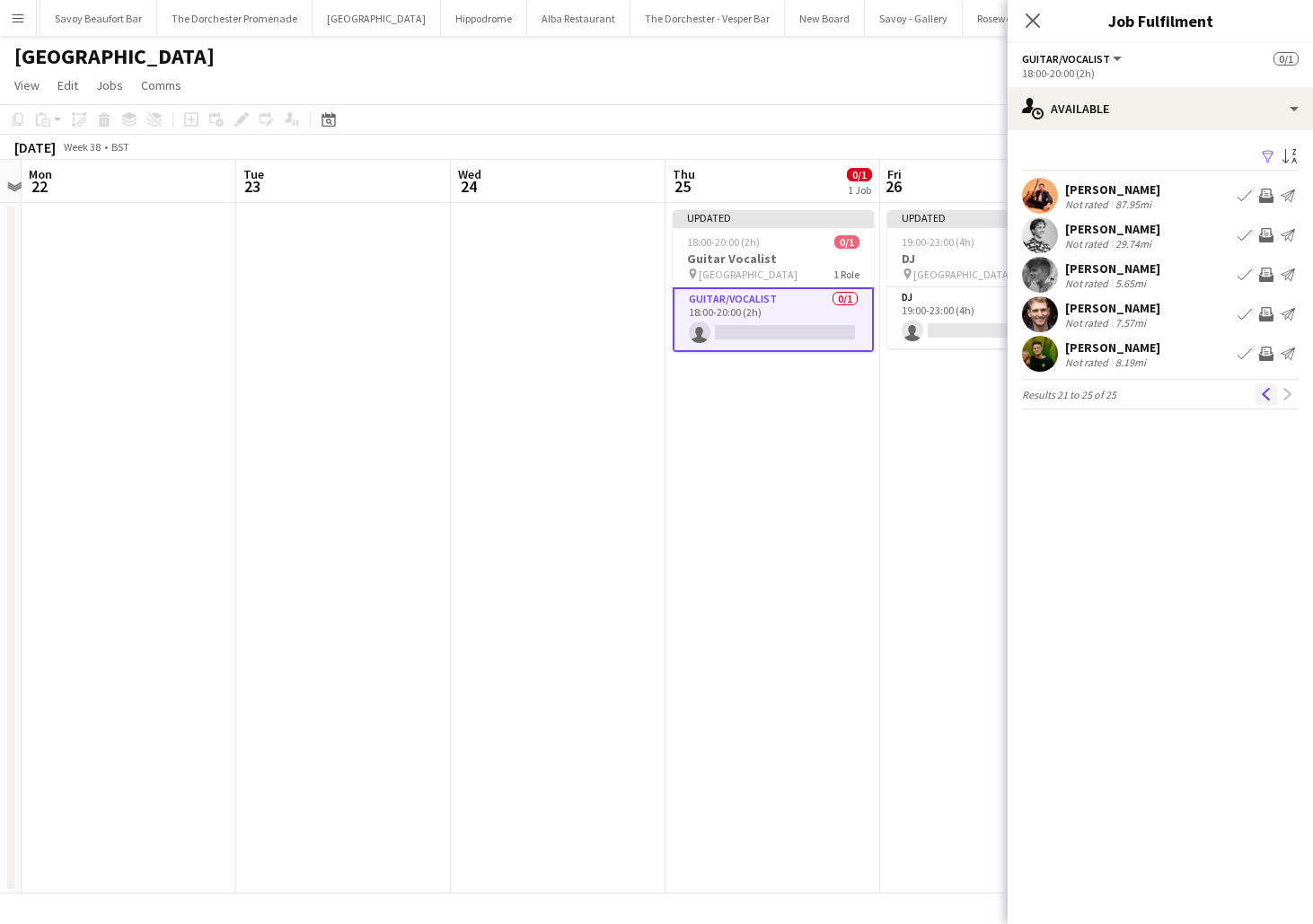
click at [1258, 396] on button "Previous" at bounding box center [1266, 393] width 21 height 21
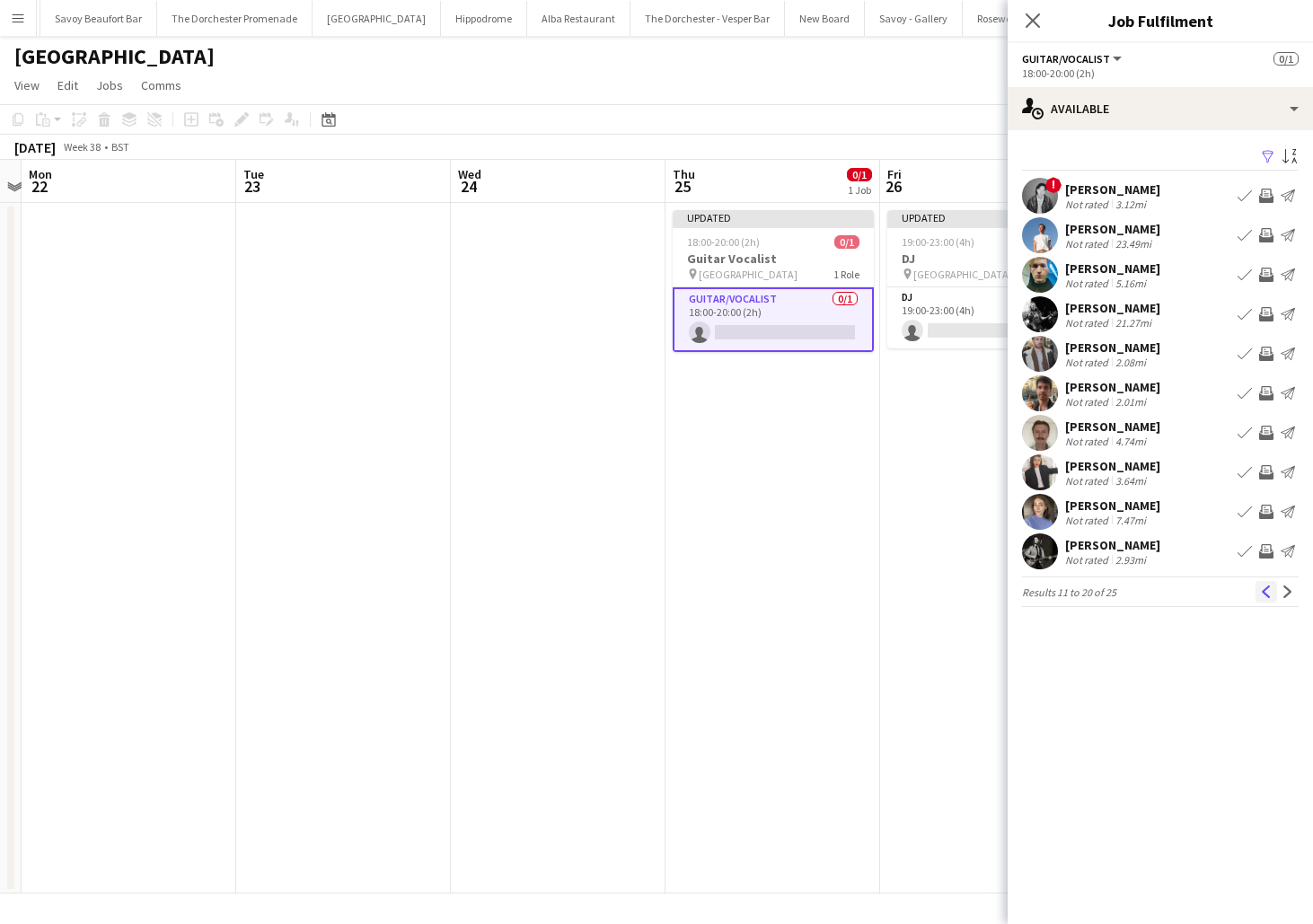
click at [1263, 597] on app-icon "Previous" at bounding box center [1266, 591] width 12 height 12
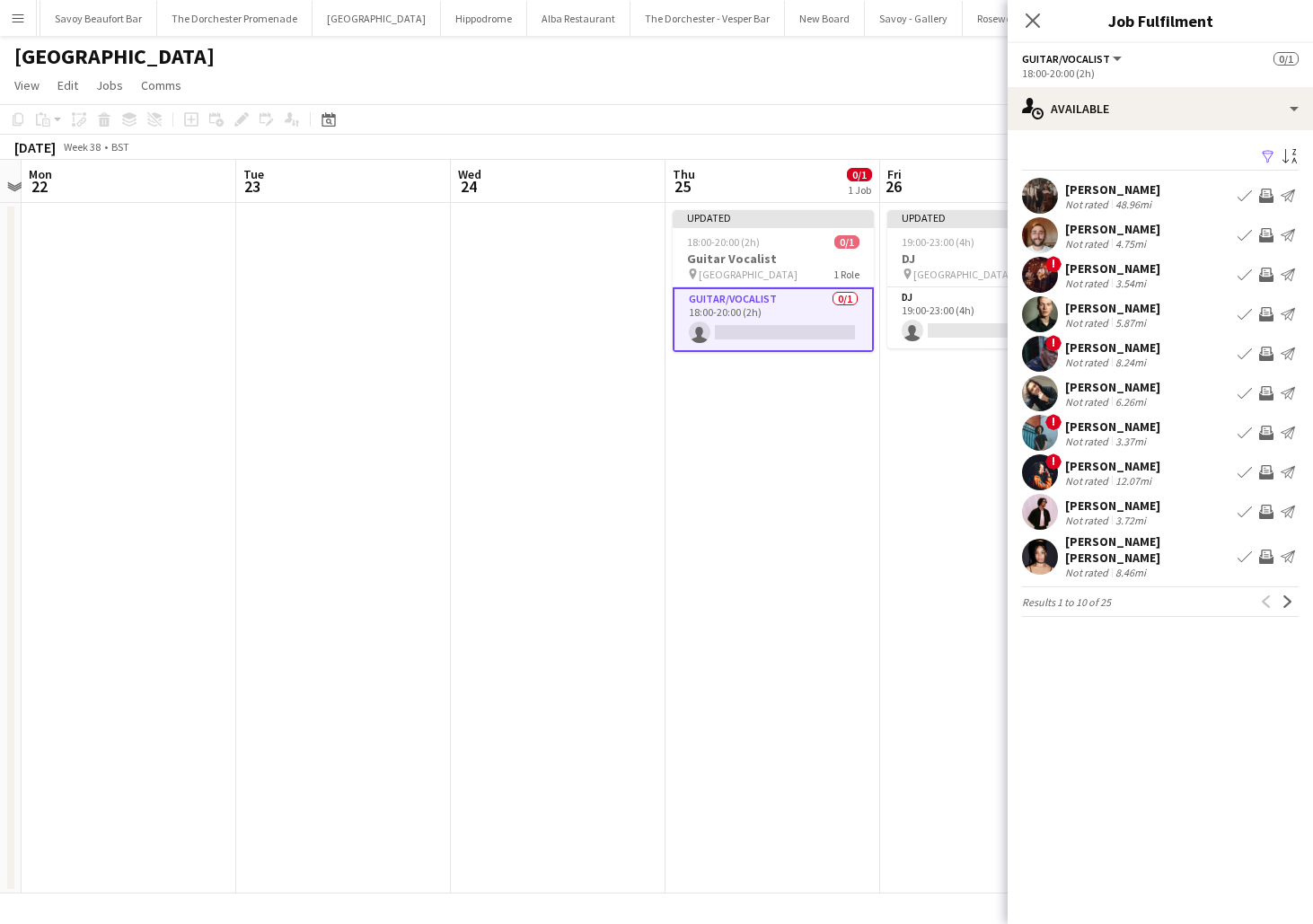
click at [1248, 315] on app-icon "Book crew" at bounding box center [1244, 313] width 14 height 14
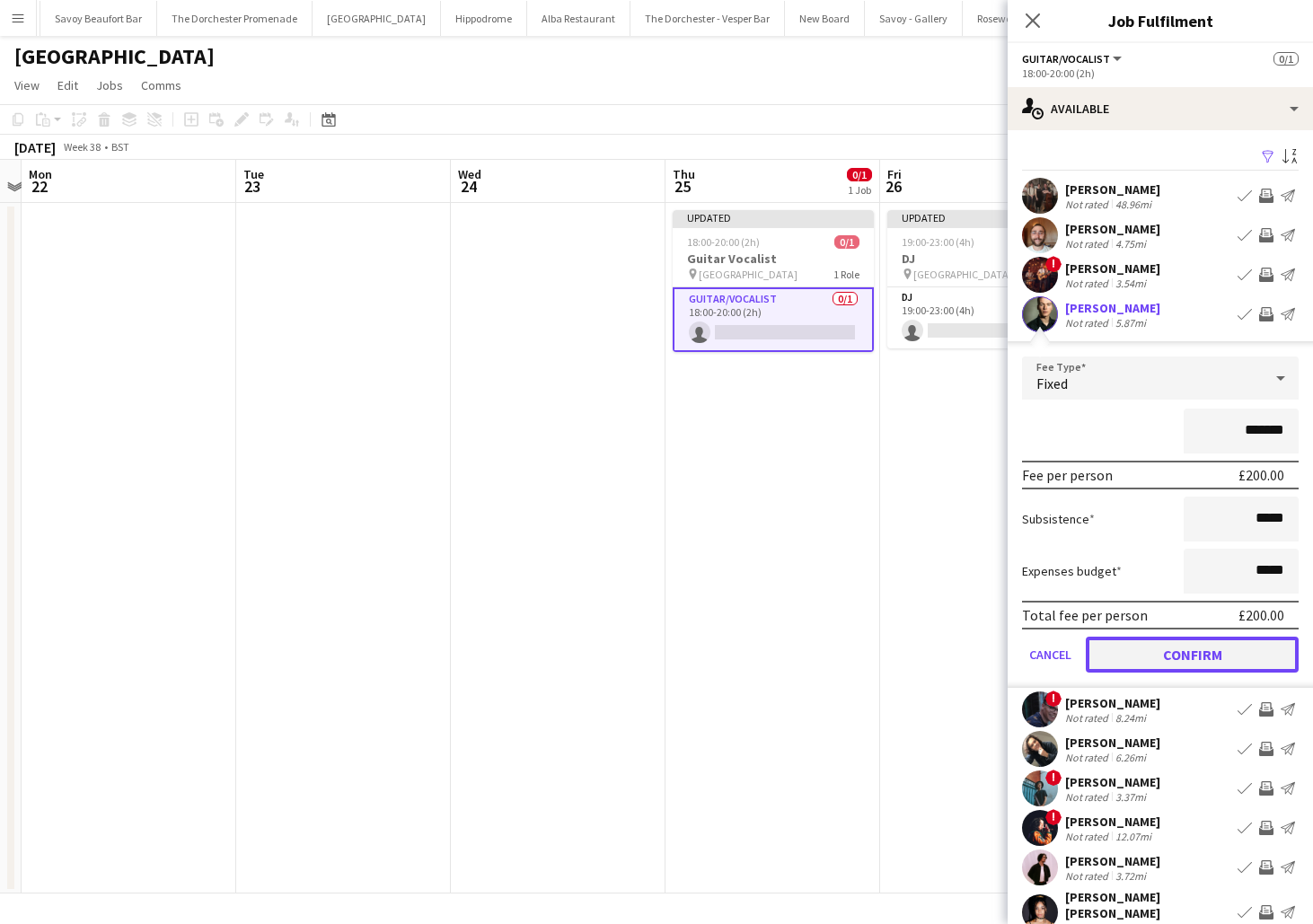
click at [1139, 654] on button "Confirm" at bounding box center [1193, 655] width 213 height 36
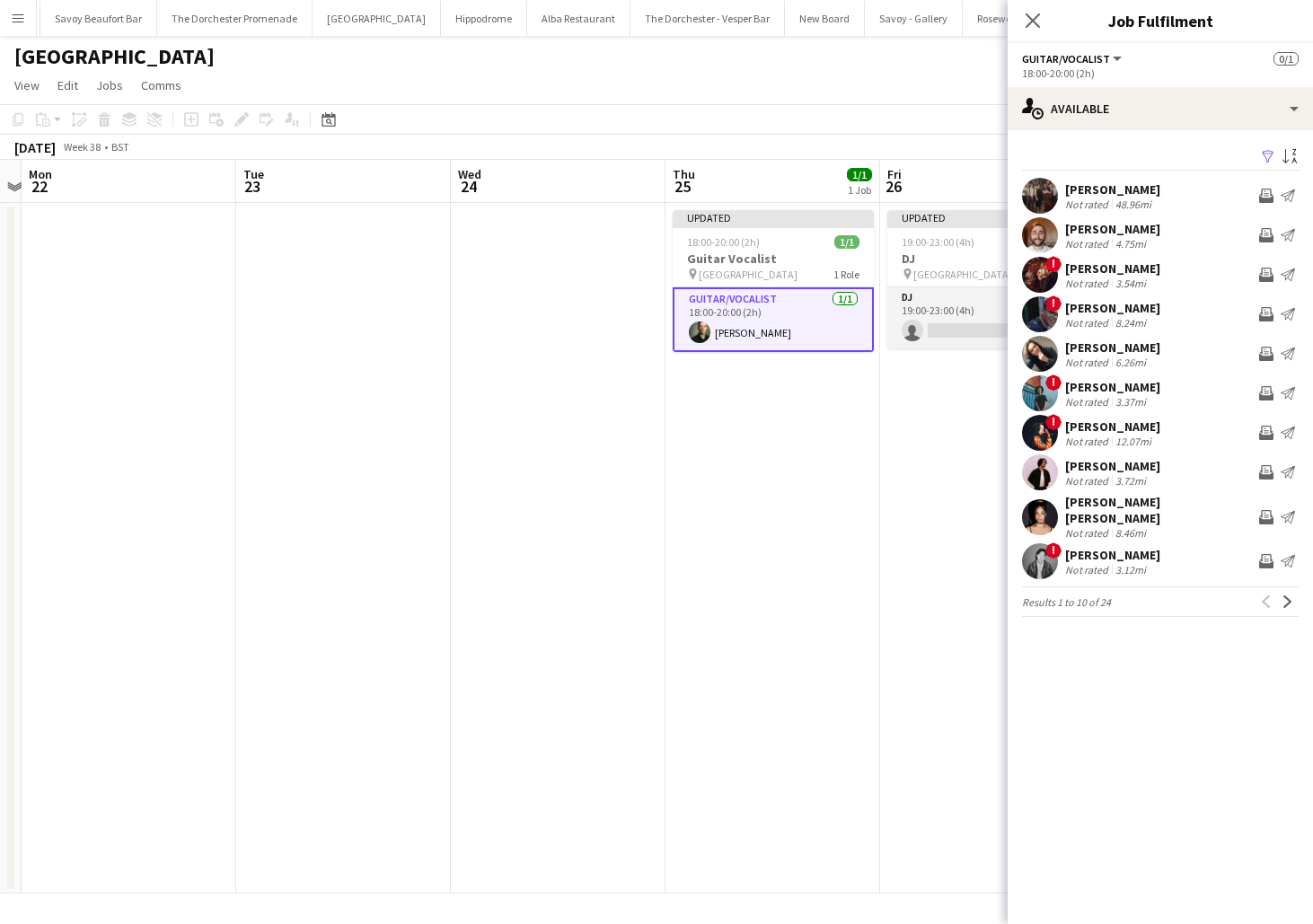
click at [933, 332] on app-card-role "DJ 0/1 19:00-23:00 (4h) single-neutral-actions" at bounding box center [988, 318] width 201 height 62
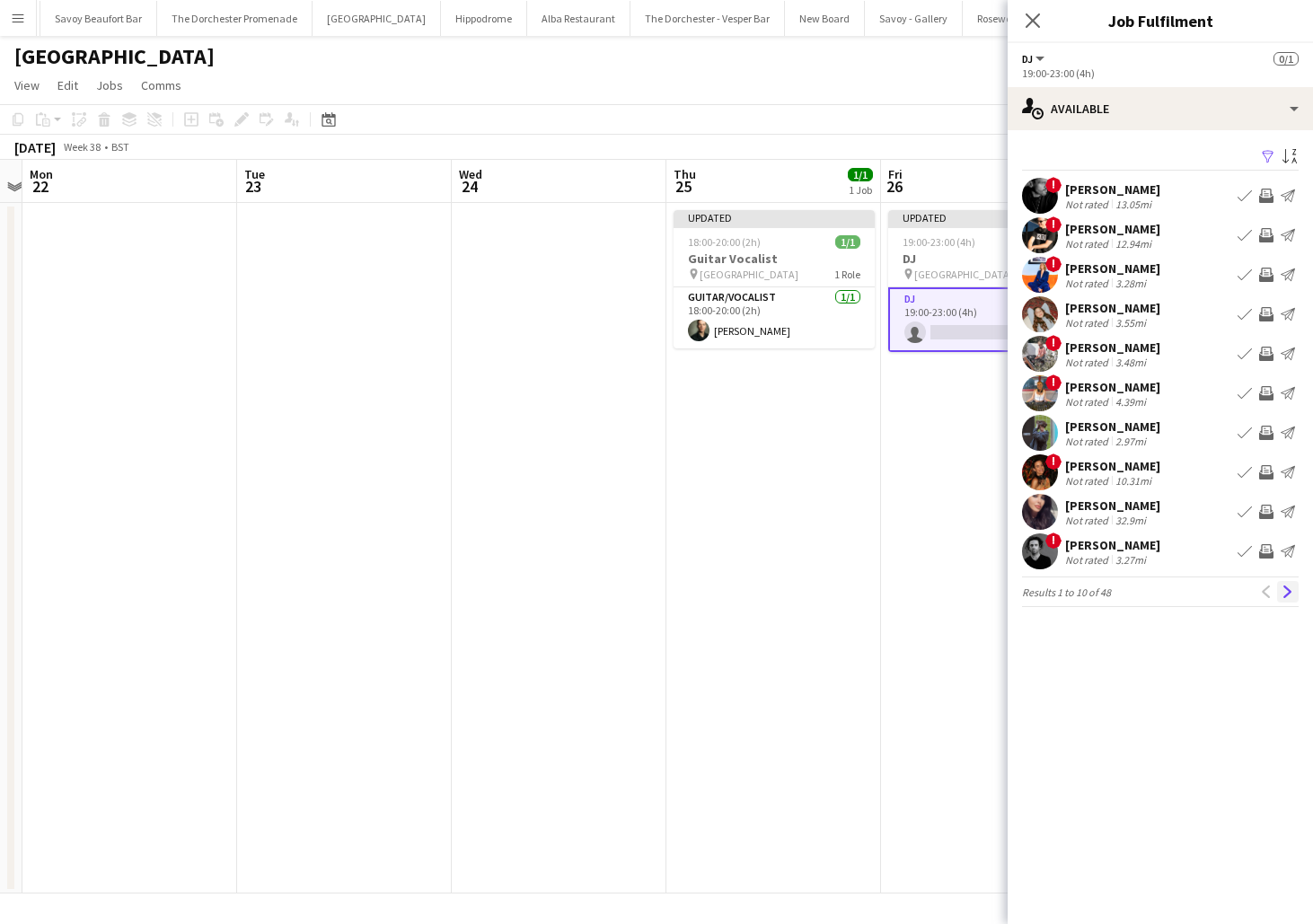
click at [1291, 596] on app-icon "Next" at bounding box center [1288, 591] width 12 height 12
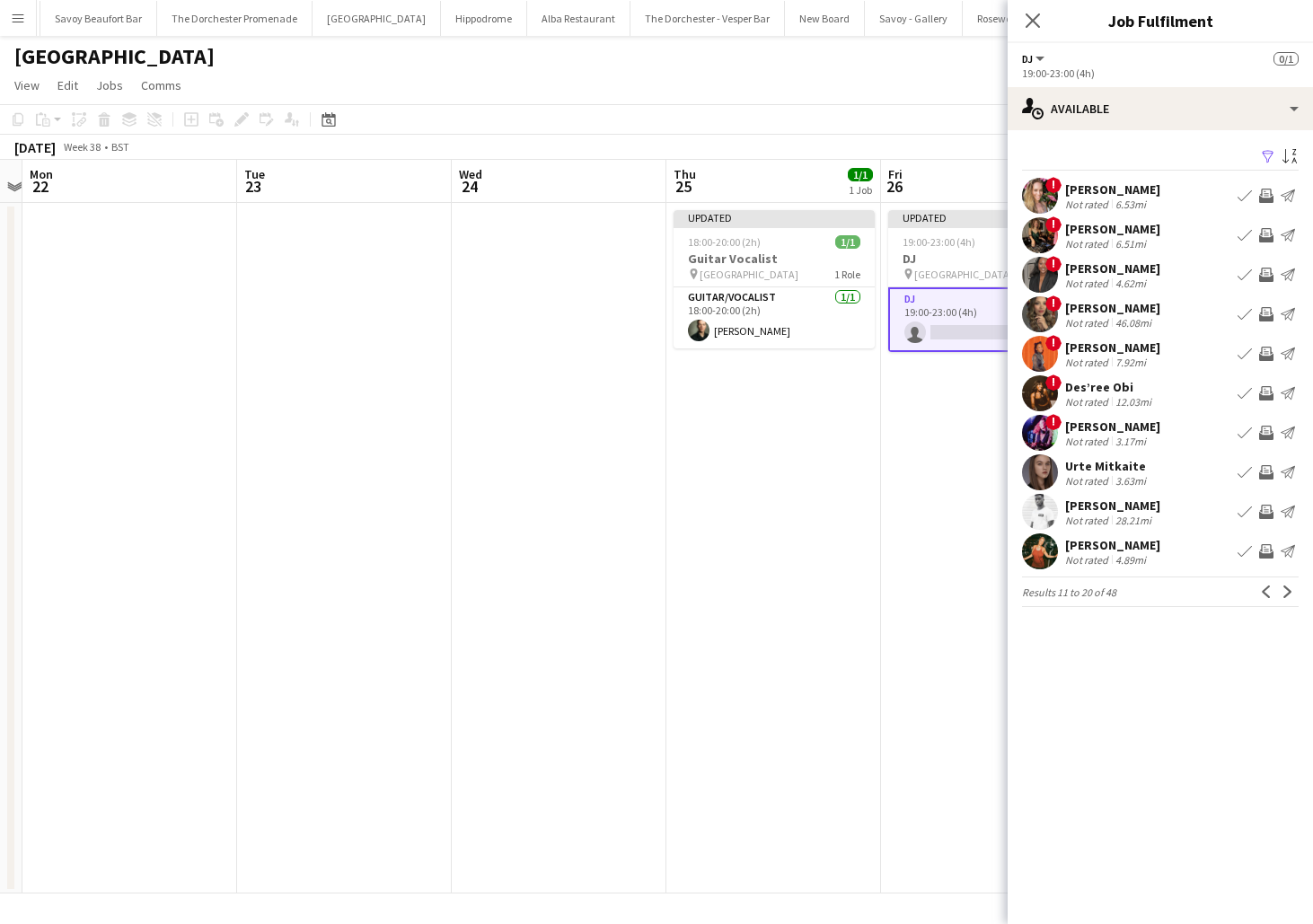
click at [1291, 596] on app-icon "Next" at bounding box center [1288, 591] width 12 height 12
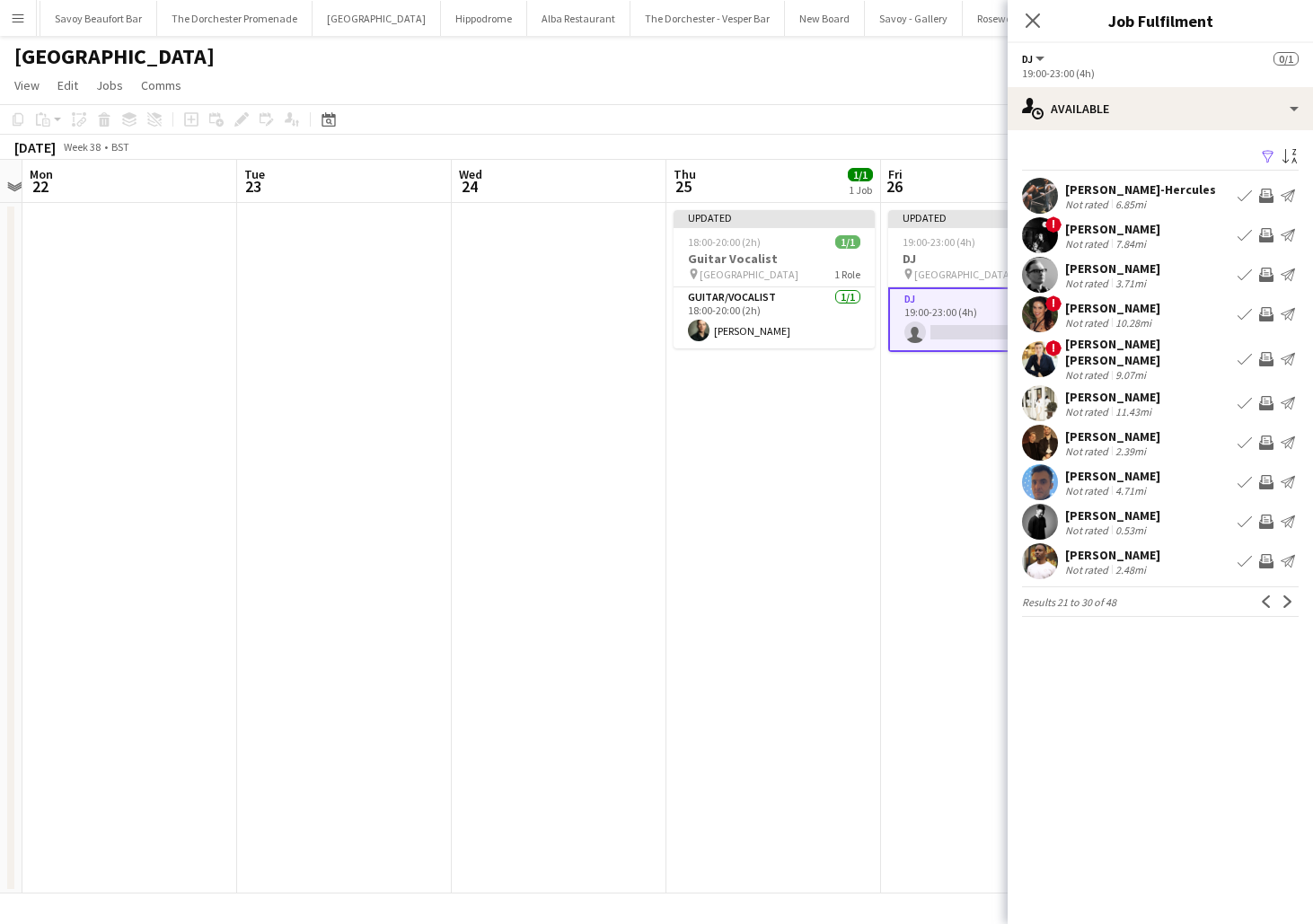
click at [1291, 596] on app-icon "Next" at bounding box center [1288, 601] width 12 height 12
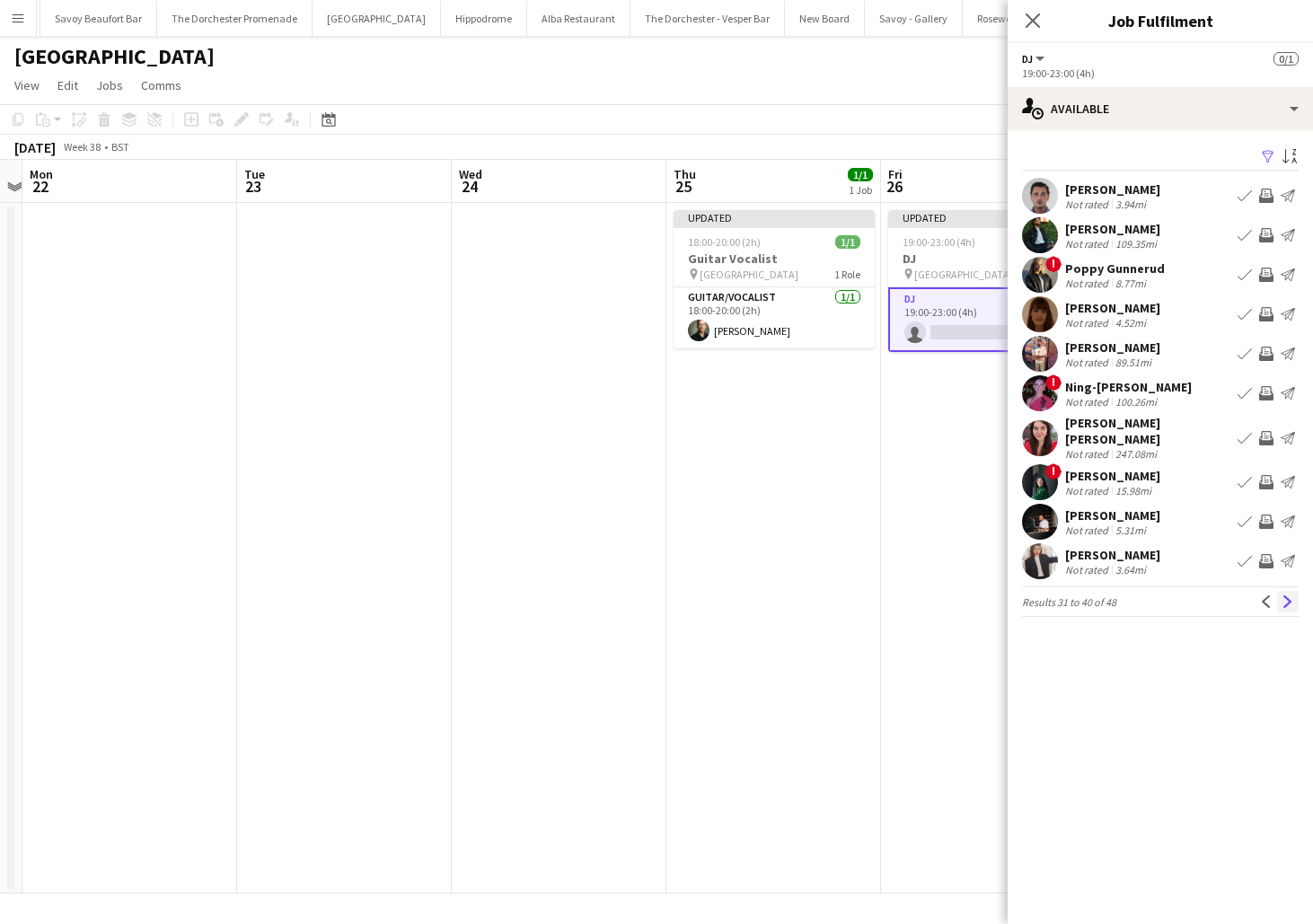
click at [1291, 596] on app-icon "Next" at bounding box center [1288, 601] width 12 height 12
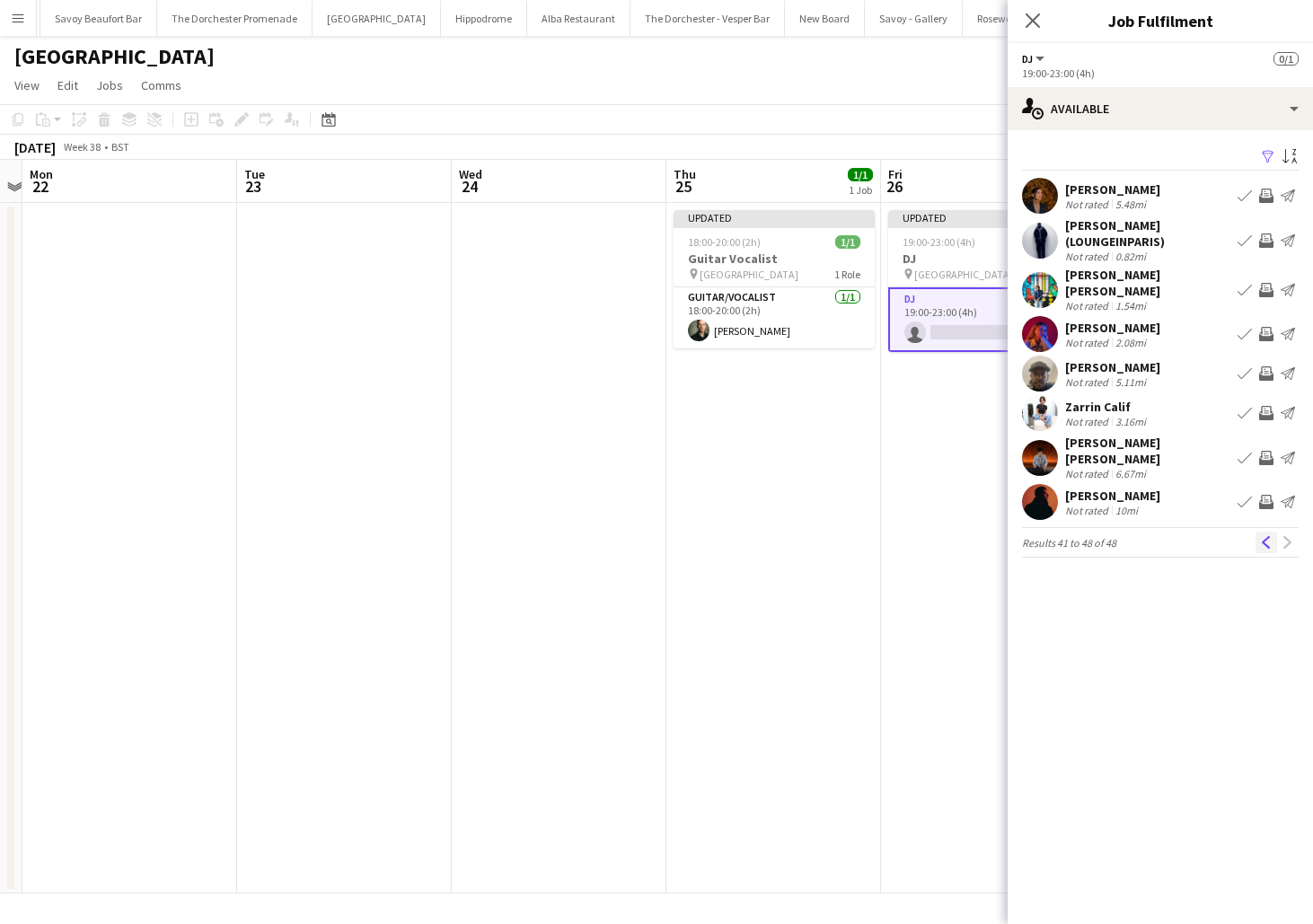
click at [1269, 531] on button "Previous" at bounding box center [1266, 542] width 21 height 21
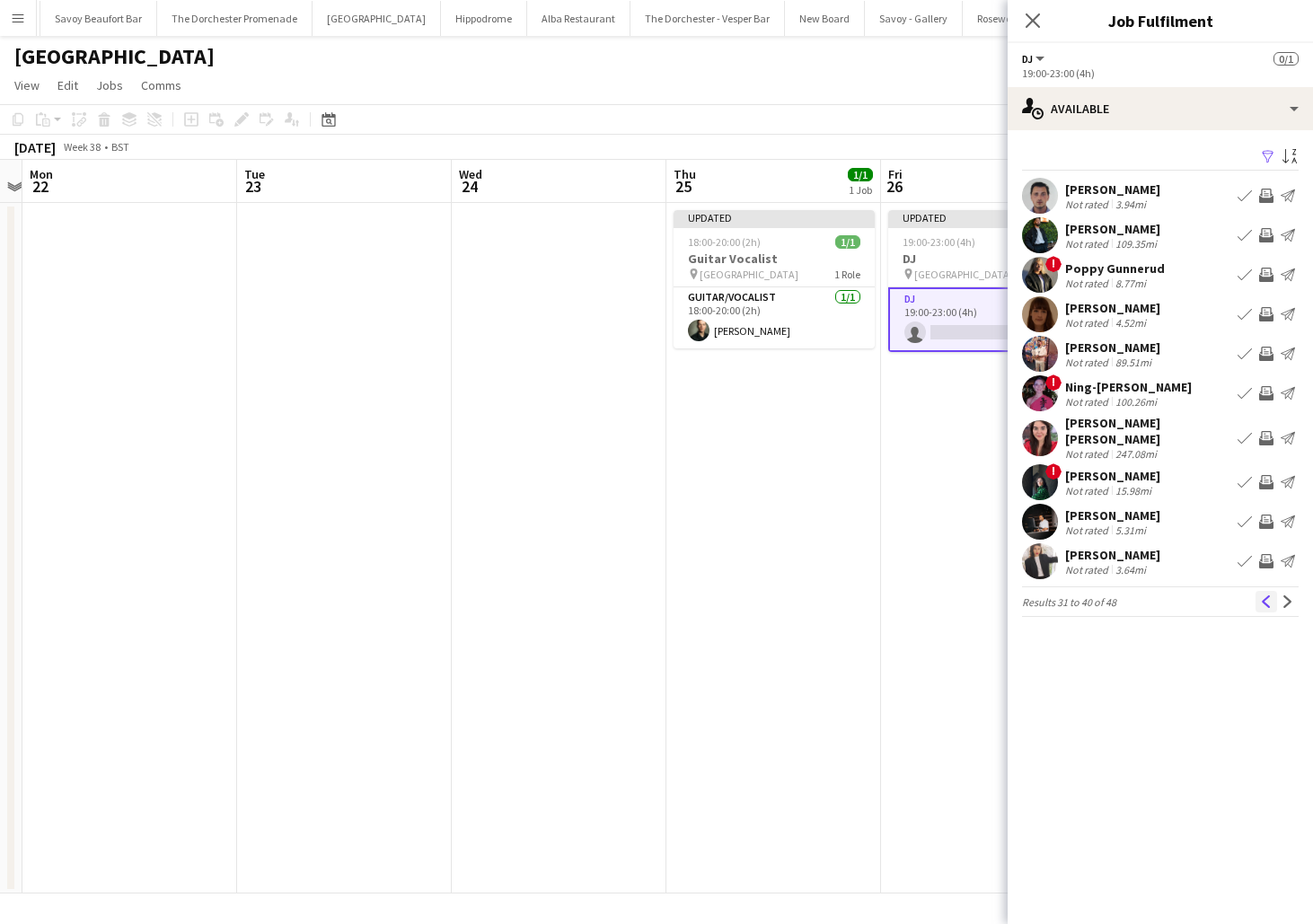
click at [1266, 603] on app-icon "Previous" at bounding box center [1266, 601] width 12 height 12
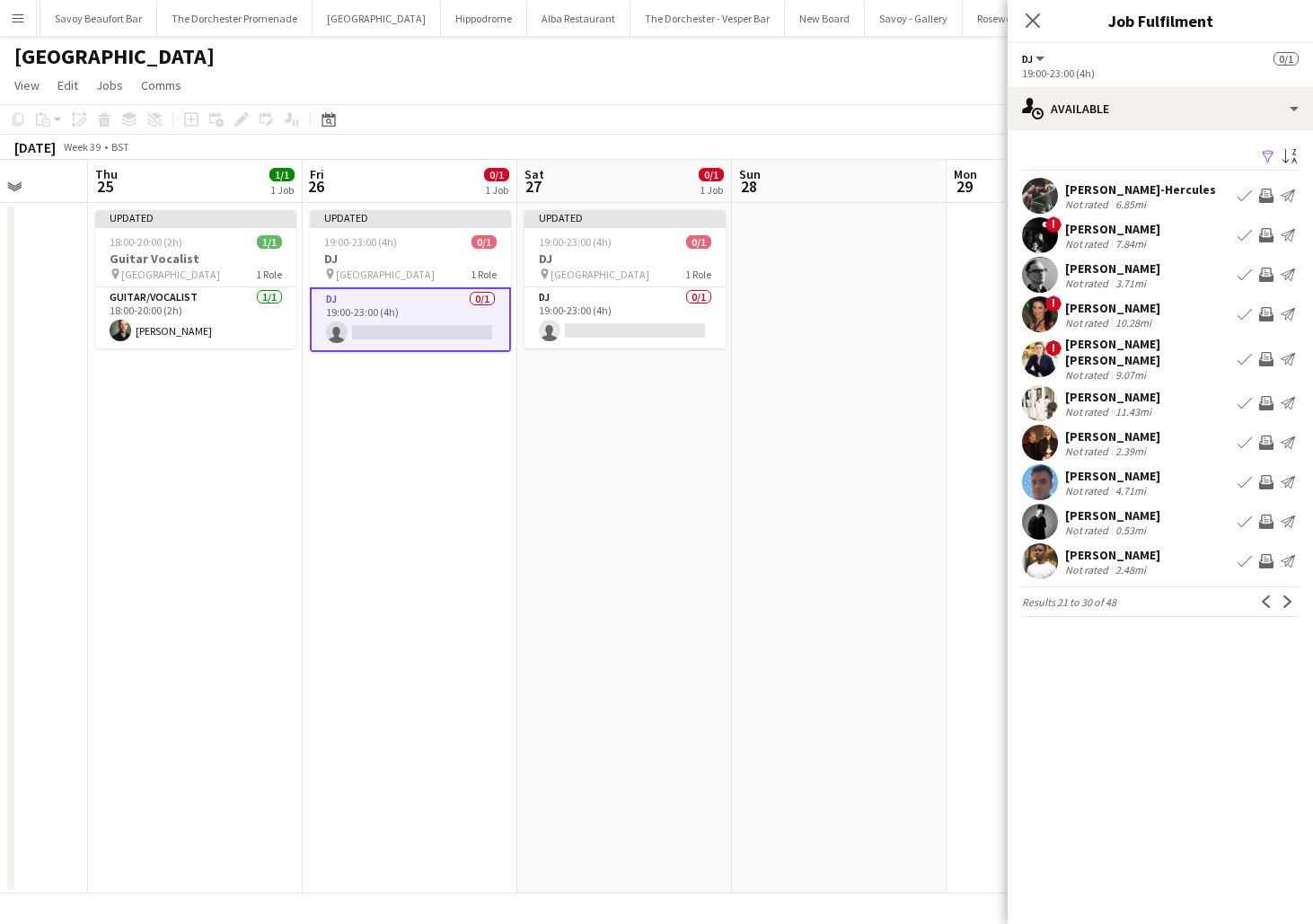
scroll to position [0, 555]
click at [1266, 599] on button "Previous" at bounding box center [1266, 601] width 21 height 21
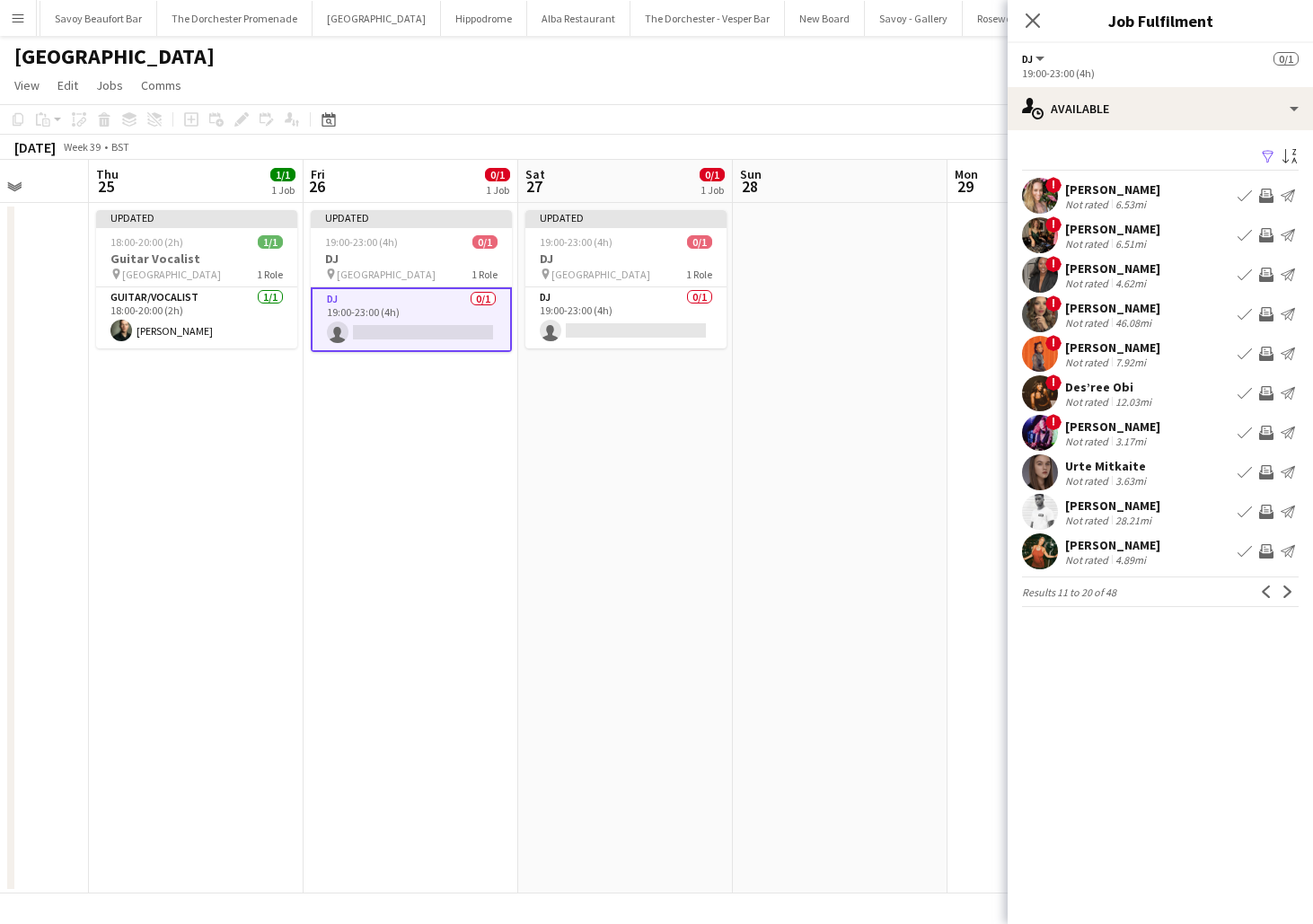
click at [1246, 312] on app-icon "Book crew" at bounding box center [1244, 313] width 14 height 14
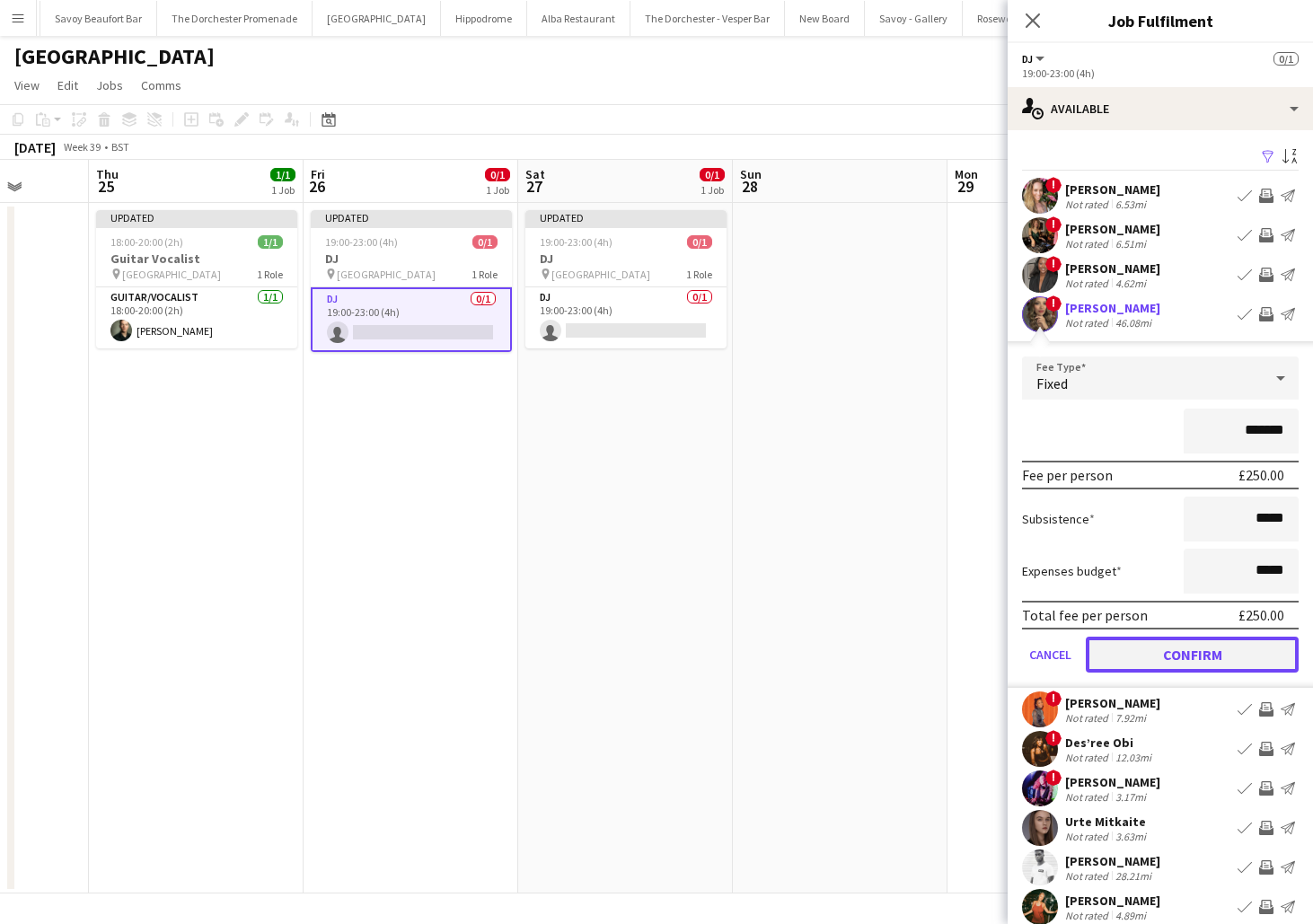
click at [1114, 657] on button "Confirm" at bounding box center [1193, 655] width 213 height 36
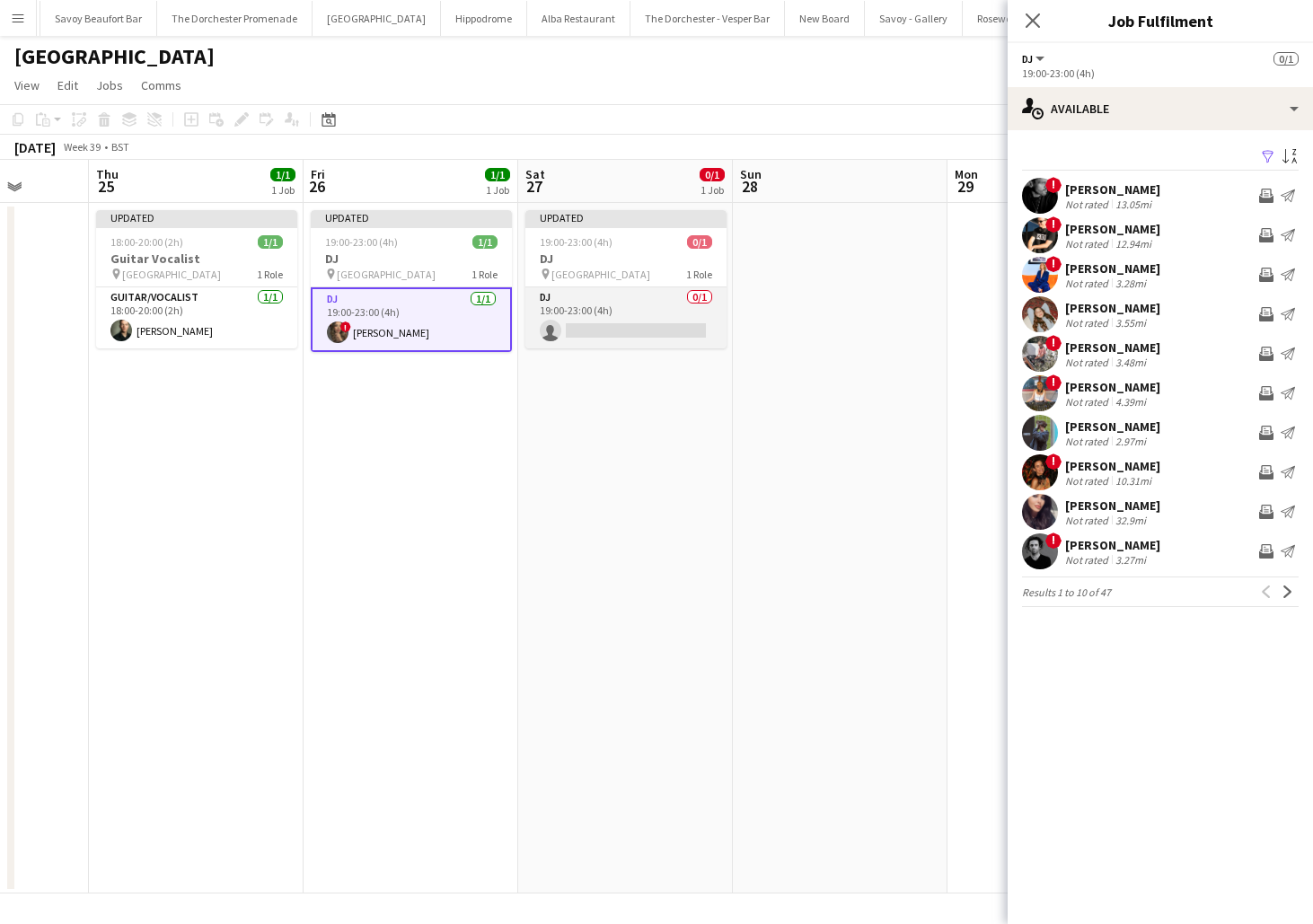
click at [603, 323] on app-card-role "DJ 0/1 19:00-23:00 (4h) single-neutral-actions" at bounding box center [627, 318] width 201 height 62
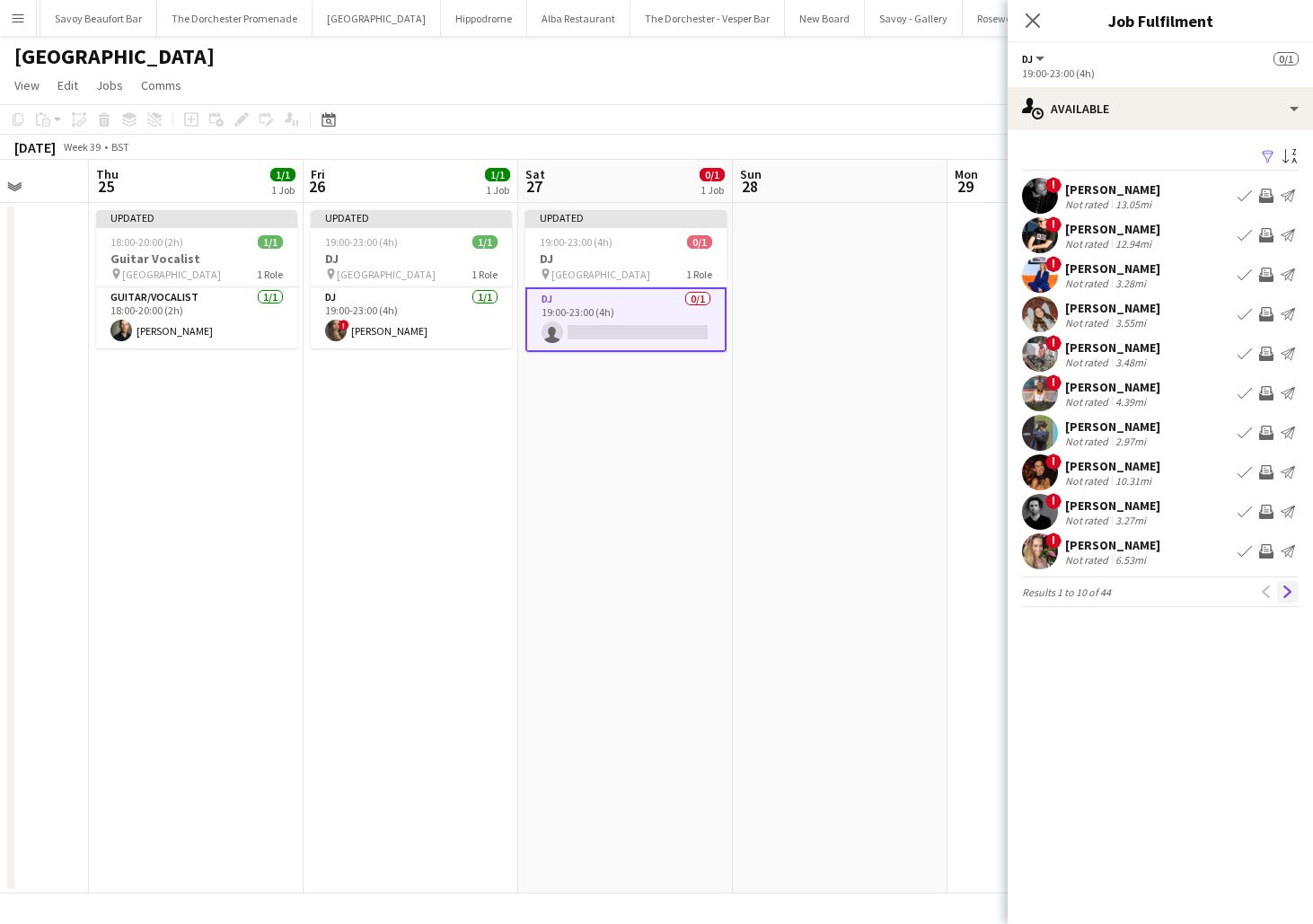
click at [1288, 598] on app-icon "Next" at bounding box center [1288, 591] width 12 height 12
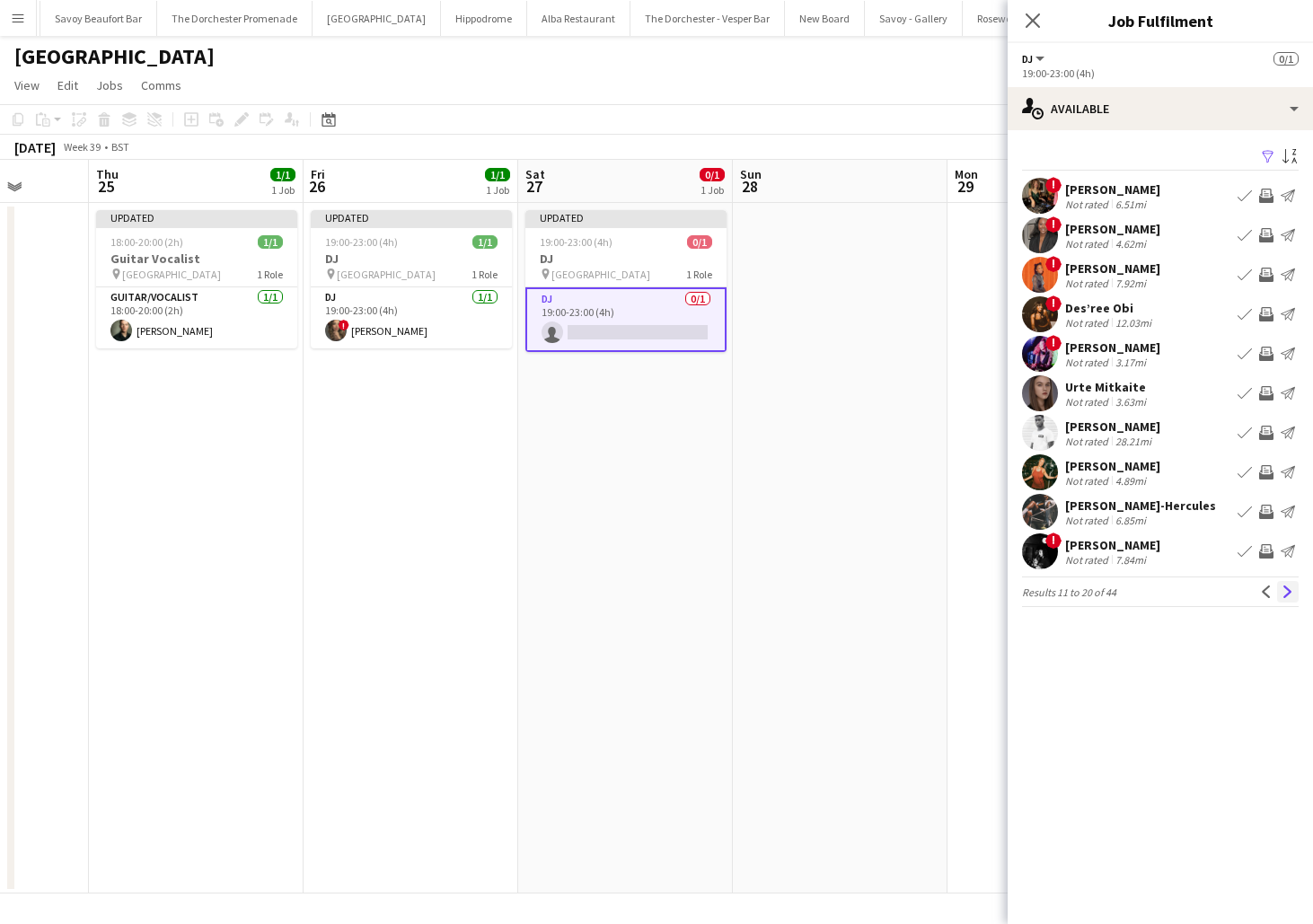
click at [1288, 600] on button "Next" at bounding box center [1288, 591] width 21 height 21
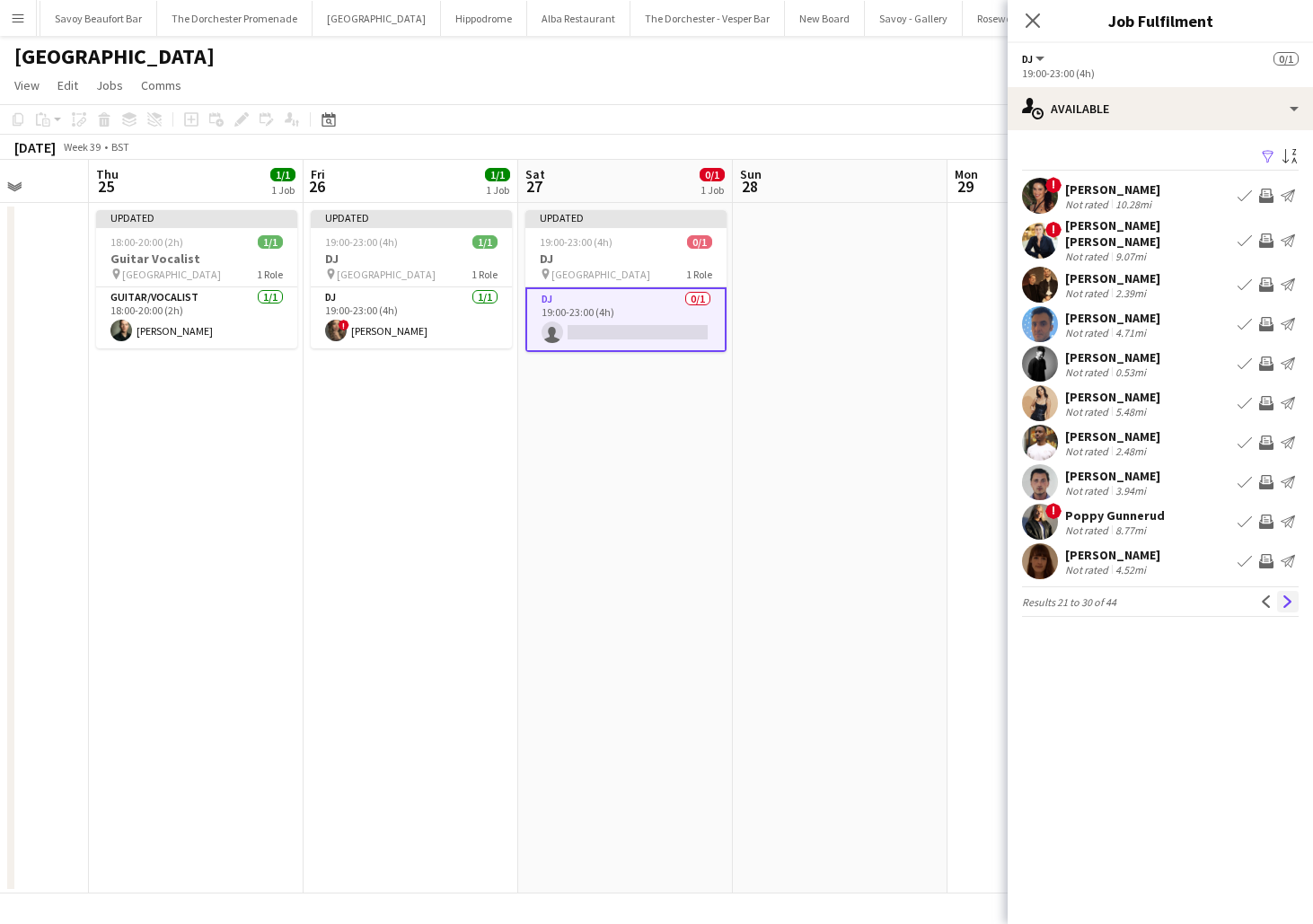
click at [1288, 600] on button "Next" at bounding box center [1288, 601] width 21 height 21
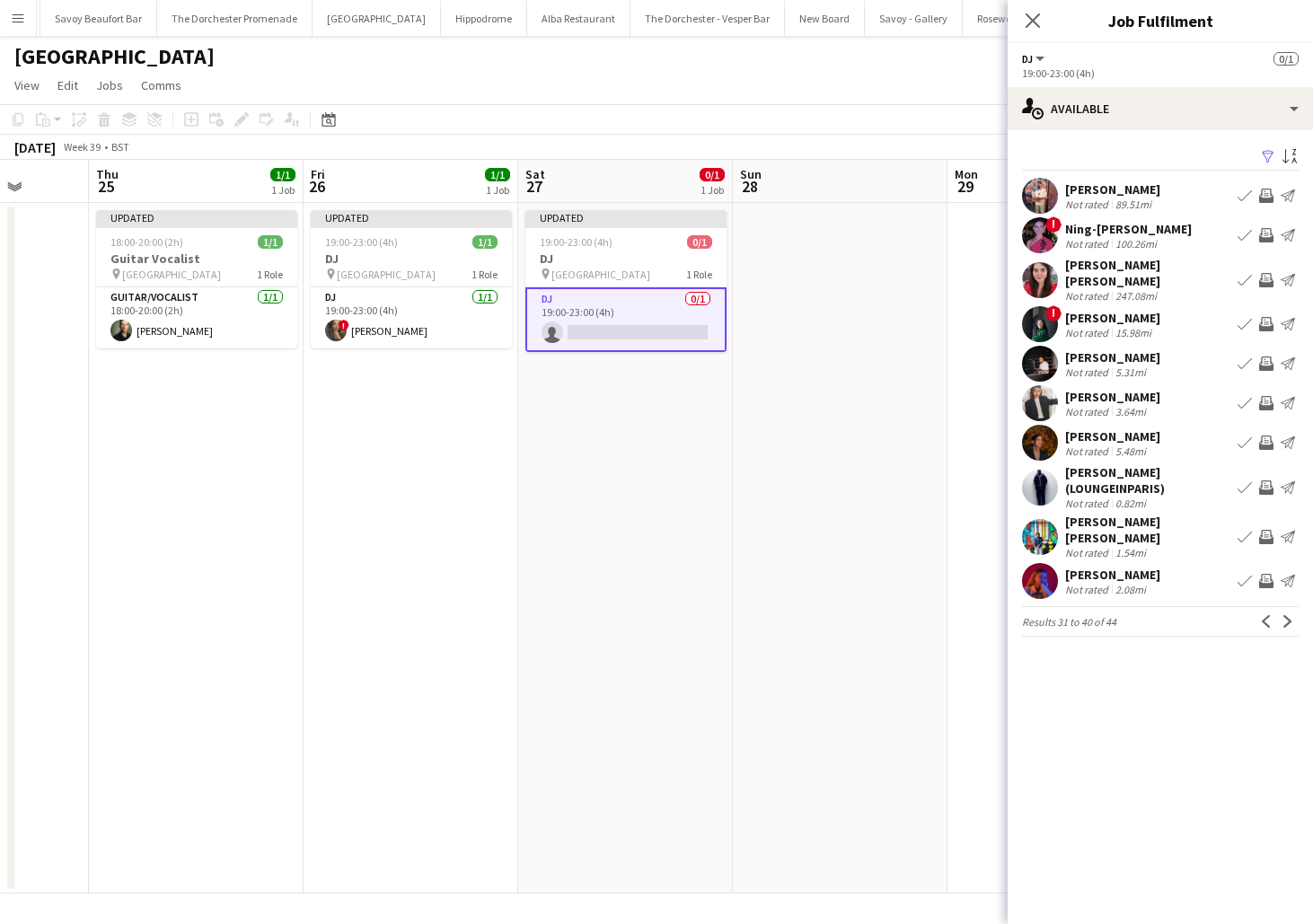
click at [1288, 615] on app-icon "Next" at bounding box center [1288, 621] width 12 height 12
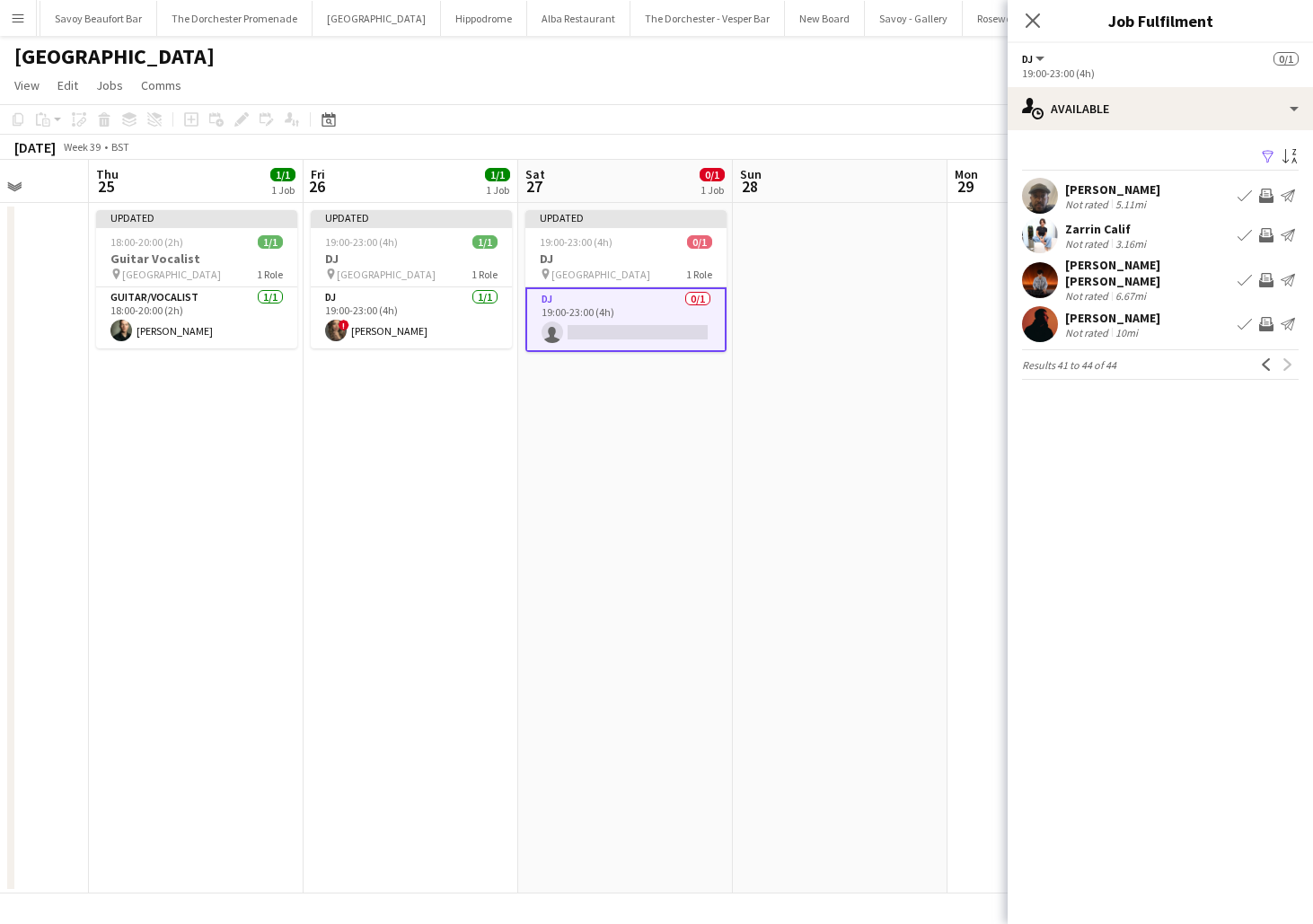
click at [1141, 272] on div "[PERSON_NAME] [PERSON_NAME]" at bounding box center [1148, 273] width 165 height 33
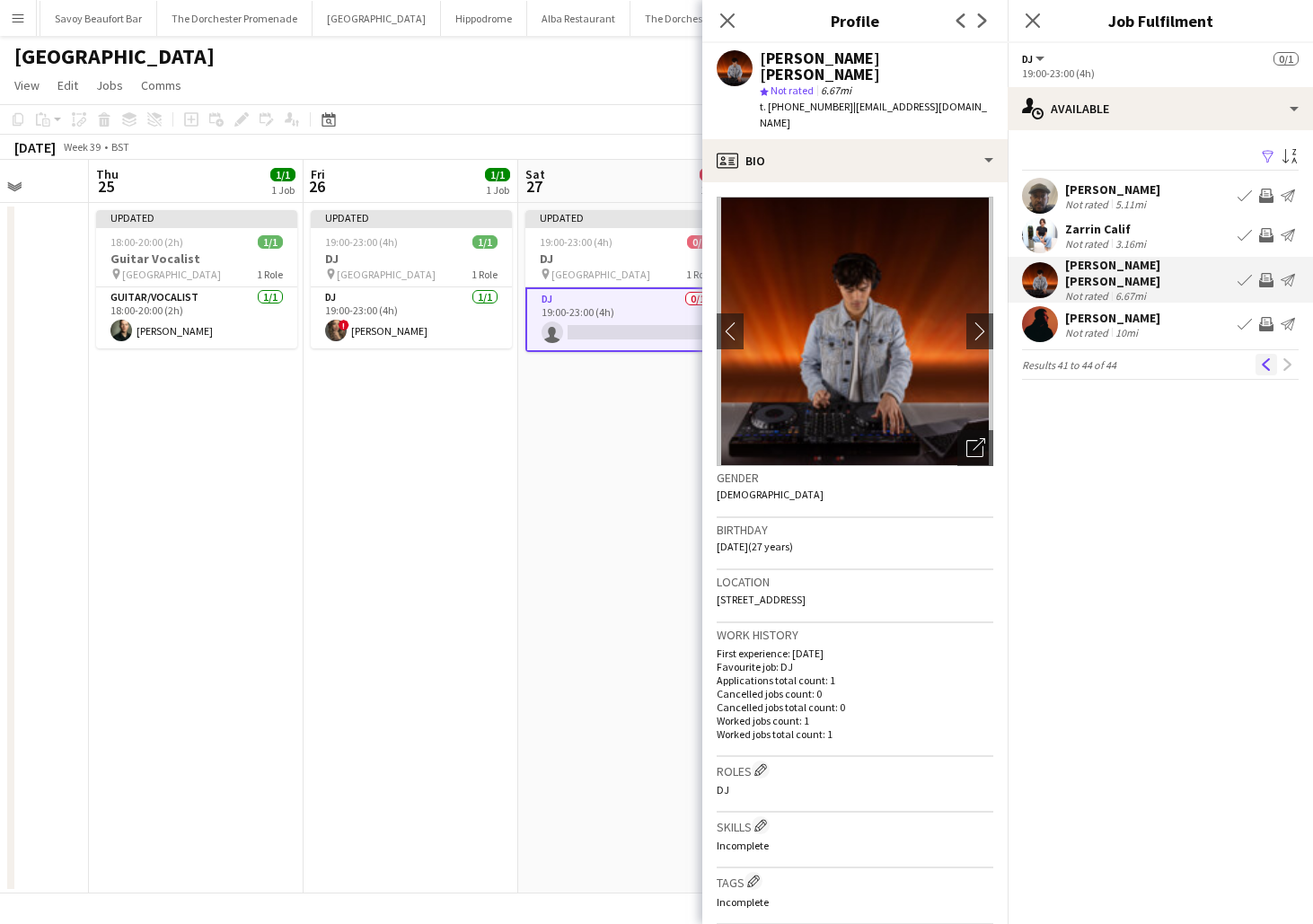
click at [1270, 358] on app-icon "Previous" at bounding box center [1266, 364] width 12 height 12
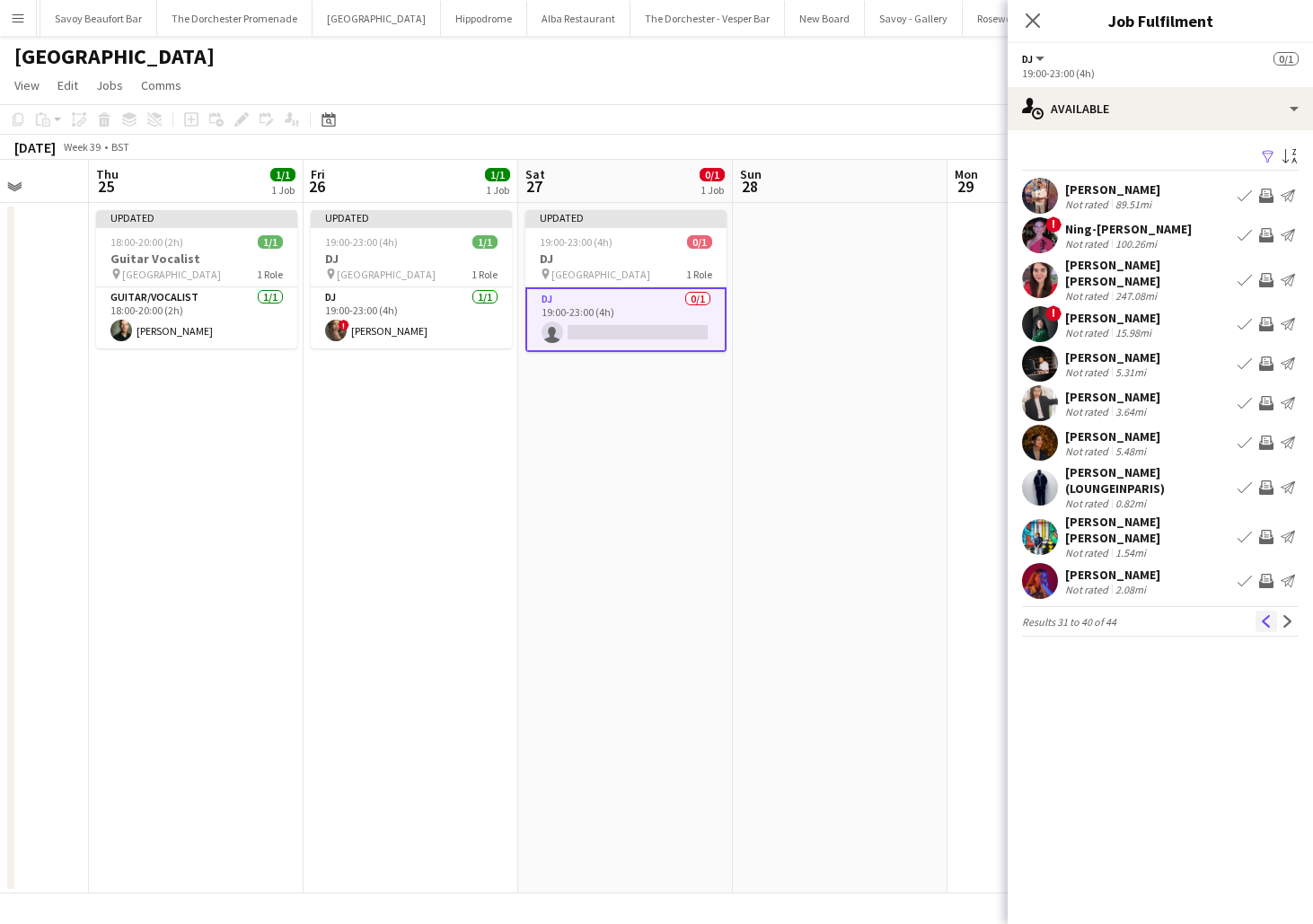
click at [1270, 615] on app-icon "Previous" at bounding box center [1266, 621] width 12 height 12
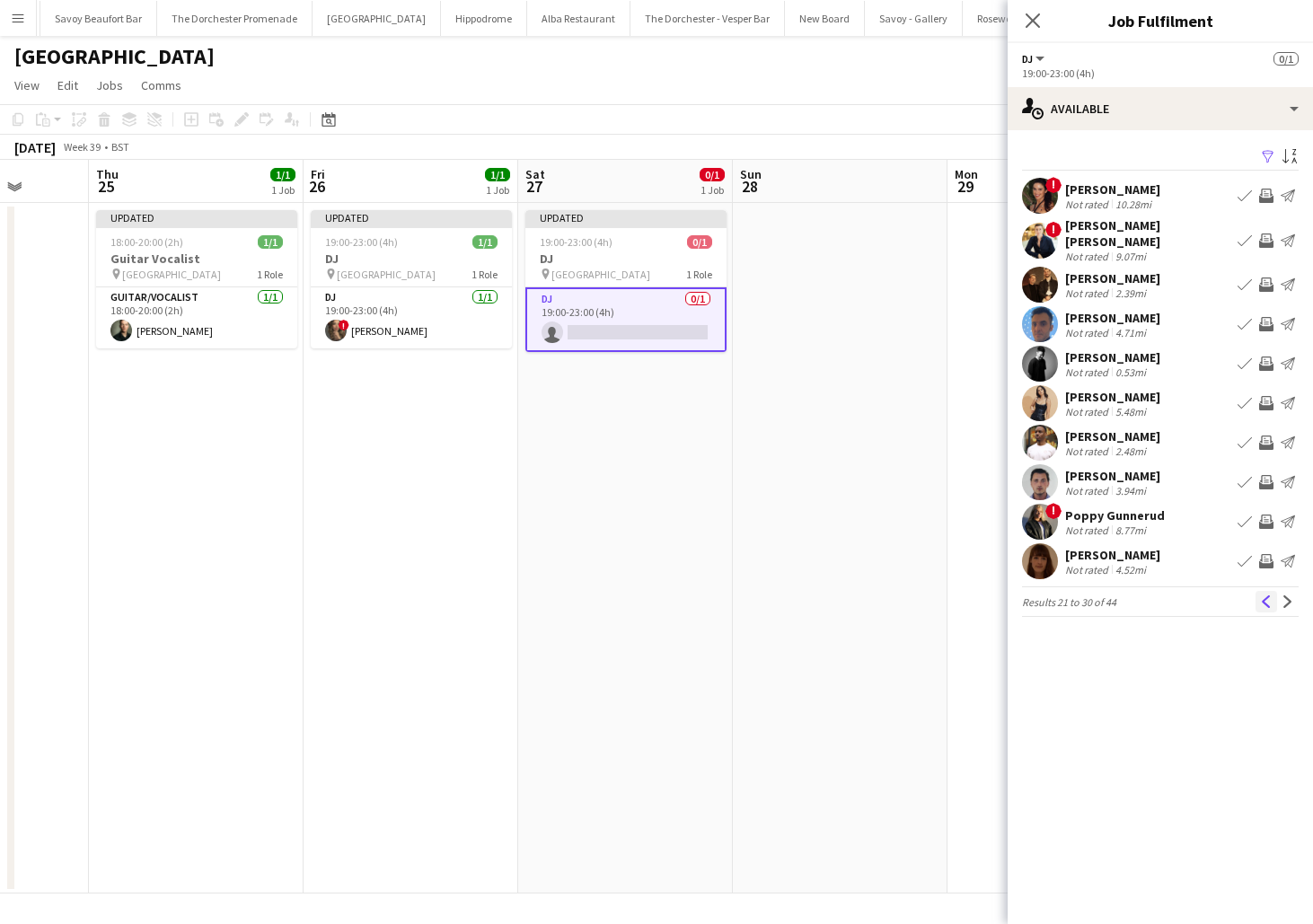
click at [1268, 596] on app-icon "Previous" at bounding box center [1266, 601] width 12 height 12
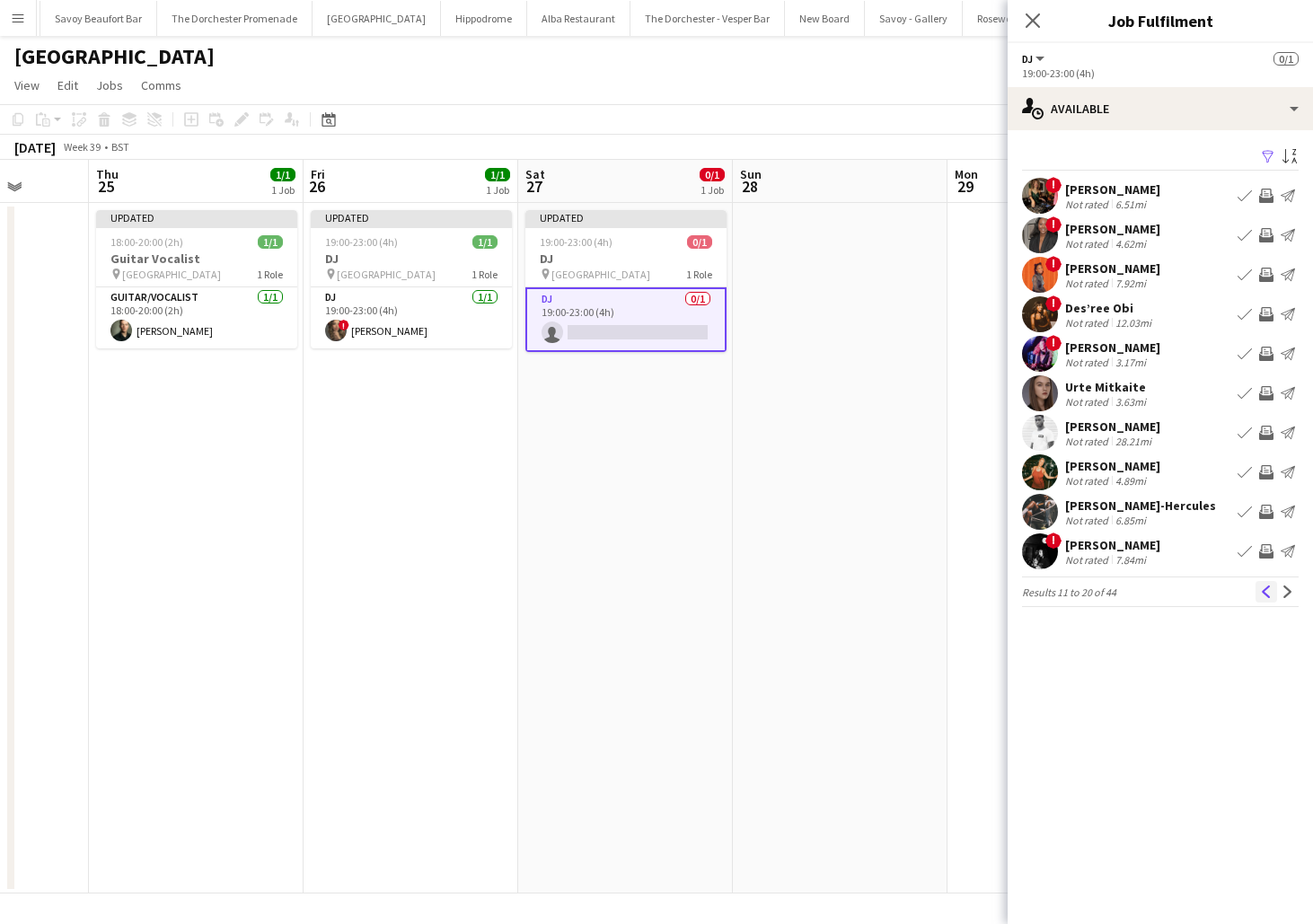
click at [1267, 594] on app-icon "Previous" at bounding box center [1266, 591] width 12 height 12
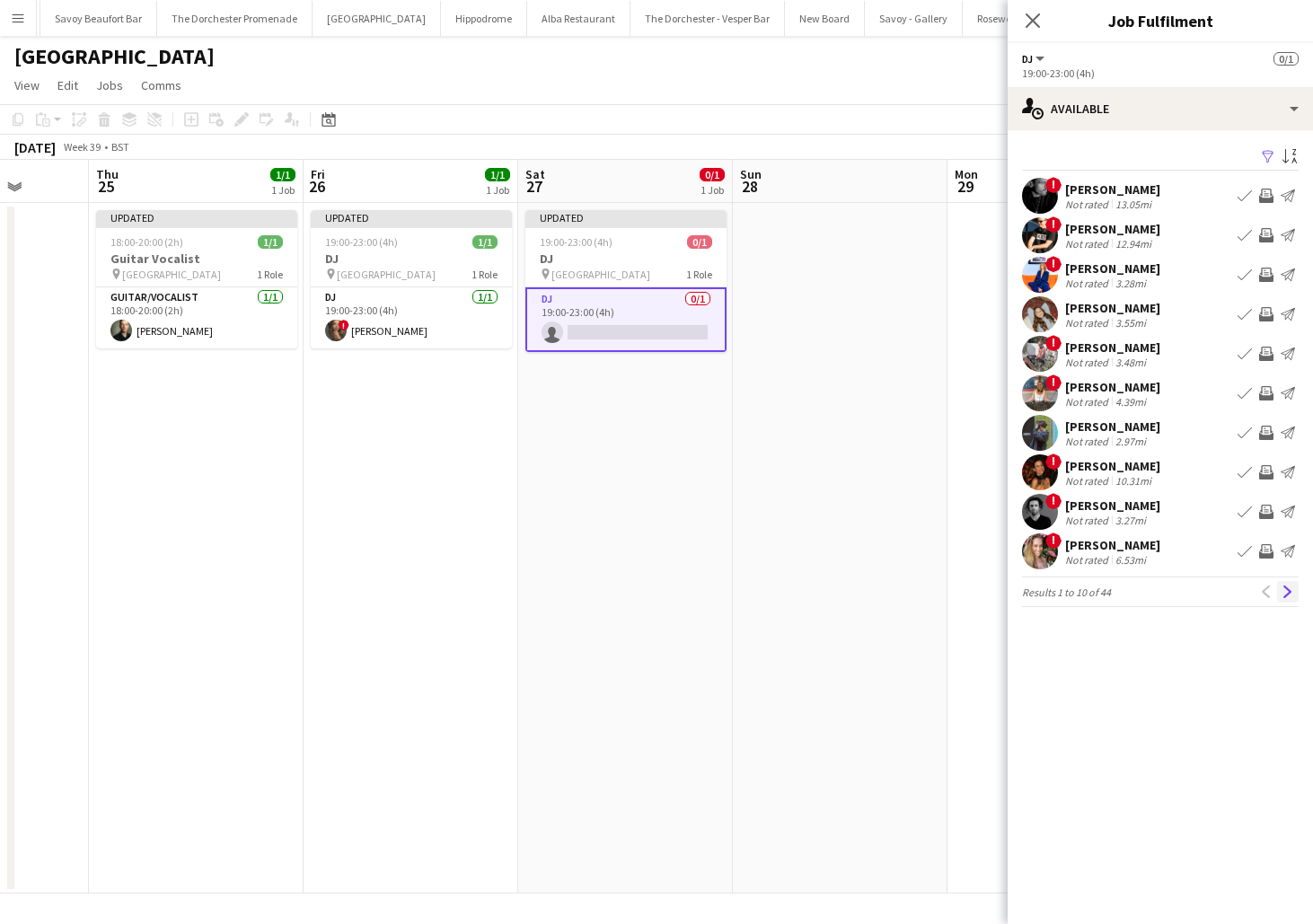
click at [1286, 592] on app-icon "Next" at bounding box center [1288, 591] width 12 height 12
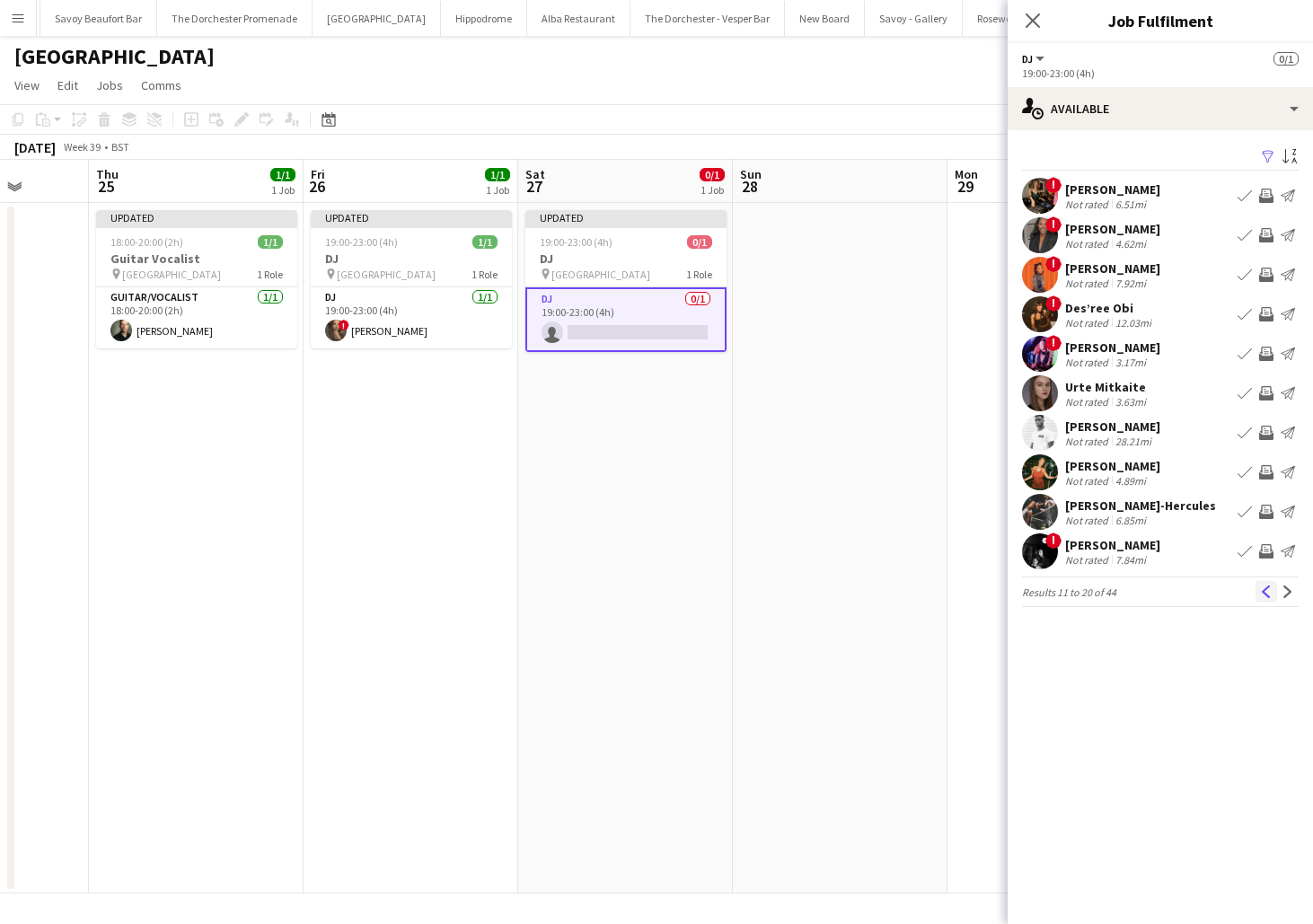
click at [1268, 594] on app-icon "Previous" at bounding box center [1266, 591] width 12 height 12
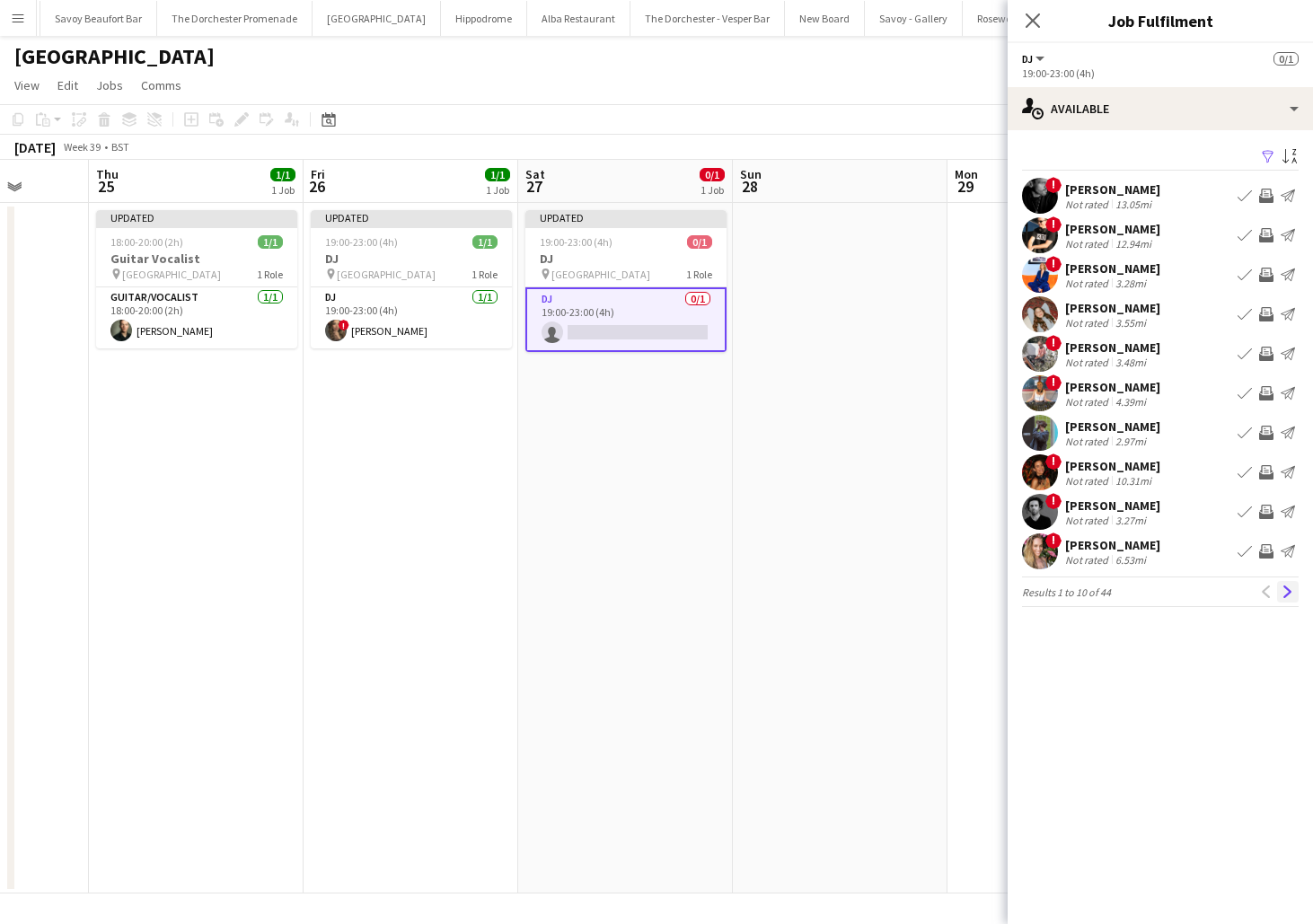
click at [1283, 592] on app-icon "Next" at bounding box center [1288, 591] width 12 height 12
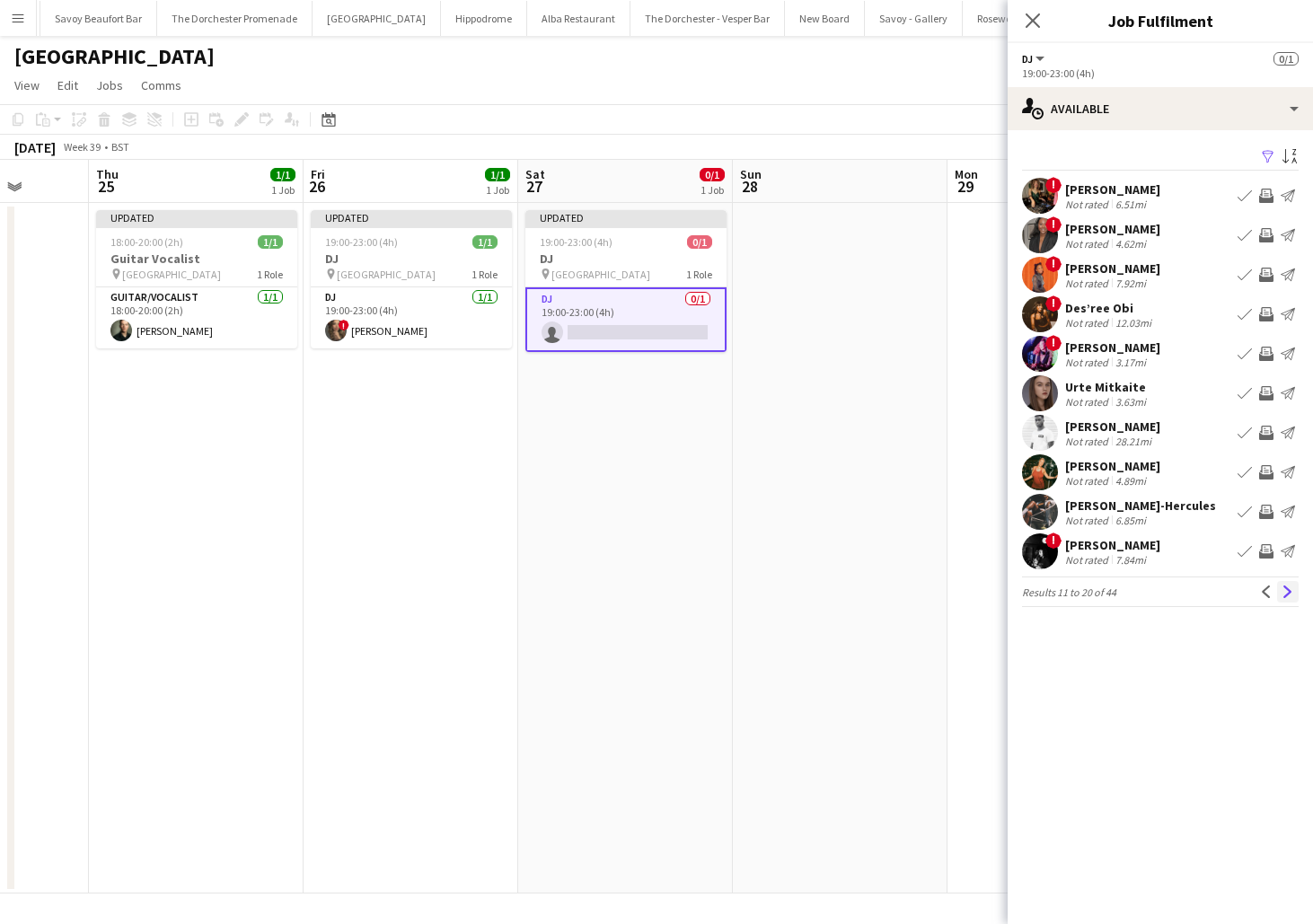
click at [1283, 592] on app-icon "Next" at bounding box center [1288, 591] width 12 height 12
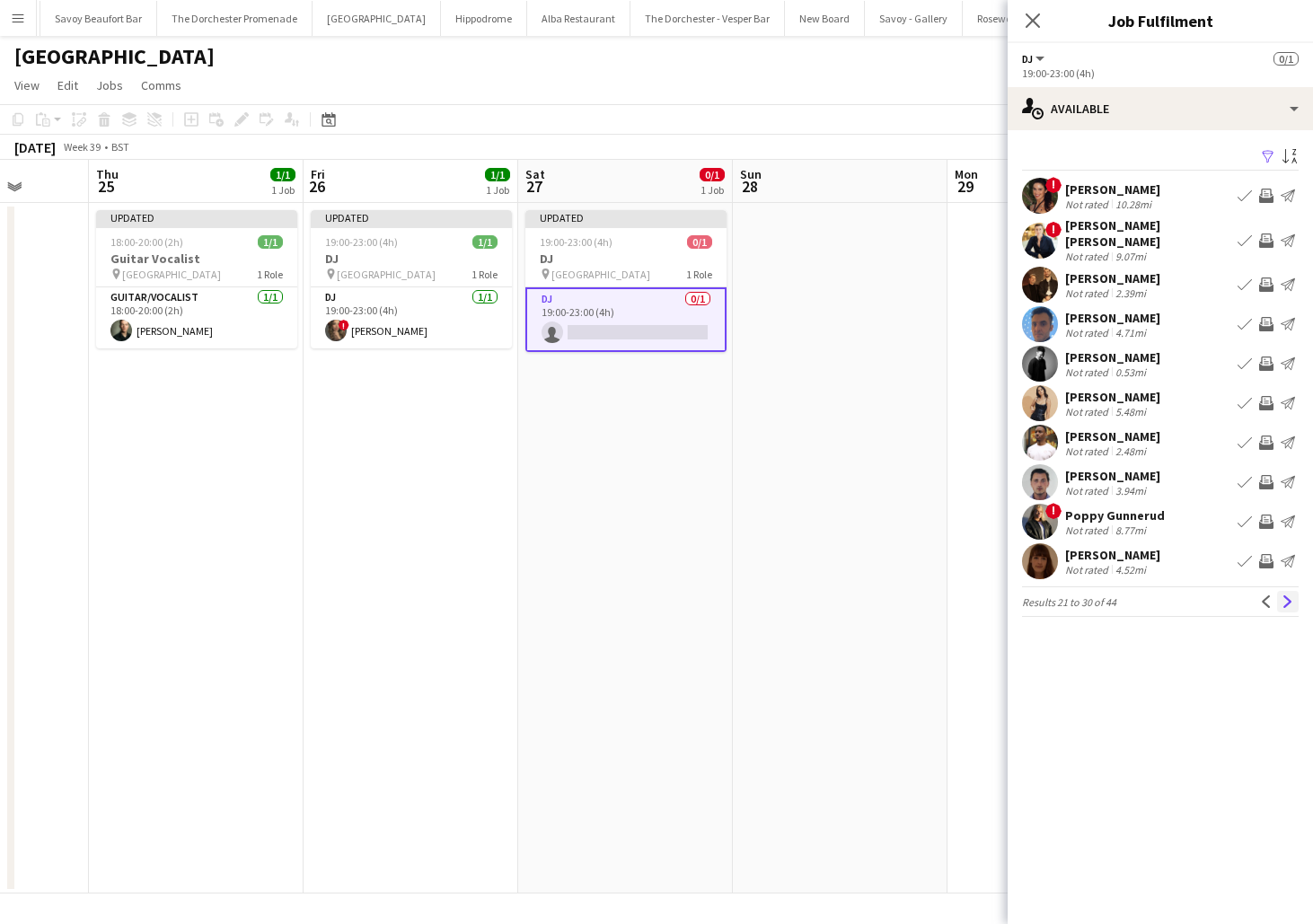
click at [1278, 593] on button "Next" at bounding box center [1288, 601] width 21 height 21
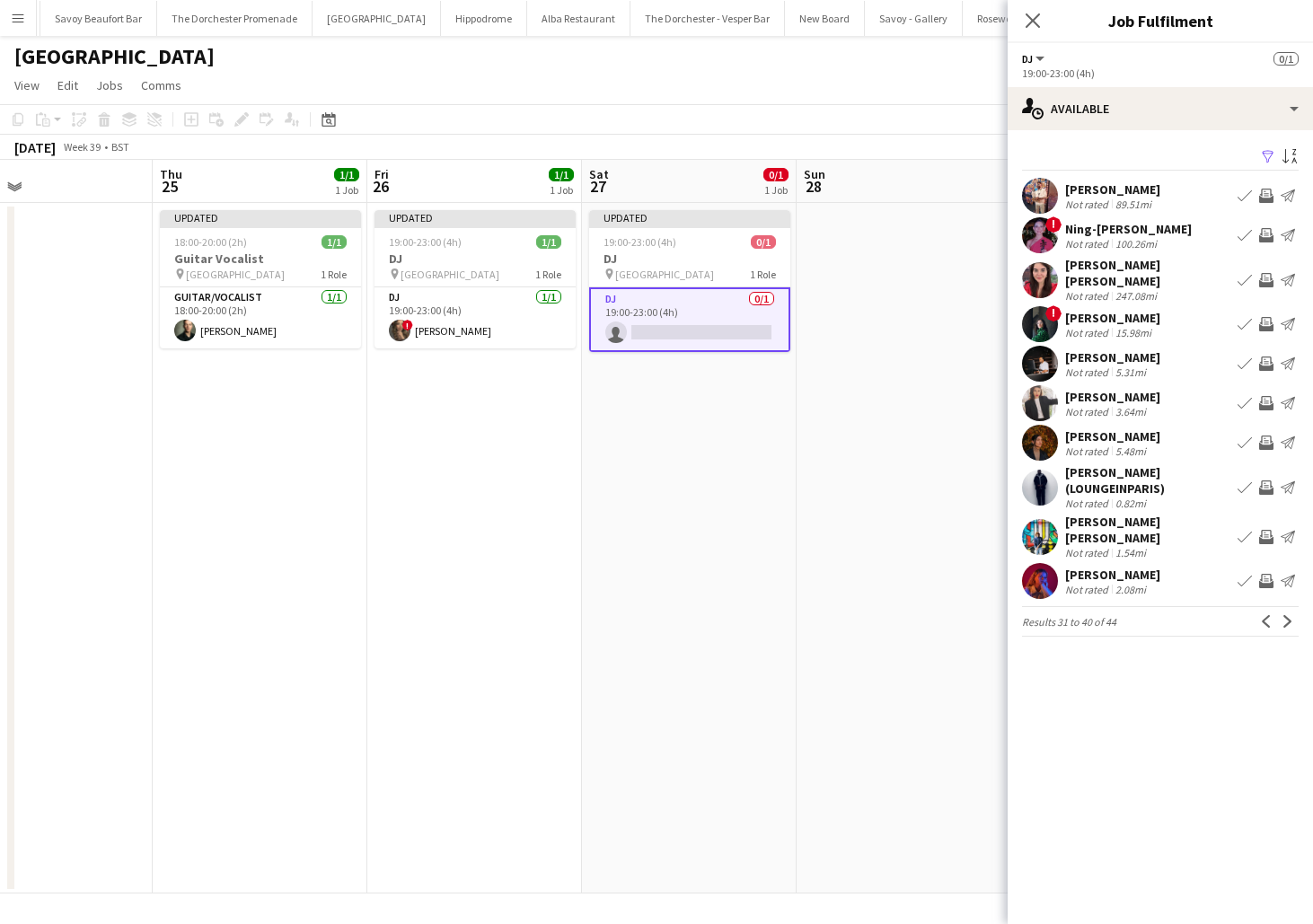
scroll to position [0, 477]
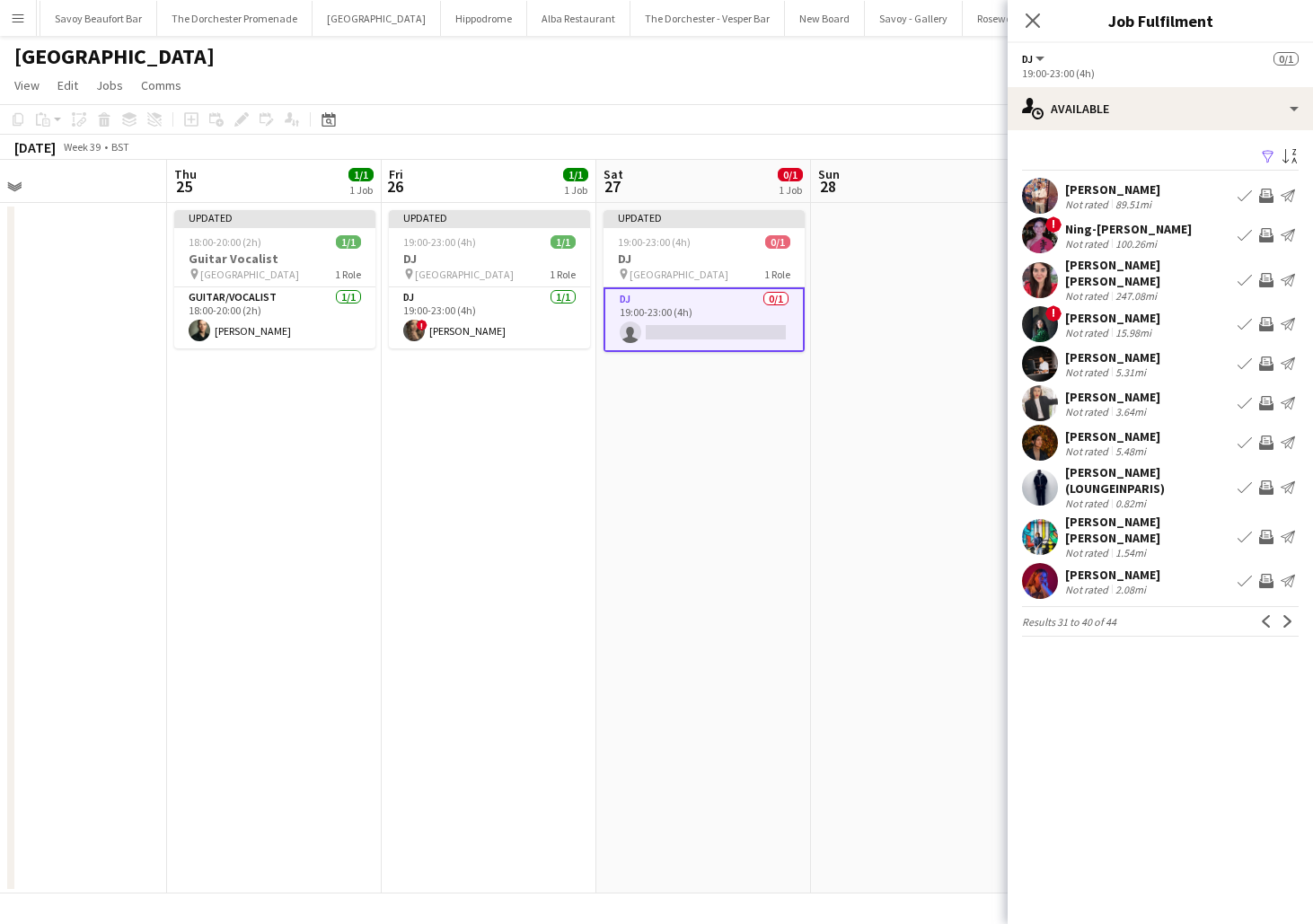
click at [1238, 571] on button "Book crew" at bounding box center [1245, 581] width 21 height 21
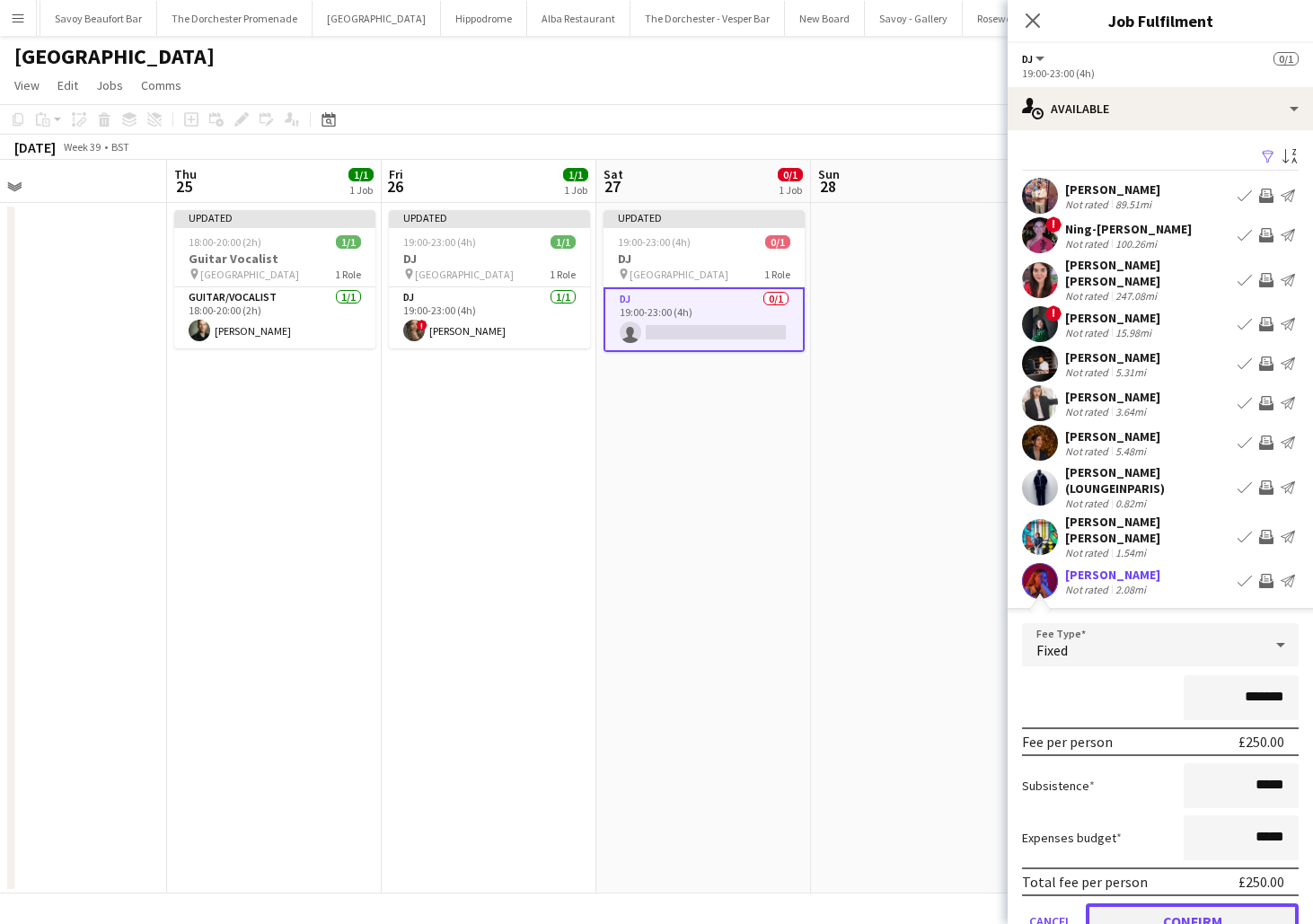
click at [1114, 903] on button "Confirm" at bounding box center [1193, 921] width 213 height 36
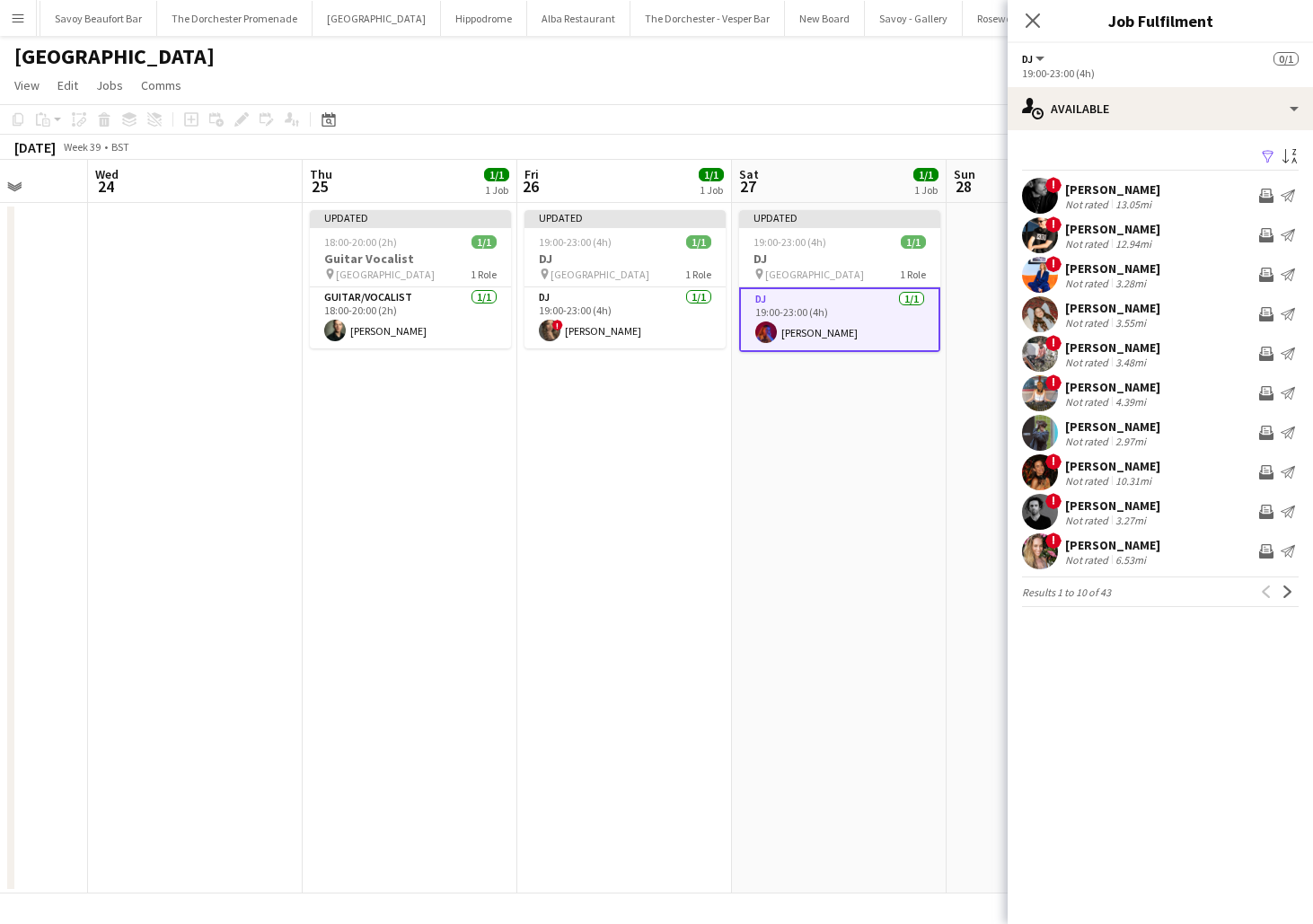
click at [867, 498] on app-date-cell "Updated 19:00-23:00 (4h) 1/1 DJ pin [GEOGRAPHIC_DATA] 1 Role DJ [DATE] 19:00-23…" at bounding box center [839, 548] width 214 height 691
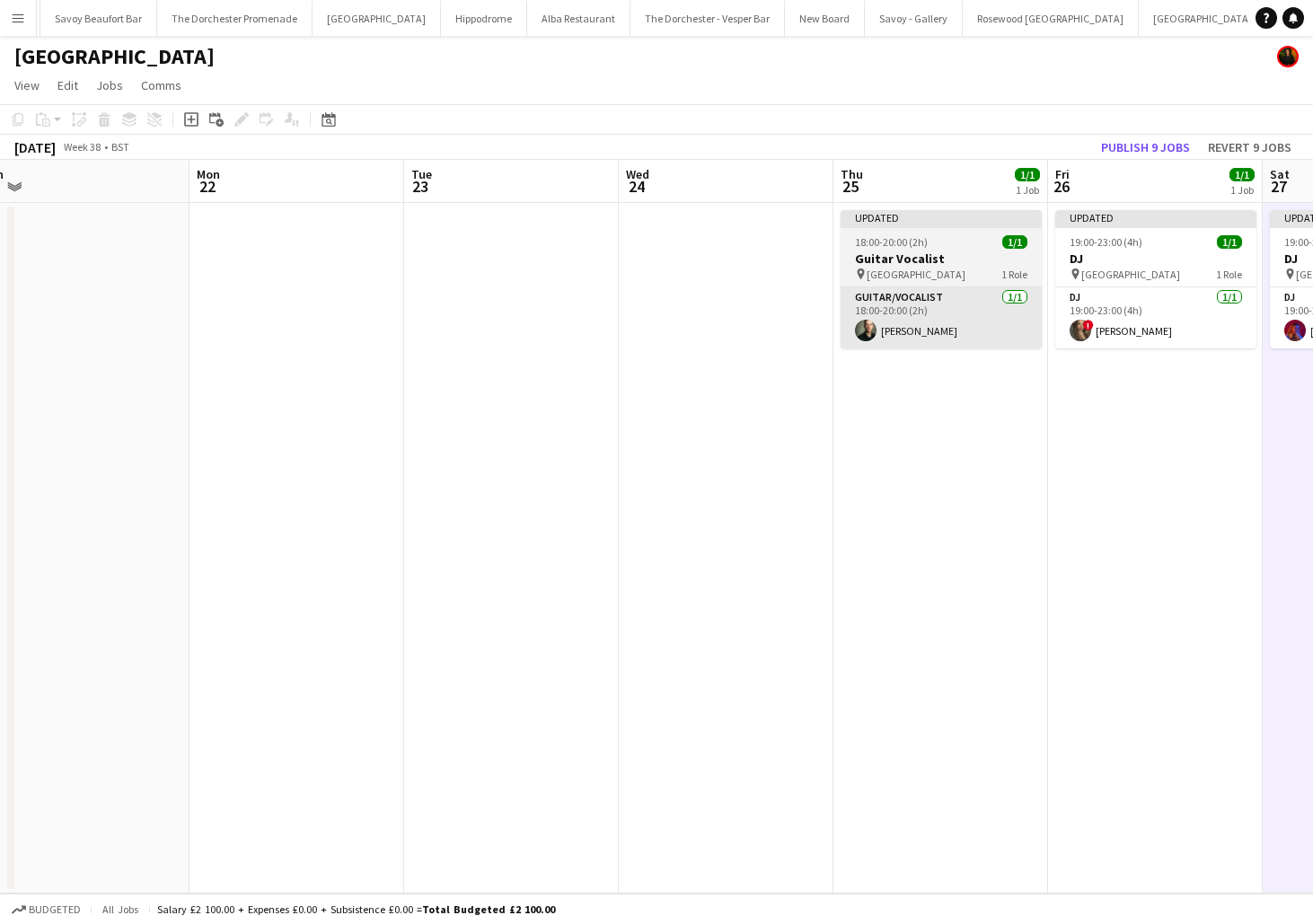
scroll to position [0, 671]
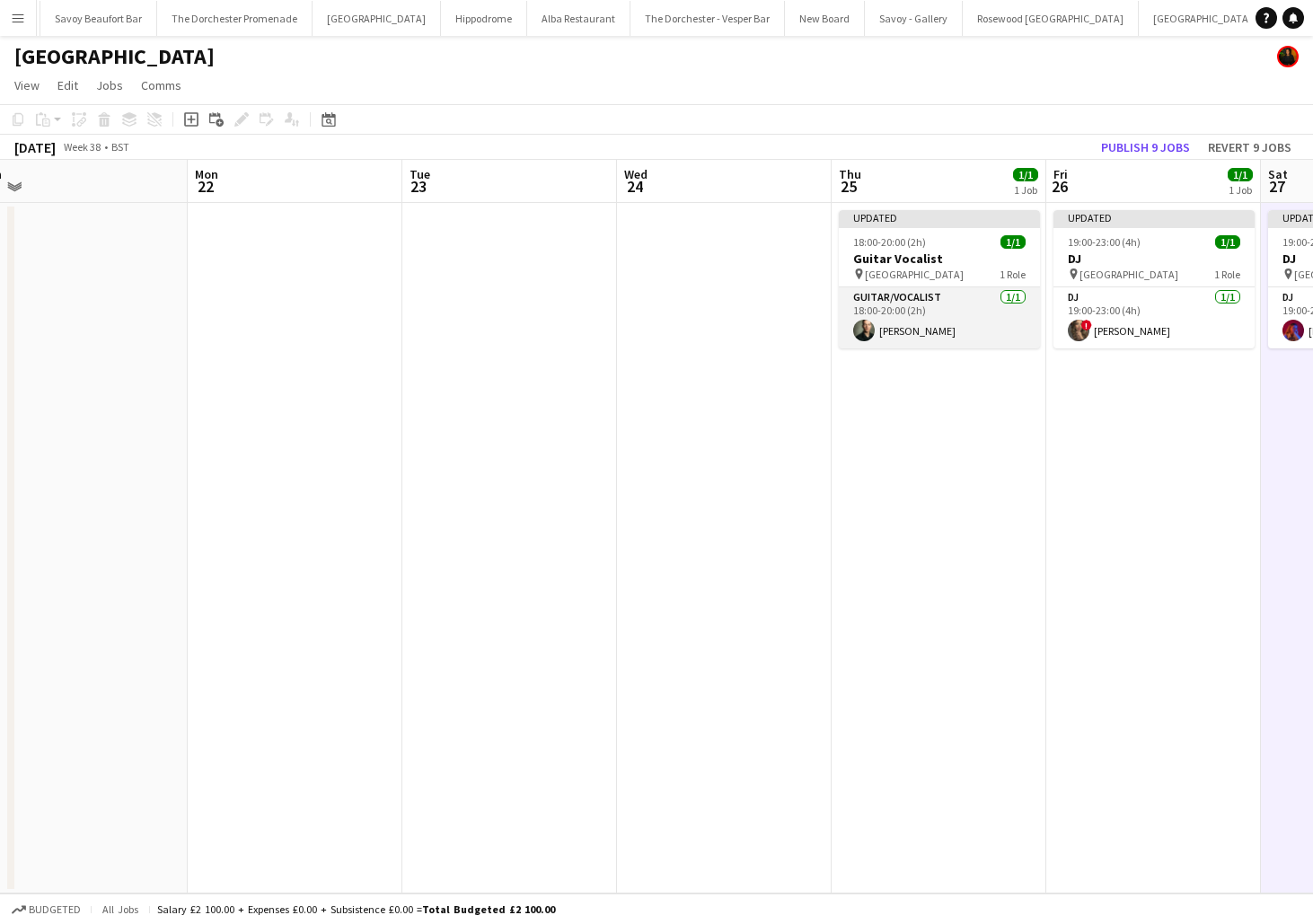
click at [1012, 316] on app-card-role "Guitar/Vocalist [DATE] 18:00-20:00 (2h) [PERSON_NAME]" at bounding box center [940, 318] width 201 height 62
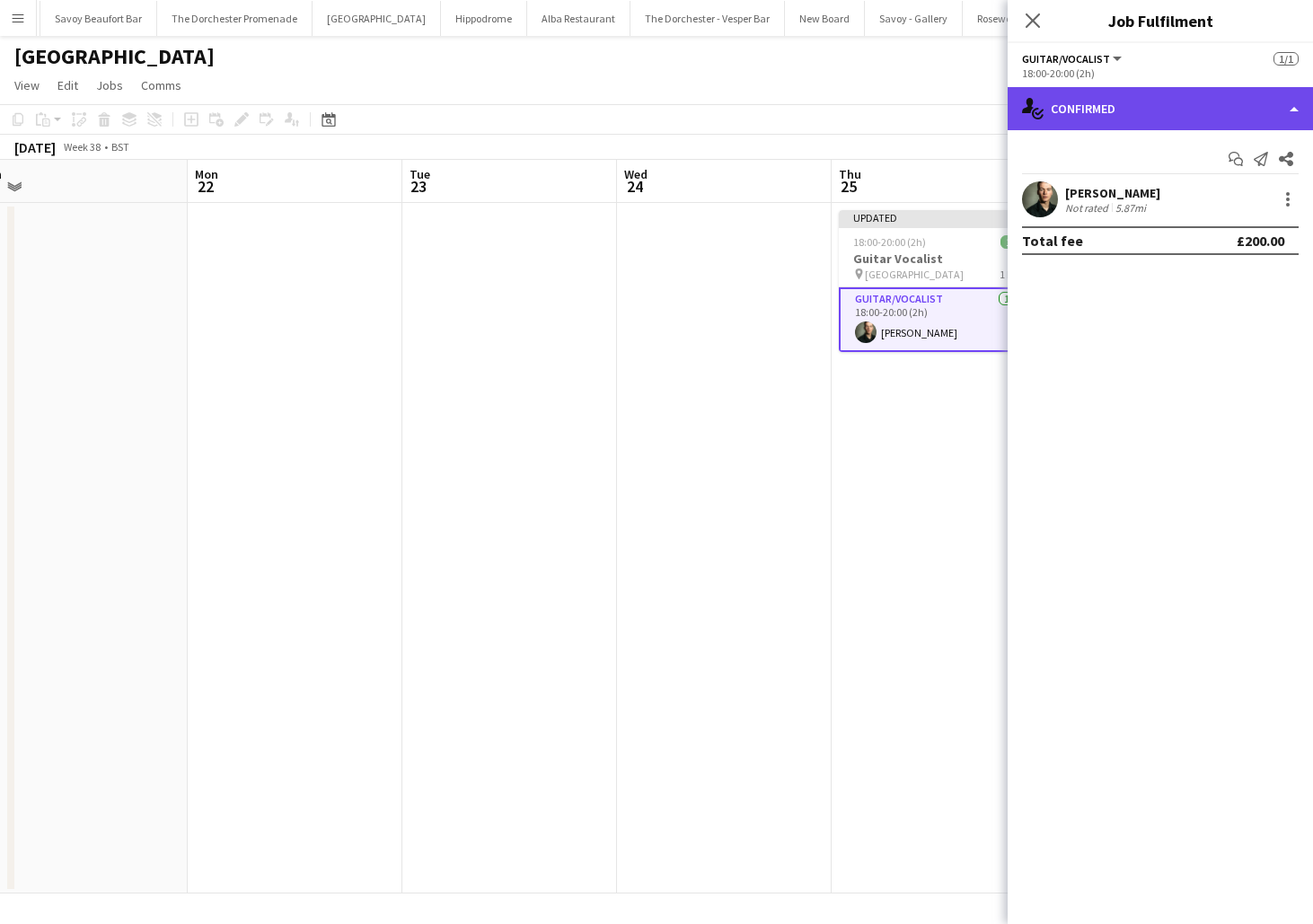
click at [1201, 110] on div "single-neutral-actions-check-2 Confirmed" at bounding box center [1161, 108] width 306 height 43
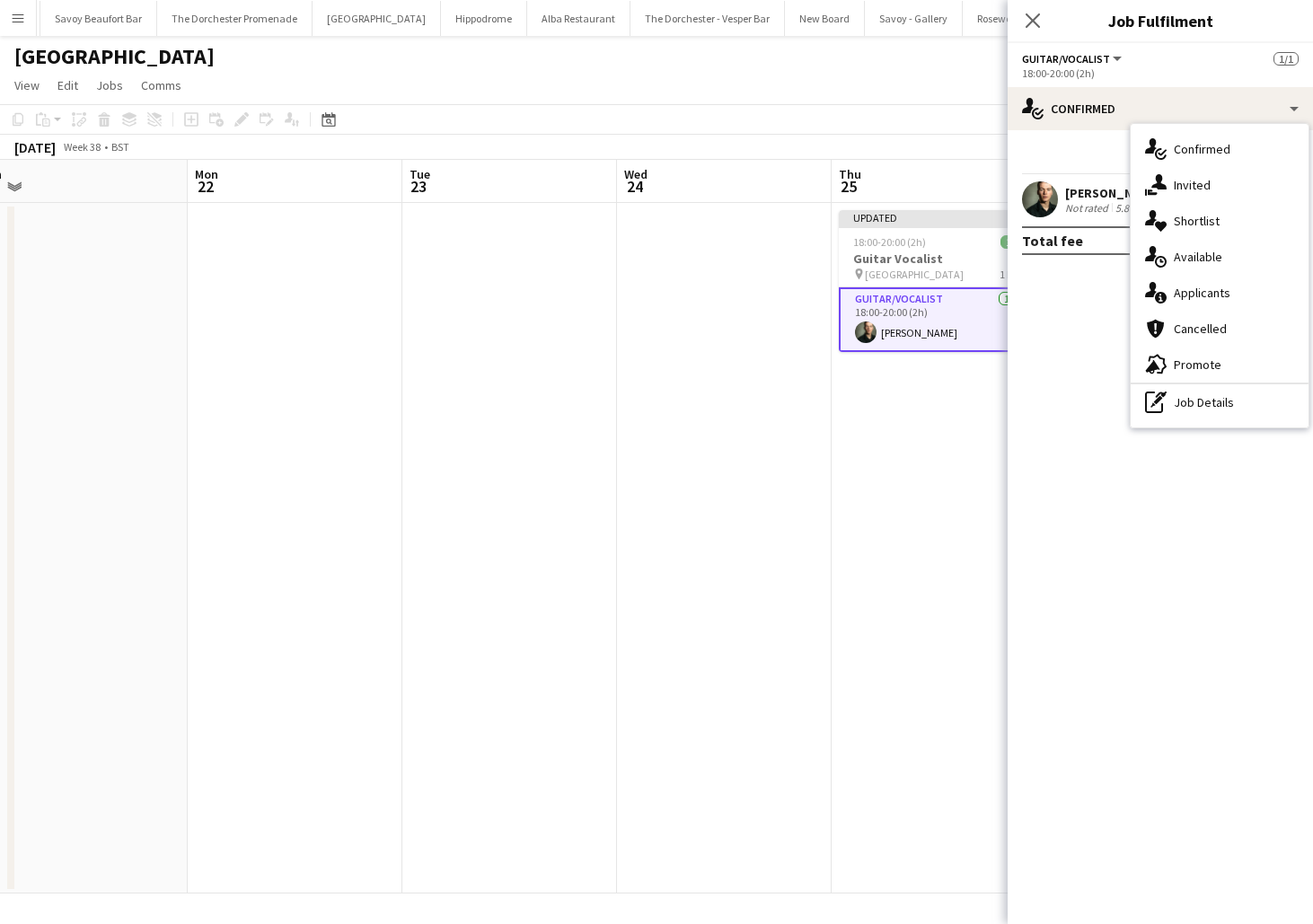
click at [1108, 495] on mat-expansion-panel "check Confirmed Start chat Send notification Share [PERSON_NAME] Not rated 5.87…" at bounding box center [1161, 528] width 306 height 794
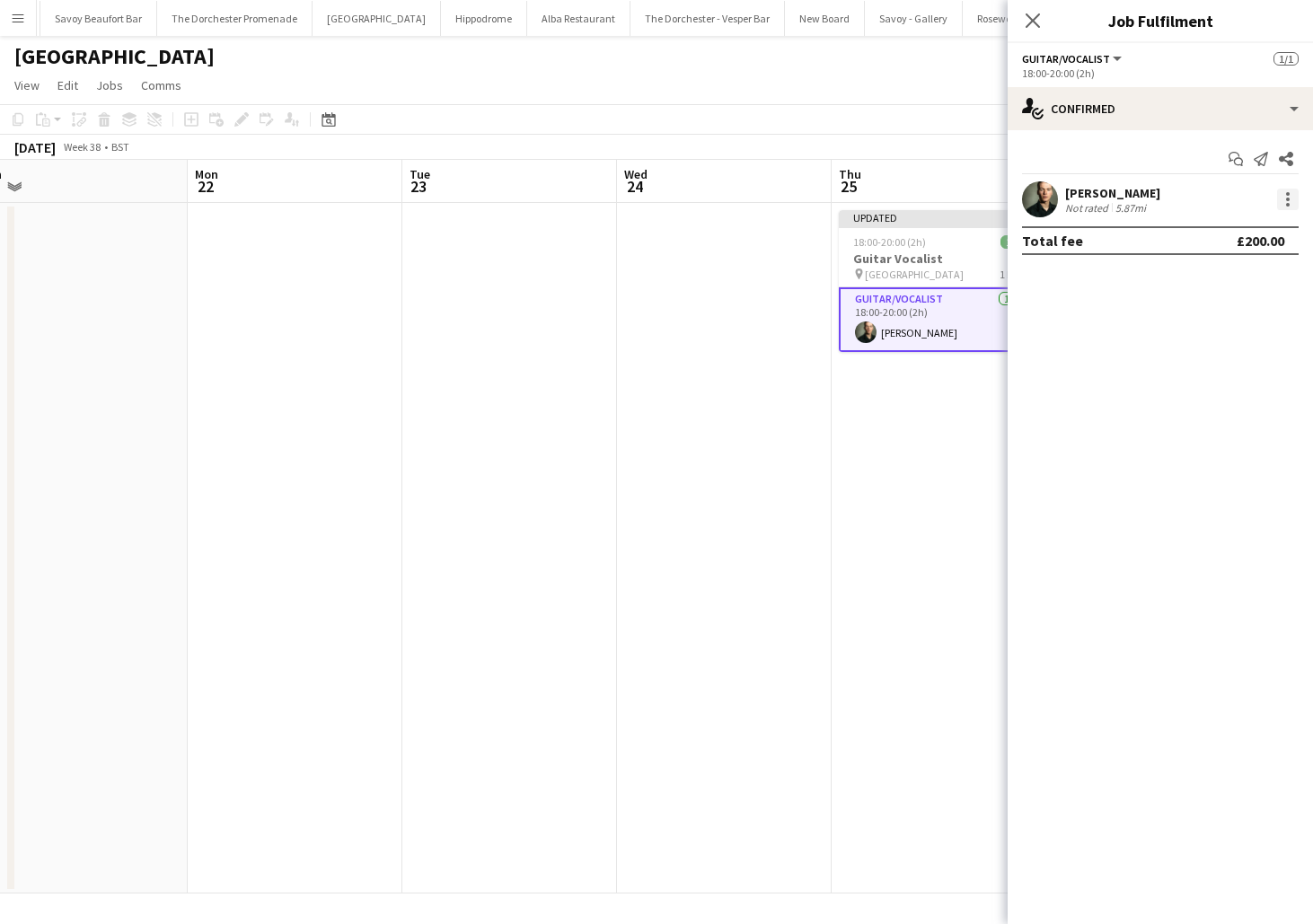
click at [1291, 193] on div at bounding box center [1288, 199] width 21 height 21
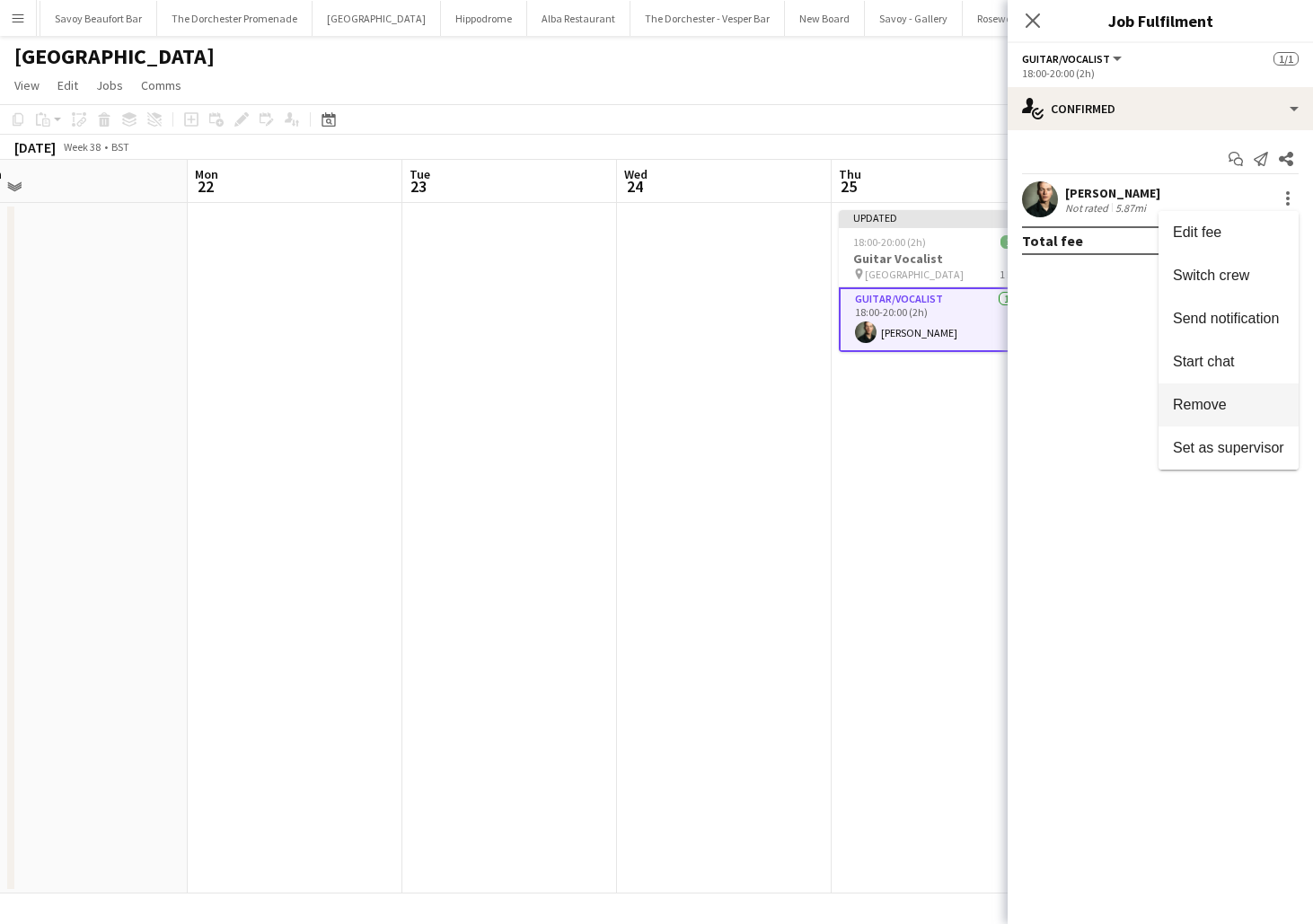
click at [1184, 397] on span "Remove" at bounding box center [1200, 405] width 54 height 15
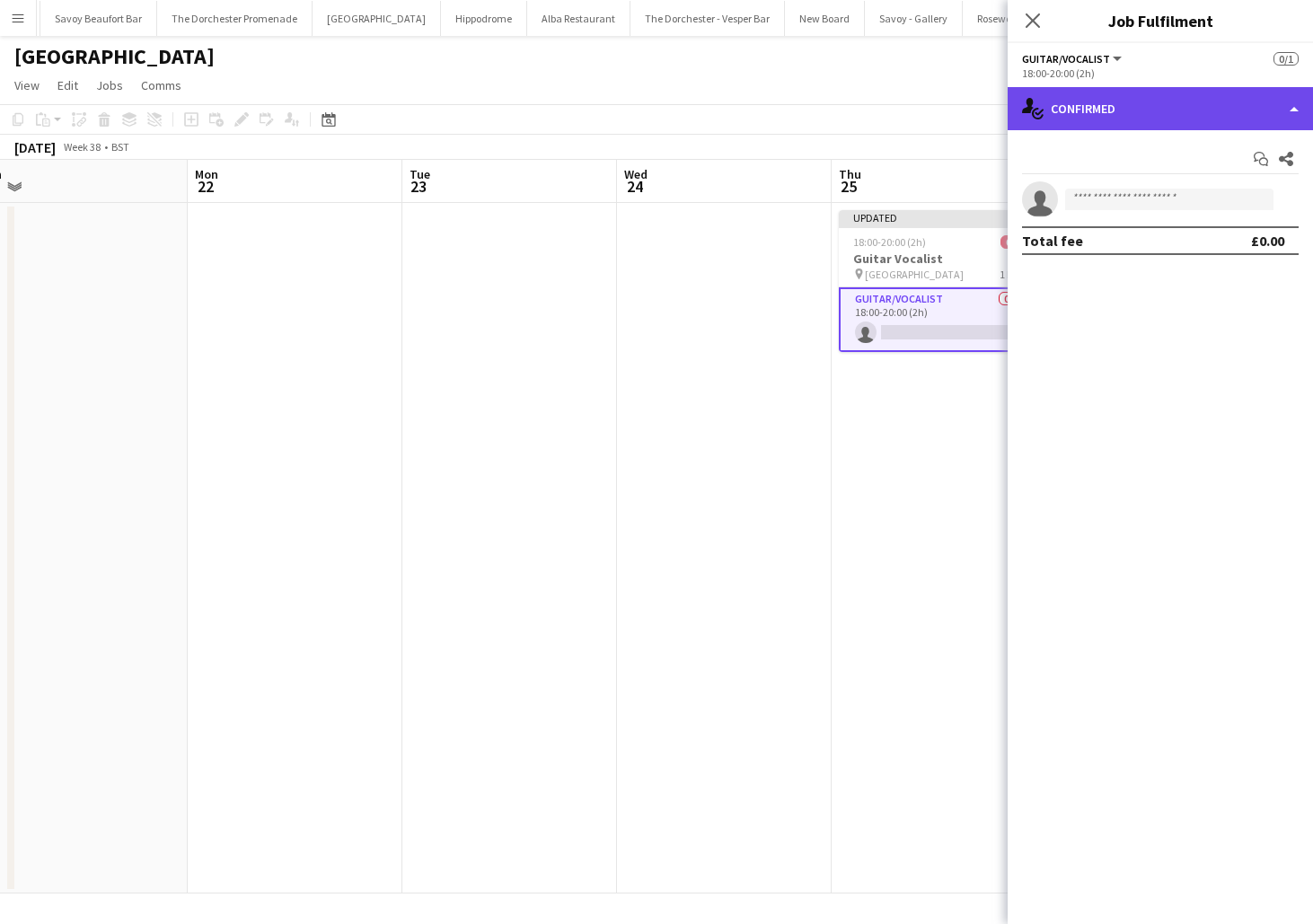
click at [1148, 107] on div "single-neutral-actions-check-2 Confirmed" at bounding box center [1161, 108] width 306 height 43
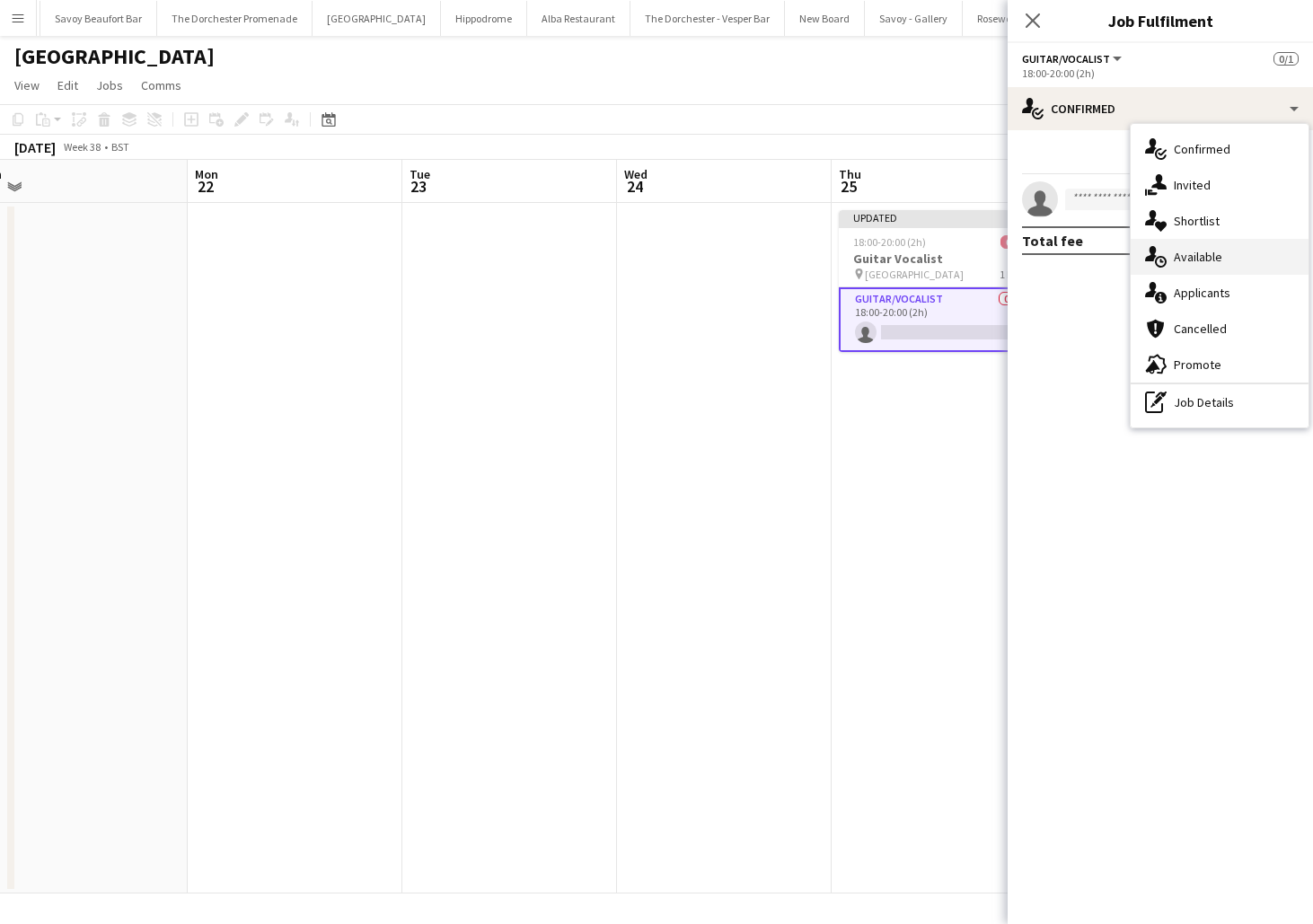
click at [1186, 271] on div "single-neutral-actions-upload Available" at bounding box center [1220, 256] width 178 height 36
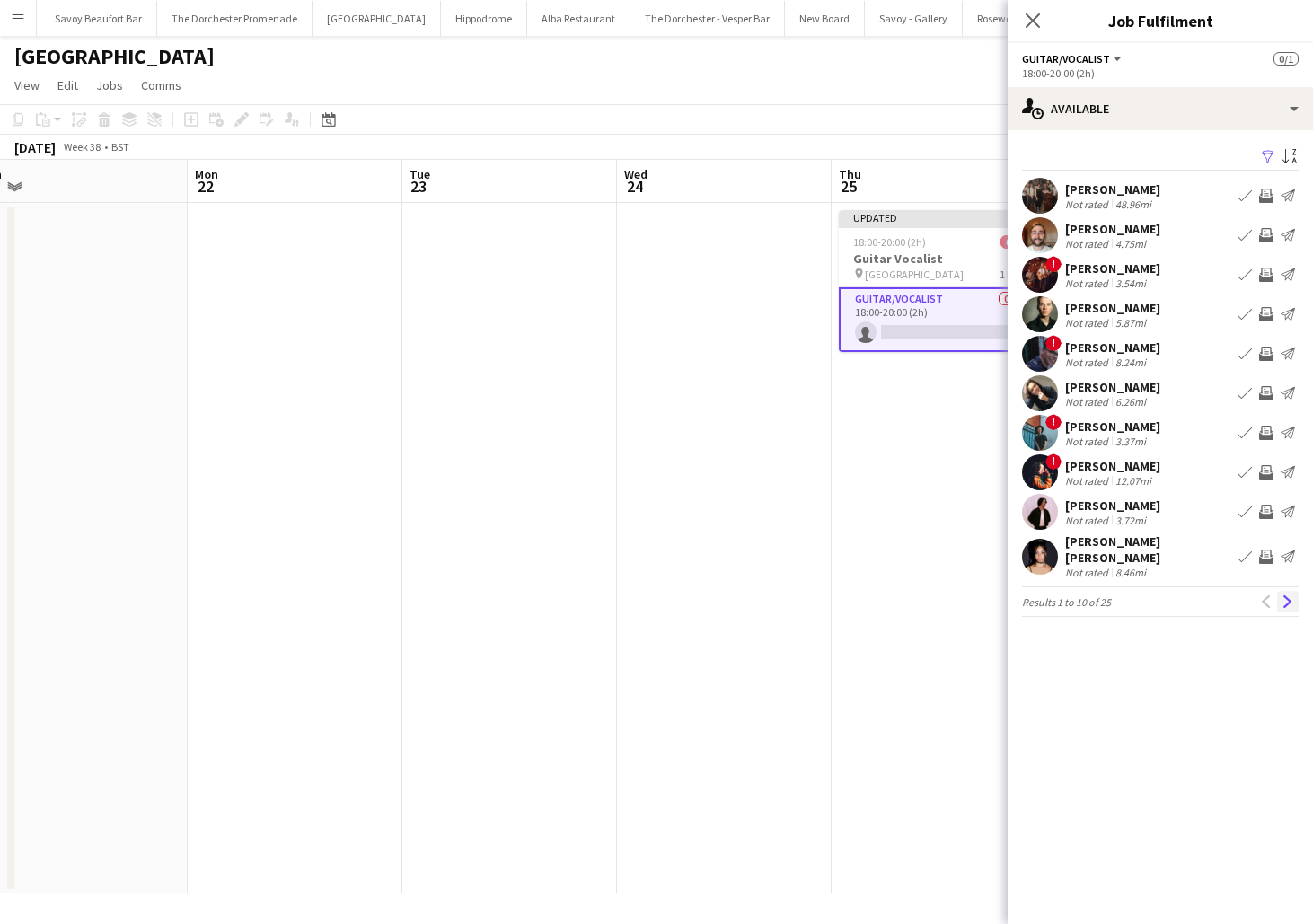
click at [1287, 596] on app-icon "Next" at bounding box center [1288, 601] width 12 height 12
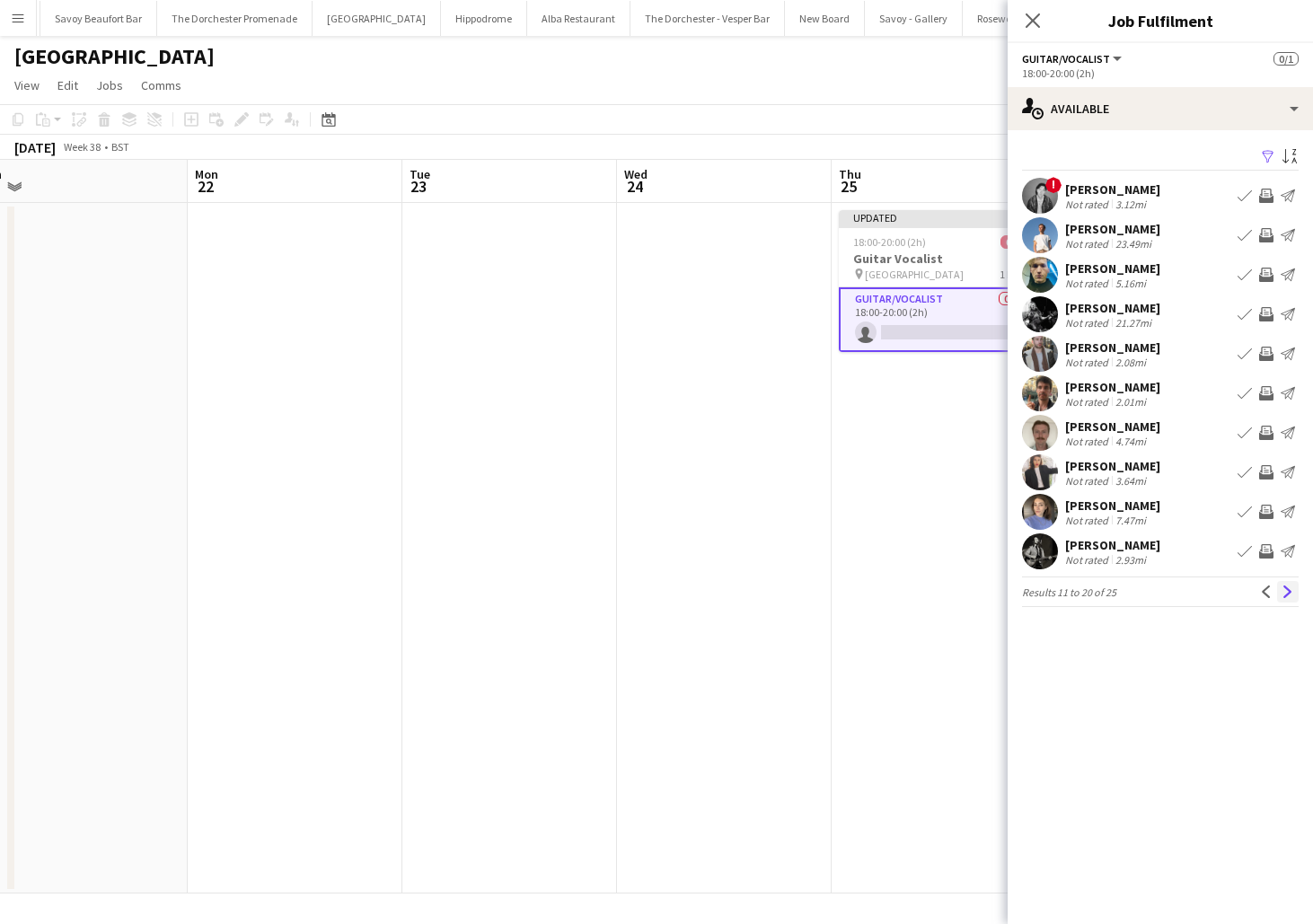
click at [1291, 594] on app-icon "Next" at bounding box center [1288, 591] width 12 height 12
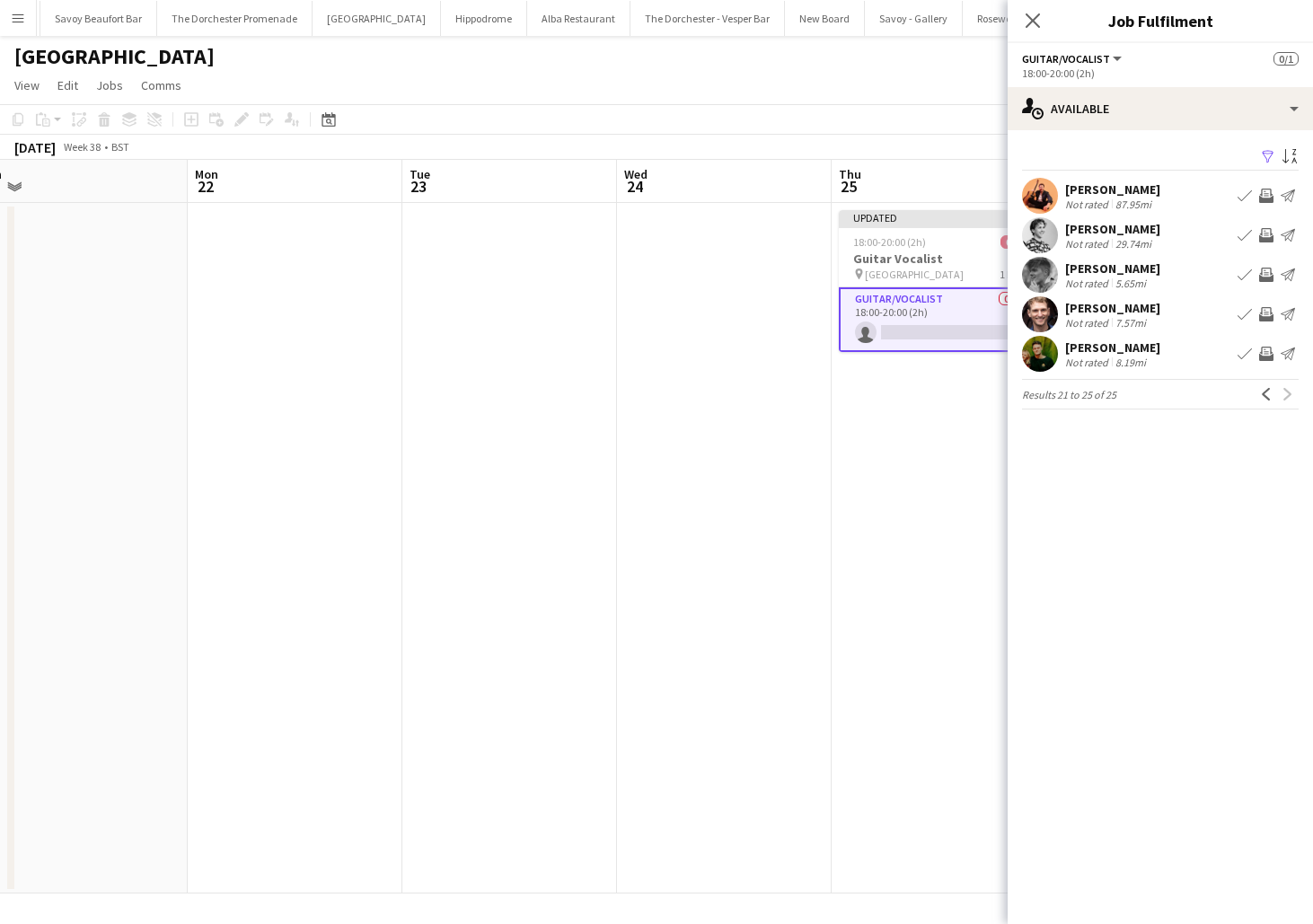
click at [1094, 275] on div "[PERSON_NAME]" at bounding box center [1113, 268] width 95 height 16
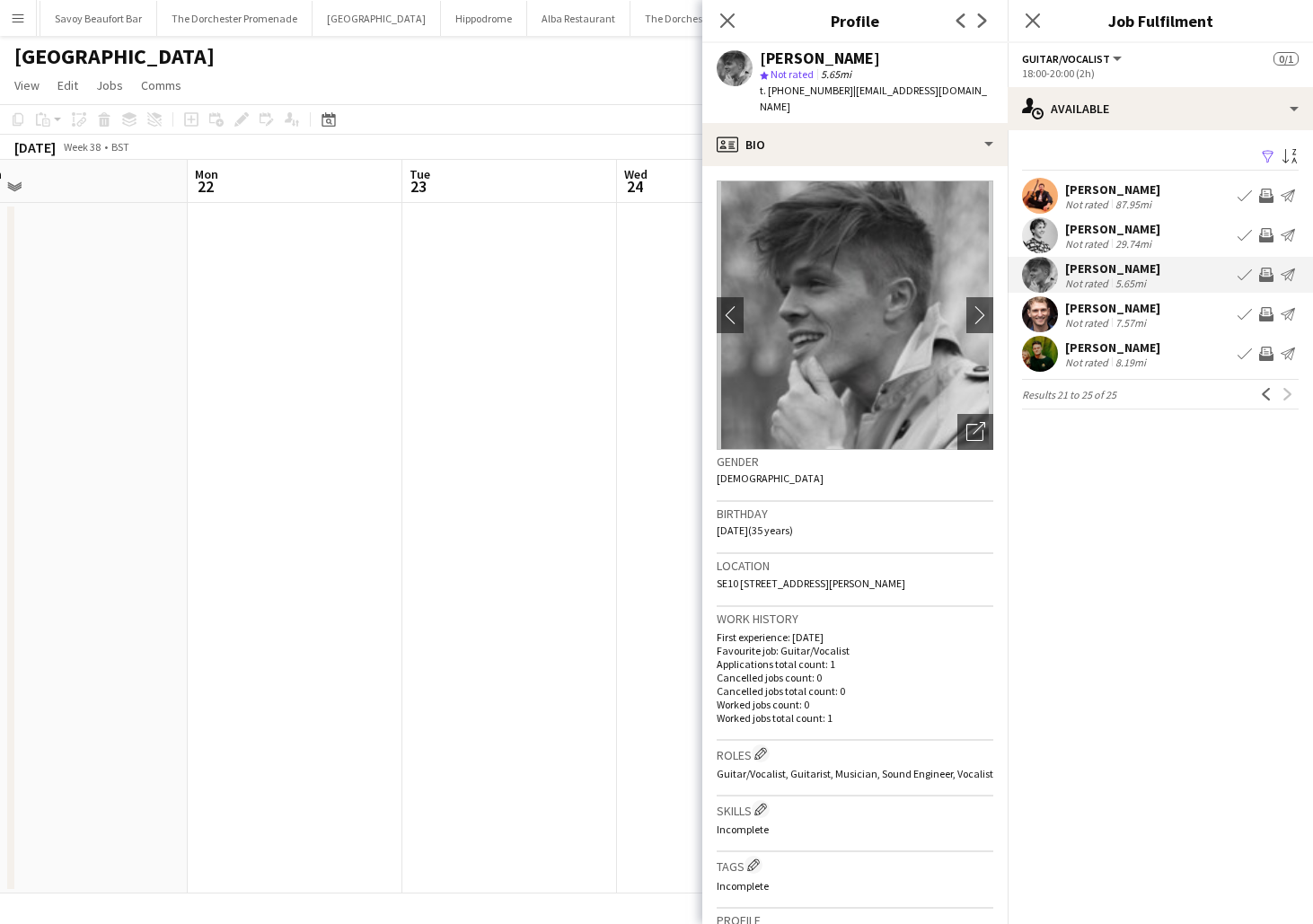
click at [1242, 276] on app-icon "Book crew" at bounding box center [1244, 274] width 14 height 14
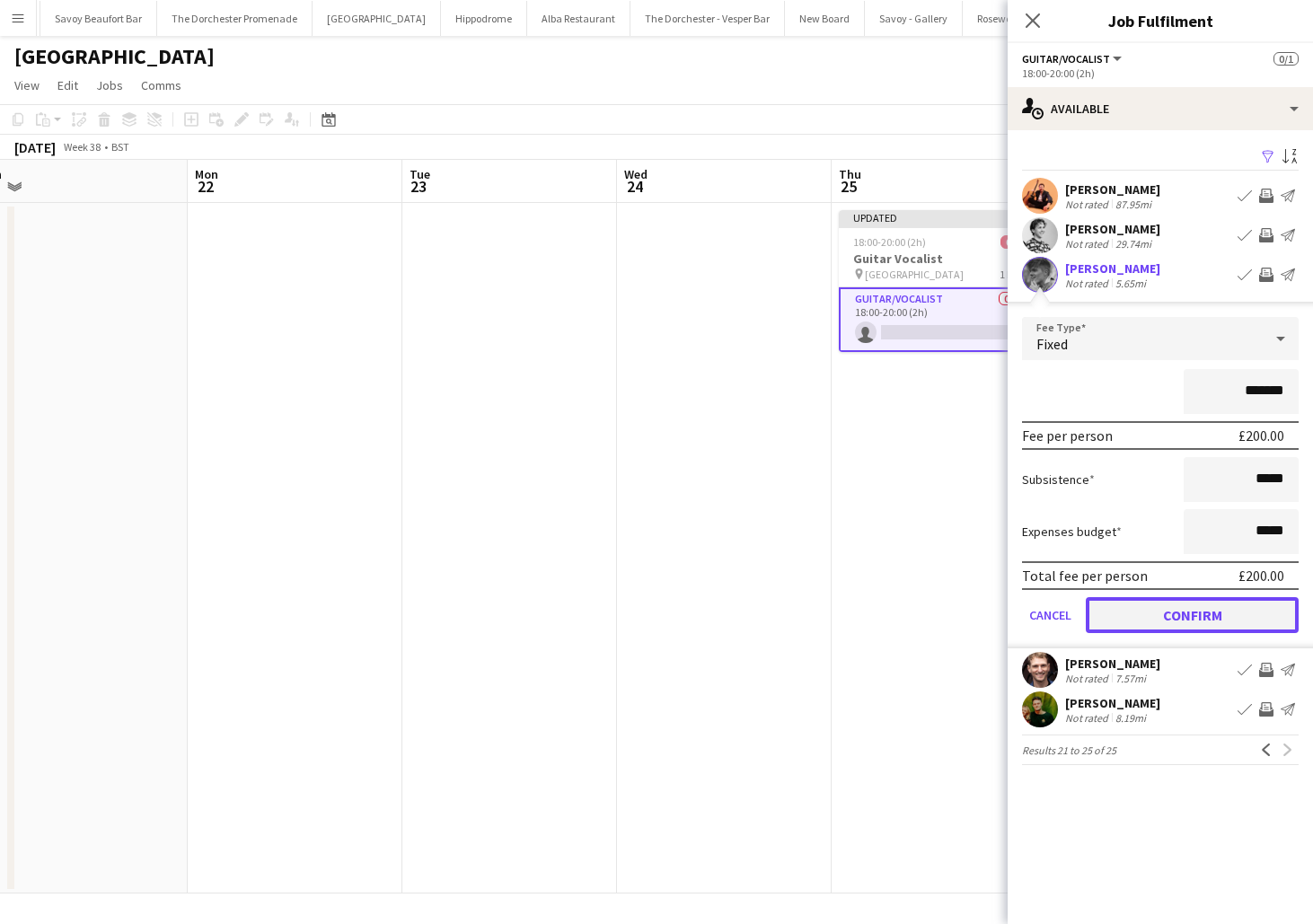
click at [1119, 613] on button "Confirm" at bounding box center [1193, 615] width 213 height 36
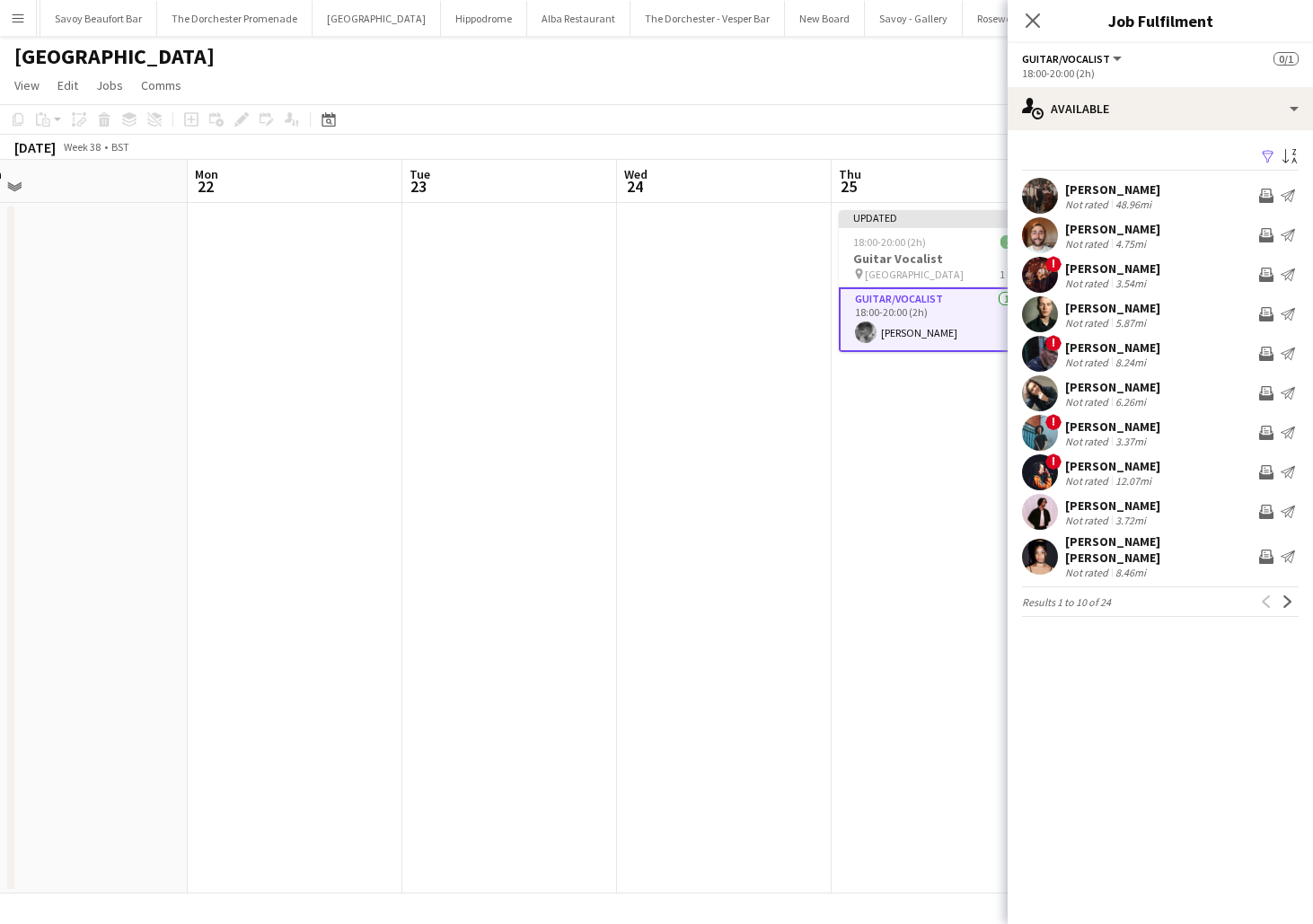
click at [878, 542] on app-date-cell "Updated 18:00-20:00 (2h) 1/1 Guitar Vocalist pin NYX Hotel London 1 Role Guitar…" at bounding box center [939, 548] width 214 height 691
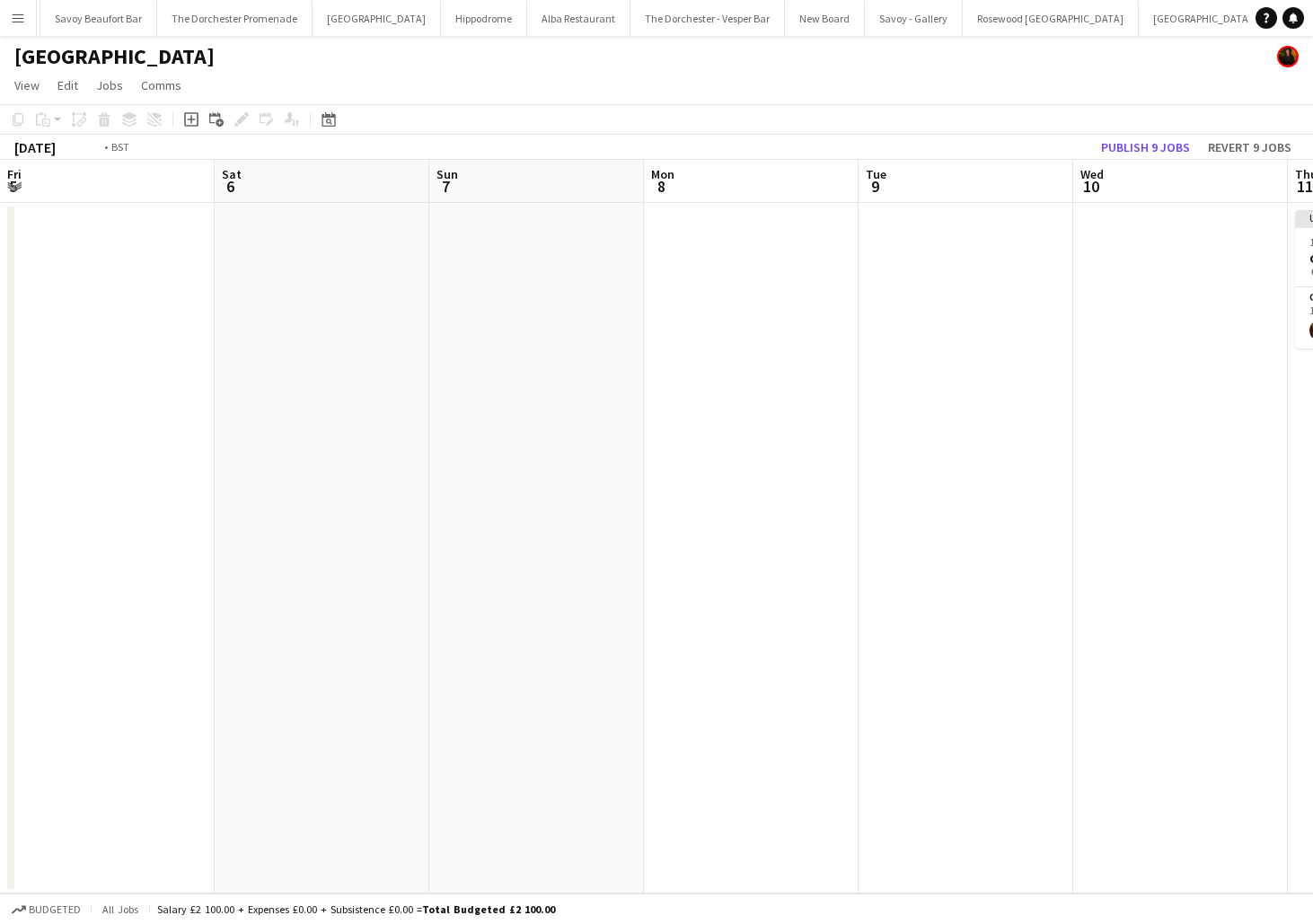
scroll to position [0, 597]
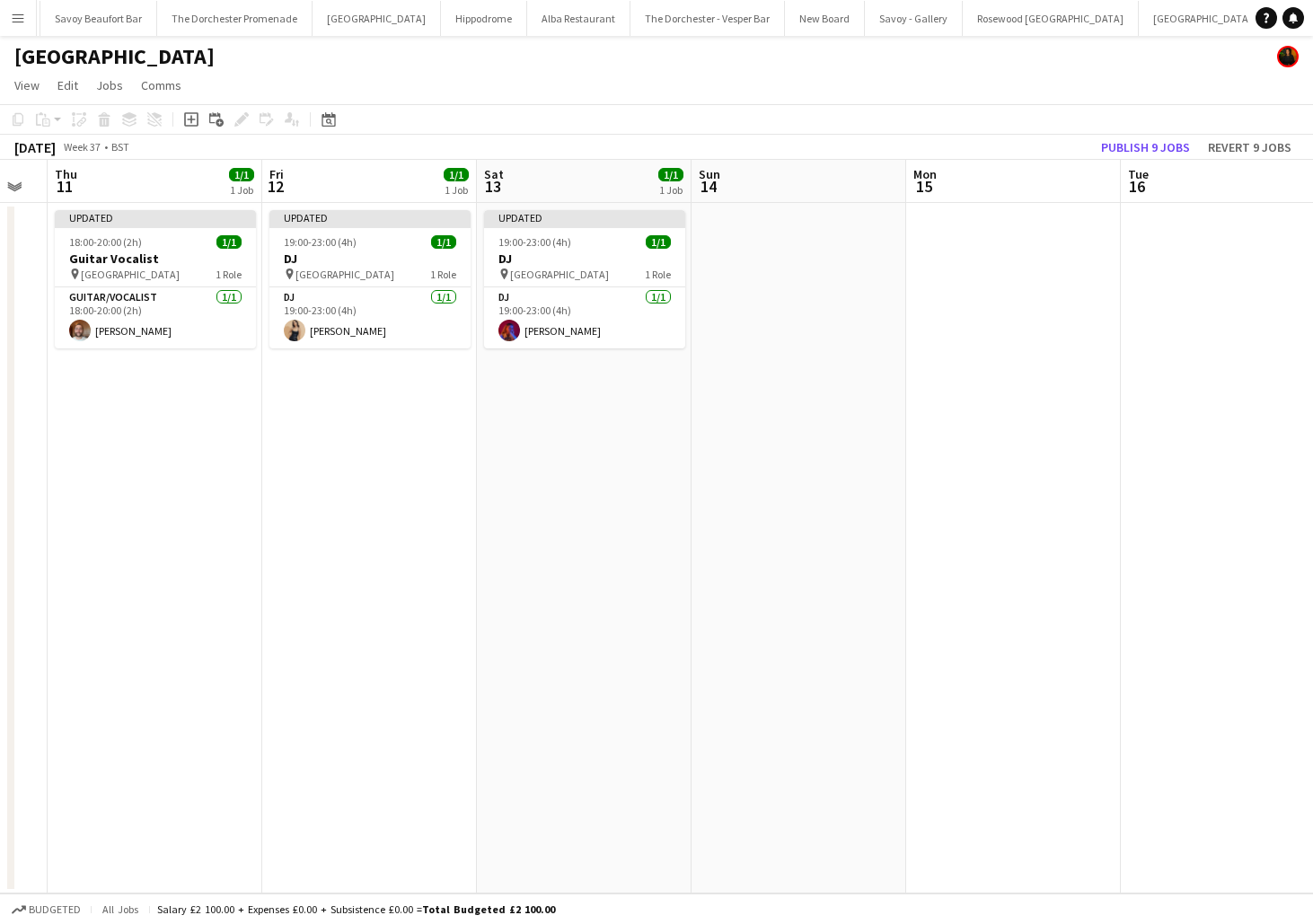
click at [840, 112] on app-toolbar "Copy Paste Paste Command V Paste with crew Command Shift V Paste linked Job [GE…" at bounding box center [656, 119] width 1313 height 31
click at [686, 30] on button "Hippodrome Close" at bounding box center [729, 19] width 86 height 35
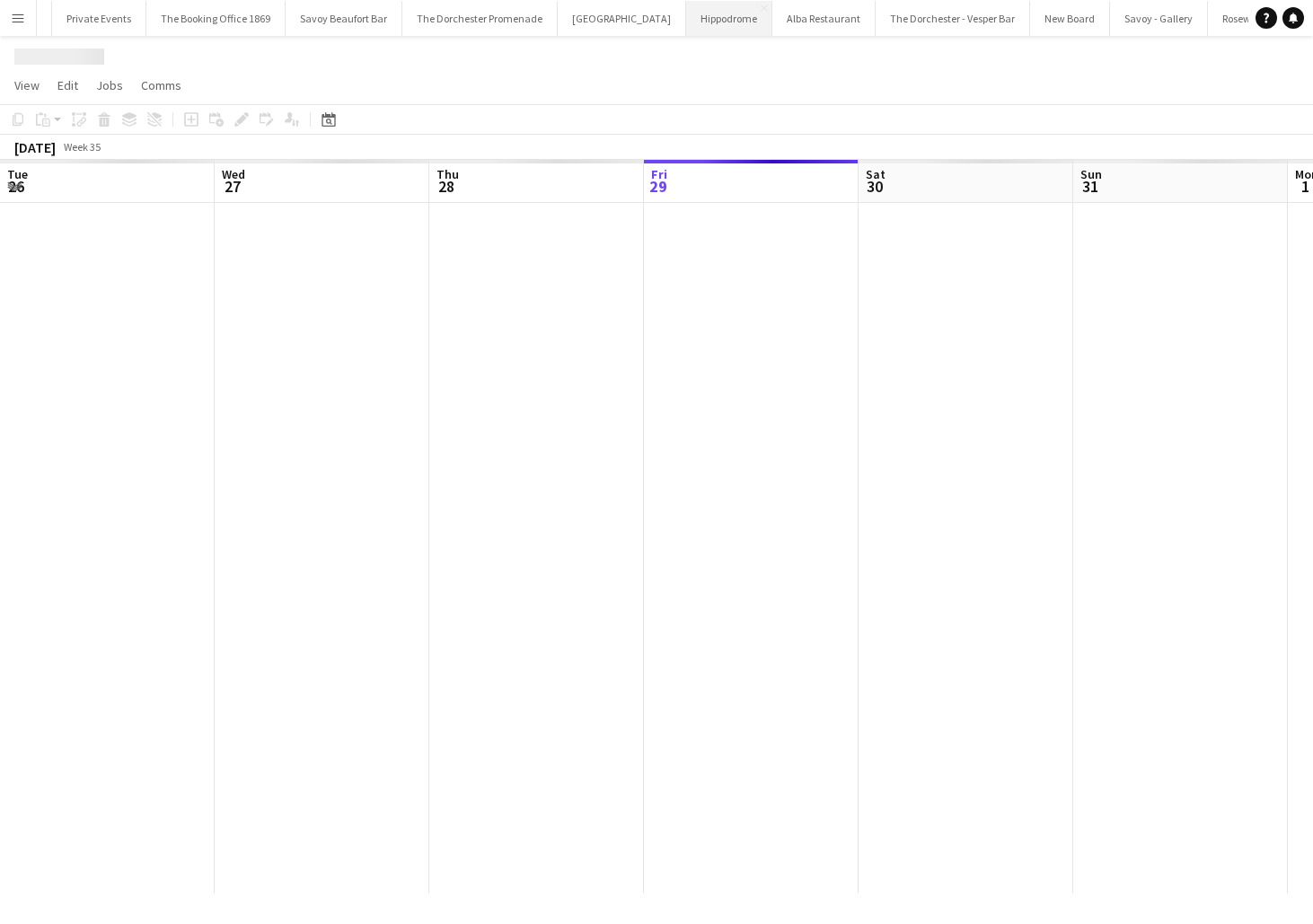
scroll to position [0, 429]
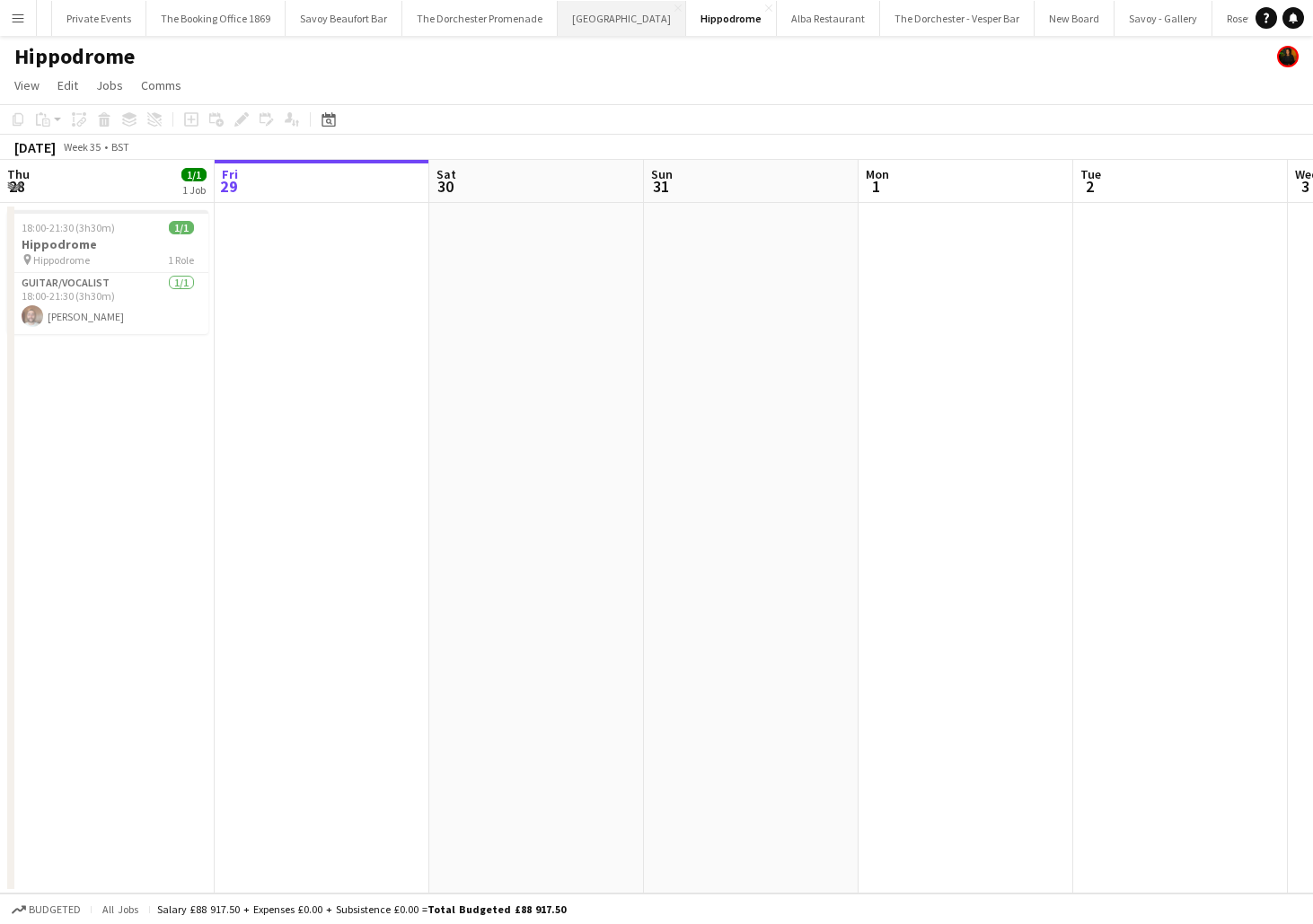
click at [574, 25] on button "[GEOGRAPHIC_DATA]" at bounding box center [622, 19] width 129 height 35
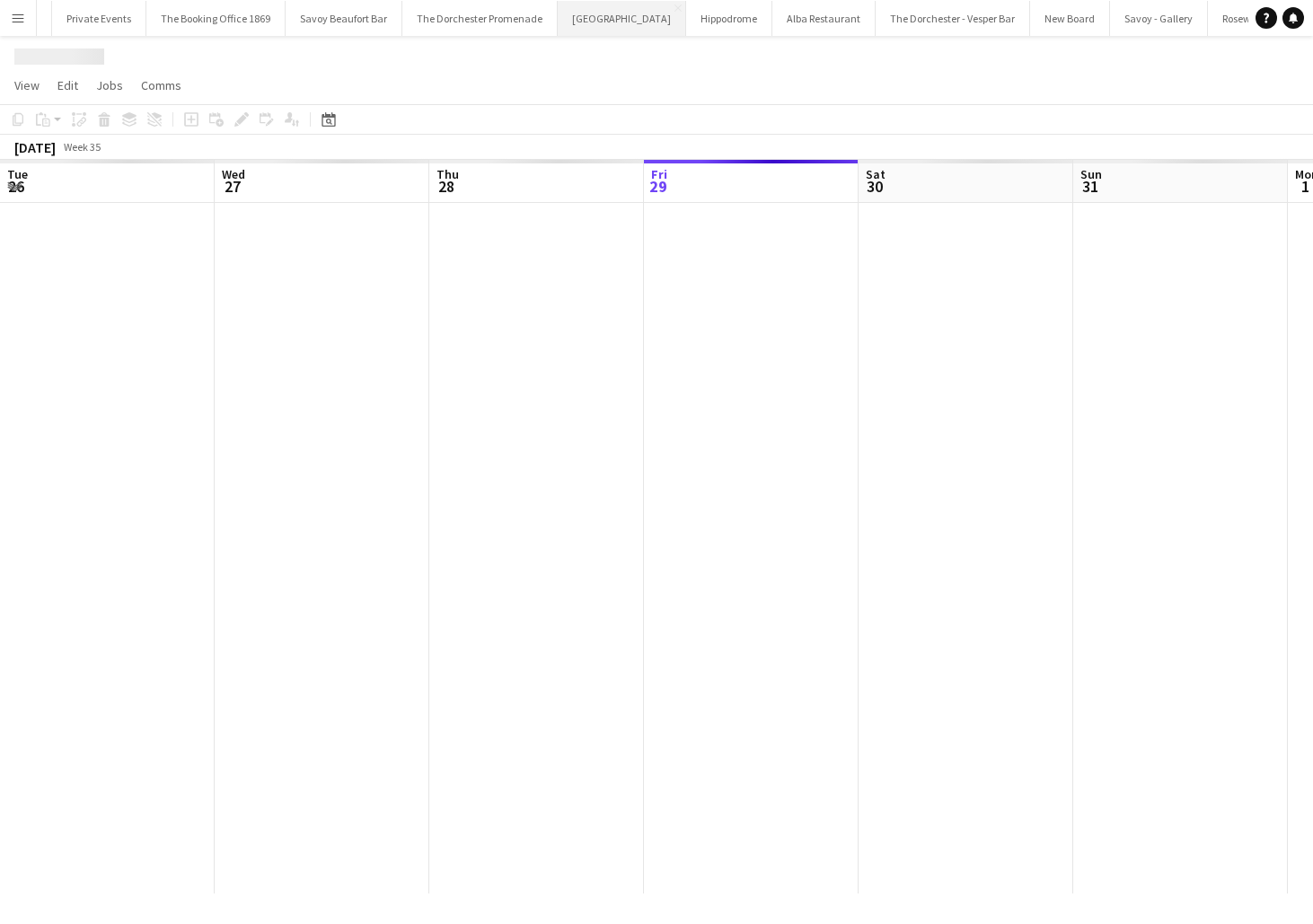
scroll to position [0, 429]
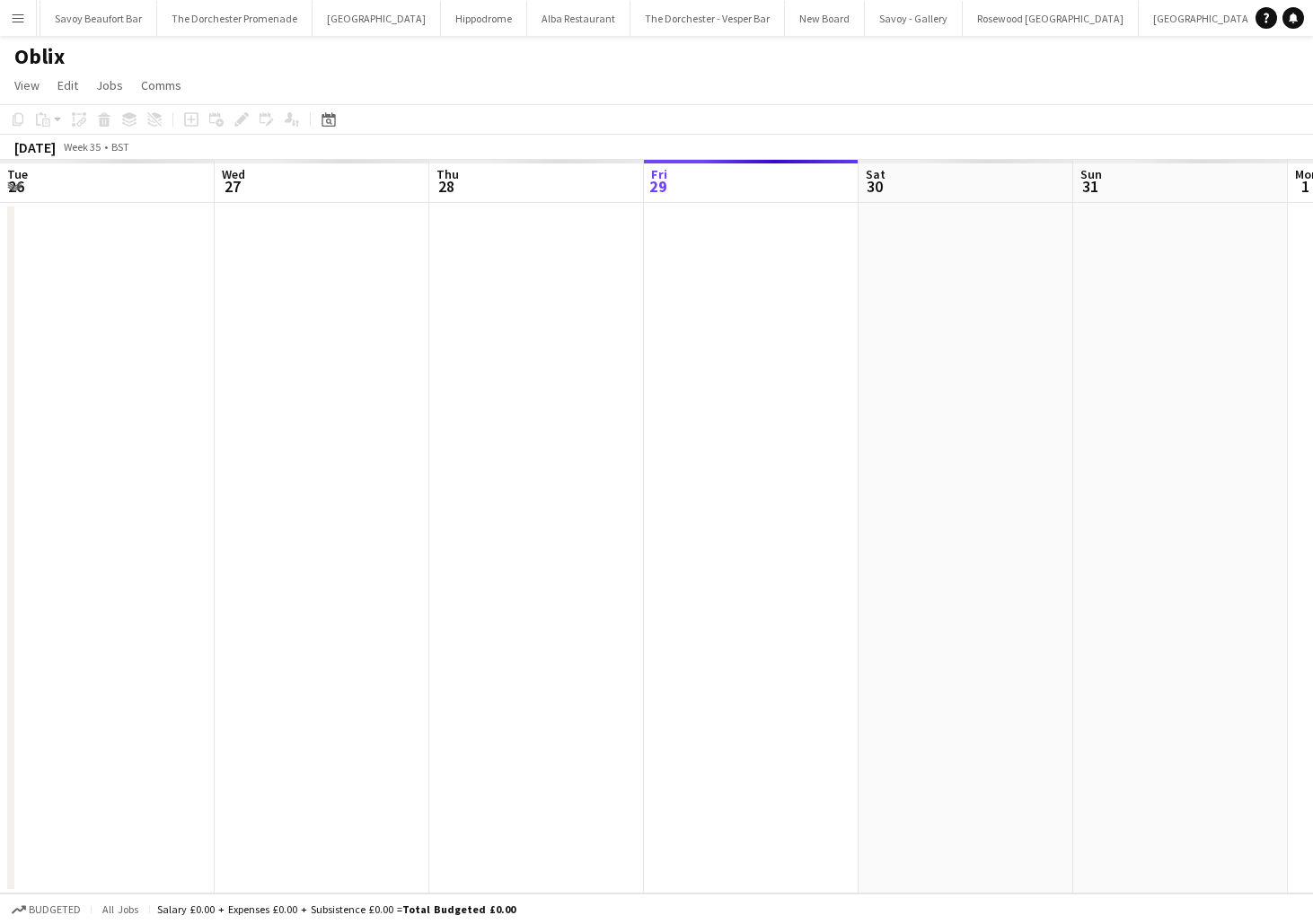
scroll to position [0, 429]
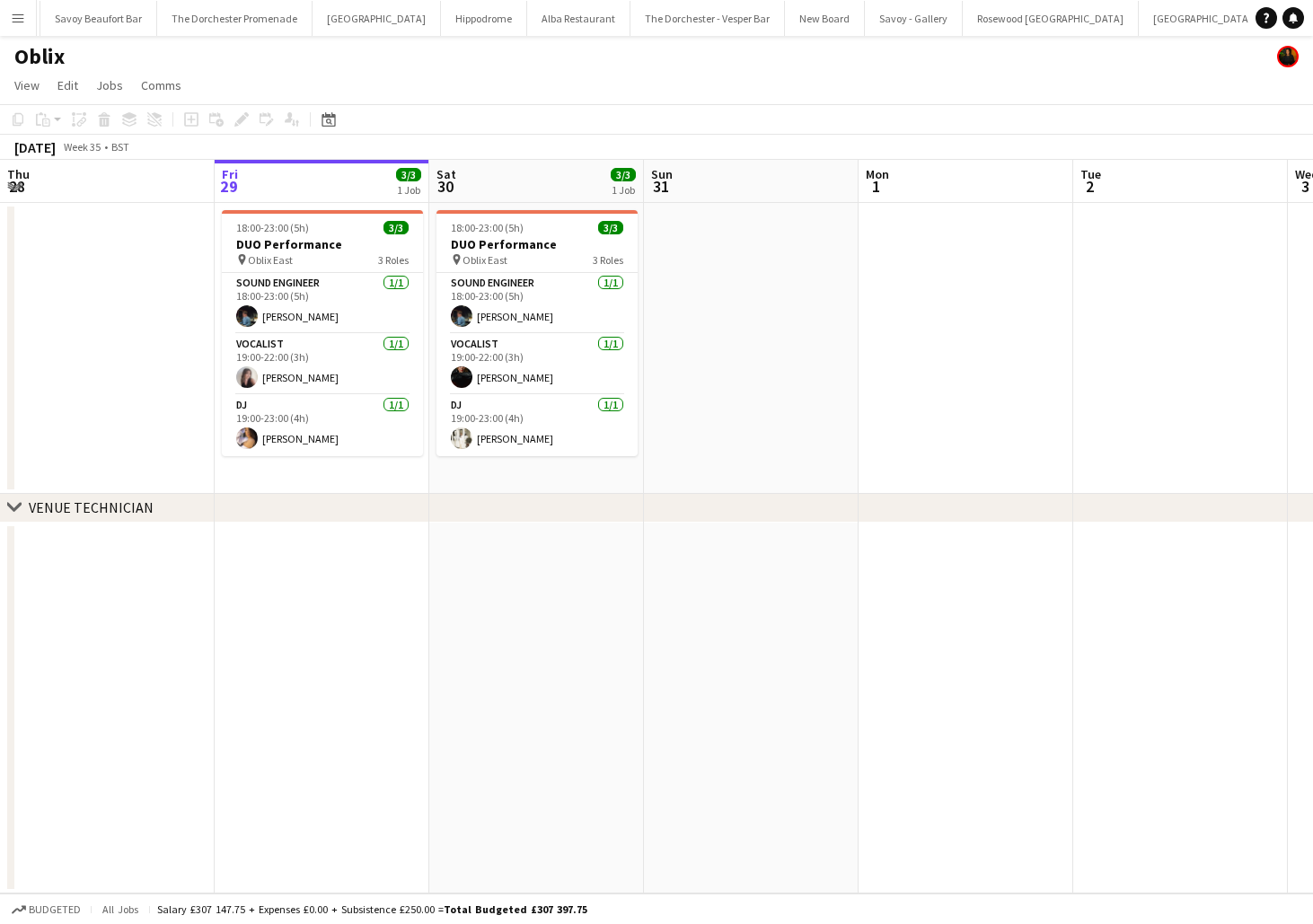
click at [339, 475] on app-date-cell "18:00-23:00 (5h) 3/3 DUO Performance pin Oblix East 3 Roles Sound Engineer [DAT…" at bounding box center [322, 349] width 214 height 291
click at [504, 484] on app-date-cell "18:00-23:00 (5h) 3/3 DUO Performance pin Oblix East 3 Roles Sound Engineer [DAT…" at bounding box center [536, 349] width 214 height 291
click at [908, 258] on app-date-cell at bounding box center [966, 349] width 214 height 291
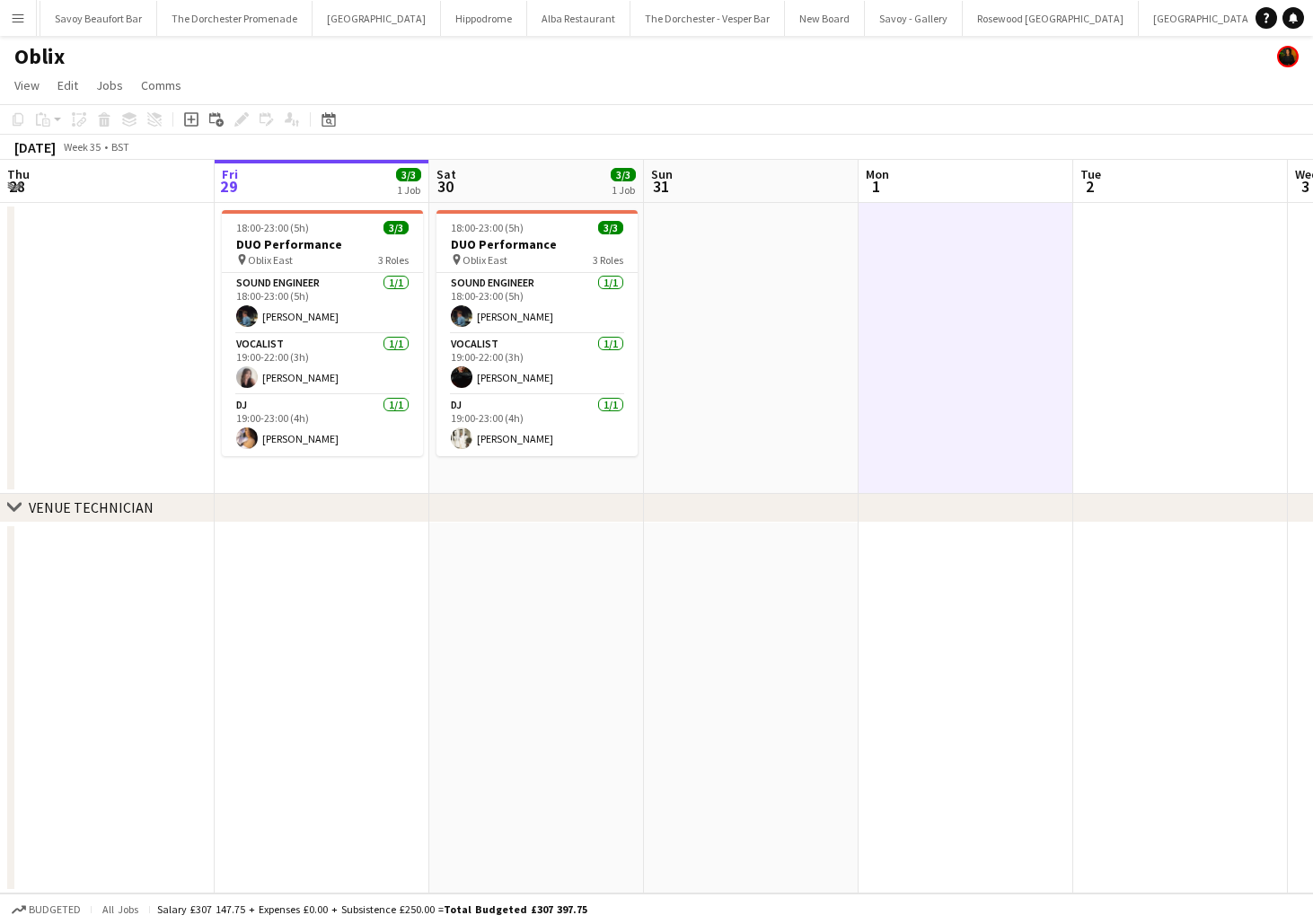
click at [1267, 19] on button "[GEOGRAPHIC_DATA]" at bounding box center [1332, 19] width 129 height 35
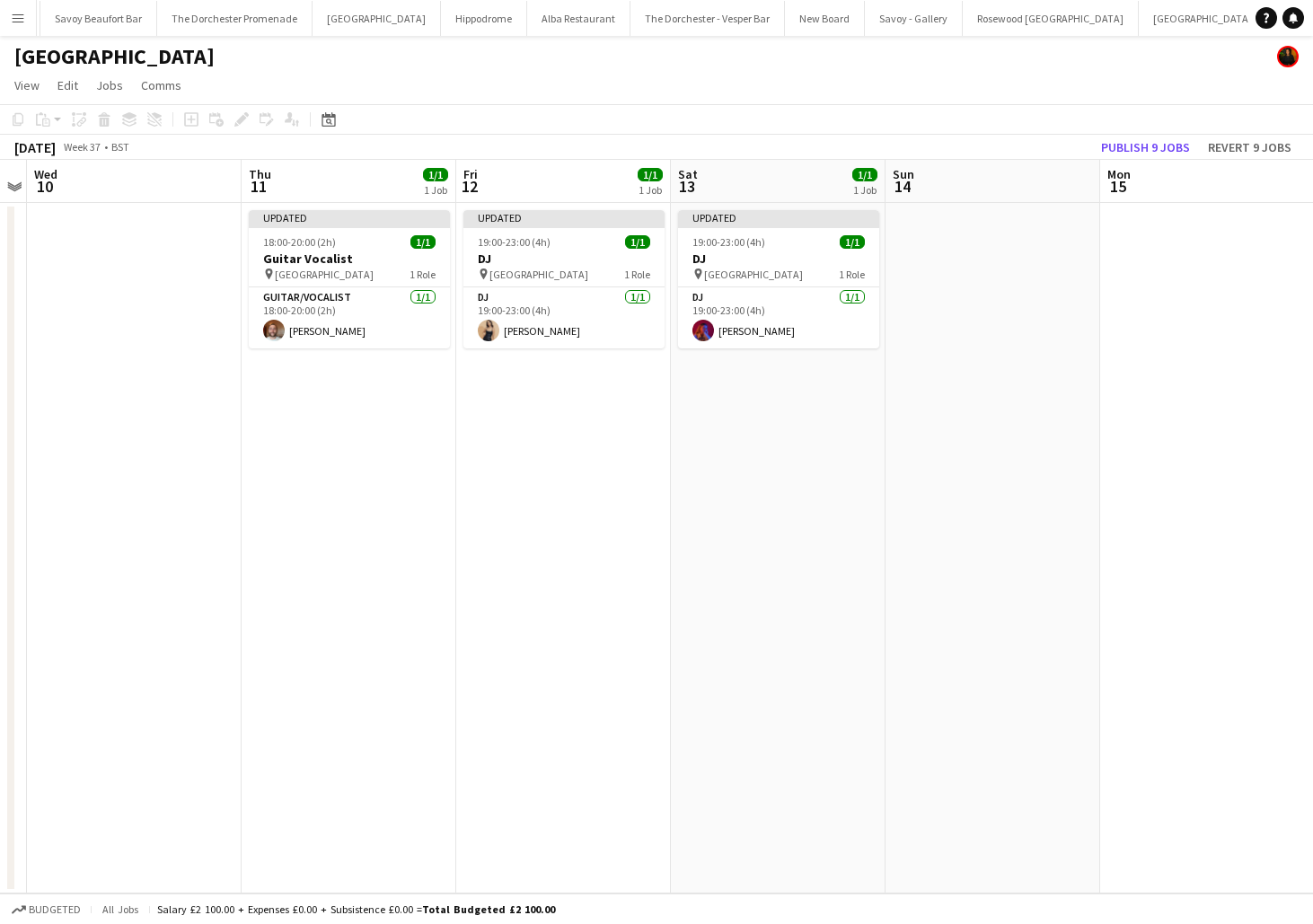
scroll to position [0, 865]
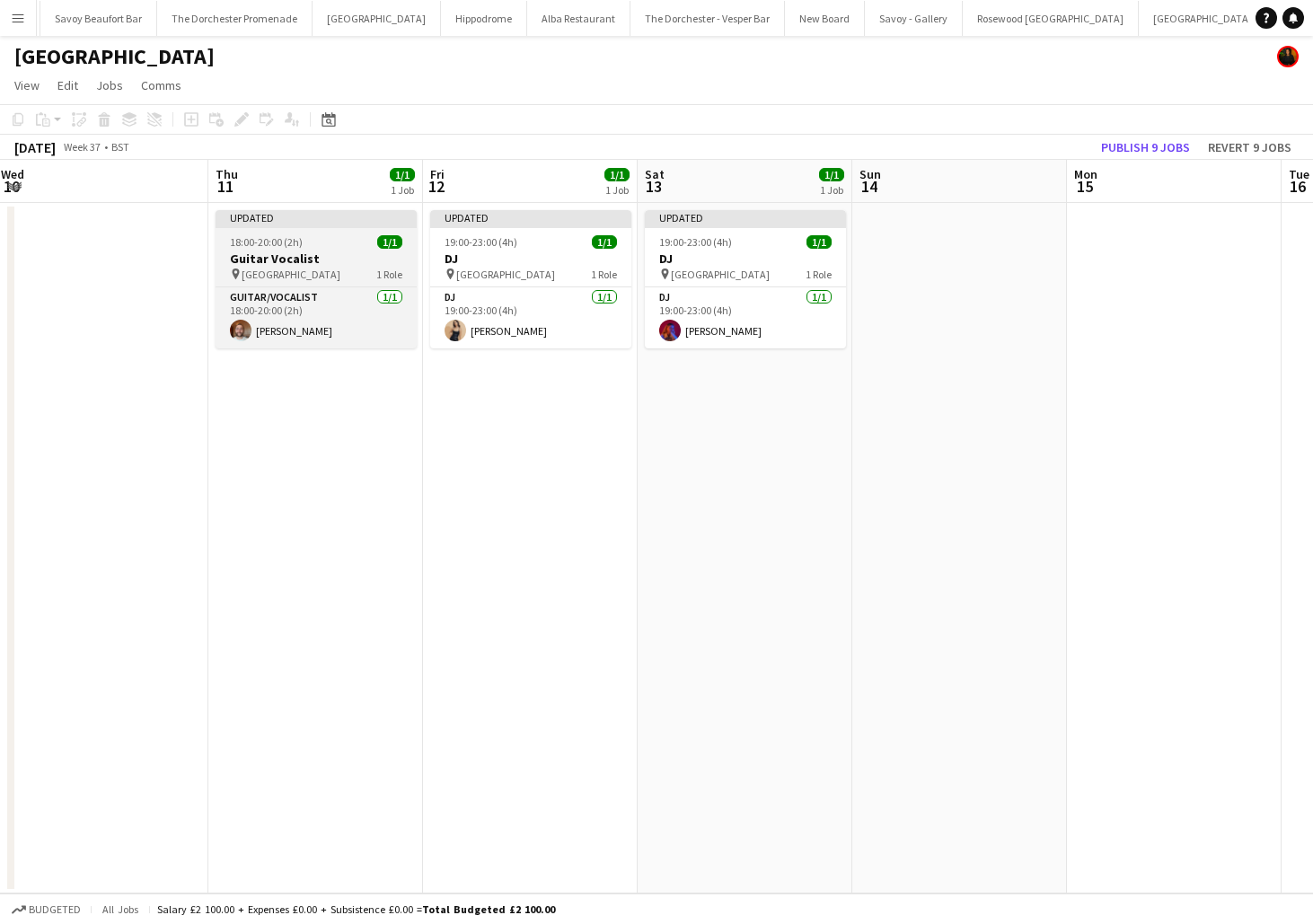
click at [370, 256] on h3 "Guitar Vocalist" at bounding box center [316, 258] width 201 height 16
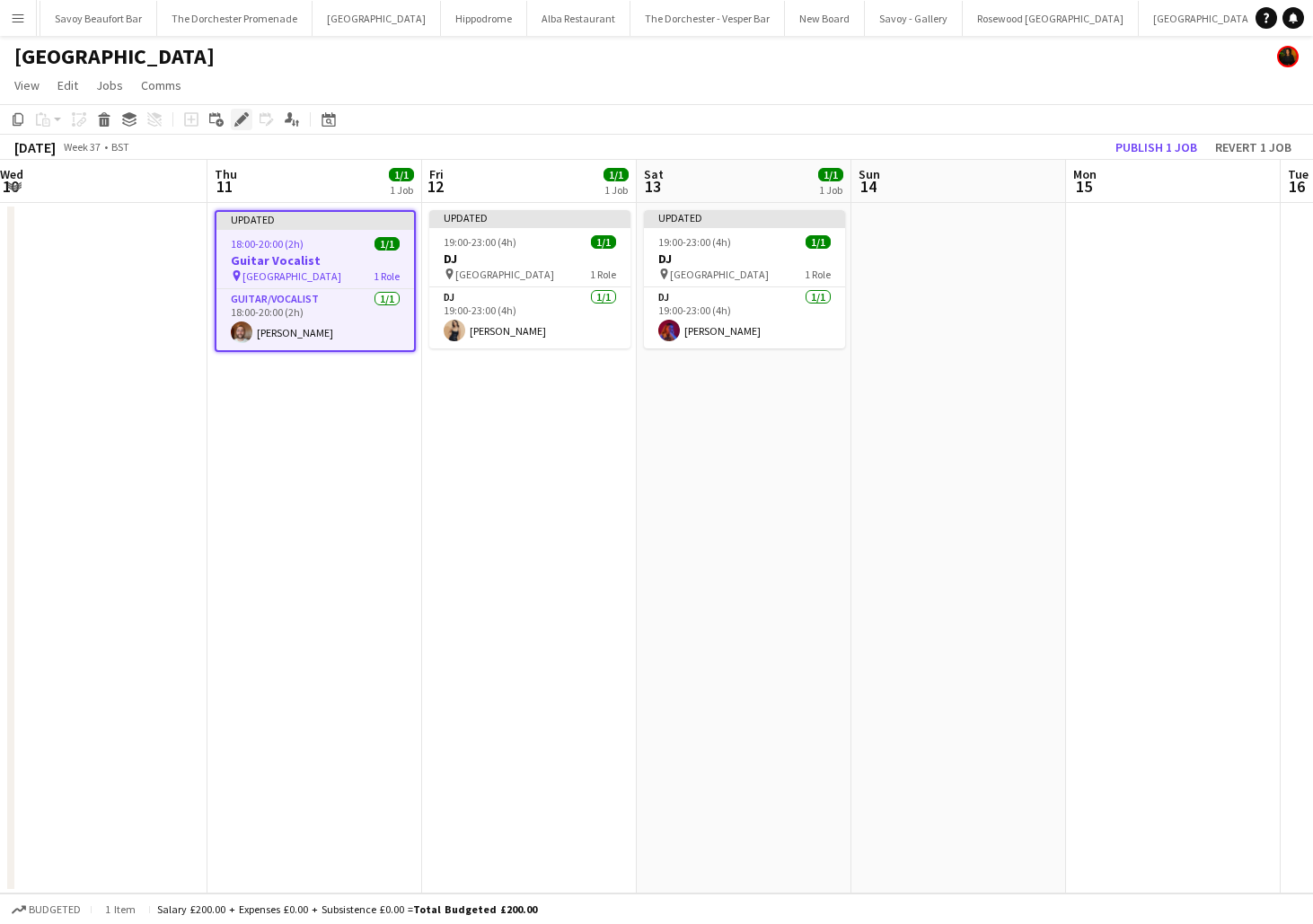
click at [244, 117] on icon at bounding box center [241, 119] width 10 height 10
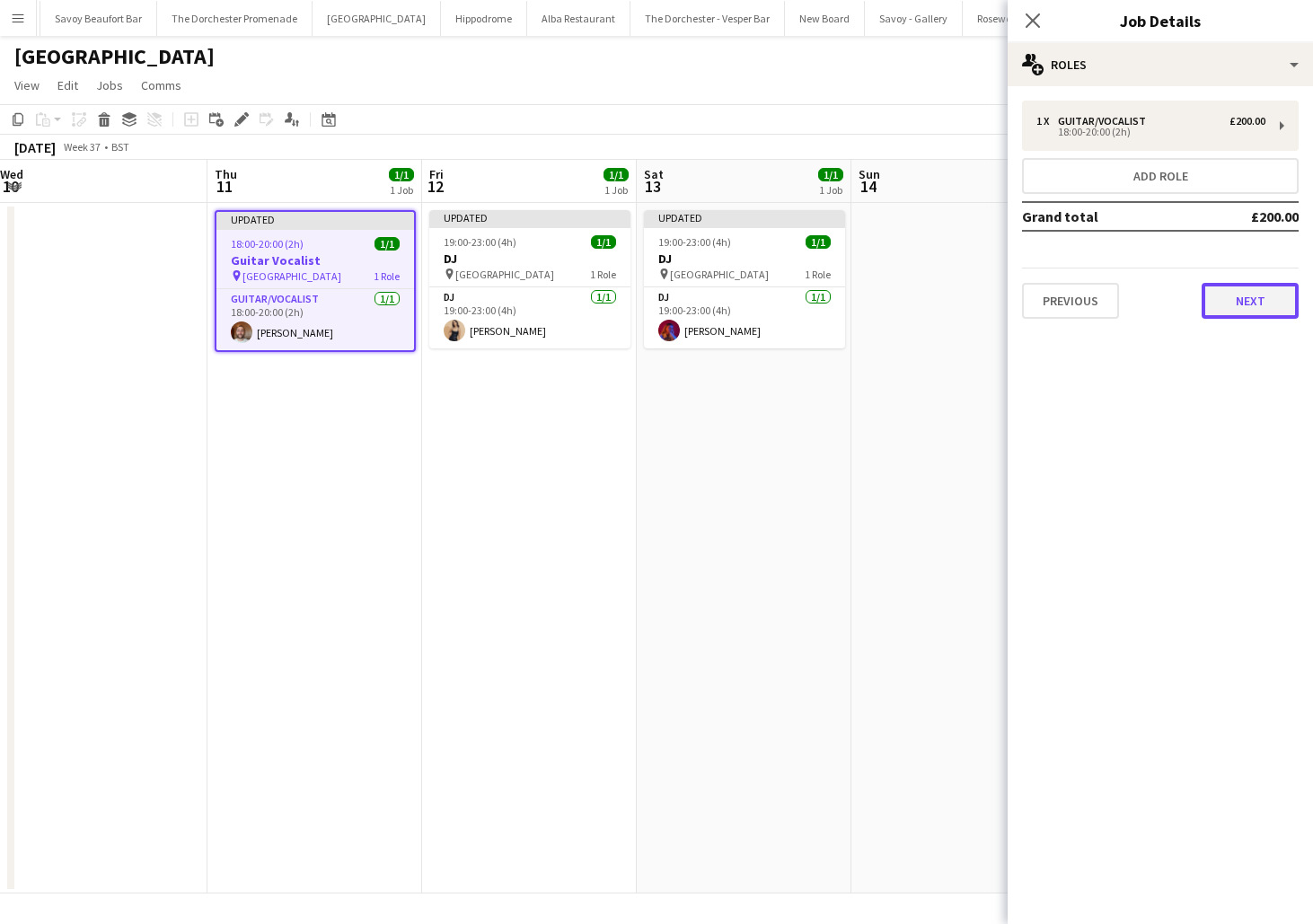
click at [1244, 293] on button "Next" at bounding box center [1251, 300] width 97 height 36
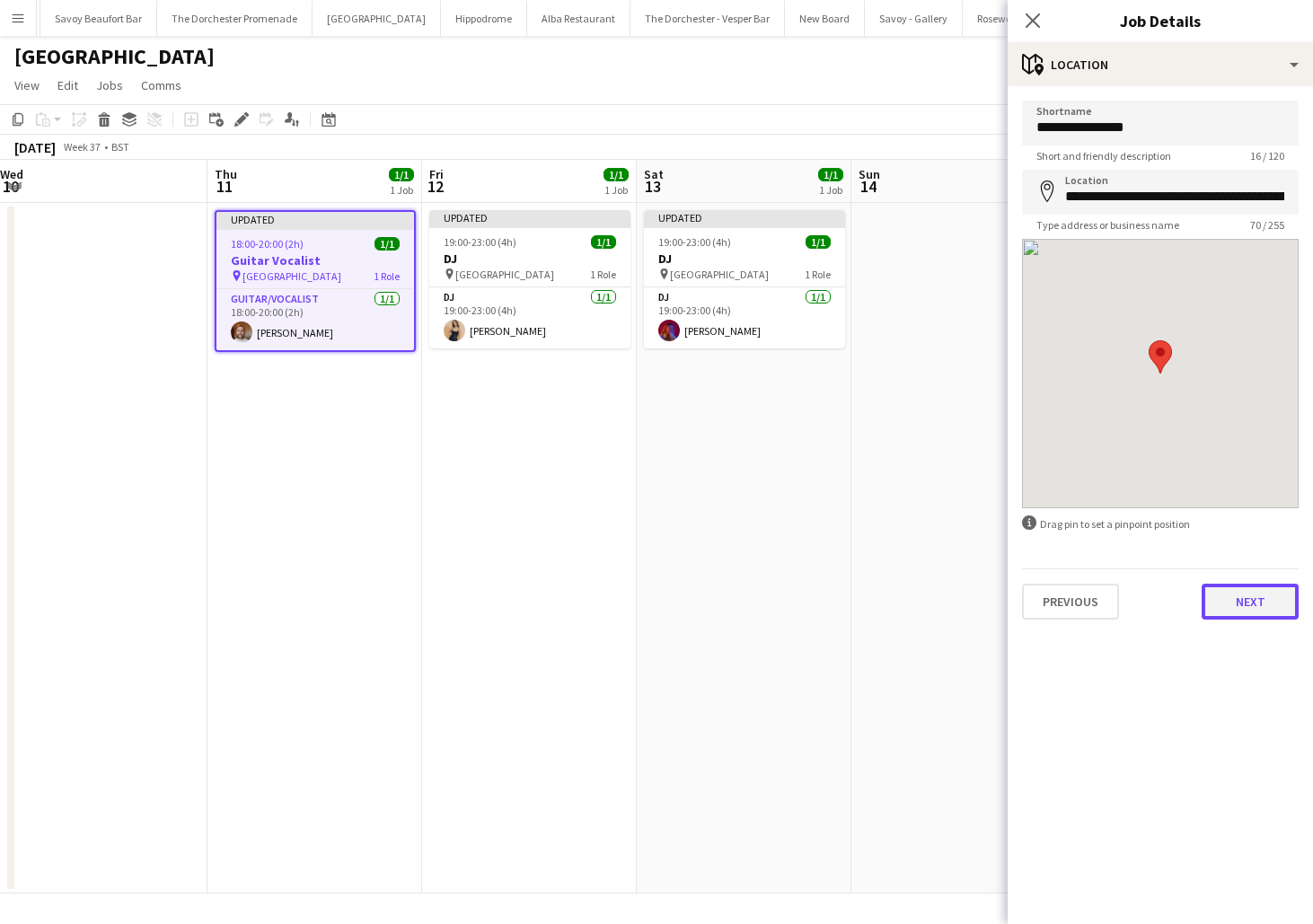
click at [1212, 615] on button "Next" at bounding box center [1251, 601] width 97 height 36
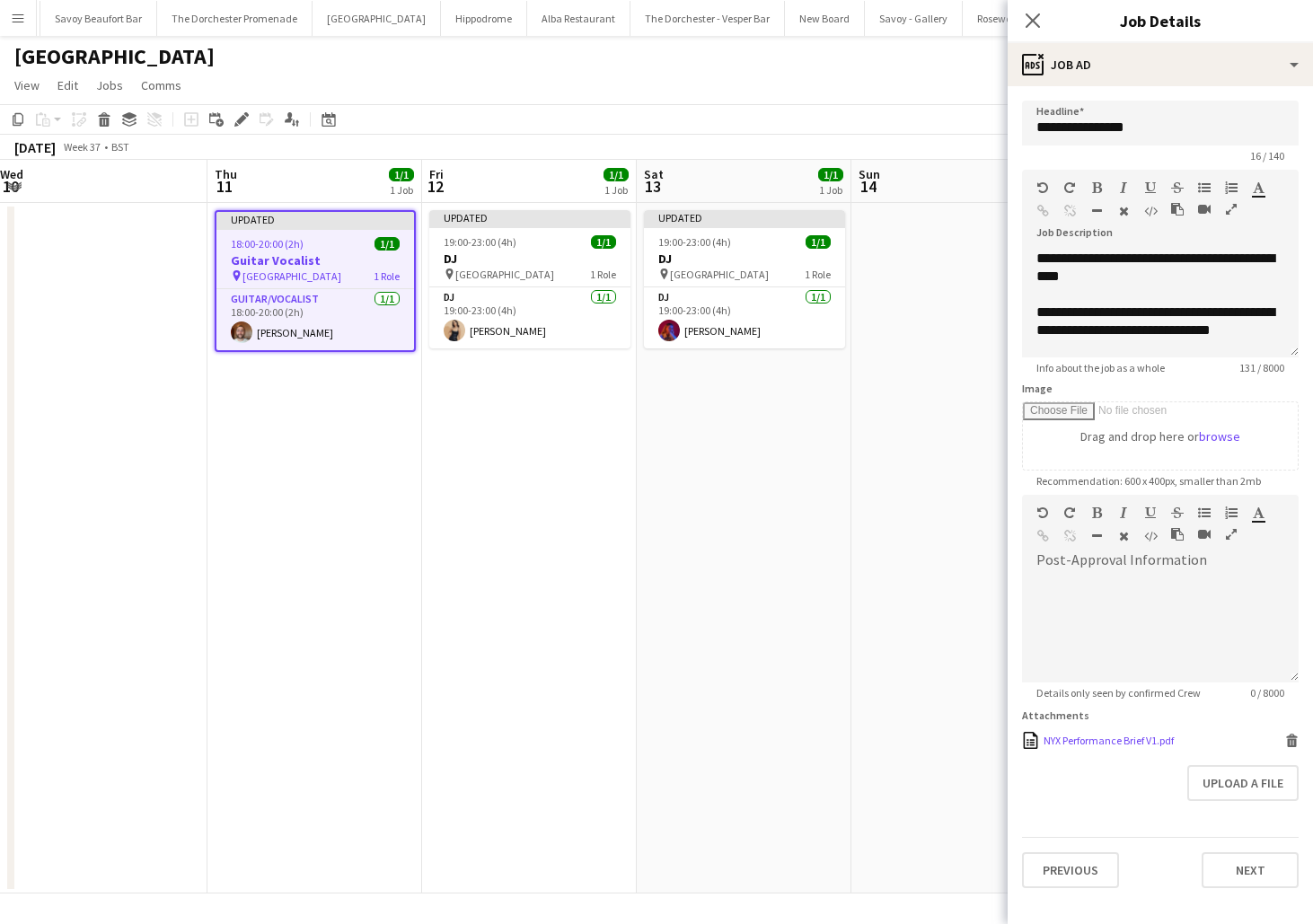
click at [1292, 743] on icon at bounding box center [1292, 743] width 9 height 8
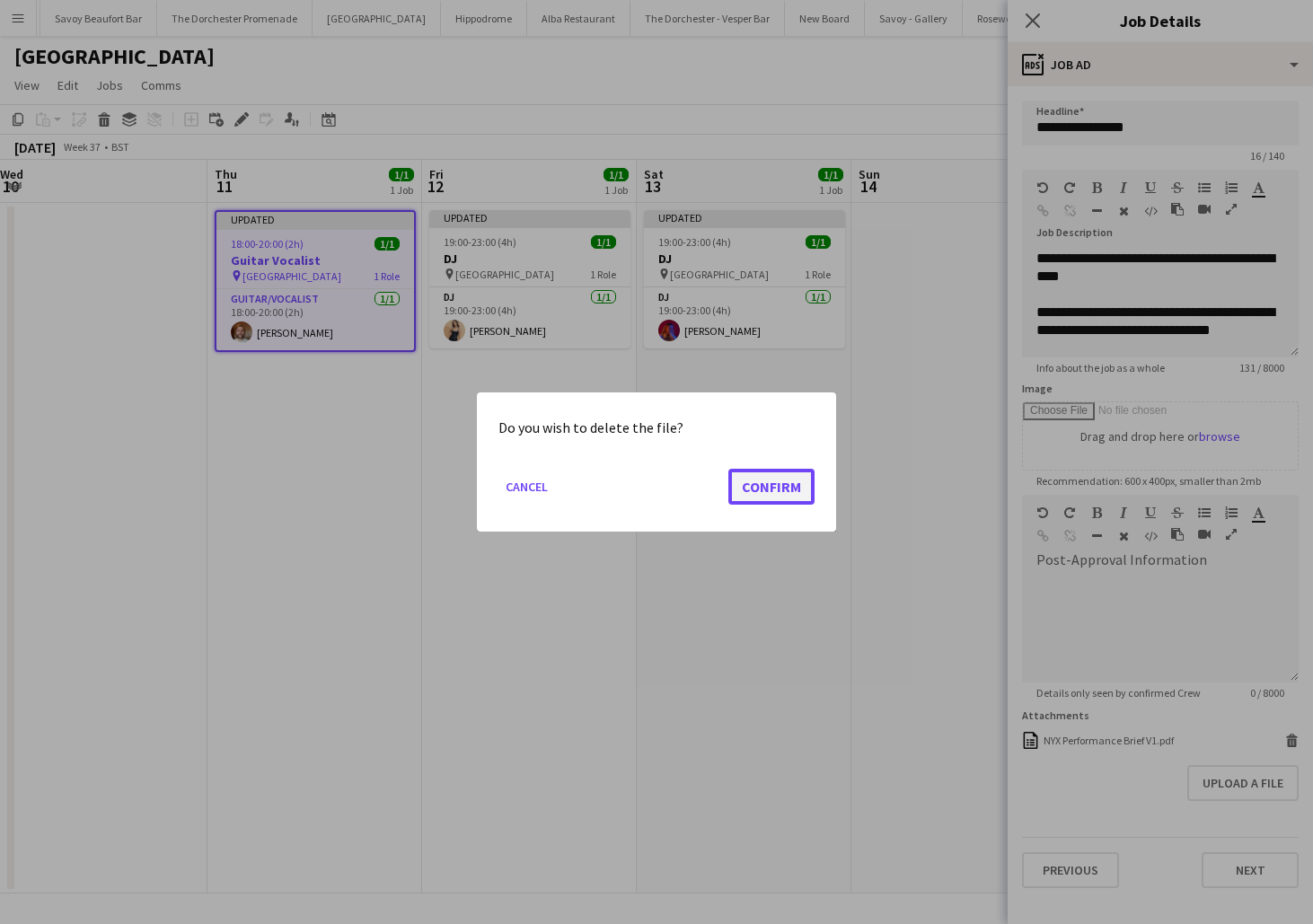
click at [771, 491] on button "Confirm" at bounding box center [771, 487] width 86 height 36
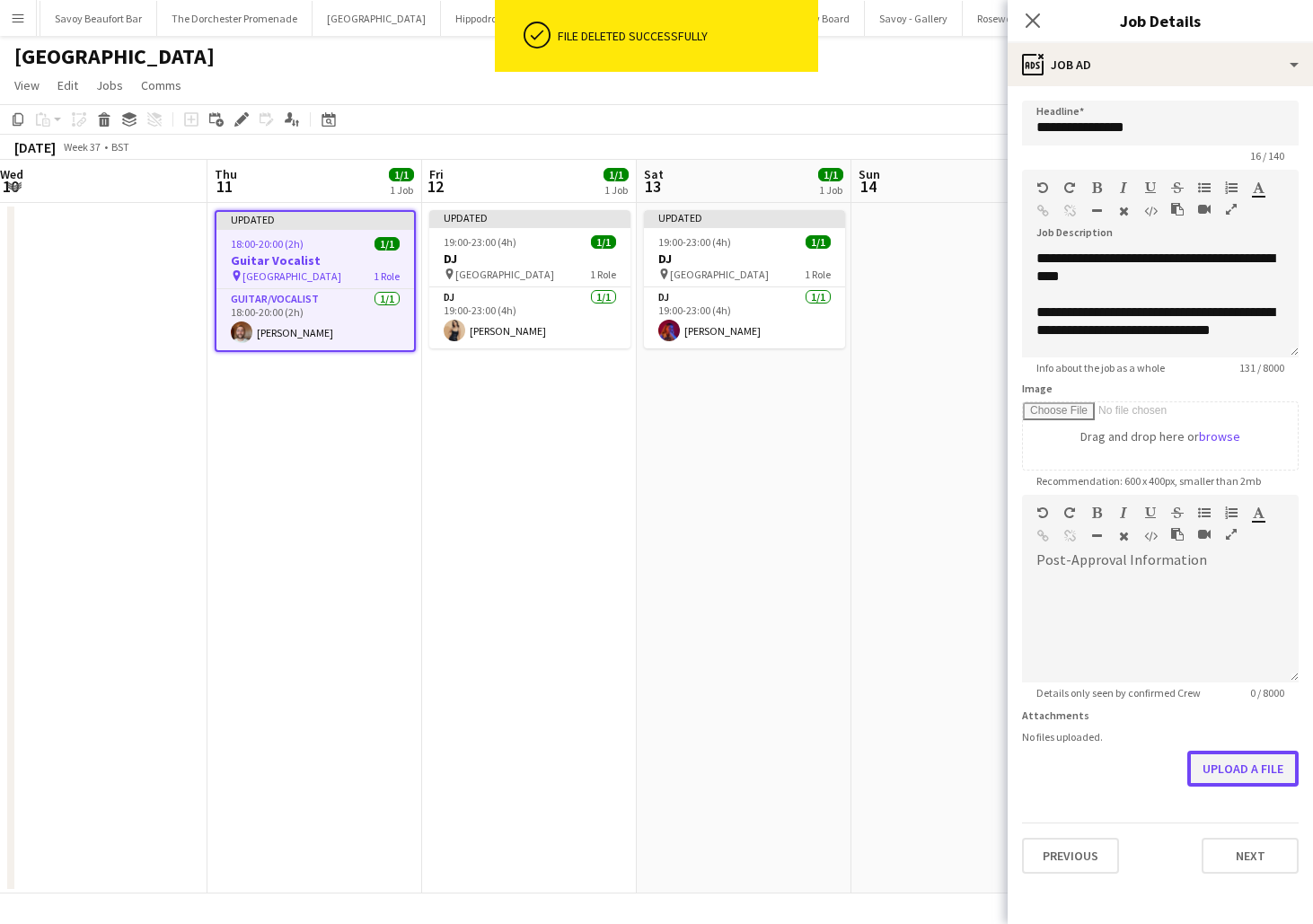
click at [1276, 769] on button "Upload a file" at bounding box center [1243, 768] width 111 height 36
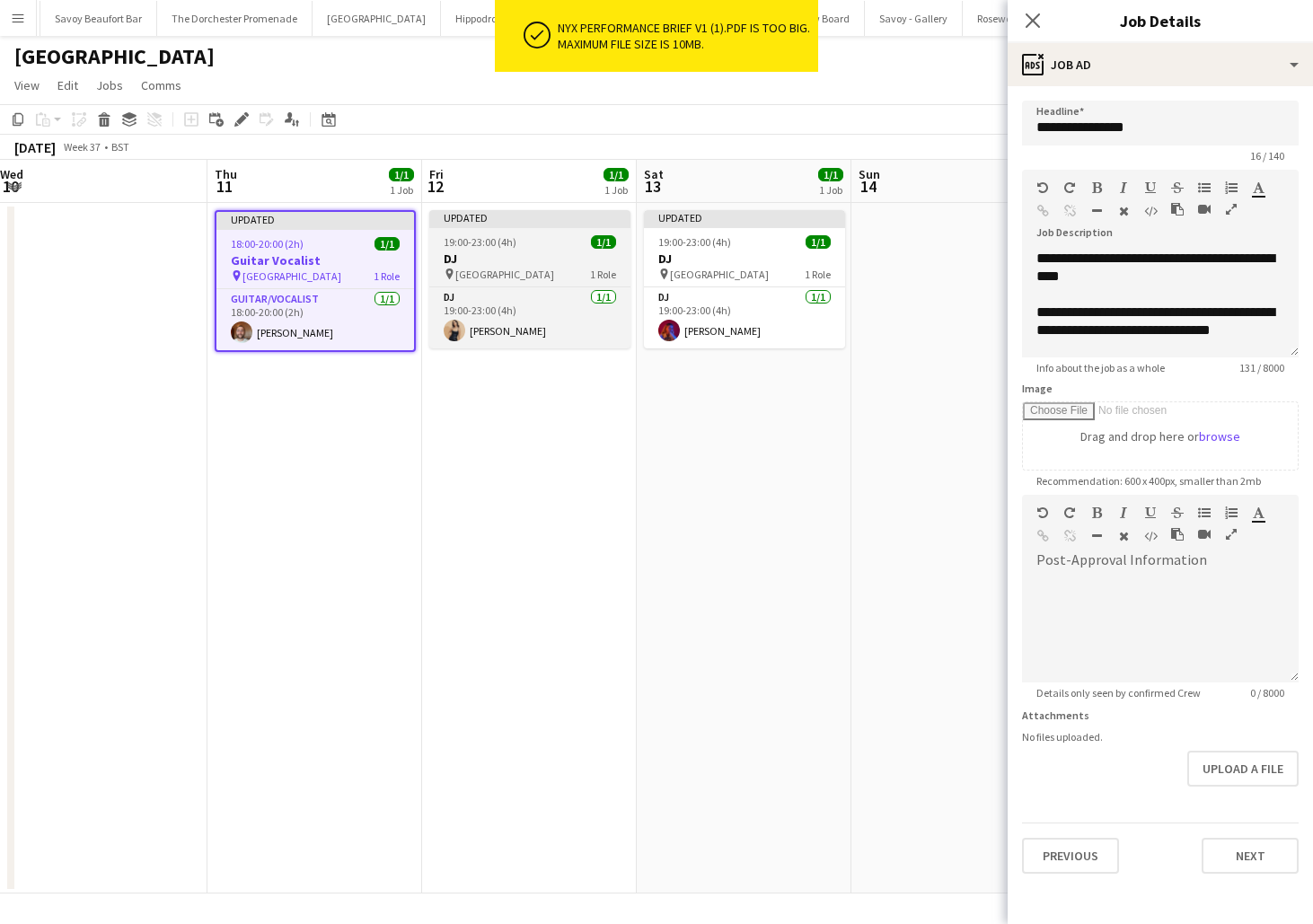
click at [520, 266] on h3 "DJ" at bounding box center [530, 258] width 201 height 16
type input "**"
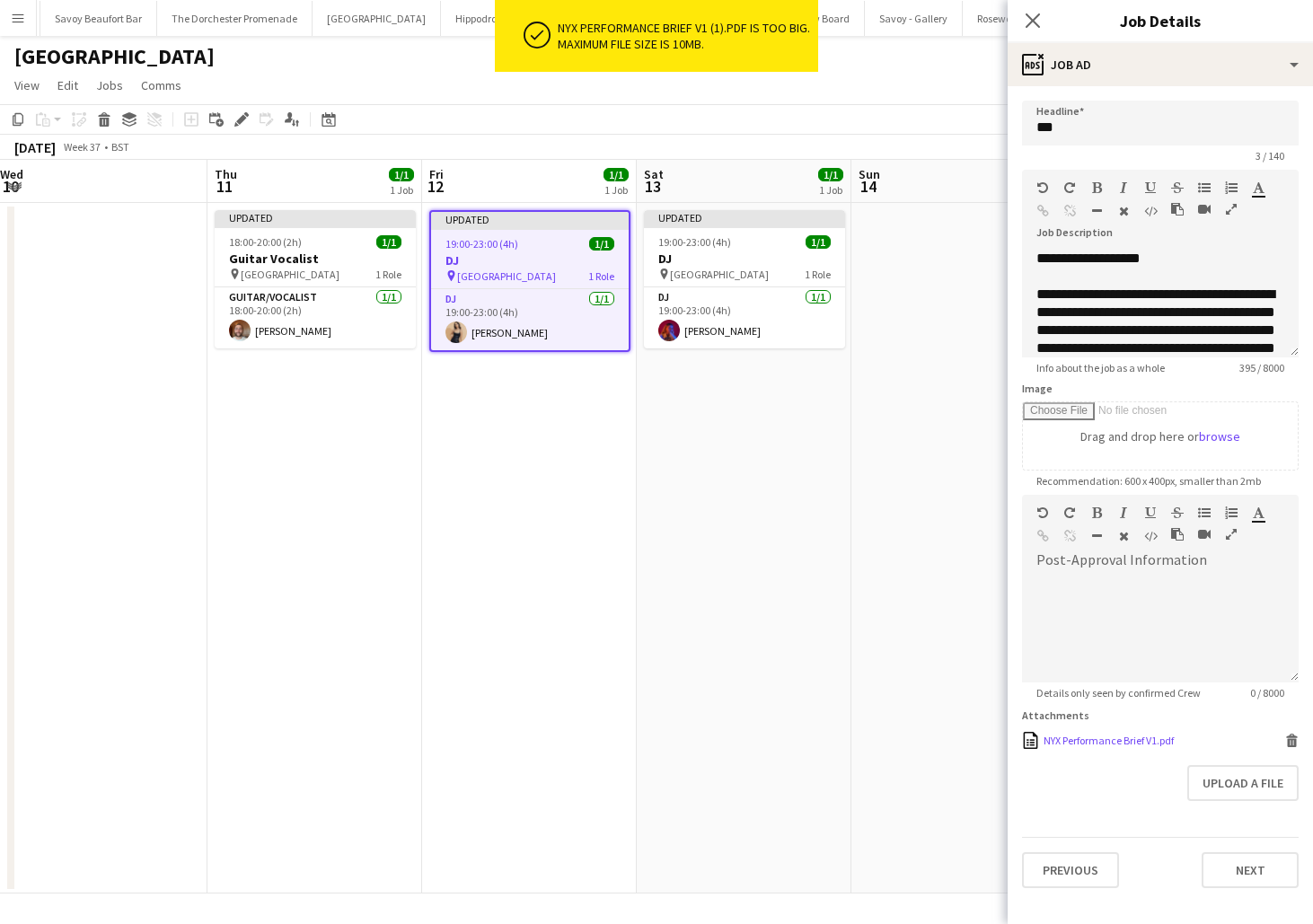
click at [1291, 741] on icon at bounding box center [1292, 743] width 9 height 8
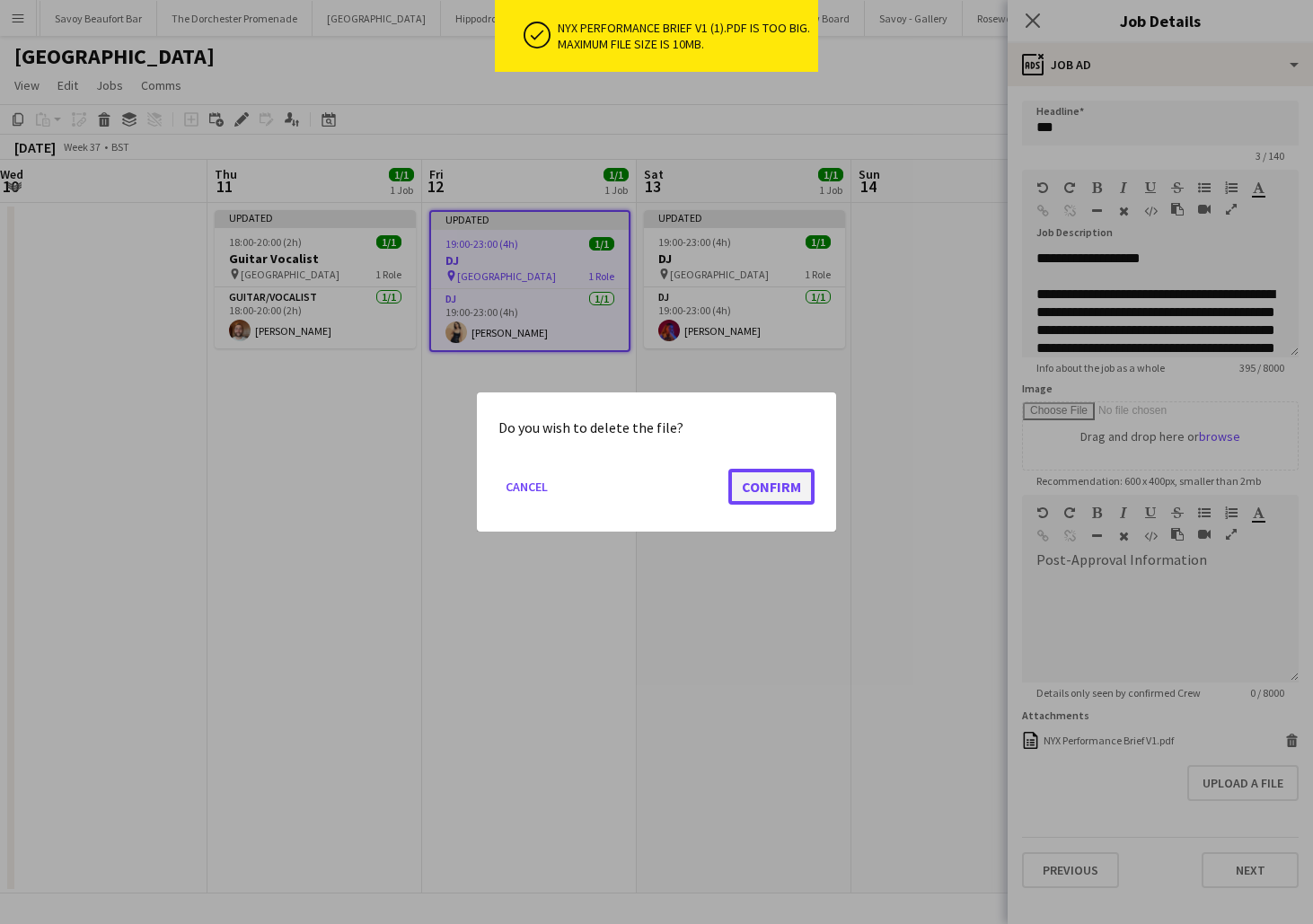
click at [801, 491] on button "Confirm" at bounding box center [771, 487] width 86 height 36
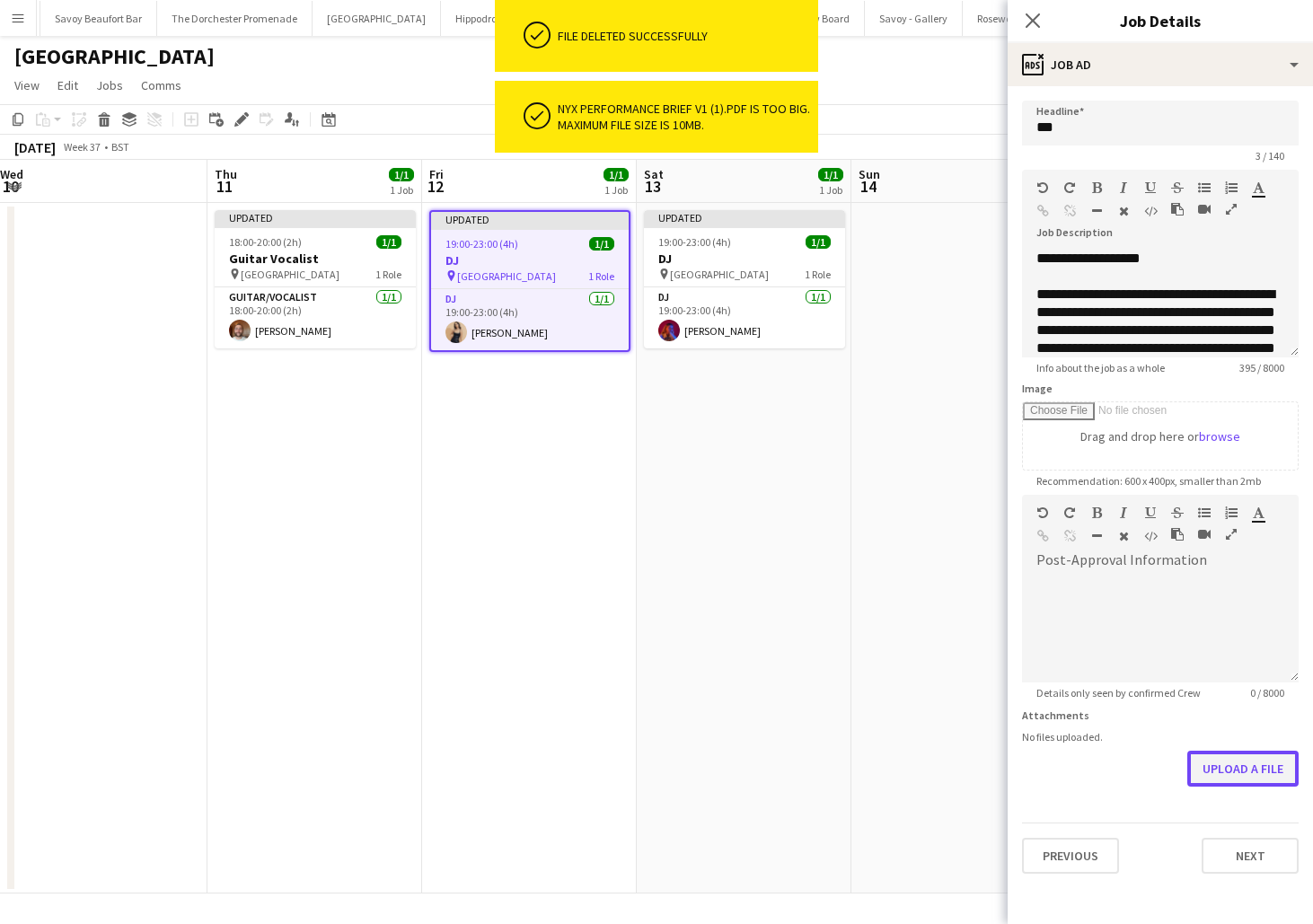
click at [1246, 774] on button "Upload a file" at bounding box center [1243, 768] width 111 height 36
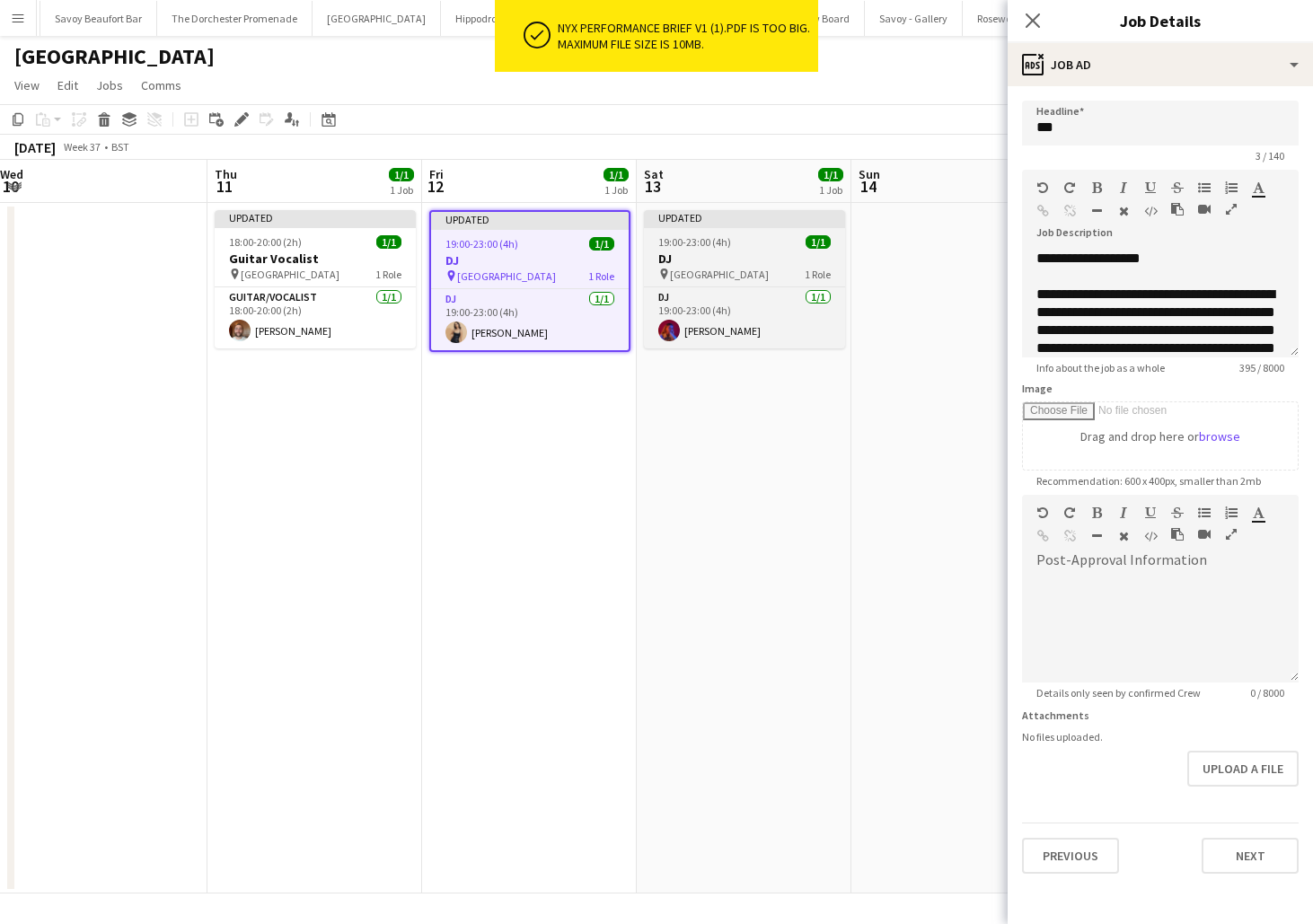
click at [744, 245] on div "19:00-23:00 (4h) 1/1" at bounding box center [745, 241] width 201 height 13
type input "**"
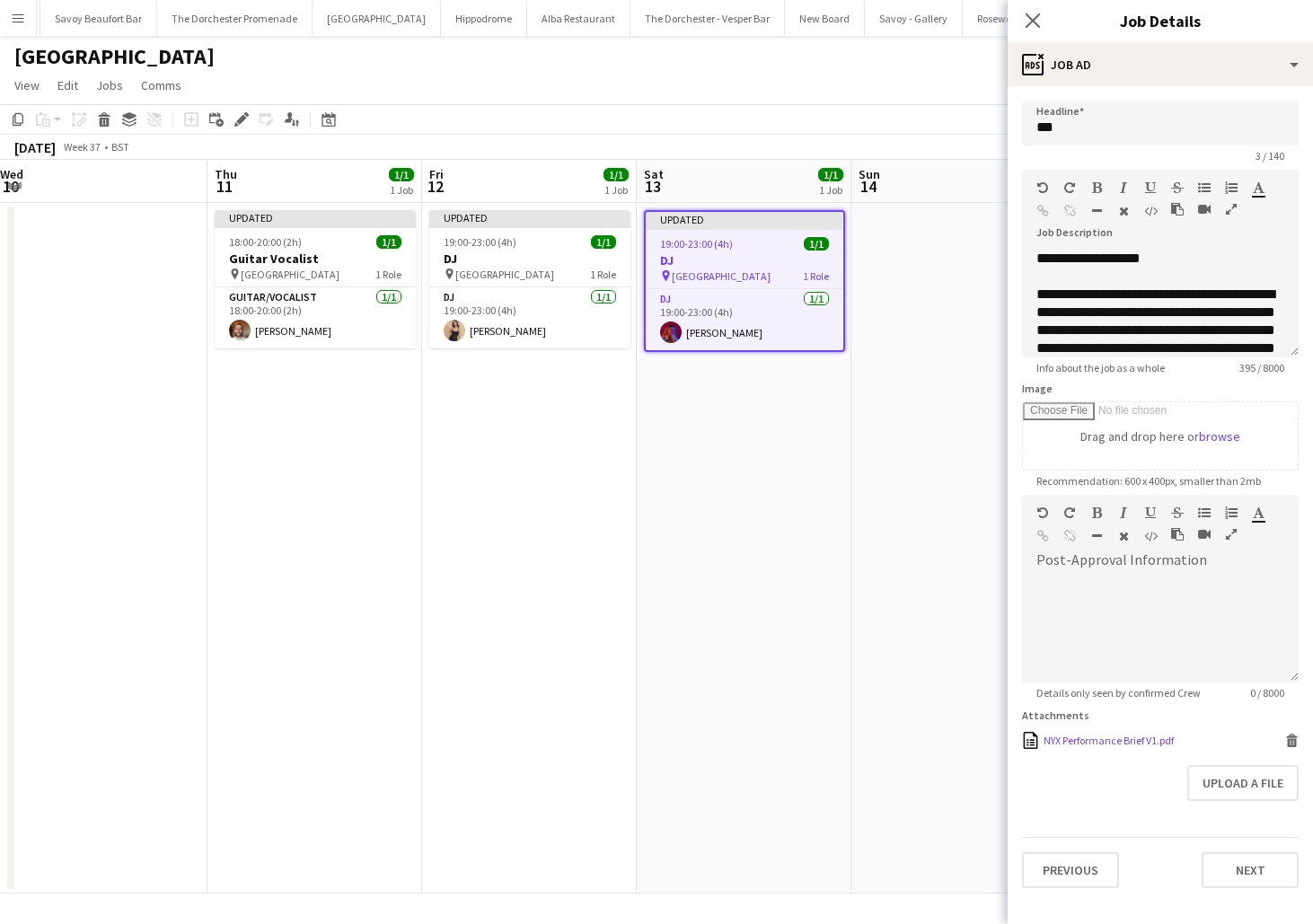
click at [1292, 738] on icon "Delete" at bounding box center [1292, 740] width 13 height 13
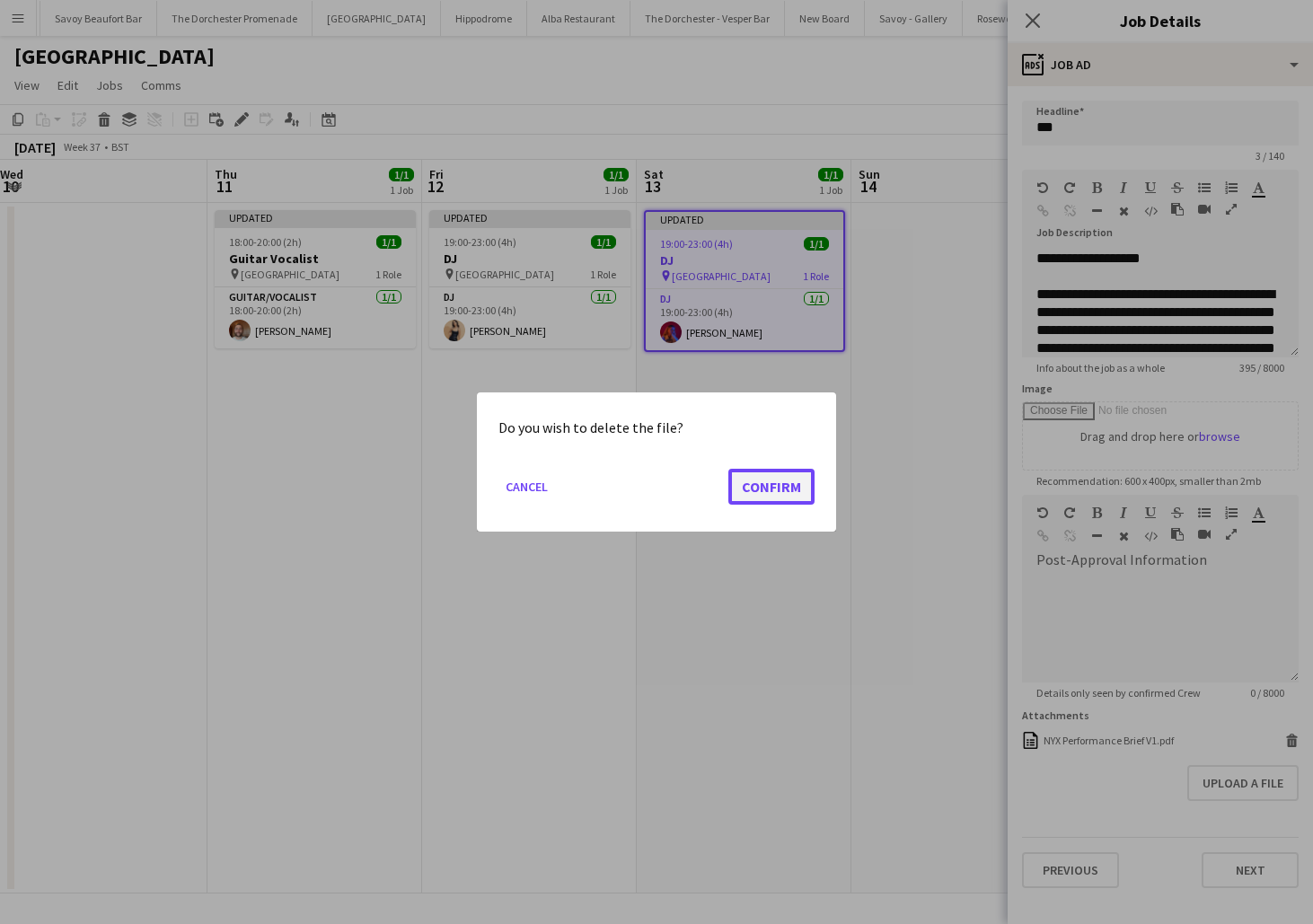
click at [759, 488] on button "Confirm" at bounding box center [771, 487] width 86 height 36
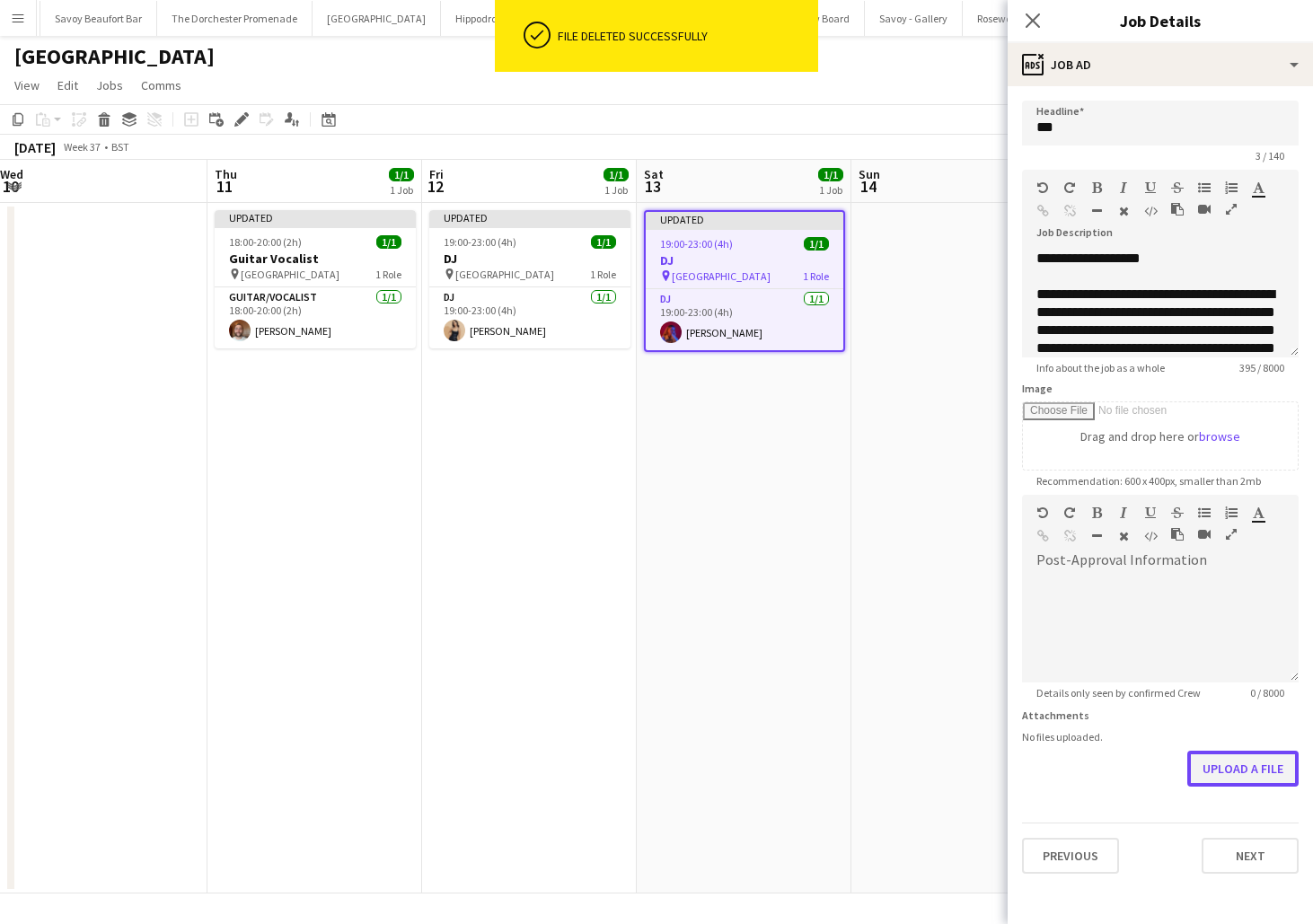
click at [1254, 763] on button "Upload a file" at bounding box center [1243, 768] width 111 height 36
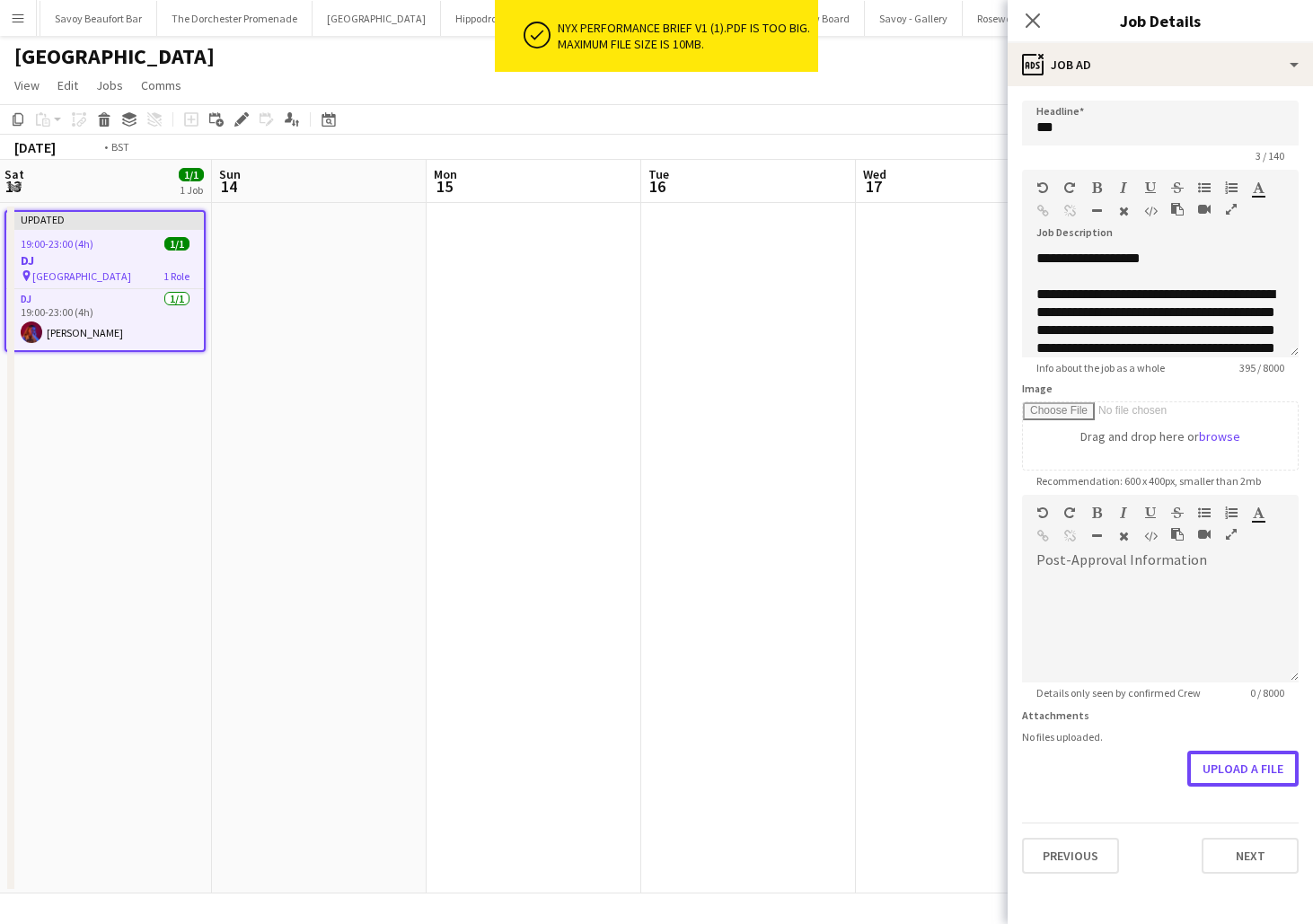
scroll to position [0, 500]
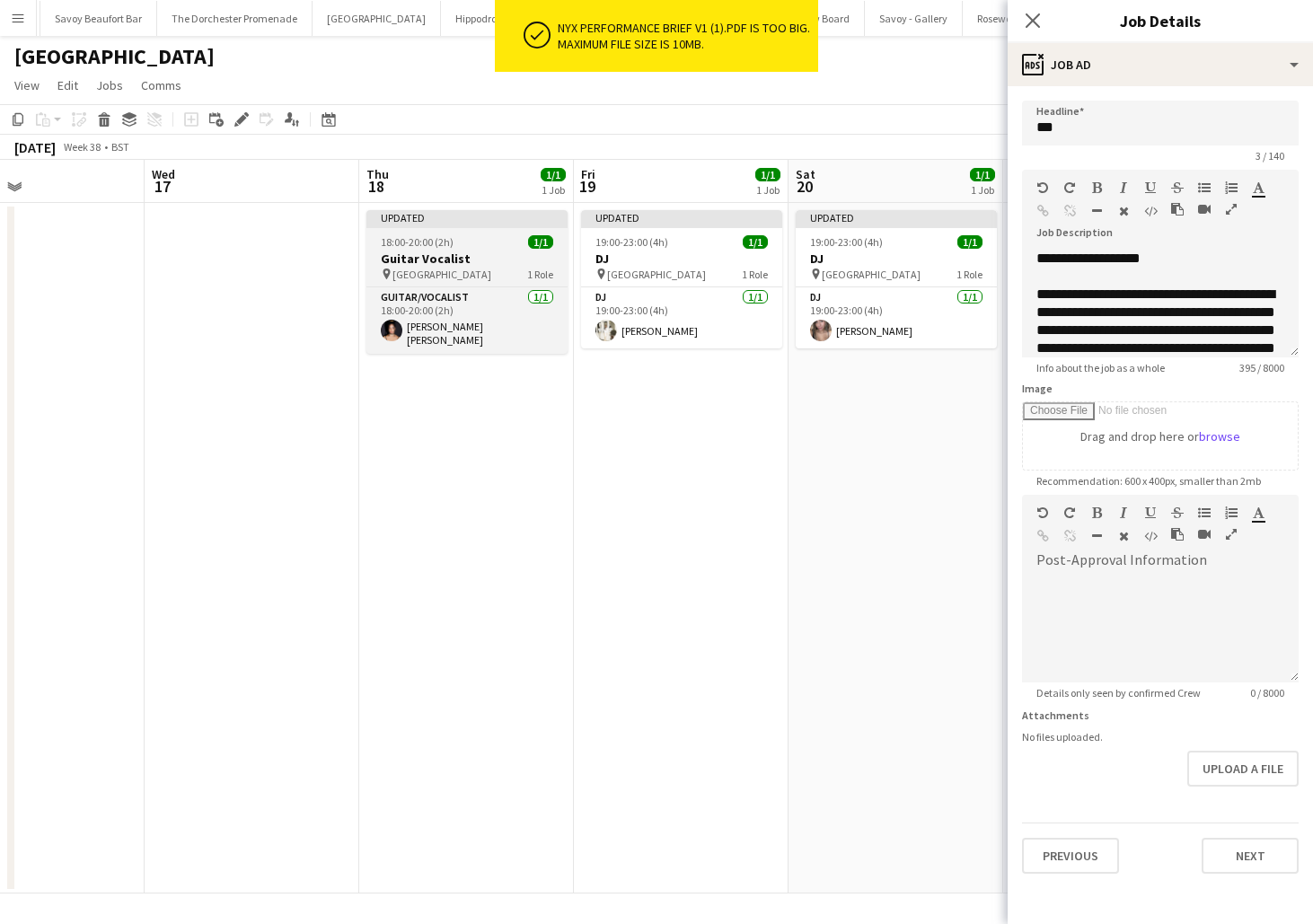
click at [512, 271] on div "pin [GEOGRAPHIC_DATA] 1 Role" at bounding box center [467, 273] width 201 height 14
type input "**********"
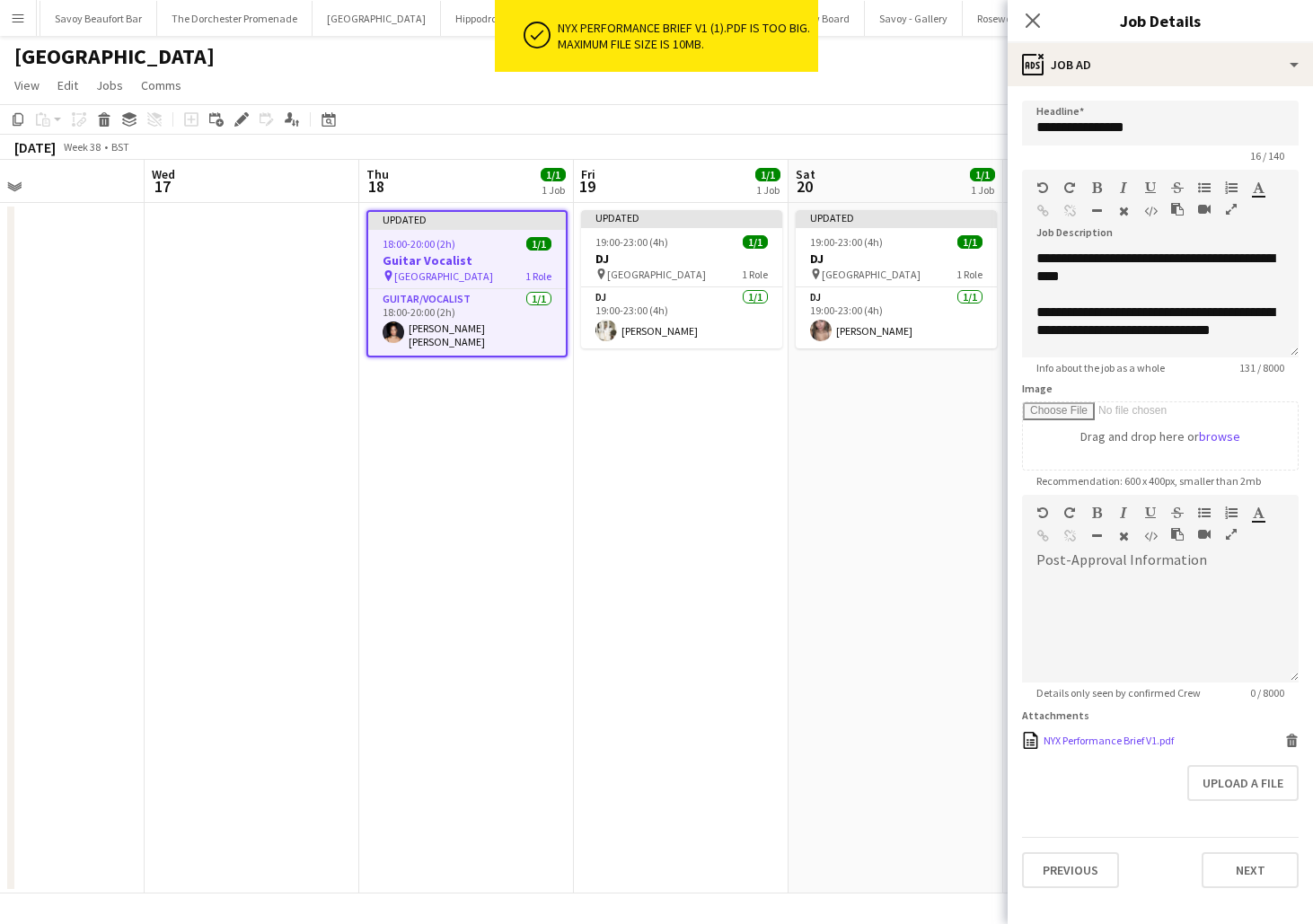
click at [1291, 741] on icon at bounding box center [1292, 743] width 9 height 8
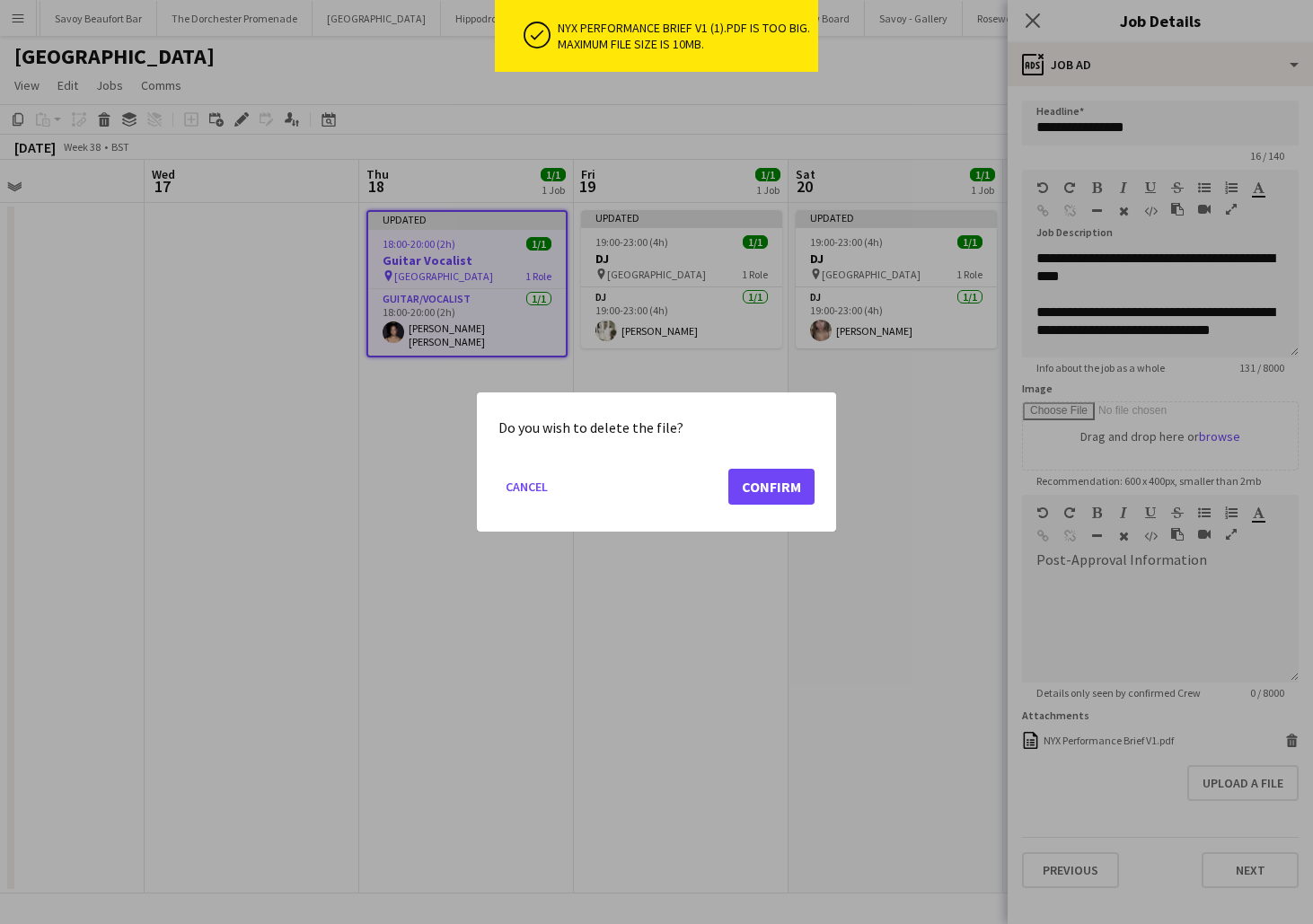
click at [816, 484] on div "Do you wish to delete the file? Cancel Confirm" at bounding box center [656, 462] width 359 height 139
click at [784, 487] on button "Confirm" at bounding box center [771, 487] width 86 height 36
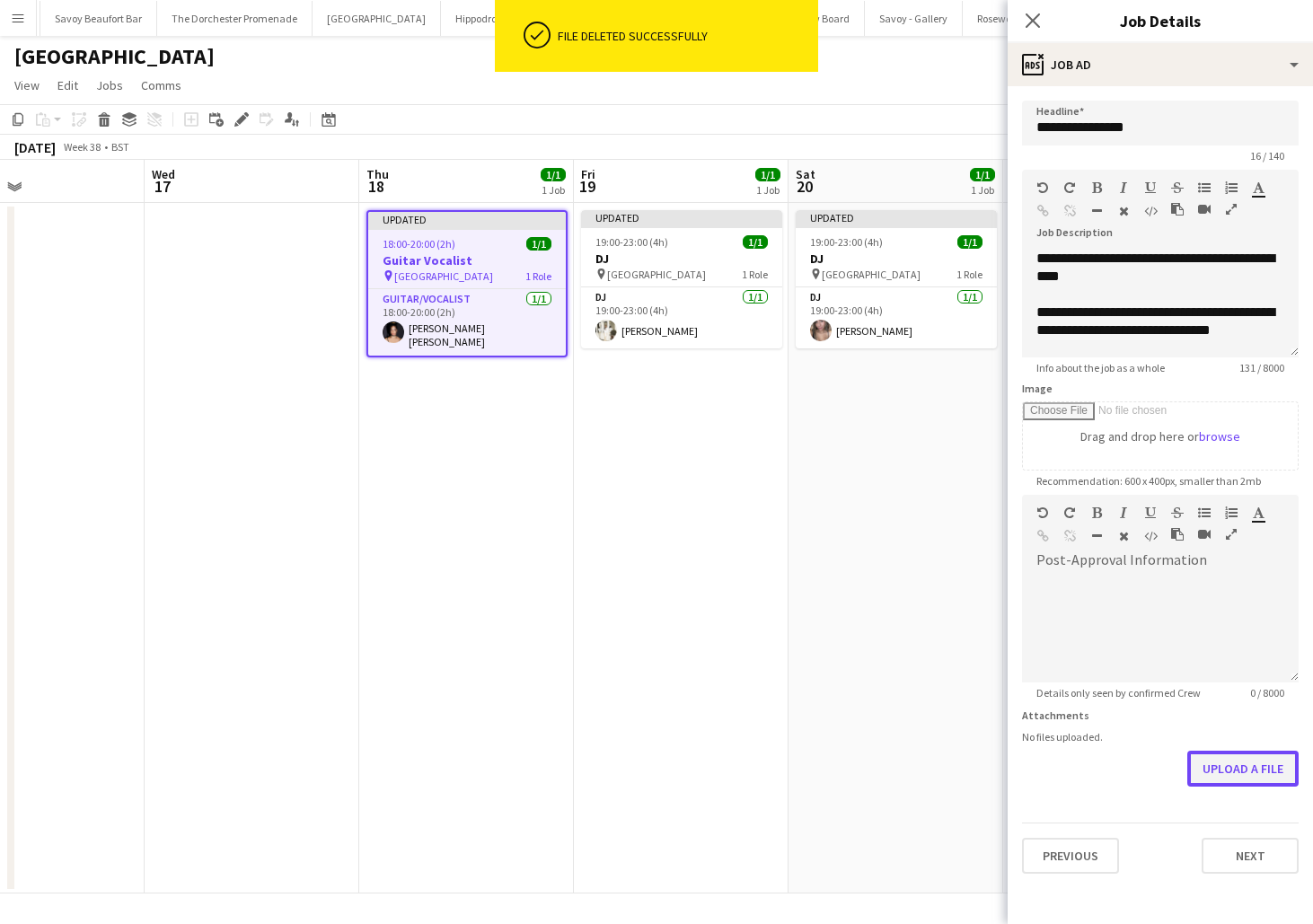
click at [1222, 771] on button "Upload a file" at bounding box center [1243, 768] width 111 height 36
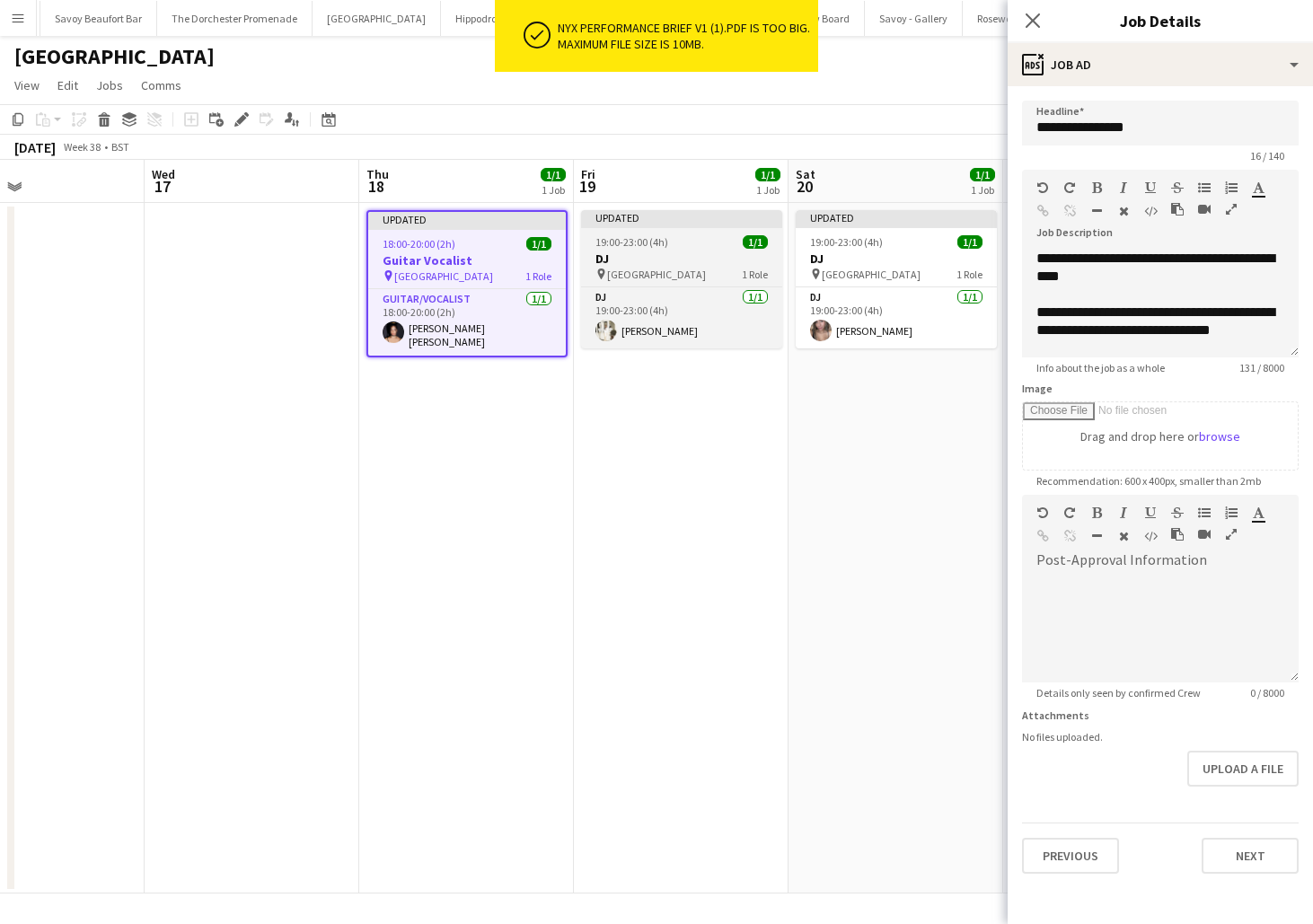
click at [714, 254] on h3 "DJ" at bounding box center [682, 258] width 201 height 16
type input "**"
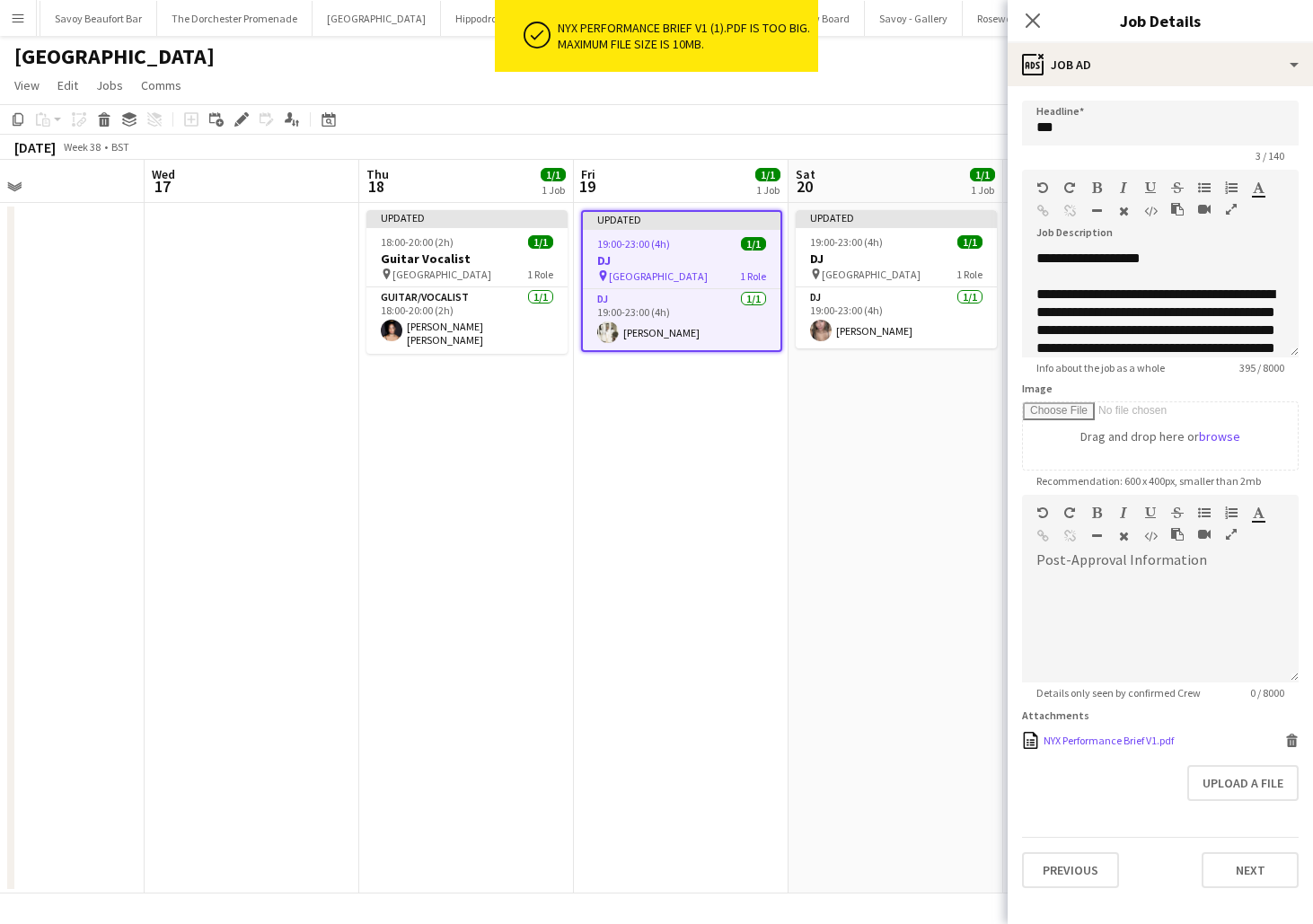
click at [1292, 741] on icon at bounding box center [1292, 743] width 9 height 8
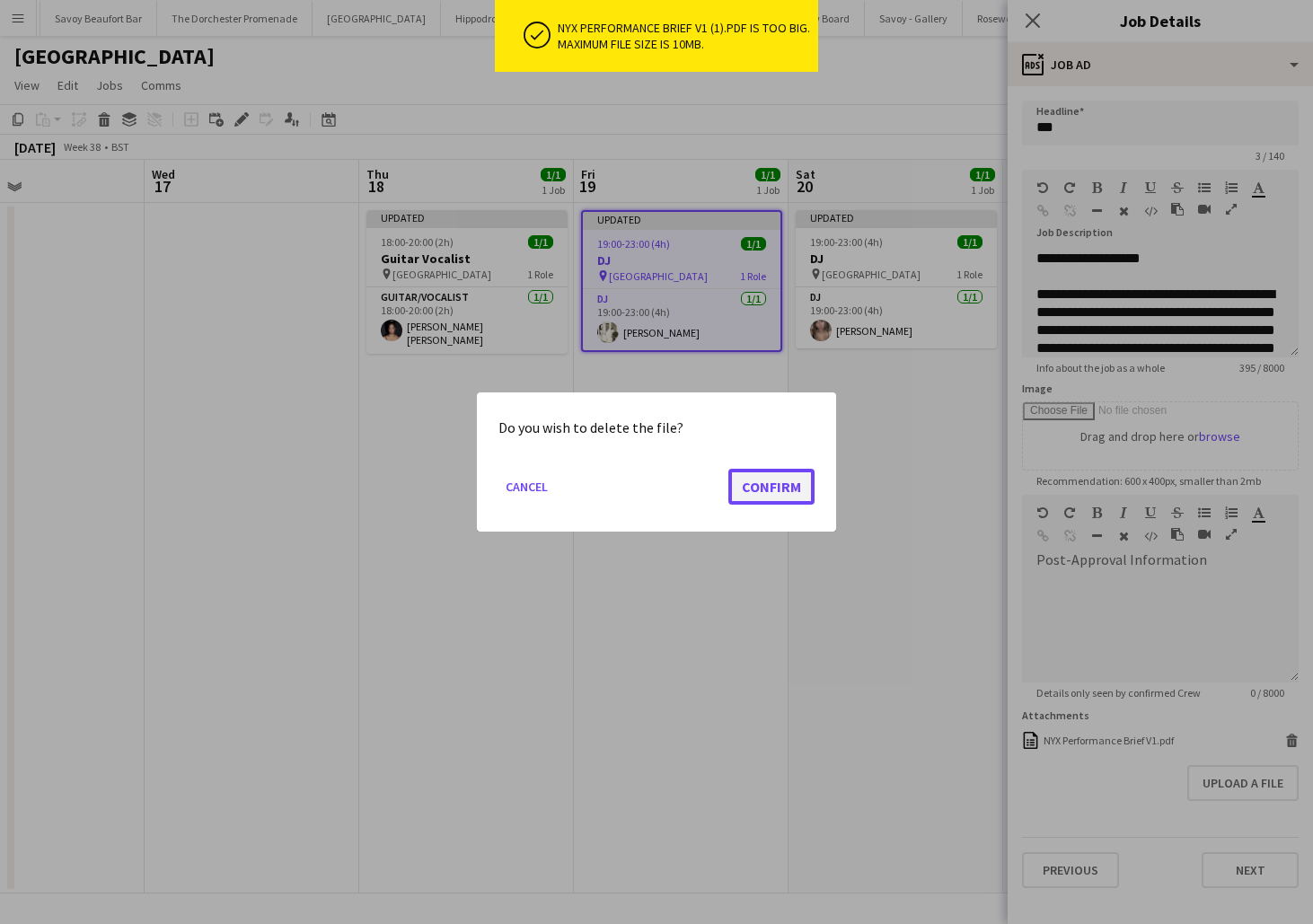
click at [797, 480] on button "Confirm" at bounding box center [771, 487] width 86 height 36
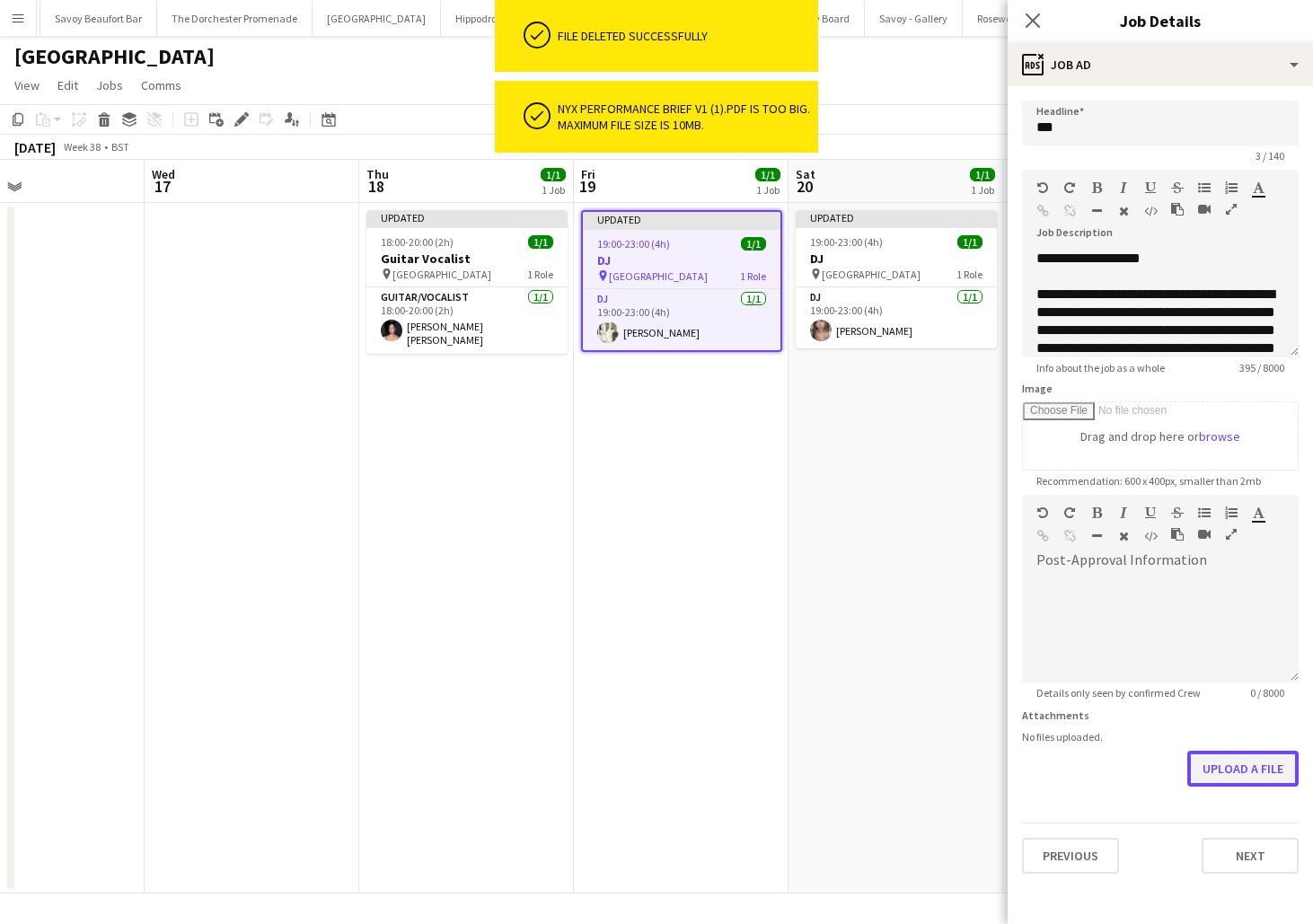
click at [1208, 770] on button "Upload a file" at bounding box center [1243, 768] width 111 height 36
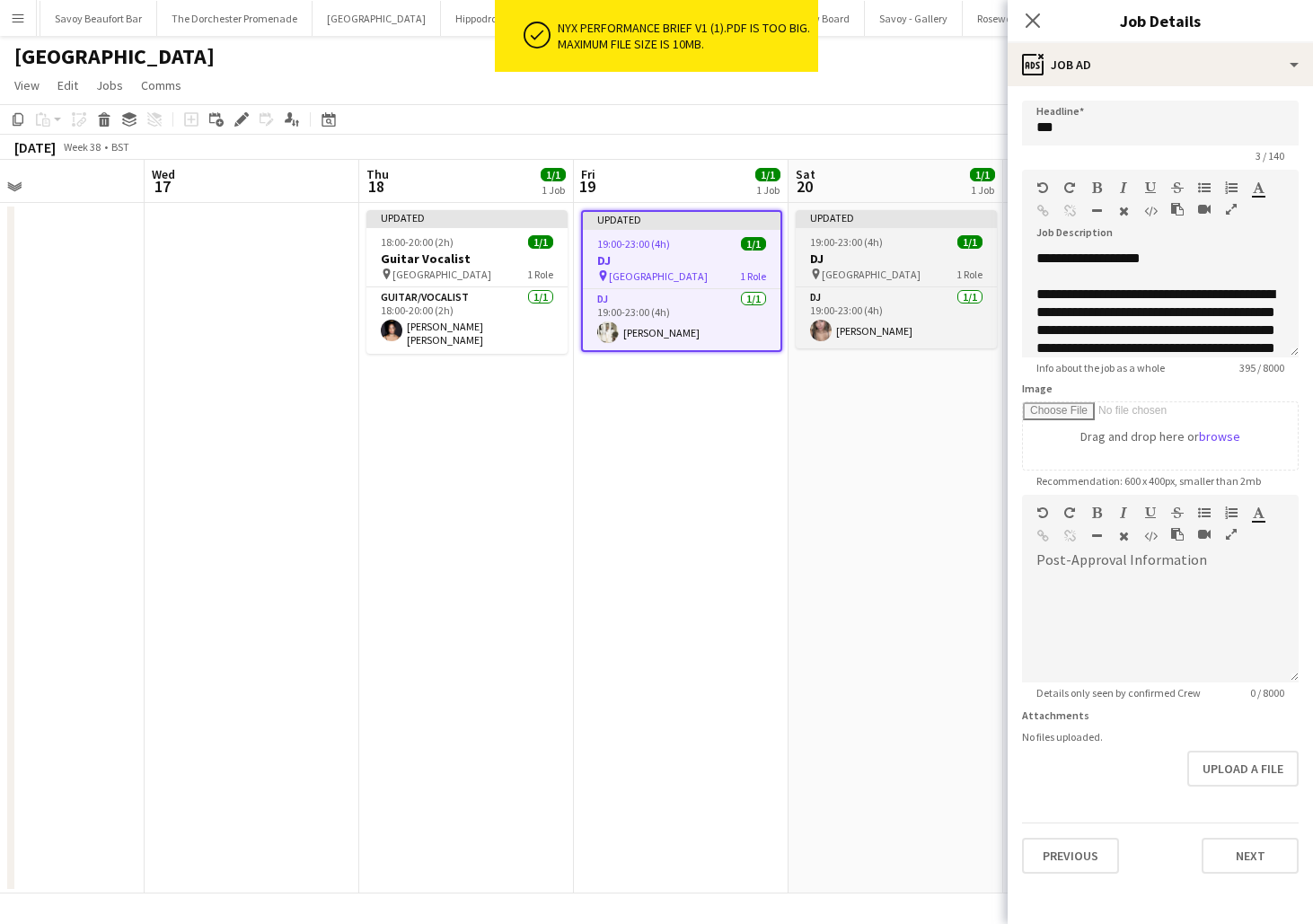
click at [914, 263] on h3 "DJ" at bounding box center [897, 258] width 201 height 16
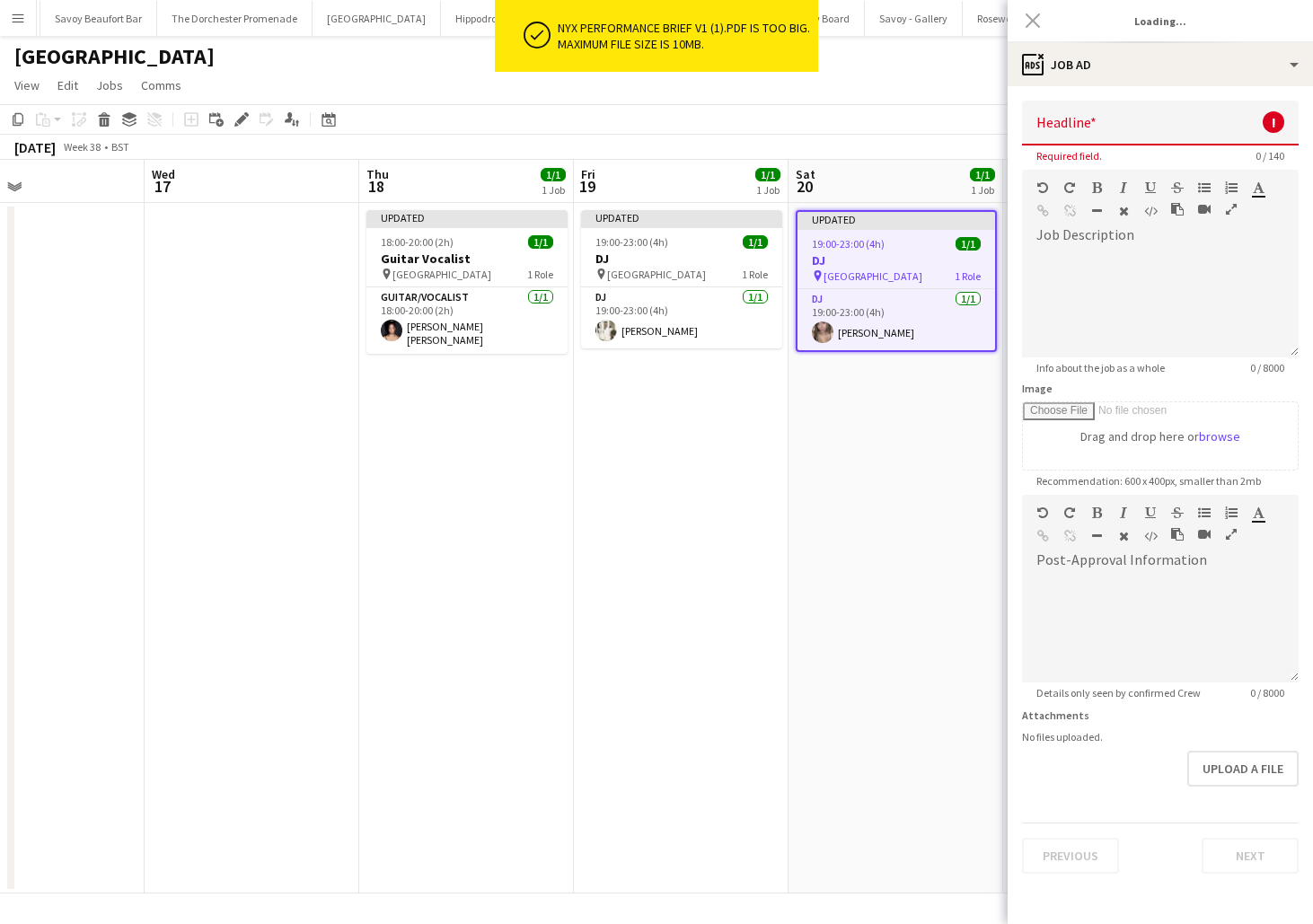
type input "**"
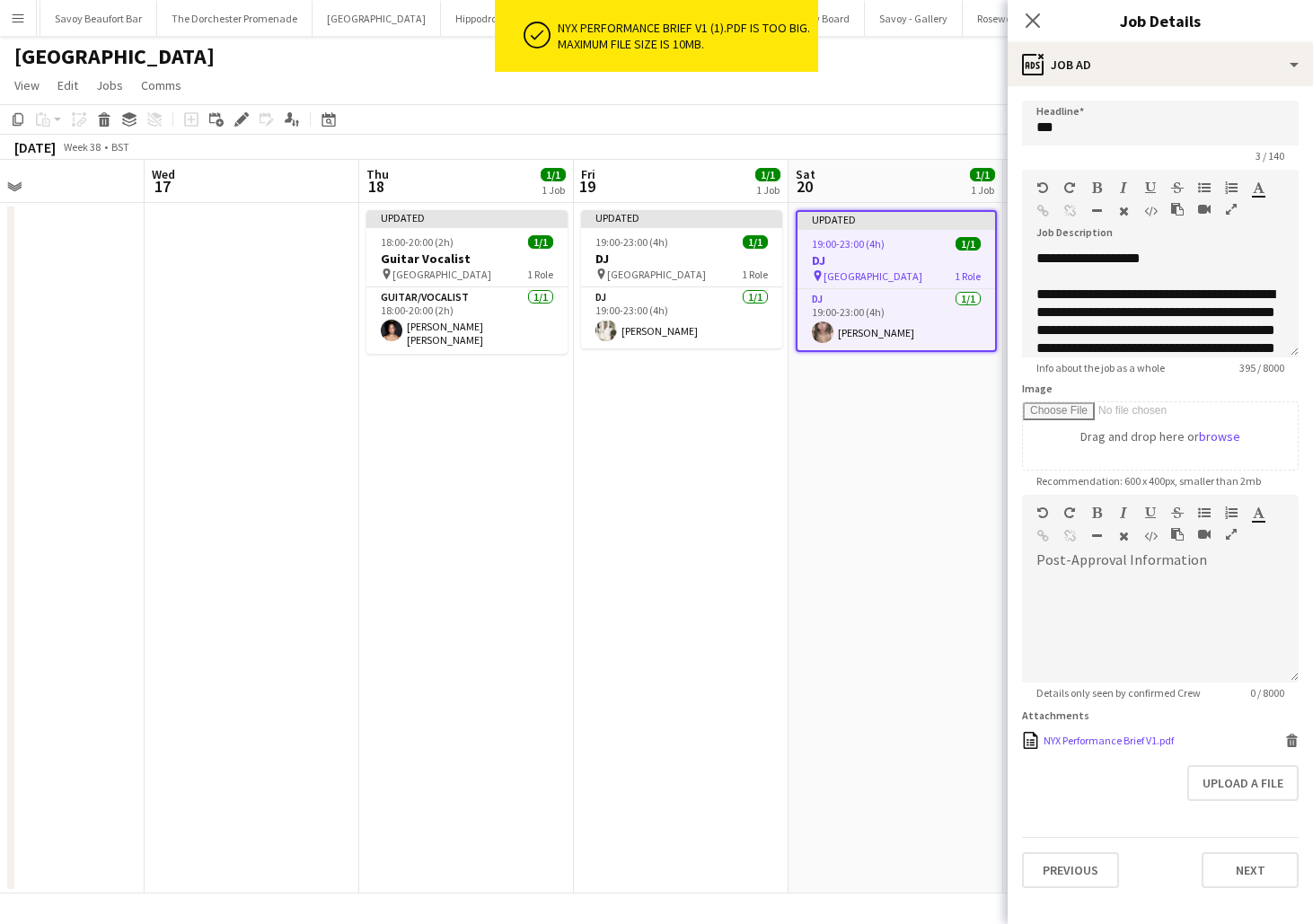
click at [1292, 742] on icon at bounding box center [1292, 743] width 9 height 8
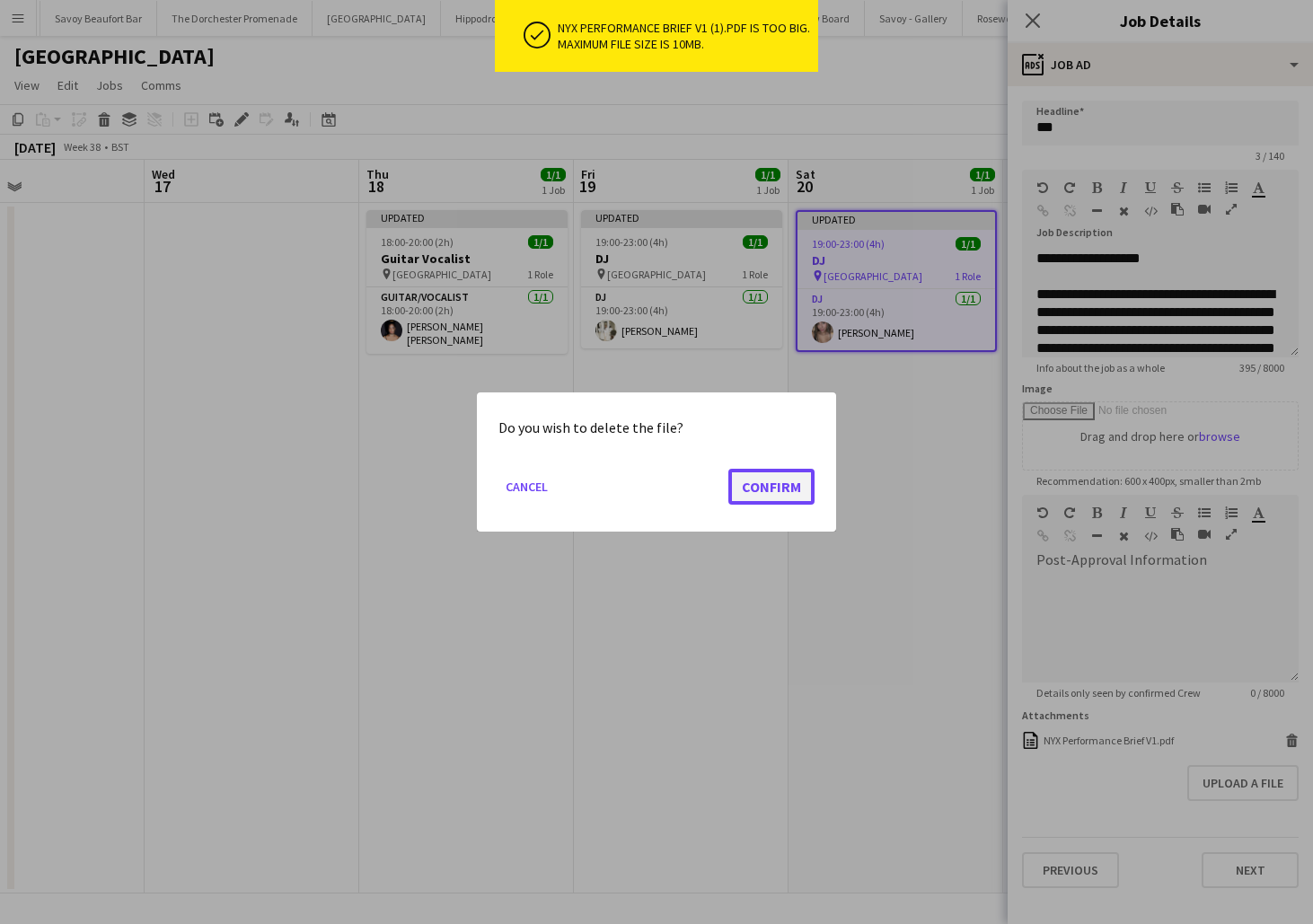
click at [755, 485] on button "Confirm" at bounding box center [771, 487] width 86 height 36
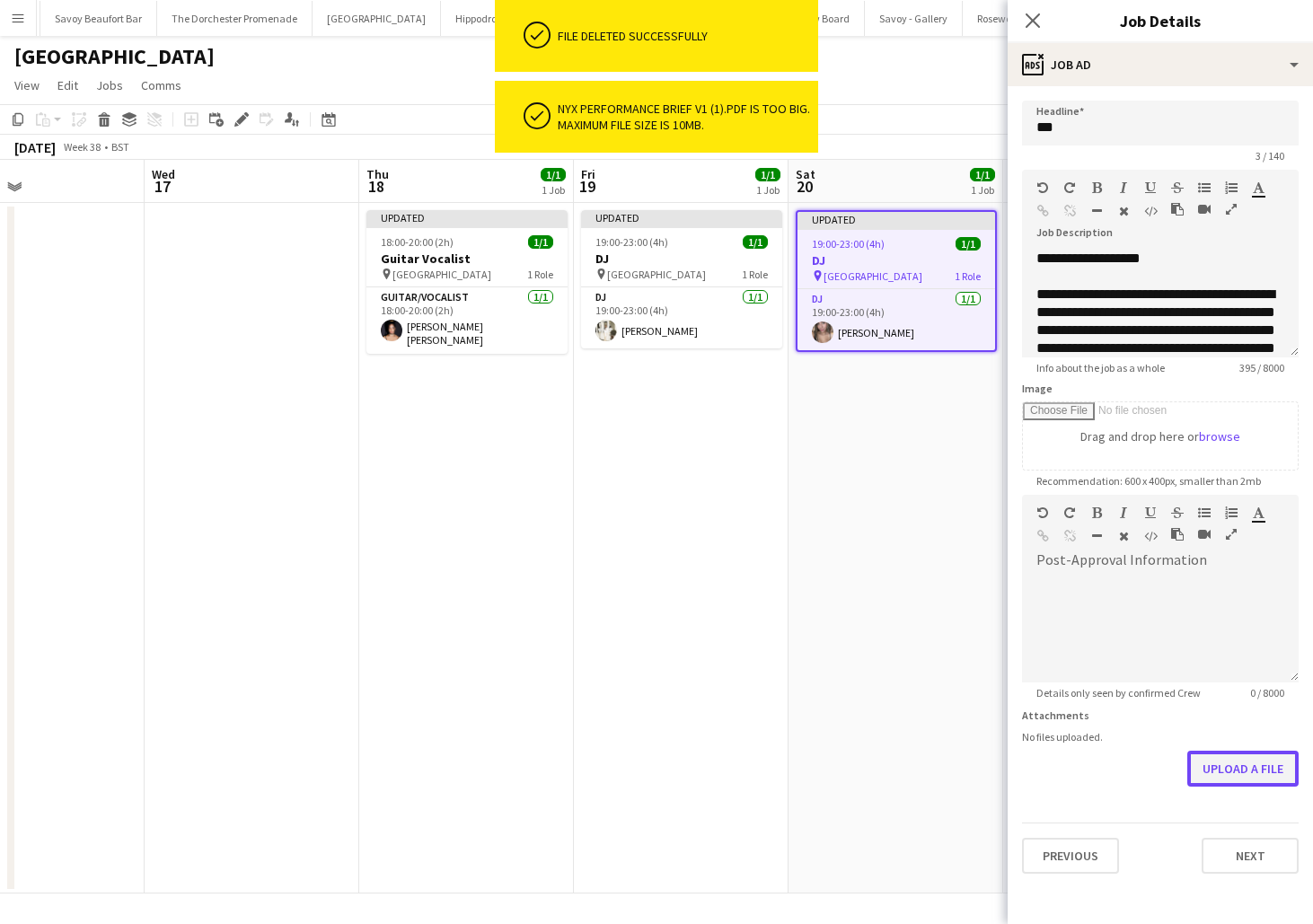
click at [1209, 775] on button "Upload a file" at bounding box center [1243, 768] width 111 height 36
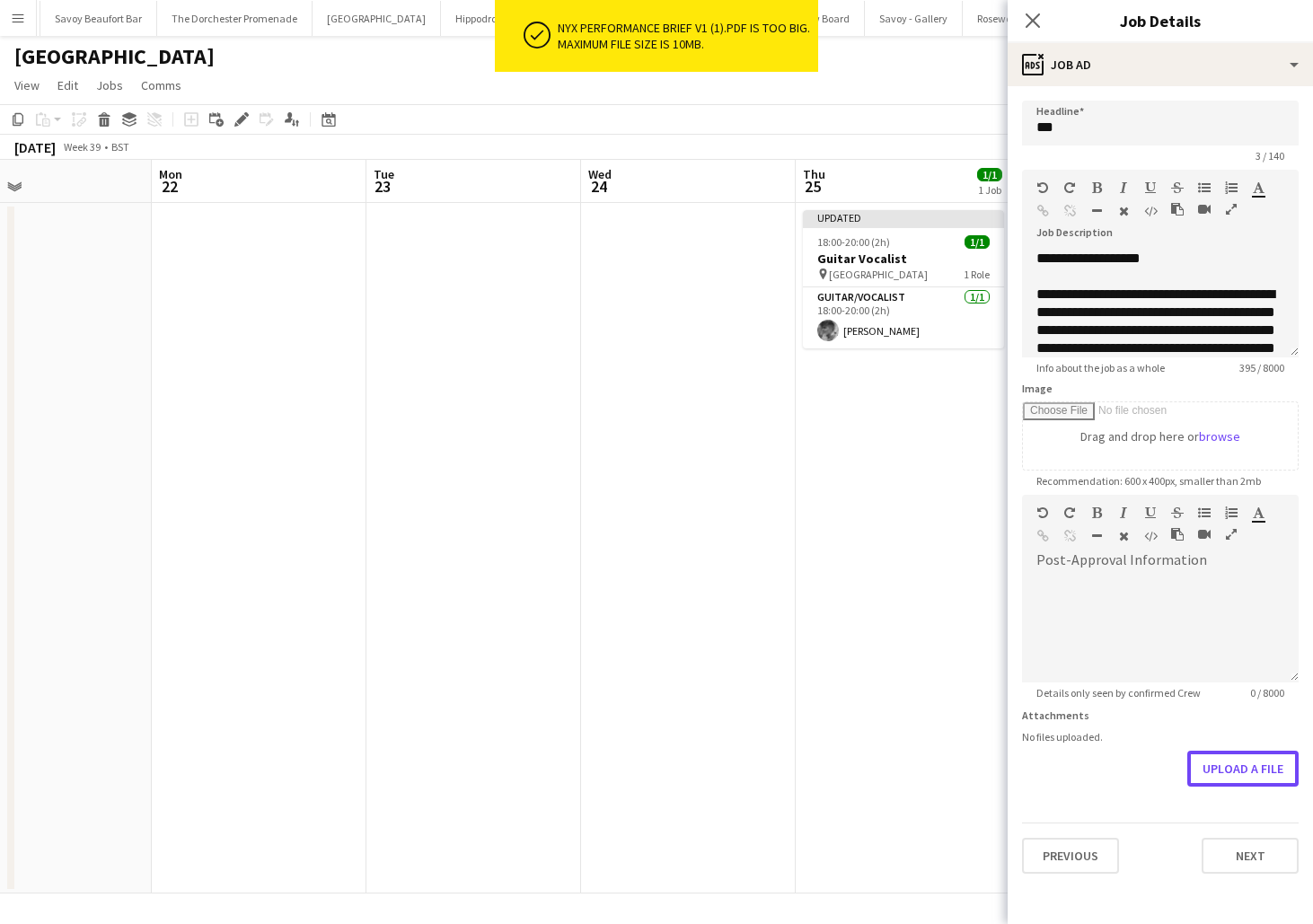
scroll to position [0, 666]
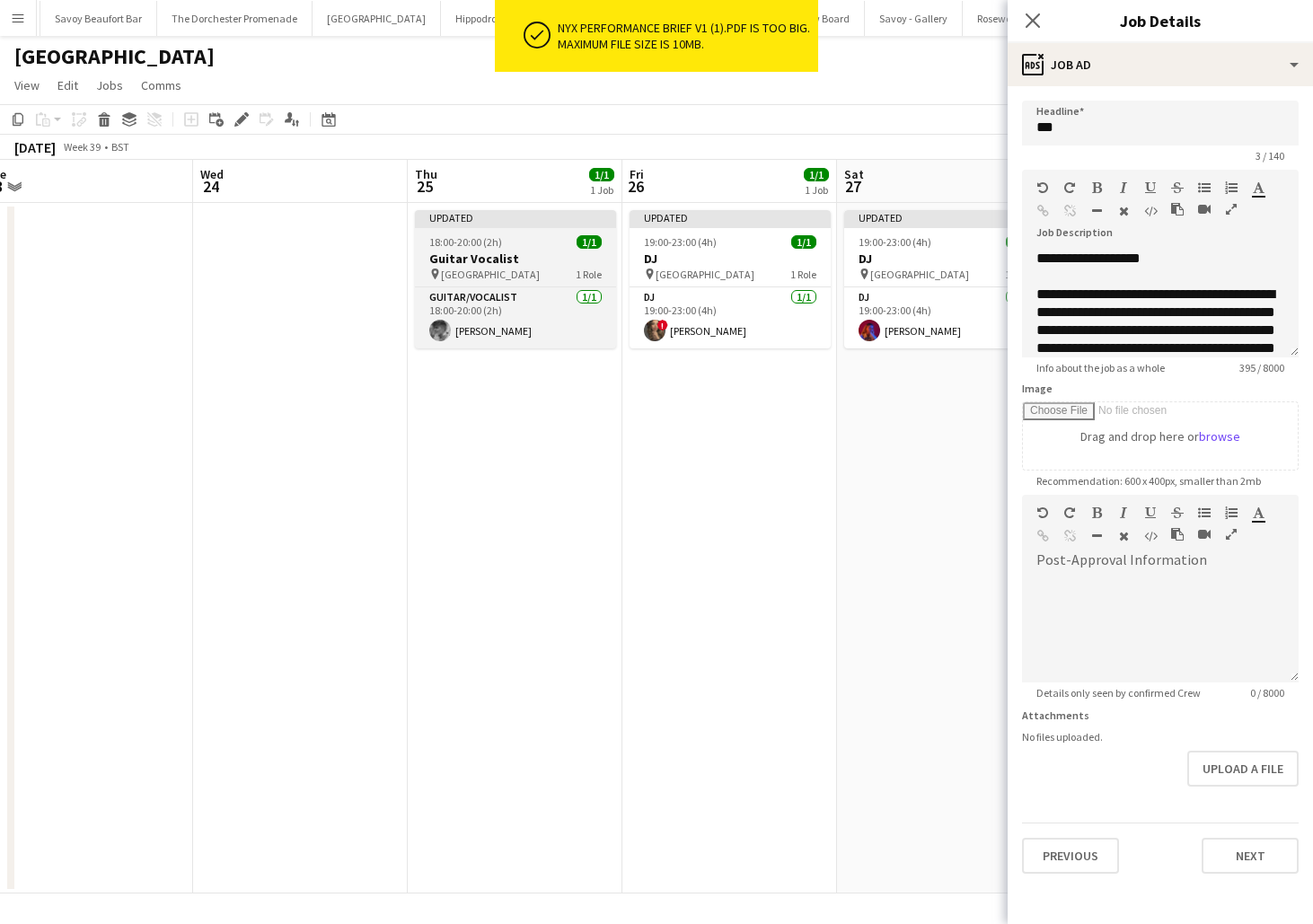
click at [541, 232] on app-job-card "Updated 18:00-20:00 (2h) 1/1 Guitar Vocalist pin NYX Hotel London 1 Role Guitar…" at bounding box center [516, 279] width 201 height 138
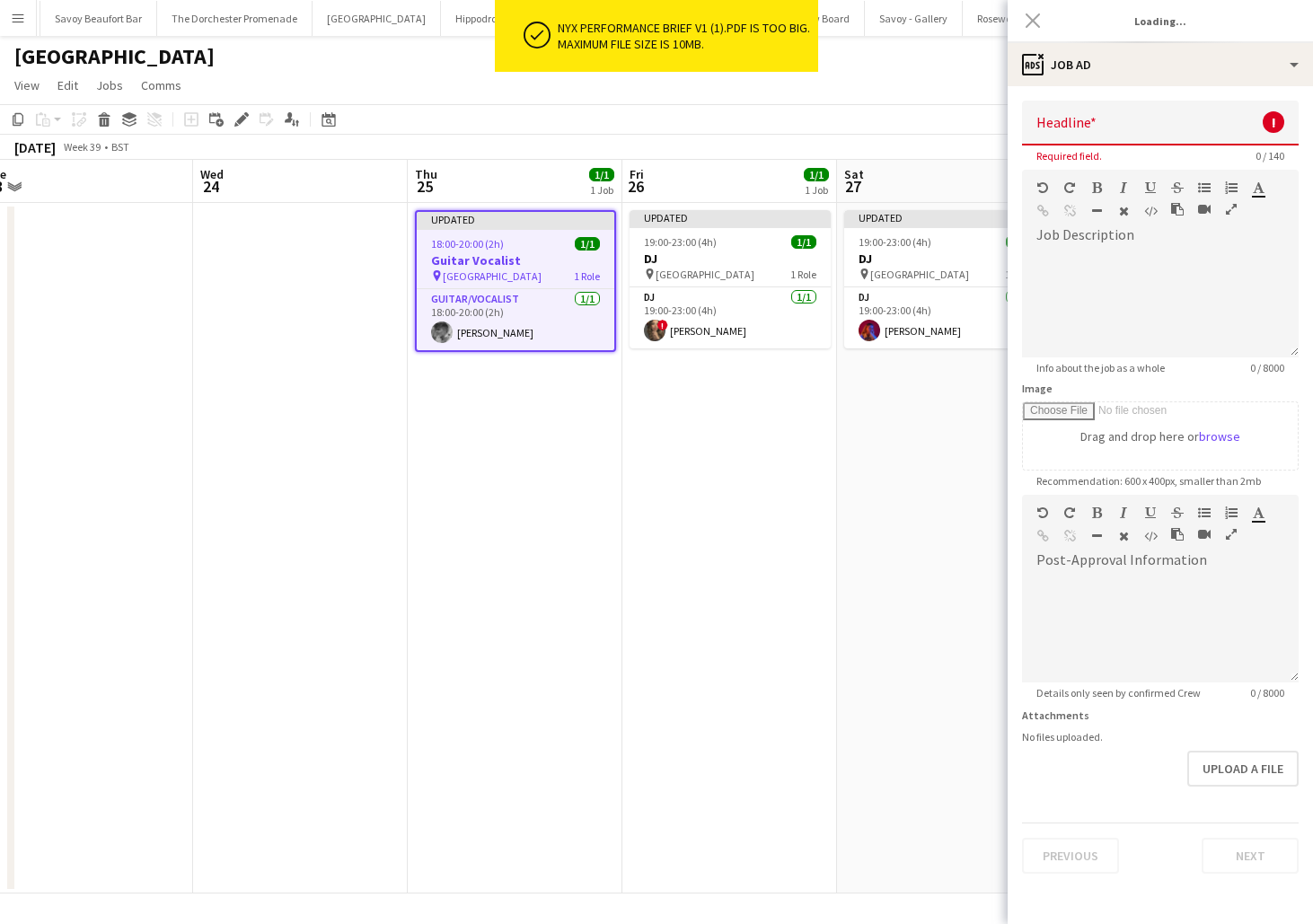
type input "**********"
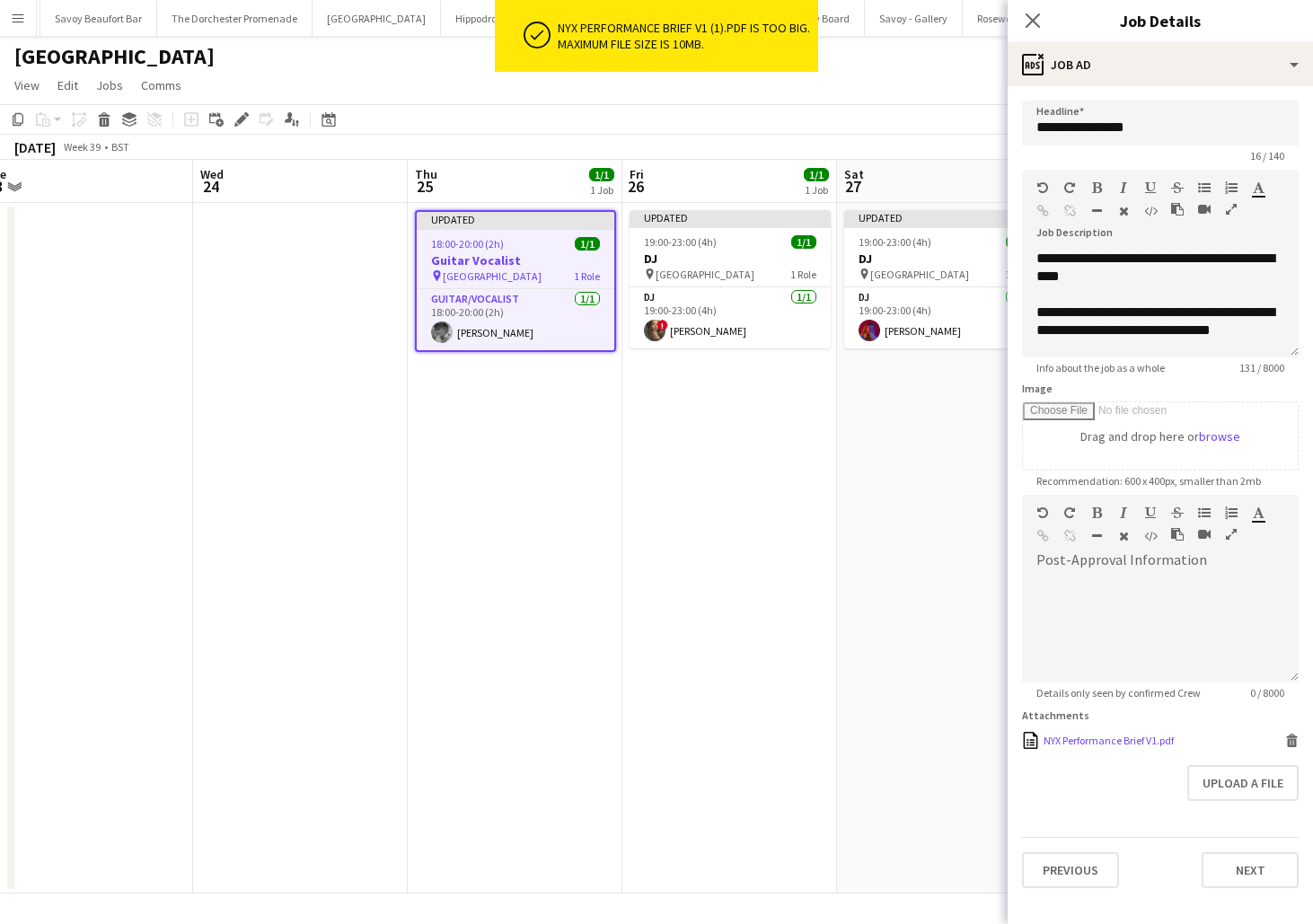
click at [1292, 737] on icon at bounding box center [1292, 736] width 12 height 5
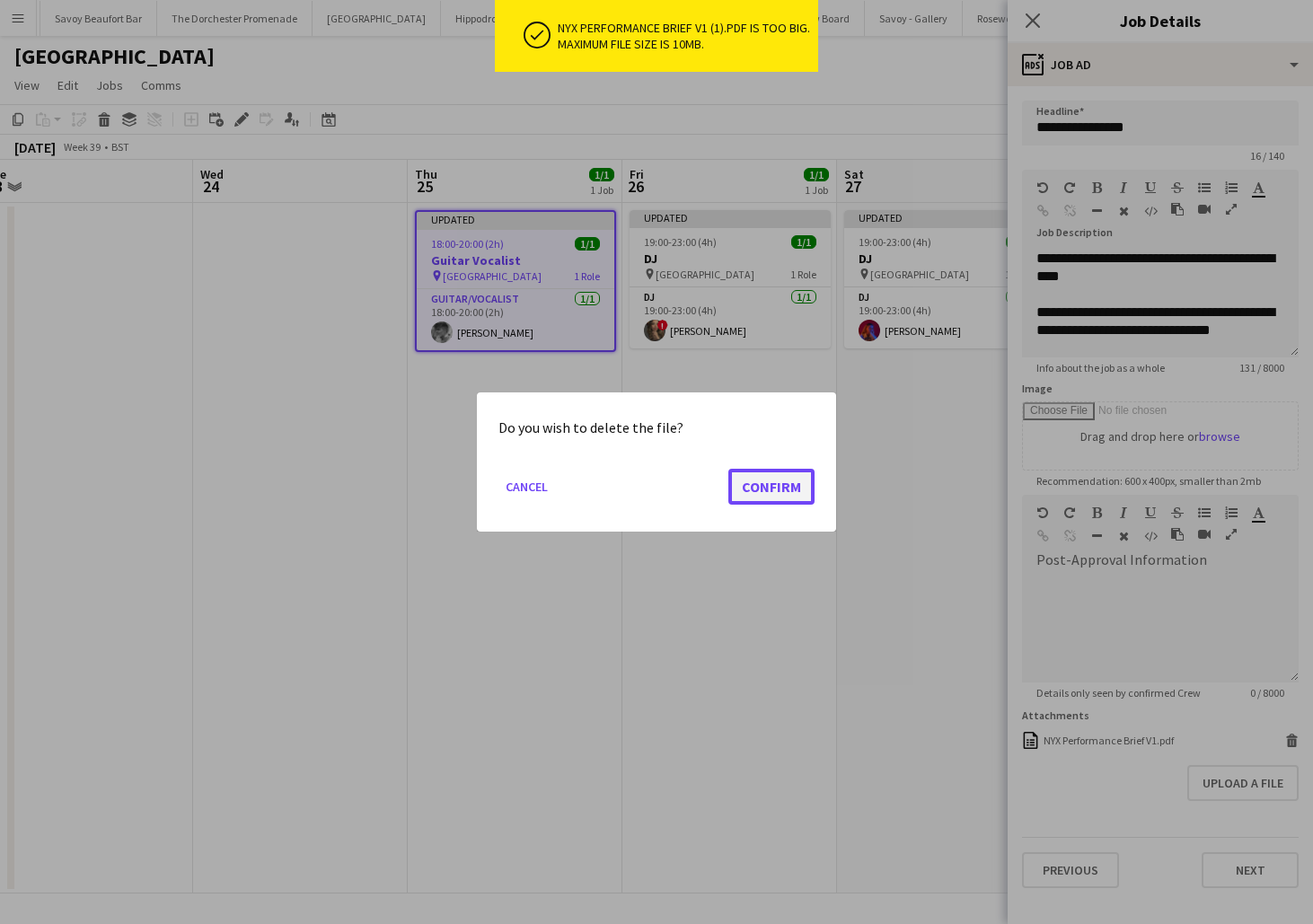
click at [765, 498] on button "Confirm" at bounding box center [771, 487] width 86 height 36
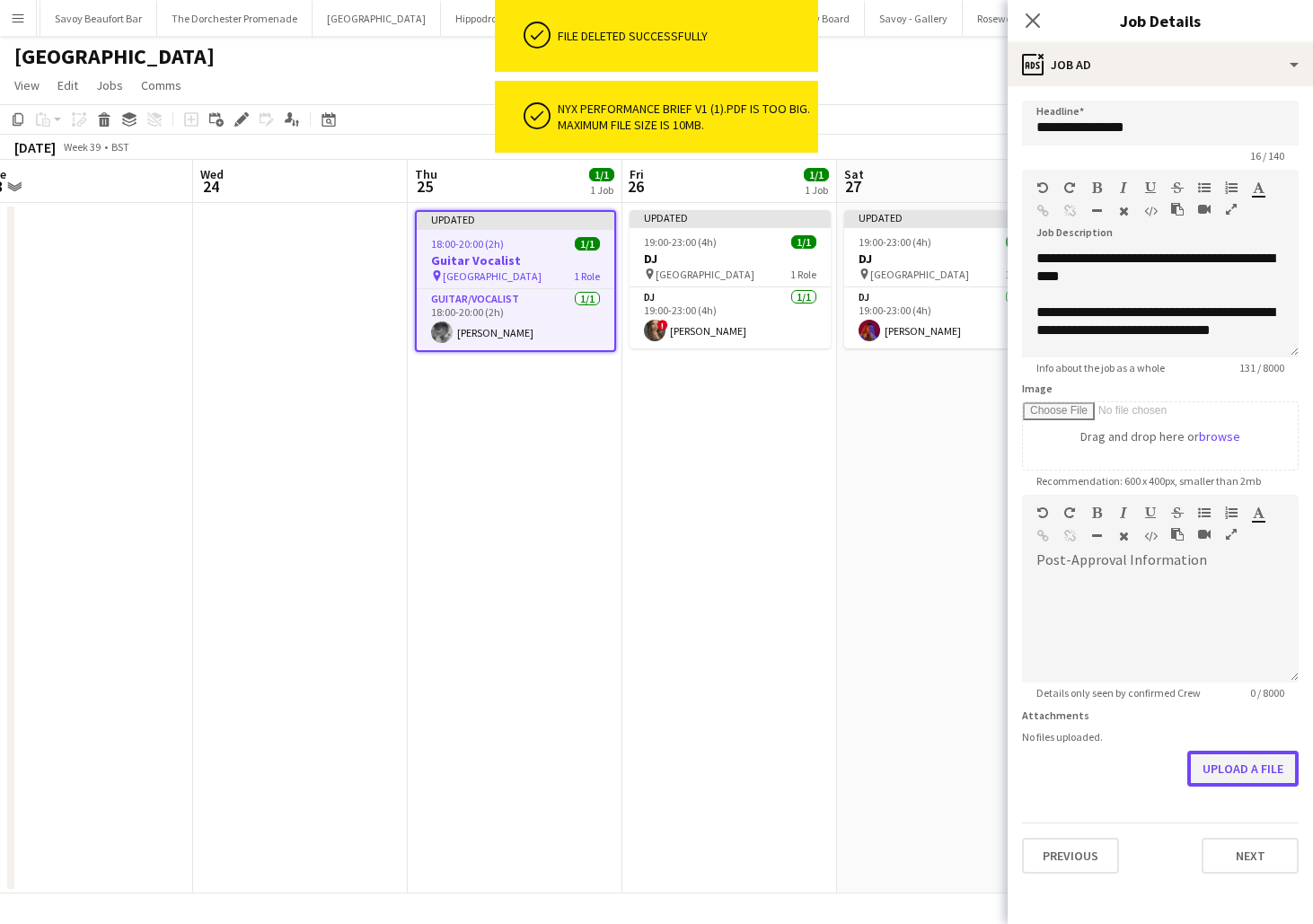
click at [1257, 775] on button "Upload a file" at bounding box center [1243, 768] width 111 height 36
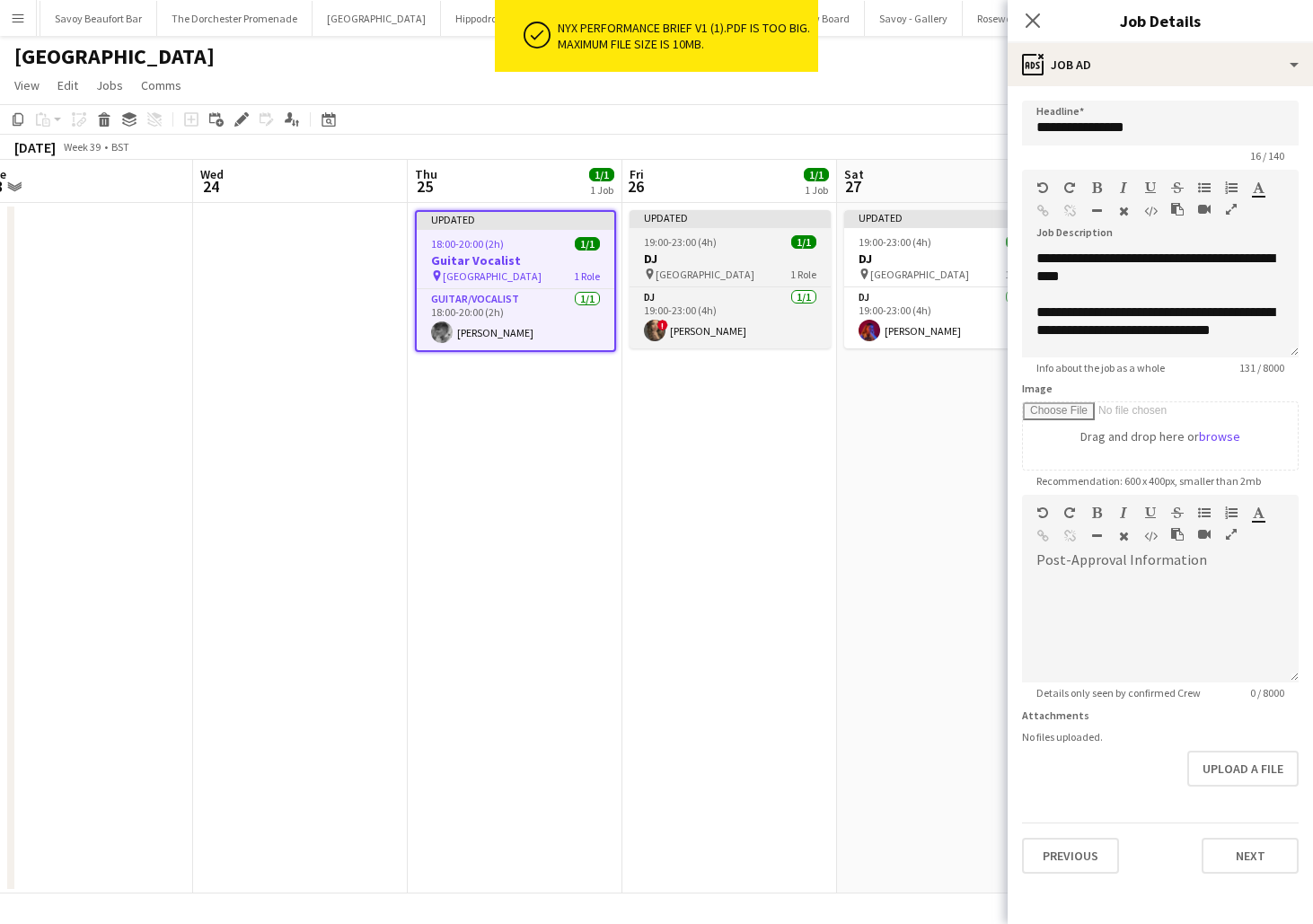
click at [766, 253] on h3 "DJ" at bounding box center [730, 258] width 201 height 16
type input "**"
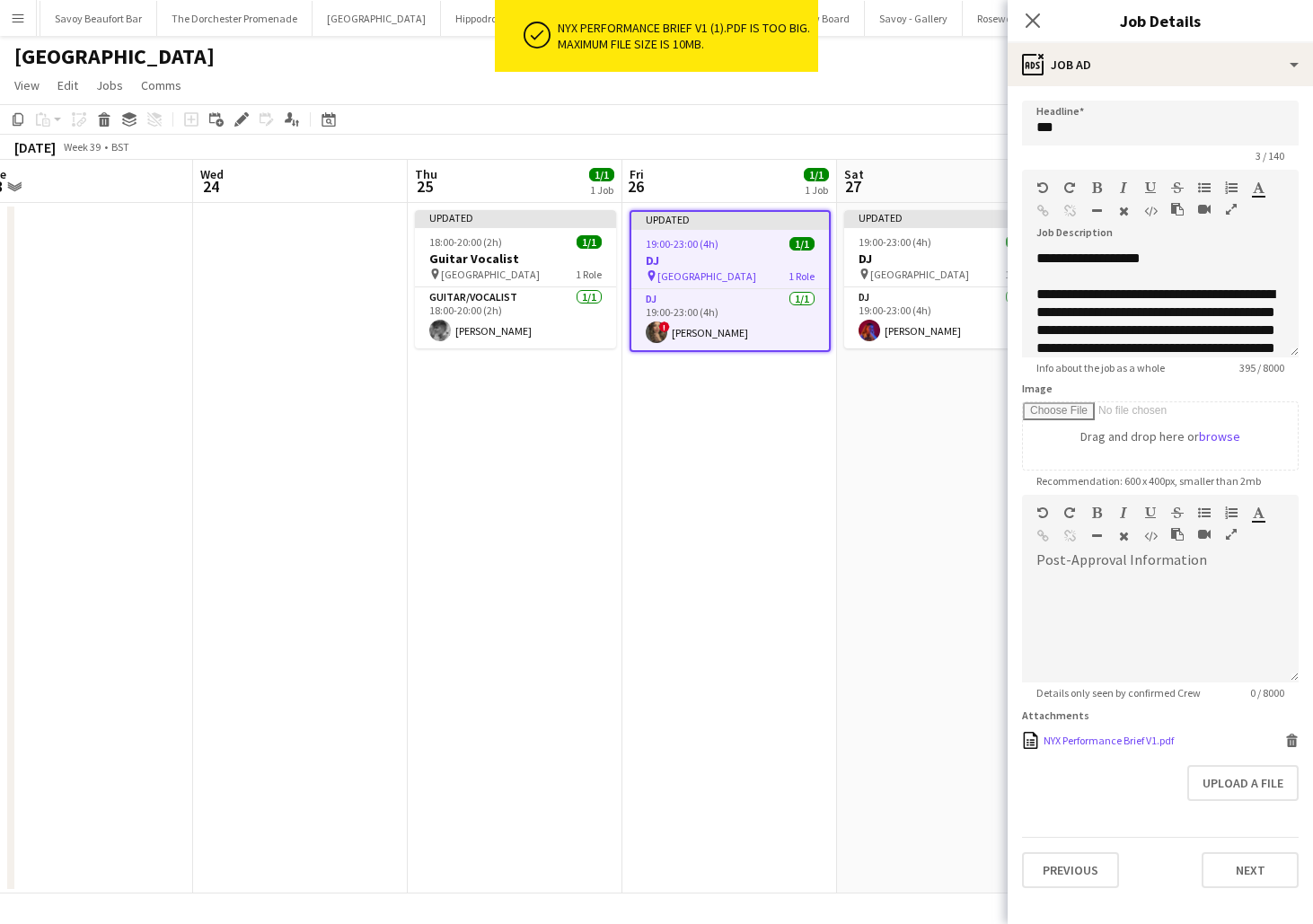
click at [1292, 738] on icon "Delete" at bounding box center [1292, 740] width 13 height 13
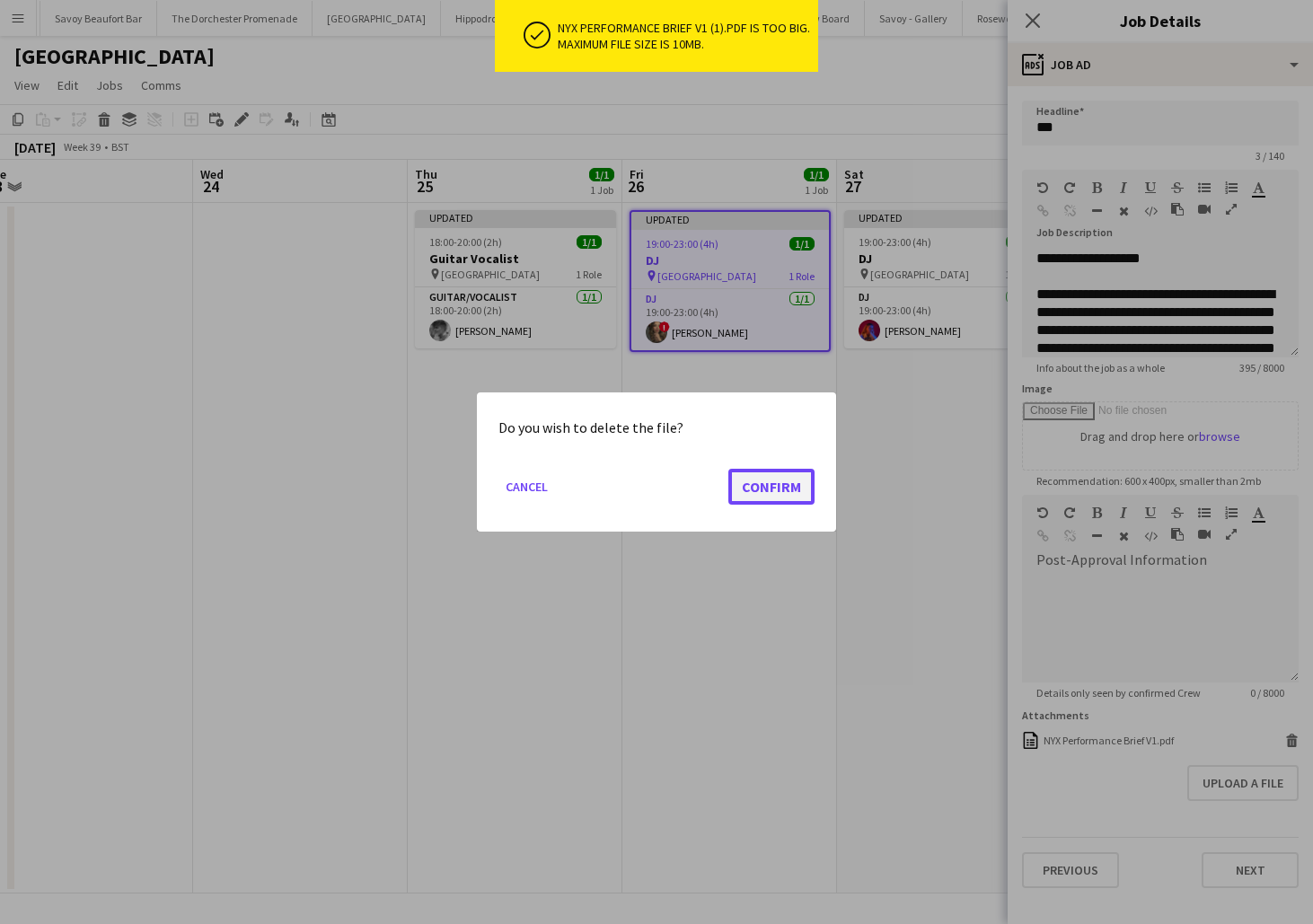
click at [750, 490] on button "Confirm" at bounding box center [771, 487] width 86 height 36
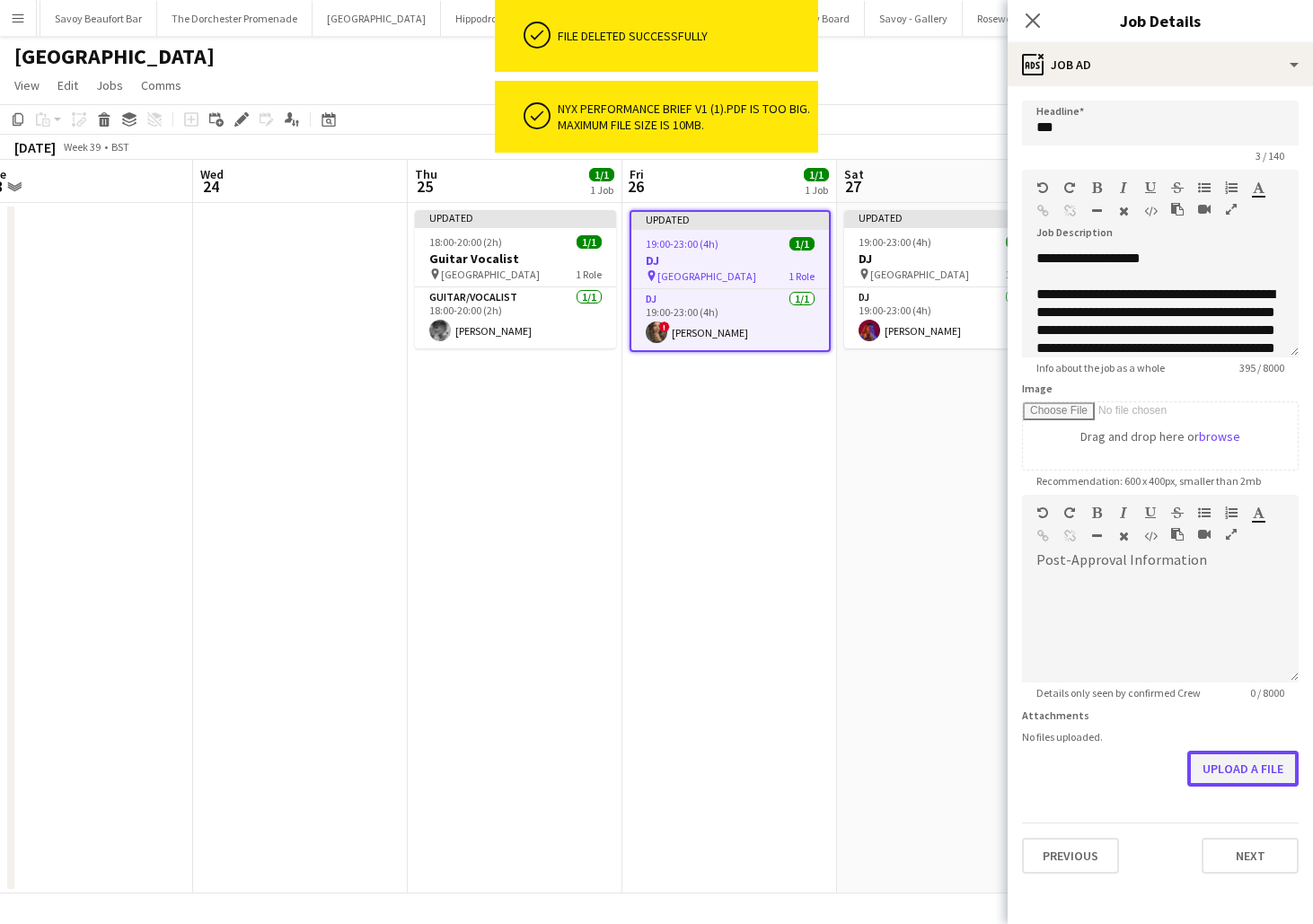
click at [1212, 771] on button "Upload a file" at bounding box center [1243, 768] width 111 height 36
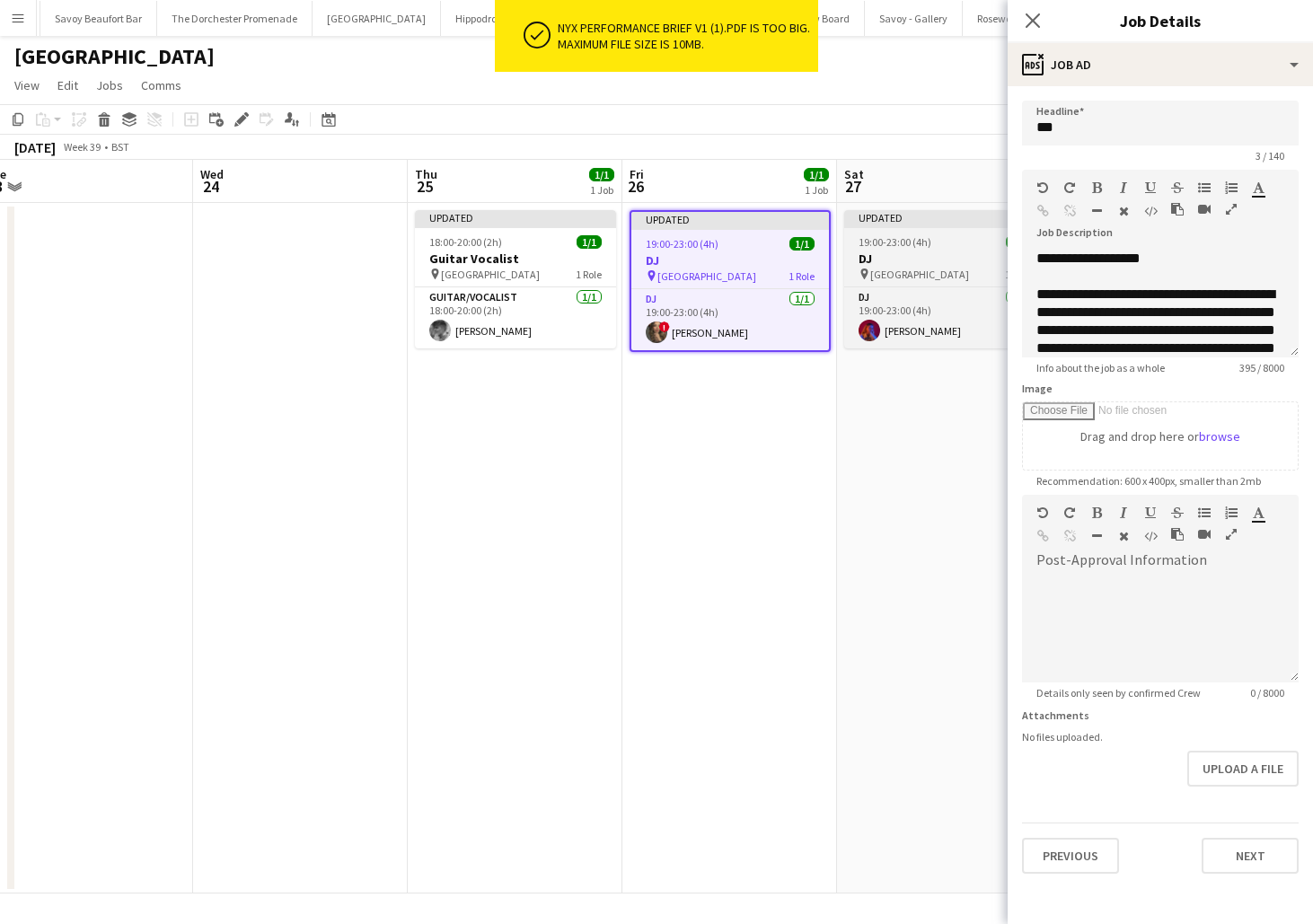
click at [958, 269] on div "pin [GEOGRAPHIC_DATA] 1 Role" at bounding box center [946, 273] width 201 height 14
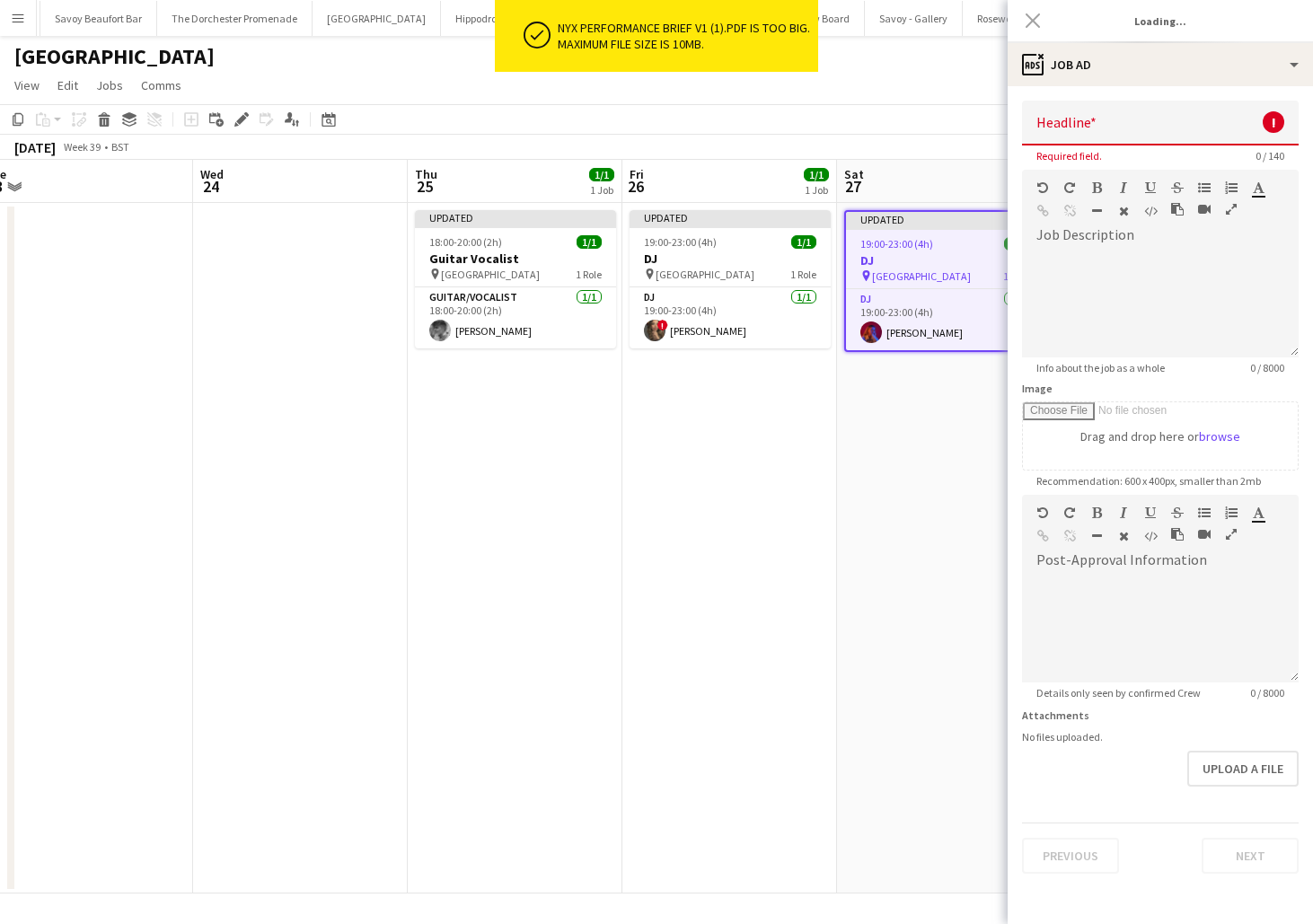
type input "**"
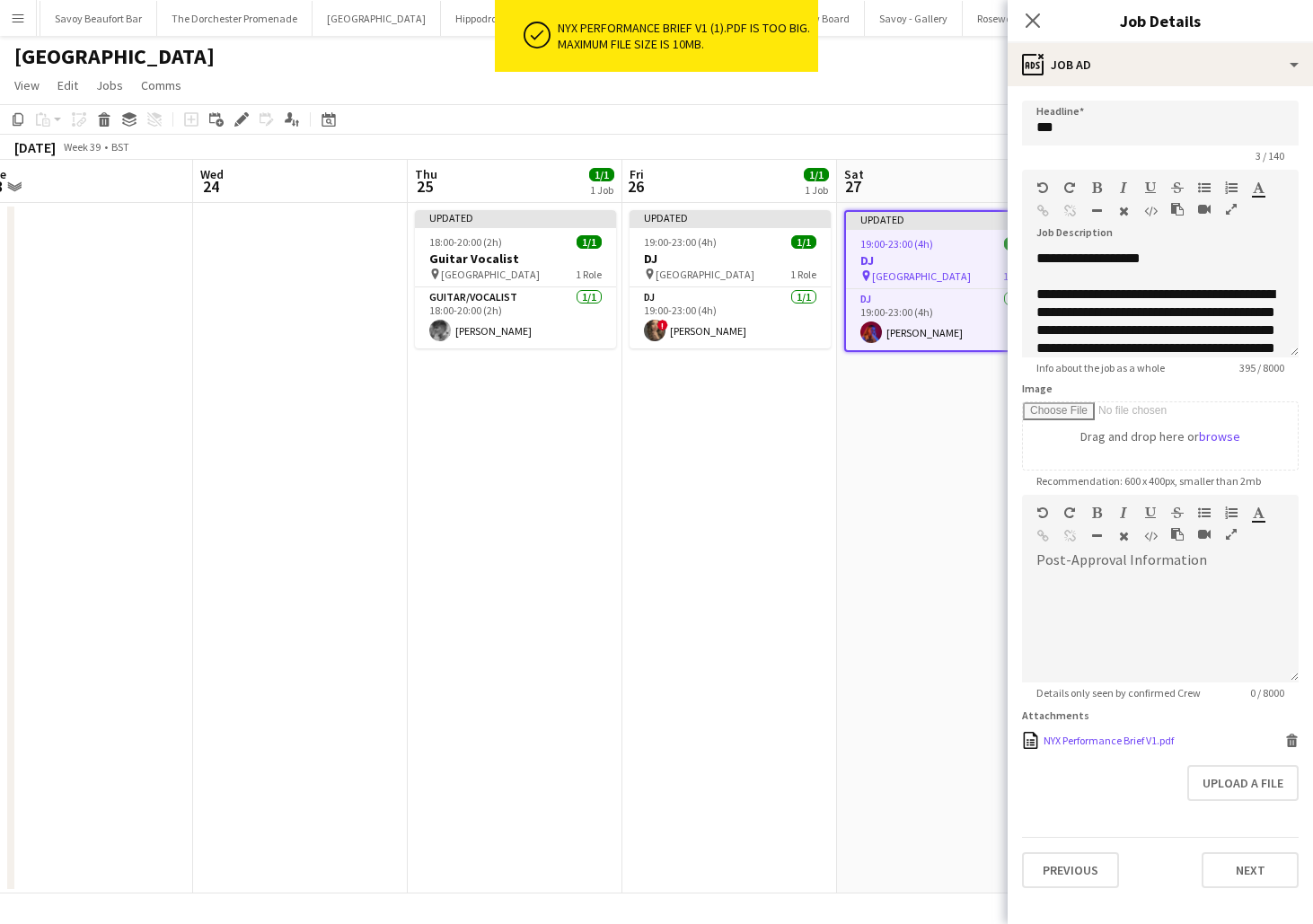
click at [1288, 746] on icon at bounding box center [1292, 743] width 9 height 8
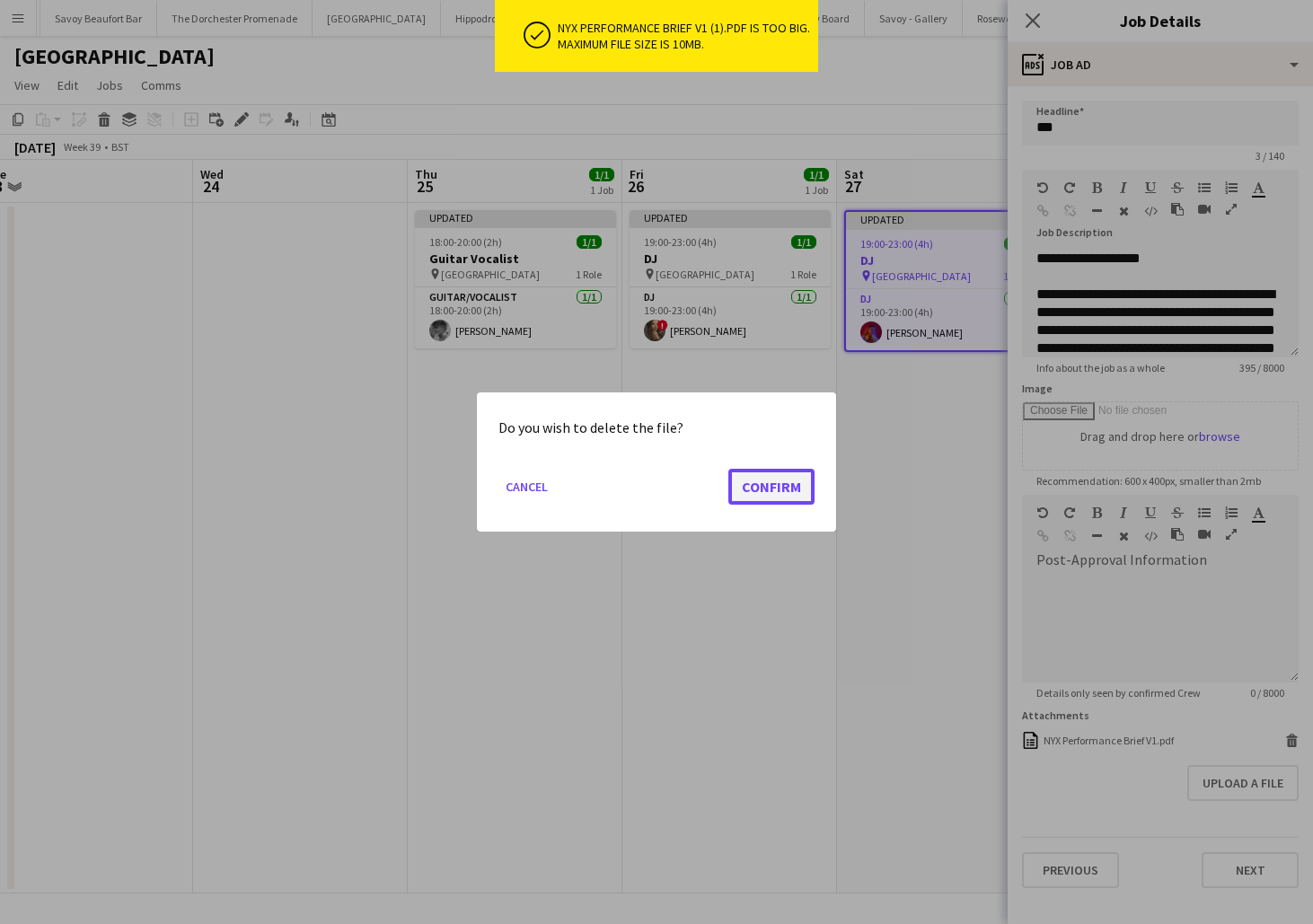
click at [754, 495] on button "Confirm" at bounding box center [771, 487] width 86 height 36
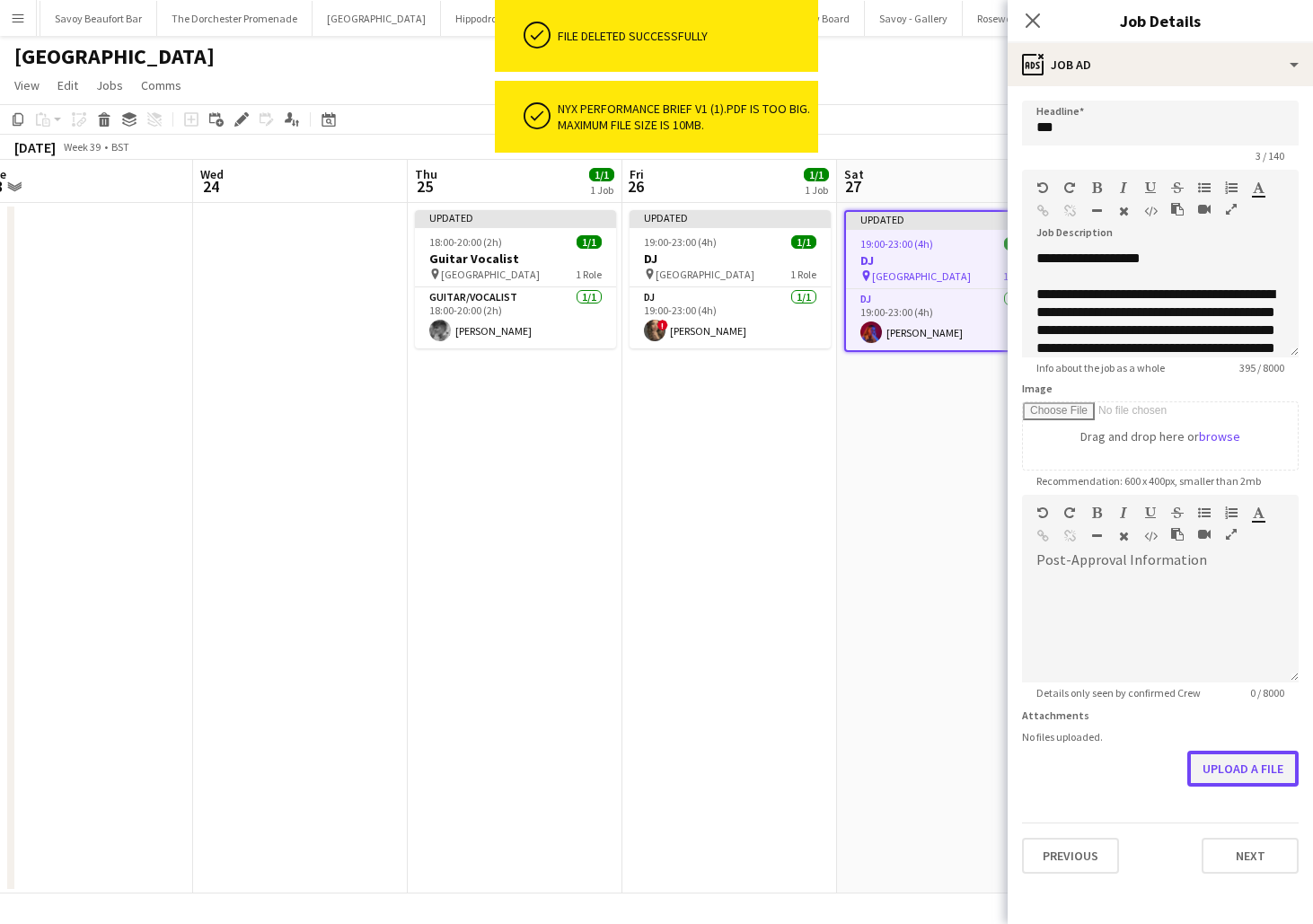
click at [1243, 764] on button "Upload a file" at bounding box center [1243, 768] width 111 height 36
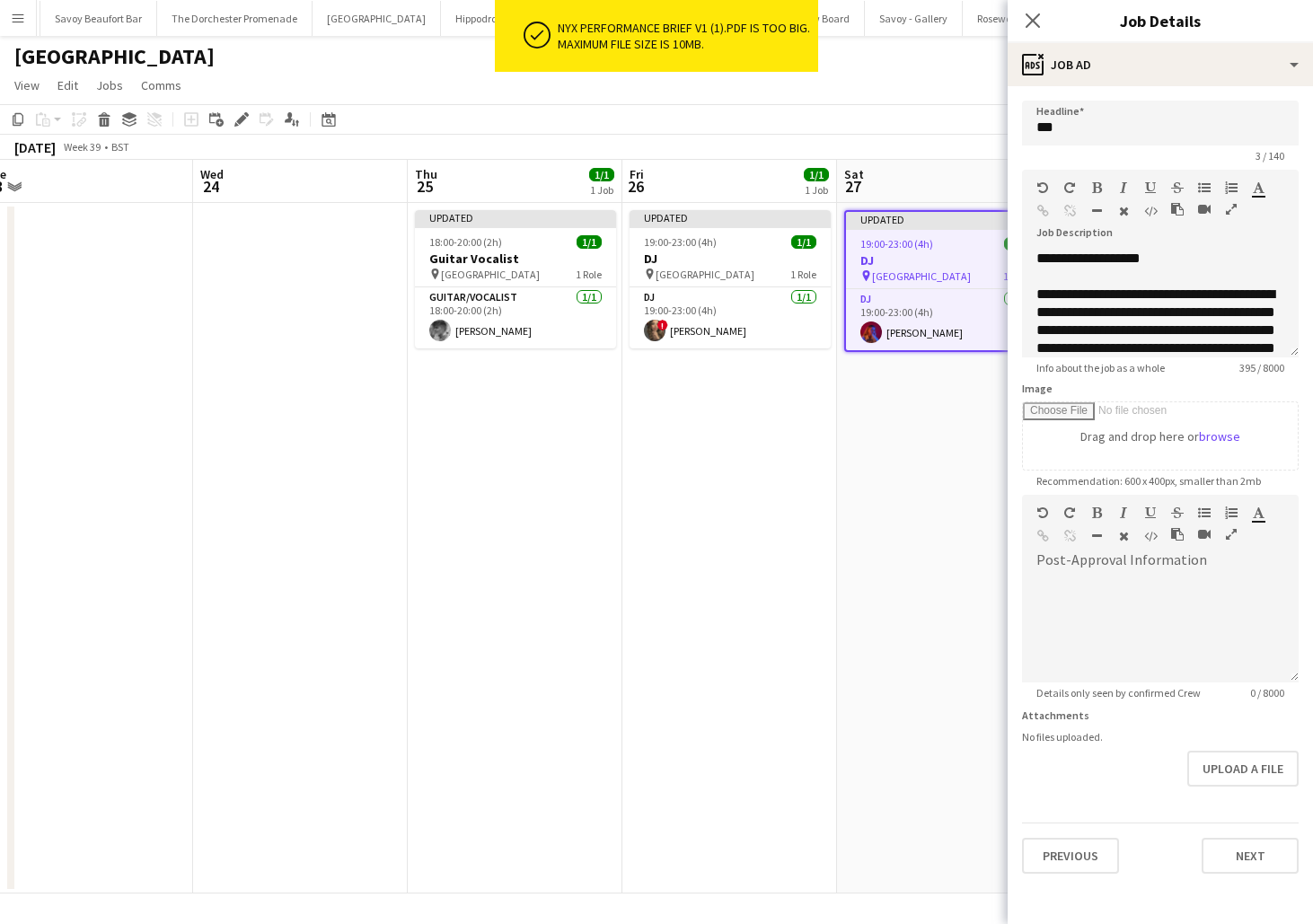
click at [615, 559] on app-date-cell "Updated 18:00-20:00 (2h) 1/1 Guitar Vocalist pin NYX Hotel London 1 Role Guitar…" at bounding box center [515, 548] width 214 height 691
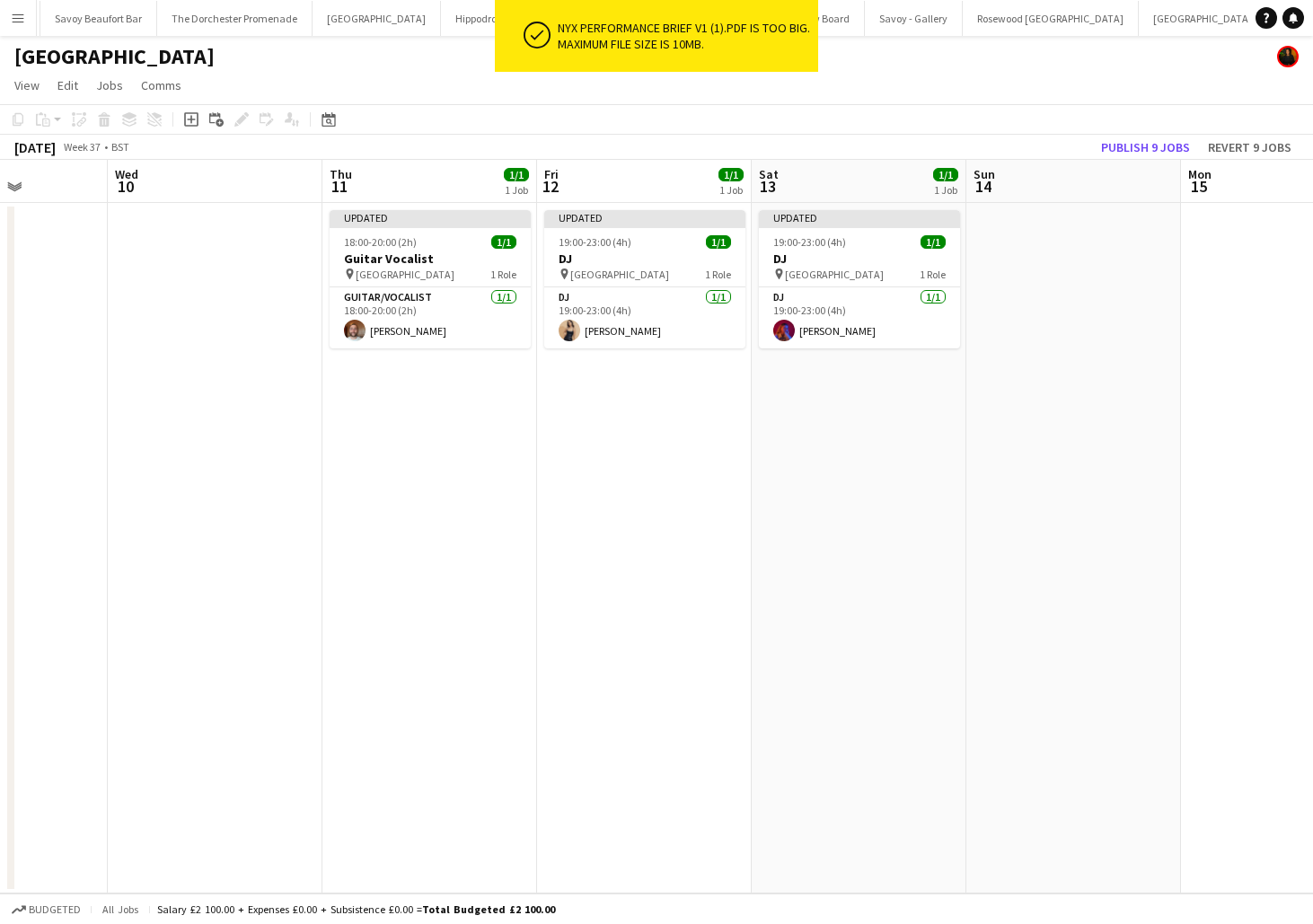
scroll to position [0, 510]
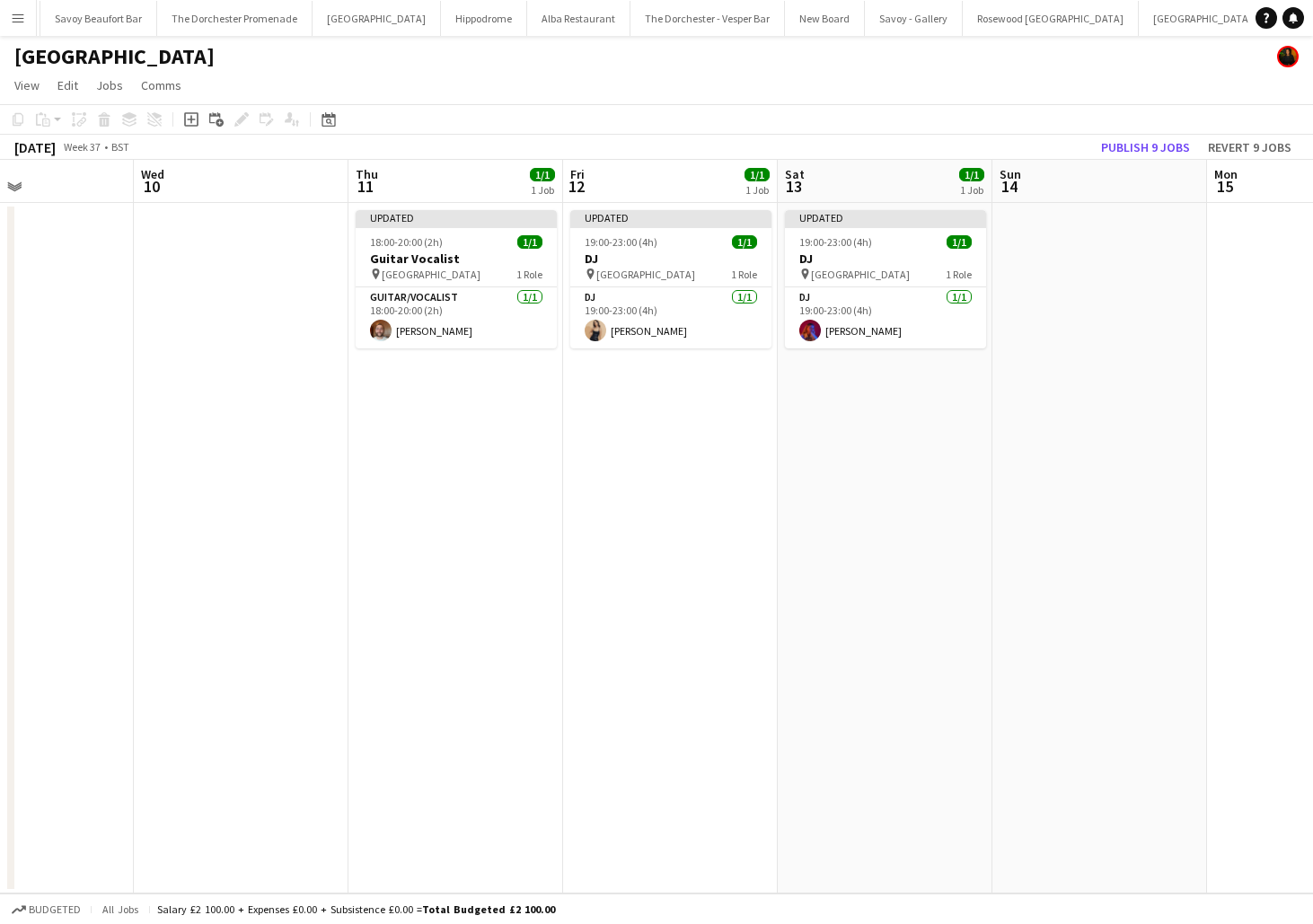
click at [619, 106] on app-toolbar "Copy Paste Paste Command V Paste with crew Command Shift V Paste linked Job [GE…" at bounding box center [656, 119] width 1313 height 31
click at [772, 25] on button "[GEOGRAPHIC_DATA]" at bounding box center [809, 19] width 129 height 35
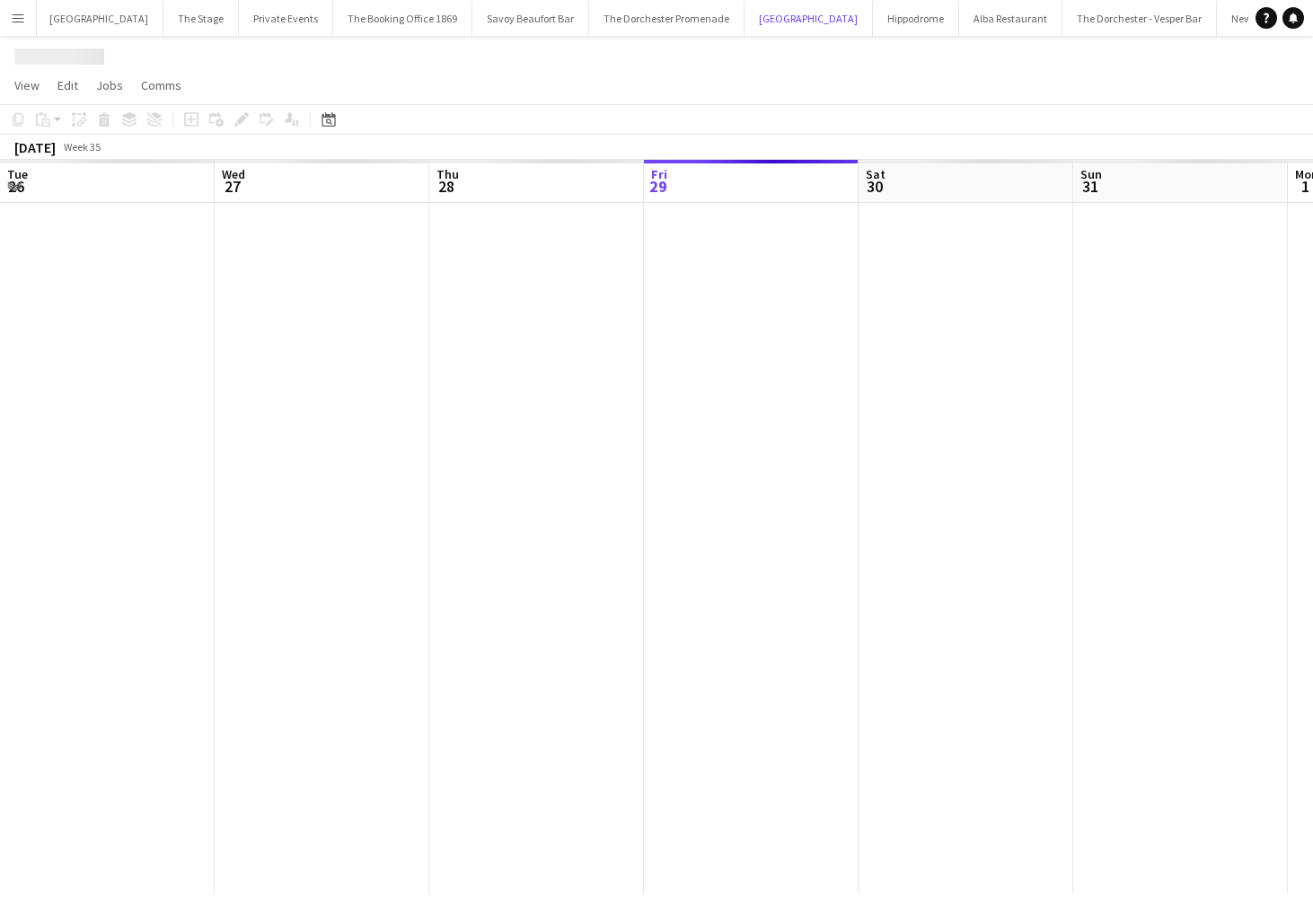
scroll to position [0, 429]
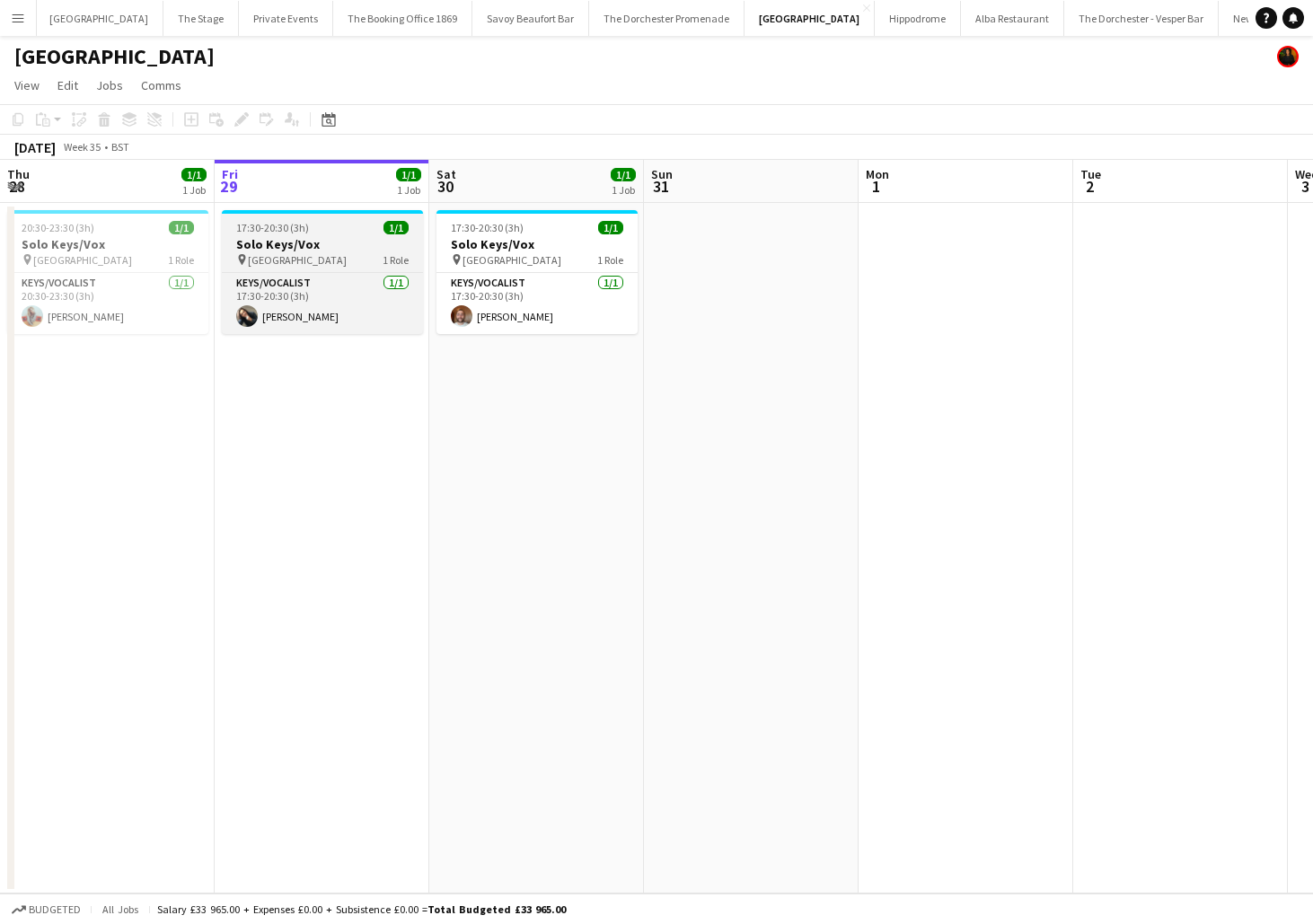
click at [278, 256] on span "[GEOGRAPHIC_DATA]" at bounding box center [297, 260] width 99 height 13
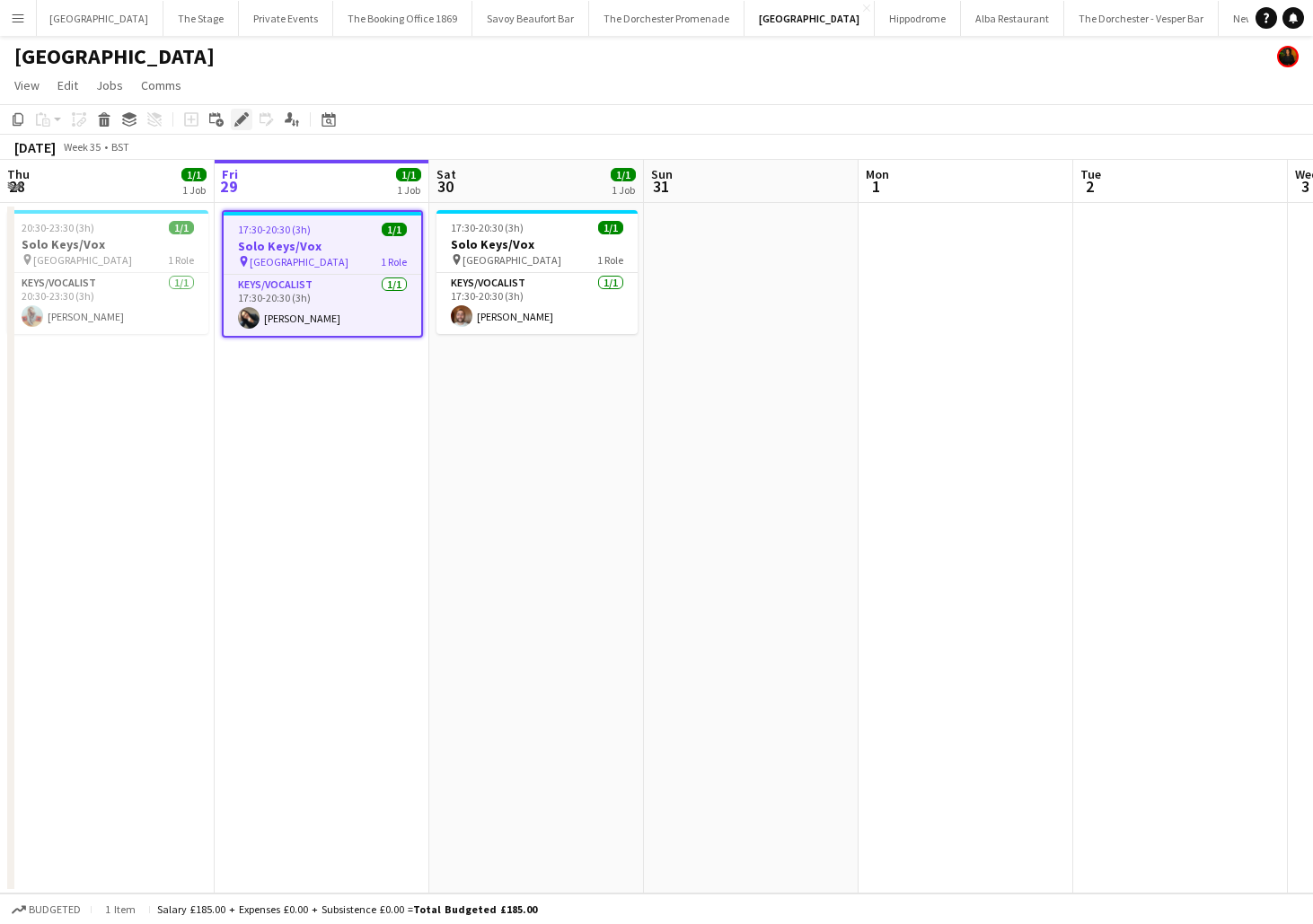
click at [236, 114] on icon "Edit" at bounding box center [241, 118] width 14 height 14
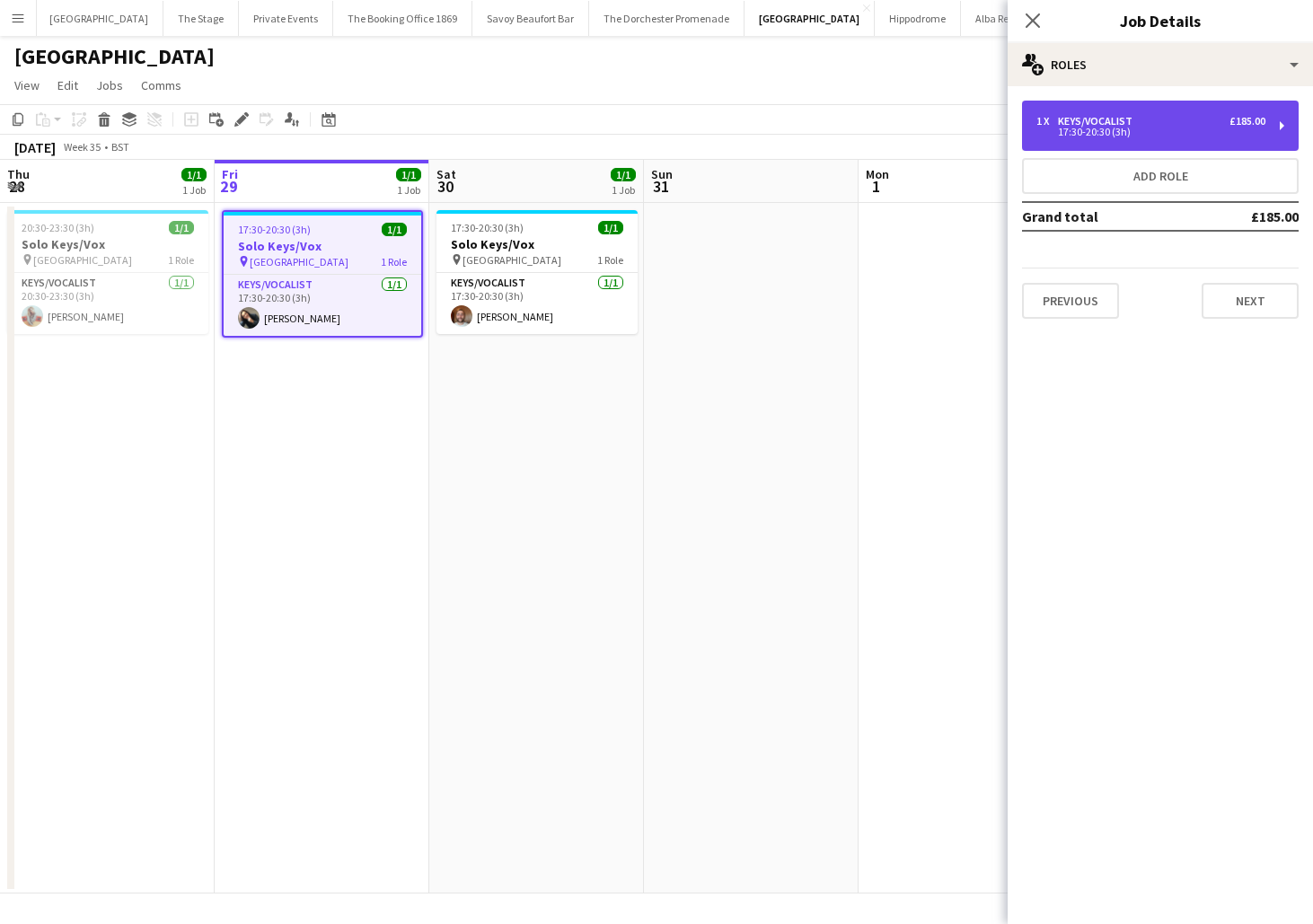
click at [1140, 128] on div "17:30-20:30 (3h)" at bounding box center [1152, 132] width 229 height 9
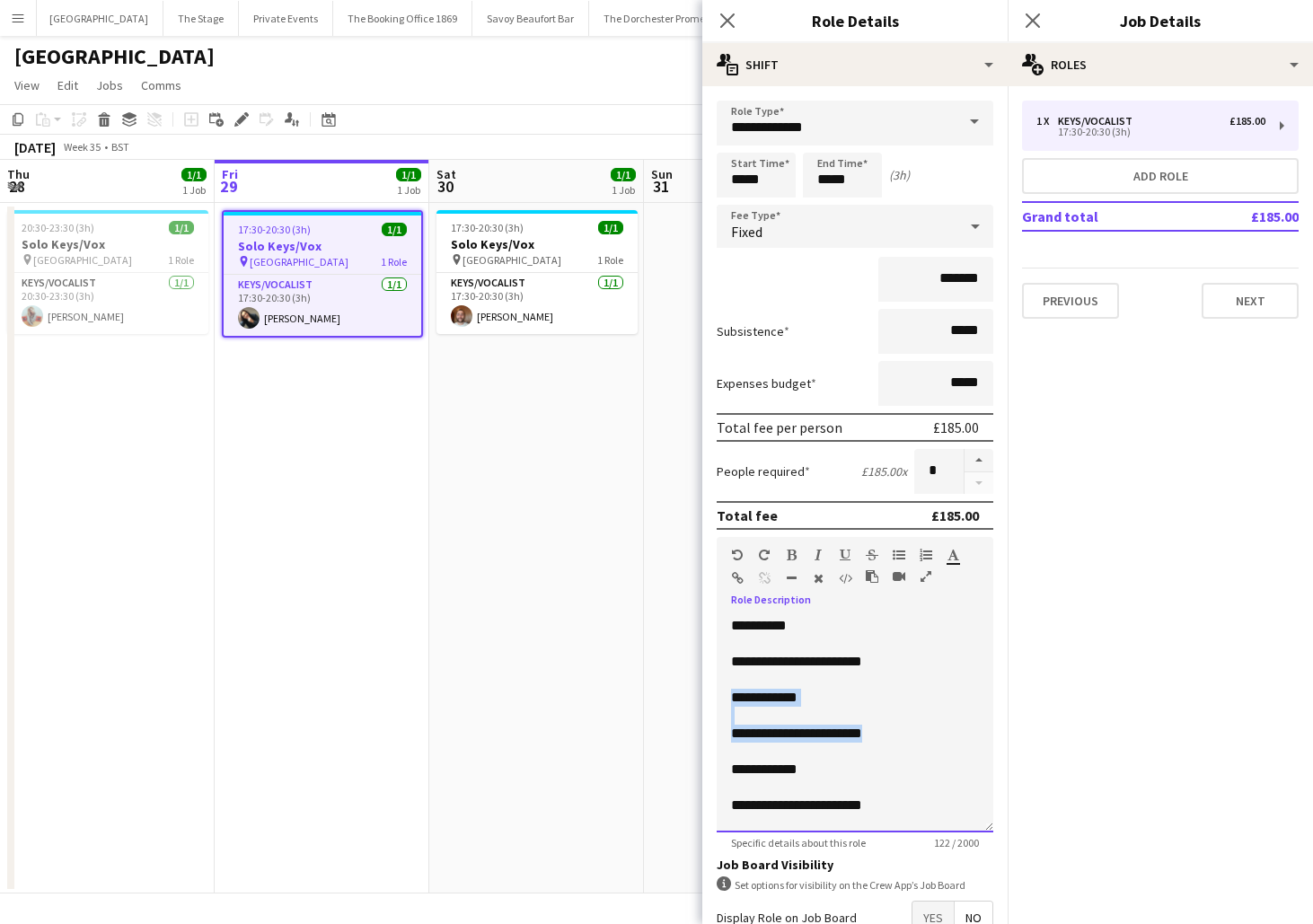
drag, startPoint x: 876, startPoint y: 732, endPoint x: 696, endPoint y: 701, distance: 182.6
click at [695, 701] on body "Menu Boards Boards Boards All jobs Status Workforce Workforce My Workforce Recr…" at bounding box center [656, 462] width 1313 height 924
click at [777, 735] on div "**********" at bounding box center [855, 733] width 248 height 18
click at [386, 453] on app-date-cell "17:30-20:30 (3h) 1/1 Solo Keys/Vox pin Goring Hotel 1 Role Keys/Vocalist [DATE]…" at bounding box center [322, 548] width 214 height 691
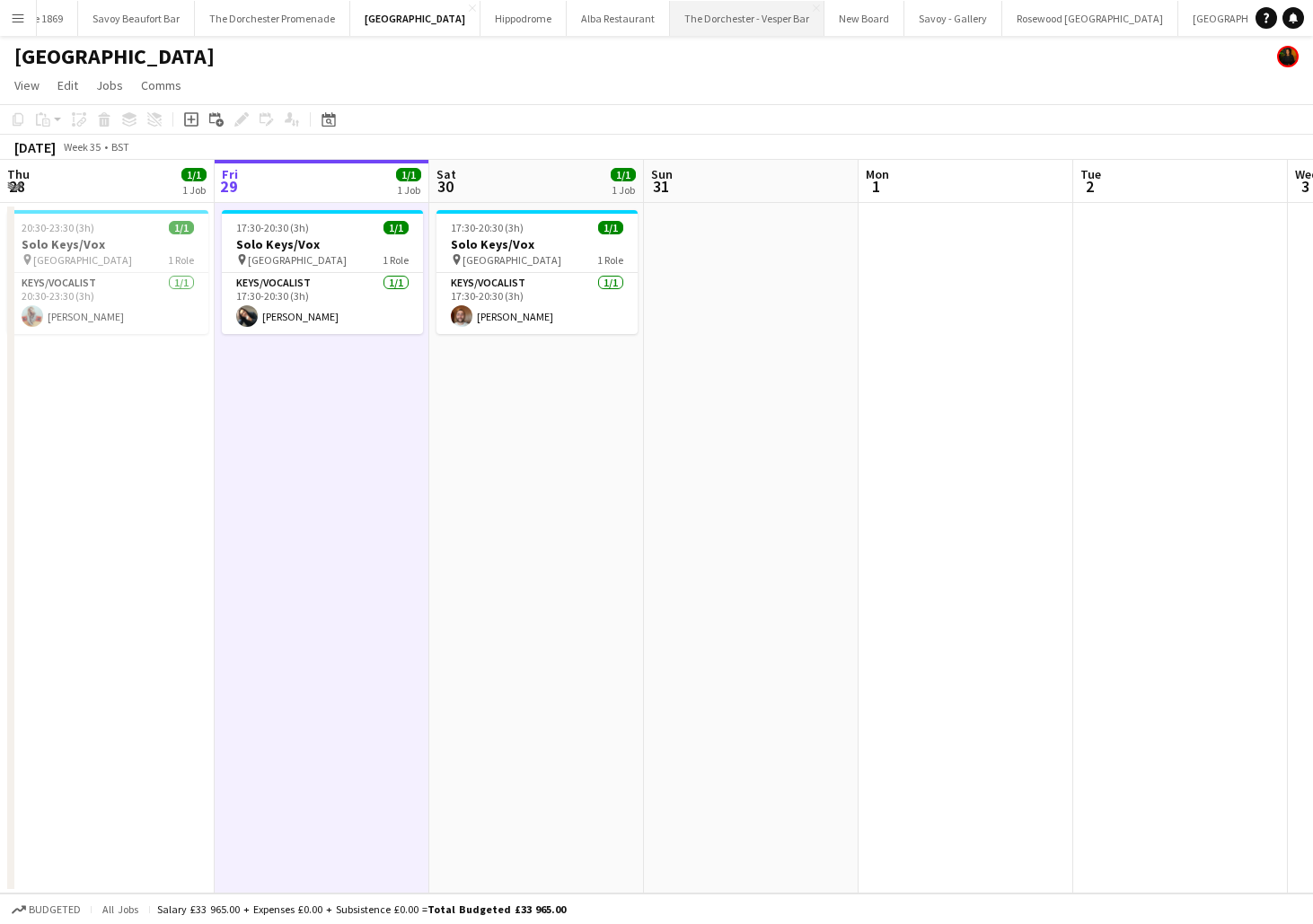
scroll to position [0, 435]
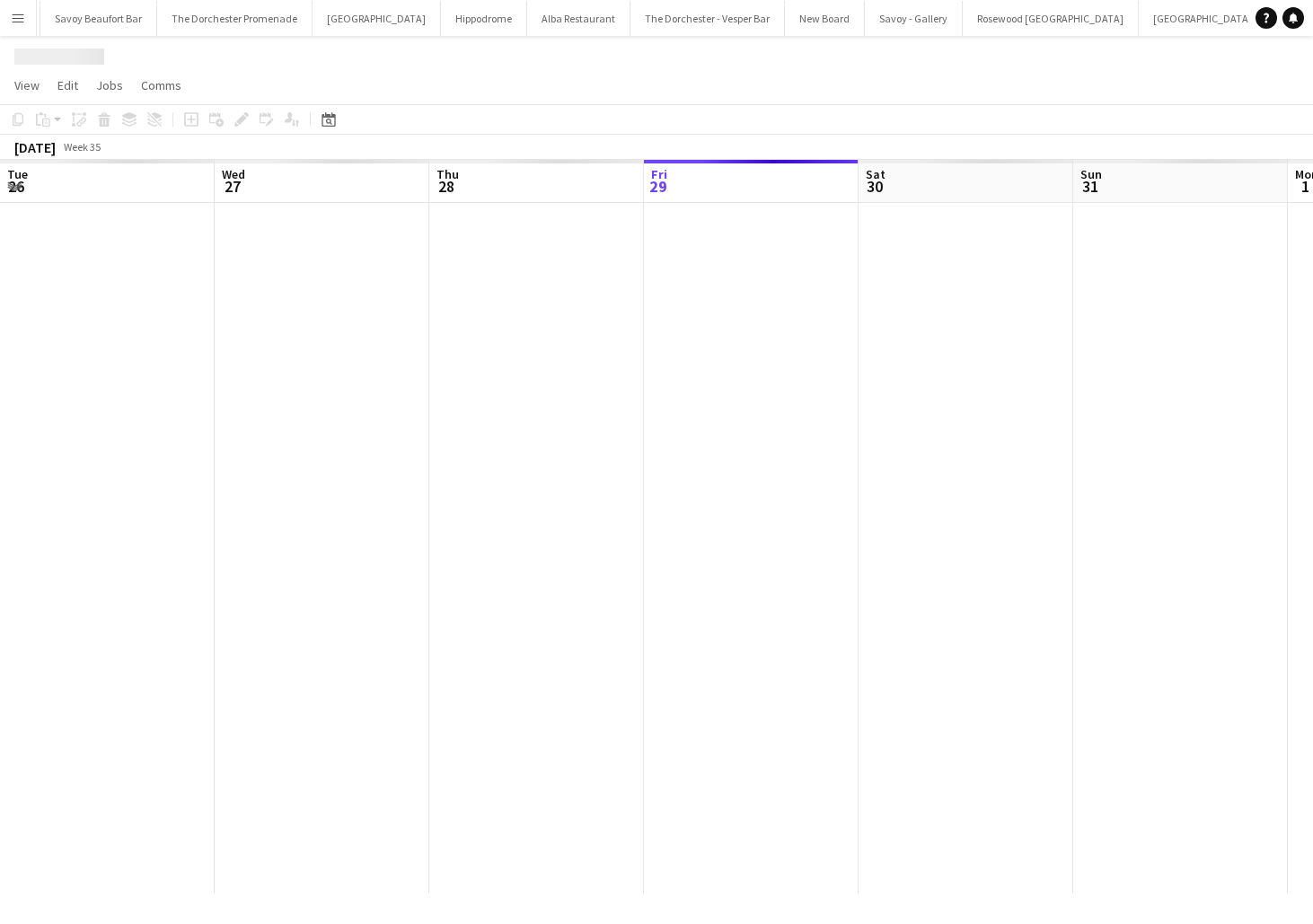
scroll to position [0, 429]
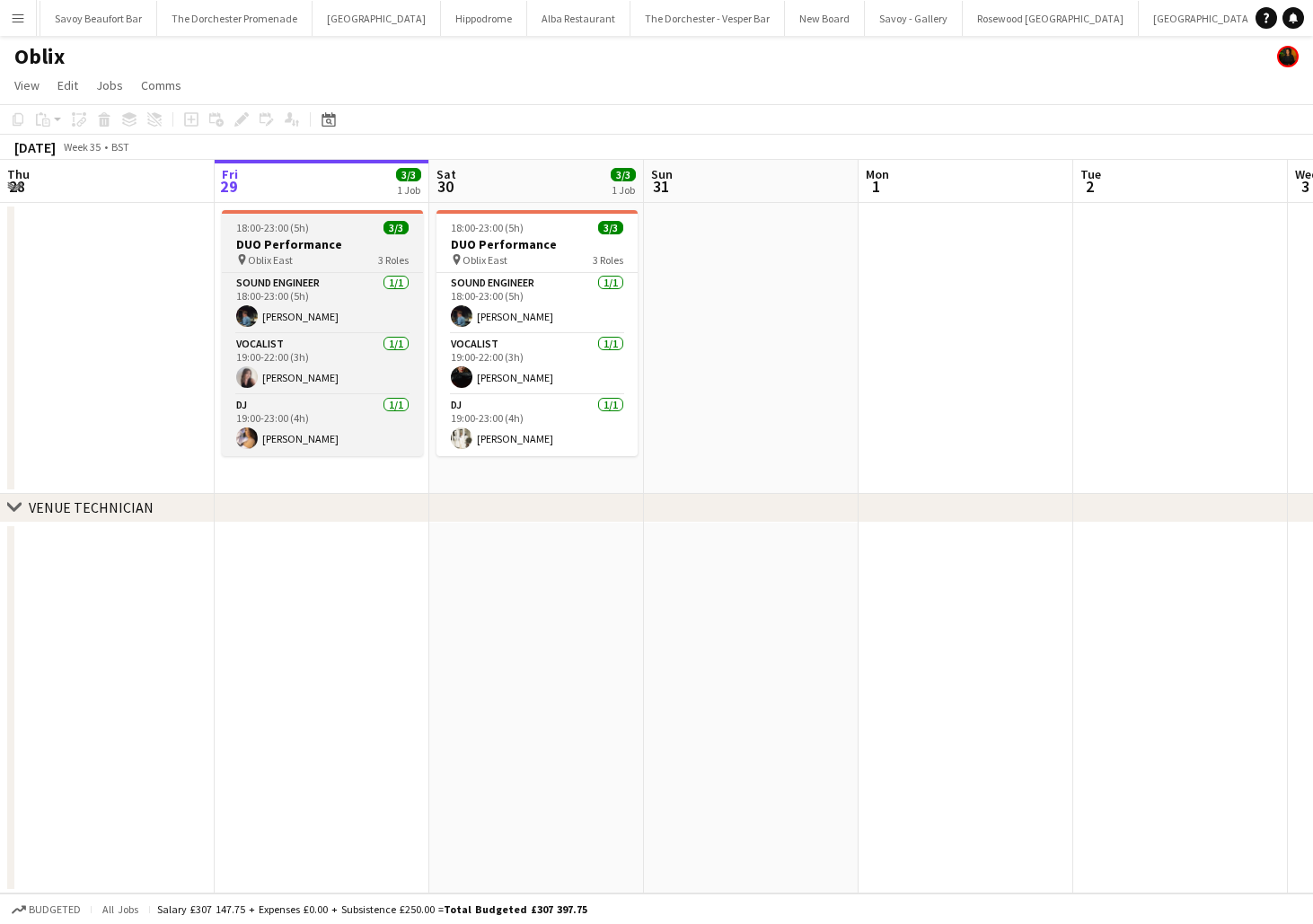
click at [321, 238] on h3 "DUO Performance" at bounding box center [323, 243] width 201 height 16
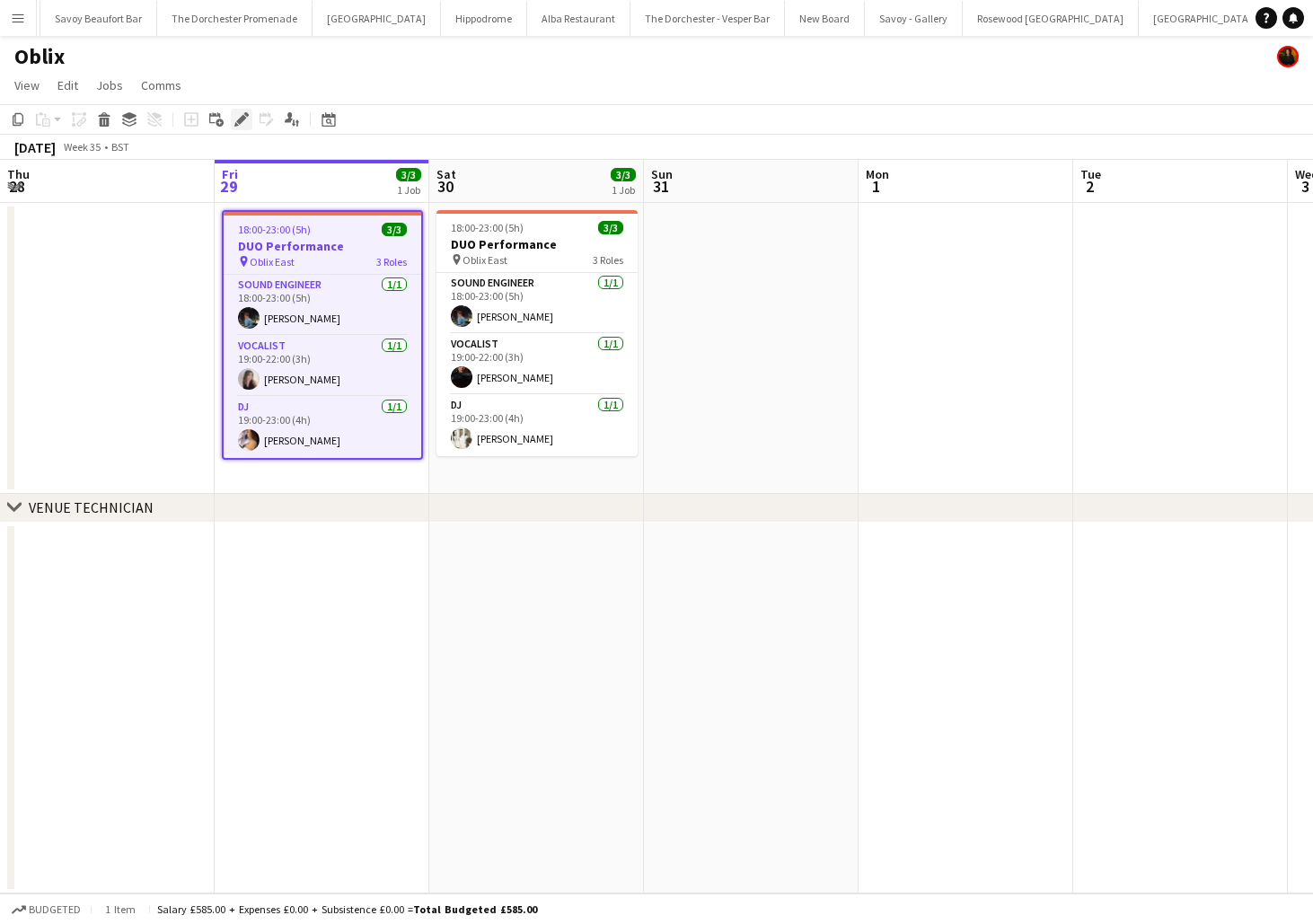
click at [237, 116] on icon "Edit" at bounding box center [241, 118] width 14 height 14
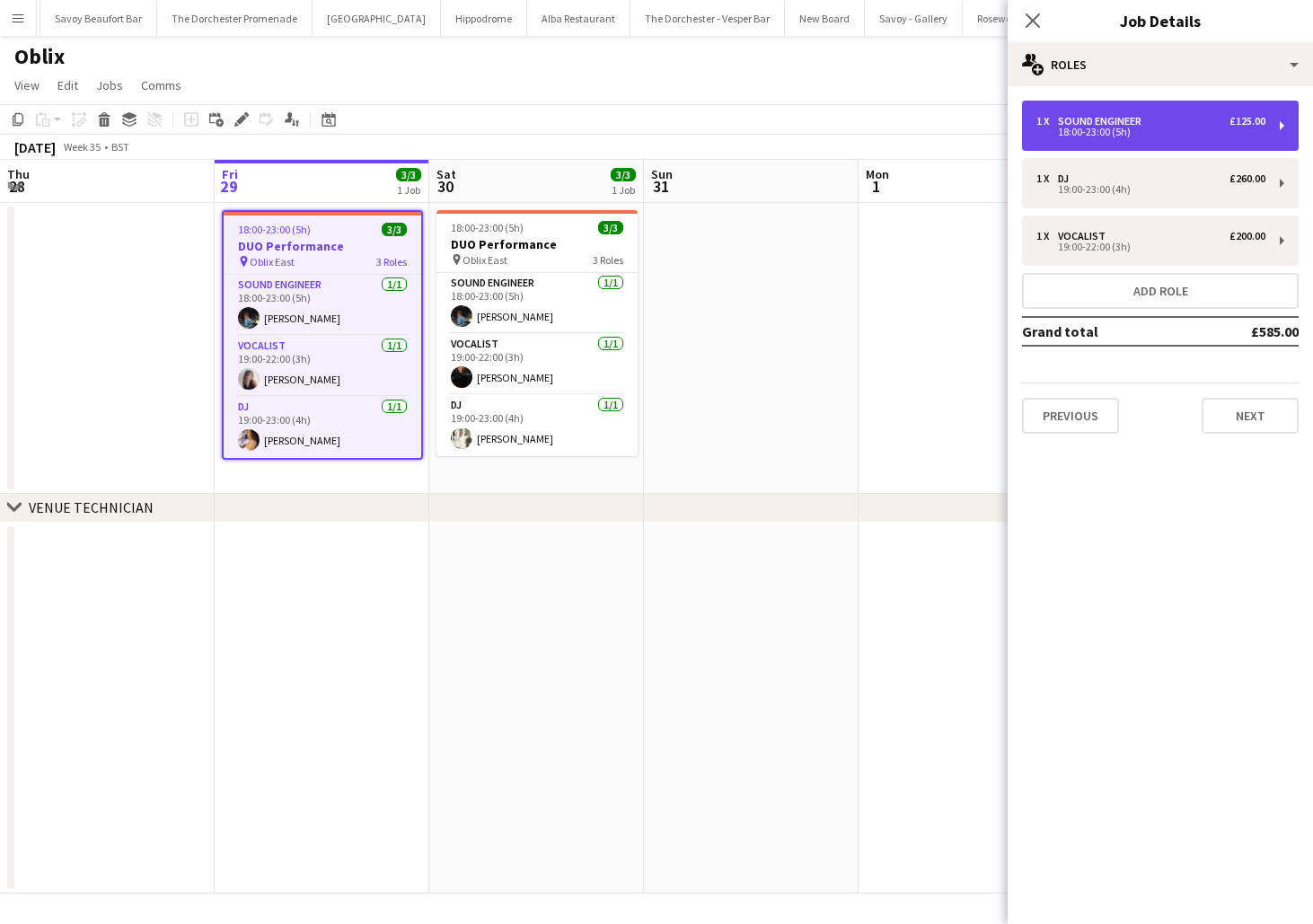
click at [1148, 139] on div "1 x Sound Engineer £125.00 18:00-23:00 (5h)" at bounding box center [1160, 126] width 277 height 50
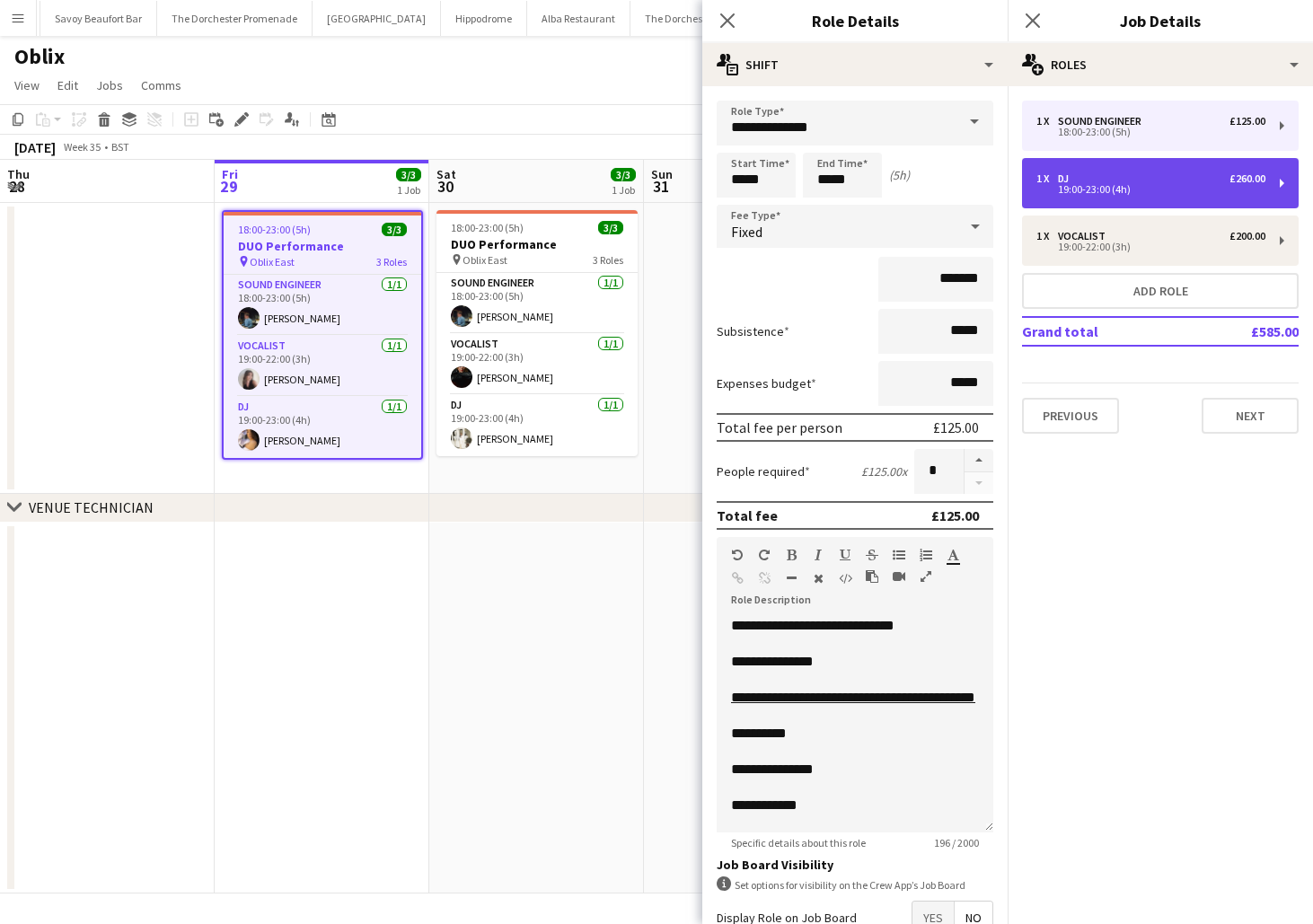
click at [1141, 186] on div "19:00-23:00 (4h)" at bounding box center [1152, 189] width 229 height 9
type input "**"
type input "*****"
type input "*******"
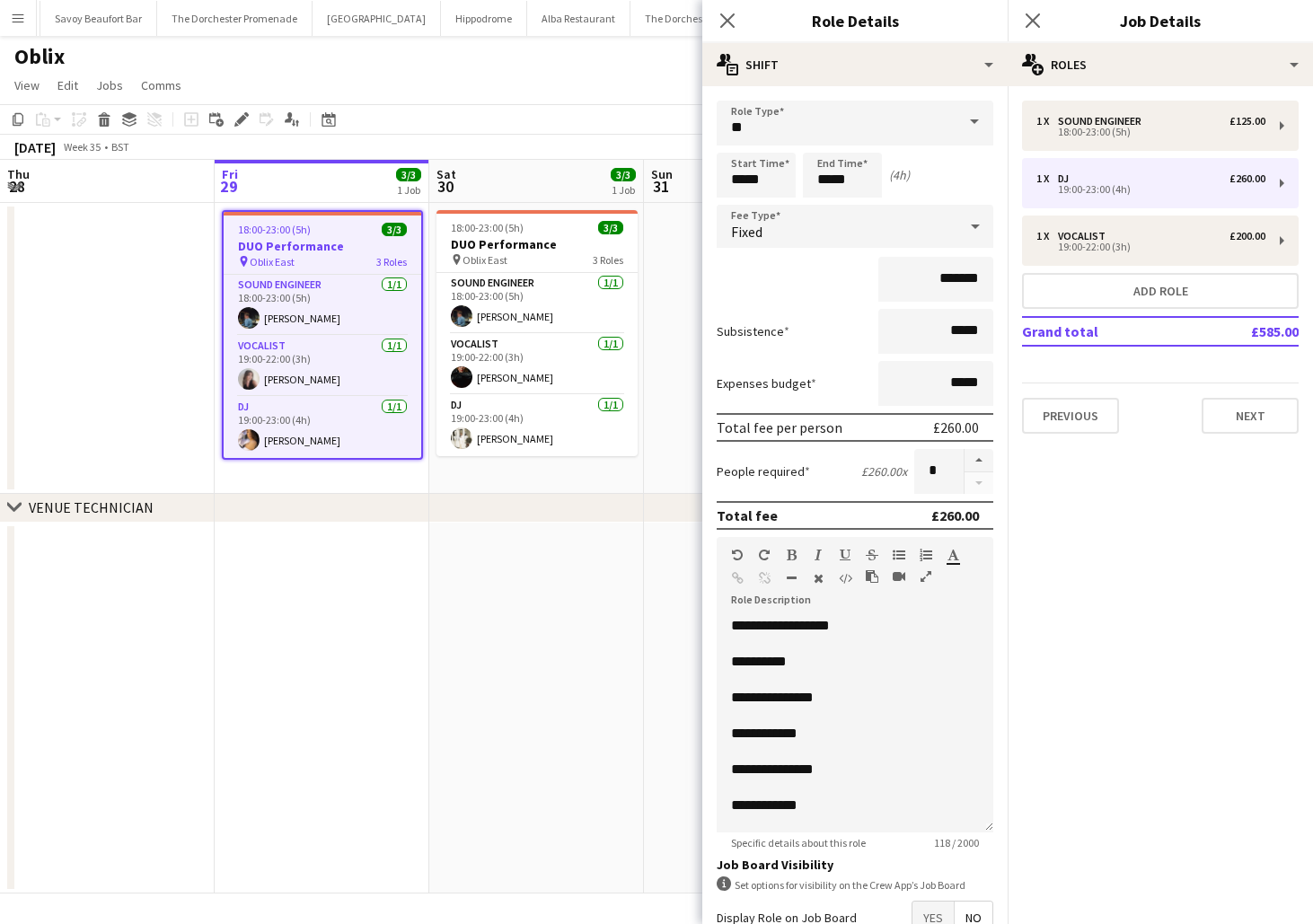
click at [457, 485] on app-date-cell "18:00-23:00 (5h) 3/3 DUO Performance pin Oblix East 3 Roles Sound Engineer [DAT…" at bounding box center [536, 349] width 214 height 291
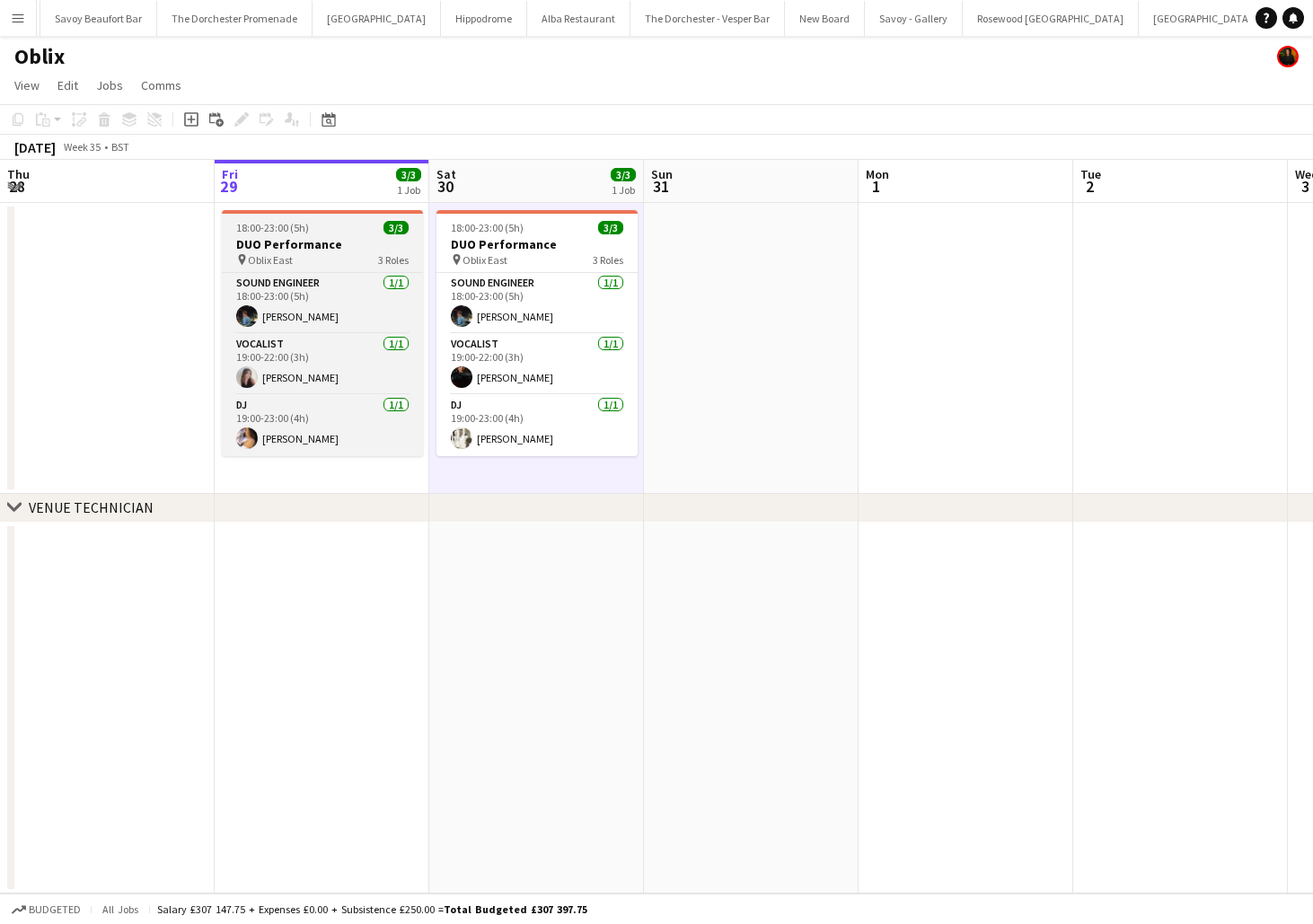
click at [243, 246] on h3 "DUO Performance" at bounding box center [323, 243] width 201 height 16
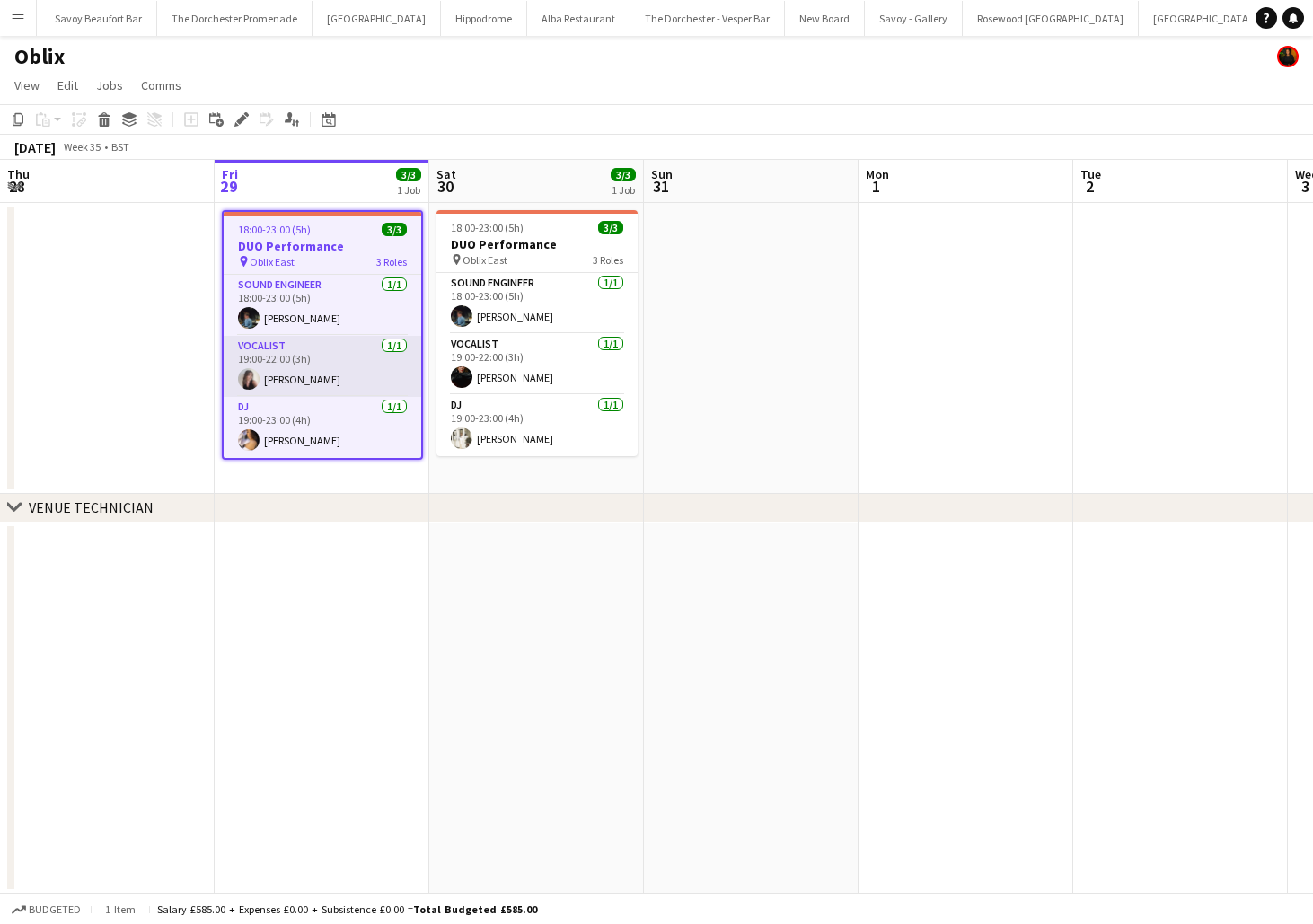
click at [326, 363] on app-card-role "Vocalist [DATE] 19:00-22:00 (3h) [PERSON_NAME]" at bounding box center [323, 366] width 198 height 62
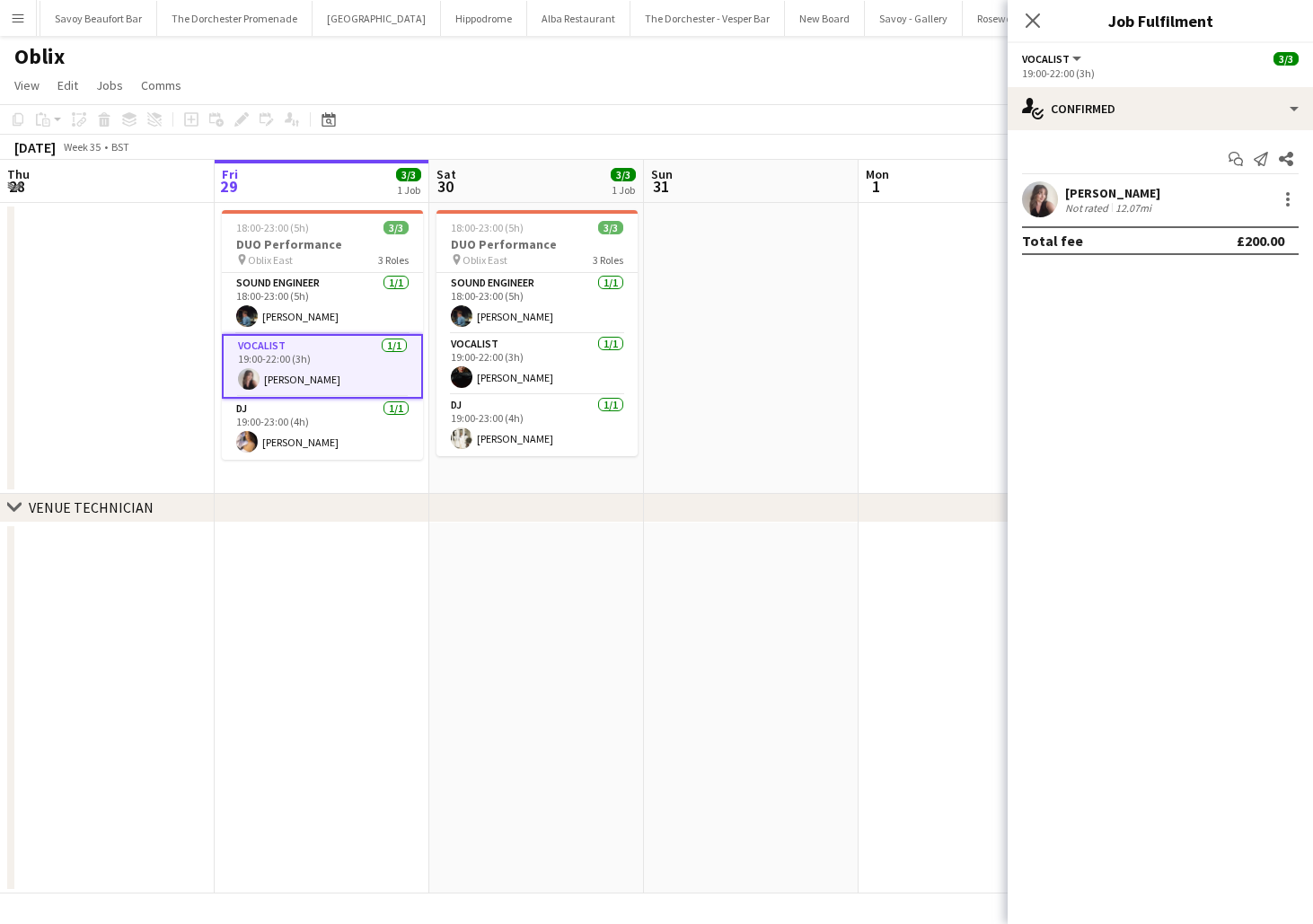
click at [268, 255] on span "Oblix East" at bounding box center [270, 260] width 45 height 13
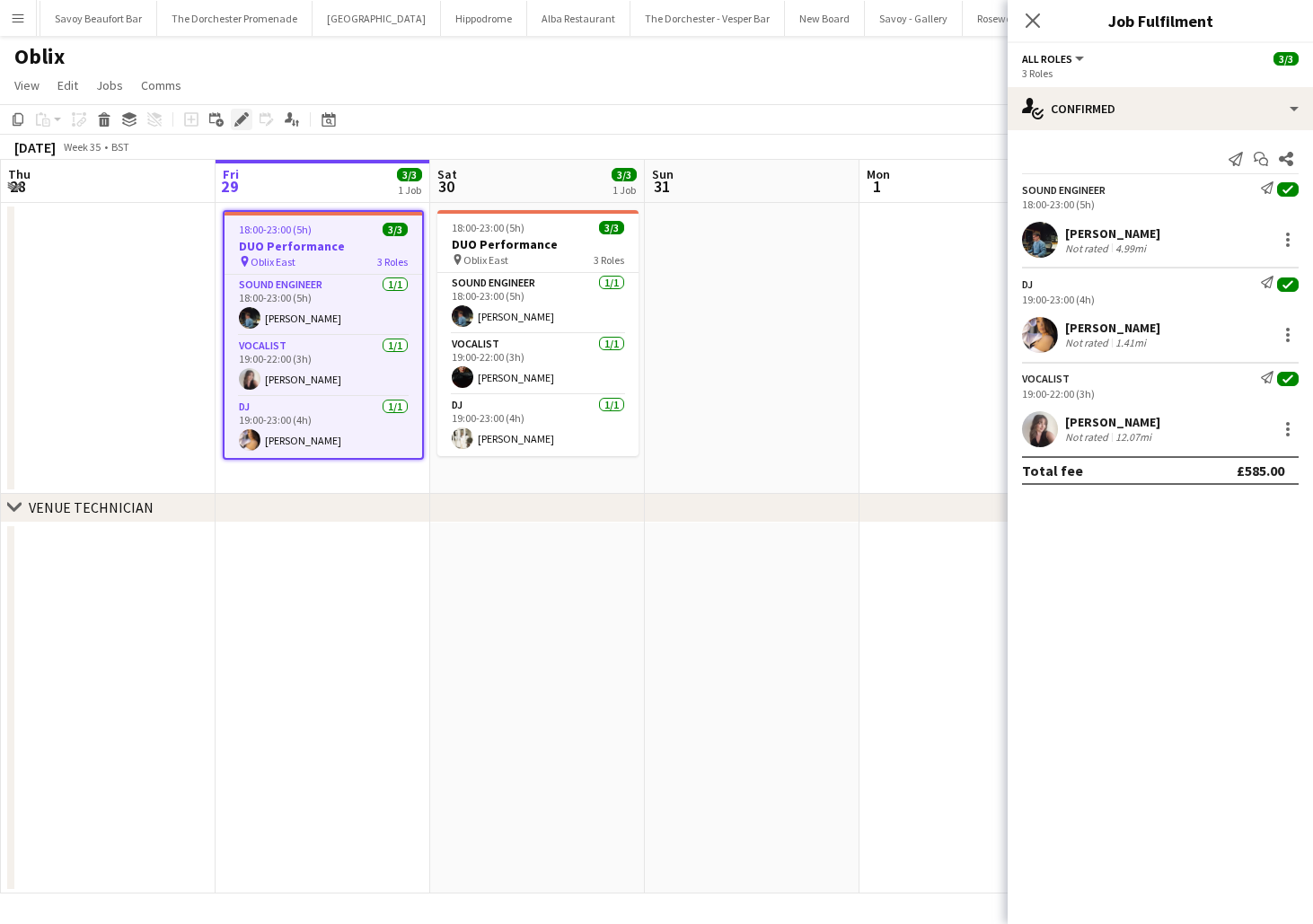
click at [240, 112] on icon "Edit" at bounding box center [241, 118] width 14 height 14
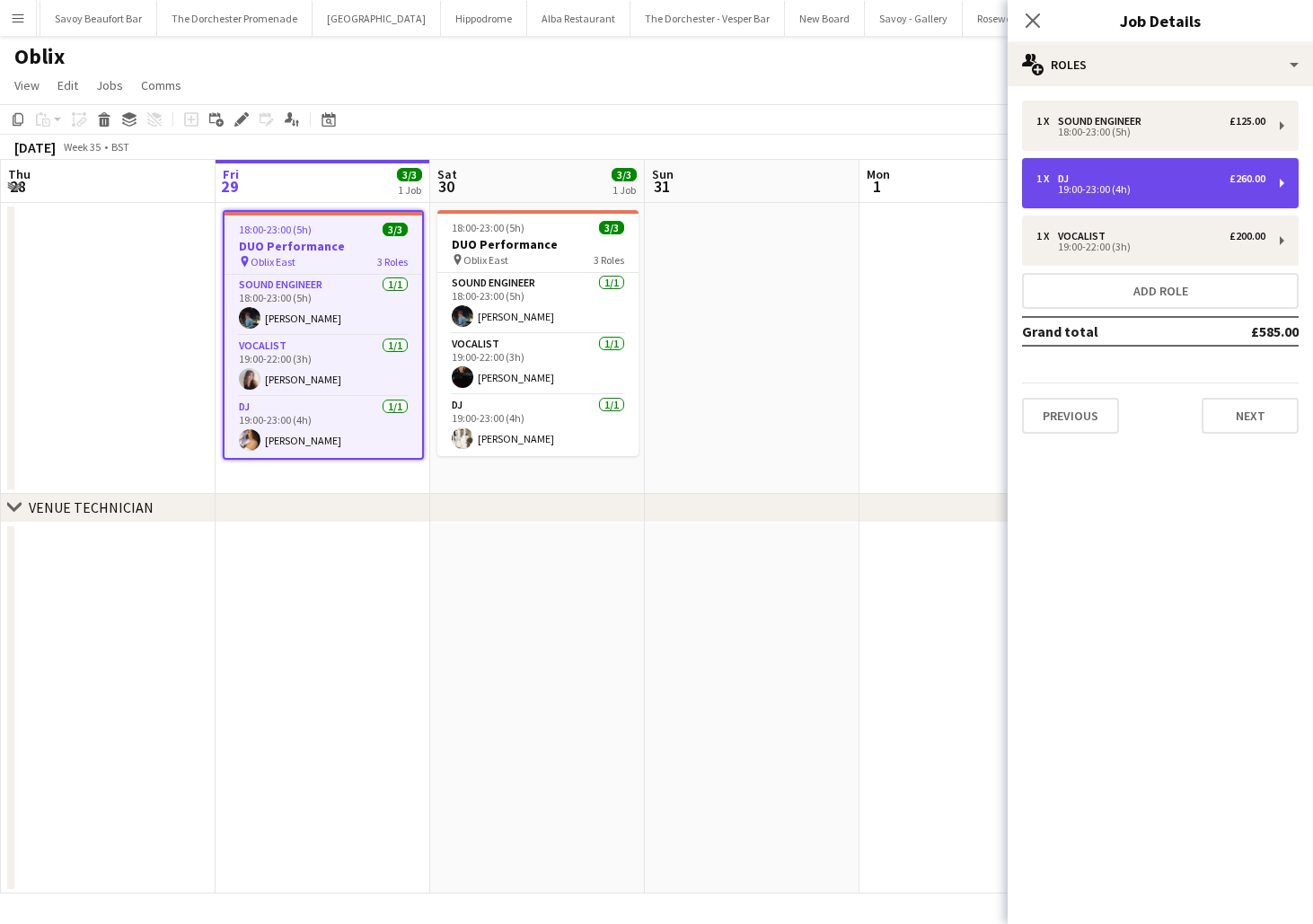
click at [1086, 181] on div "1 x DJ £260.00" at bounding box center [1152, 178] width 229 height 12
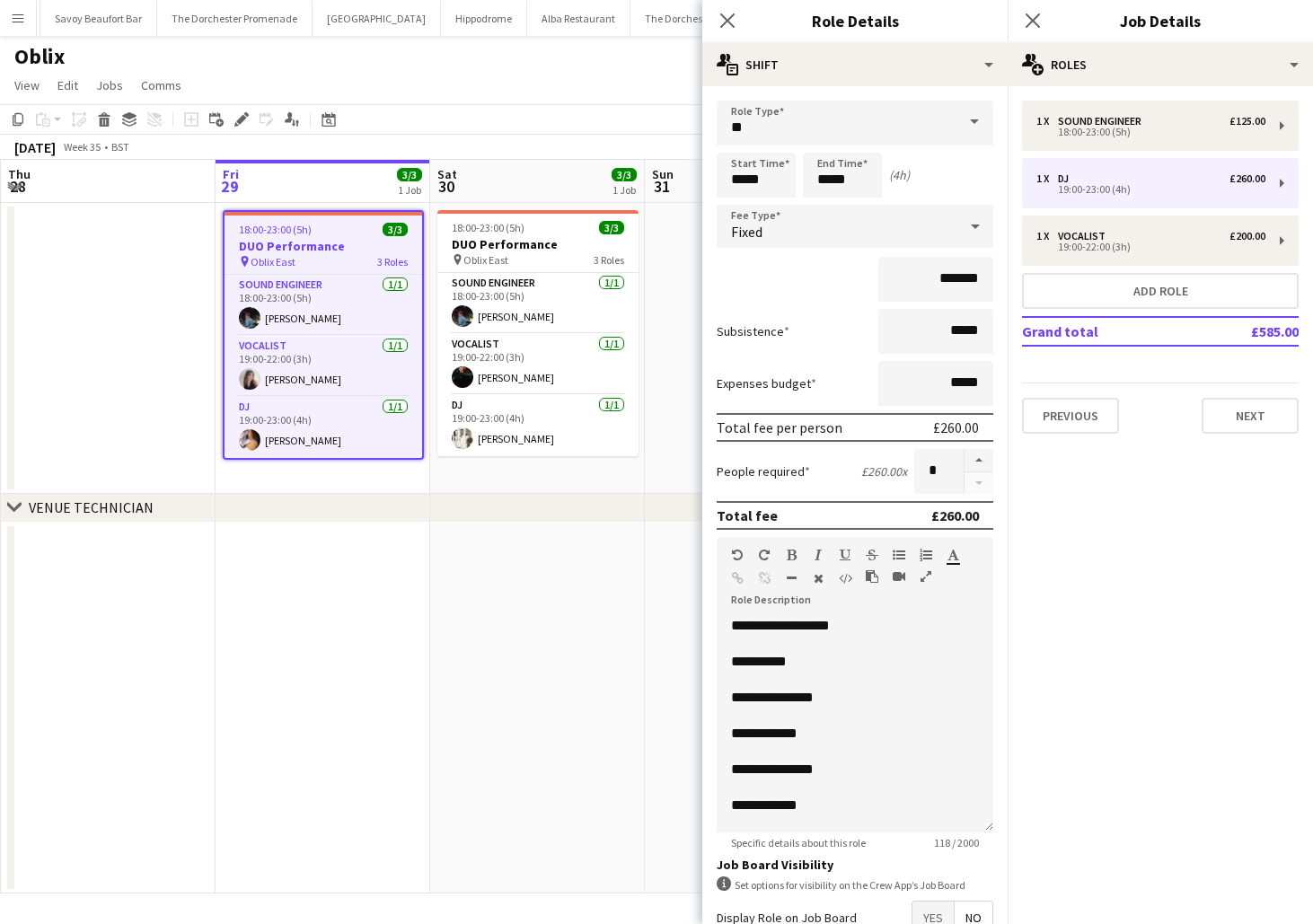
click at [304, 477] on app-date-cell "18:00-23:00 (5h) 3/3 DUO Performance pin Oblix East 3 Roles Sound Engineer [DAT…" at bounding box center [323, 349] width 214 height 291
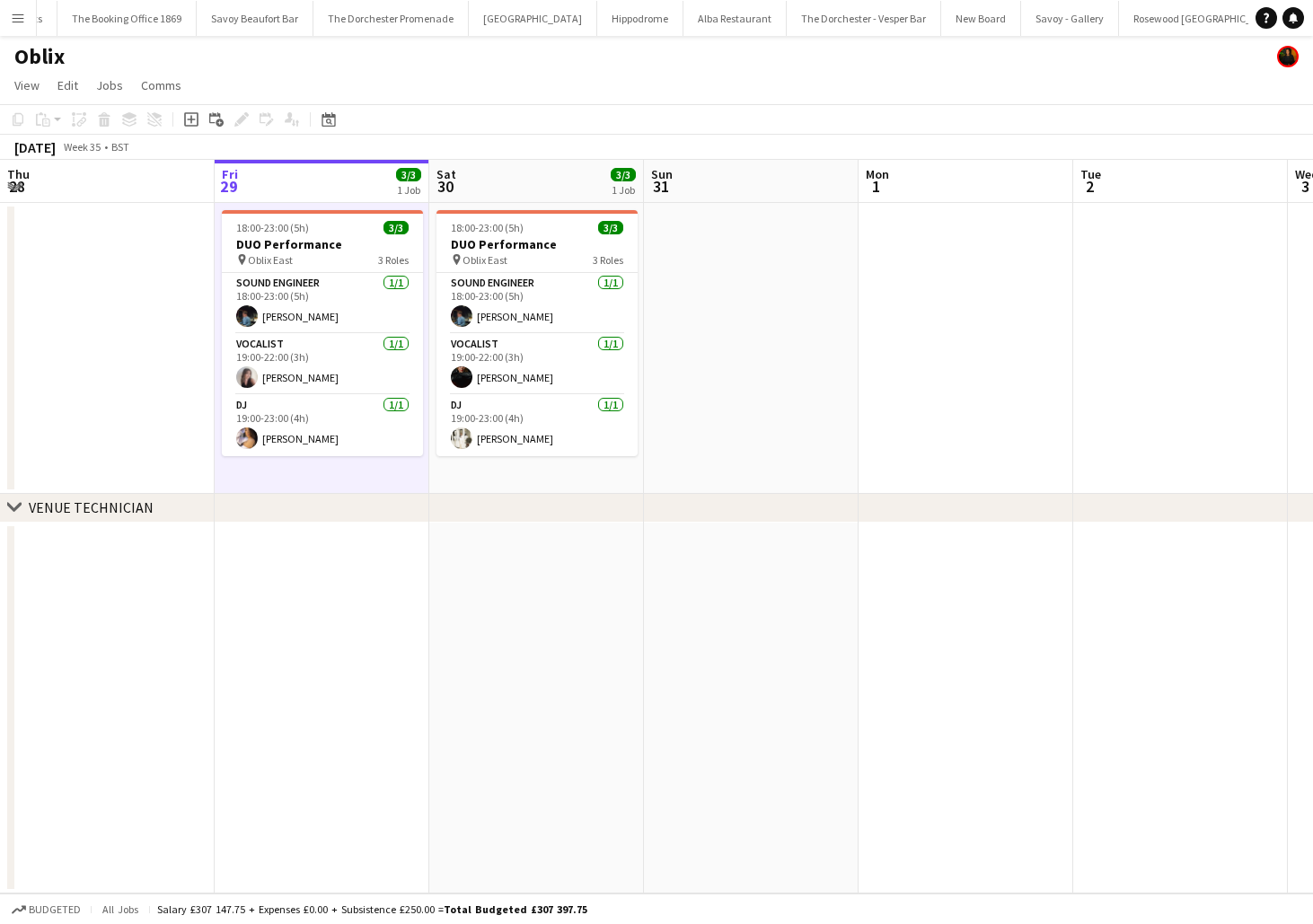
scroll to position [0, 280]
click at [1019, 22] on button "Savoy - Gallery Close" at bounding box center [1068, 19] width 98 height 35
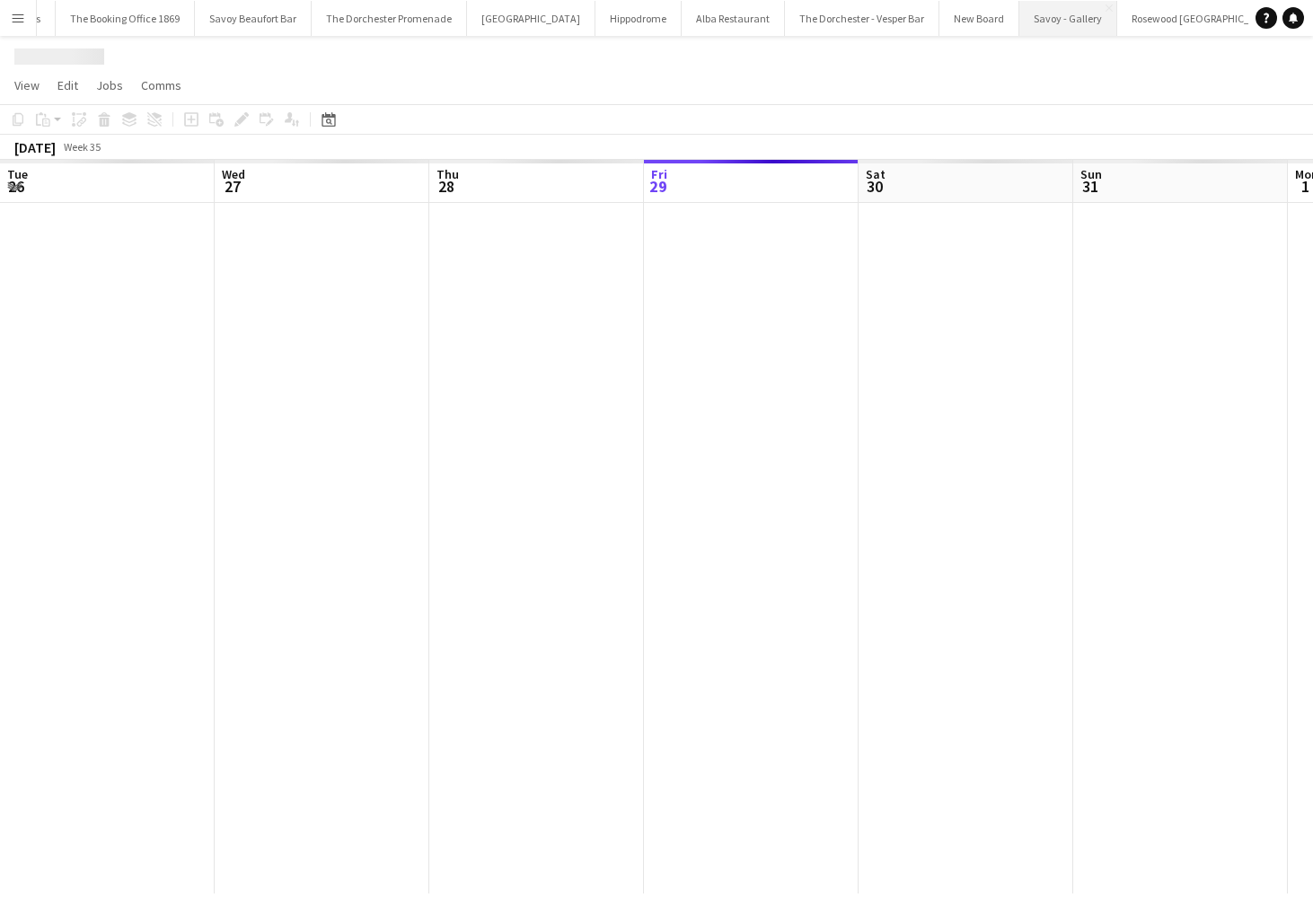
scroll to position [0, 429]
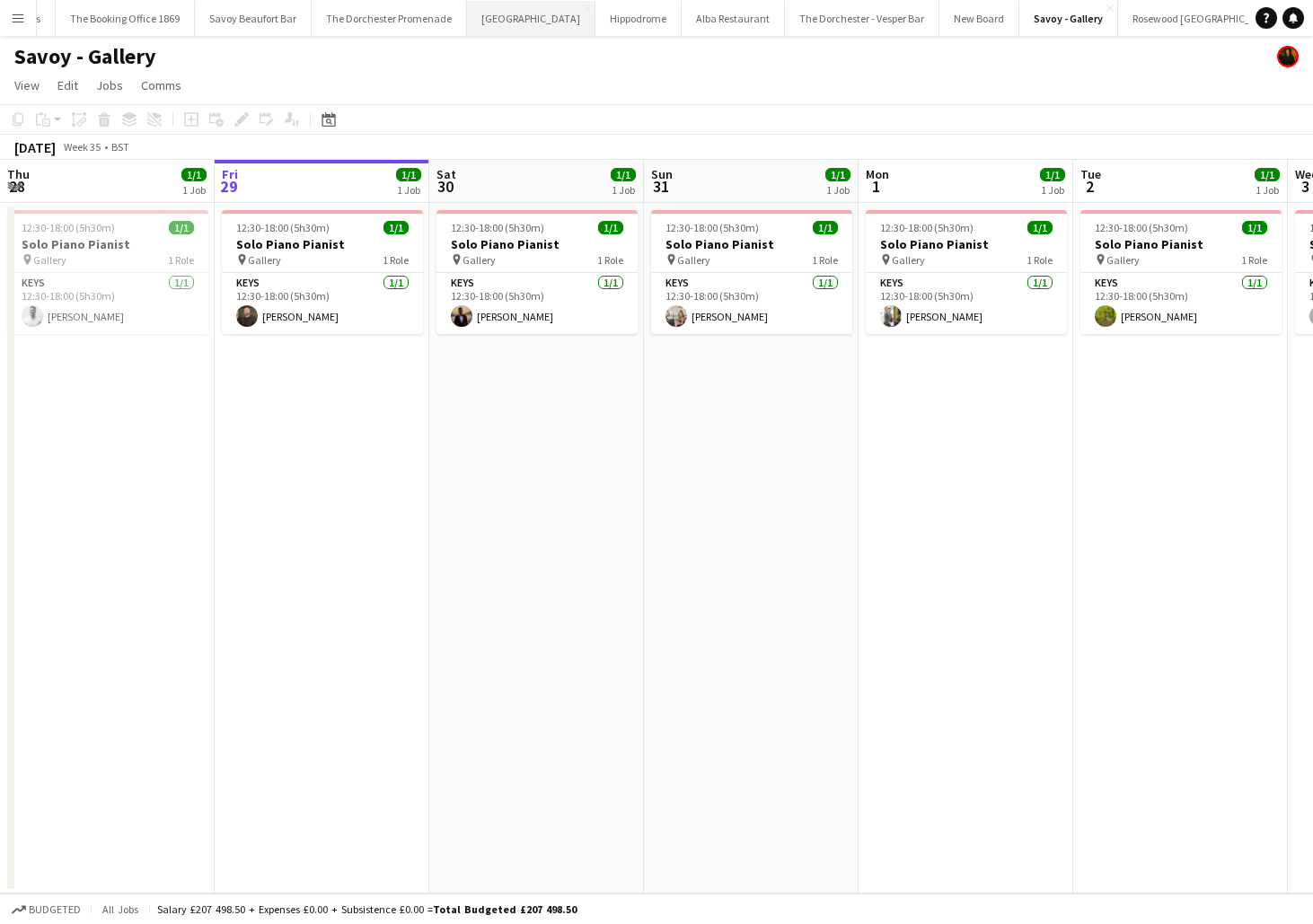
click at [492, 10] on button "[GEOGRAPHIC_DATA]" at bounding box center [532, 19] width 129 height 35
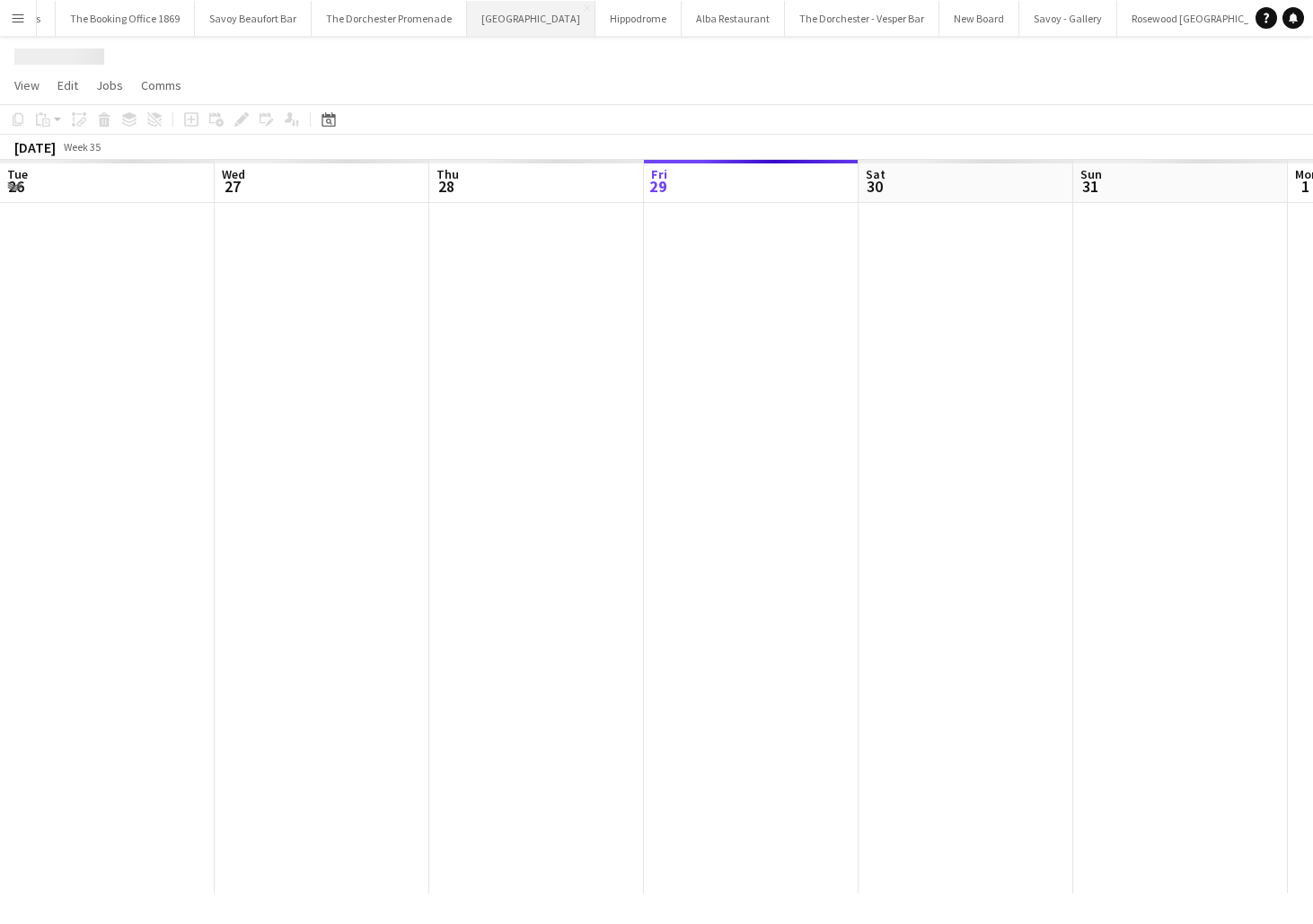
scroll to position [0, 429]
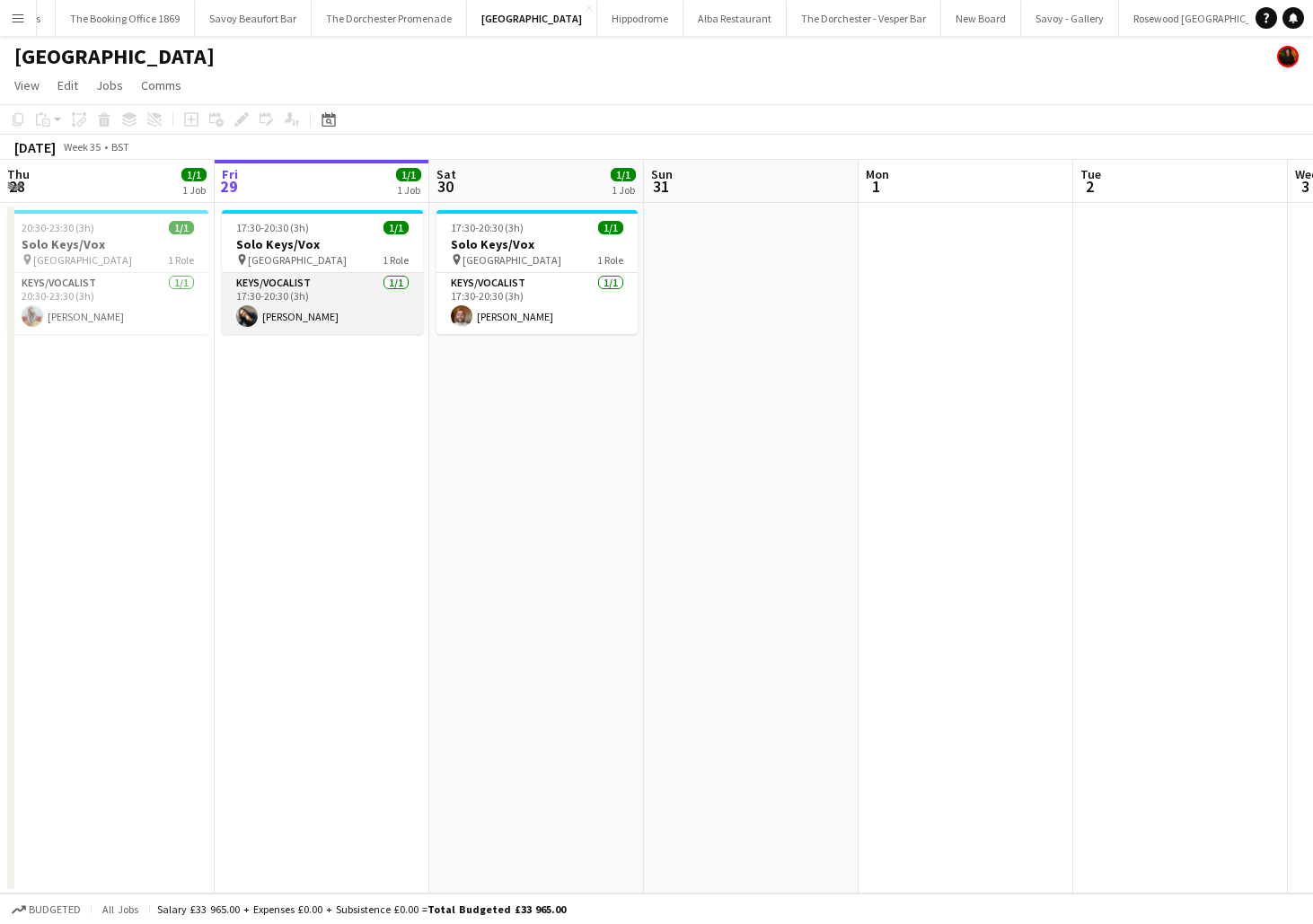
click at [336, 313] on app-card-role "Keys/Vocalist [DATE] 17:30-20:30 (3h) [PERSON_NAME]" at bounding box center [323, 304] width 201 height 62
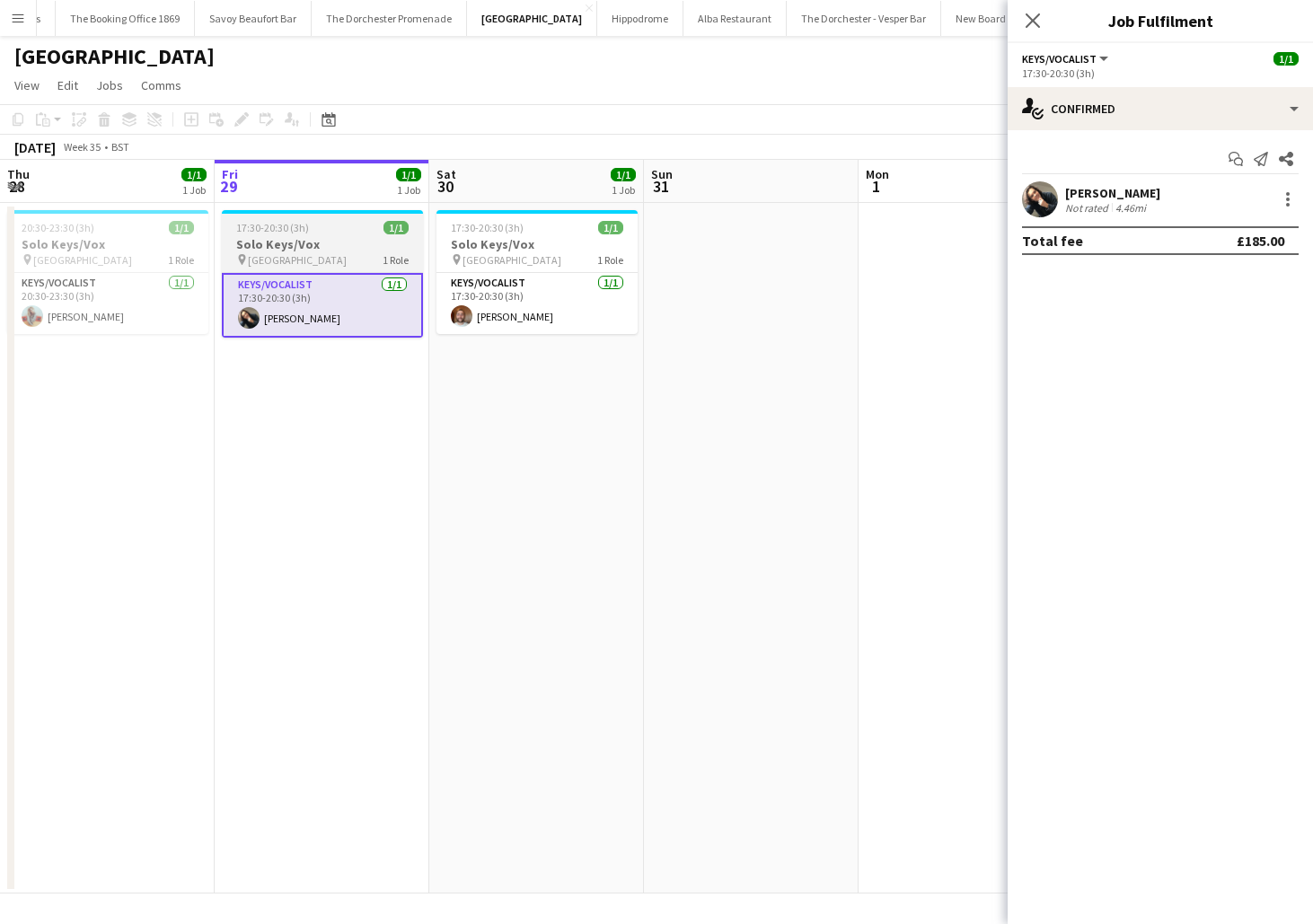
click at [257, 255] on span "[GEOGRAPHIC_DATA]" at bounding box center [297, 260] width 99 height 13
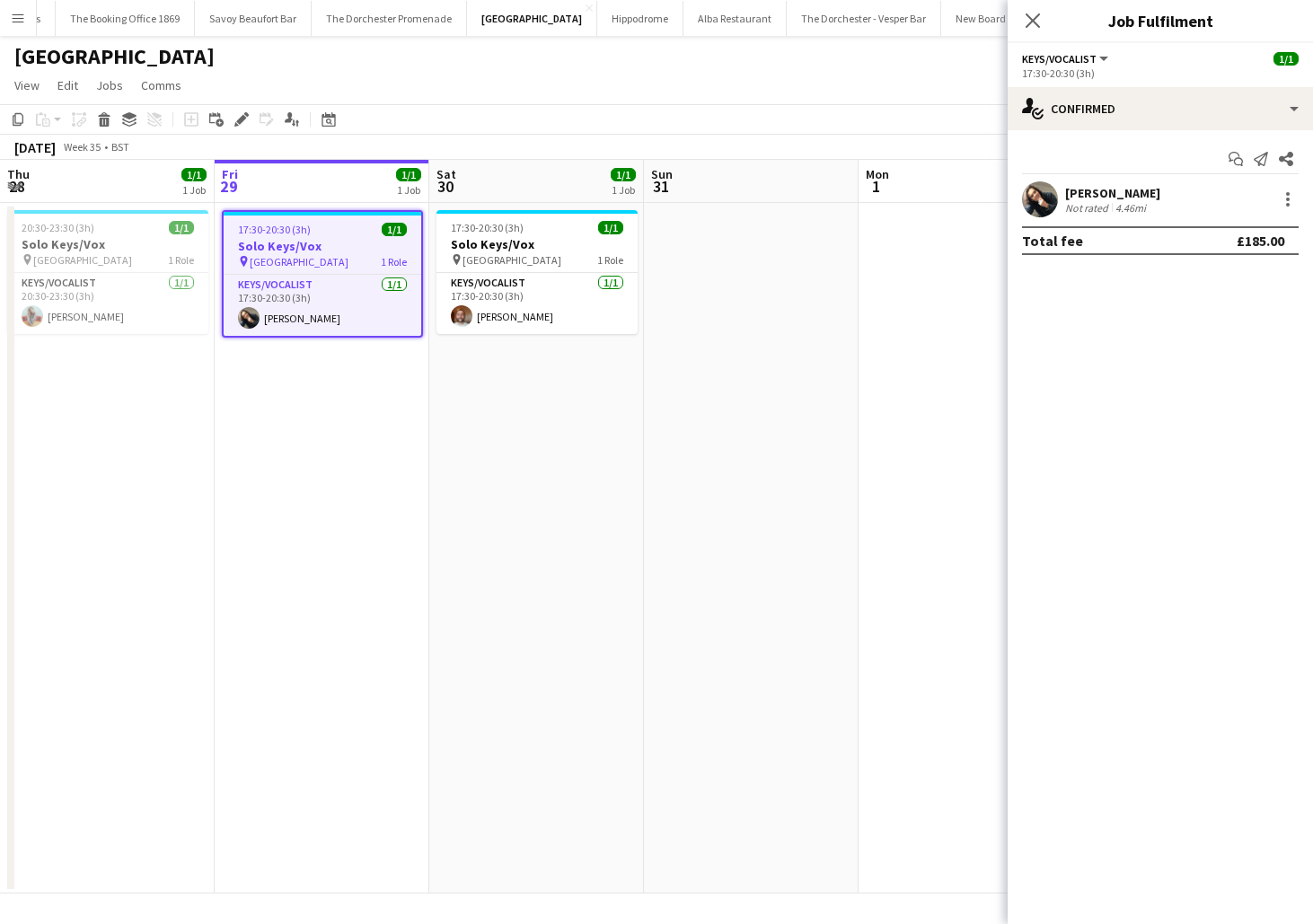
click at [253, 121] on div "Add job Add linked Job Edit Edit linked Job Applicants" at bounding box center [233, 119] width 137 height 21
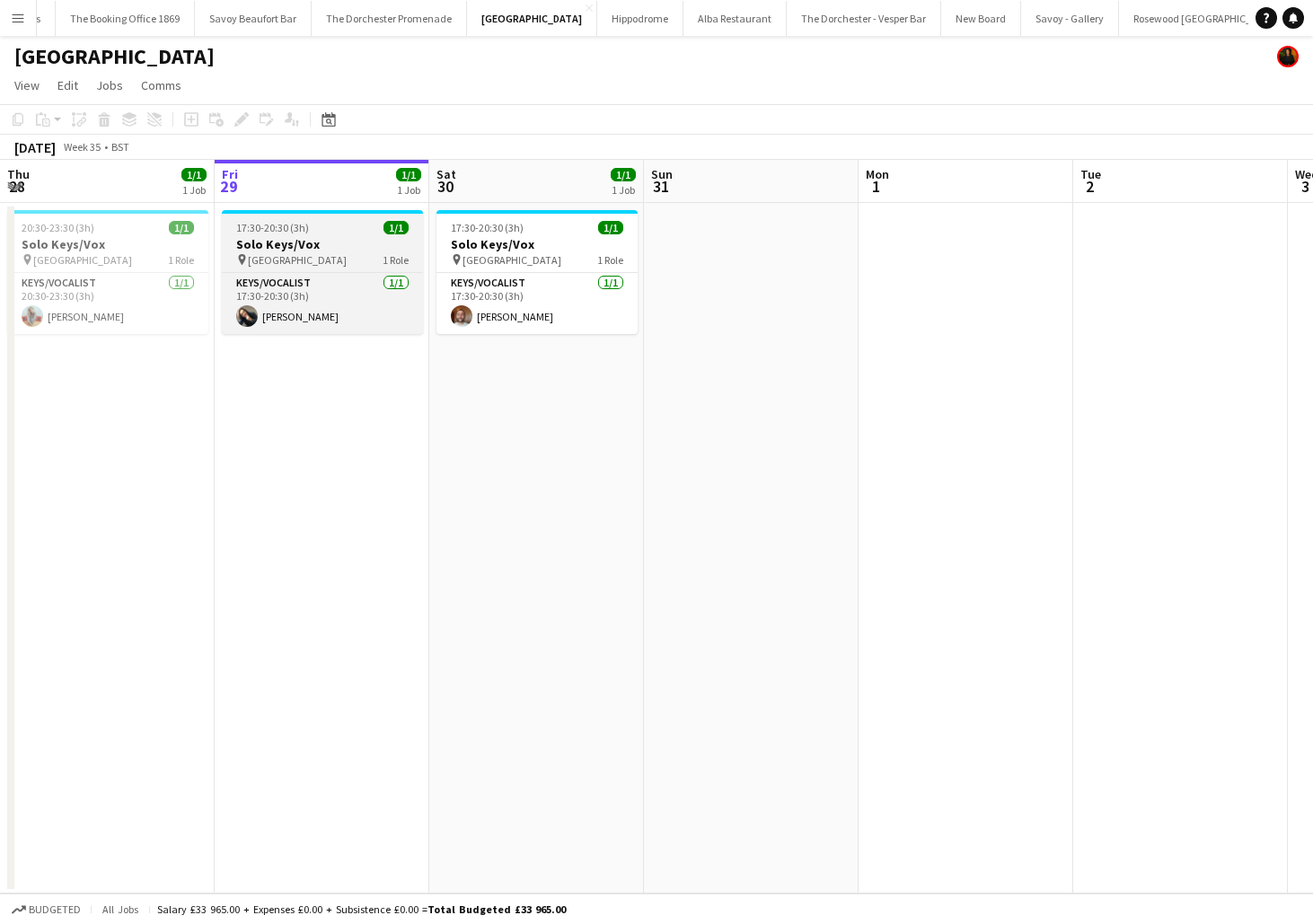
click at [239, 224] on span "17:30-20:30 (3h)" at bounding box center [272, 228] width 73 height 13
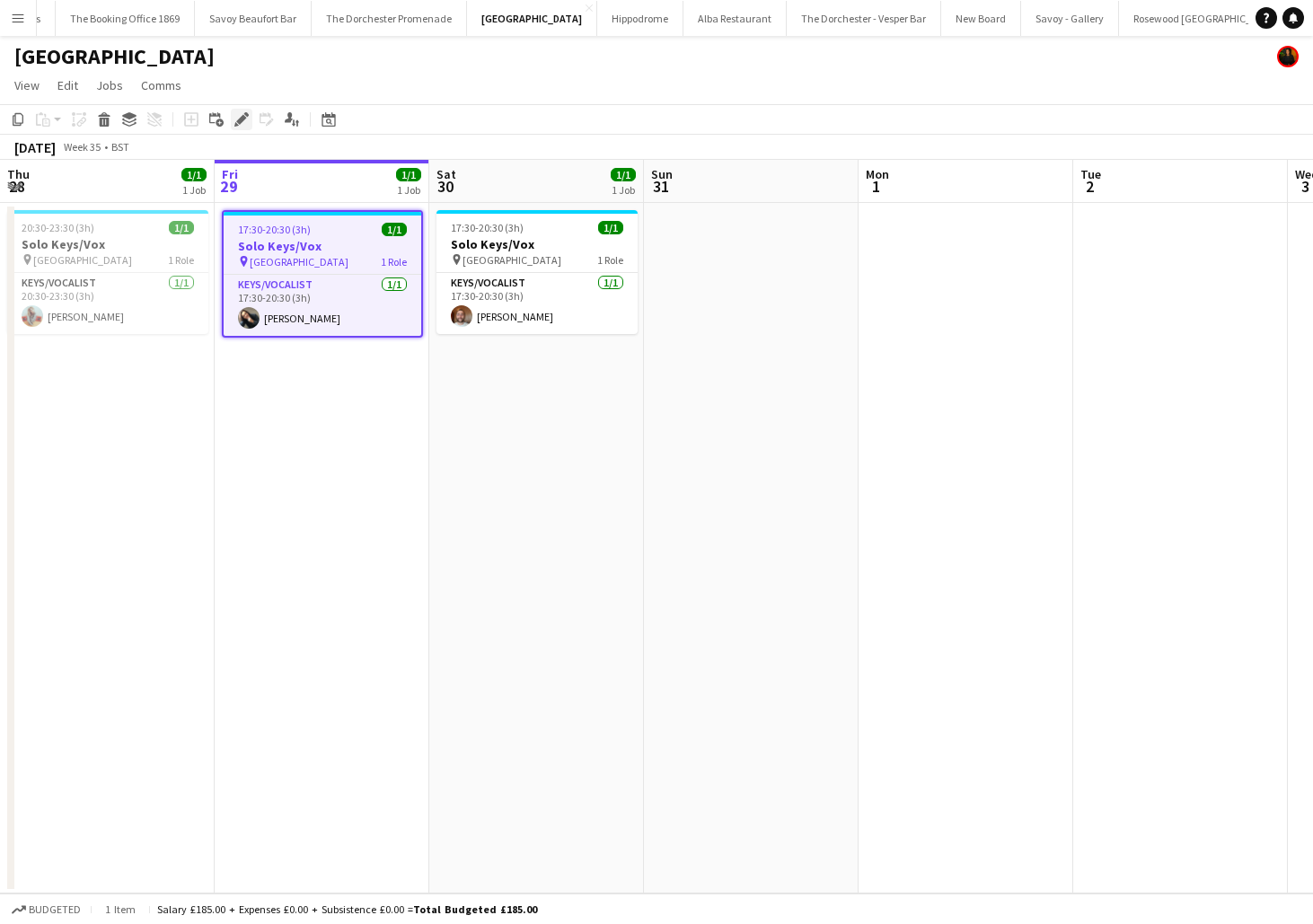
click at [238, 117] on icon "Edit" at bounding box center [241, 118] width 14 height 14
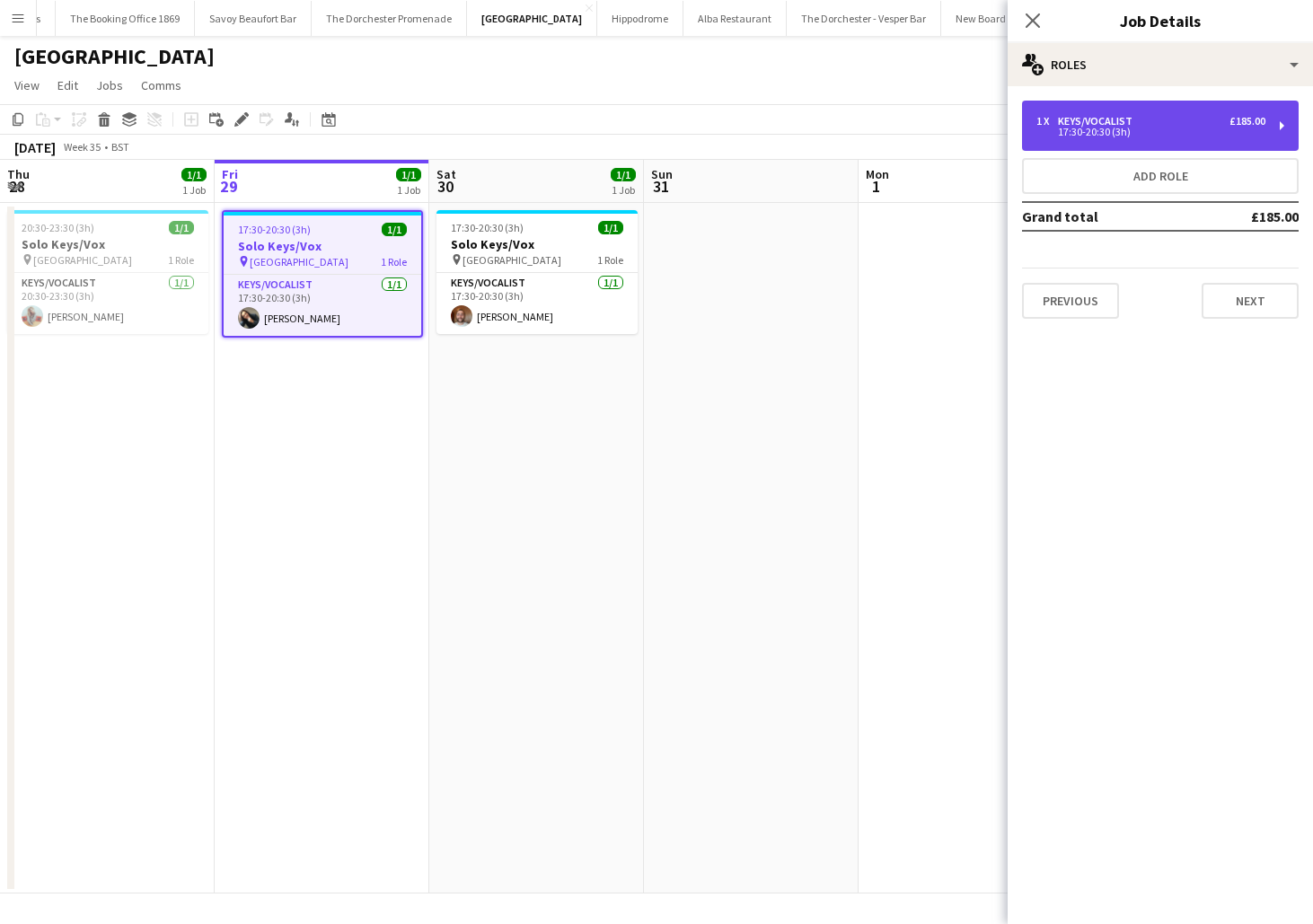
click at [1074, 135] on div "17:30-20:30 (3h)" at bounding box center [1152, 132] width 229 height 9
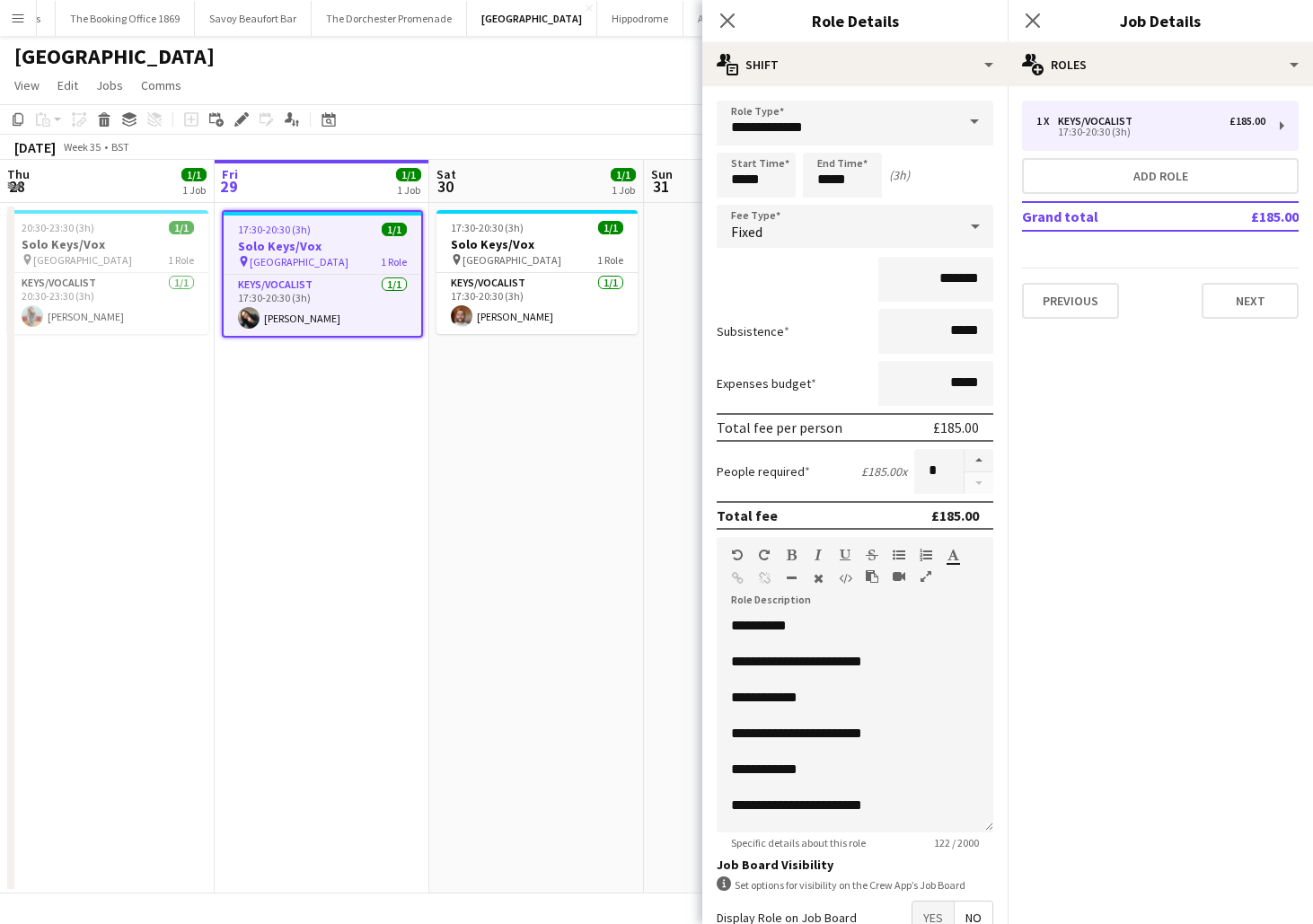
click at [548, 678] on app-date-cell "17:30-20:30 (3h) 1/1 Solo Keys/Vox pin Goring Hotel 1 Role Keys/Vocalist [DATE]…" at bounding box center [536, 548] width 214 height 691
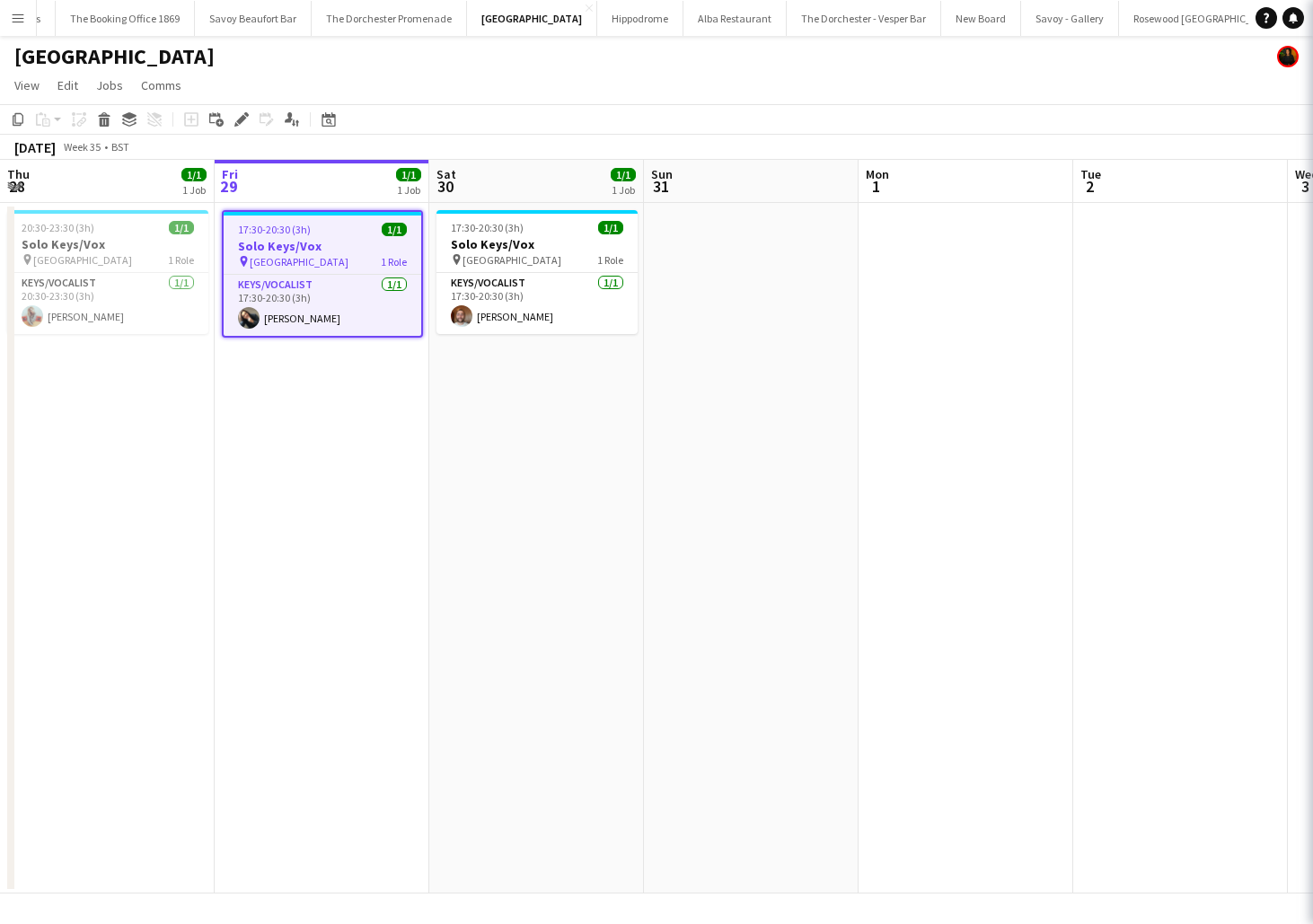
scroll to position [0, 430]
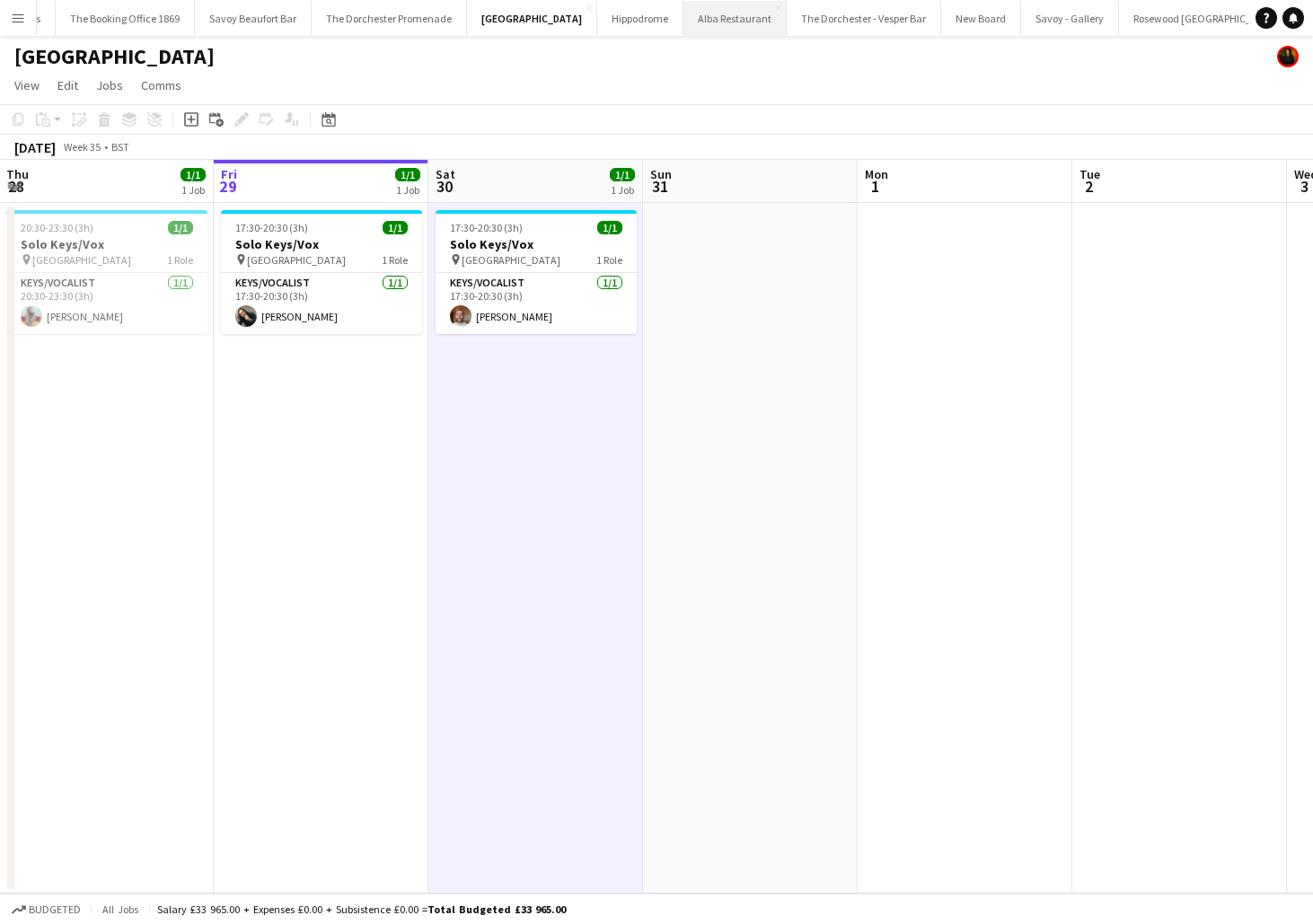
click at [684, 18] on button "Alba Restaurant Close" at bounding box center [735, 19] width 104 height 35
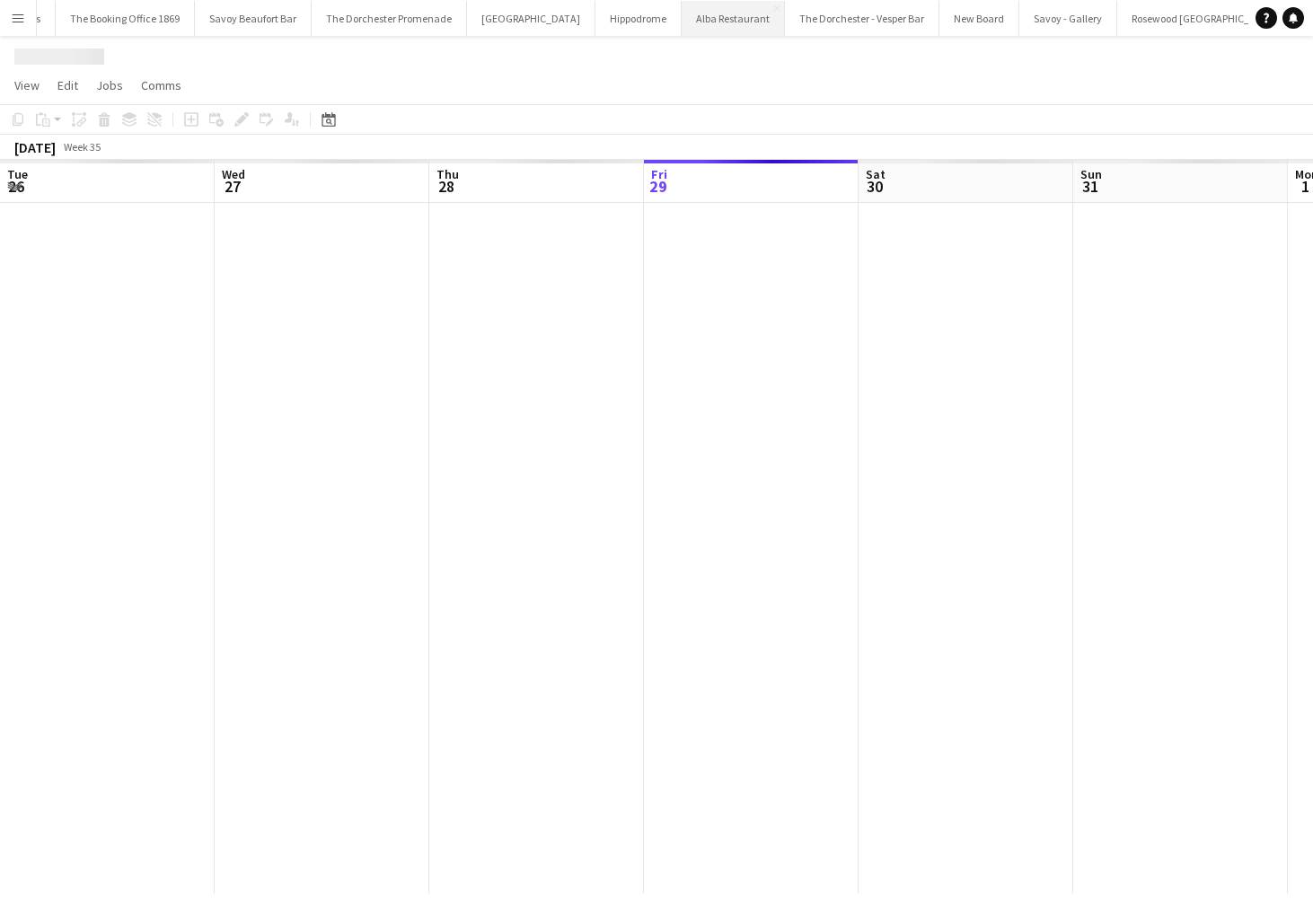
scroll to position [0, 429]
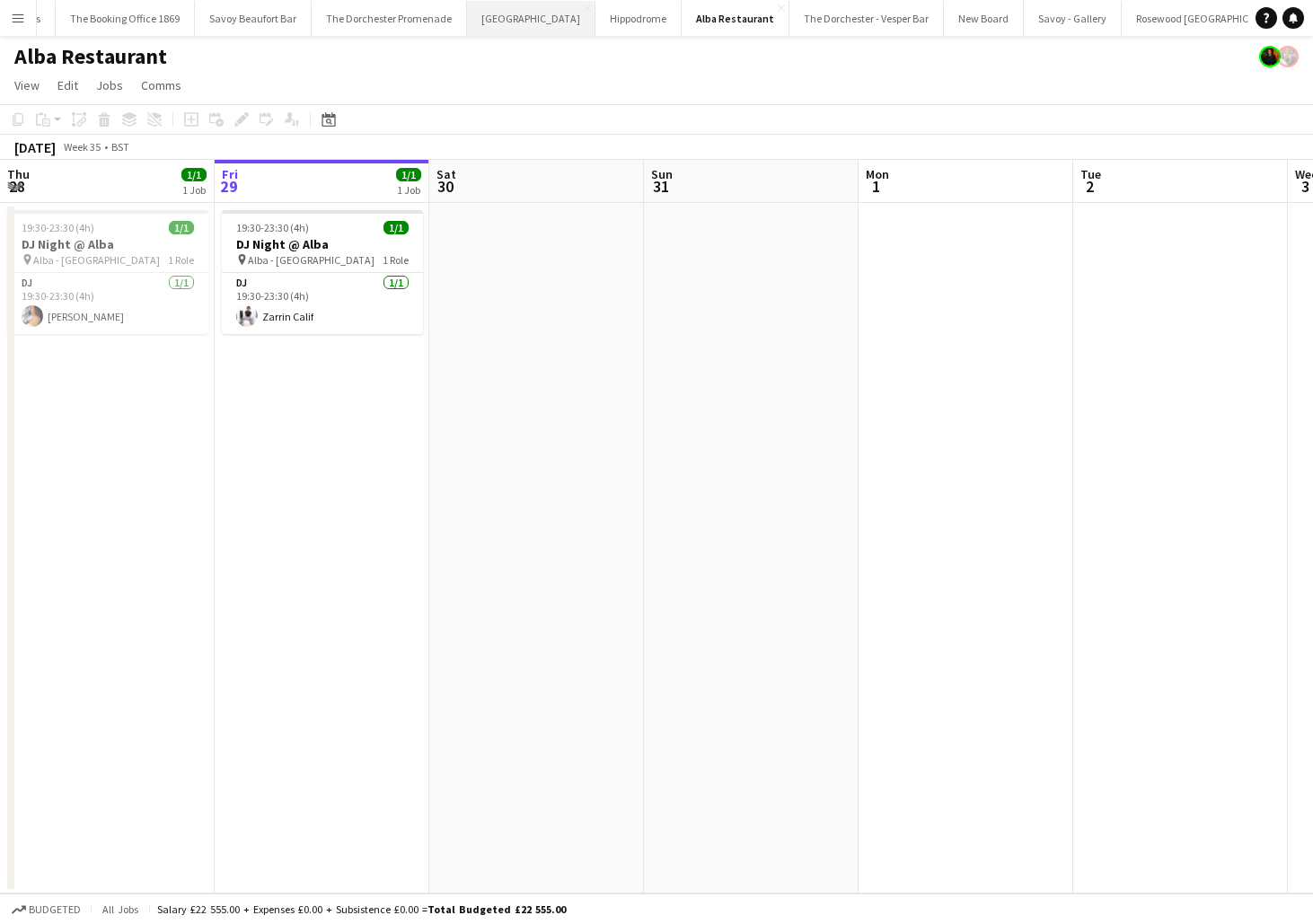
click at [492, 22] on button "[GEOGRAPHIC_DATA]" at bounding box center [532, 19] width 129 height 35
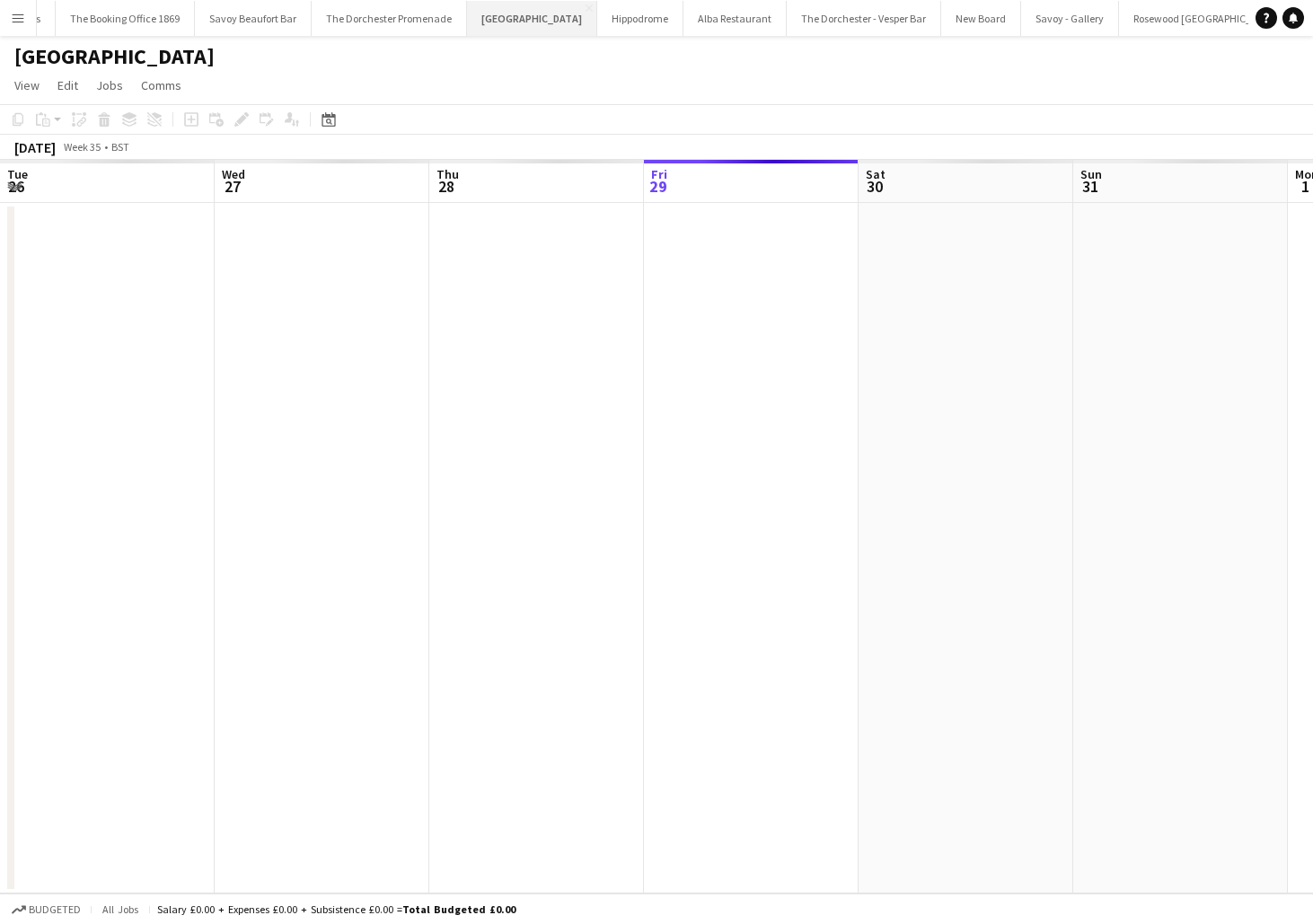
scroll to position [0, 429]
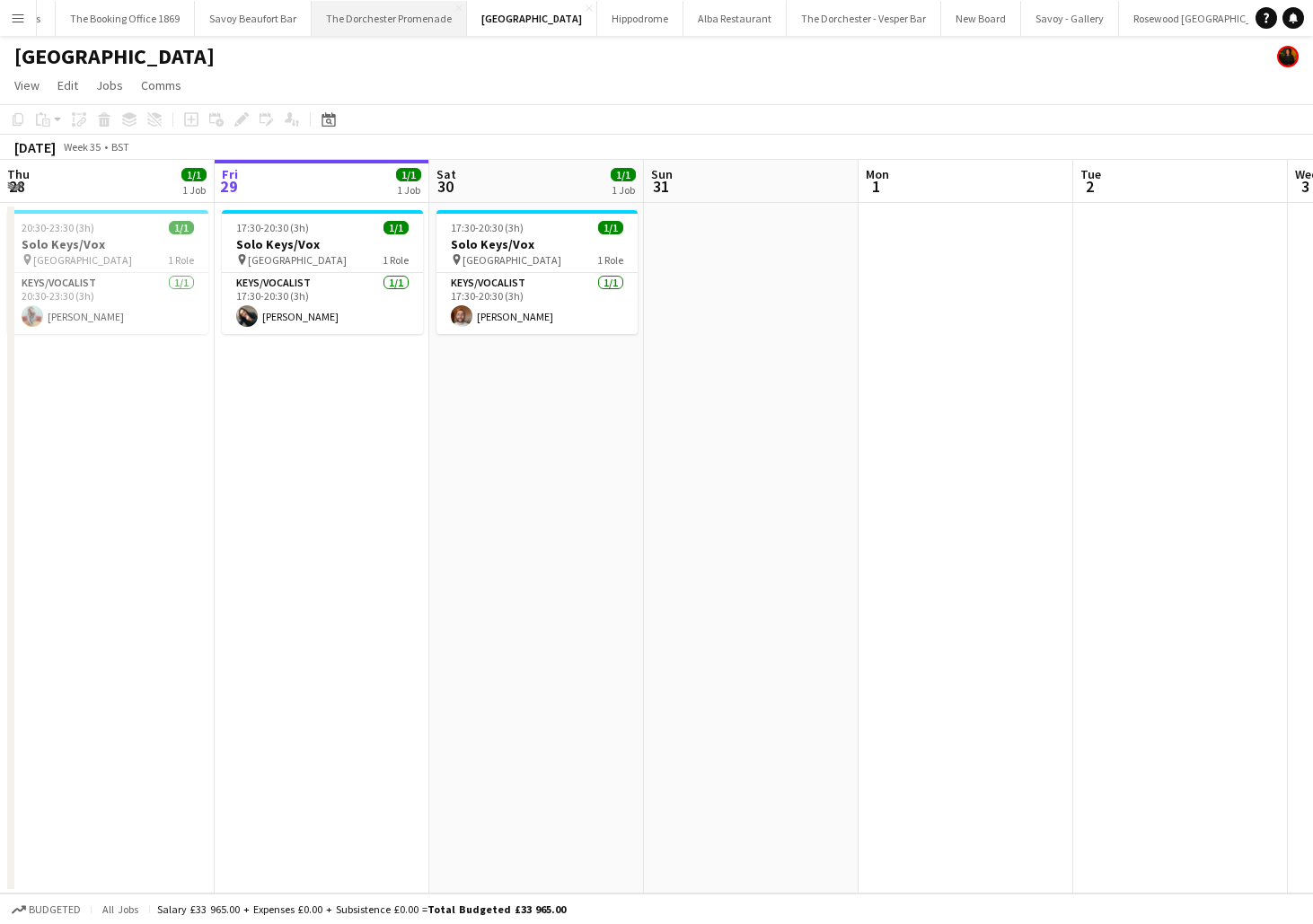
click at [355, 15] on button "The Dorchester Promenade Close" at bounding box center [389, 19] width 156 height 35
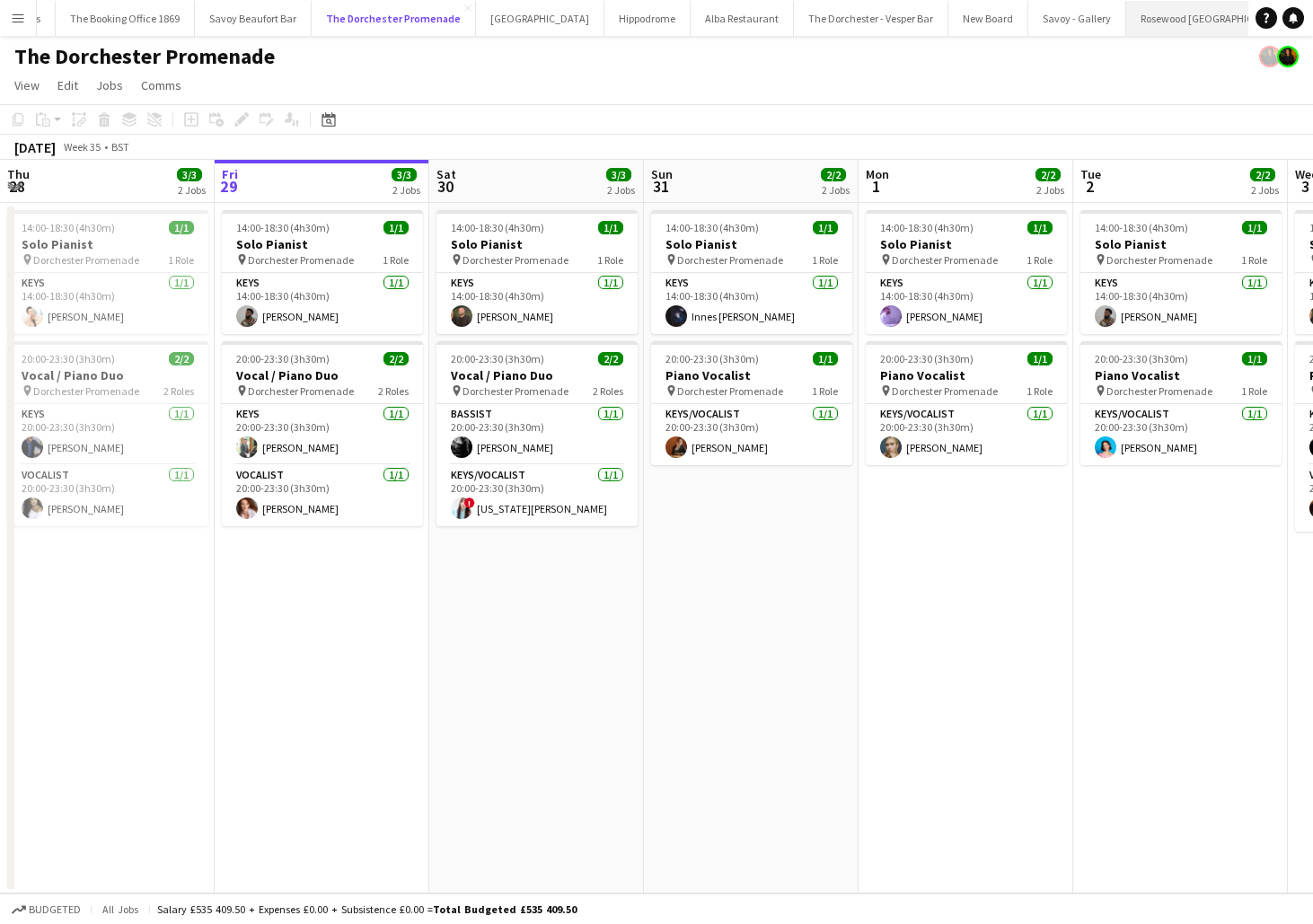
scroll to position [0, 436]
click at [1274, 25] on button "[GEOGRAPHIC_DATA]" at bounding box center [1338, 19] width 129 height 35
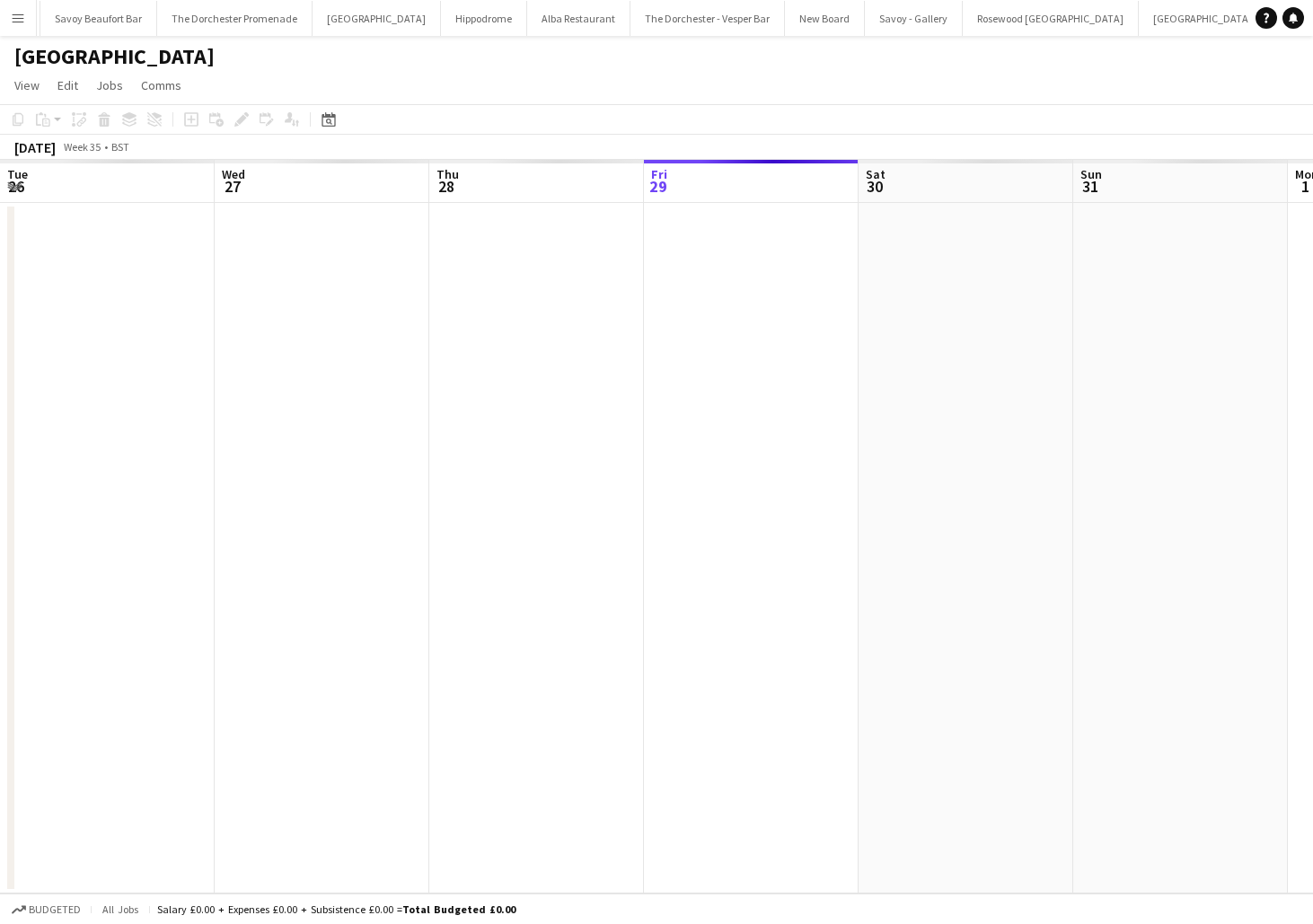
scroll to position [0, 429]
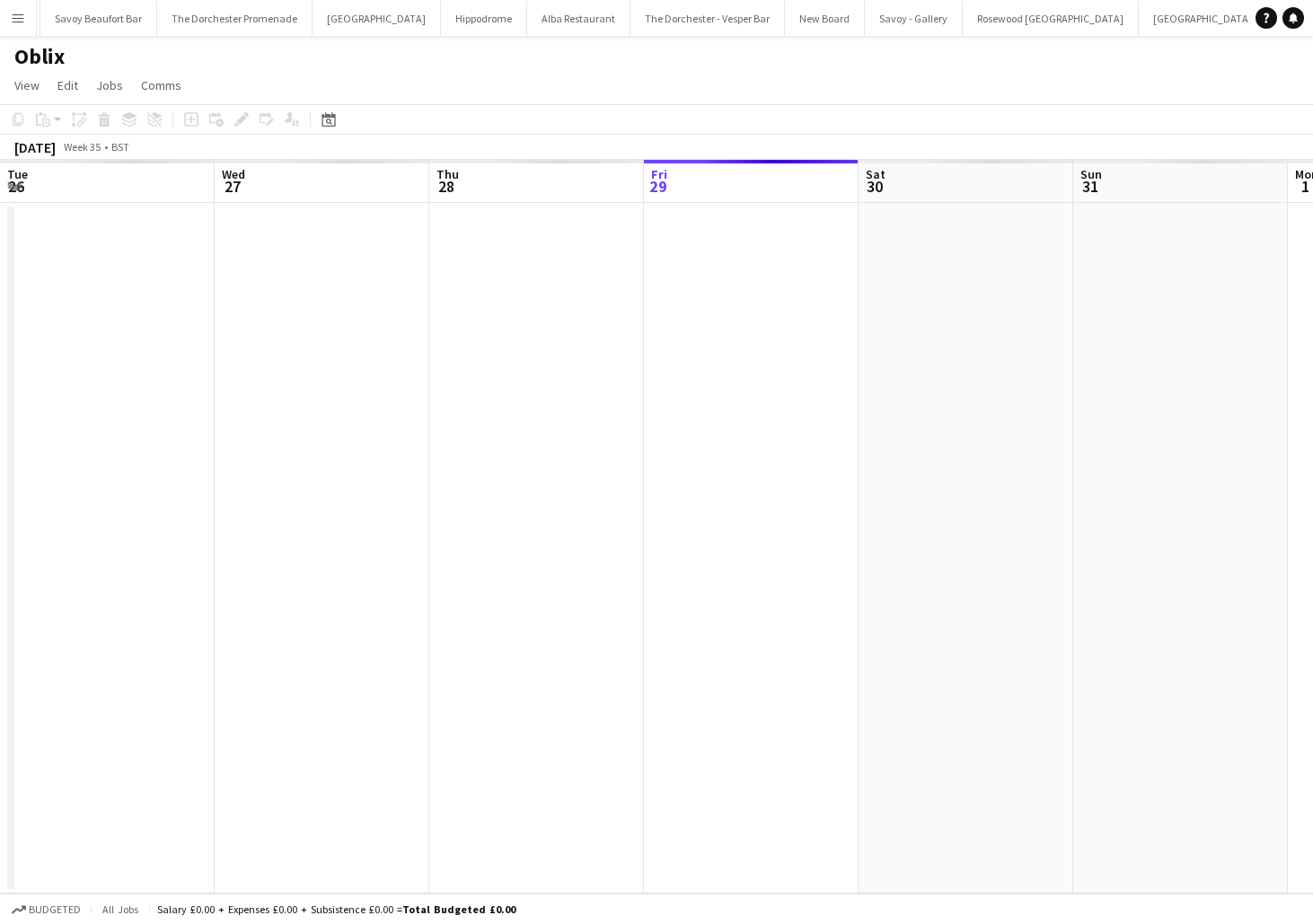
scroll to position [0, 429]
